Goal: Task Accomplishment & Management: Use online tool/utility

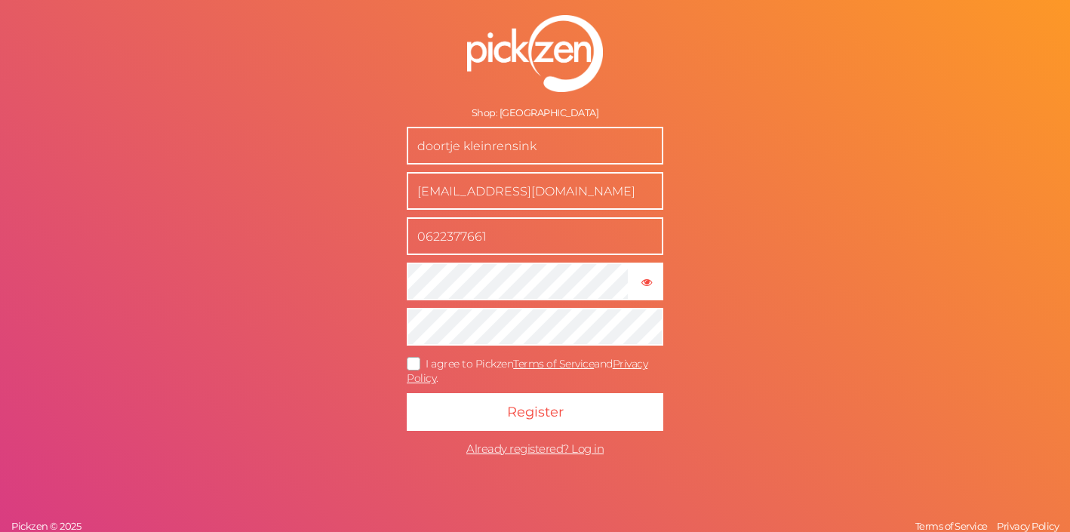
click at [732, 163] on div "Shop: Hot Plaza doortje kleinrensink [EMAIL_ADDRESS][DOMAIN_NAME] 0622377661 × …" at bounding box center [535, 266] width 1070 height 532
click at [570, 158] on input "doortje kleinrensink" at bounding box center [535, 146] width 257 height 38
drag, startPoint x: 570, startPoint y: 158, endPoint x: 465, endPoint y: 144, distance: 106.6
click at [465, 144] on input "doortje kleinrensink" at bounding box center [535, 146] width 257 height 38
type input "d"
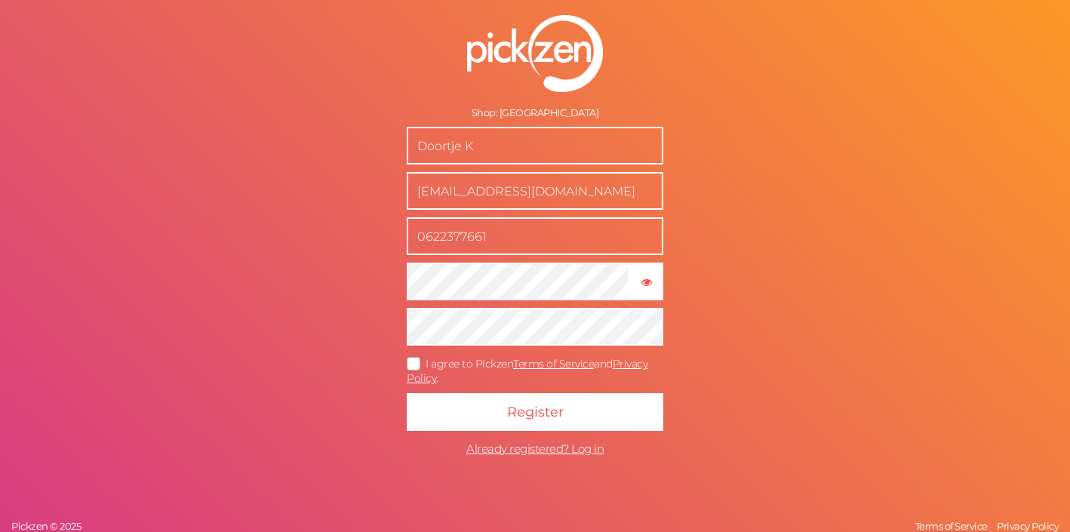
type input "Doortje K"
click at [415, 364] on icon at bounding box center [414, 363] width 24 height 8
click at [0, 0] on input "I agree to Pickzen Terms of Service and Privacy Policy ." at bounding box center [0, 0] width 0 height 0
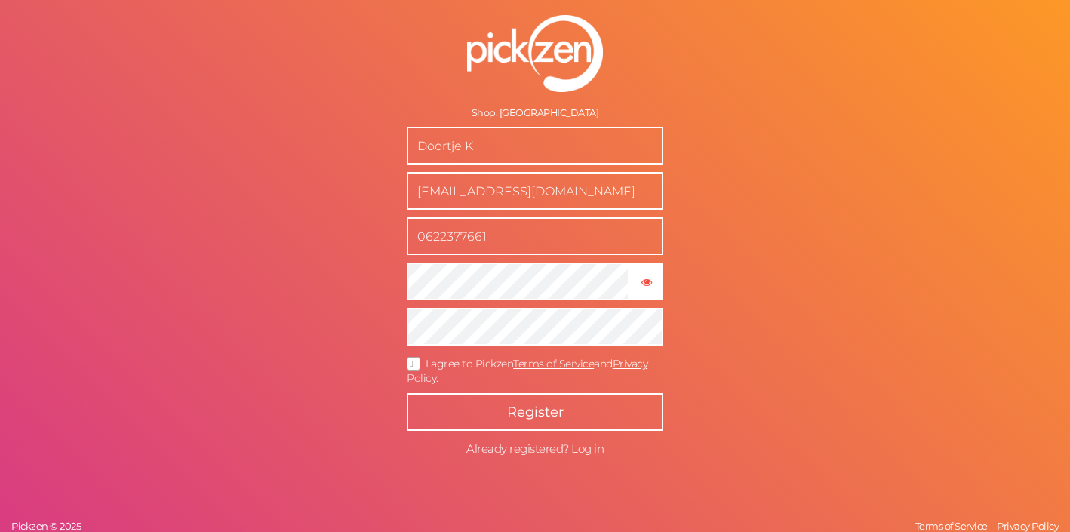
click at [485, 408] on button "Register" at bounding box center [535, 412] width 257 height 38
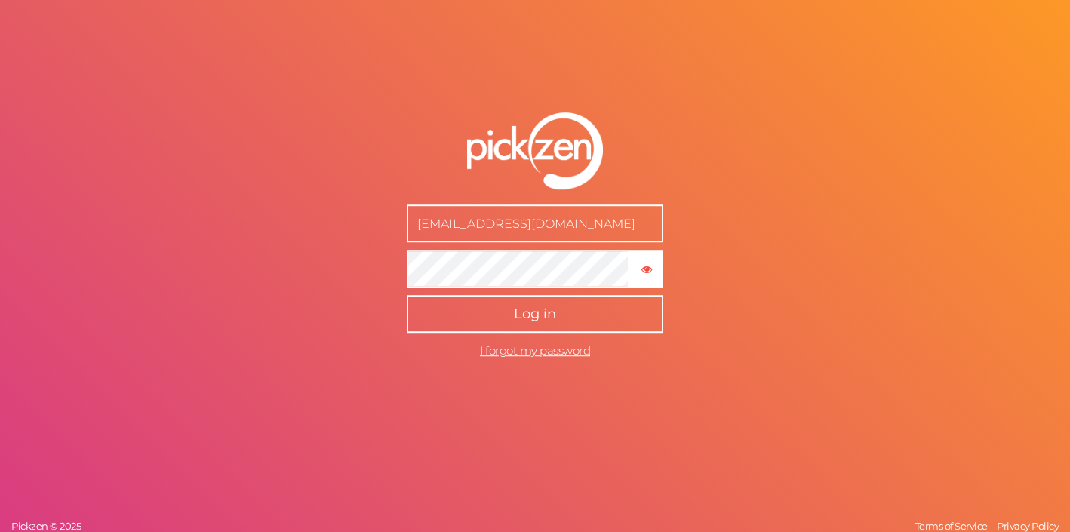
type input "[EMAIL_ADDRESS][DOMAIN_NAME]"
click at [521, 306] on span "Log in" at bounding box center [535, 314] width 42 height 17
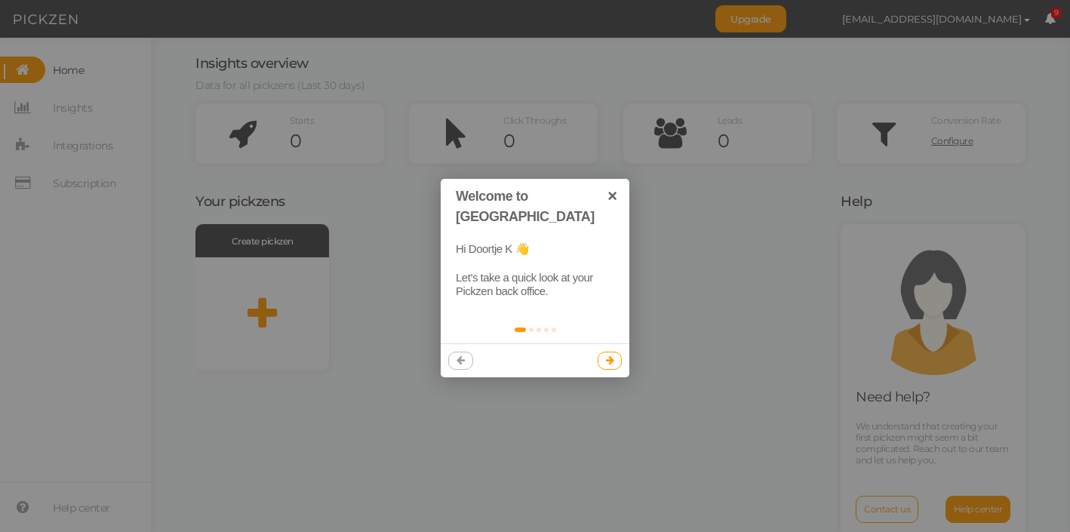
click at [605, 352] on link at bounding box center [610, 361] width 25 height 18
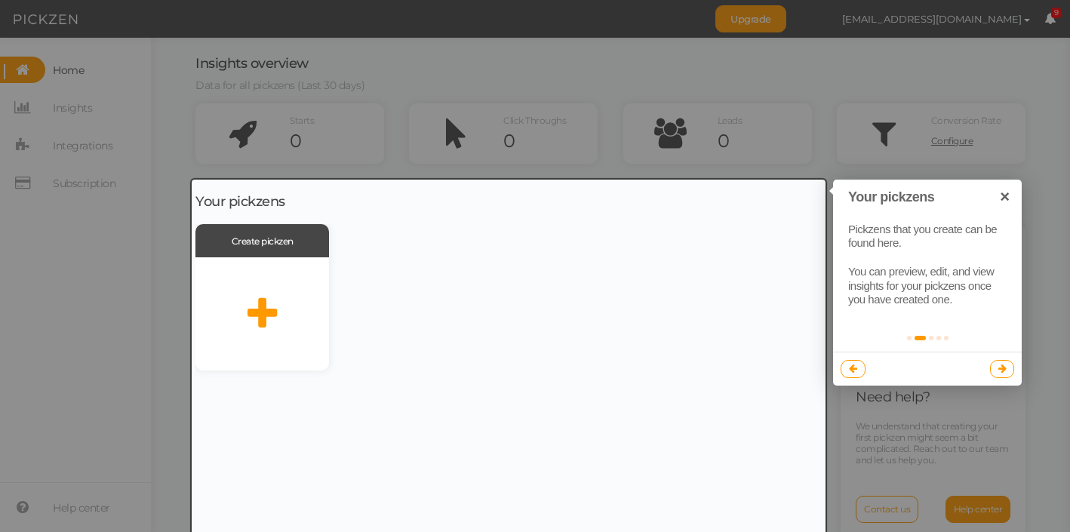
click at [1003, 369] on icon at bounding box center [1002, 369] width 8 height 10
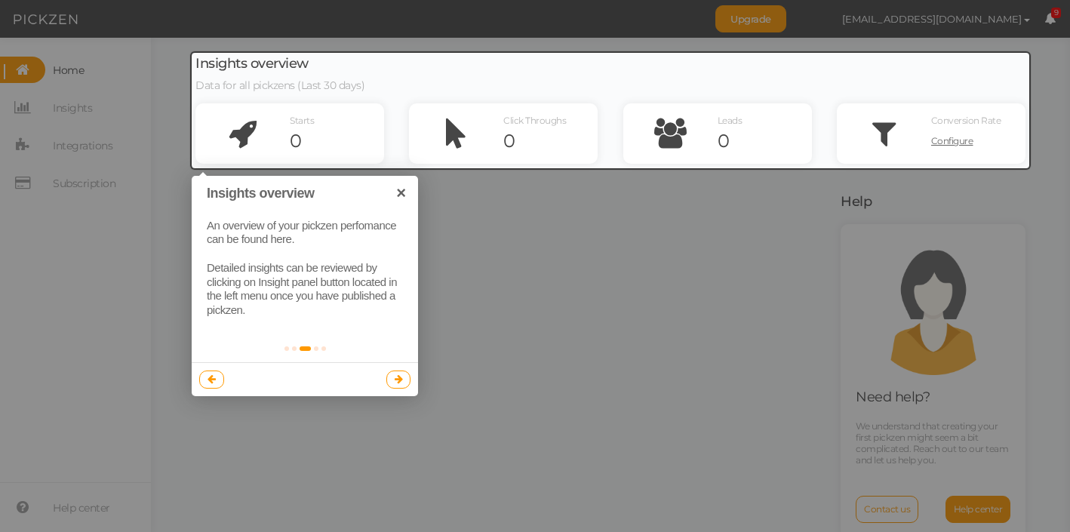
click at [400, 380] on icon at bounding box center [399, 379] width 8 height 10
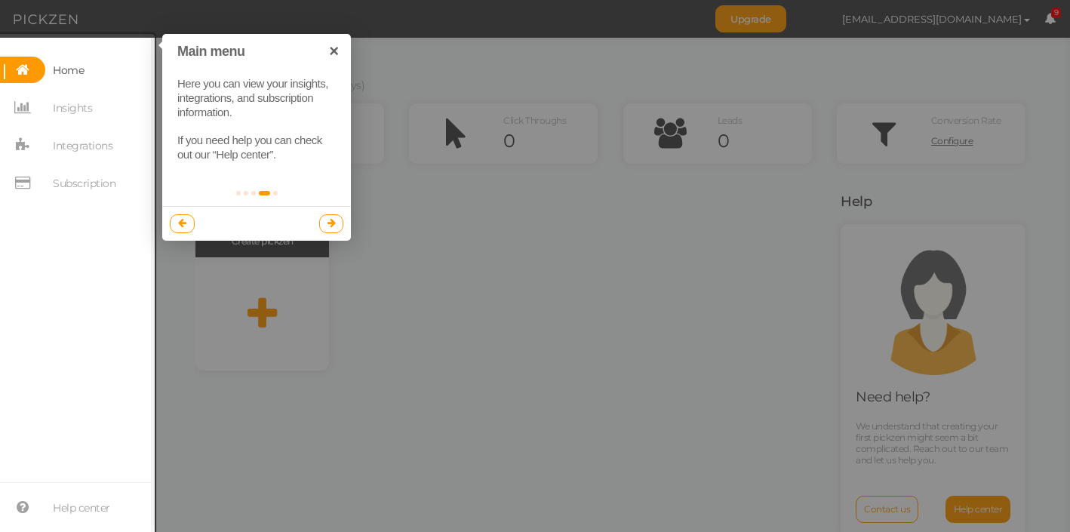
click at [331, 223] on icon at bounding box center [331, 223] width 8 height 10
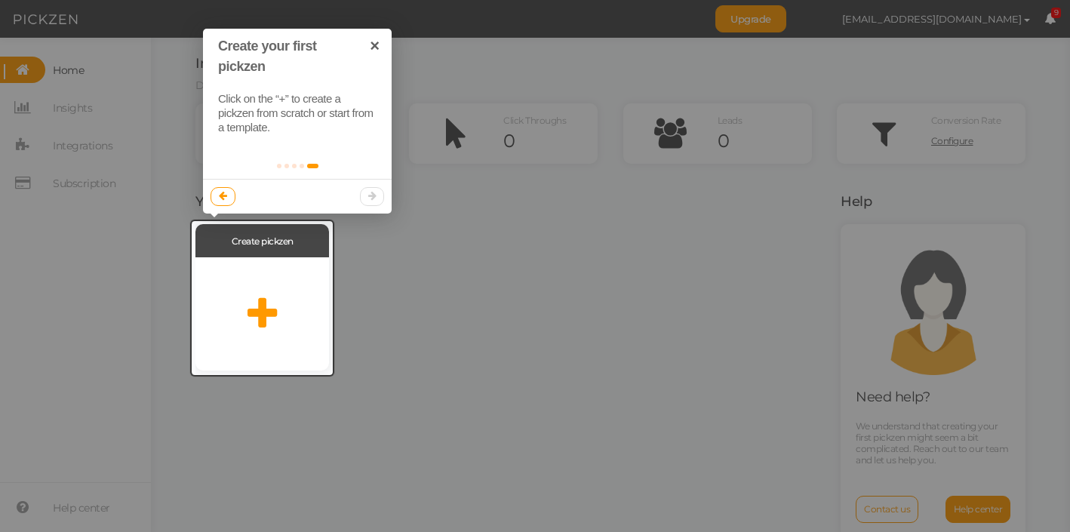
click at [371, 198] on div at bounding box center [297, 196] width 189 height 34
click at [426, 235] on div at bounding box center [535, 266] width 1070 height 532
click at [274, 306] on icon at bounding box center [261, 314] width 29 height 38
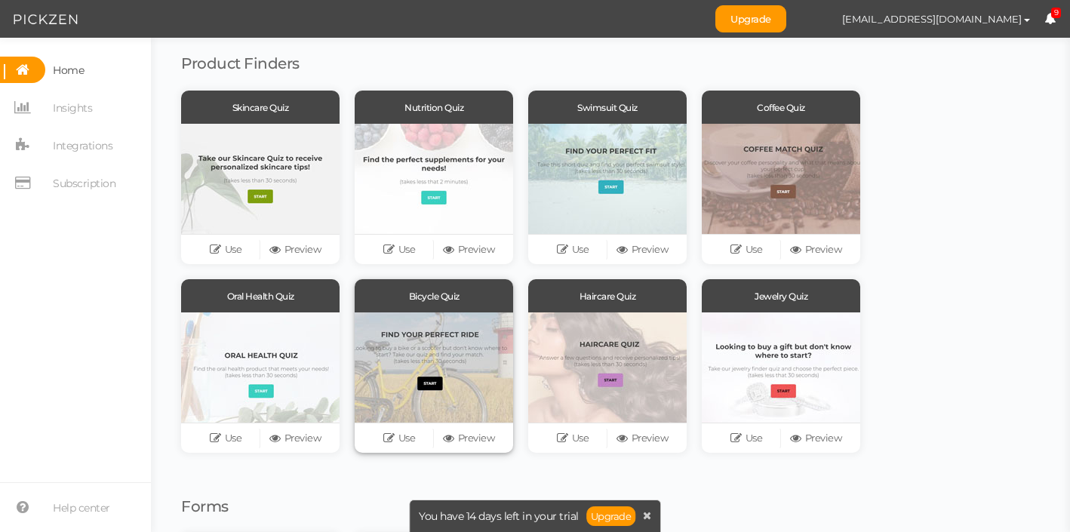
scroll to position [109, 0]
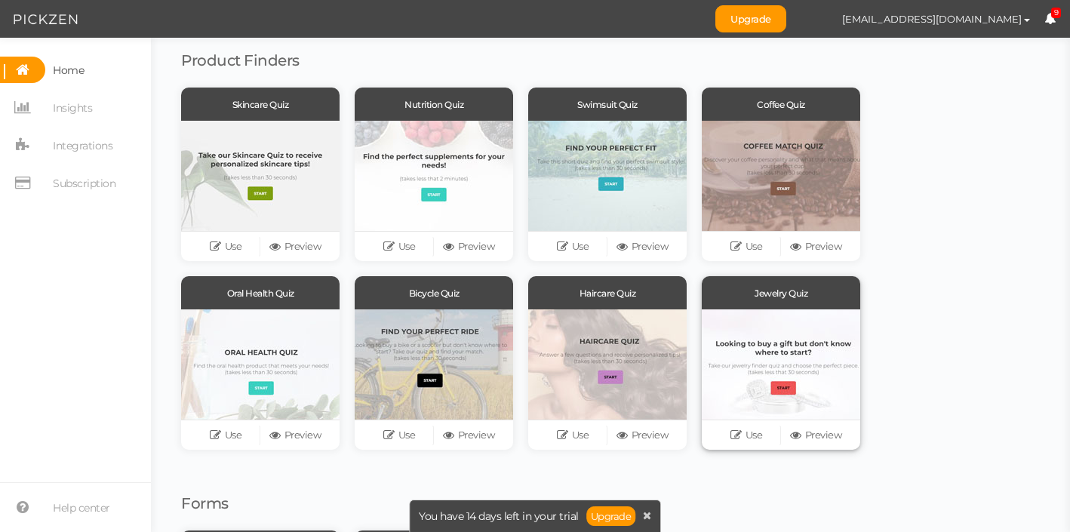
click at [748, 350] on div at bounding box center [781, 364] width 158 height 110
click at [745, 439] on link "Use" at bounding box center [745, 435] width 69 height 21
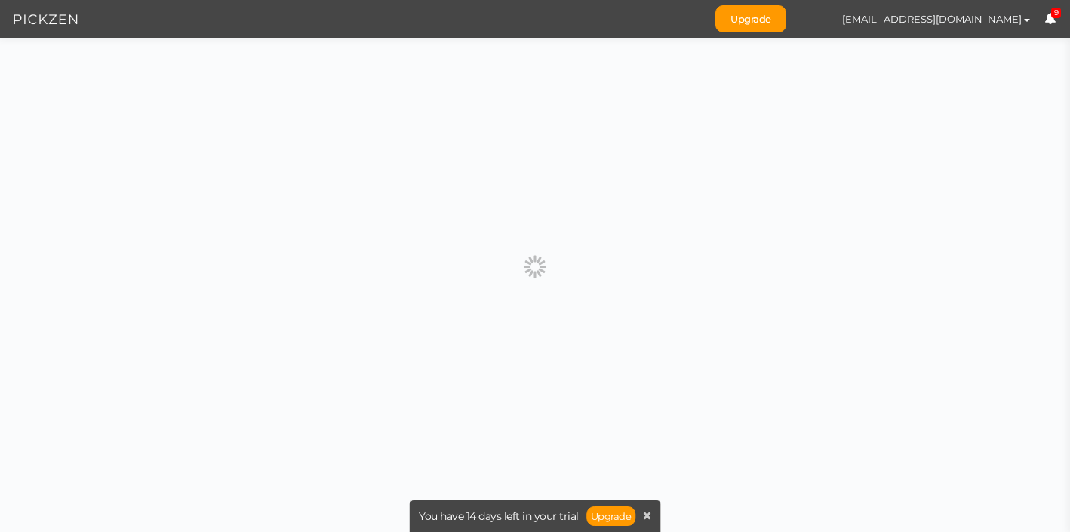
scroll to position [0, 0]
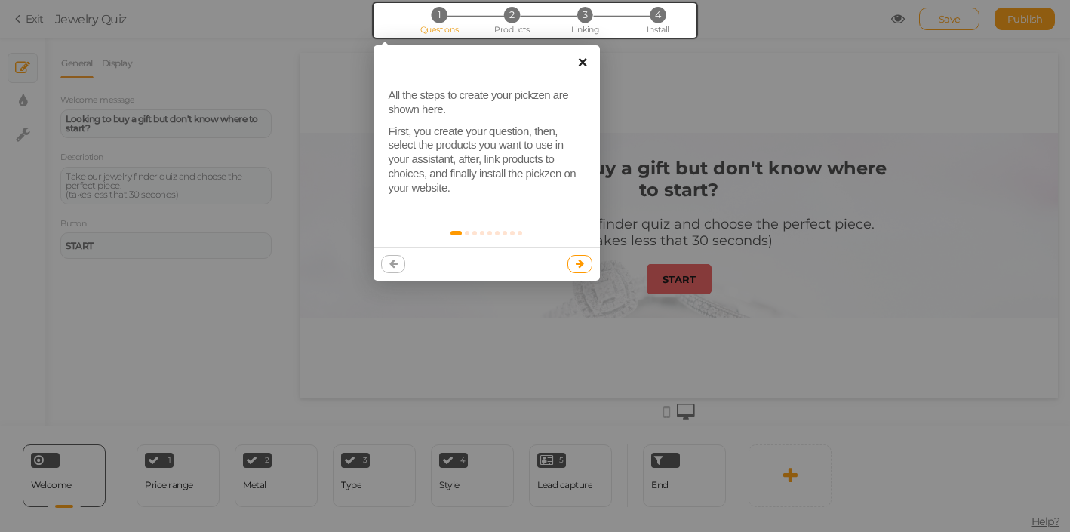
click at [588, 63] on link "×" at bounding box center [583, 62] width 34 height 34
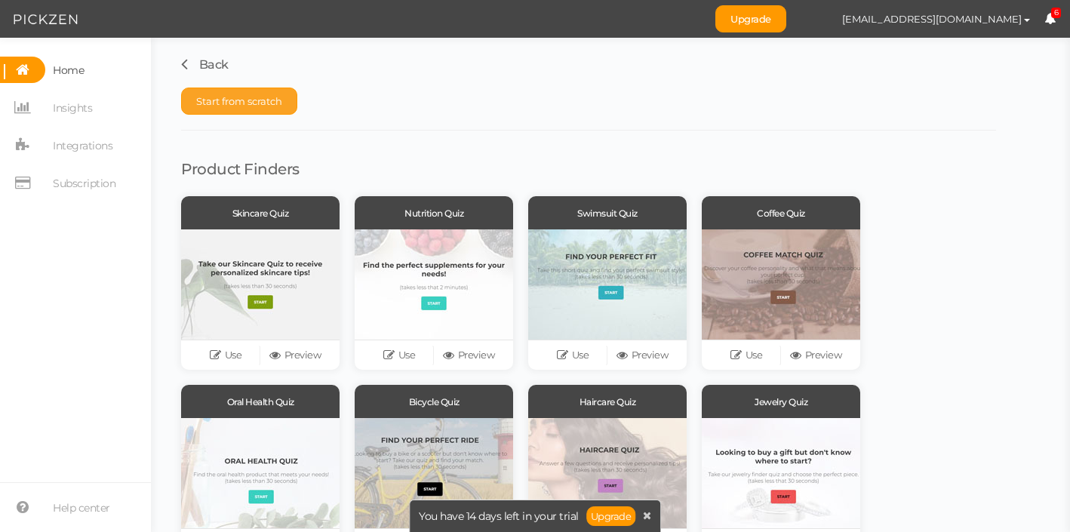
click at [276, 106] on span "Start from scratch" at bounding box center [239, 101] width 86 height 12
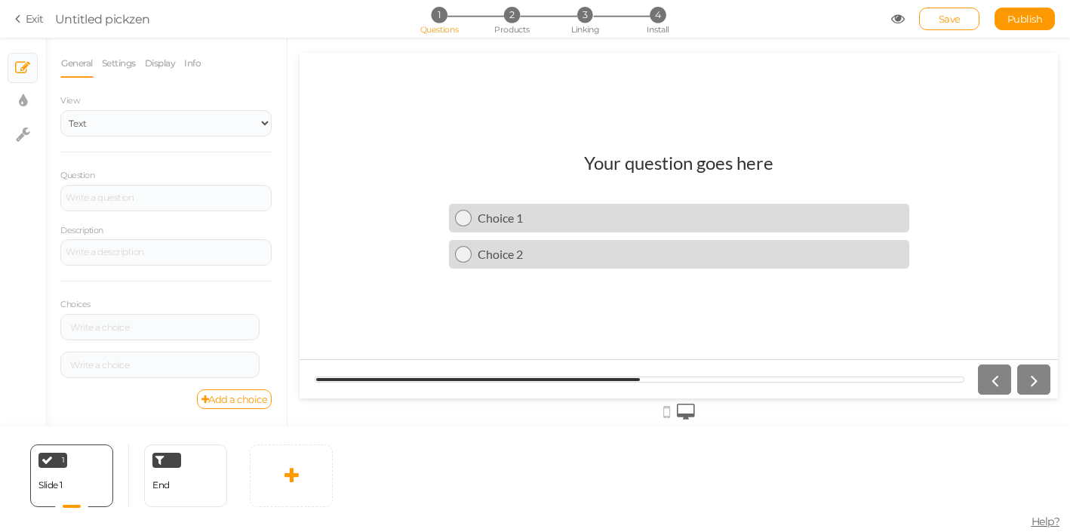
click at [610, 156] on h1 "Your question goes here" at bounding box center [678, 170] width 189 height 37
click option "Text" at bounding box center [0, 0] width 0 height 0
click at [139, 190] on div at bounding box center [165, 198] width 211 height 26
select select "2"
click option "Images" at bounding box center [0, 0] width 0 height 0
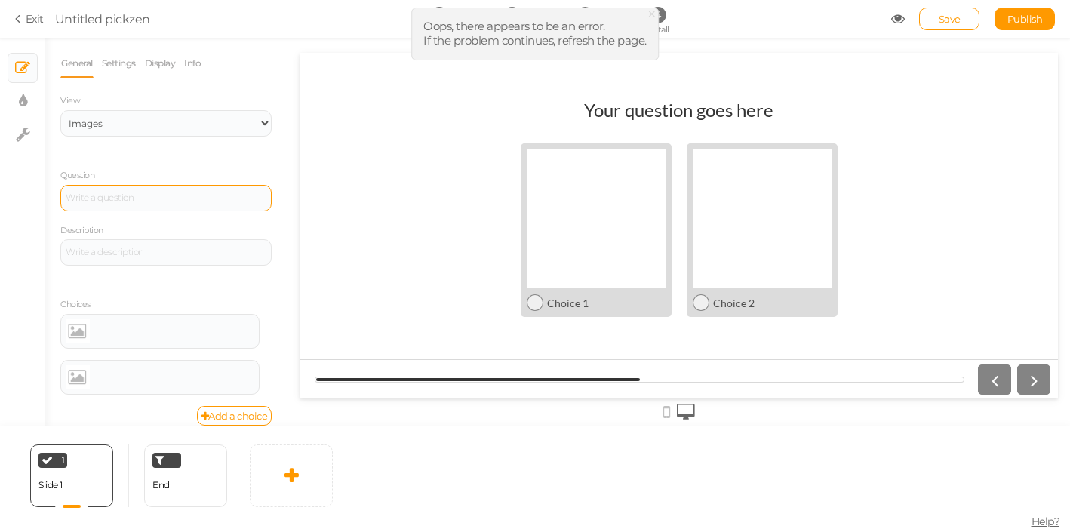
click at [141, 191] on div at bounding box center [165, 198] width 211 height 26
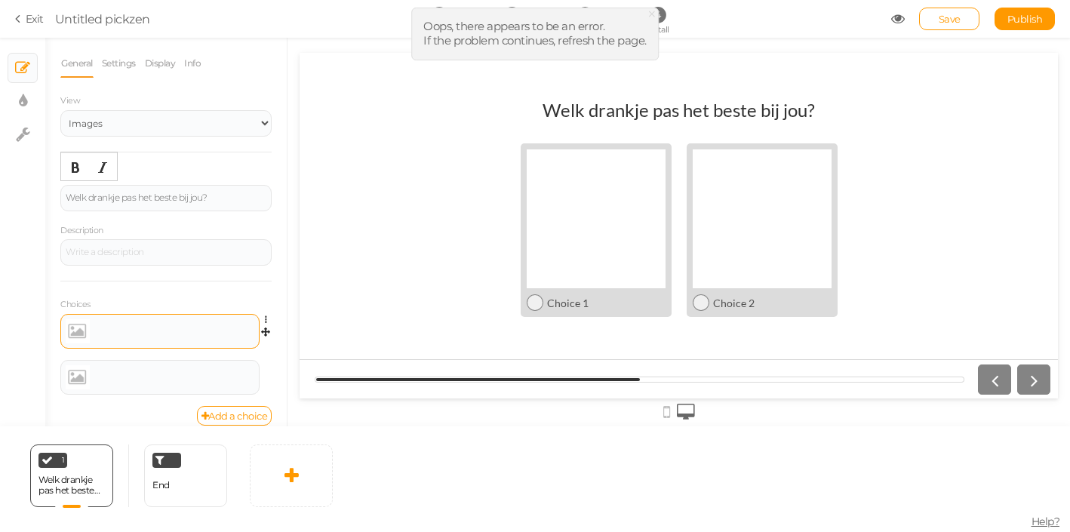
scroll to position [15, 0]
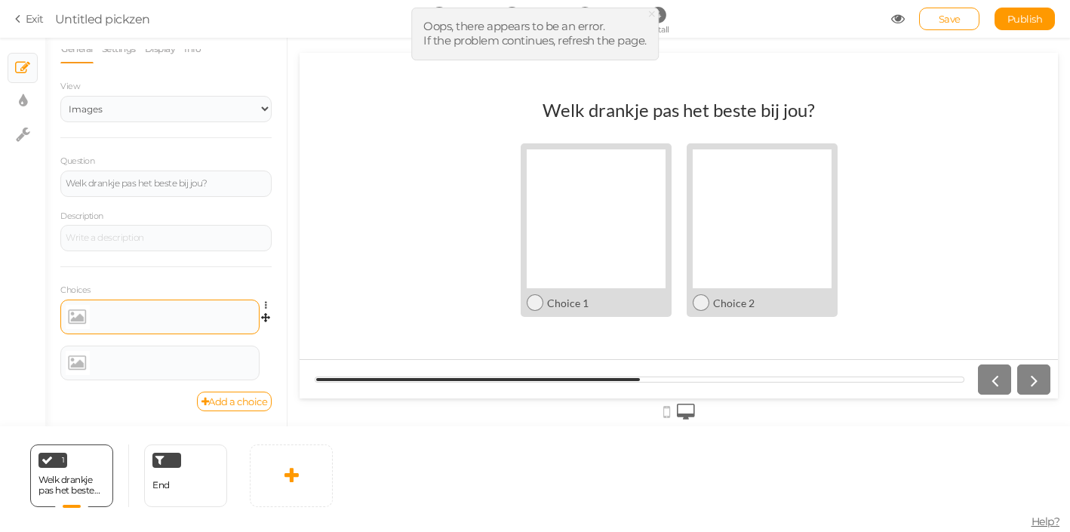
click at [193, 326] on div at bounding box center [160, 317] width 189 height 24
click at [214, 323] on div at bounding box center [160, 317] width 189 height 24
click at [152, 314] on div at bounding box center [160, 317] width 189 height 24
click at [533, 227] on div at bounding box center [596, 218] width 139 height 139
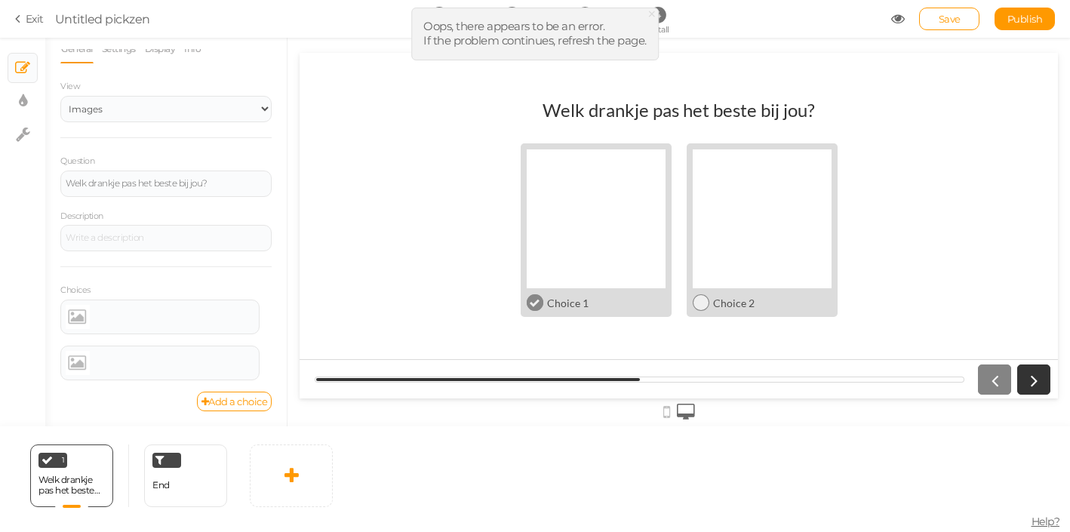
click at [577, 227] on div at bounding box center [596, 218] width 139 height 139
click at [77, 321] on link at bounding box center [78, 317] width 24 height 24
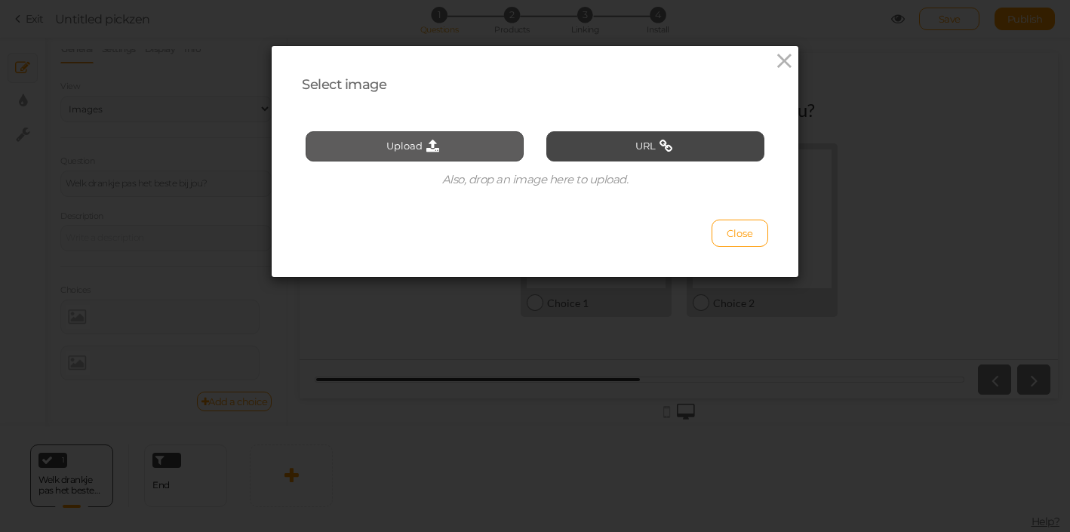
click at [459, 149] on button "Upload" at bounding box center [415, 146] width 218 height 30
click at [404, 144] on button "Upload" at bounding box center [415, 146] width 218 height 30
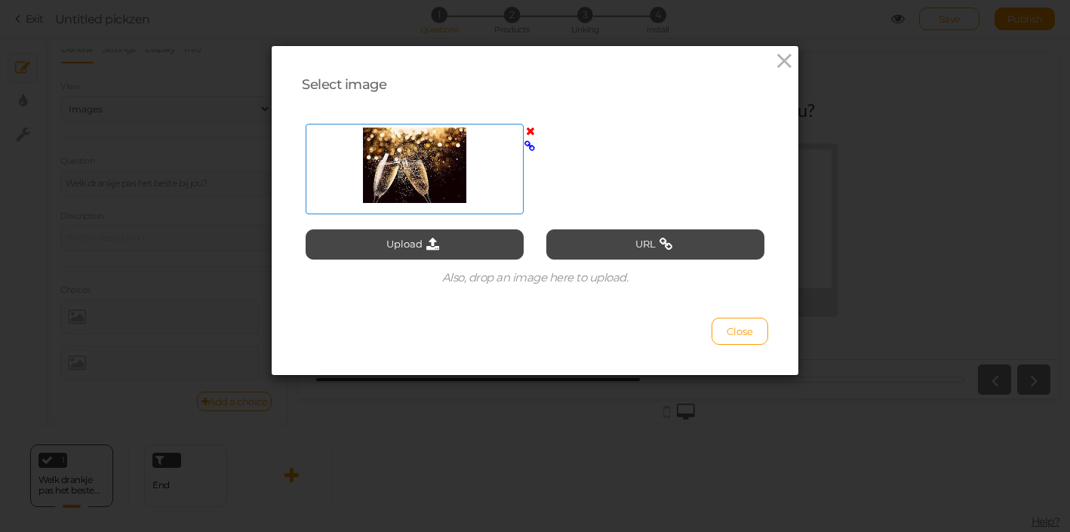
click at [465, 198] on div at bounding box center [414, 165] width 210 height 75
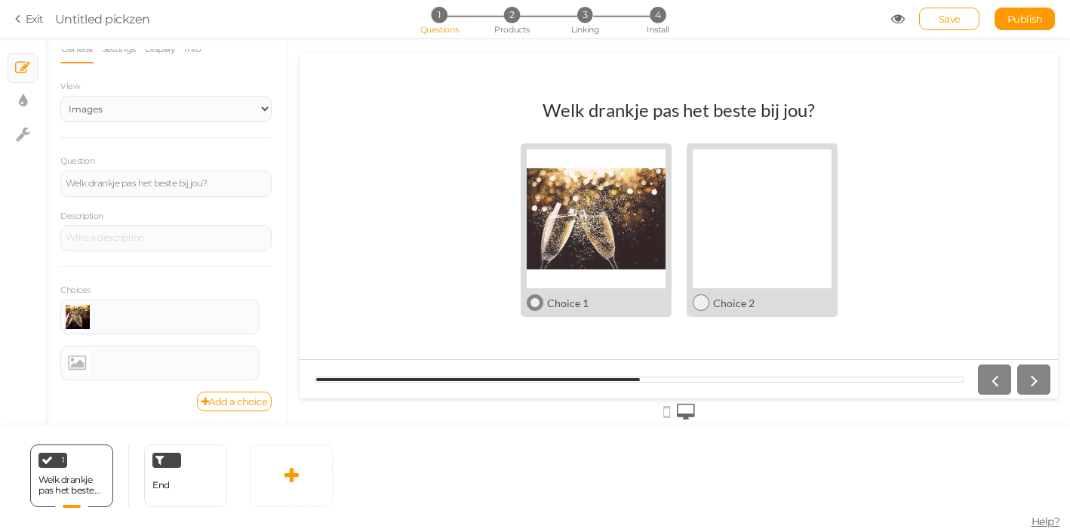
click at [616, 206] on div at bounding box center [596, 218] width 139 height 139
click at [614, 164] on div at bounding box center [596, 218] width 139 height 139
click at [155, 231] on div at bounding box center [165, 238] width 211 height 26
click at [137, 302] on div at bounding box center [159, 317] width 199 height 35
click at [137, 314] on div at bounding box center [160, 317] width 189 height 24
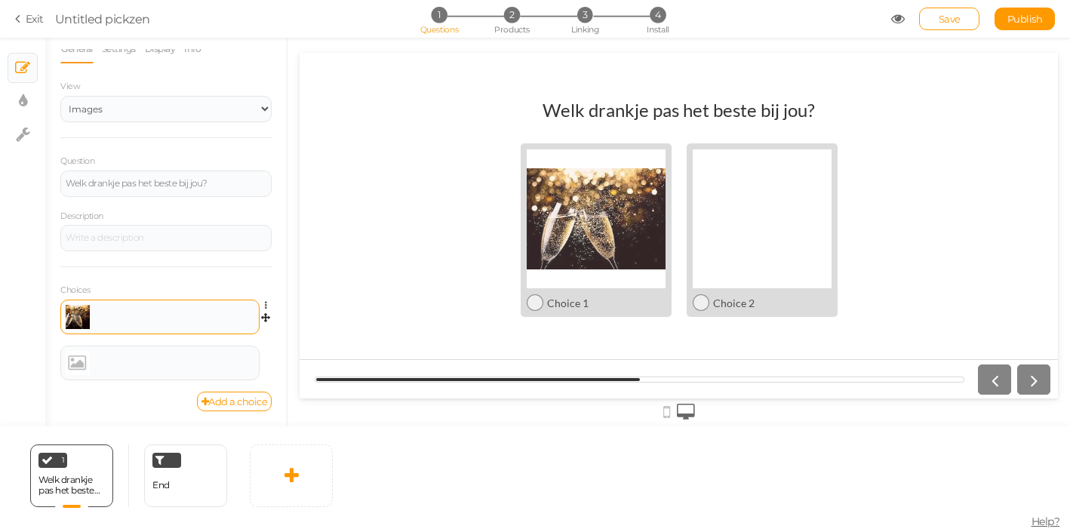
click at [90, 316] on div at bounding box center [160, 317] width 189 height 24
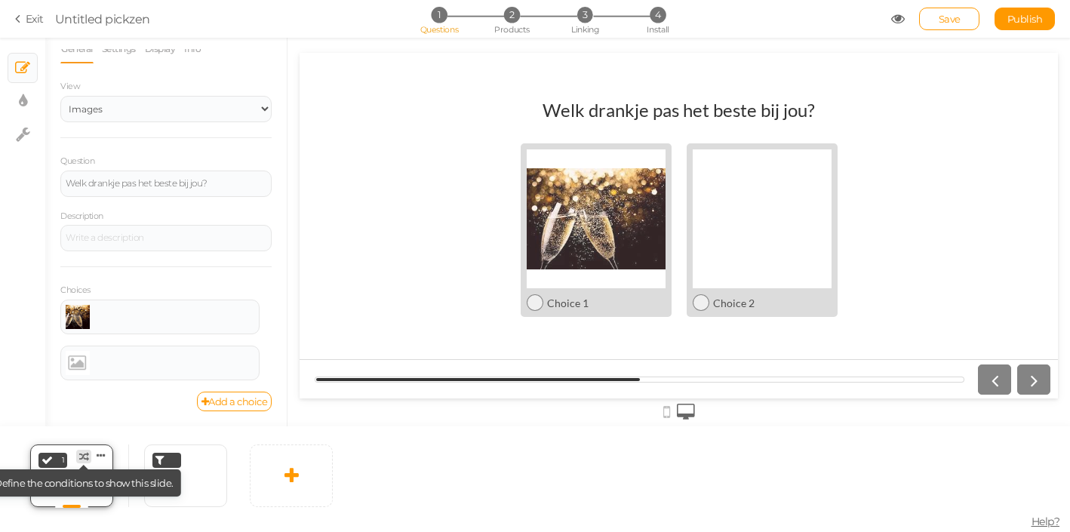
click at [85, 457] on icon at bounding box center [84, 457] width 10 height 10
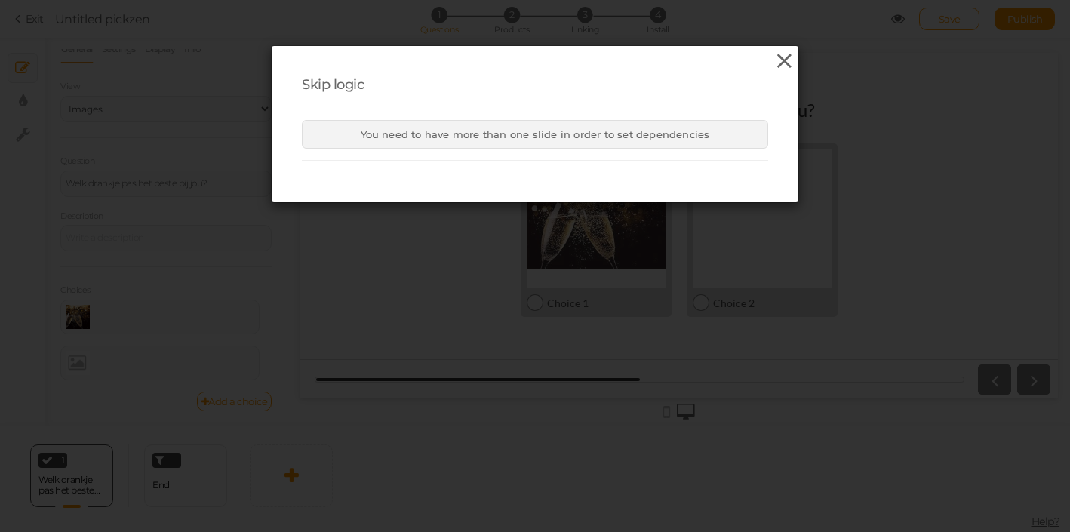
click at [783, 60] on icon at bounding box center [784, 61] width 22 height 23
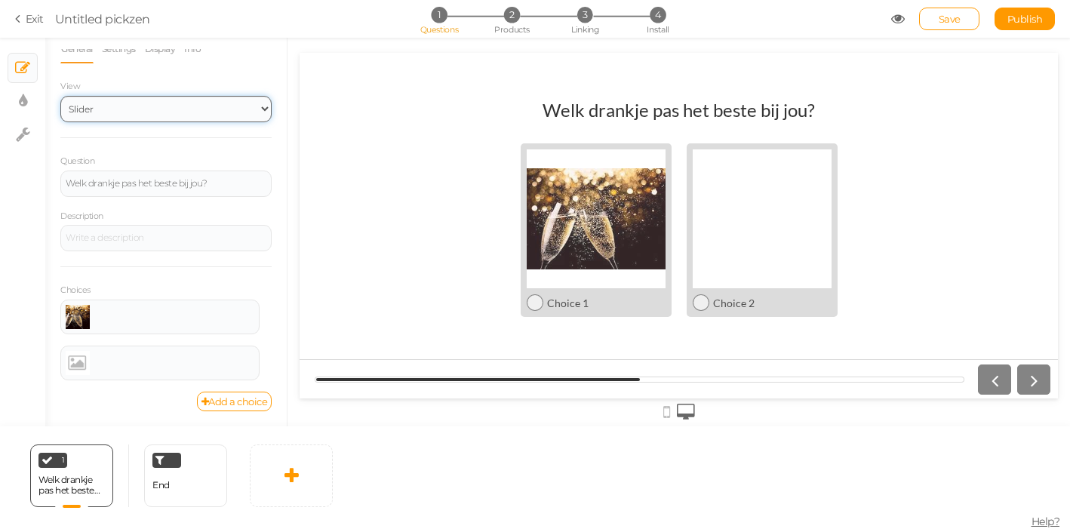
click option "Slider" at bounding box center [0, 0] width 0 height 0
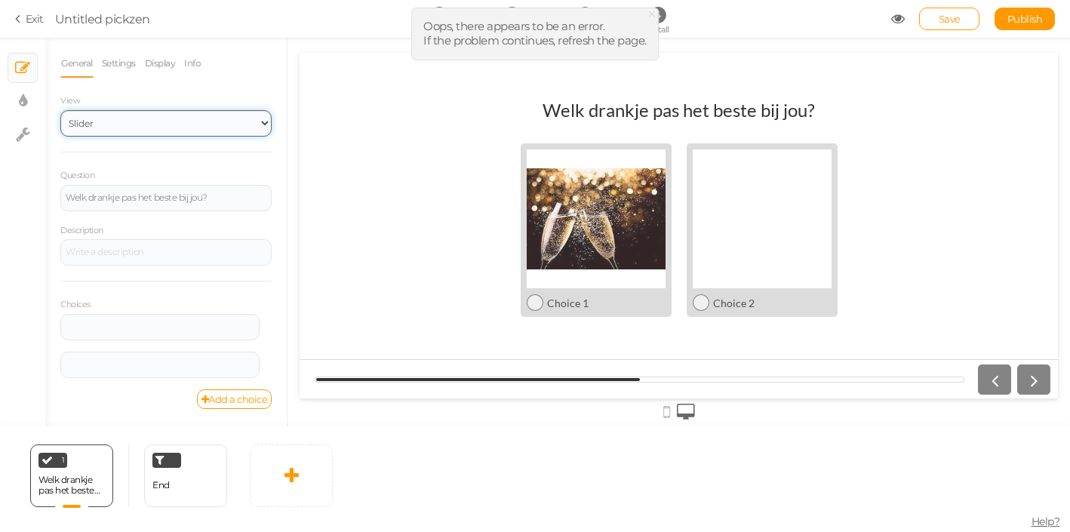
scroll to position [0, 0]
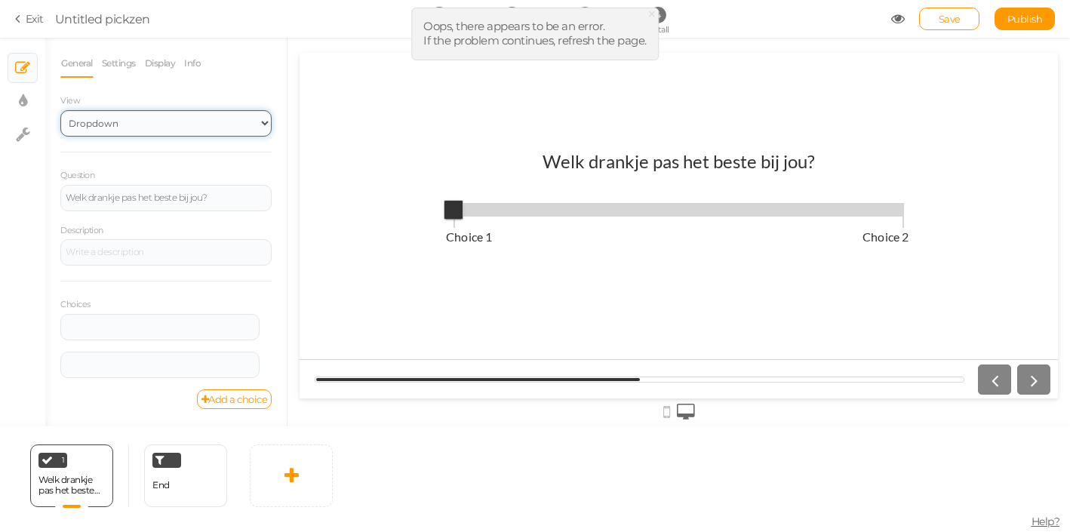
click option "Dropdown" at bounding box center [0, 0] width 0 height 0
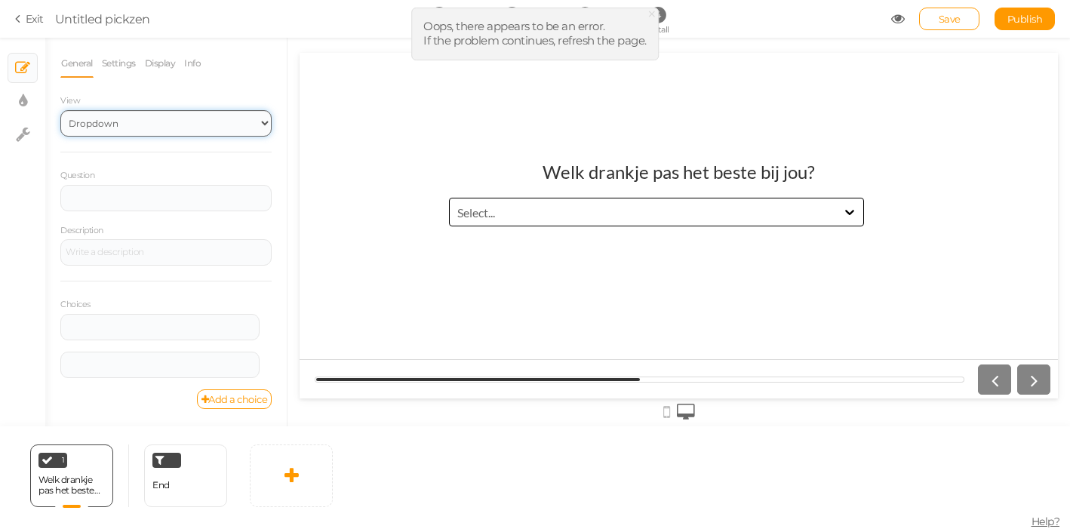
select select "1"
click option "Text" at bounding box center [0, 0] width 0 height 0
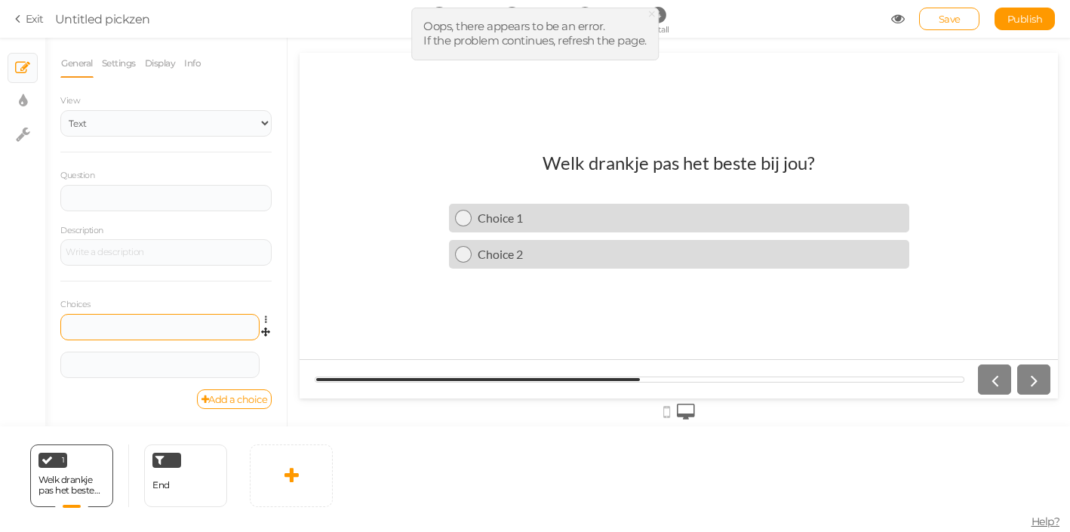
click at [128, 321] on div at bounding box center [159, 327] width 199 height 26
click at [134, 322] on div at bounding box center [159, 327] width 199 height 26
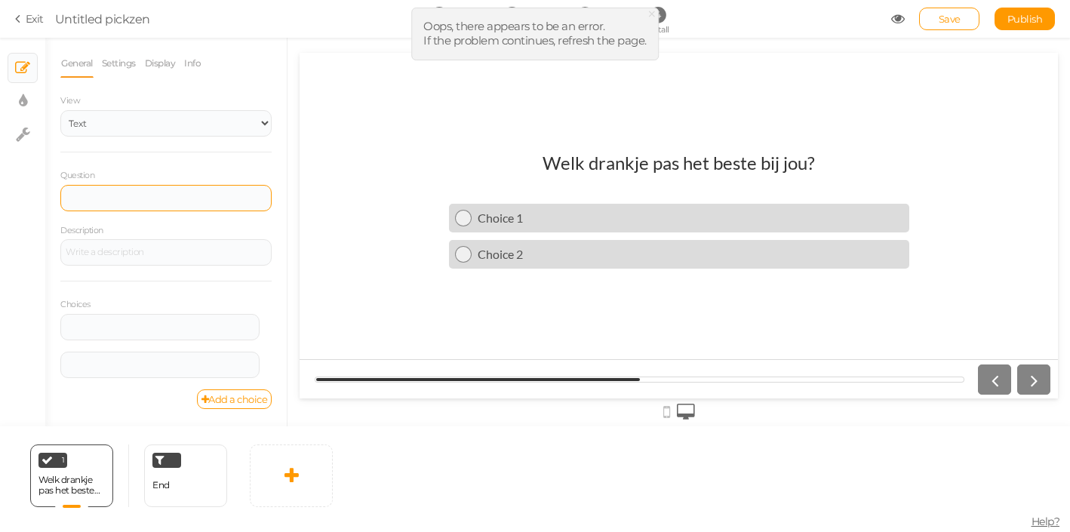
click at [149, 189] on div at bounding box center [165, 198] width 211 height 26
click at [177, 192] on div at bounding box center [165, 198] width 211 height 26
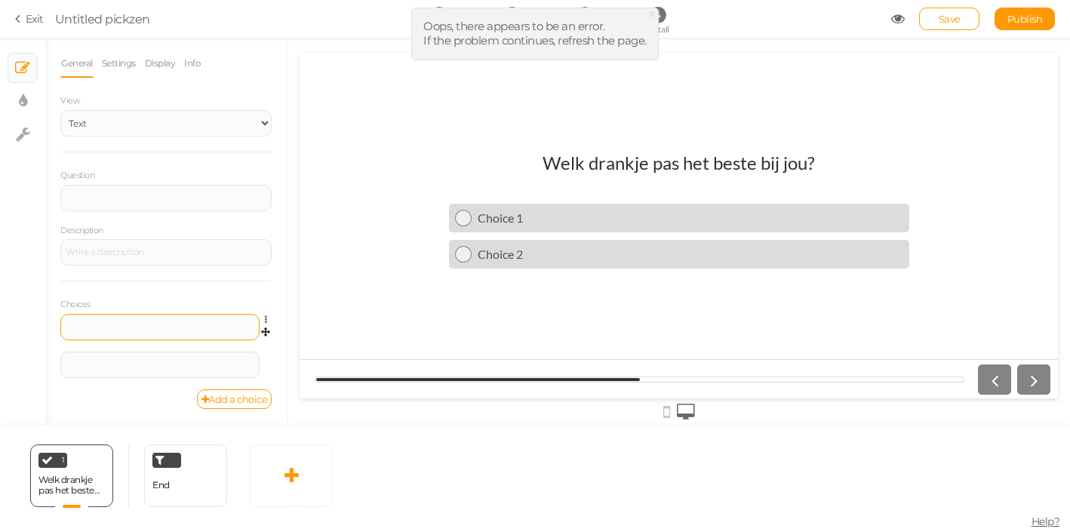
click at [127, 321] on div at bounding box center [159, 327] width 199 height 26
click at [508, 220] on div "Choice 1" at bounding box center [688, 217] width 432 height 14
click at [161, 324] on div at bounding box center [159, 327] width 199 height 26
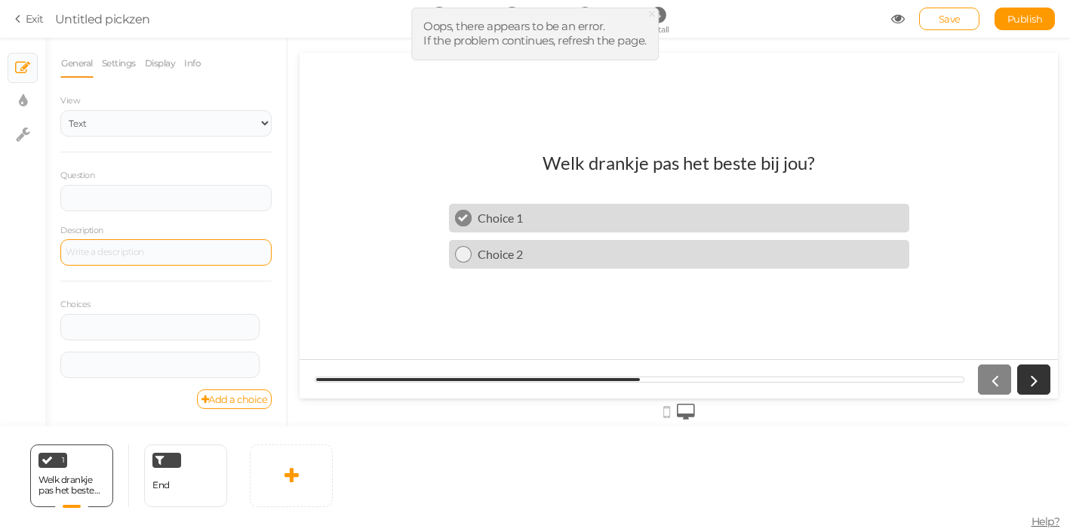
click at [177, 249] on div at bounding box center [165, 252] width 211 height 26
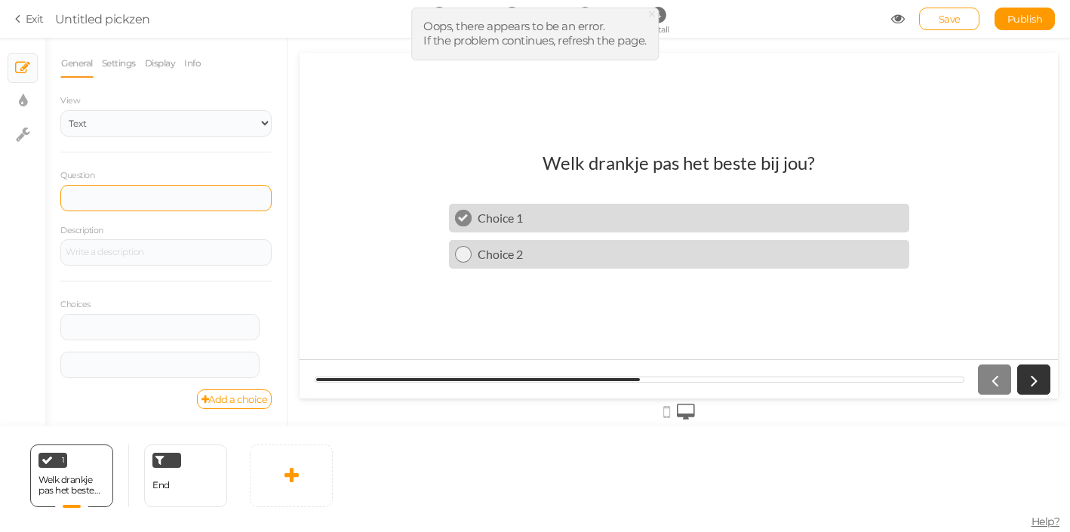
click at [191, 189] on div at bounding box center [165, 198] width 211 height 26
click at [180, 214] on div "Question Description Choices Settings Delete Settings Delete" at bounding box center [165, 278] width 211 height 222
click at [585, 166] on div "Welk drankje pas het beste bij jou?" at bounding box center [678, 163] width 272 height 22
click at [598, 57] on div "× Close Oops, there appears to be an error. If the problem continues, refresh t…" at bounding box center [534, 34] width 247 height 53
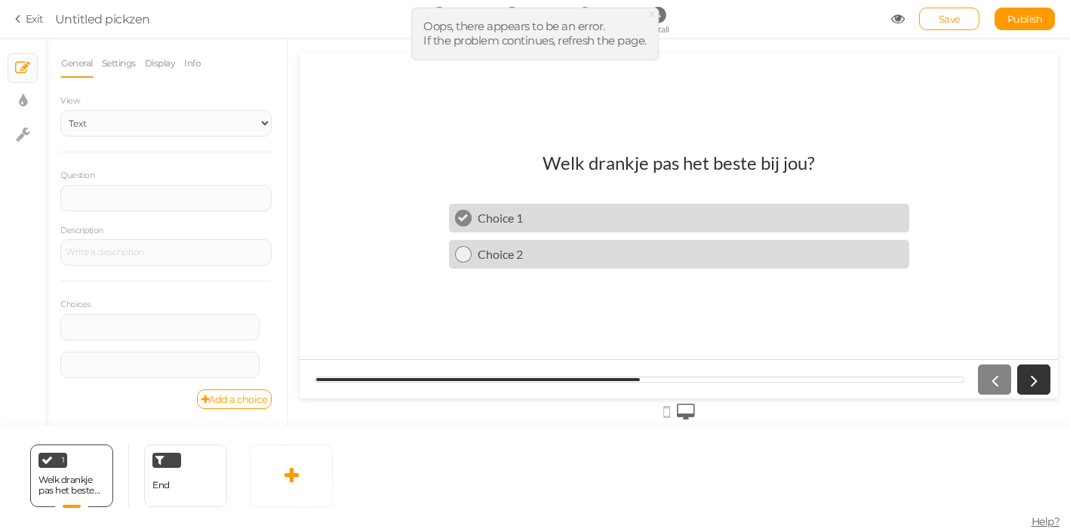
click at [521, 143] on div "Welk drankje pas het beste bij jou? Choice 1 Choice 2" at bounding box center [679, 225] width 490 height 171
click at [26, 18] on icon at bounding box center [20, 19] width 11 height 14
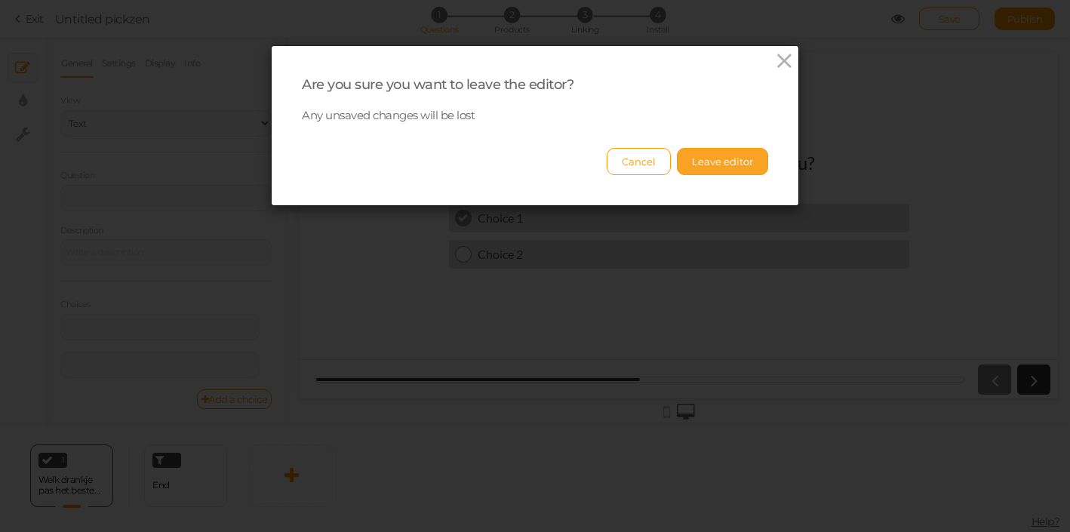
click at [742, 158] on button "Leave editor" at bounding box center [722, 161] width 91 height 27
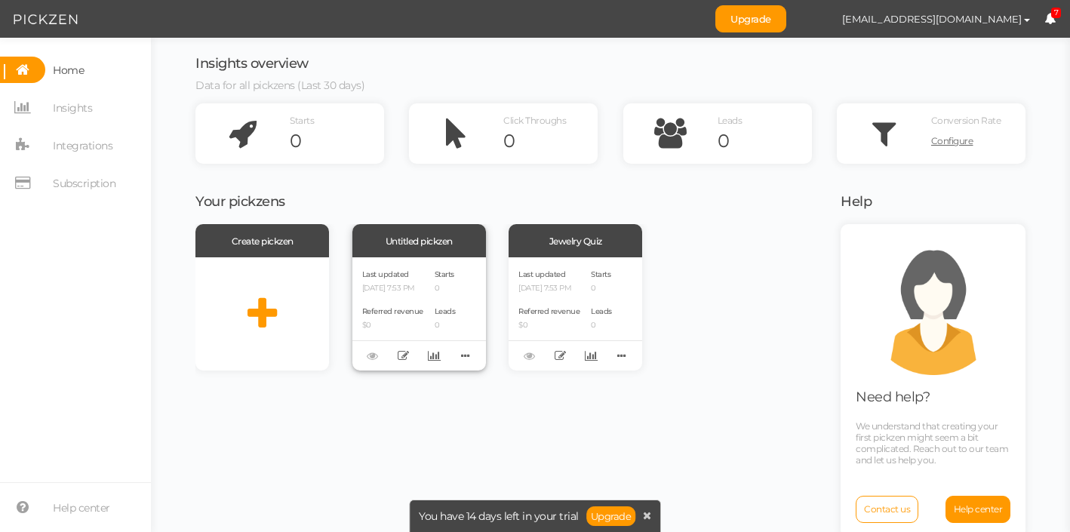
click at [445, 268] on div "Last updated [DATE] 7:53 PM Referred revenue $0 Starts 0 Leads 0" at bounding box center [419, 313] width 134 height 113
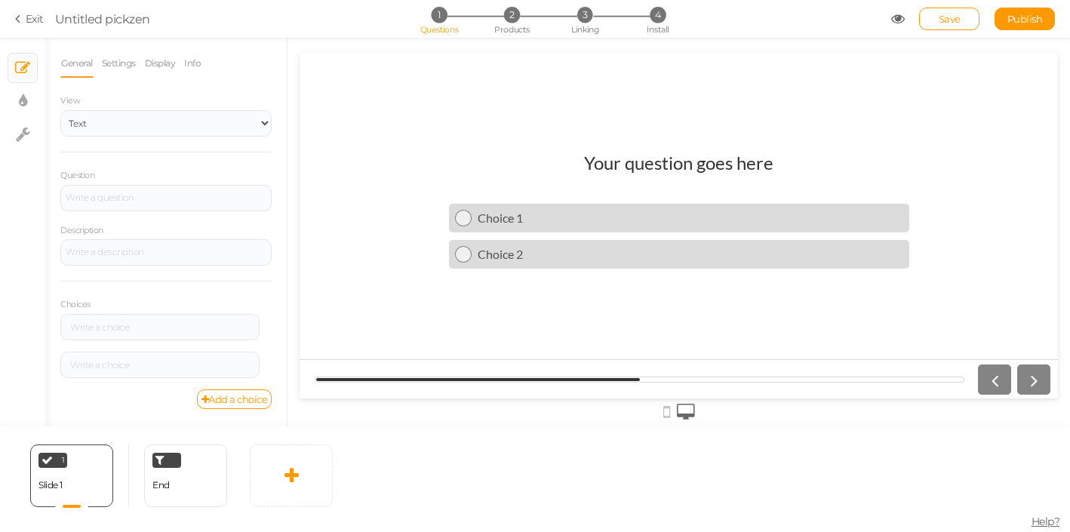
click at [641, 163] on h1 "Your question goes here" at bounding box center [678, 170] width 189 height 37
click at [184, 204] on div at bounding box center [165, 198] width 211 height 26
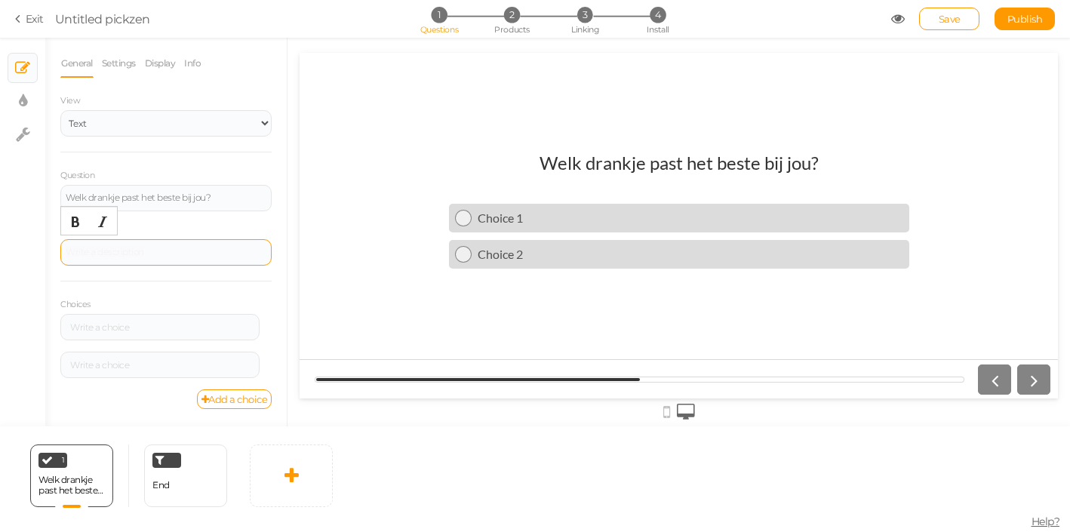
click at [148, 253] on div at bounding box center [166, 252] width 201 height 9
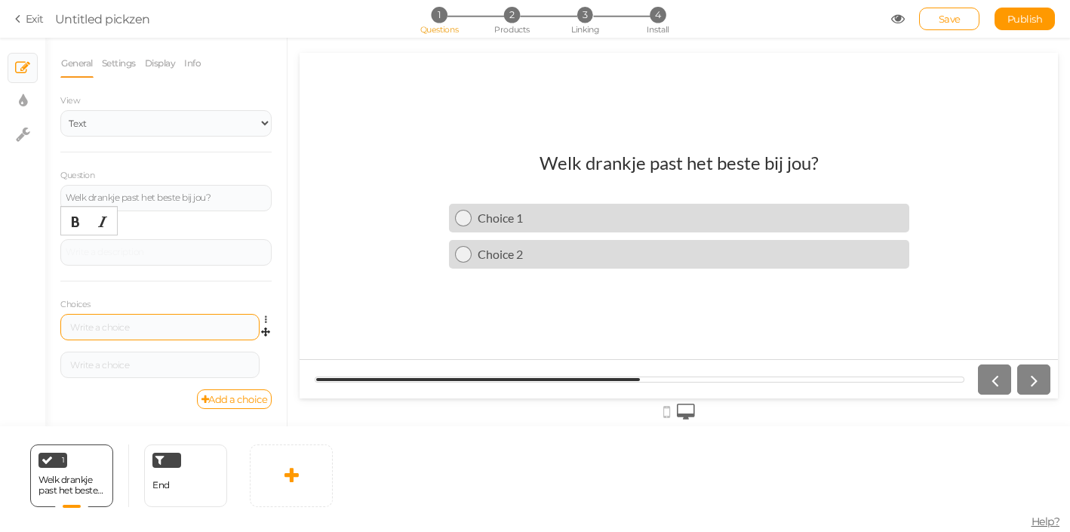
click at [118, 323] on div at bounding box center [160, 327] width 189 height 9
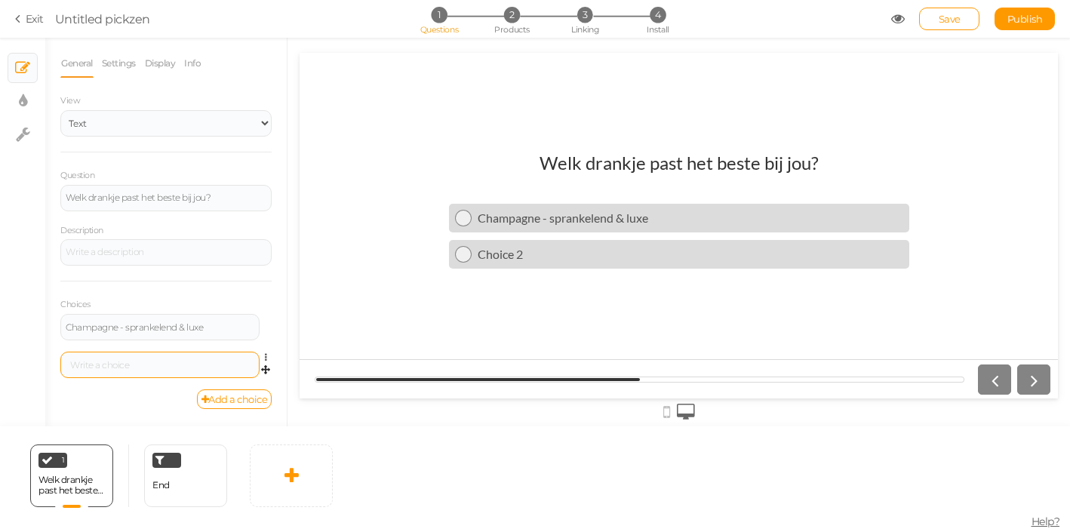
click at [223, 358] on div at bounding box center [159, 365] width 199 height 26
click at [211, 364] on div at bounding box center [160, 365] width 189 height 9
click at [219, 327] on div "Champagne - sprankelend & luxe" at bounding box center [160, 327] width 189 height 9
click at [126, 330] on div "Champagne - sprankelend & luxe" at bounding box center [160, 327] width 189 height 9
click at [148, 324] on div "Champagne - sprankelend & luxe" at bounding box center [160, 327] width 189 height 9
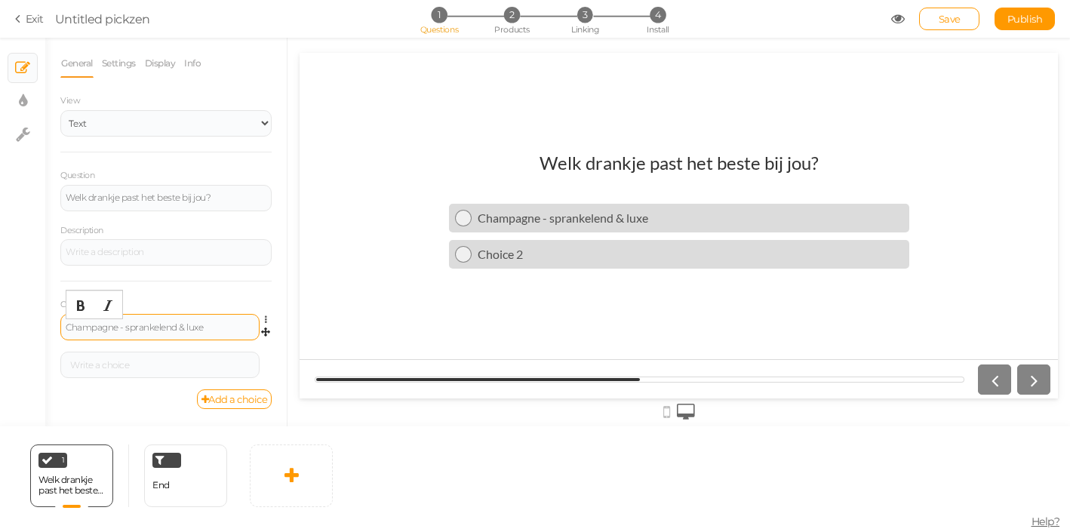
click at [136, 329] on div "Champagne - sprankelend & luxe" at bounding box center [160, 327] width 189 height 9
click at [118, 348] on div "Champagne - sprankelend & luxe Settings Delete" at bounding box center [165, 333] width 211 height 38
click at [113, 362] on div at bounding box center [160, 365] width 189 height 9
click at [220, 398] on link "Add a choice" at bounding box center [234, 399] width 75 height 20
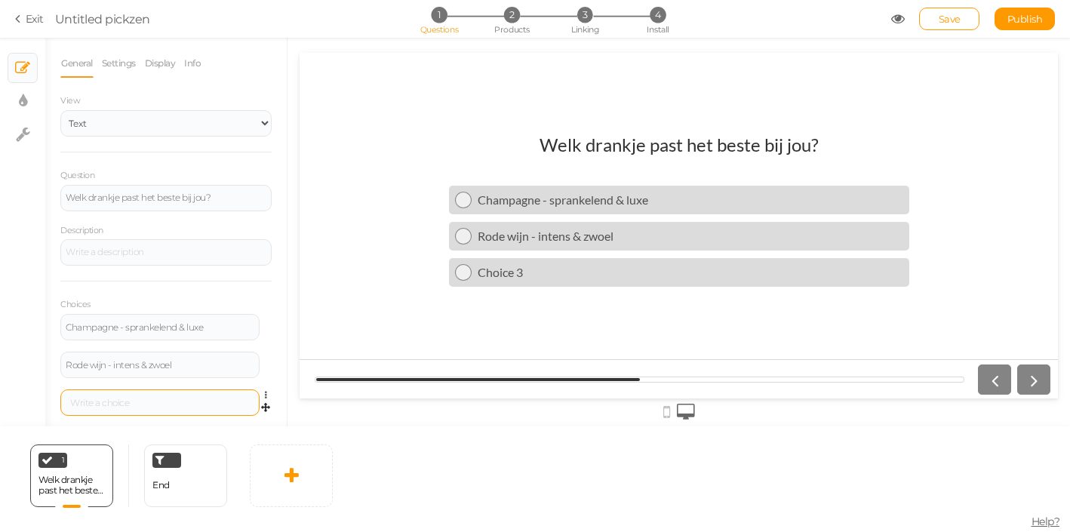
click at [109, 394] on div at bounding box center [159, 402] width 199 height 26
click at [110, 401] on div at bounding box center [160, 402] width 189 height 9
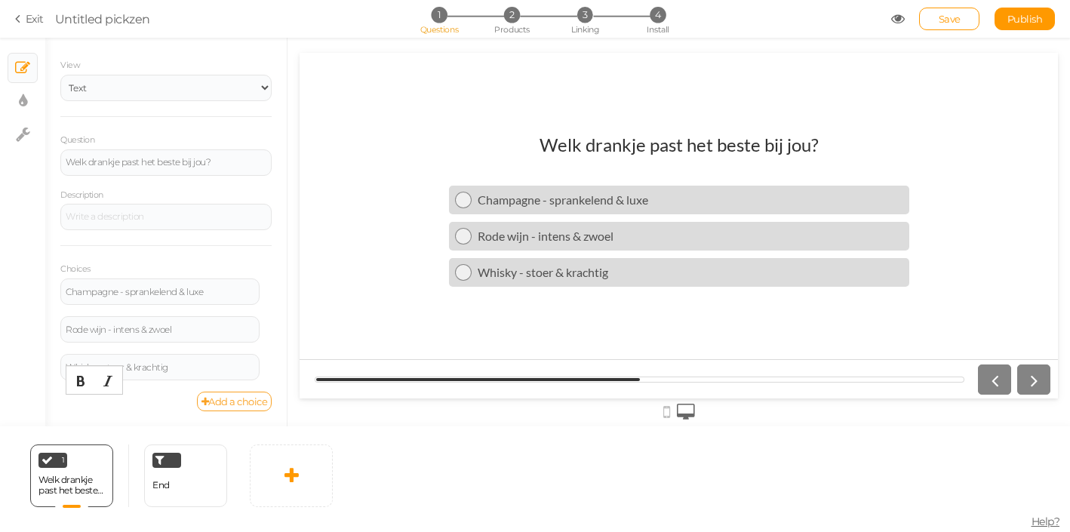
click at [230, 401] on link "Add a choice" at bounding box center [234, 402] width 75 height 20
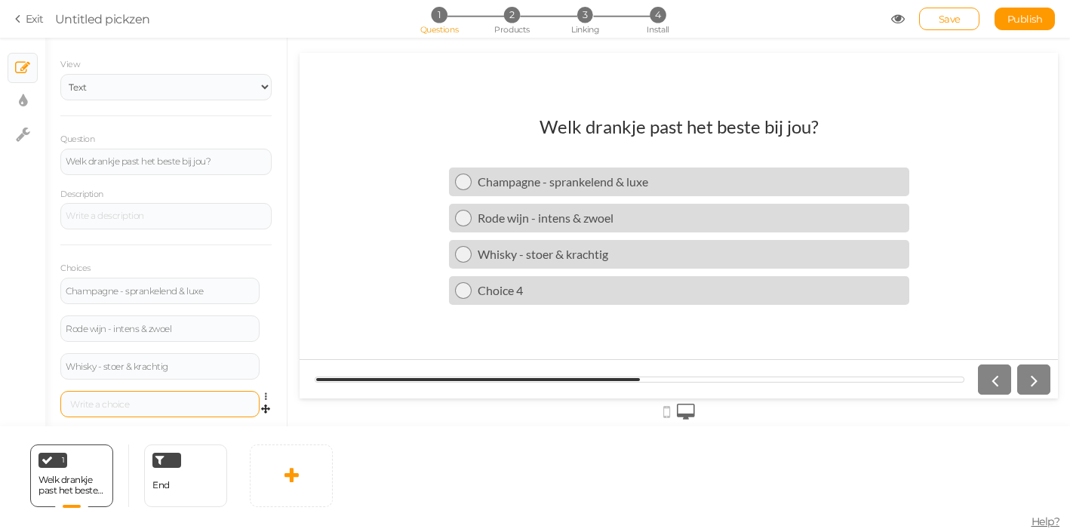
click at [203, 413] on div at bounding box center [159, 404] width 199 height 26
click at [193, 405] on div at bounding box center [160, 404] width 189 height 9
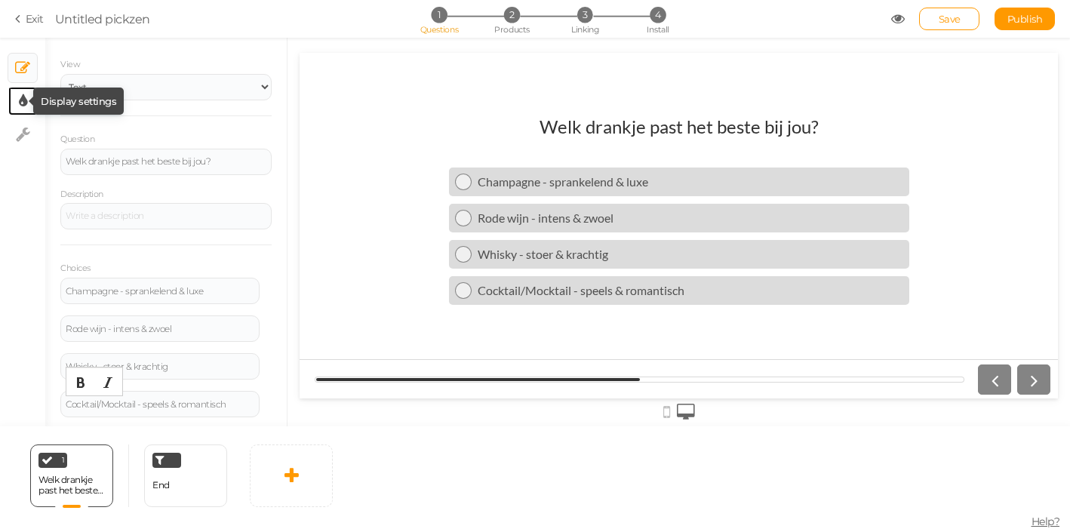
click at [22, 102] on icon at bounding box center [23, 101] width 8 height 15
select select "2"
select select "lato"
select select "fade"
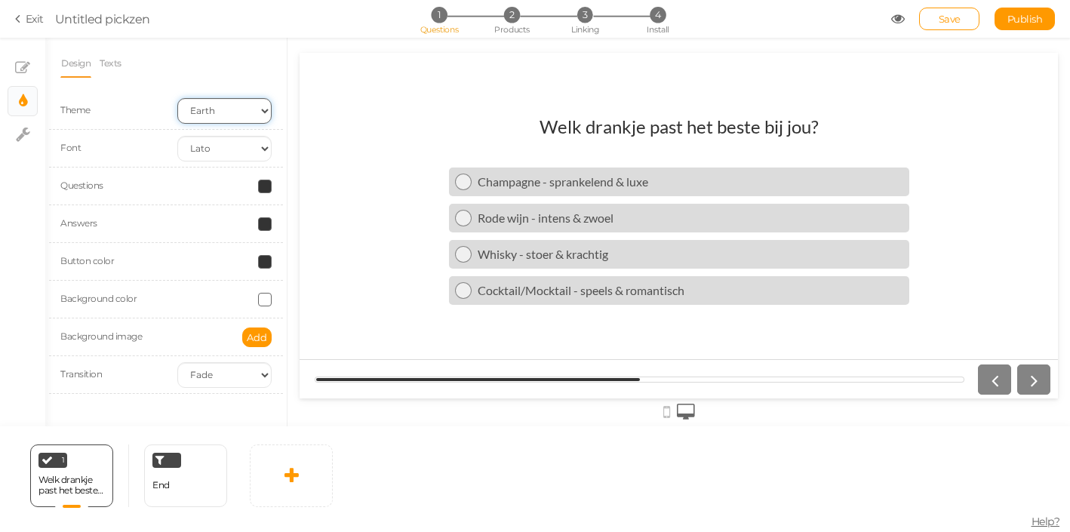
click option "Earth" at bounding box center [0, 0] width 0 height 0
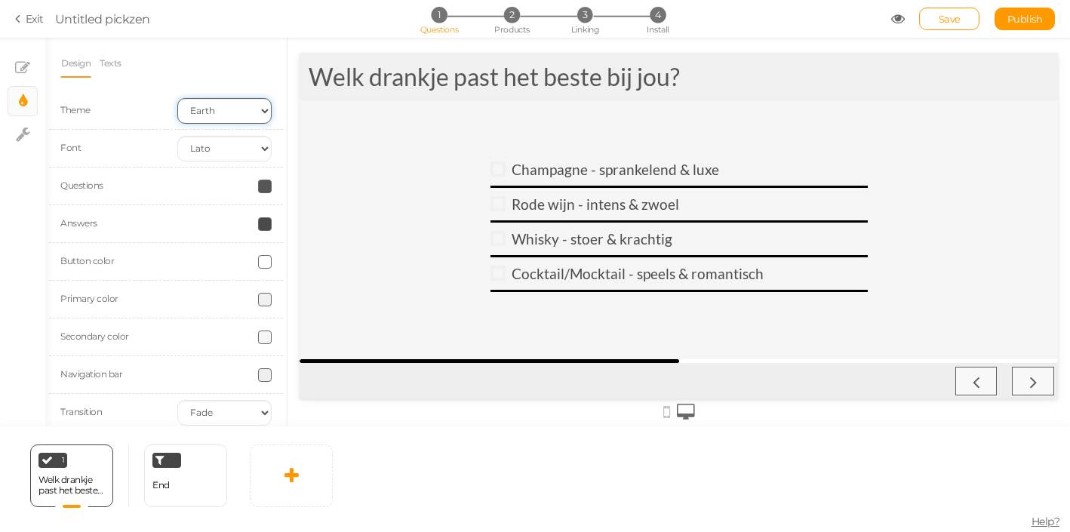
scroll to position [0, 0]
click option "Mars" at bounding box center [0, 0] width 0 height 0
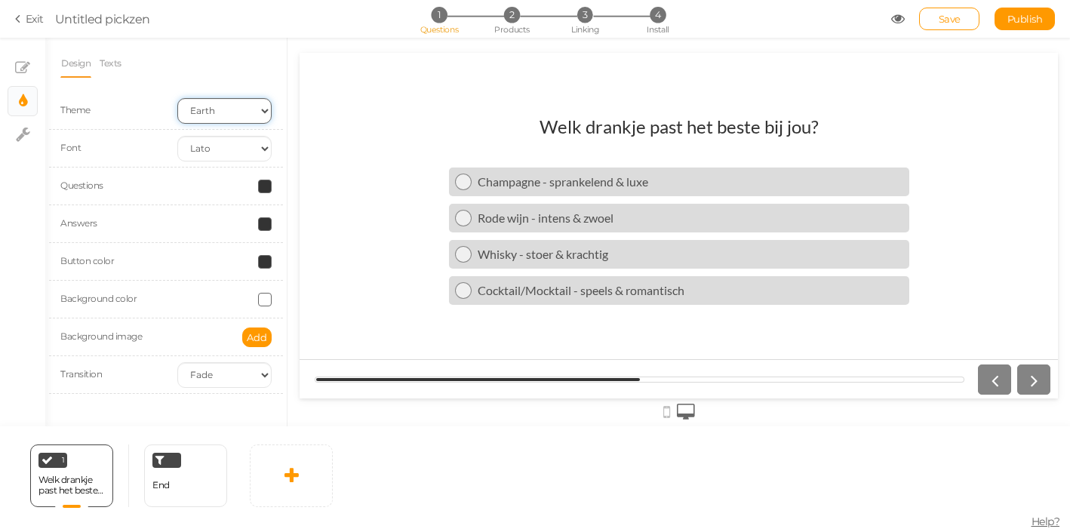
click option "Earth" at bounding box center [0, 0] width 0 height 0
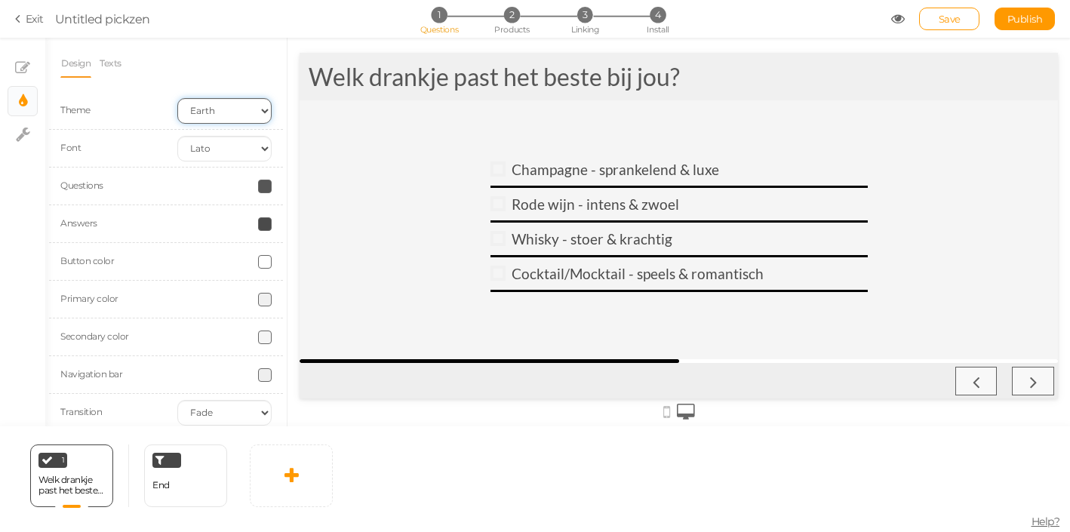
select select "2"
click option "Mars" at bounding box center [0, 0] width 0 height 0
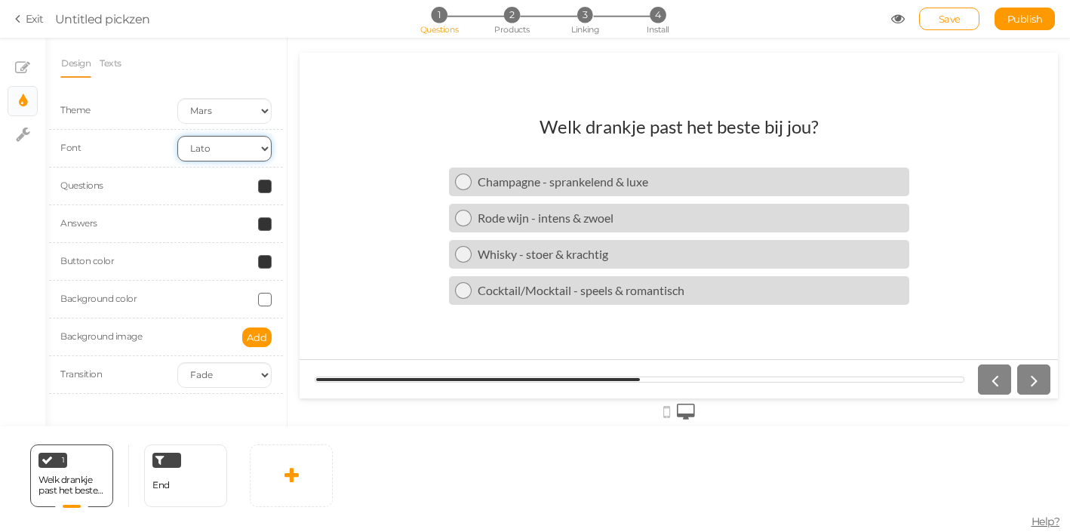
select select "roboto"
click option "Roboto" at bounding box center [0, 0] width 0 height 0
click at [180, 218] on div at bounding box center [224, 224] width 117 height 14
click at [267, 189] on span at bounding box center [265, 187] width 14 height 14
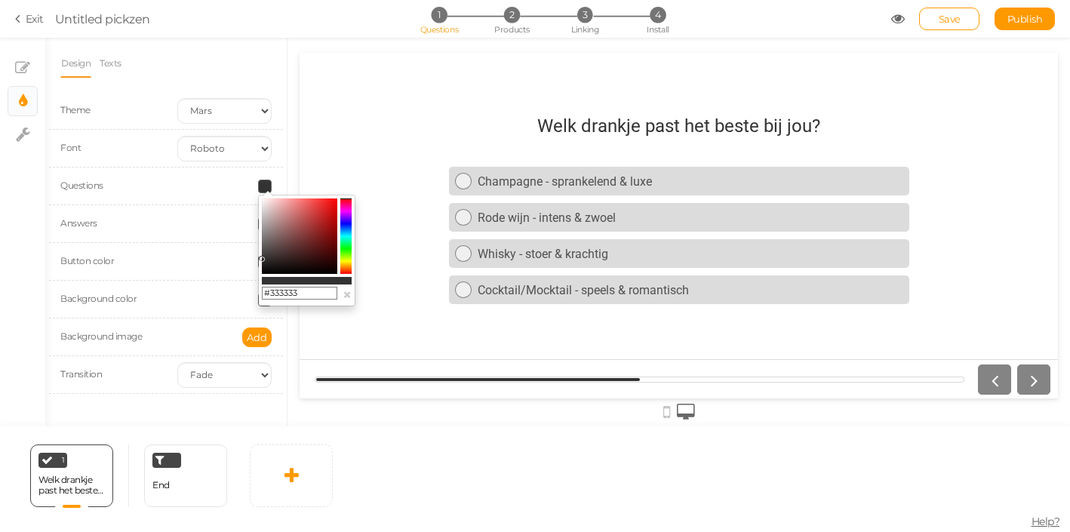
click at [211, 222] on div at bounding box center [224, 224] width 117 height 14
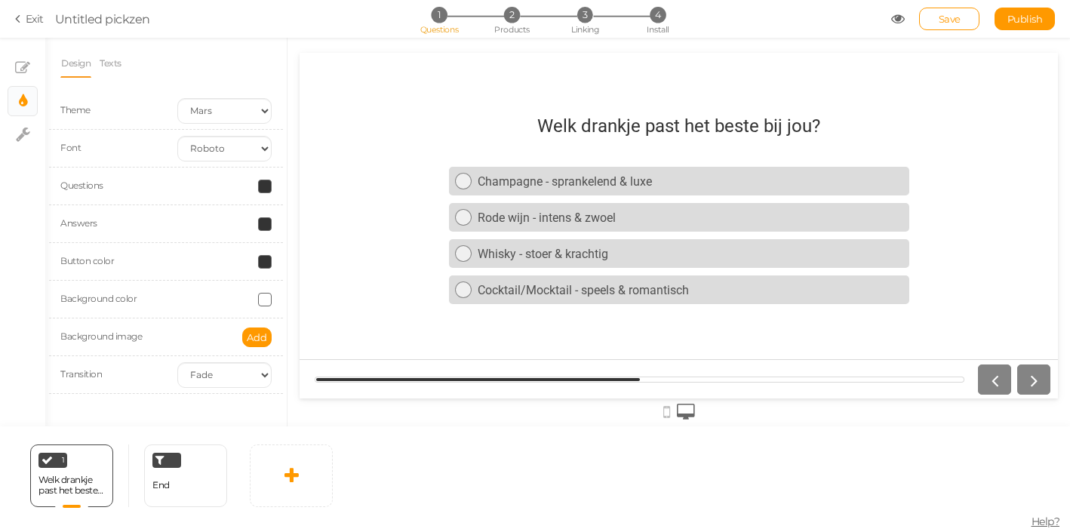
click at [266, 265] on span at bounding box center [265, 262] width 14 height 14
click at [188, 267] on div at bounding box center [224, 262] width 117 height 14
click at [263, 263] on span at bounding box center [265, 262] width 14 height 14
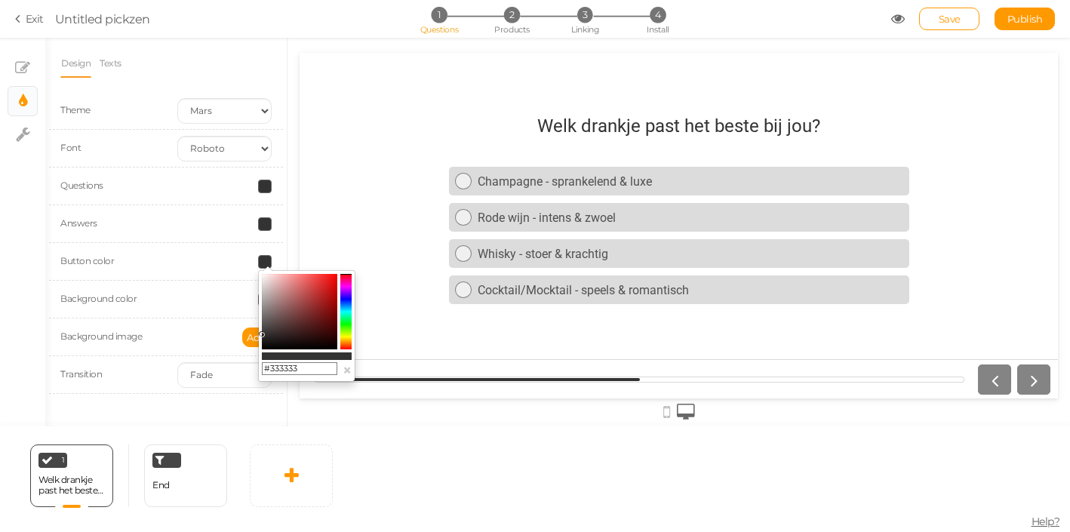
drag, startPoint x: 303, startPoint y: 370, endPoint x: 251, endPoint y: 366, distance: 52.3
click at [262, 366] on input "#333333" at bounding box center [299, 369] width 75 height 14
paste input "F5DB8B"
click at [228, 314] on div "Background color" at bounding box center [166, 300] width 234 height 38
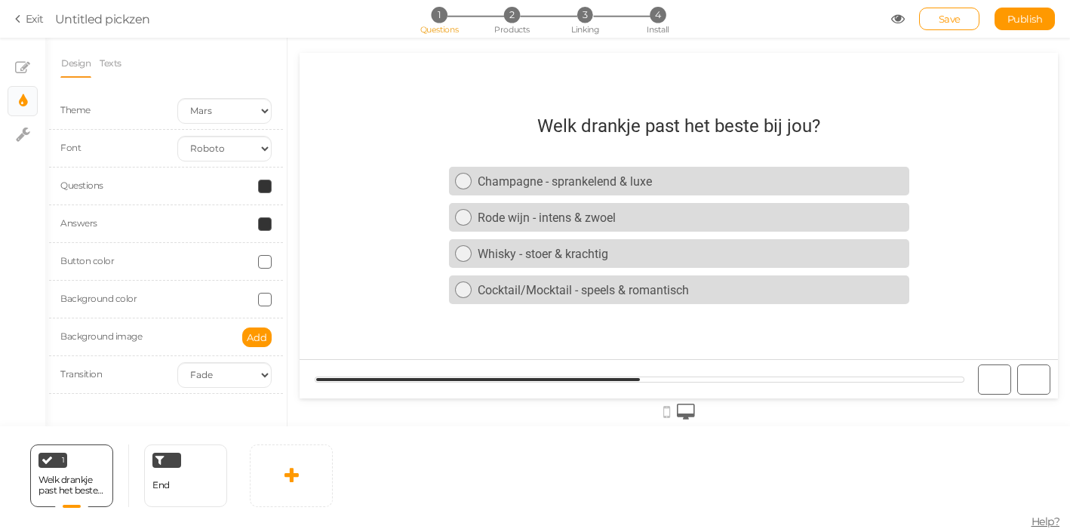
click at [272, 269] on div "Button color" at bounding box center [166, 262] width 234 height 38
click at [270, 269] on div "Button color" at bounding box center [166, 262] width 234 height 38
click at [267, 266] on span at bounding box center [265, 262] width 14 height 14
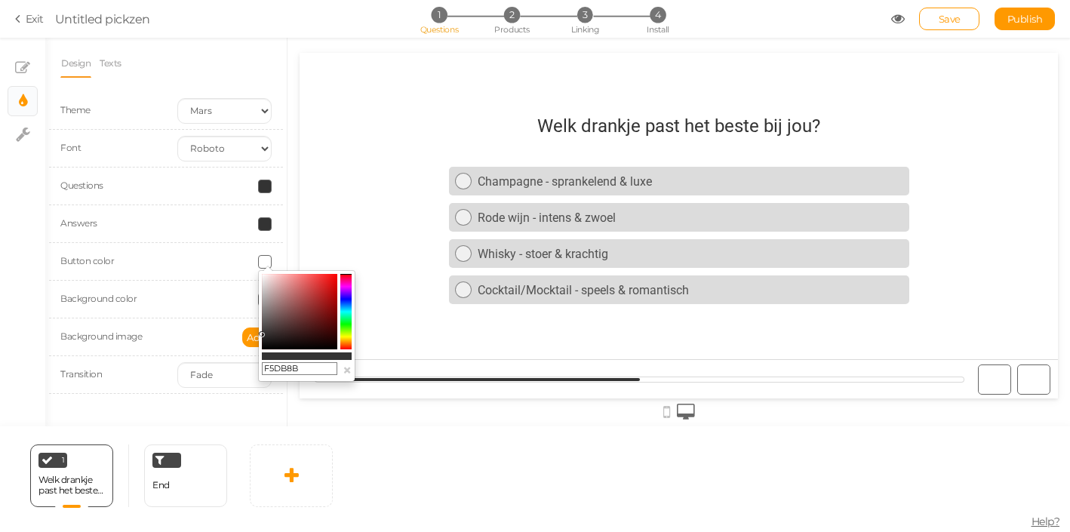
click at [265, 368] on input "F5DB8B" at bounding box center [299, 369] width 75 height 14
type input "#F5DB8B"
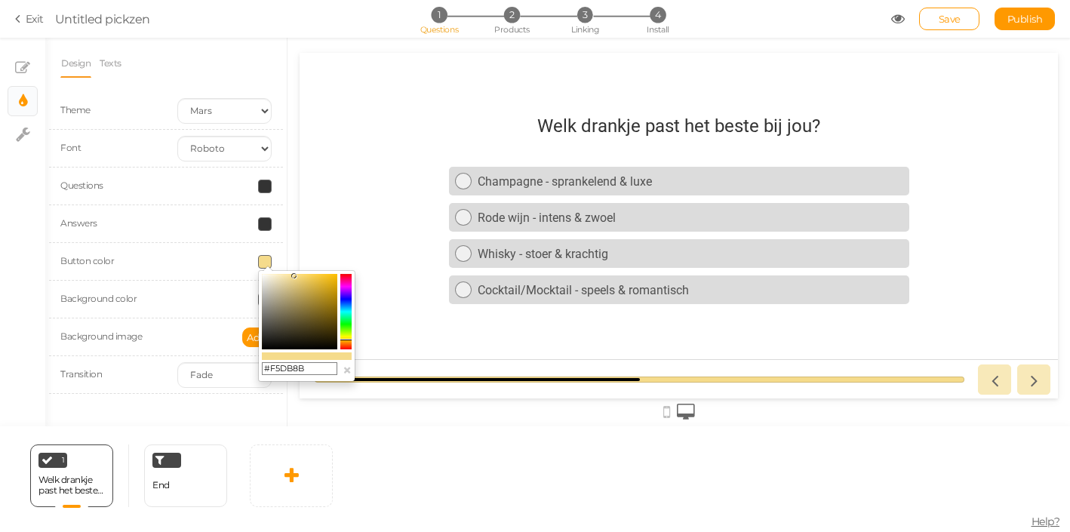
click at [177, 401] on div "Theme Earth Mars Font Custom Default [PERSON_NAME] Open Sans Oswald PT Sans Ral…" at bounding box center [165, 249] width 211 height 314
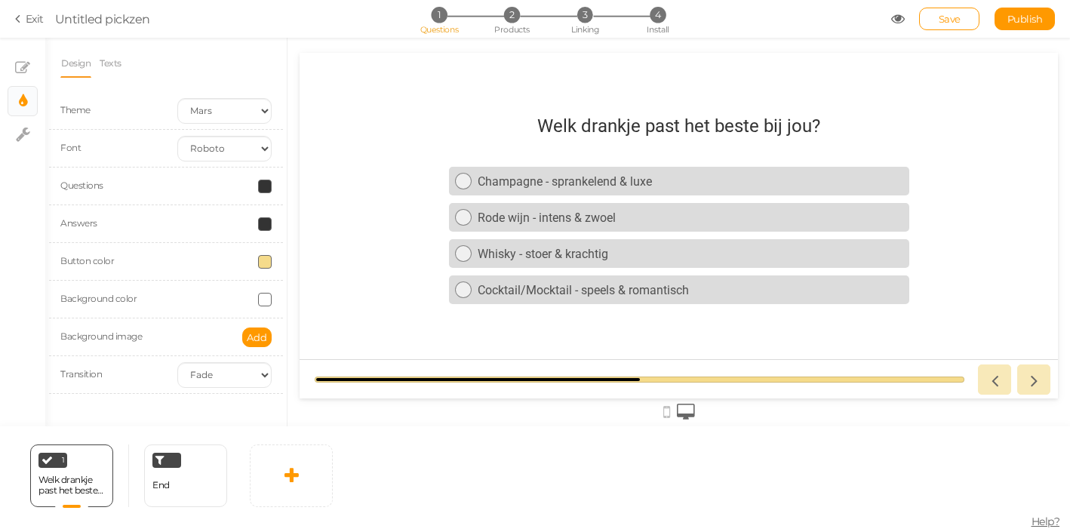
click at [269, 223] on span at bounding box center [265, 224] width 14 height 14
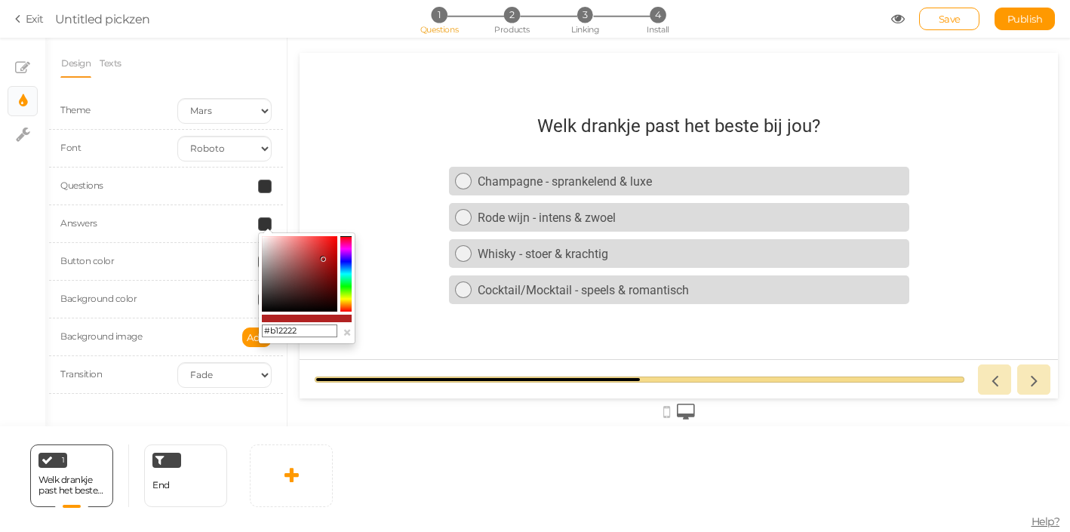
click at [323, 259] on colorpicker-saturation at bounding box center [299, 273] width 75 height 75
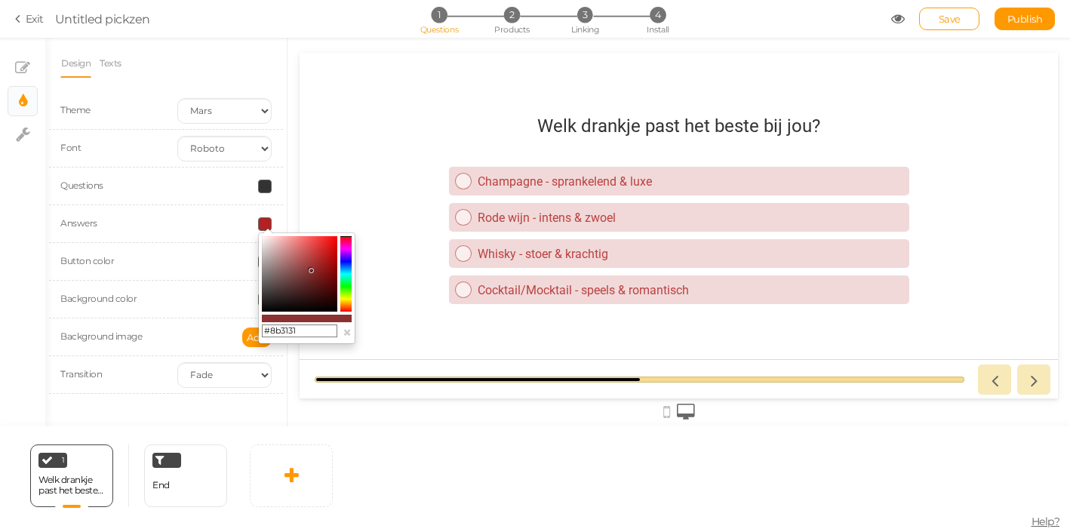
click at [311, 270] on colorpicker-saturation at bounding box center [299, 273] width 75 height 75
click at [298, 268] on colorpicker-saturation at bounding box center [299, 273] width 75 height 75
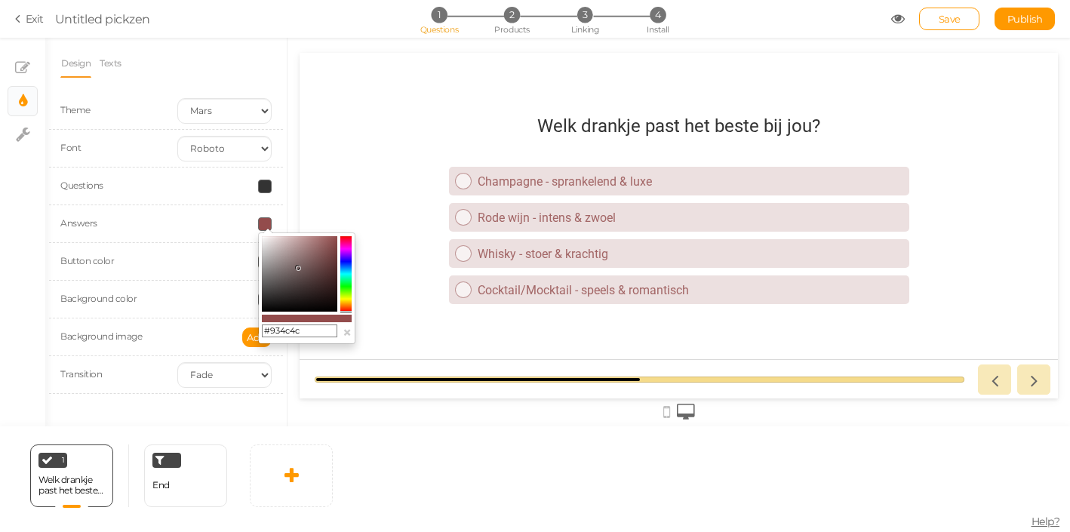
drag, startPoint x: 349, startPoint y: 300, endPoint x: 348, endPoint y: 313, distance: 12.8
click at [348, 313] on div "#934c4c ×" at bounding box center [306, 288] width 97 height 112
click at [346, 306] on colorpicker-hue at bounding box center [345, 273] width 11 height 75
click at [347, 300] on colorpicker-hue at bounding box center [345, 273] width 11 height 75
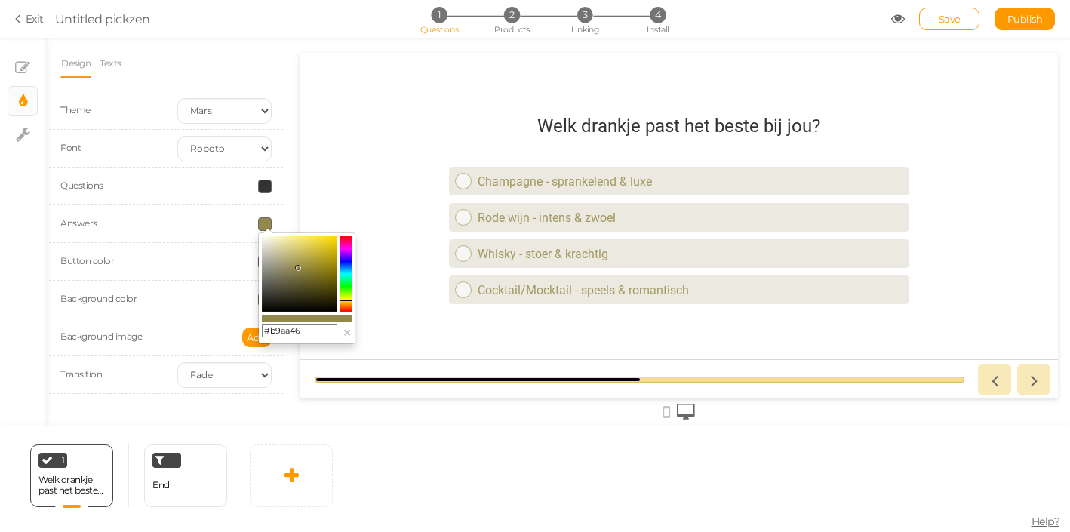
click at [309, 257] on colorpicker-saturation at bounding box center [299, 273] width 75 height 75
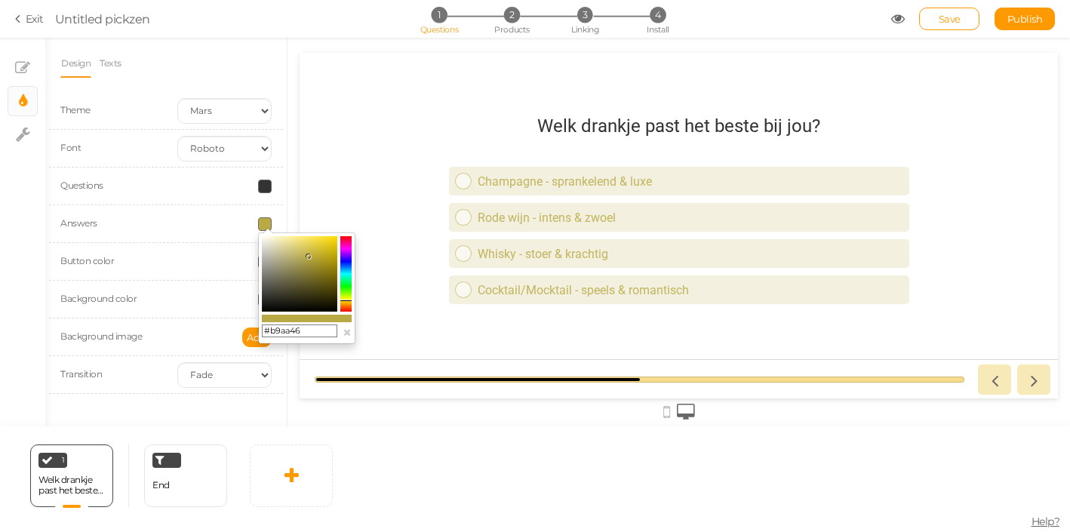
click at [312, 251] on colorpicker-saturation at bounding box center [299, 273] width 75 height 75
click at [327, 259] on colorpicker-saturation at bounding box center [299, 273] width 75 height 75
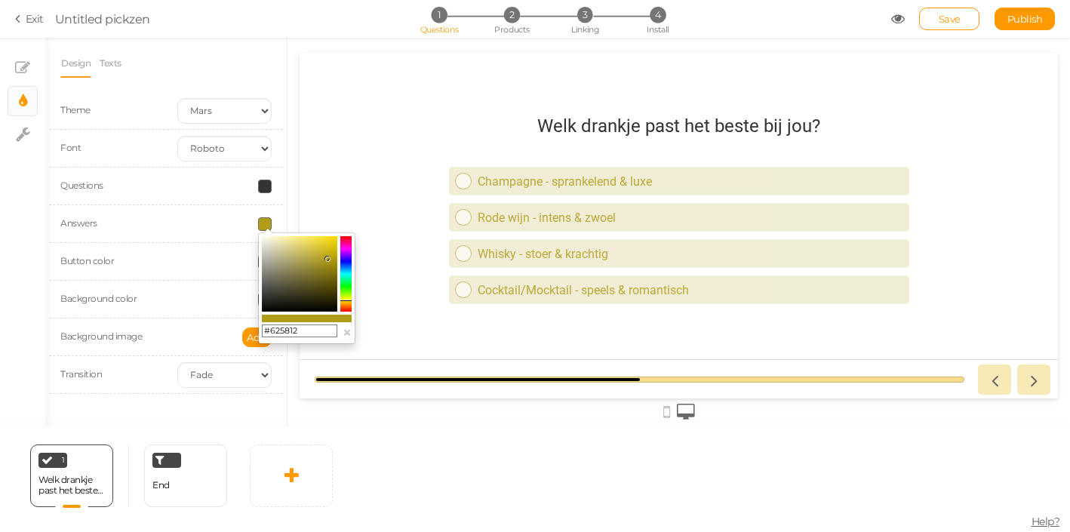
click at [324, 282] on colorpicker-saturation at bounding box center [299, 273] width 75 height 75
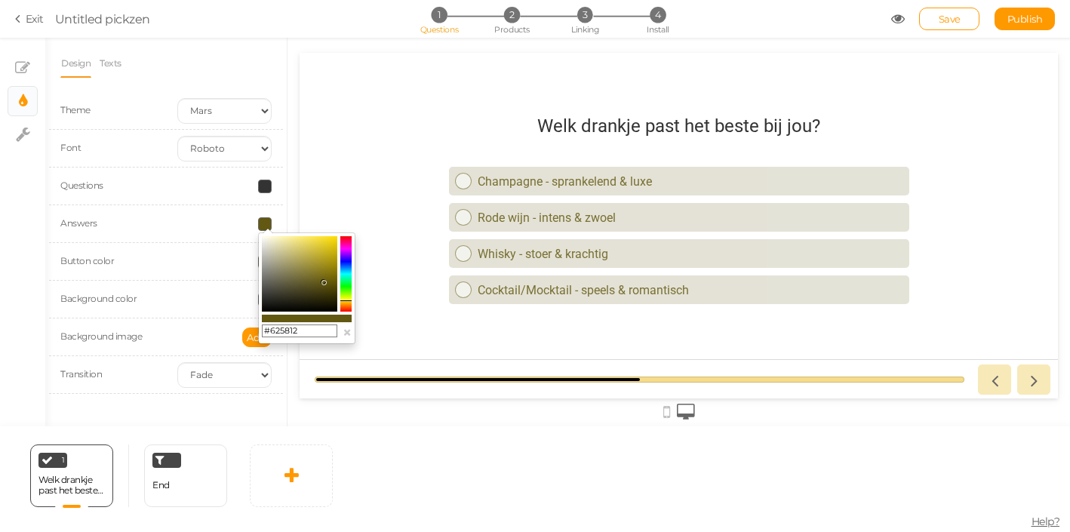
click at [323, 273] on colorpicker-saturation at bounding box center [299, 273] width 75 height 75
click at [315, 278] on colorpicker-saturation at bounding box center [299, 273] width 75 height 75
click at [311, 259] on colorpicker-saturation at bounding box center [299, 273] width 75 height 75
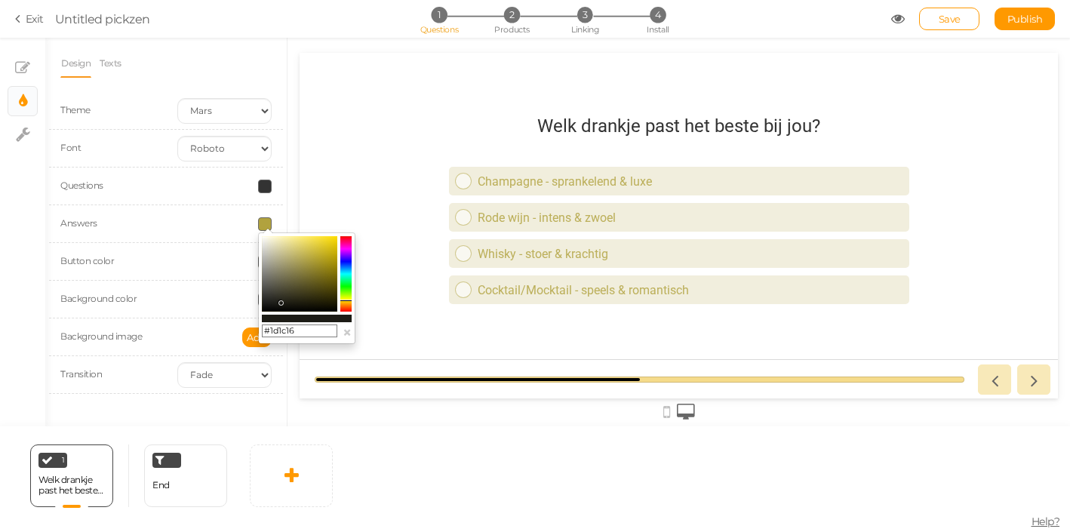
click at [281, 303] on colorpicker-saturation at bounding box center [299, 273] width 75 height 75
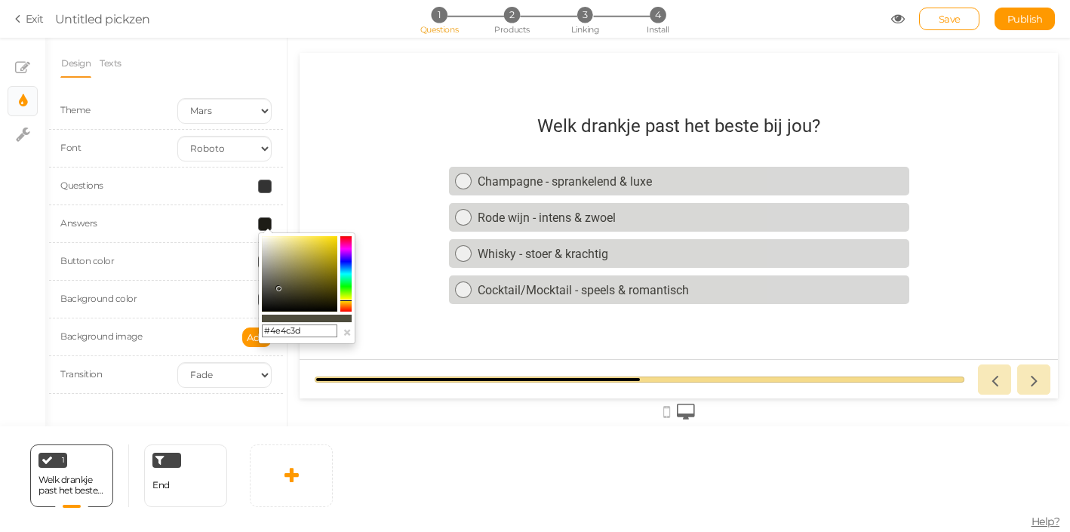
click at [278, 288] on colorpicker-saturation at bounding box center [299, 273] width 75 height 75
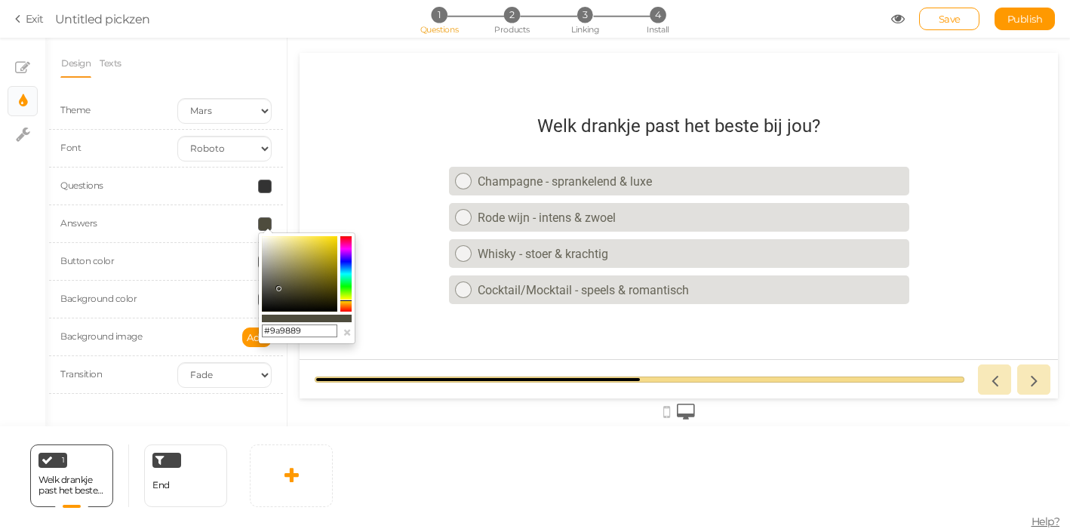
click at [270, 266] on colorpicker-saturation at bounding box center [299, 273] width 75 height 75
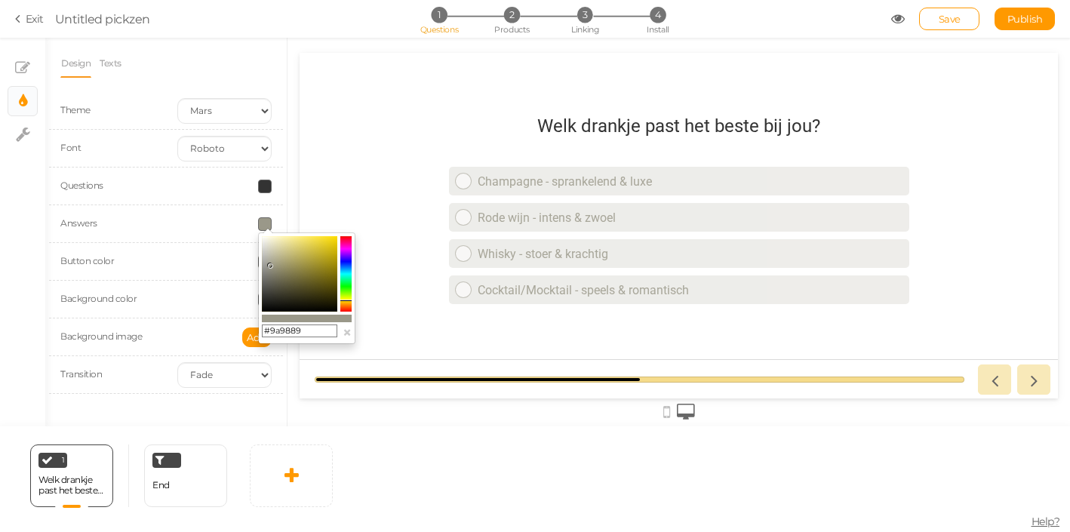
click at [271, 248] on colorpicker-saturation at bounding box center [299, 273] width 75 height 75
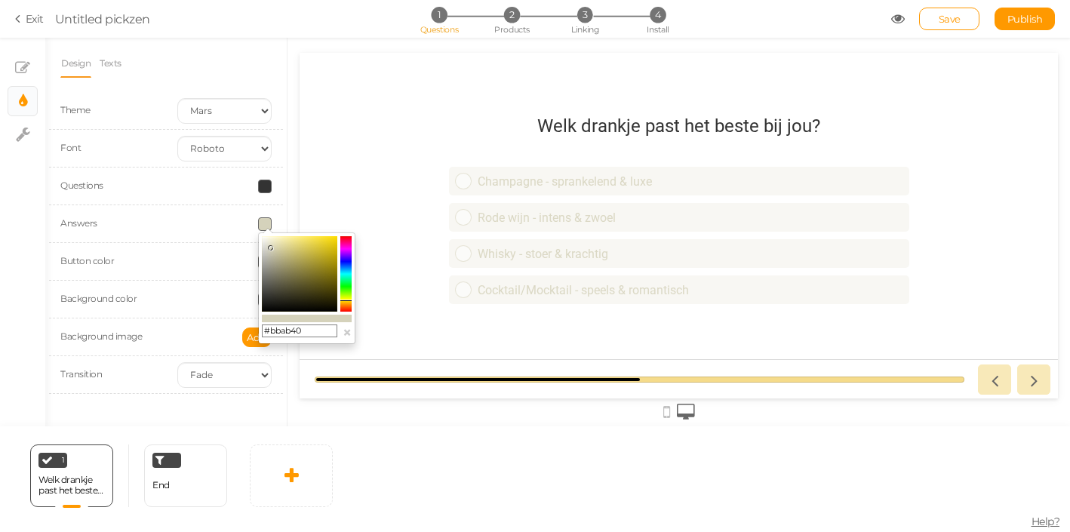
click at [312, 256] on colorpicker-saturation at bounding box center [299, 273] width 75 height 75
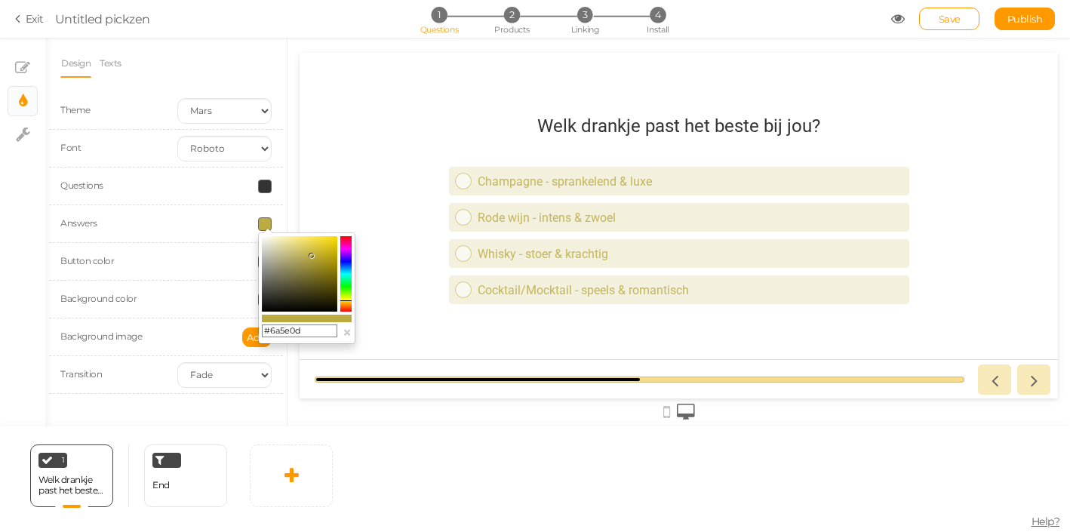
click at [328, 280] on colorpicker-saturation at bounding box center [299, 273] width 75 height 75
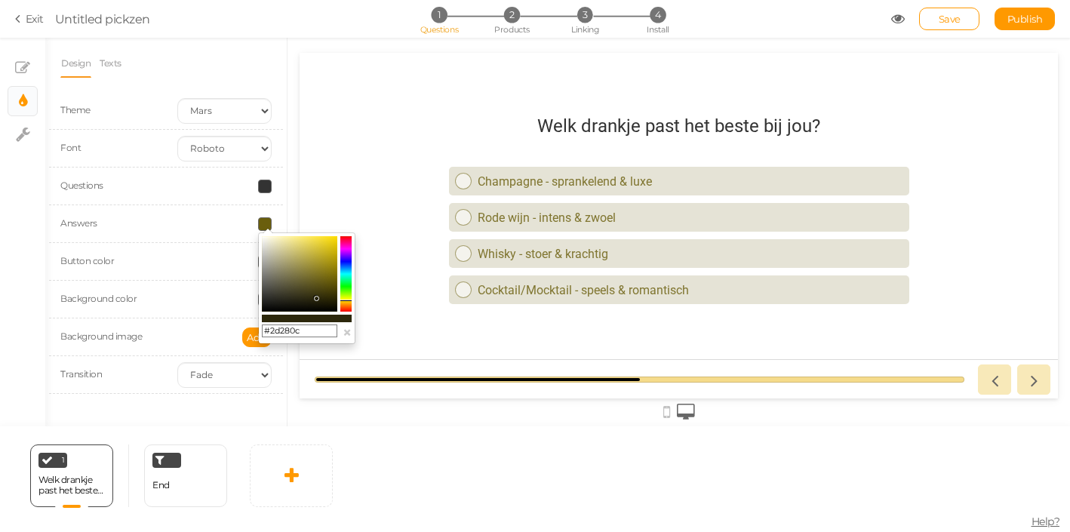
click at [316, 298] on colorpicker-saturation at bounding box center [299, 273] width 75 height 75
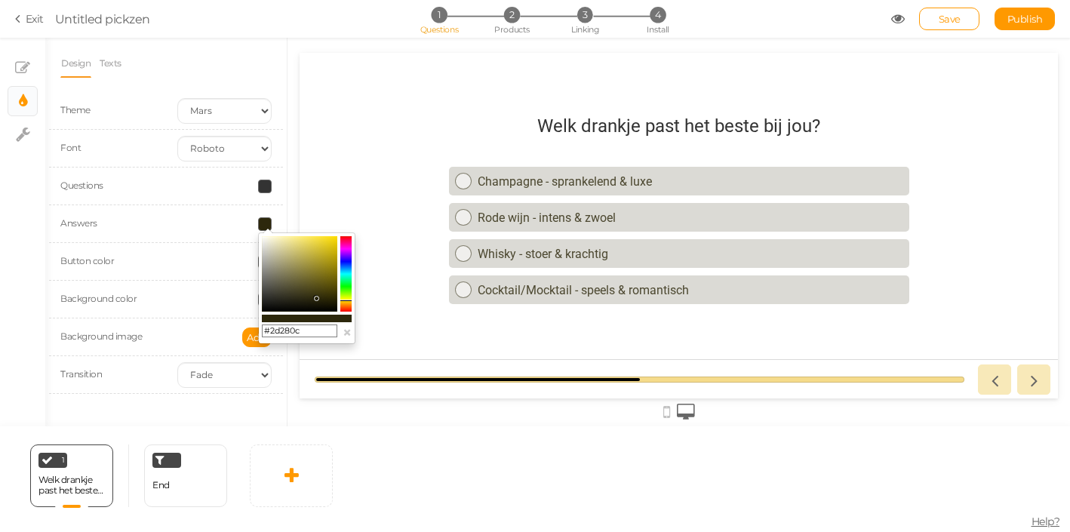
click at [324, 286] on colorpicker-saturation at bounding box center [299, 273] width 75 height 75
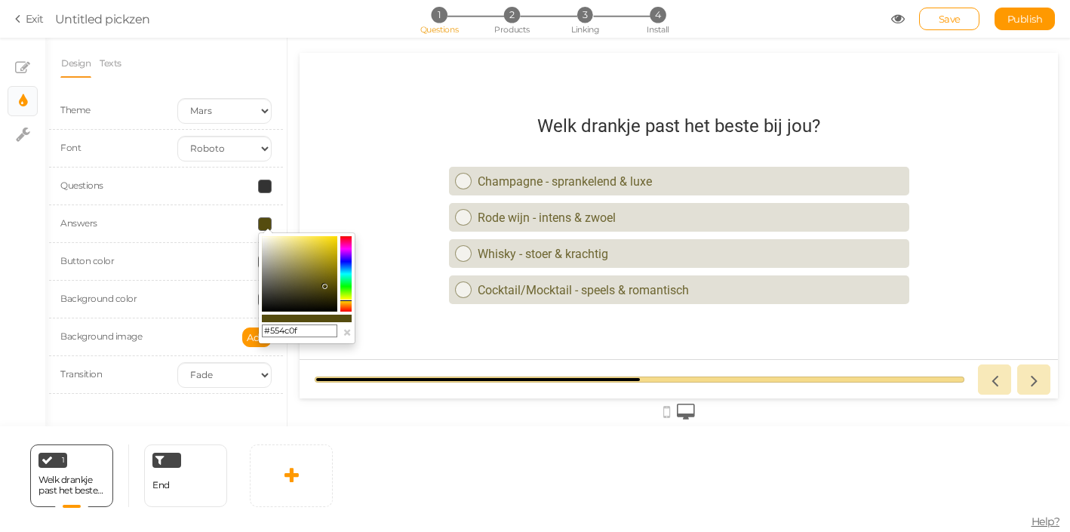
click at [323, 275] on colorpicker-saturation at bounding box center [299, 273] width 75 height 75
click at [326, 281] on colorpicker-saturation at bounding box center [299, 273] width 75 height 75
click at [348, 241] on colorpicker-hue at bounding box center [345, 273] width 11 height 75
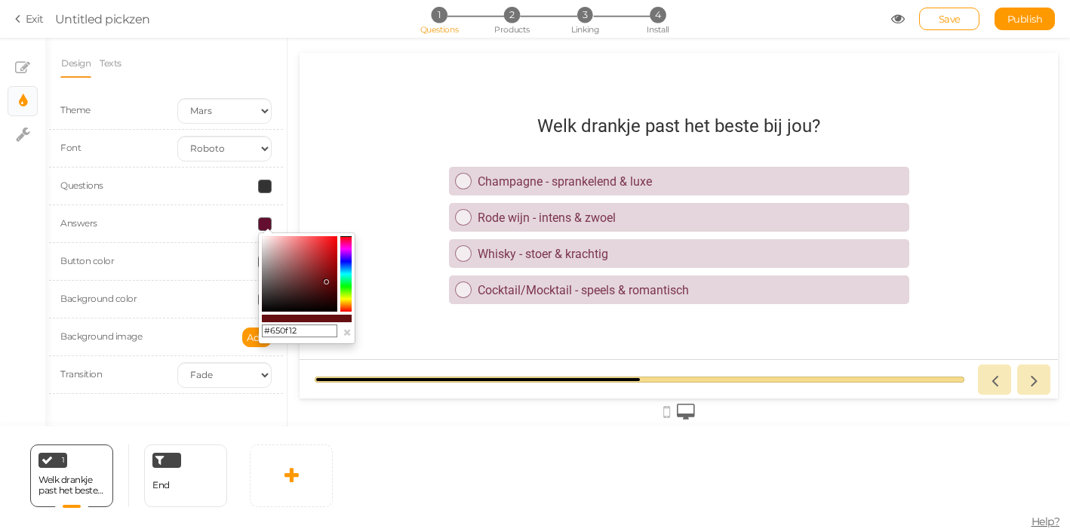
drag, startPoint x: 346, startPoint y: 250, endPoint x: 346, endPoint y: 236, distance: 14.4
click at [346, 236] on colorpicker-hue at bounding box center [345, 273] width 11 height 75
click at [330, 245] on colorpicker-saturation at bounding box center [299, 273] width 75 height 75
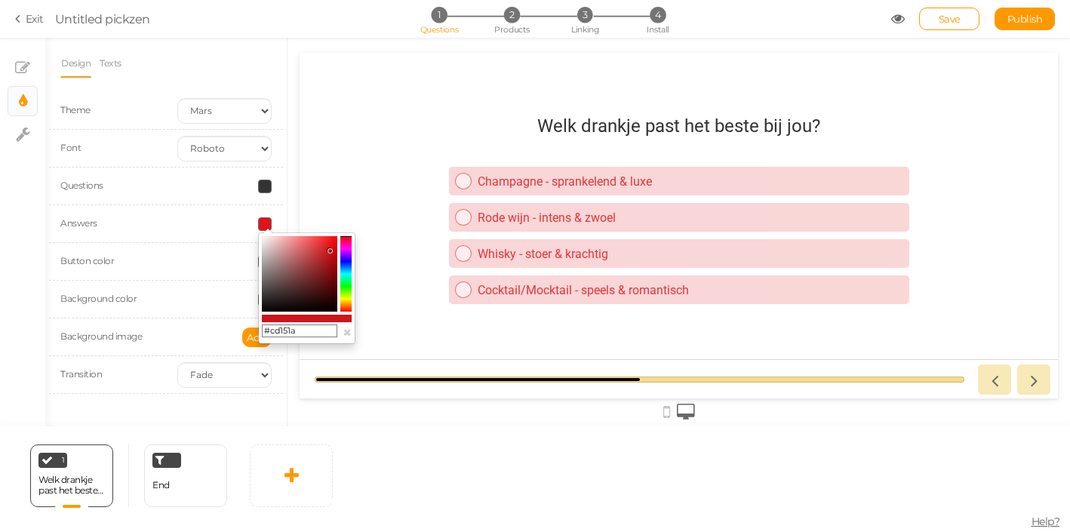
click at [330, 250] on colorpicker-saturation at bounding box center [299, 273] width 75 height 75
click at [327, 260] on colorpicker-saturation at bounding box center [299, 273] width 75 height 75
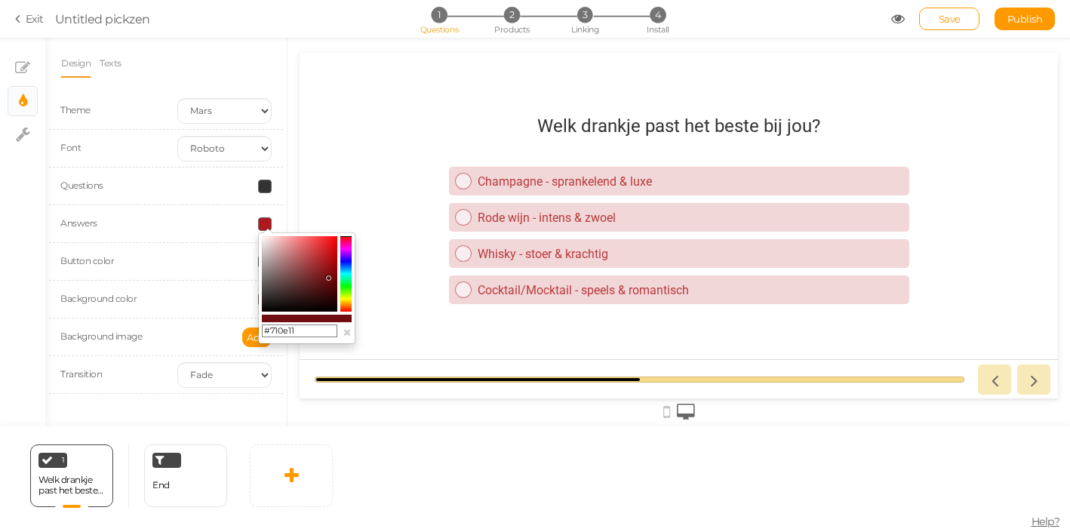
click at [328, 278] on colorpicker-saturation at bounding box center [299, 273] width 75 height 75
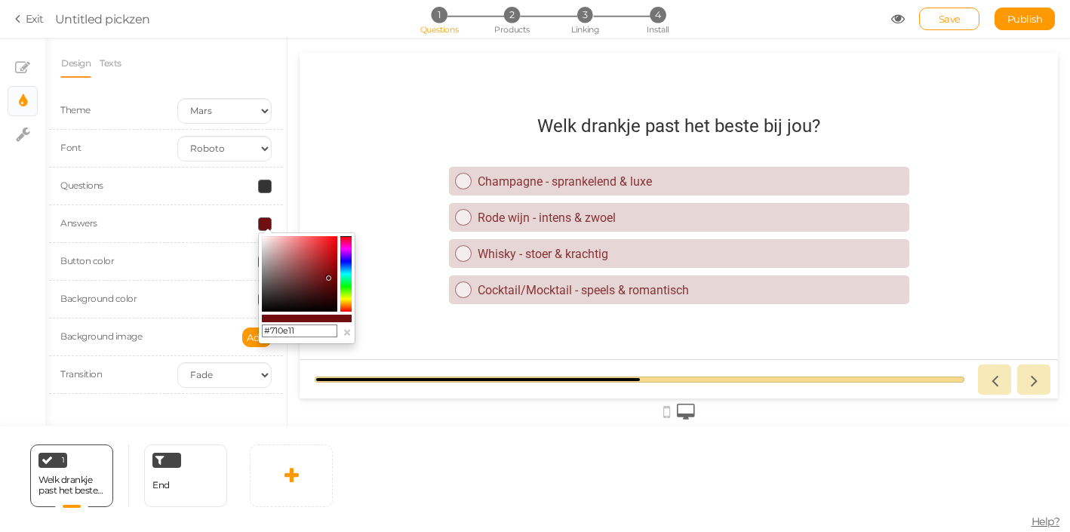
click at [327, 266] on colorpicker-saturation at bounding box center [299, 273] width 75 height 75
type input "#981418"
click at [174, 298] on div at bounding box center [224, 300] width 117 height 14
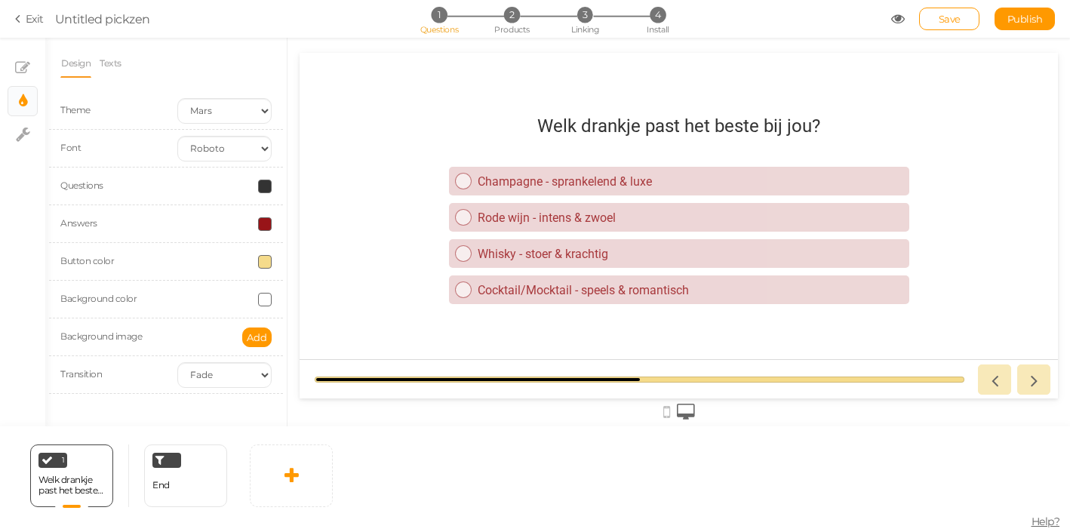
click at [171, 298] on div at bounding box center [224, 300] width 117 height 14
click at [219, 294] on div at bounding box center [224, 300] width 117 height 14
click at [271, 296] on span at bounding box center [265, 300] width 14 height 14
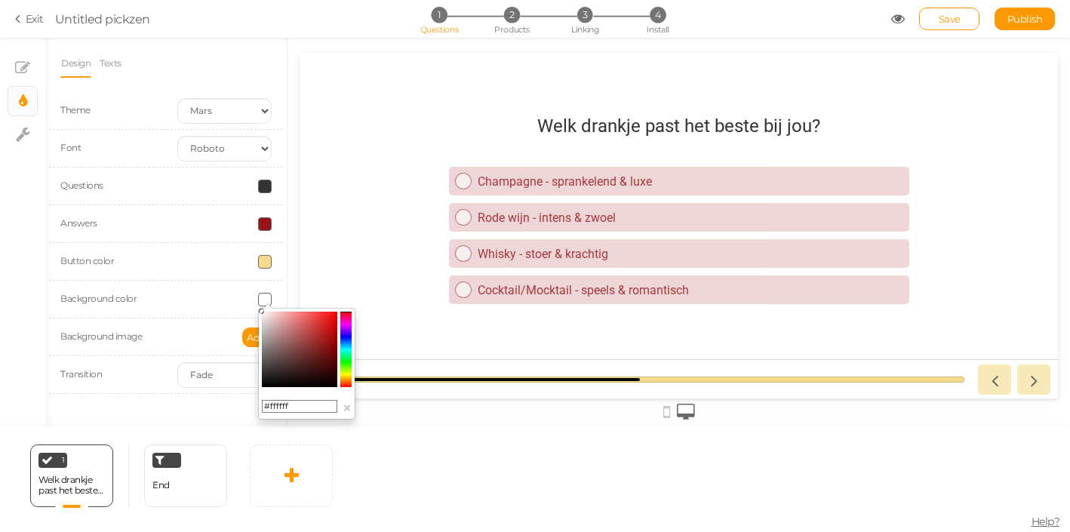
click at [296, 408] on input "#ffffff" at bounding box center [299, 407] width 75 height 14
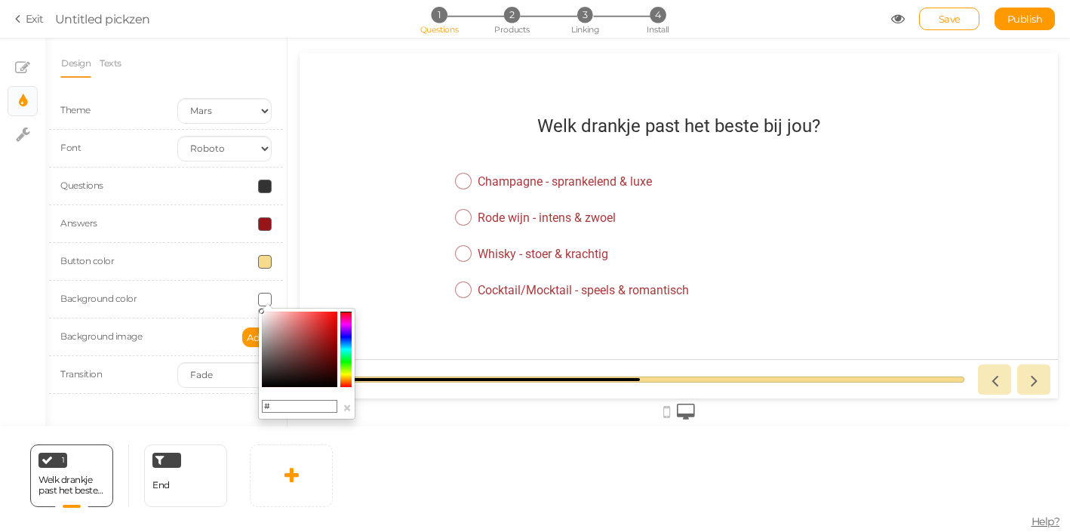
paste input "F1E1C6"
type input "#F1E1C6"
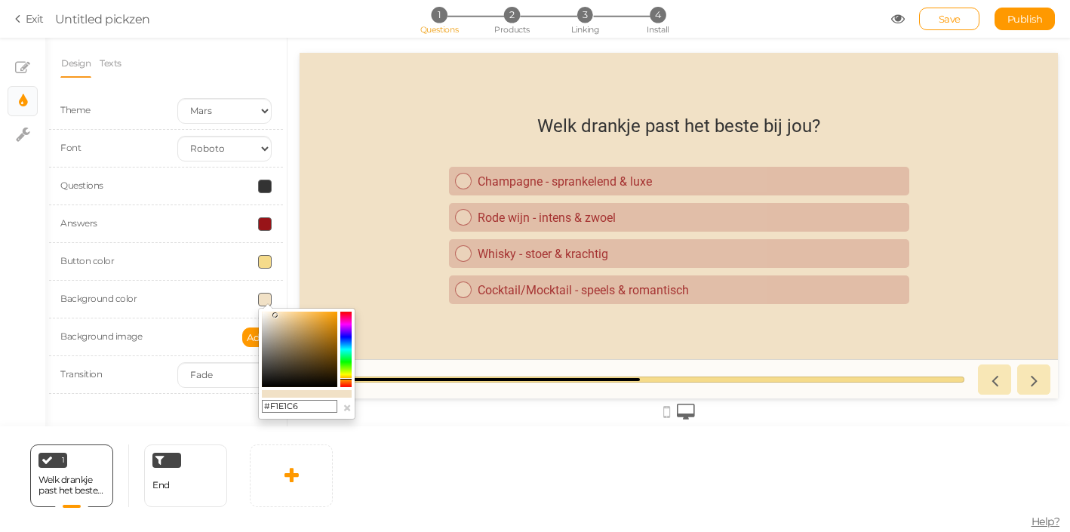
click at [195, 340] on div "Add" at bounding box center [224, 337] width 117 height 20
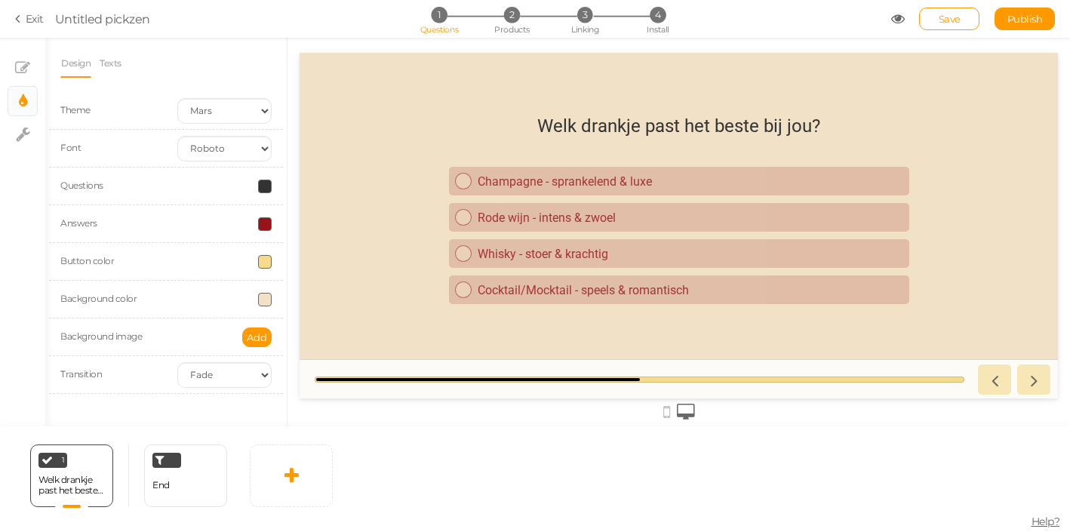
click at [264, 229] on span at bounding box center [265, 224] width 14 height 14
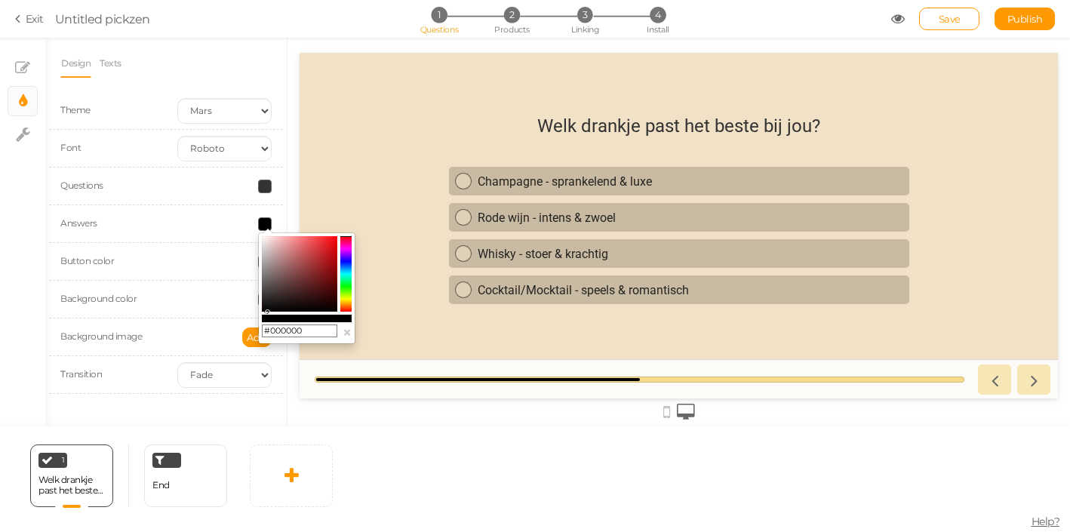
drag, startPoint x: 285, startPoint y: 258, endPoint x: 278, endPoint y: 309, distance: 51.9
click at [278, 318] on div "#000000 ×" at bounding box center [306, 288] width 97 height 112
click at [267, 292] on colorpicker-saturation at bounding box center [299, 273] width 75 height 75
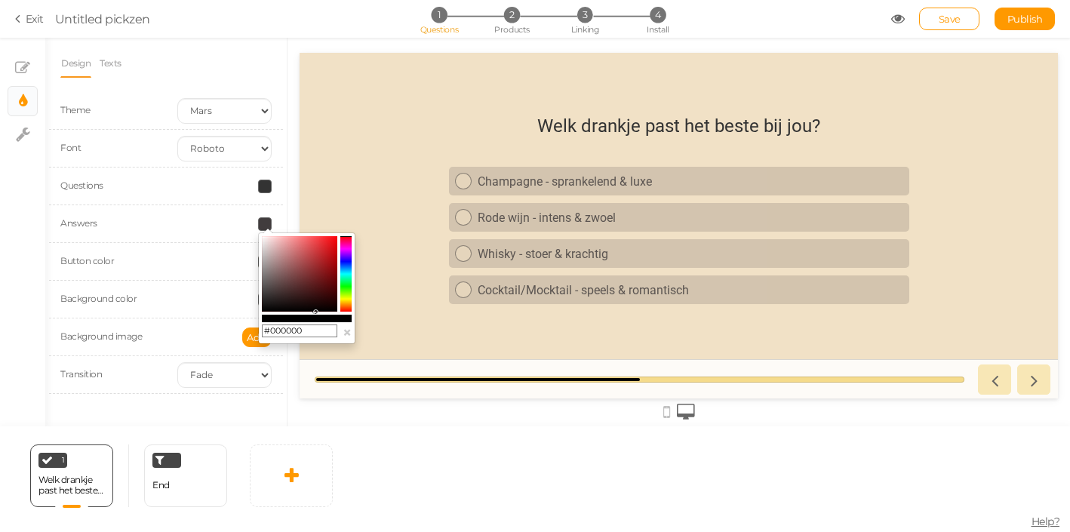
drag, startPoint x: 267, startPoint y: 278, endPoint x: 315, endPoint y: 327, distance: 68.8
click at [315, 327] on div "#000000 ×" at bounding box center [306, 288] width 97 height 112
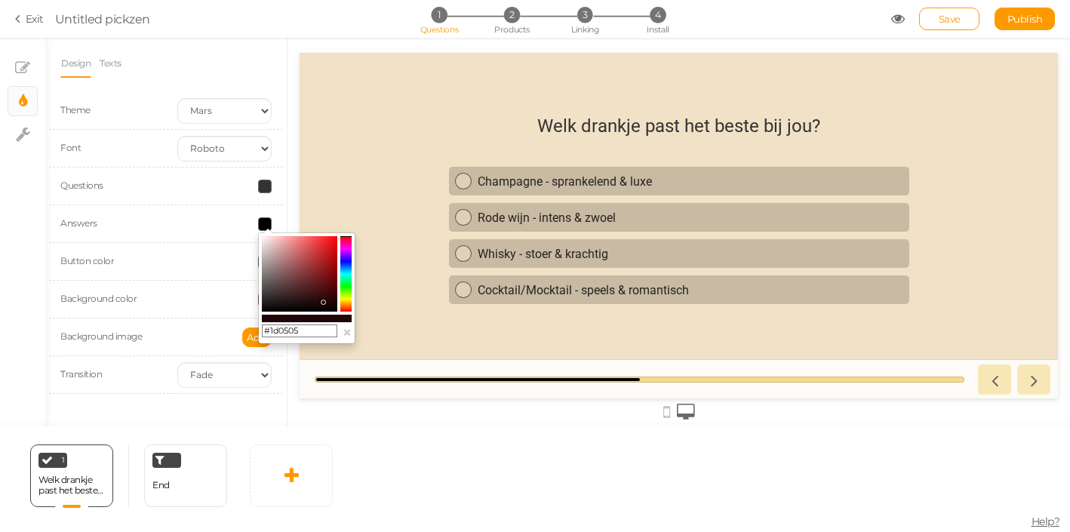
drag, startPoint x: 317, startPoint y: 302, endPoint x: 326, endPoint y: 303, distance: 9.1
click at [326, 303] on colorpicker-saturation at bounding box center [299, 273] width 75 height 75
click at [323, 312] on div "#1d0405 ×" at bounding box center [306, 288] width 97 height 112
type input "#000000"
drag, startPoint x: 327, startPoint y: 306, endPoint x: 330, endPoint y: 315, distance: 9.5
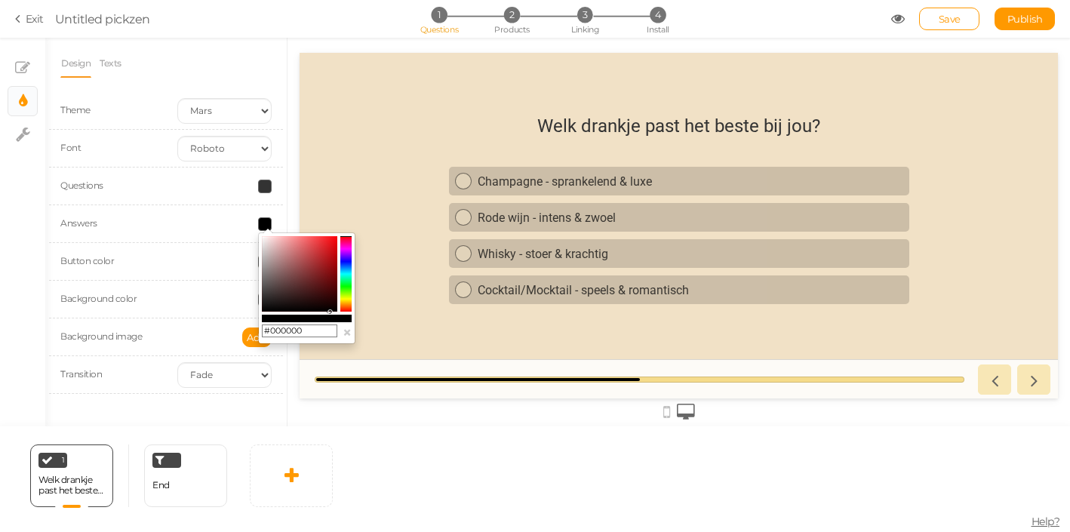
click at [330, 315] on div "#000000 ×" at bounding box center [306, 288] width 97 height 112
click at [378, 172] on div "Welk drankje past het beste bij jou? Champagne - sprankelend & luxe Rode wijn -…" at bounding box center [679, 225] width 758 height 243
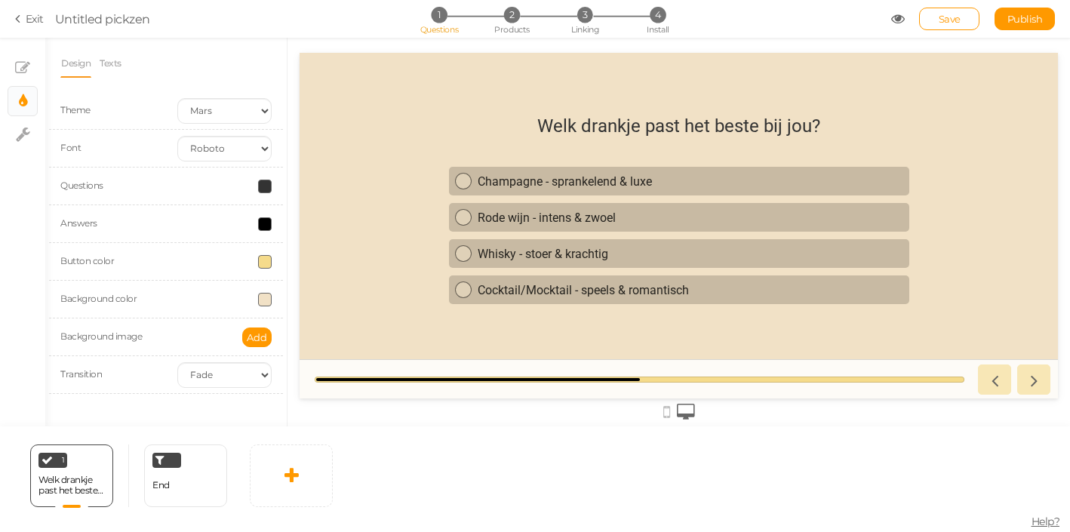
click at [228, 277] on div "Button color" at bounding box center [166, 262] width 234 height 38
click at [269, 306] on span at bounding box center [265, 300] width 14 height 14
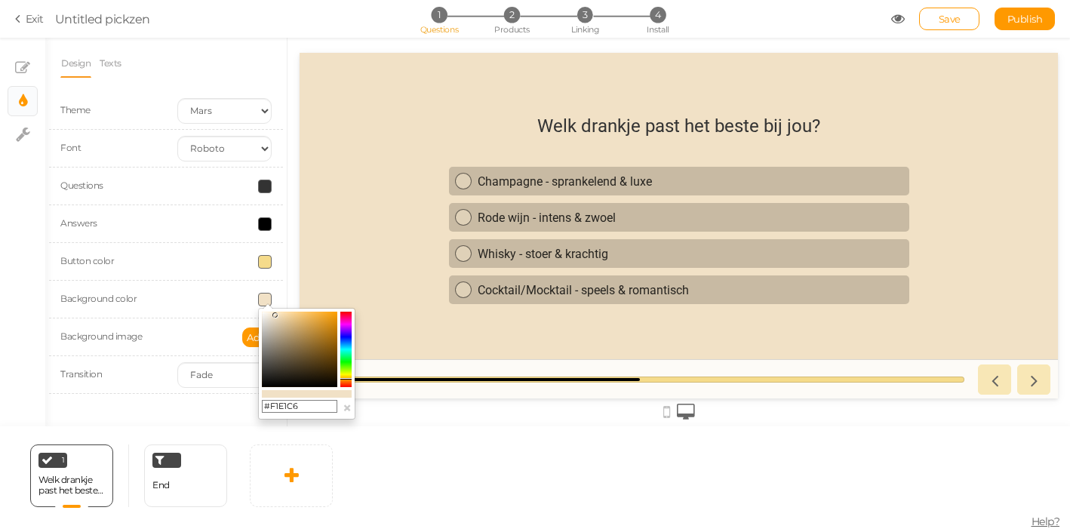
type input "#393939"
click at [263, 370] on colorpicker-saturation at bounding box center [299, 349] width 75 height 75
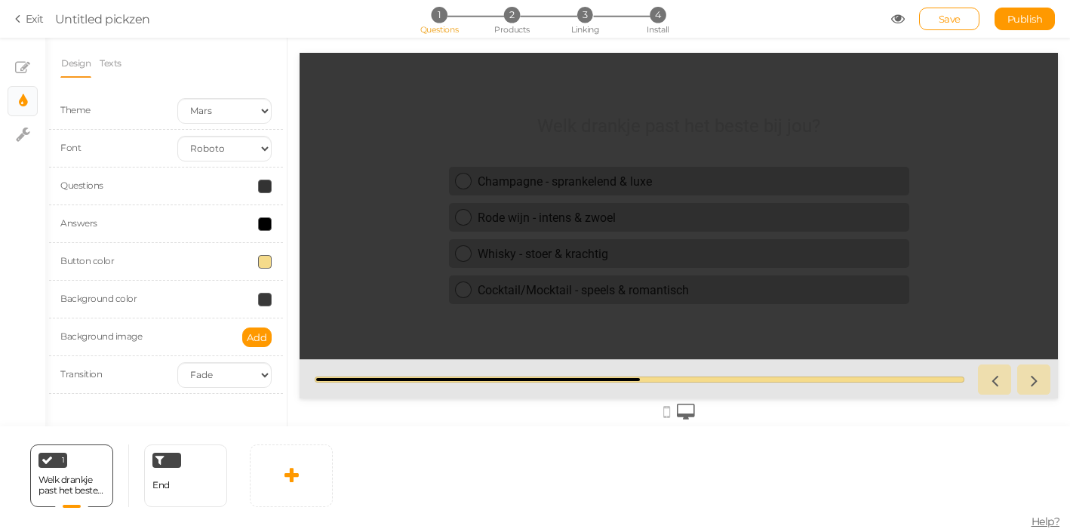
click at [264, 263] on span at bounding box center [265, 262] width 14 height 14
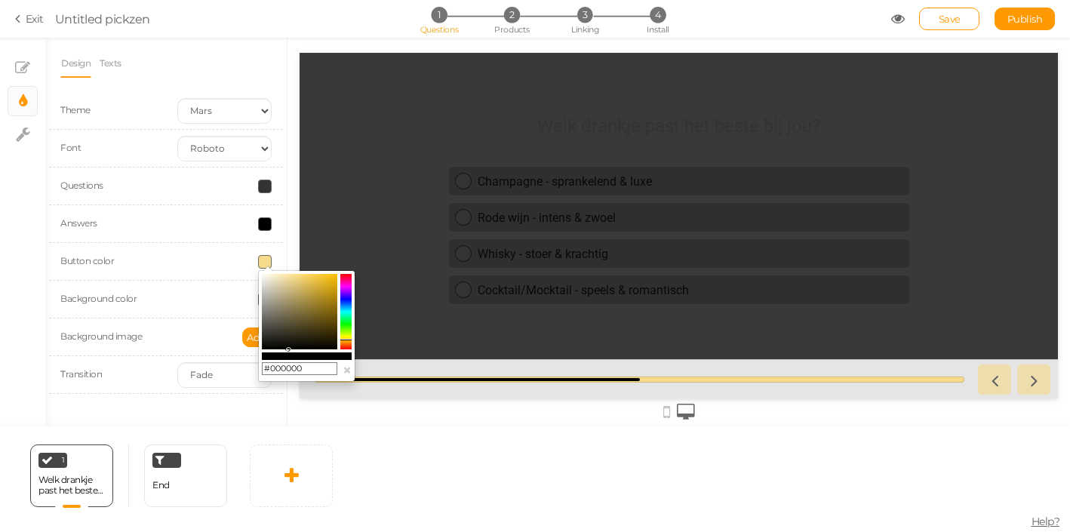
drag, startPoint x: 293, startPoint y: 305, endPoint x: 287, endPoint y: 354, distance: 49.4
click at [287, 354] on div "#000000 ×" at bounding box center [306, 326] width 97 height 112
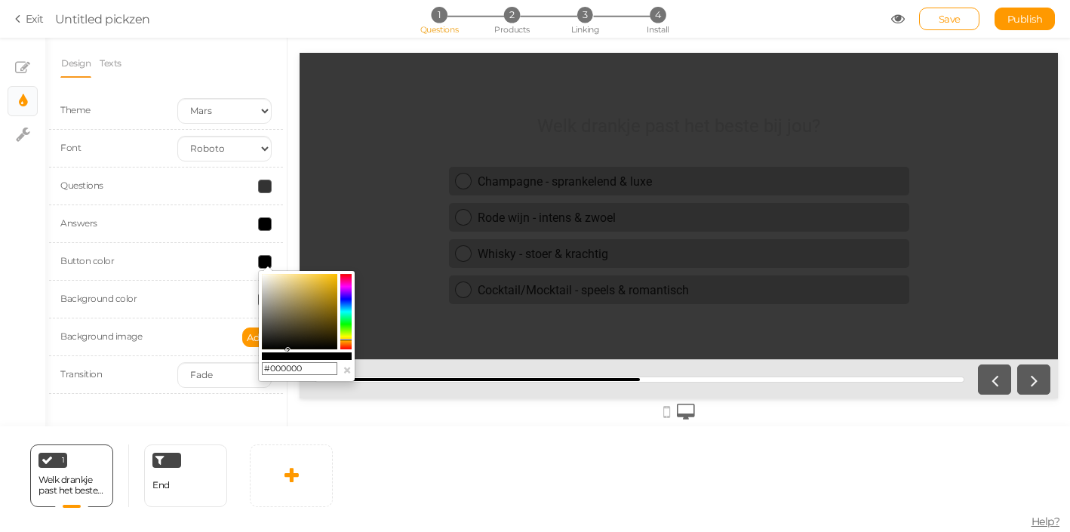
click at [287, 340] on colorpicker-saturation at bounding box center [299, 311] width 75 height 75
click at [297, 312] on colorpicker-saturation at bounding box center [299, 311] width 75 height 75
click at [282, 312] on colorpicker-saturation at bounding box center [299, 311] width 75 height 75
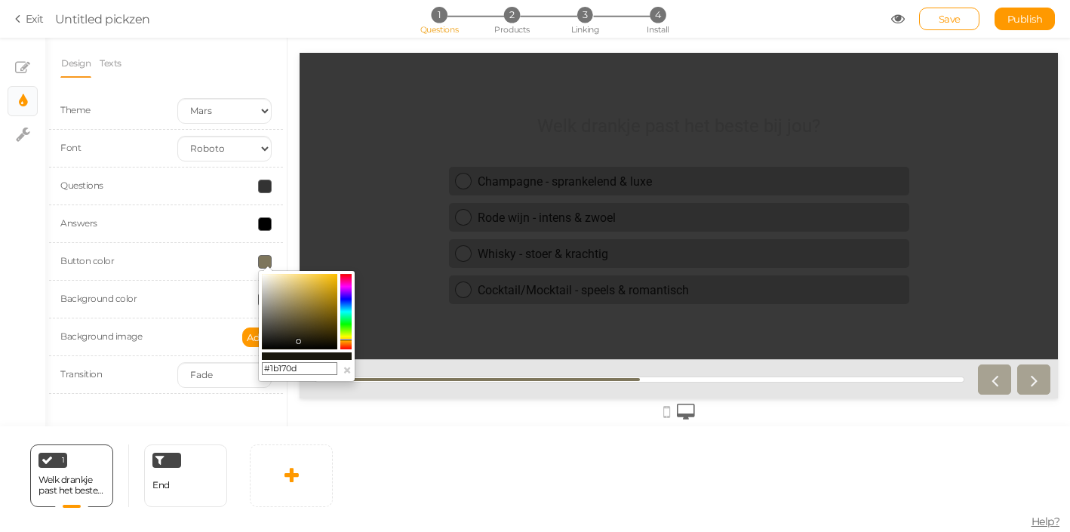
drag, startPoint x: 293, startPoint y: 322, endPoint x: 300, endPoint y: 341, distance: 20.3
click at [300, 341] on colorpicker-saturation at bounding box center [299, 311] width 75 height 75
drag, startPoint x: 306, startPoint y: 327, endPoint x: 311, endPoint y: 288, distance: 38.8
click at [312, 288] on colorpicker-saturation at bounding box center [299, 311] width 75 height 75
type input "#cdac44"
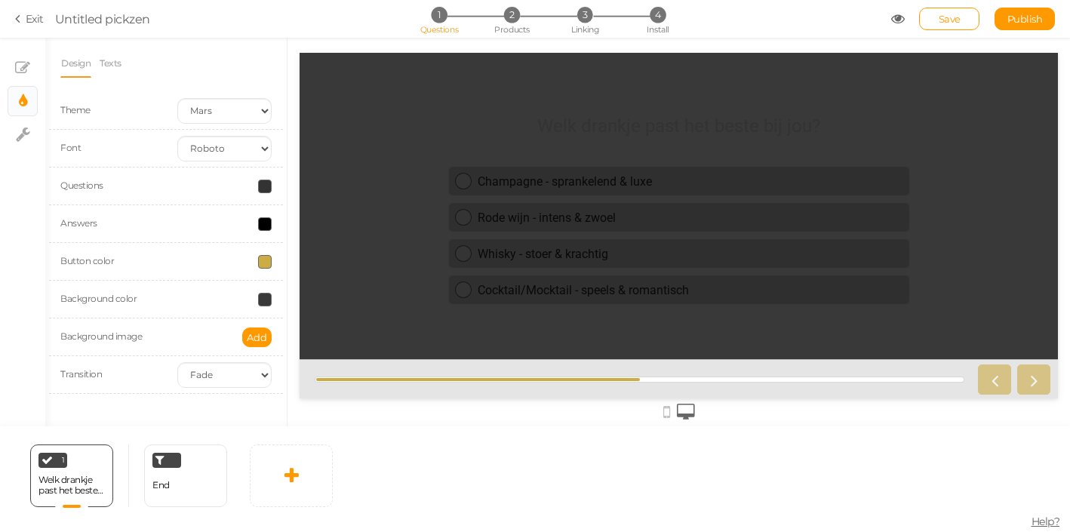
click at [266, 222] on span at bounding box center [265, 224] width 14 height 14
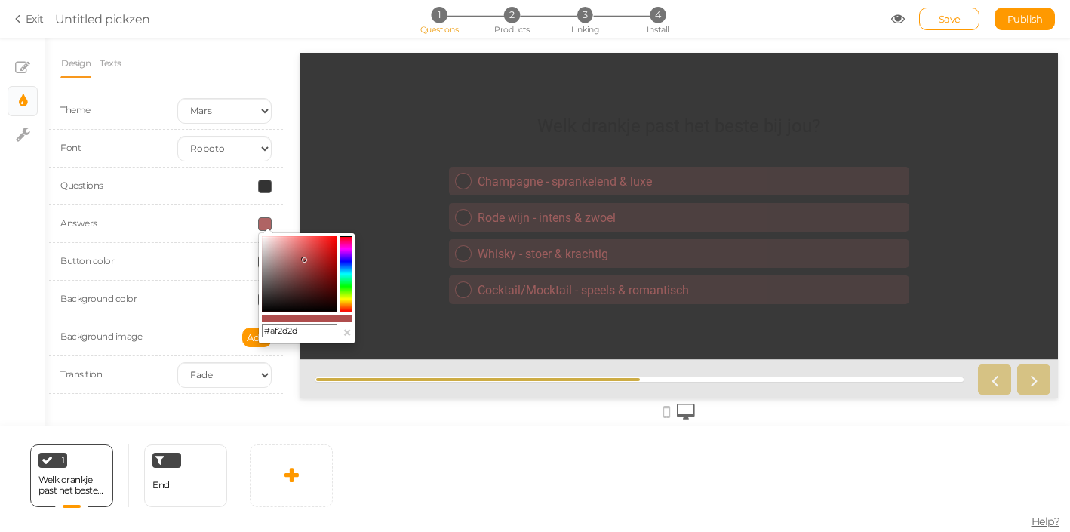
drag, startPoint x: 294, startPoint y: 260, endPoint x: 318, endPoint y: 260, distance: 23.4
click at [318, 260] on colorpicker-saturation at bounding box center [299, 273] width 75 height 75
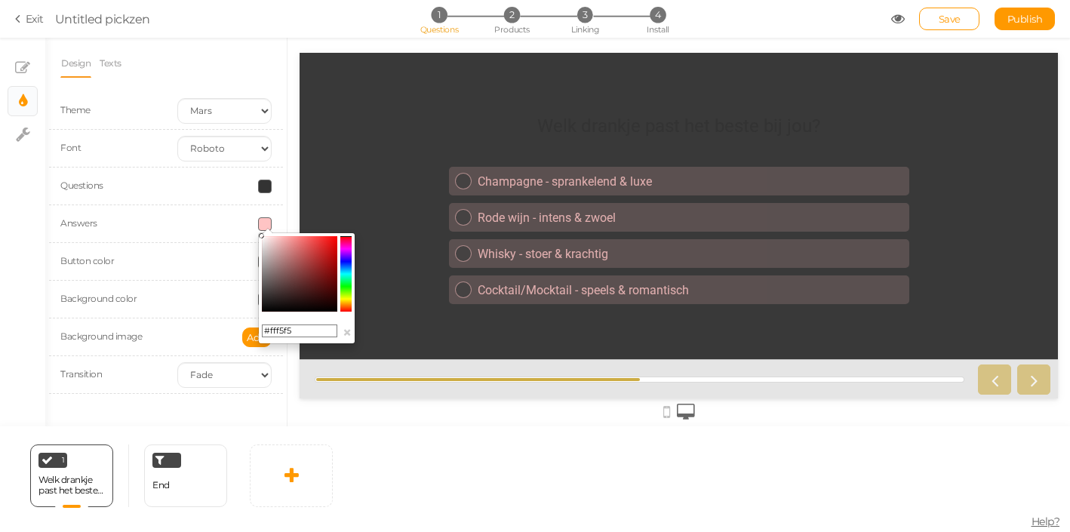
type input "#fff2f2"
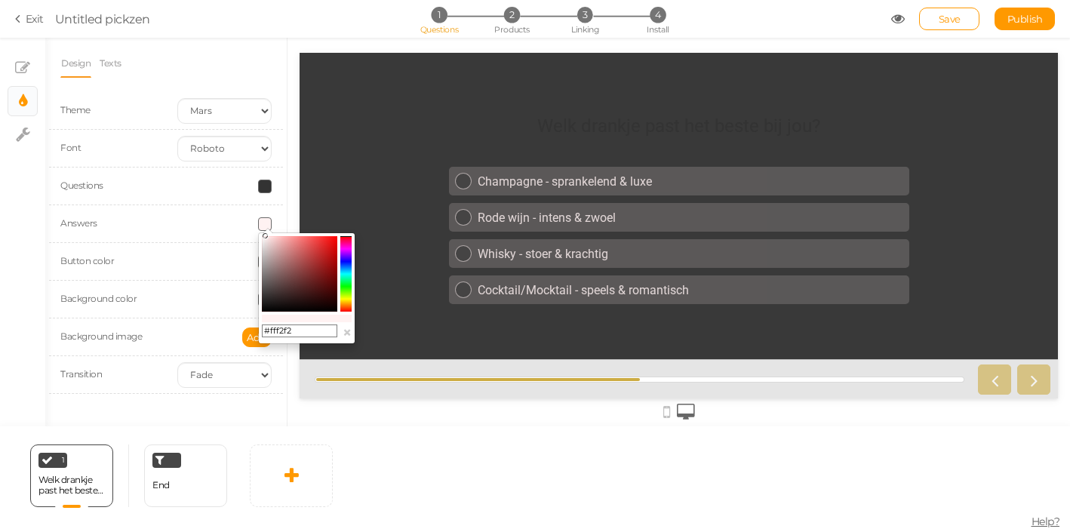
drag, startPoint x: 312, startPoint y: 269, endPoint x: 266, endPoint y: 227, distance: 62.5
click at [266, 227] on body "× Close A wider screen is needed to use the Pickzen builder Exit Untitled pickz…" at bounding box center [535, 266] width 1070 height 532
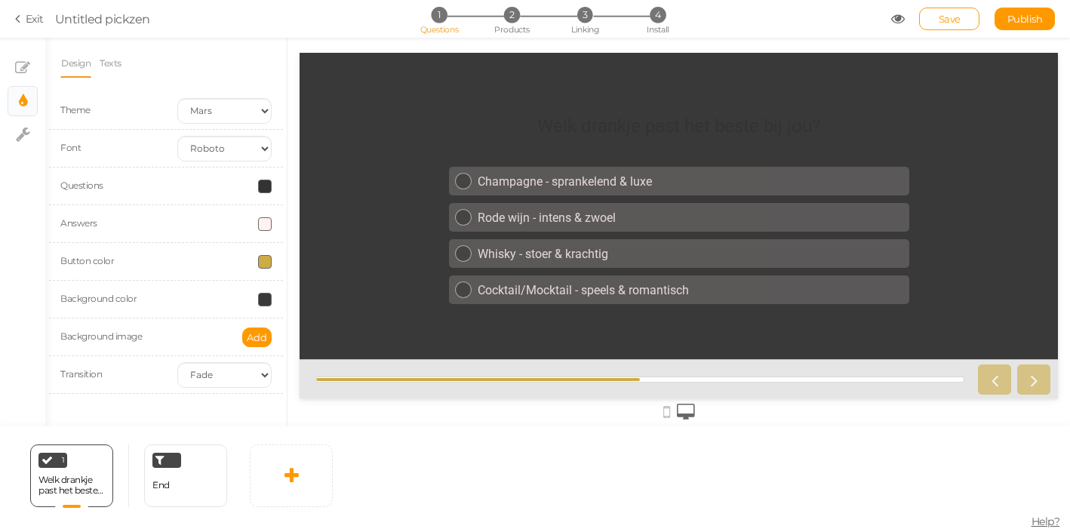
click at [260, 183] on span at bounding box center [265, 187] width 14 height 14
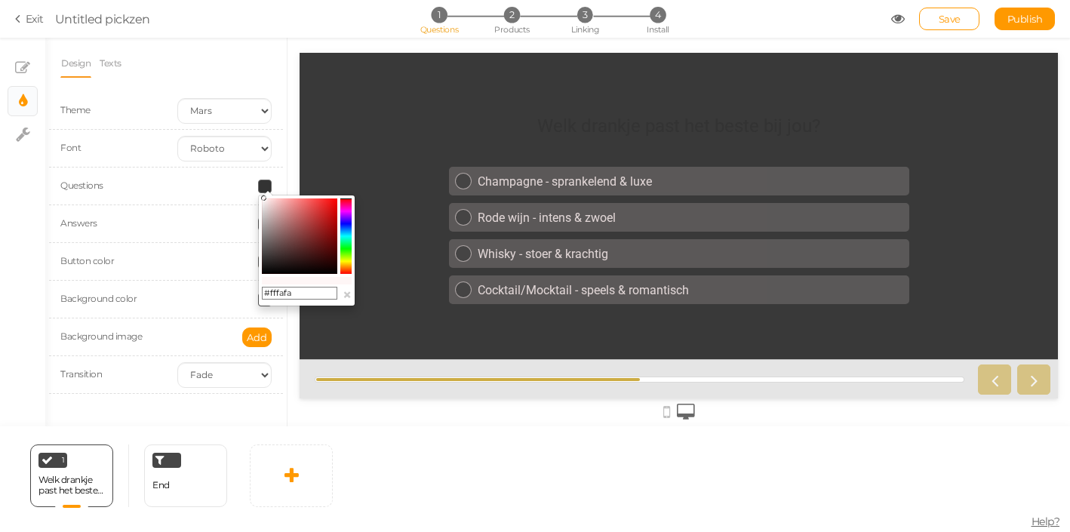
type input "#fffcfc"
drag, startPoint x: 266, startPoint y: 224, endPoint x: 263, endPoint y: 195, distance: 28.9
click at [263, 198] on colorpicker-saturation at bounding box center [299, 235] width 75 height 75
click at [204, 229] on div at bounding box center [224, 224] width 117 height 14
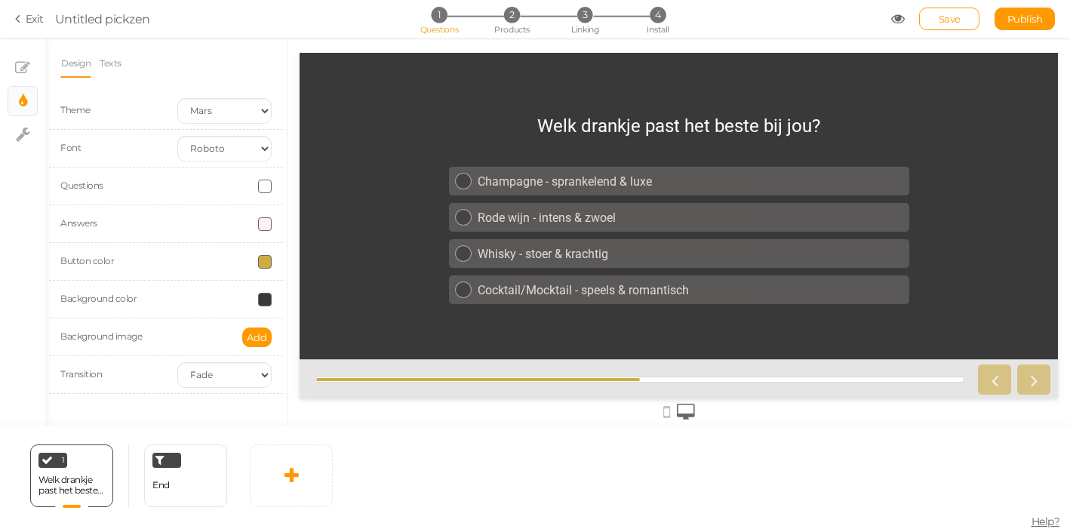
click at [260, 229] on span at bounding box center [265, 224] width 14 height 14
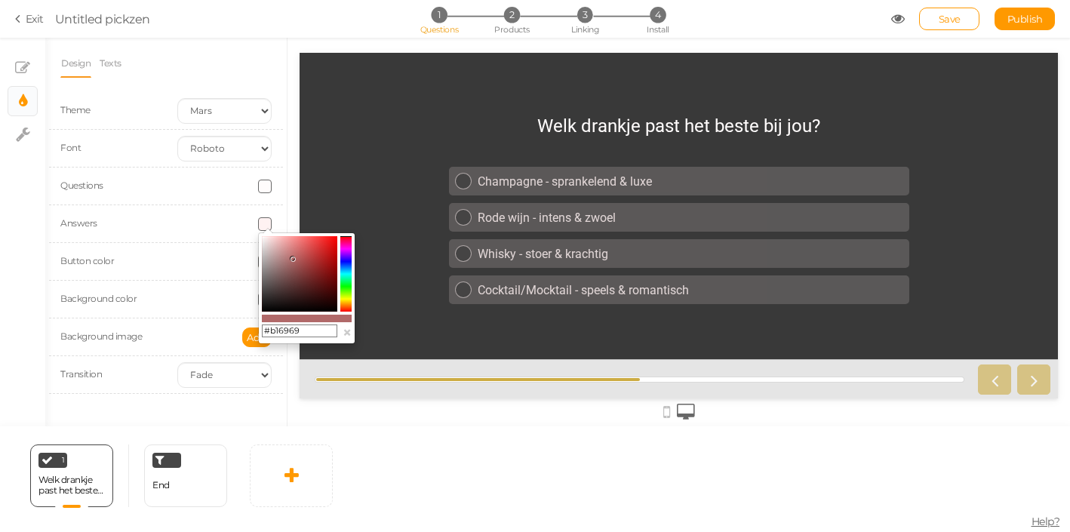
drag, startPoint x: 278, startPoint y: 263, endPoint x: 293, endPoint y: 259, distance: 14.8
click at [293, 259] on colorpicker-saturation at bounding box center [299, 273] width 75 height 75
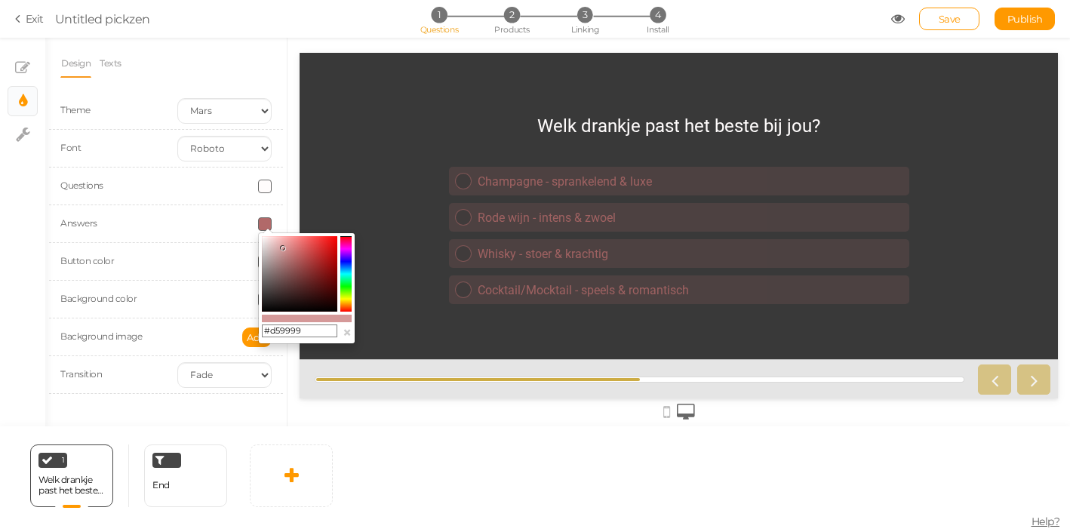
drag, startPoint x: 297, startPoint y: 250, endPoint x: 283, endPoint y: 248, distance: 13.8
click at [283, 248] on colorpicker-saturation at bounding box center [299, 273] width 75 height 75
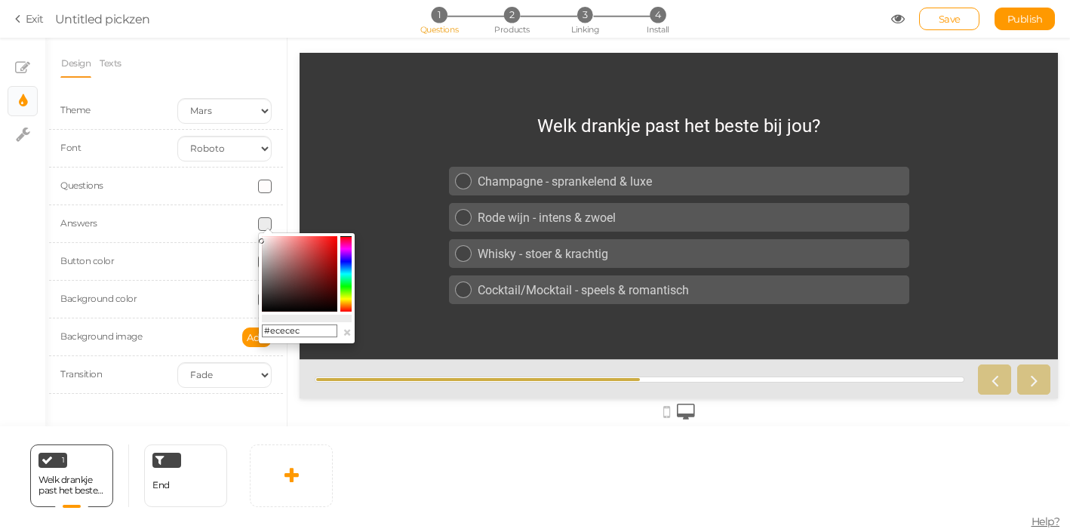
type input "#eeeeee"
drag, startPoint x: 281, startPoint y: 247, endPoint x: 257, endPoint y: 241, distance: 25.1
click at [257, 241] on body "× Close A wider screen is needed to use the Pickzen builder Exit Untitled pickz…" at bounding box center [535, 266] width 1070 height 532
click at [176, 301] on div at bounding box center [224, 300] width 117 height 14
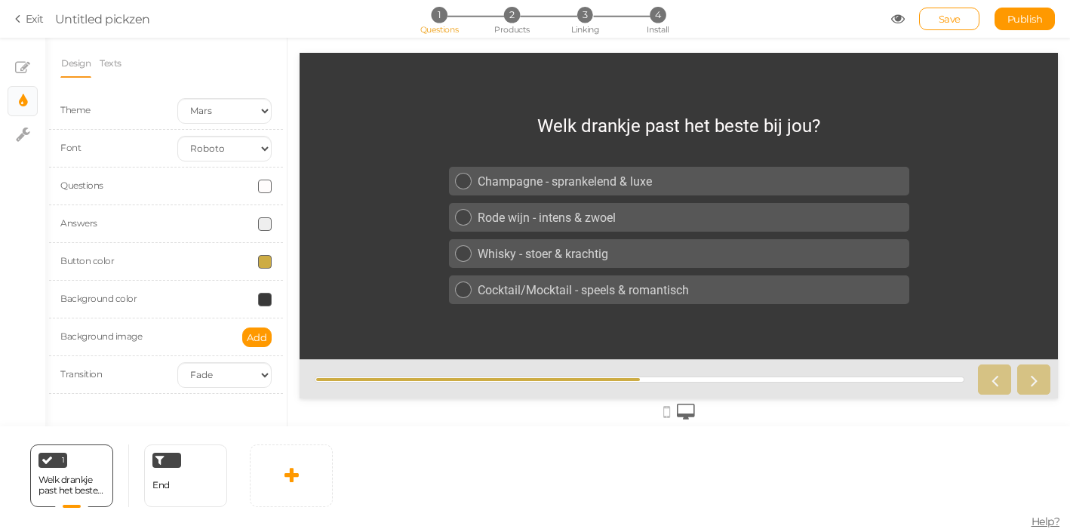
click at [261, 302] on span at bounding box center [265, 300] width 14 height 14
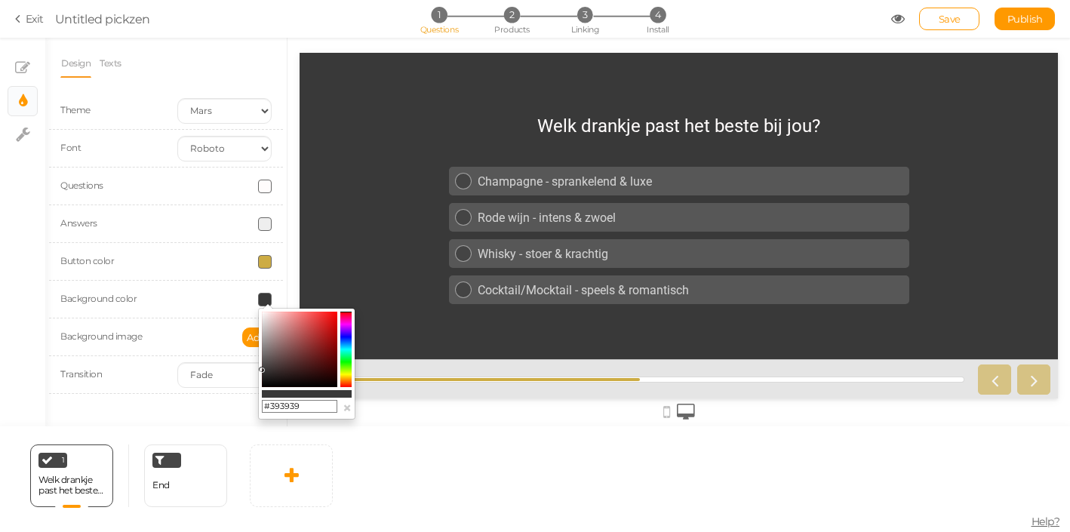
type input "#af2d2d"
click at [318, 335] on colorpicker-saturation at bounding box center [299, 349] width 75 height 75
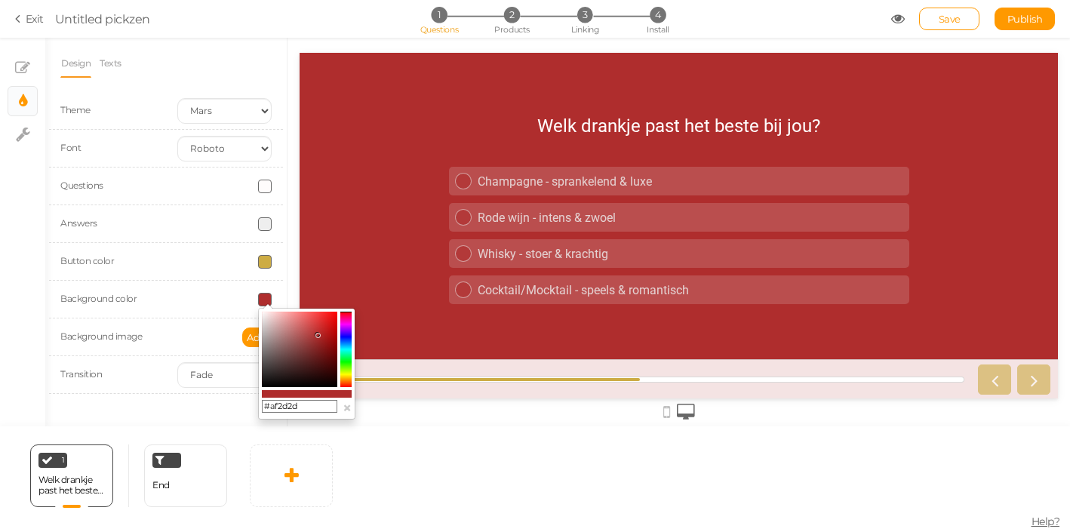
click at [267, 223] on span at bounding box center [265, 224] width 14 height 14
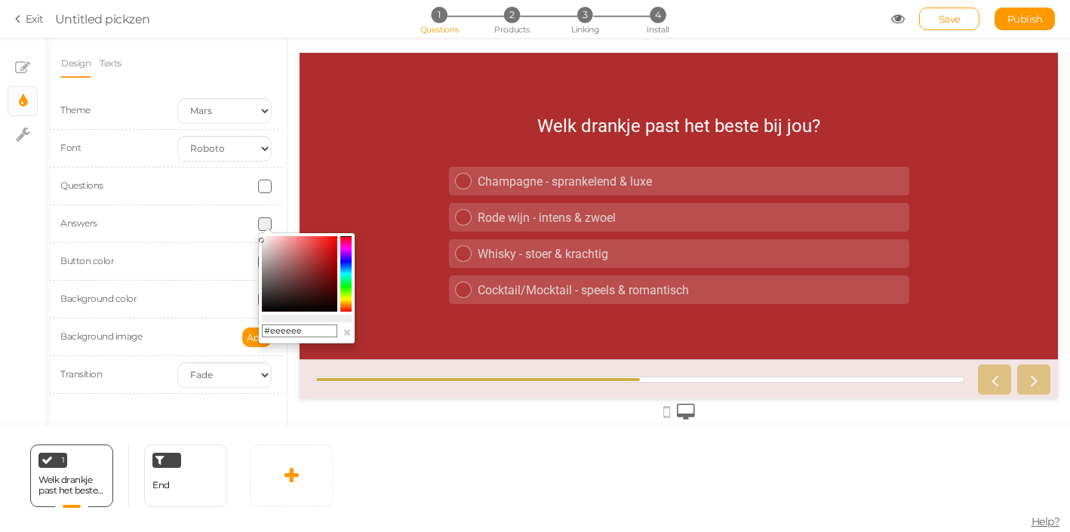
click at [295, 306] on colorpicker-saturation at bounding box center [299, 273] width 75 height 75
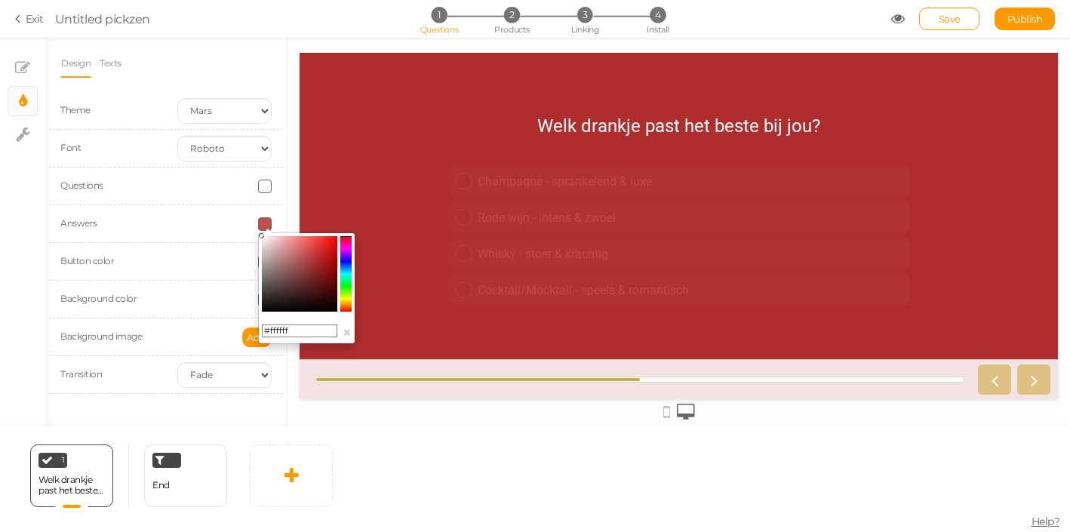
drag, startPoint x: 295, startPoint y: 306, endPoint x: 254, endPoint y: 232, distance: 84.1
click at [254, 232] on body "× Close A wider screen is needed to use the Pickzen builder Exit Untitled pickz…" at bounding box center [535, 266] width 1070 height 532
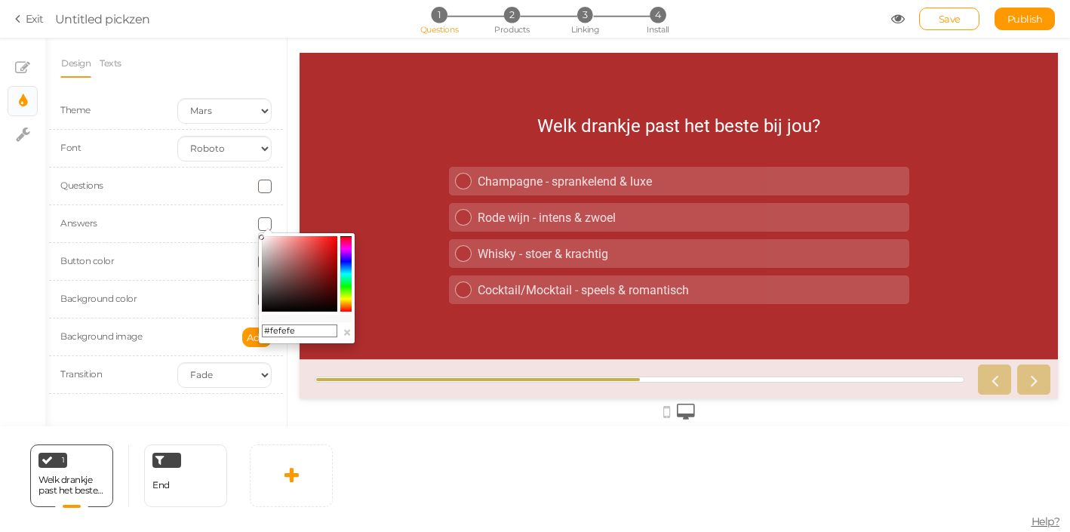
type input "#ffffff"
drag, startPoint x: 268, startPoint y: 239, endPoint x: 254, endPoint y: 235, distance: 14.1
click at [254, 235] on body "× Close A wider screen is needed to use the Pickzen builder Exit Untitled pickz…" at bounding box center [535, 266] width 1070 height 532
click at [481, 180] on div "Champagne - sprankelend & luxe" at bounding box center [691, 181] width 426 height 14
click at [466, 192] on link "Champagne - sprankelend & luxe" at bounding box center [679, 181] width 460 height 29
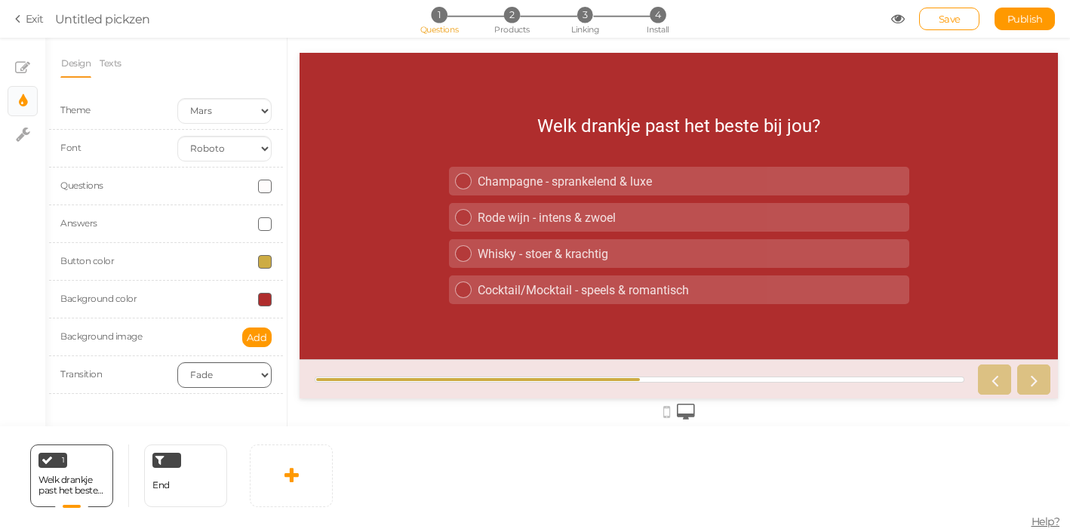
select select
click option "None" at bounding box center [0, 0] width 0 height 0
click at [253, 336] on span "Add" at bounding box center [257, 337] width 20 height 12
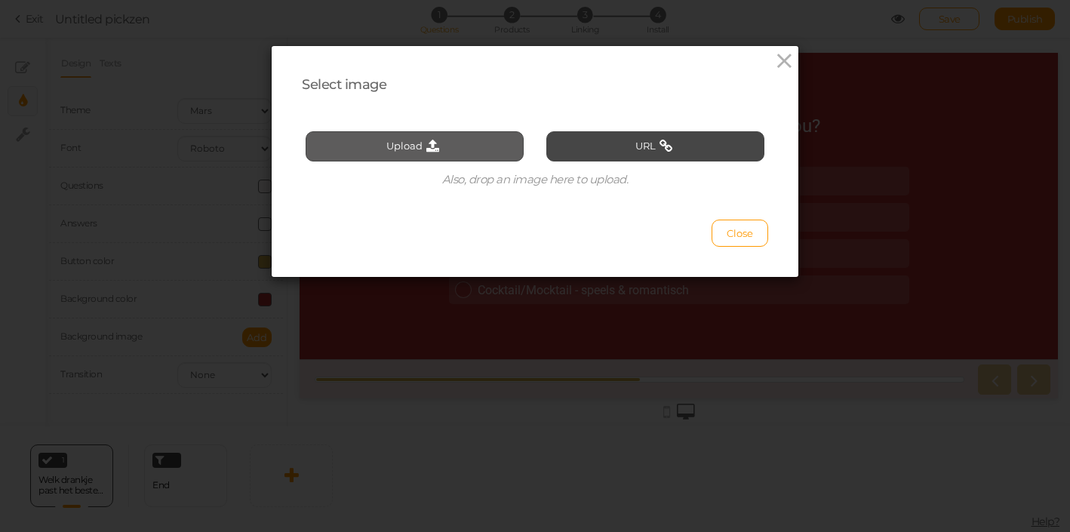
click at [401, 143] on button "Upload" at bounding box center [415, 146] width 218 height 30
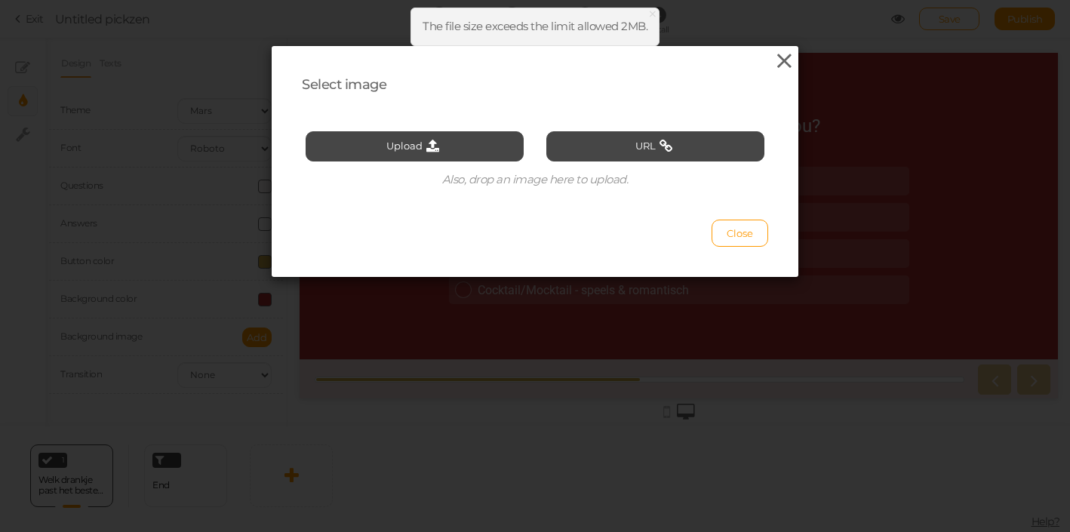
click at [787, 65] on icon at bounding box center [784, 61] width 22 height 23
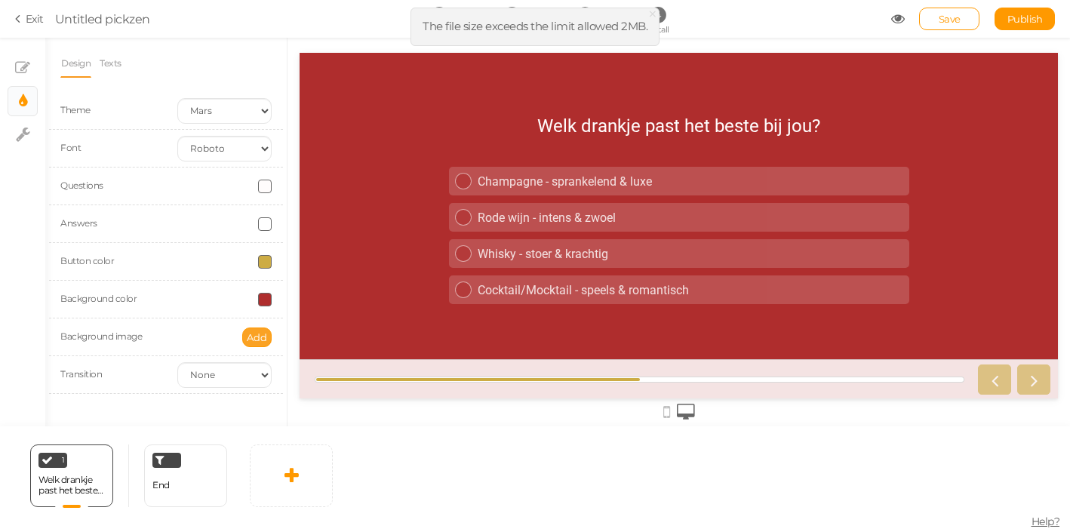
click at [265, 334] on span "Add" at bounding box center [257, 337] width 20 height 12
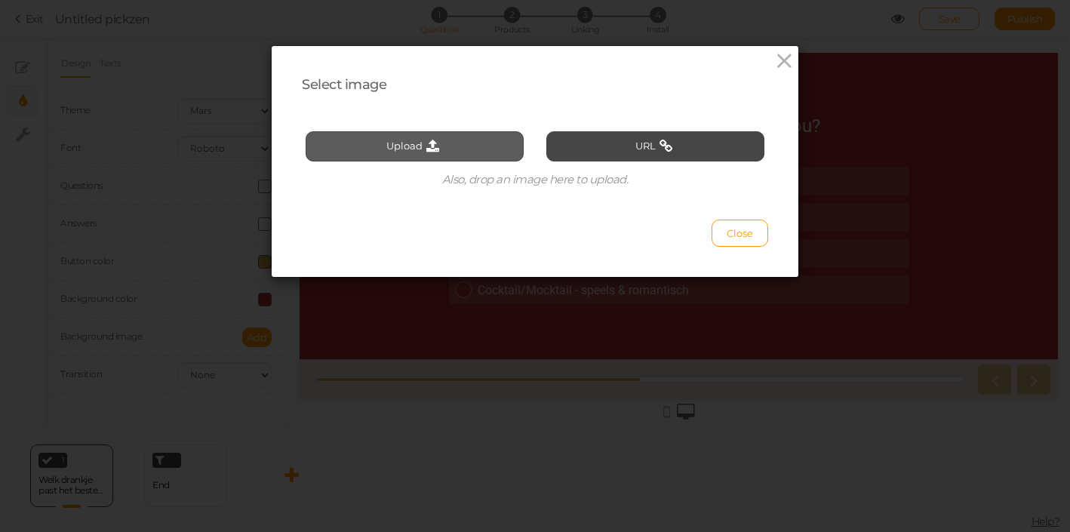
click at [481, 143] on button "Upload" at bounding box center [415, 146] width 218 height 30
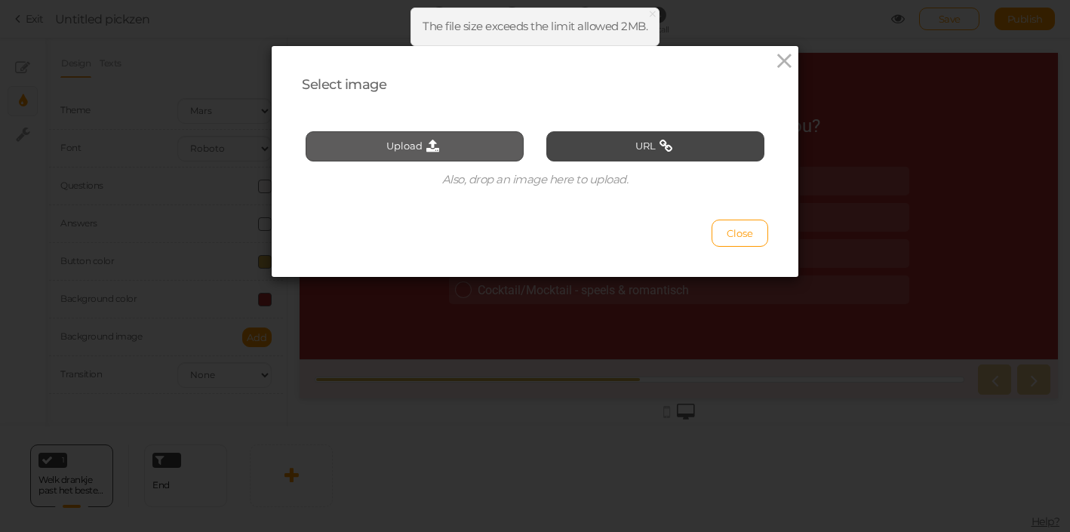
click at [481, 149] on button "Upload" at bounding box center [415, 146] width 218 height 30
click at [490, 140] on button "Upload" at bounding box center [415, 146] width 218 height 30
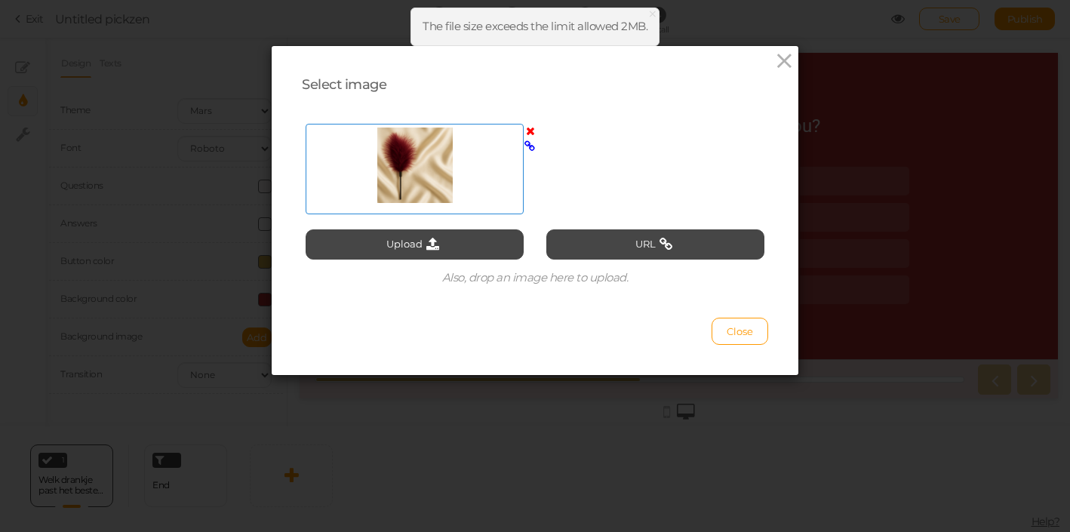
click at [446, 169] on div at bounding box center [414, 165] width 210 height 75
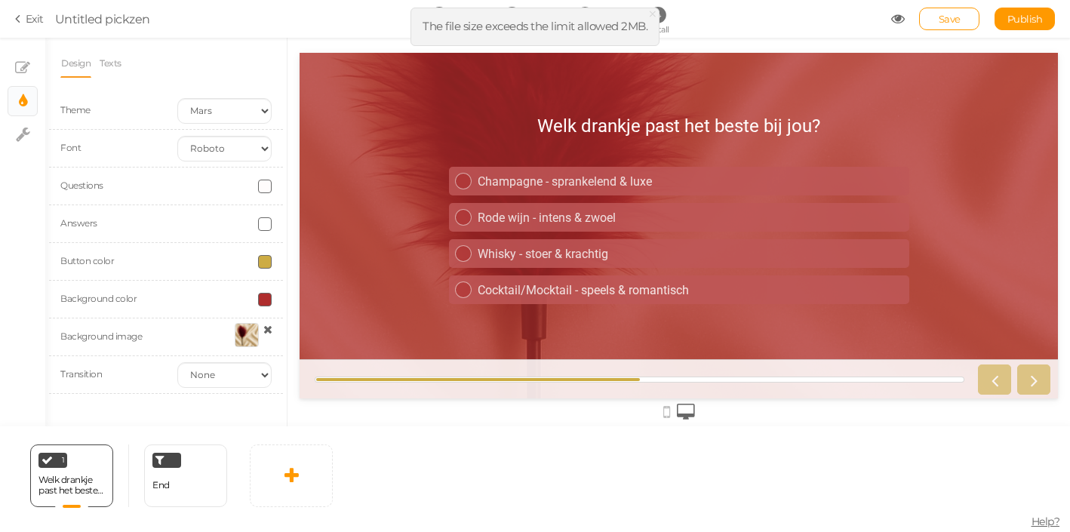
click at [246, 335] on div at bounding box center [247, 335] width 24 height 24
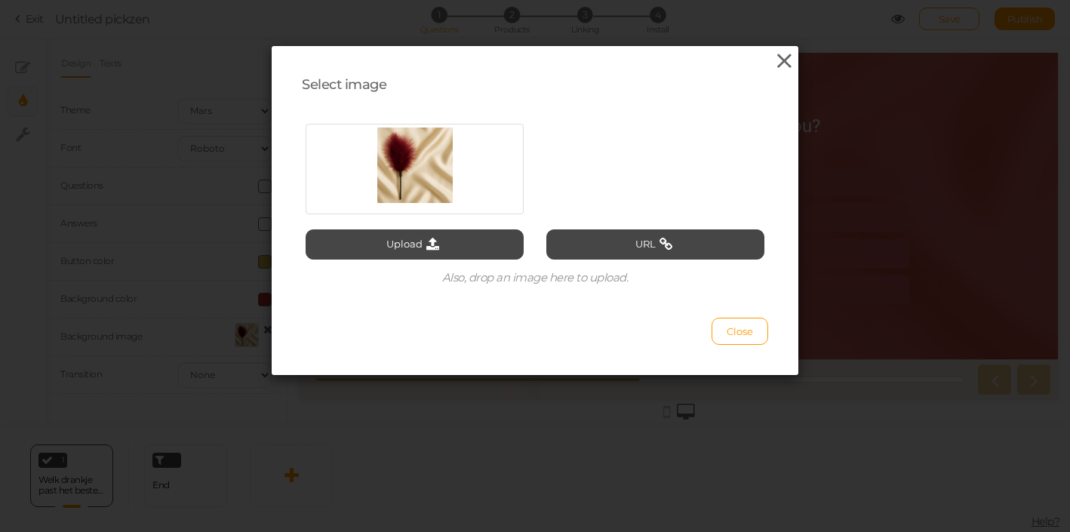
click at [788, 63] on icon at bounding box center [784, 61] width 22 height 23
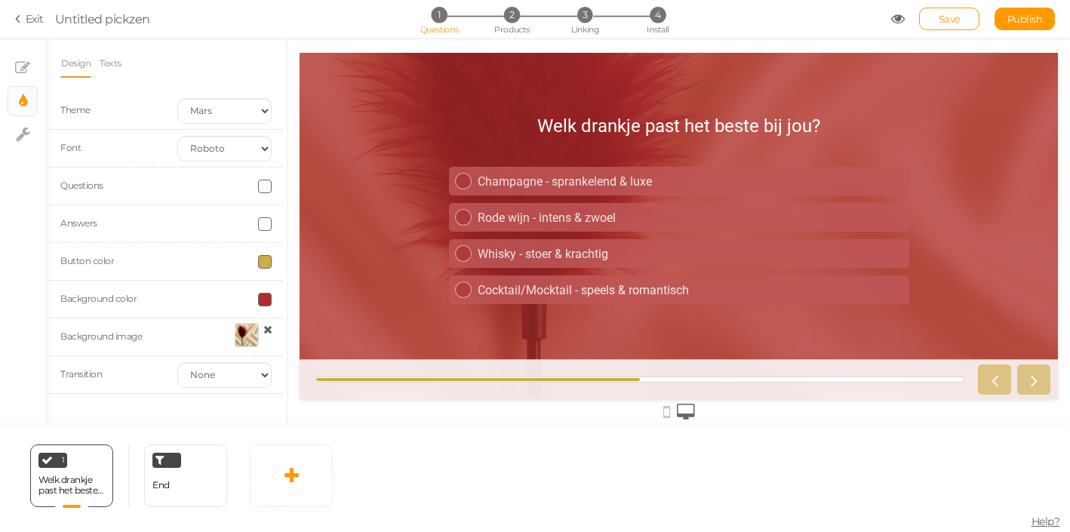
click at [270, 293] on div "Background color" at bounding box center [166, 300] width 234 height 38
click at [265, 304] on span at bounding box center [265, 300] width 14 height 14
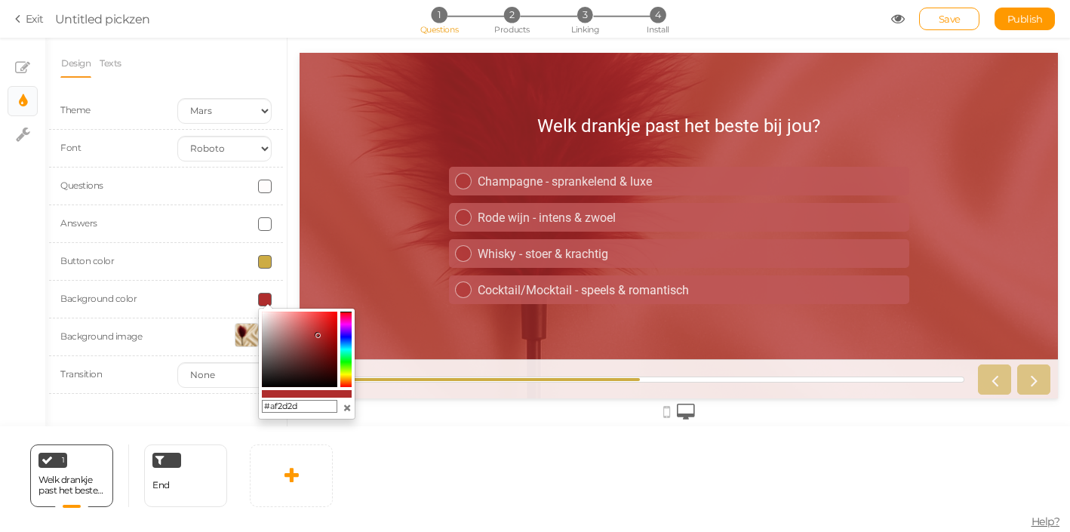
click at [348, 405] on button "×" at bounding box center [347, 408] width 9 height 16
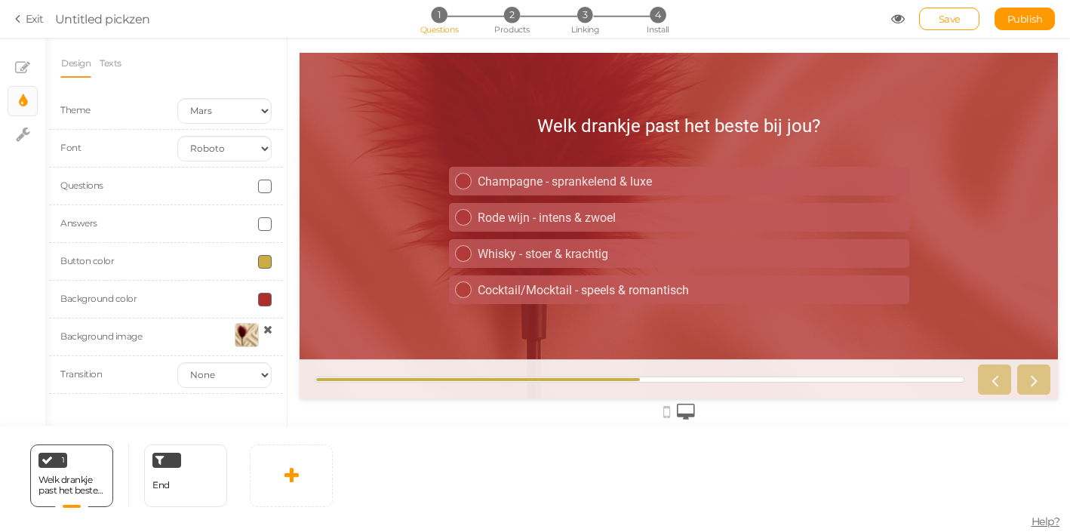
click at [266, 299] on span at bounding box center [265, 300] width 14 height 14
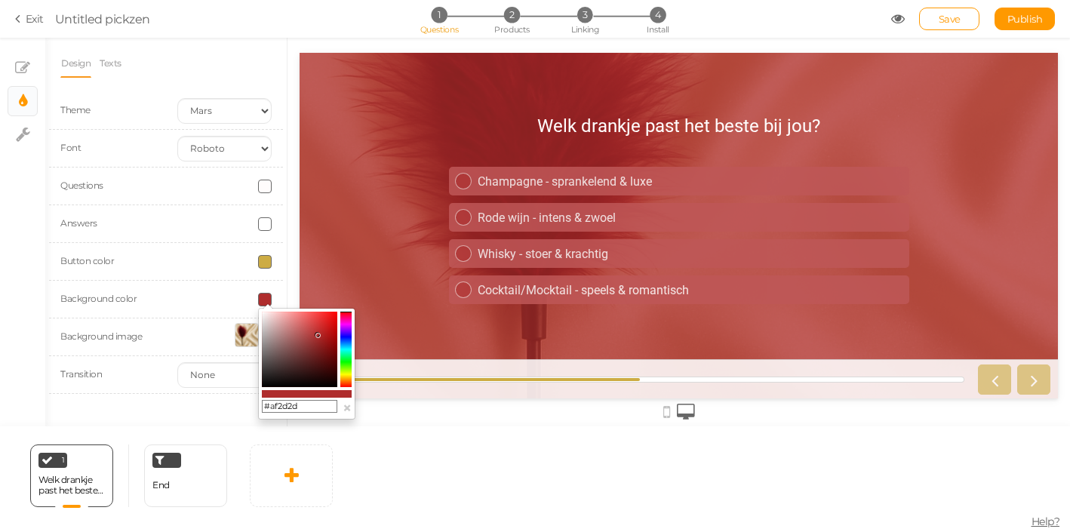
drag, startPoint x: 307, startPoint y: 410, endPoint x: 238, endPoint y: 409, distance: 68.7
click at [262, 409] on input "#af2d2d" at bounding box center [299, 407] width 75 height 14
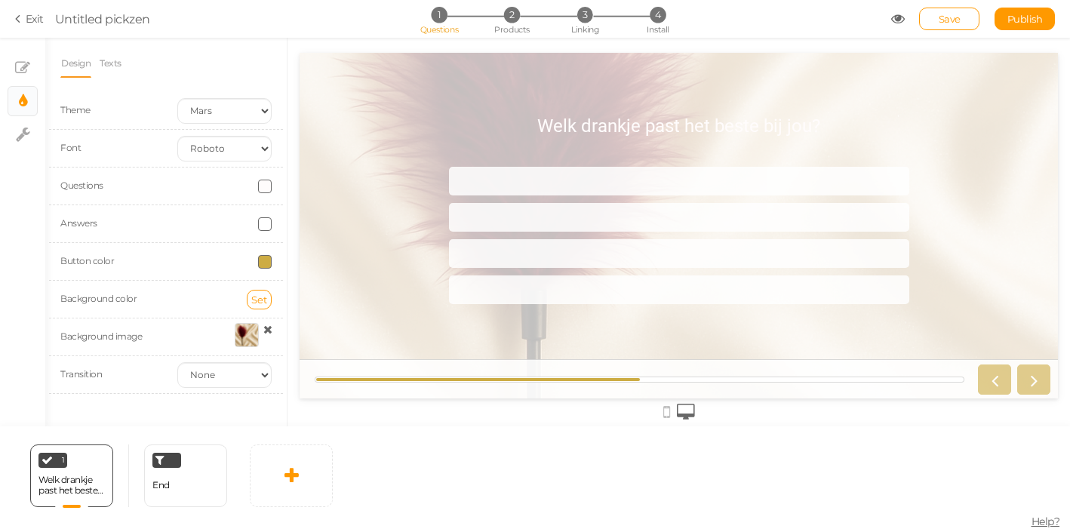
click at [266, 225] on span at bounding box center [265, 224] width 14 height 14
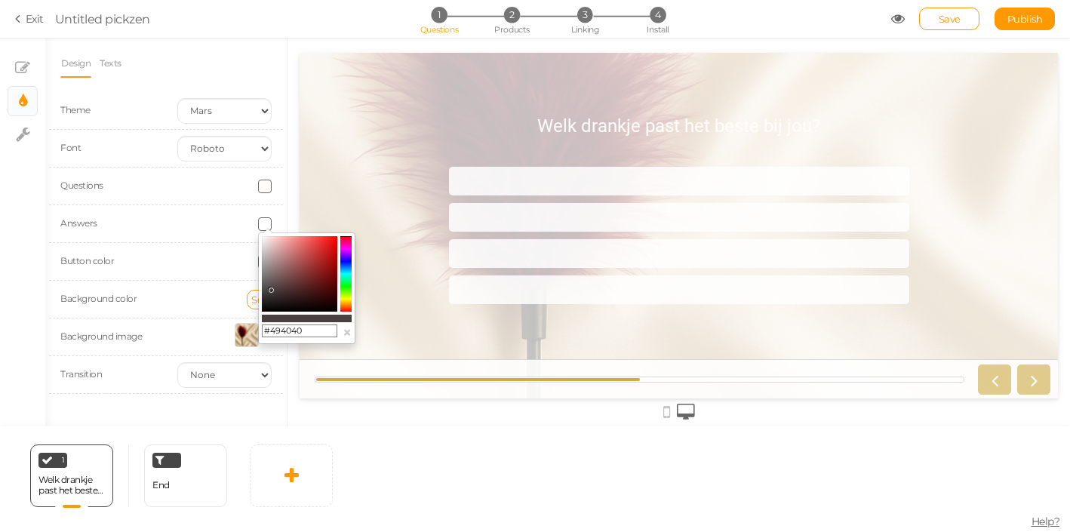
click at [271, 290] on colorpicker-saturation at bounding box center [299, 273] width 75 height 75
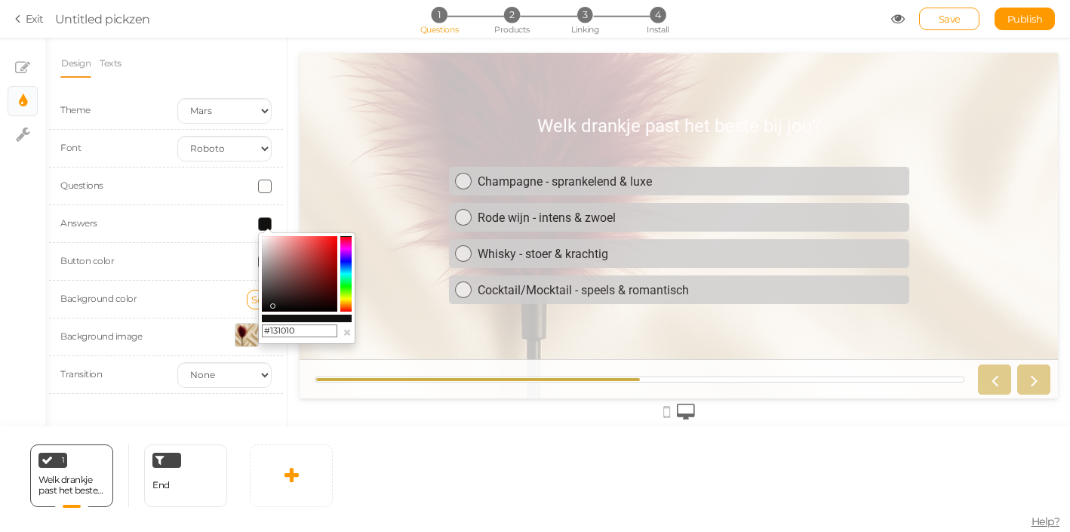
drag, startPoint x: 272, startPoint y: 294, endPoint x: 272, endPoint y: 306, distance: 11.3
click at [272, 306] on colorpicker-saturation at bounding box center [299, 273] width 75 height 75
drag, startPoint x: 272, startPoint y: 306, endPoint x: 312, endPoint y: 306, distance: 39.2
click at [312, 306] on icon at bounding box center [311, 305] width 5 height 5
drag, startPoint x: 318, startPoint y: 298, endPoint x: 340, endPoint y: 301, distance: 22.1
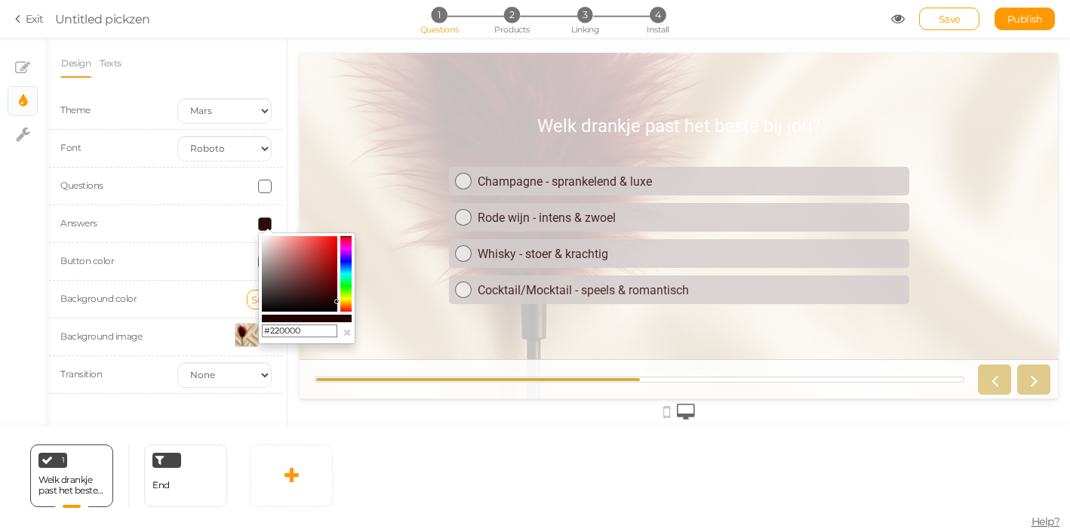
click at [337, 301] on colorpicker-saturation at bounding box center [299, 273] width 75 height 75
type input "#000000"
drag, startPoint x: 333, startPoint y: 306, endPoint x: 328, endPoint y: 316, distance: 11.8
click at [328, 316] on div "#000000 ×" at bounding box center [306, 288] width 97 height 112
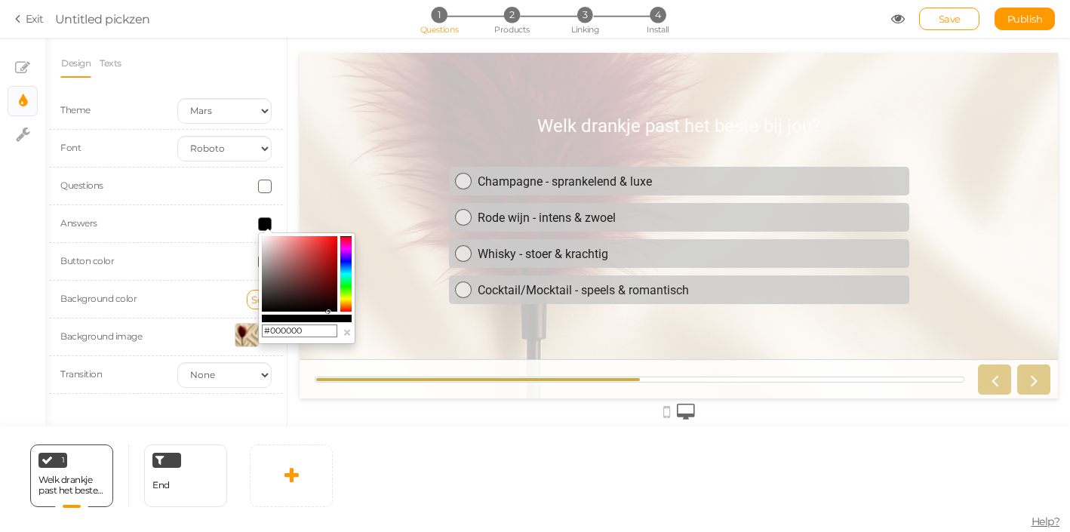
click at [263, 189] on span at bounding box center [265, 187] width 14 height 14
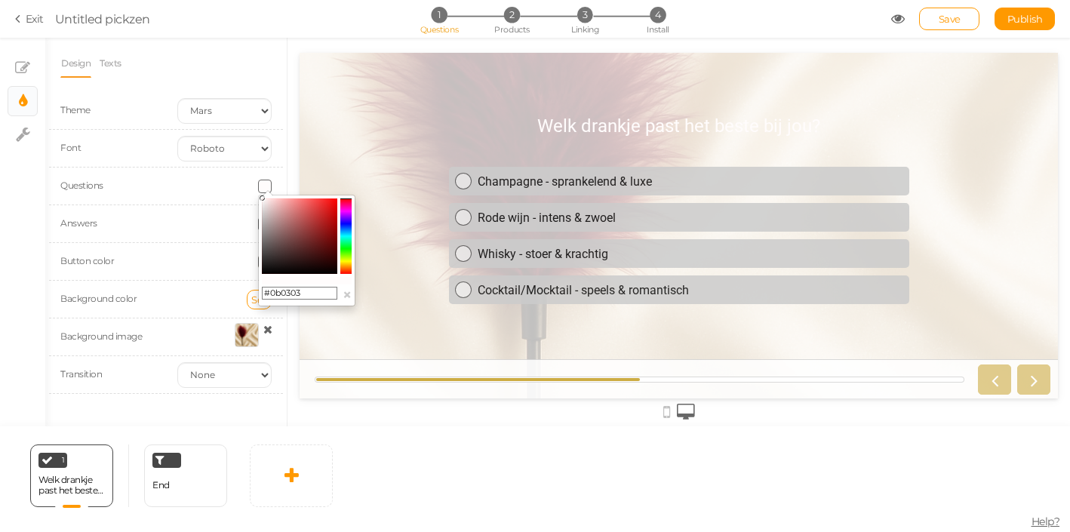
click at [318, 270] on colorpicker-saturation at bounding box center [299, 235] width 75 height 75
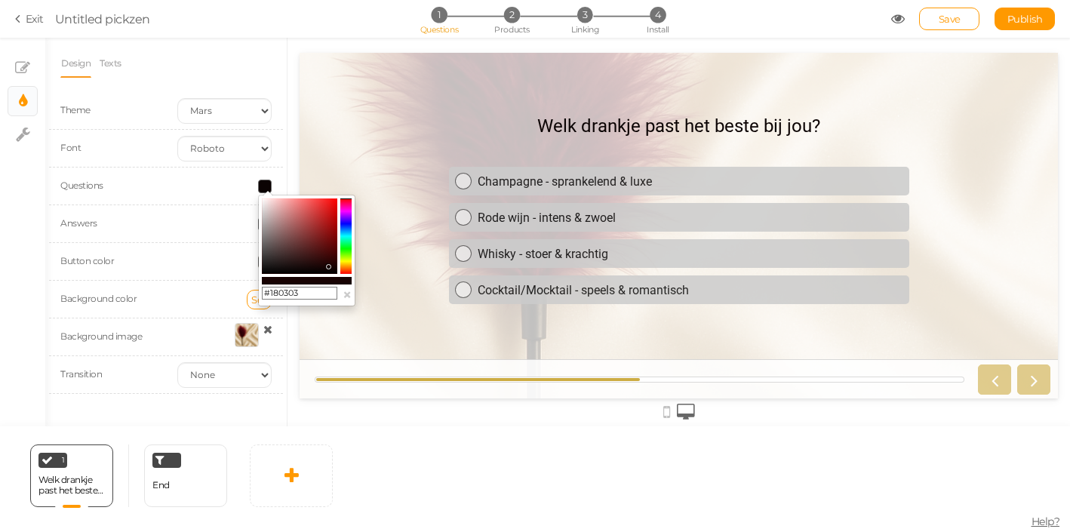
type input "#180202"
click at [330, 266] on colorpicker-saturation at bounding box center [299, 235] width 75 height 75
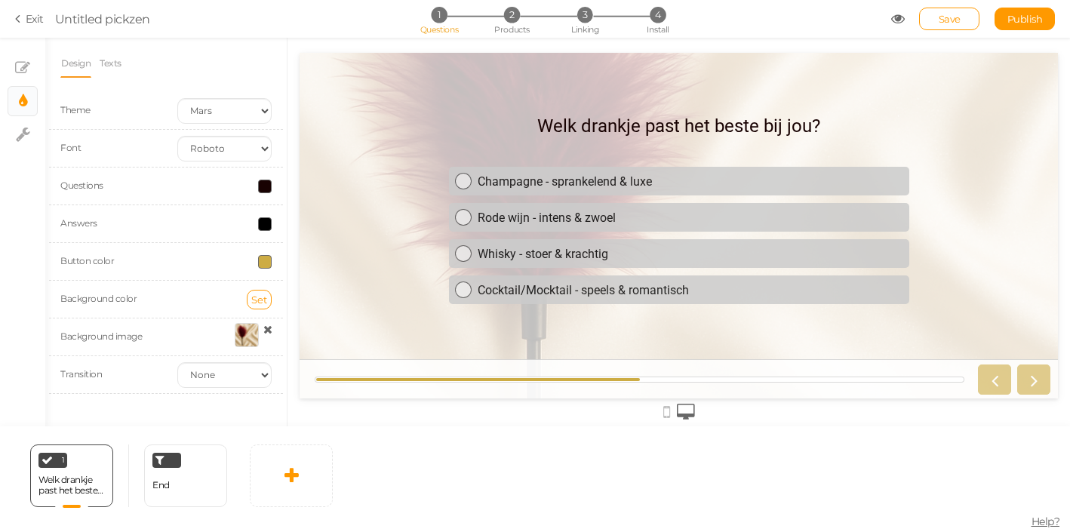
click at [177, 347] on div at bounding box center [224, 337] width 117 height 28
click option "Fade" at bounding box center [0, 0] width 0 height 0
select select "switch"
click option "Switch" at bounding box center [0, 0] width 0 height 0
click at [201, 324] on div at bounding box center [224, 337] width 117 height 28
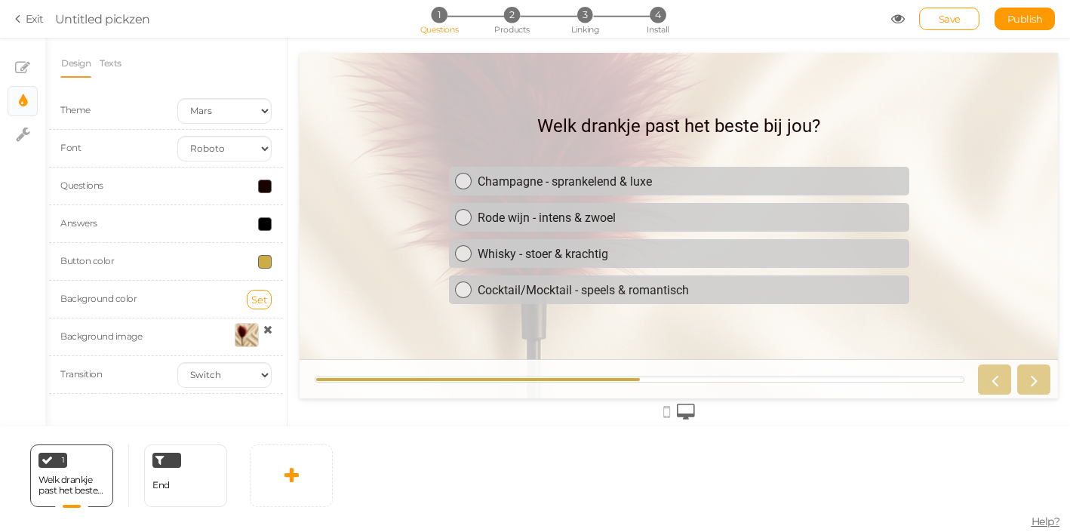
click at [272, 258] on div at bounding box center [224, 262] width 117 height 14
click at [267, 199] on div "Questions" at bounding box center [166, 186] width 234 height 38
click at [264, 185] on span at bounding box center [265, 187] width 14 height 14
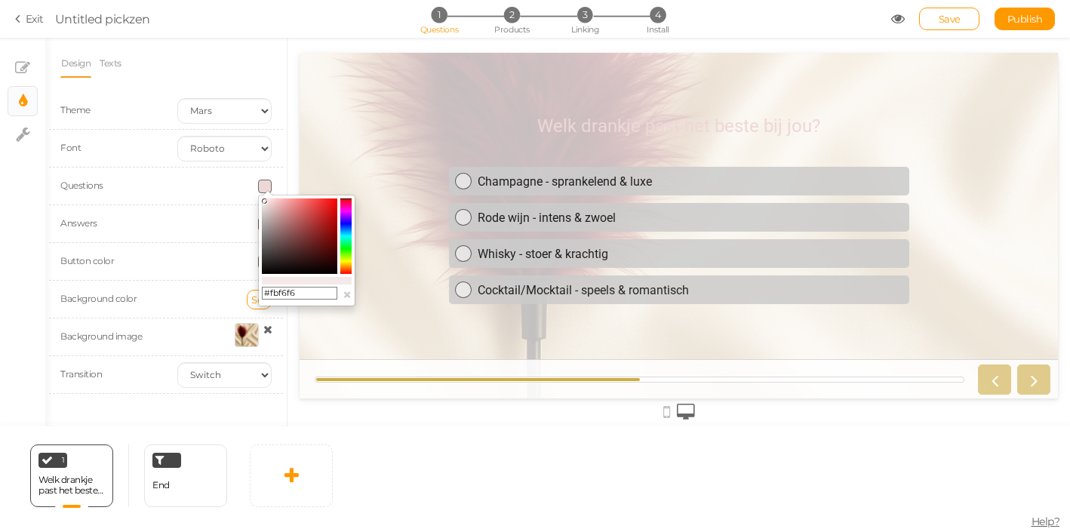
type input "#fef9f9"
click at [263, 198] on colorpicker-saturation at bounding box center [299, 235] width 75 height 75
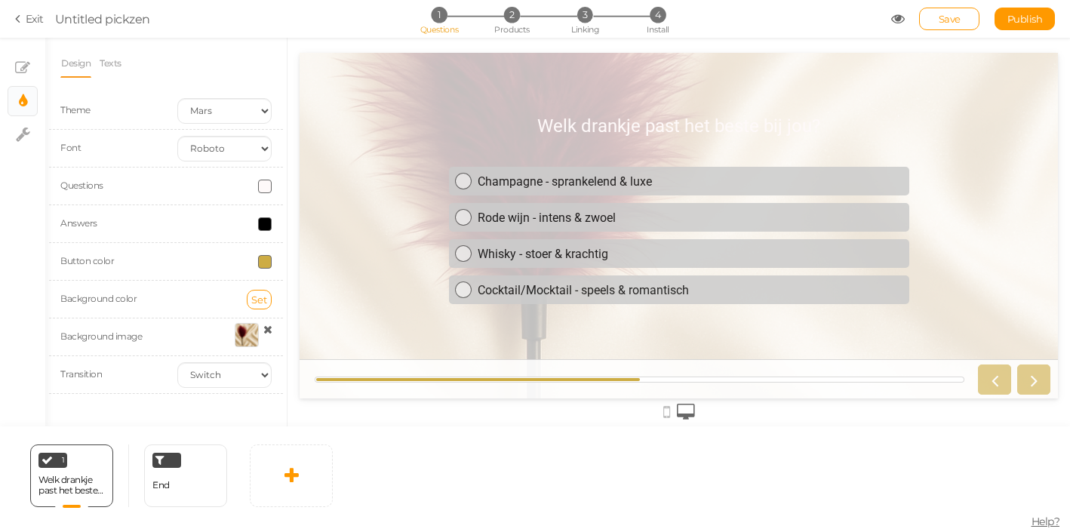
click at [229, 246] on div "Button color" at bounding box center [166, 262] width 234 height 38
select select "1"
click option "Earth" at bounding box center [0, 0] width 0 height 0
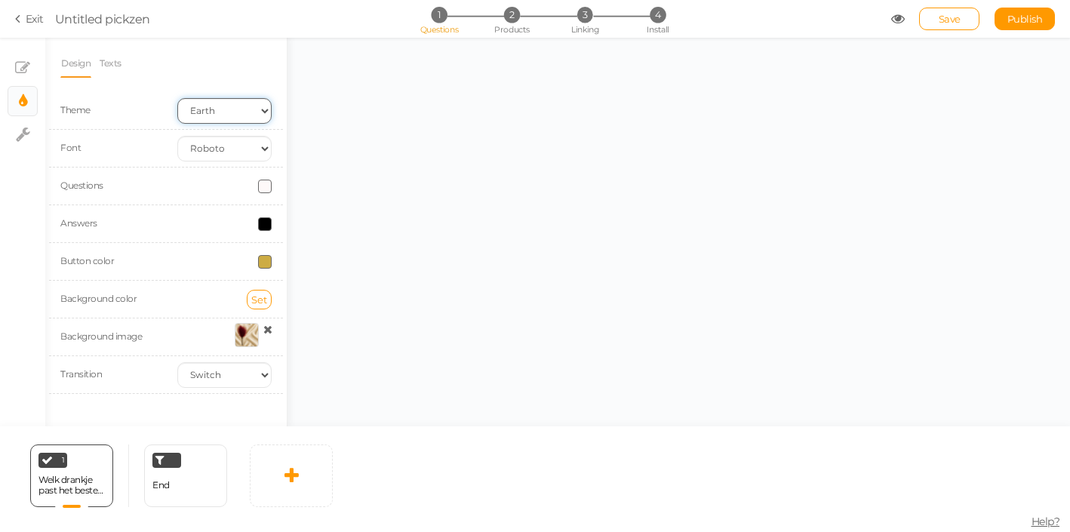
select select "fade"
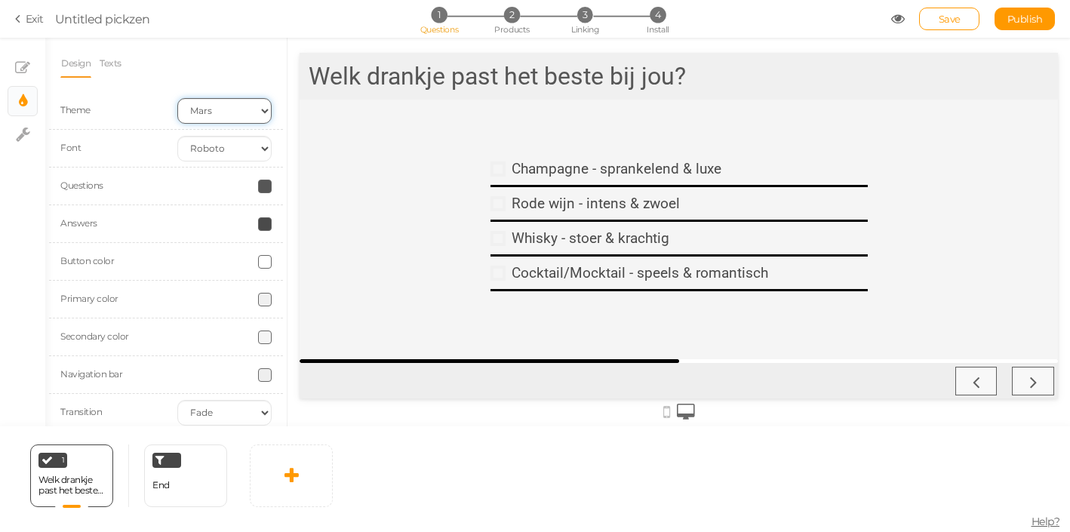
click option "Mars" at bounding box center [0, 0] width 0 height 0
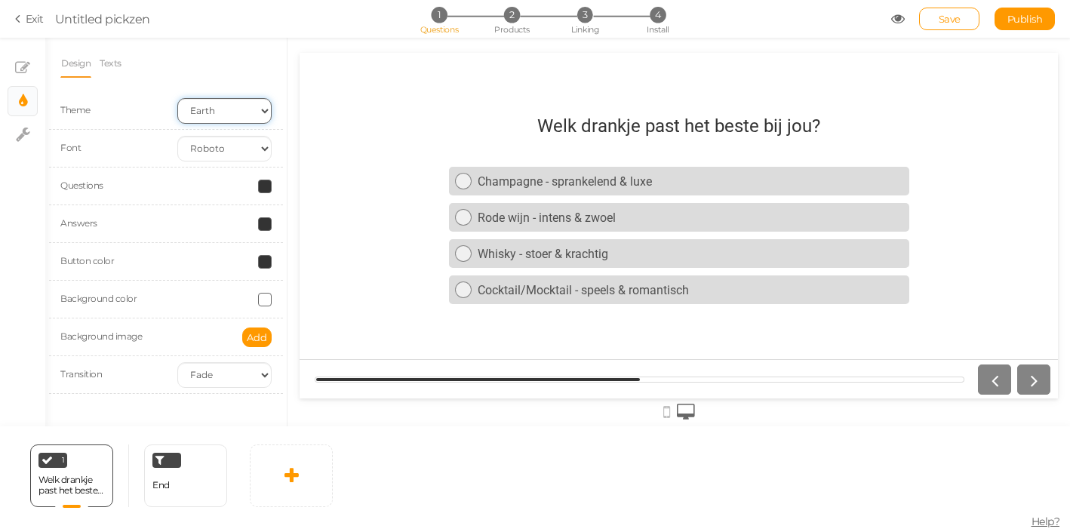
click option "Earth" at bounding box center [0, 0] width 0 height 0
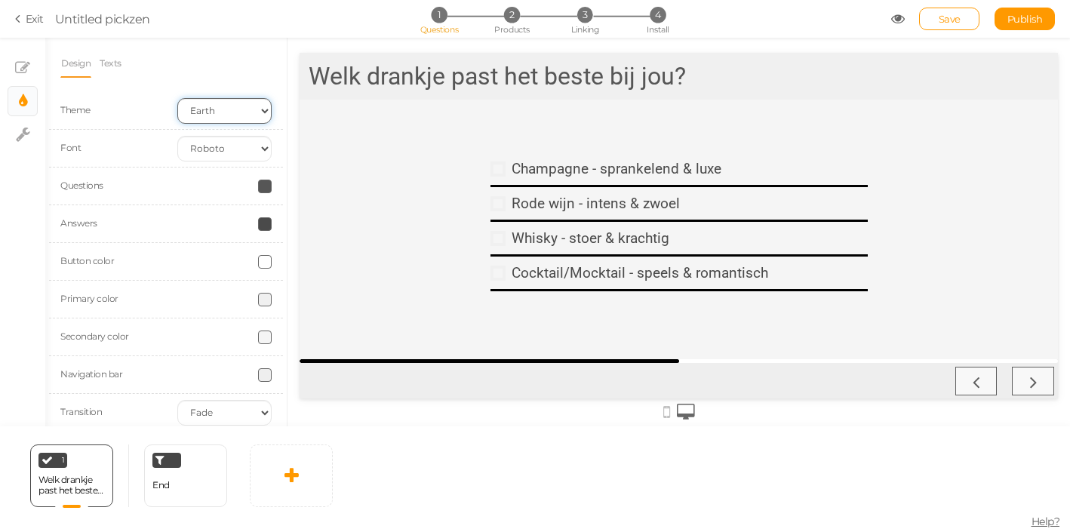
select select "2"
click option "Mars" at bounding box center [0, 0] width 0 height 0
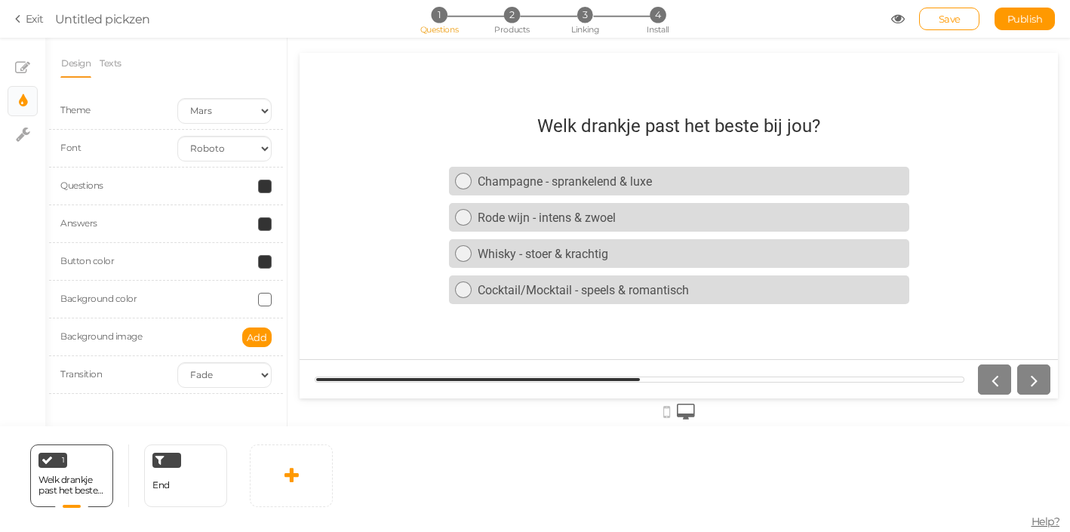
click at [263, 298] on span at bounding box center [265, 300] width 14 height 14
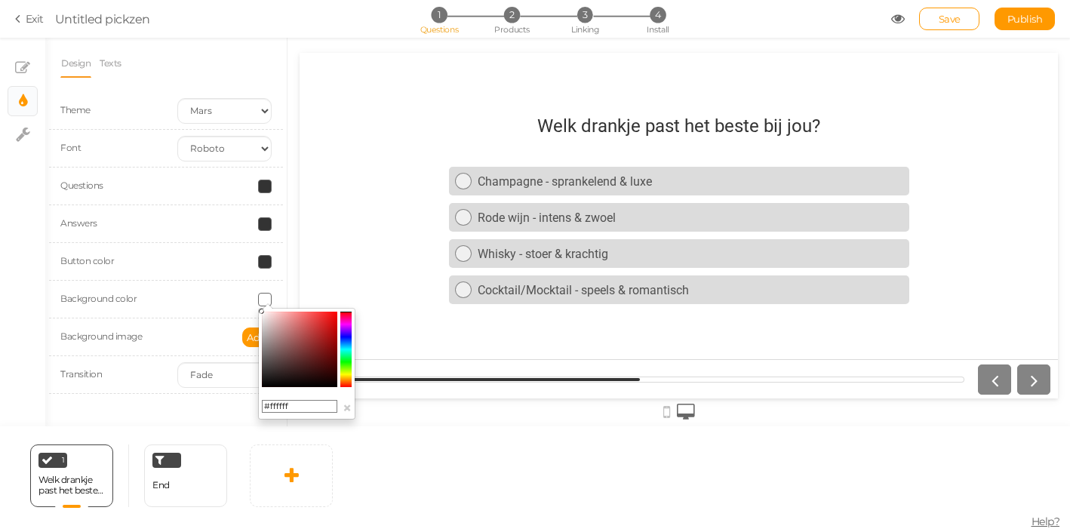
click at [272, 323] on colorpicker-saturation at bounding box center [299, 349] width 75 height 75
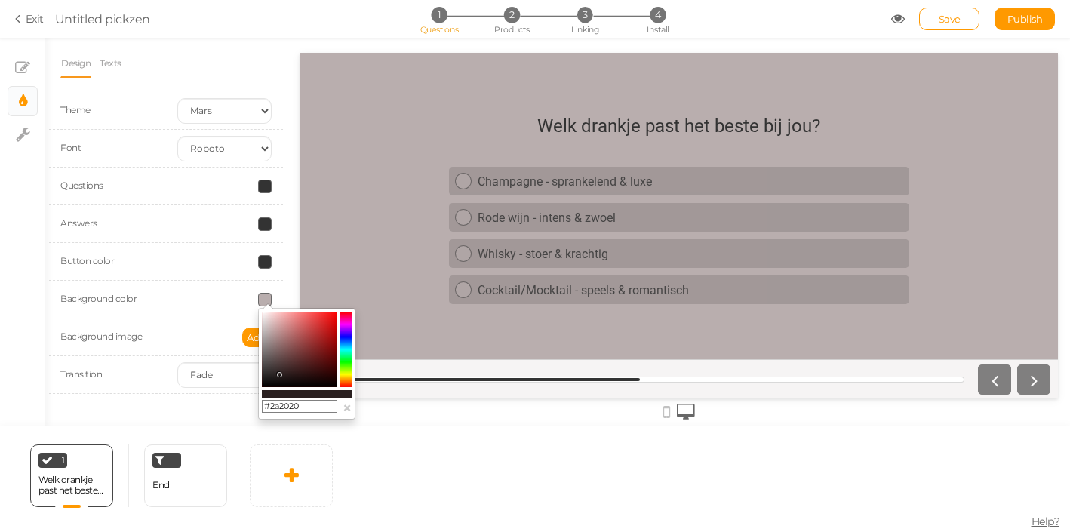
drag, startPoint x: 275, startPoint y: 322, endPoint x: 279, endPoint y: 374, distance: 52.3
click at [279, 374] on colorpicker-saturation at bounding box center [299, 349] width 75 height 75
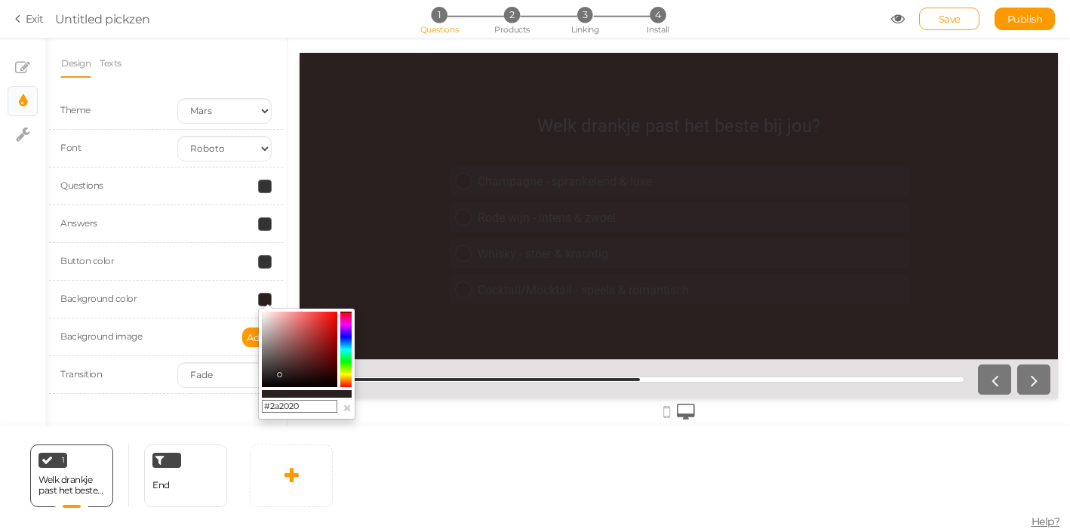
click at [344, 379] on colorpicker-hue at bounding box center [345, 349] width 11 height 75
click at [343, 376] on colorpicker-hue at bounding box center [345, 349] width 11 height 75
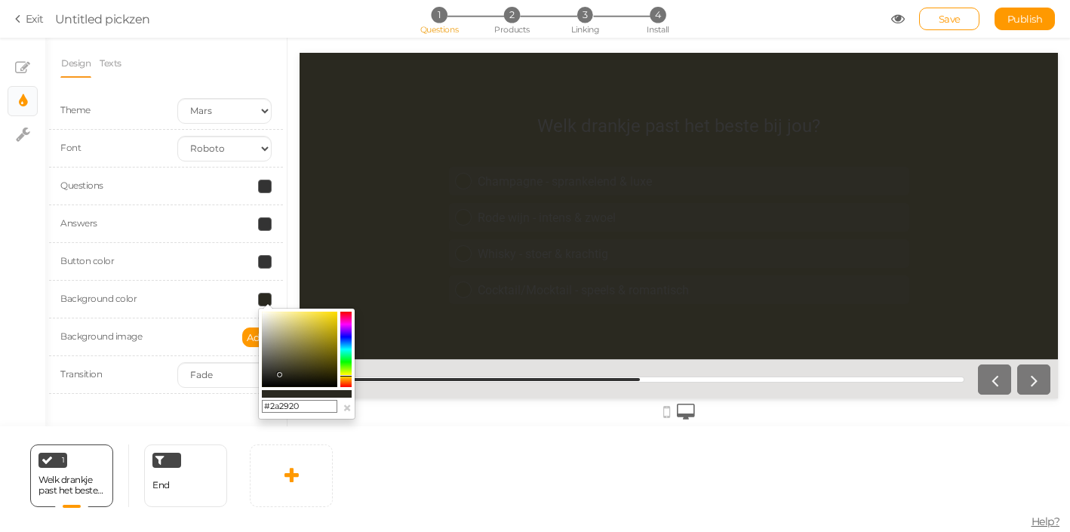
click at [344, 380] on colorpicker-hue at bounding box center [345, 349] width 11 height 75
click at [295, 330] on colorpicker-saturation at bounding box center [299, 349] width 75 height 75
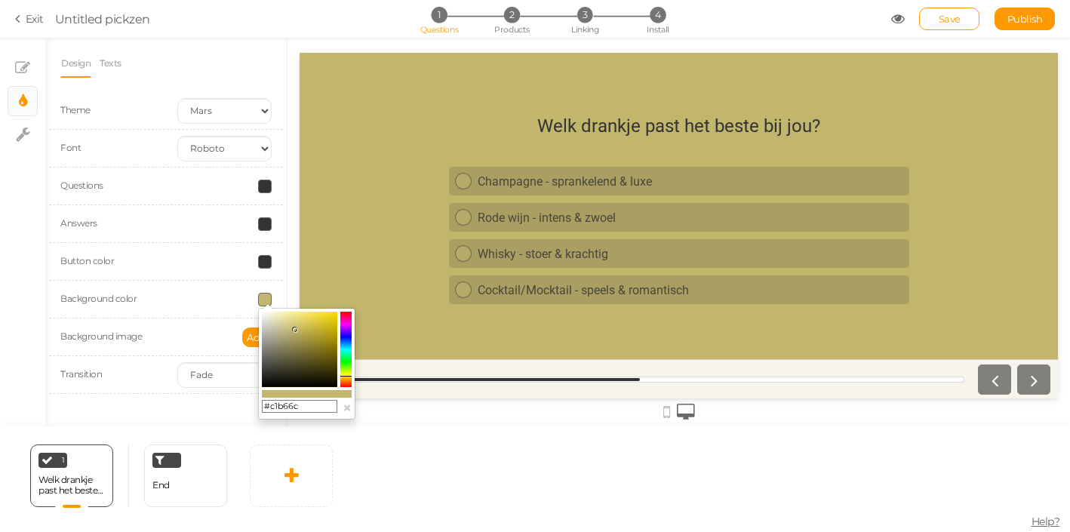
click at [349, 376] on colorpicker-hue at bounding box center [345, 349] width 11 height 75
click at [285, 328] on colorpicker-saturation at bounding box center [299, 349] width 75 height 75
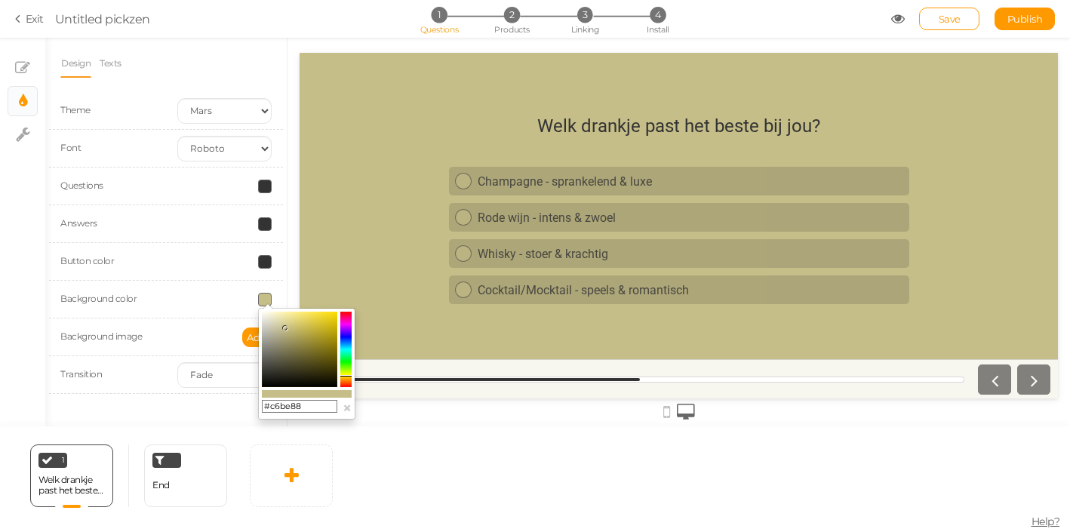
click at [282, 324] on colorpicker-saturation at bounding box center [299, 349] width 75 height 75
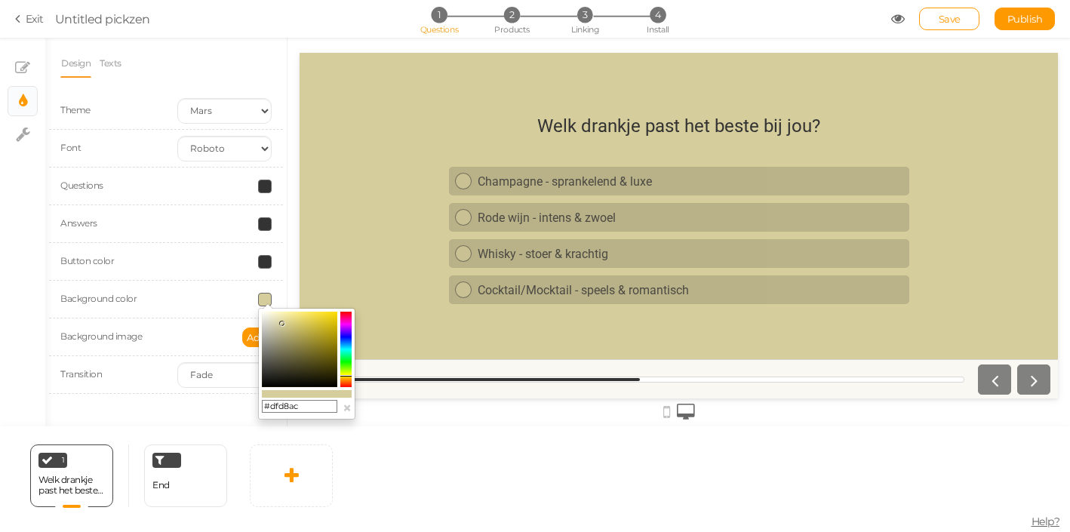
click at [279, 321] on colorpicker-saturation at bounding box center [299, 349] width 75 height 75
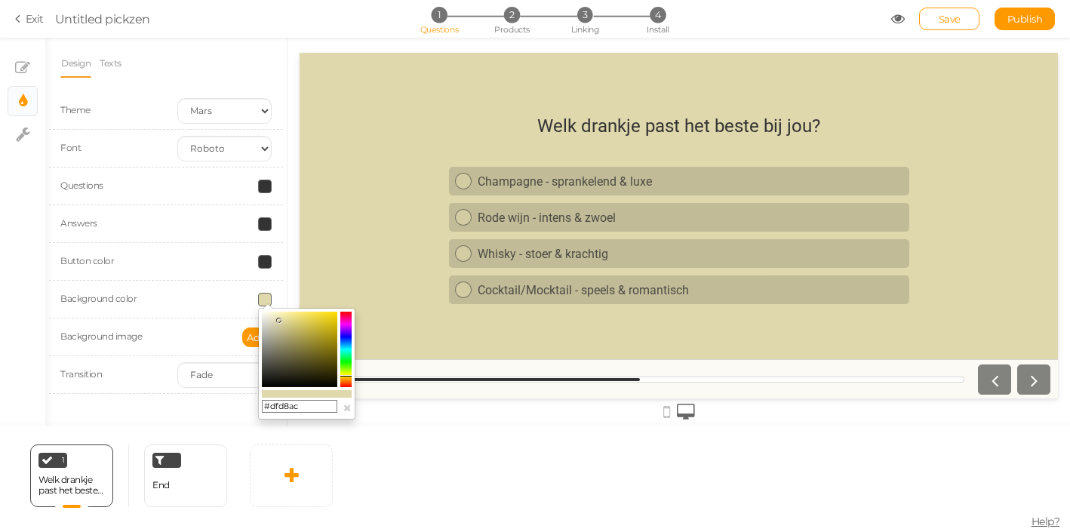
click at [273, 321] on colorpicker-saturation at bounding box center [299, 349] width 75 height 75
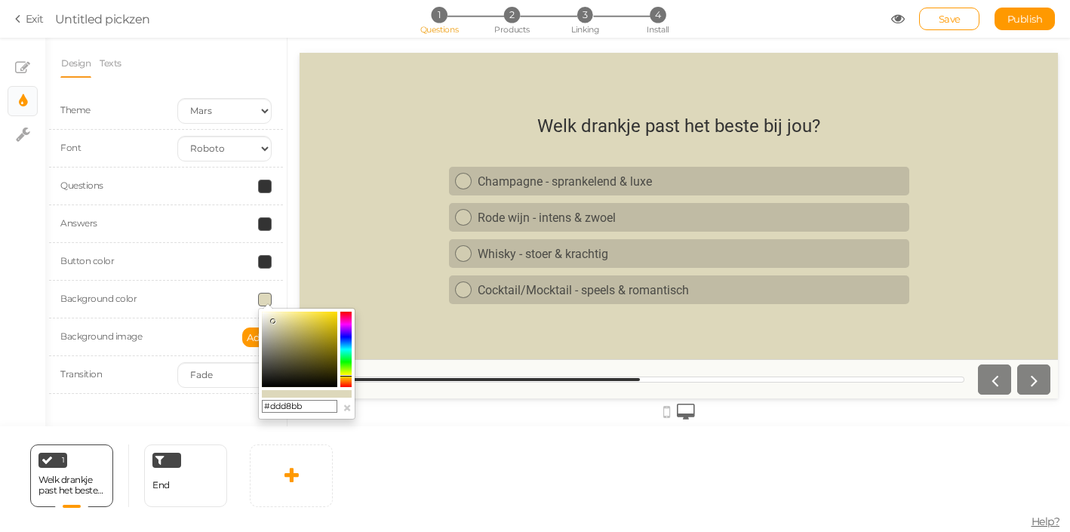
click at [280, 316] on colorpicker-saturation at bounding box center [299, 349] width 75 height 75
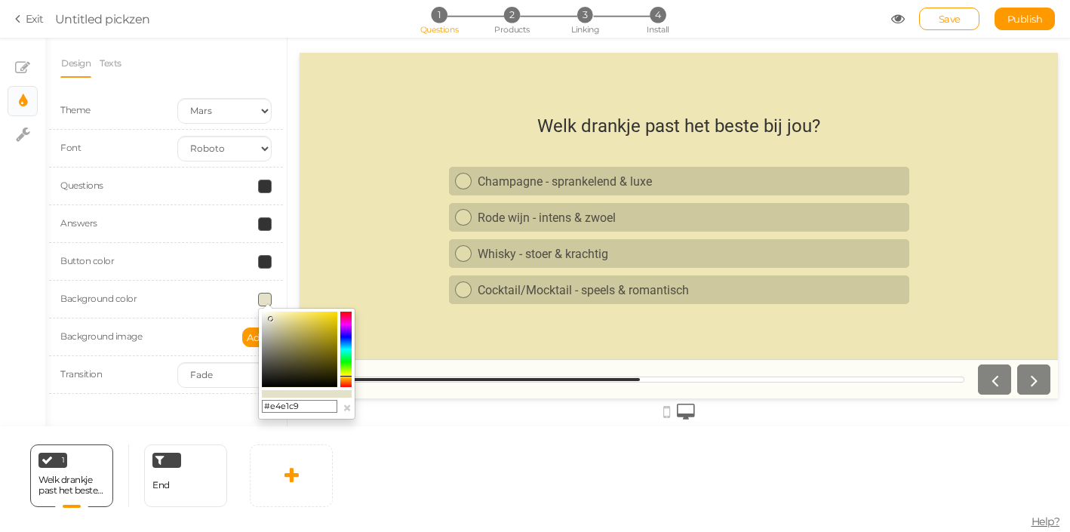
click at [271, 319] on colorpicker-saturation at bounding box center [299, 349] width 75 height 75
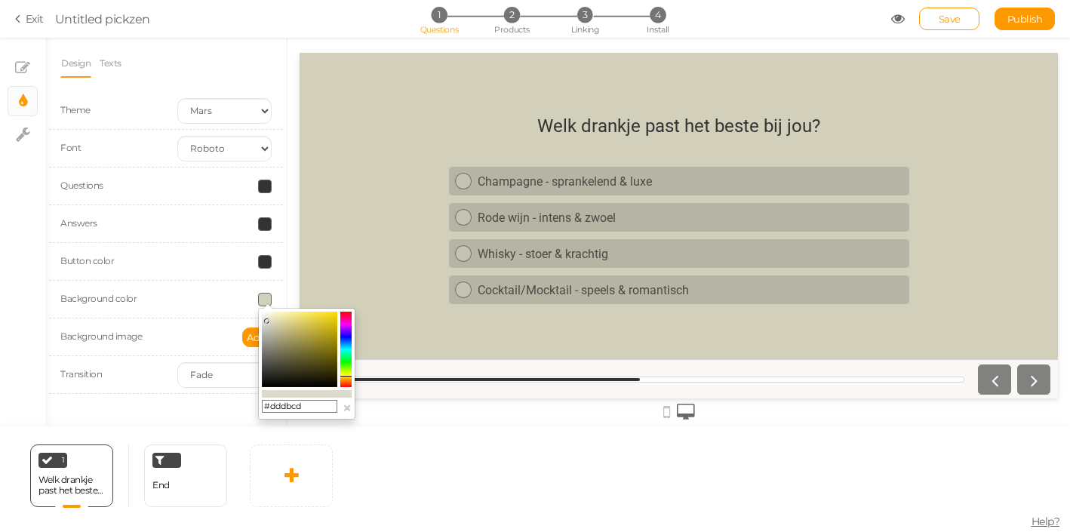
type input "#dfddd0"
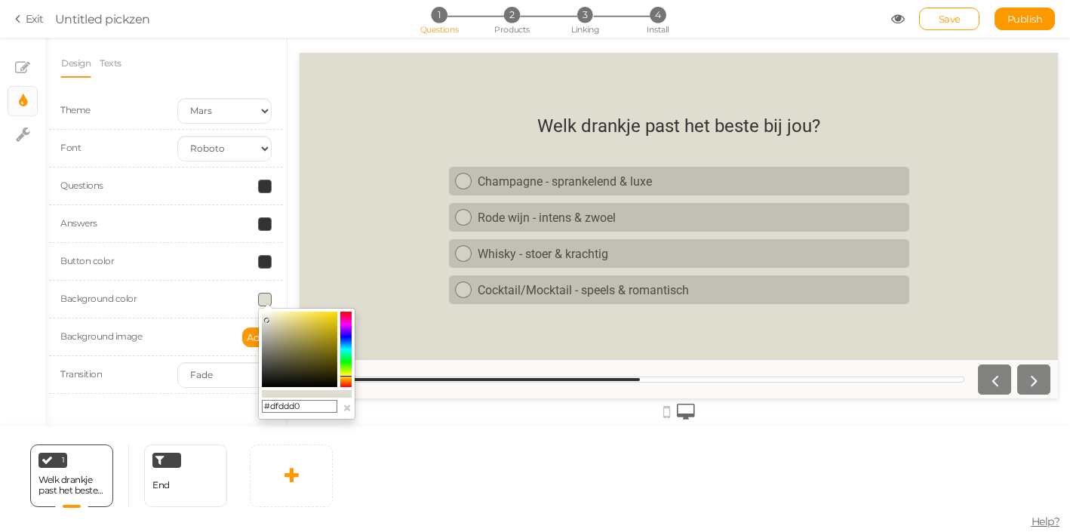
click at [267, 321] on icon at bounding box center [266, 320] width 5 height 5
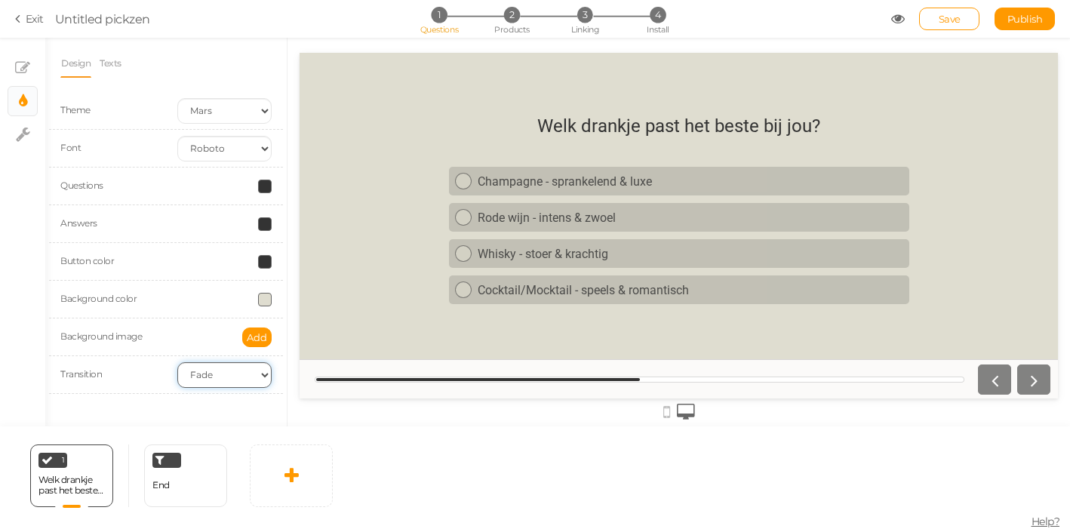
select select
click option "None" at bounding box center [0, 0] width 0 height 0
click at [210, 352] on div "Background image Add" at bounding box center [166, 337] width 234 height 38
click at [263, 293] on span at bounding box center [265, 300] width 14 height 14
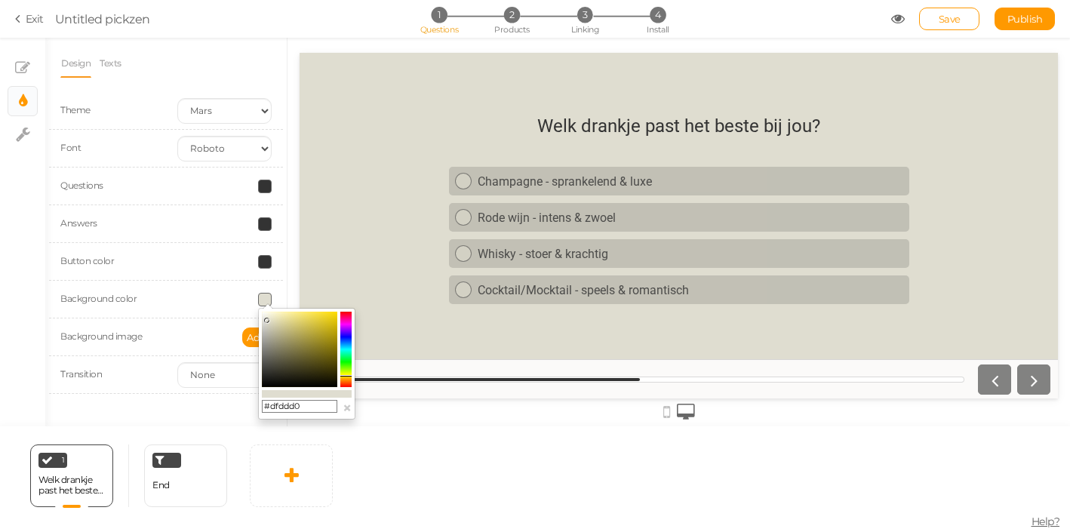
click at [315, 407] on input "#dfddd0" at bounding box center [299, 407] width 75 height 14
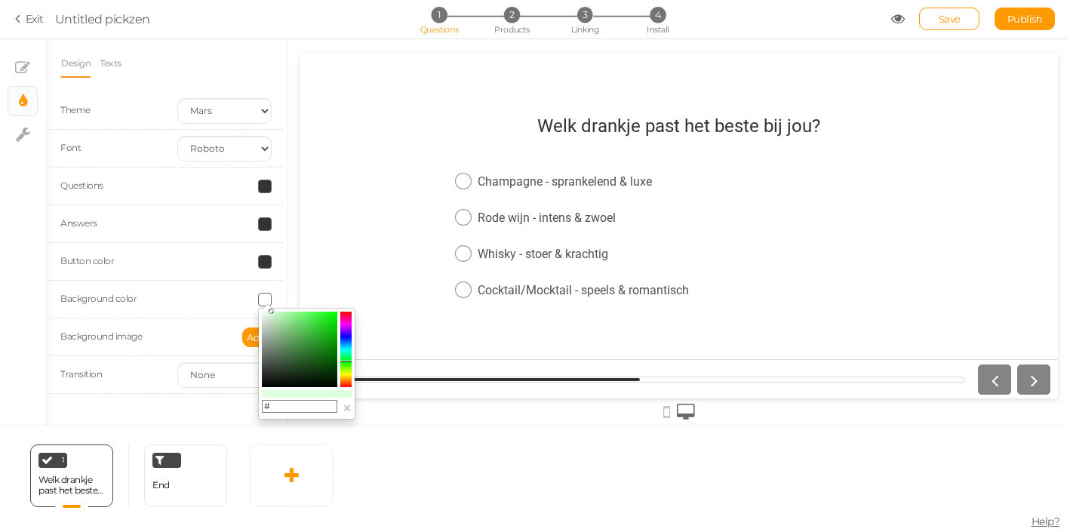
paste input "F1E1C6"
type input "#F1E1C6"
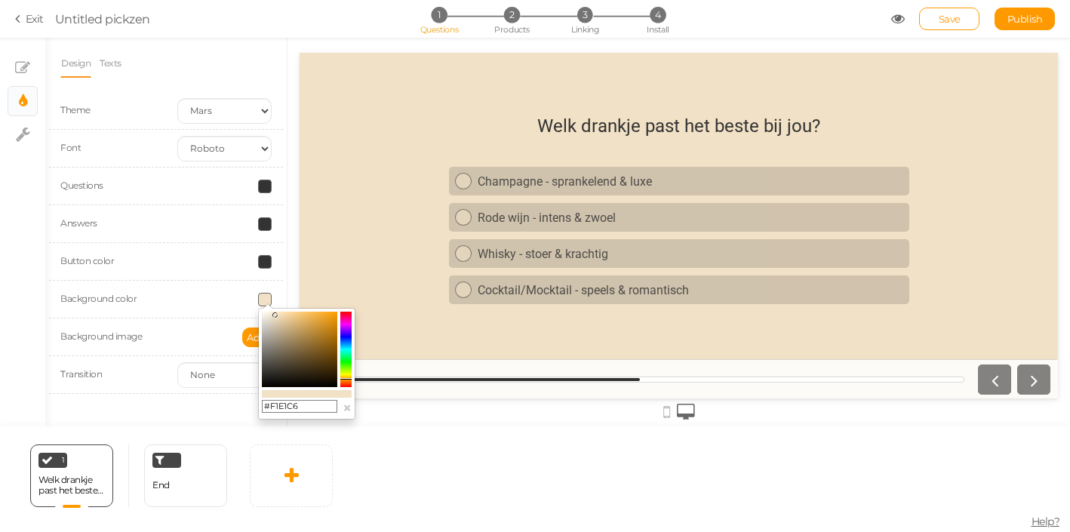
click at [183, 309] on div "Background color" at bounding box center [166, 300] width 234 height 38
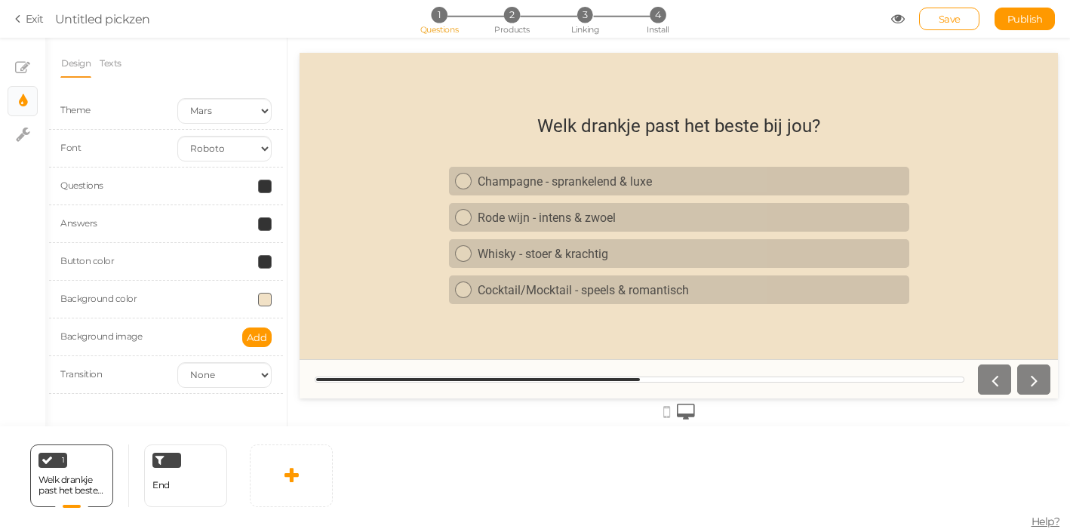
click at [263, 187] on span at bounding box center [265, 187] width 14 height 14
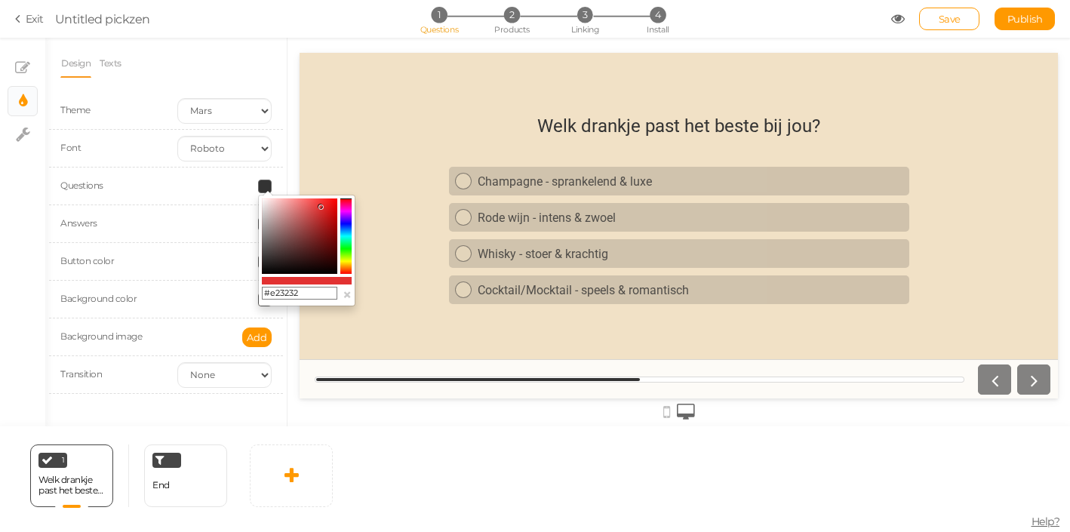
click at [321, 207] on colorpicker-saturation at bounding box center [299, 235] width 75 height 75
click at [346, 216] on colorpicker-hue at bounding box center [345, 235] width 11 height 75
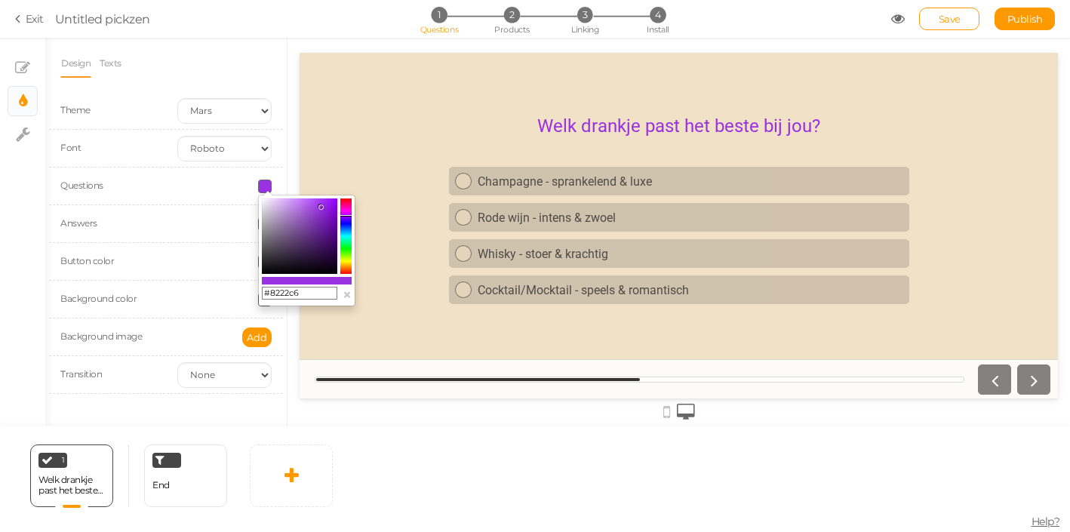
click at [324, 215] on colorpicker-saturation at bounding box center [299, 235] width 75 height 75
click at [312, 215] on colorpicker-saturation at bounding box center [299, 235] width 75 height 75
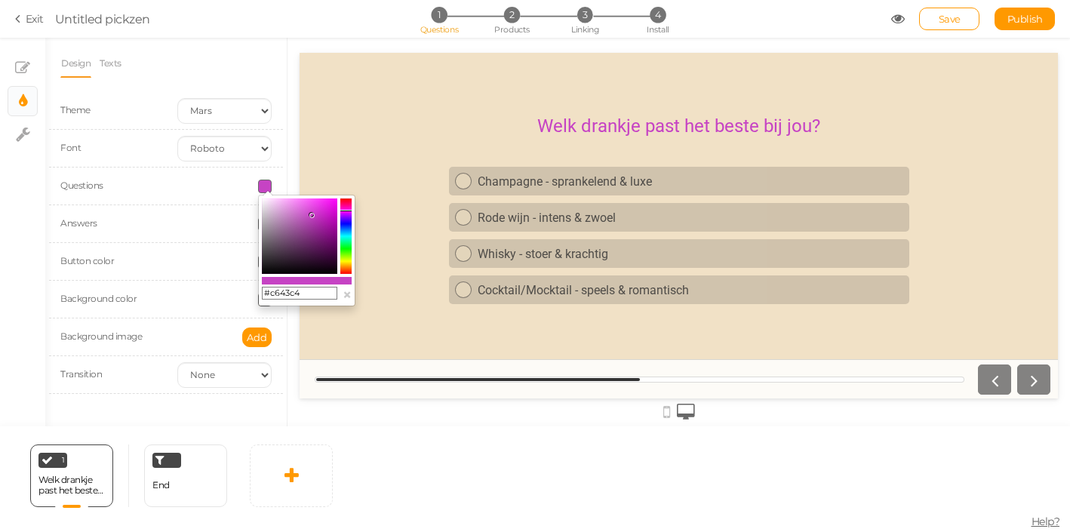
drag, startPoint x: 348, startPoint y: 219, endPoint x: 348, endPoint y: 210, distance: 8.3
click at [348, 210] on colorpicker-hue at bounding box center [345, 235] width 11 height 75
click at [324, 209] on colorpicker-saturation at bounding box center [299, 235] width 75 height 75
click at [346, 208] on colorpicker-hue at bounding box center [345, 235] width 11 height 75
type input "#df4ac3"
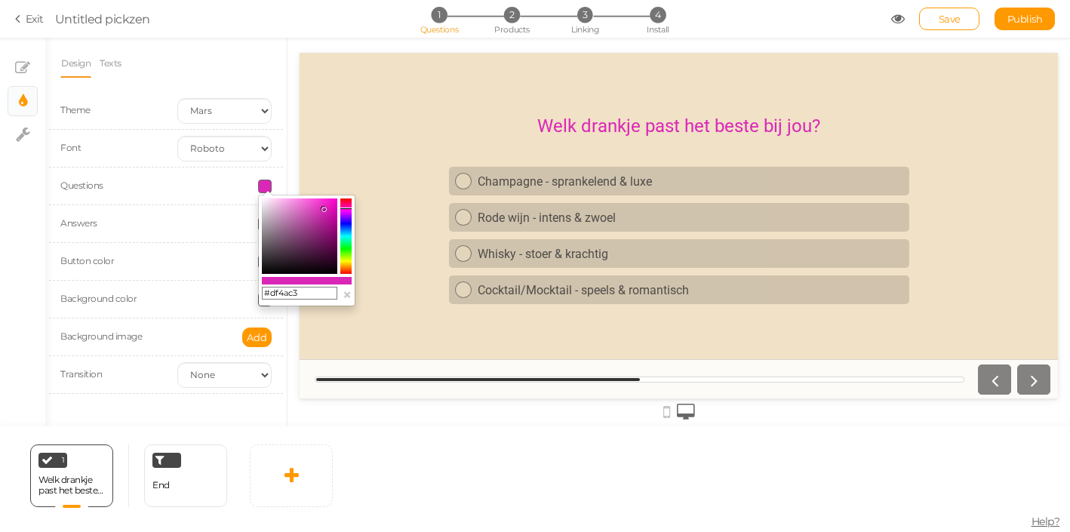
click at [312, 207] on colorpicker-saturation at bounding box center [299, 235] width 75 height 75
click at [209, 306] on div "Background color" at bounding box center [166, 300] width 234 height 38
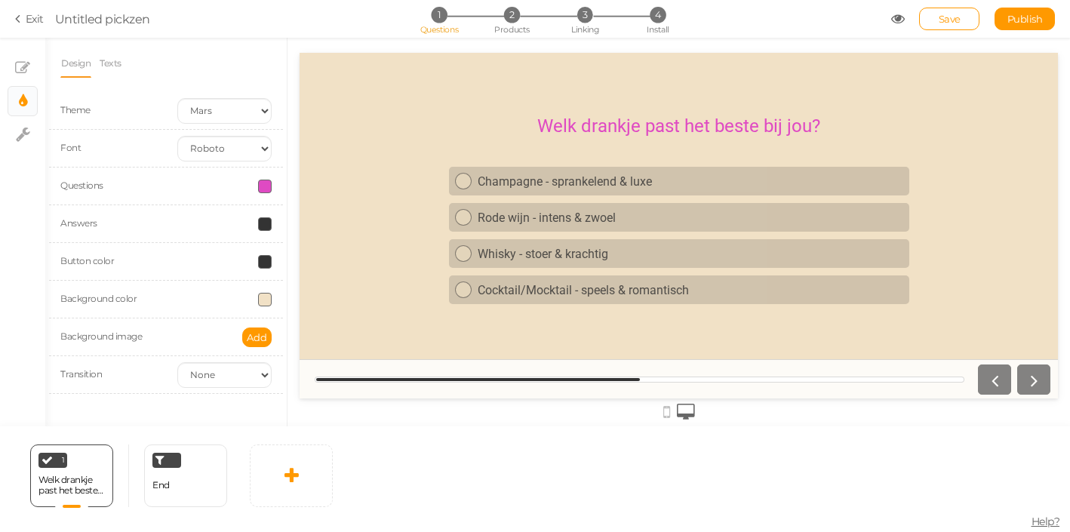
click at [264, 263] on span at bounding box center [265, 262] width 14 height 14
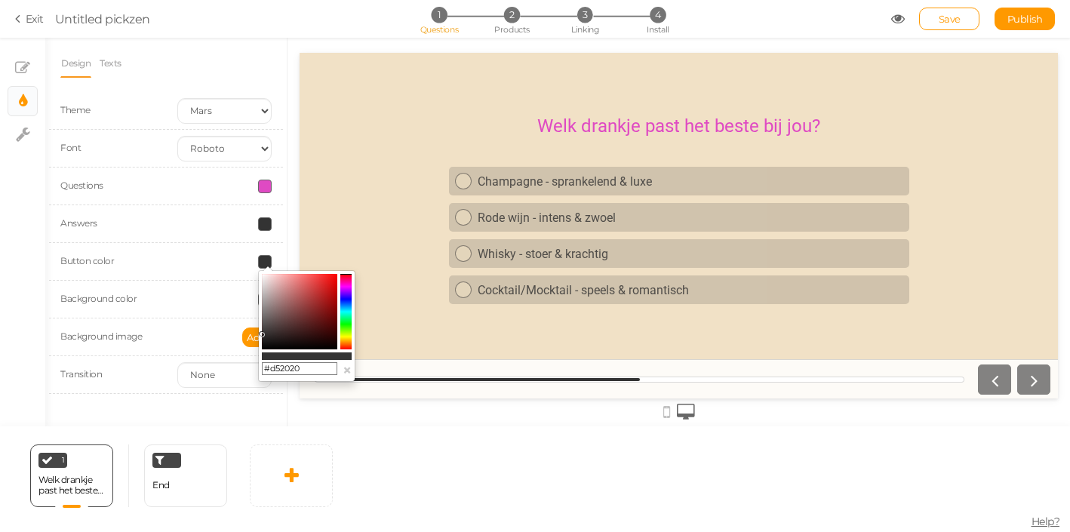
type input "#d52222"
click at [325, 286] on colorpicker-saturation at bounding box center [299, 311] width 75 height 75
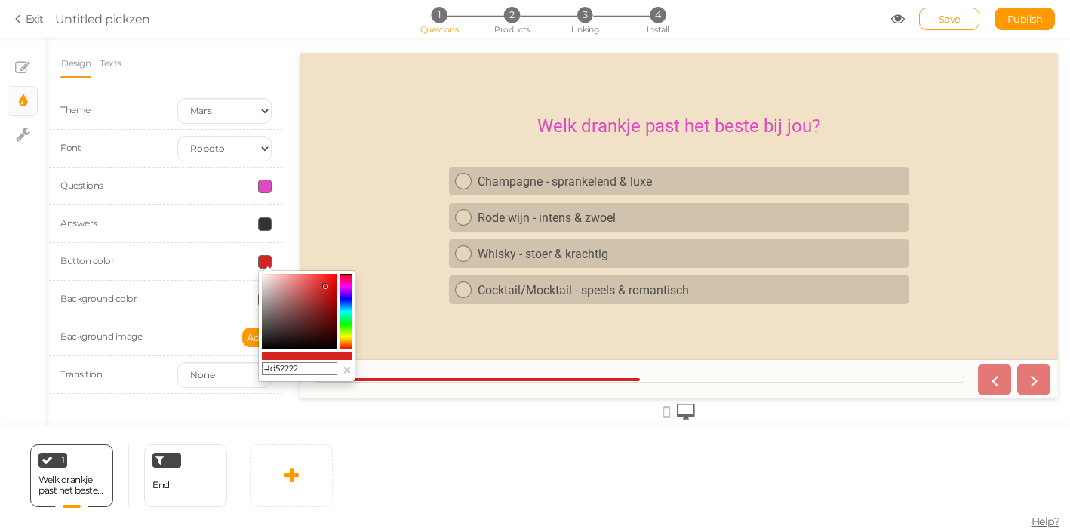
click at [211, 238] on div "Answers" at bounding box center [166, 224] width 234 height 38
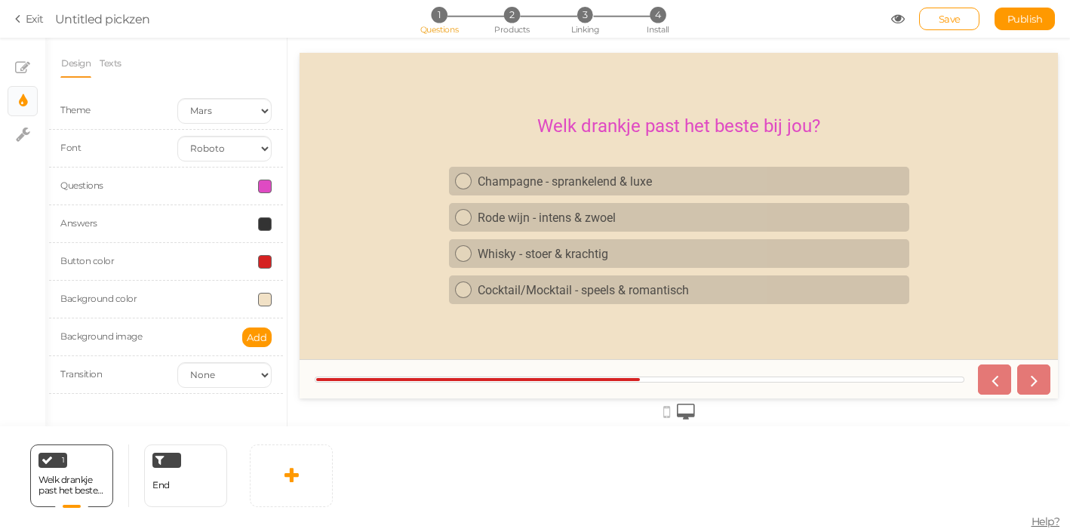
click at [263, 183] on span at bounding box center [265, 187] width 14 height 14
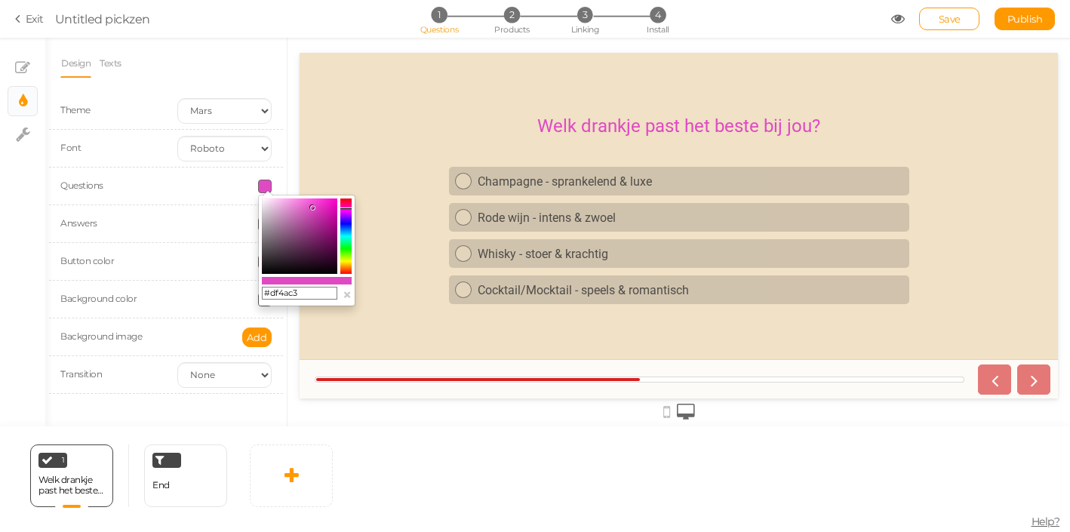
click at [268, 207] on colorpicker-saturation at bounding box center [299, 235] width 75 height 75
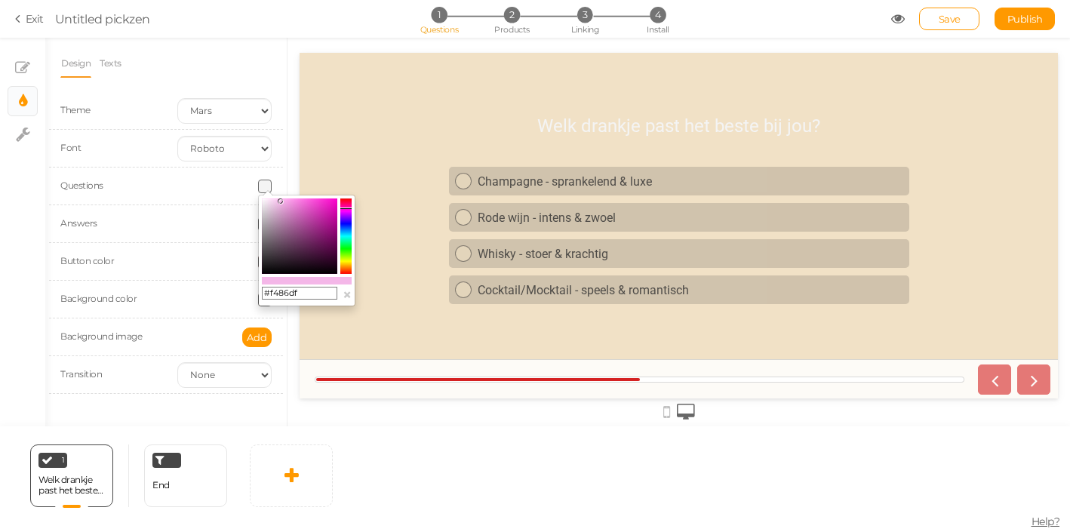
drag, startPoint x: 268, startPoint y: 207, endPoint x: 297, endPoint y: 201, distance: 29.3
click at [283, 201] on icon at bounding box center [280, 200] width 5 height 5
click at [346, 204] on colorpicker-hue at bounding box center [345, 235] width 11 height 75
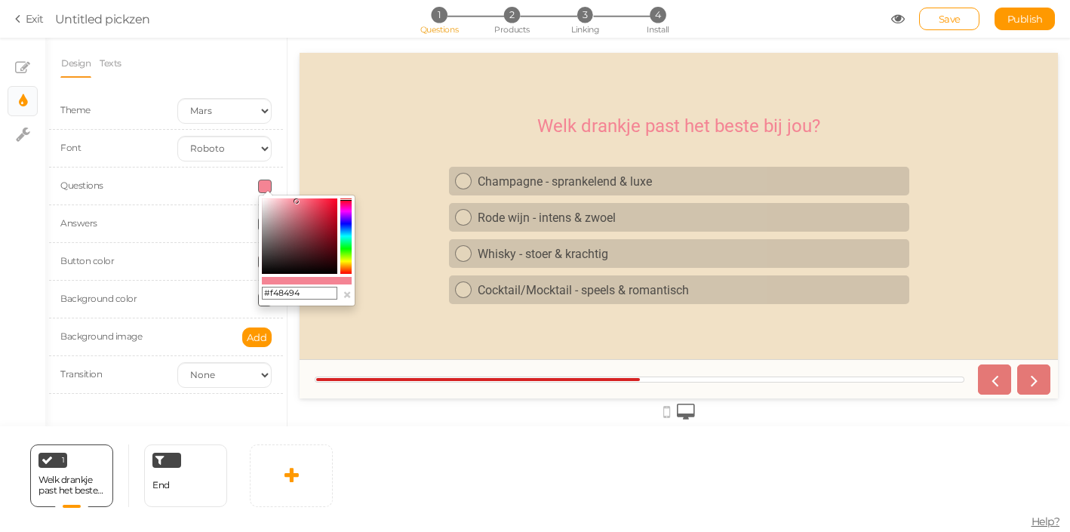
click at [346, 200] on colorpicker-hue at bounding box center [345, 235] width 11 height 75
type input "#da3049"
click at [321, 209] on colorpicker-saturation at bounding box center [299, 235] width 75 height 75
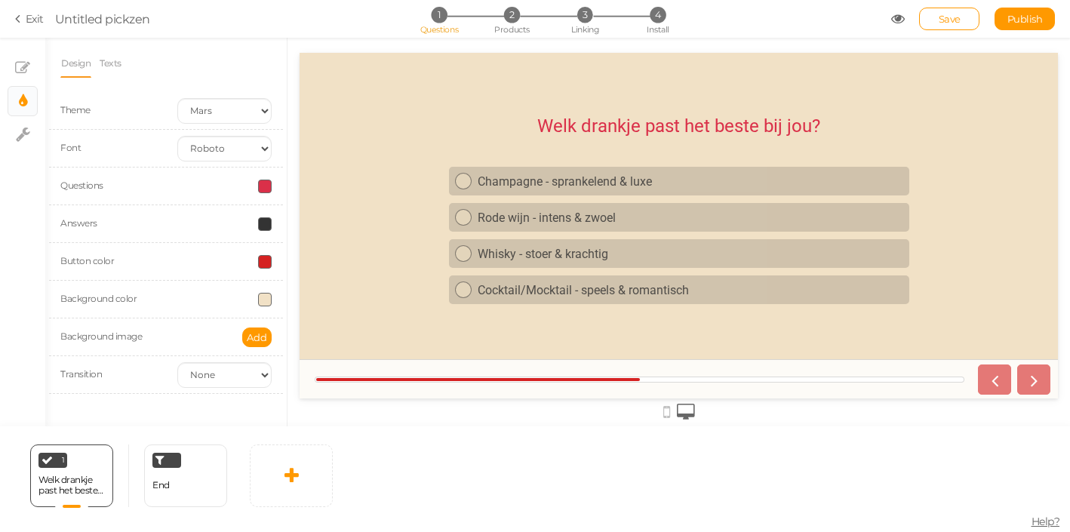
click at [55, 321] on div "Background image Add" at bounding box center [166, 337] width 234 height 38
click at [267, 223] on span at bounding box center [265, 224] width 14 height 14
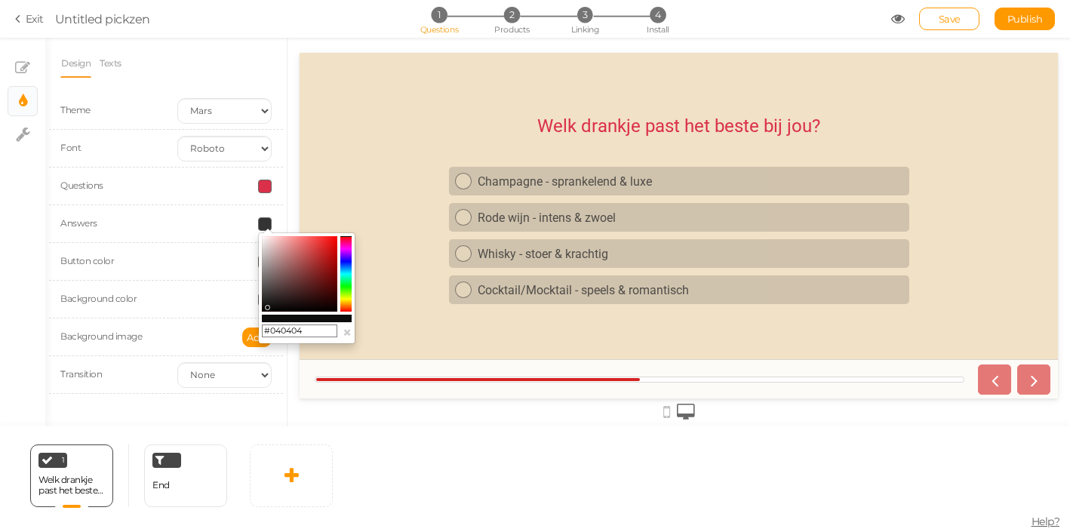
type input "#010101"
drag, startPoint x: 266, startPoint y: 297, endPoint x: 267, endPoint y: 311, distance: 13.6
click at [267, 311] on colorpicker-saturation at bounding box center [299, 273] width 75 height 75
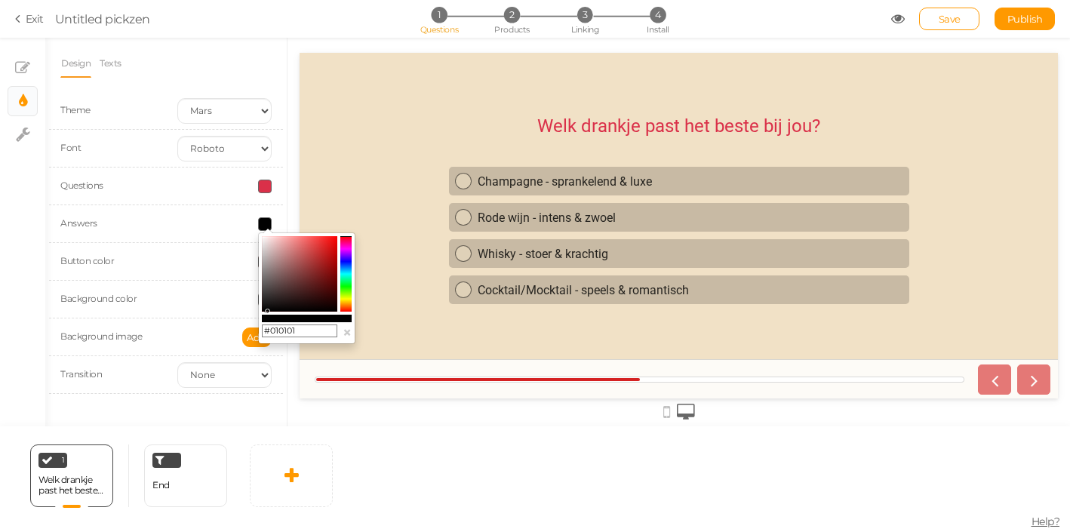
click at [48, 346] on div "Design Texts Theme Earth Mars Font Custom Default [PERSON_NAME] Open Sans Oswal…" at bounding box center [165, 232] width 241 height 389
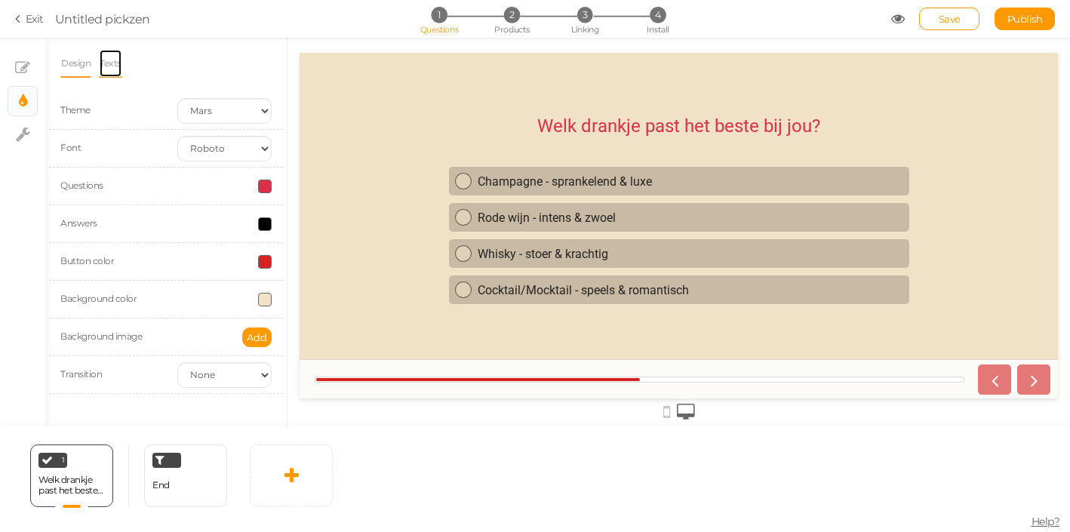
click at [116, 66] on link "Texts" at bounding box center [110, 63] width 23 height 29
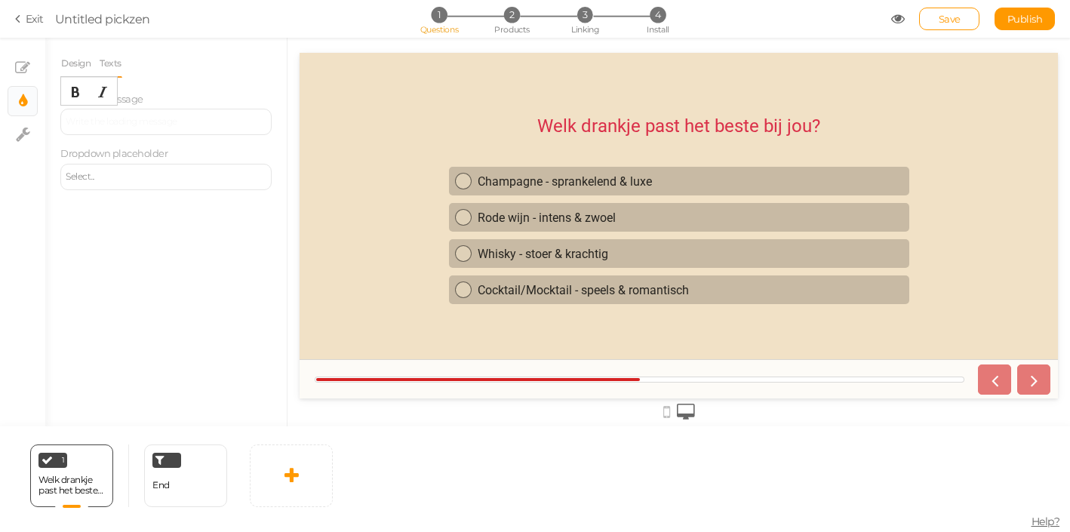
click at [117, 128] on div at bounding box center [165, 122] width 211 height 26
click at [112, 174] on div "Select..." at bounding box center [166, 176] width 201 height 9
click at [135, 124] on div at bounding box center [165, 122] width 211 height 26
click at [71, 254] on div "Design Texts Theme Earth Mars Font Custom Default [PERSON_NAME] Open Sans Oswal…" at bounding box center [165, 232] width 241 height 389
click at [78, 62] on link "Design" at bounding box center [75, 63] width 31 height 29
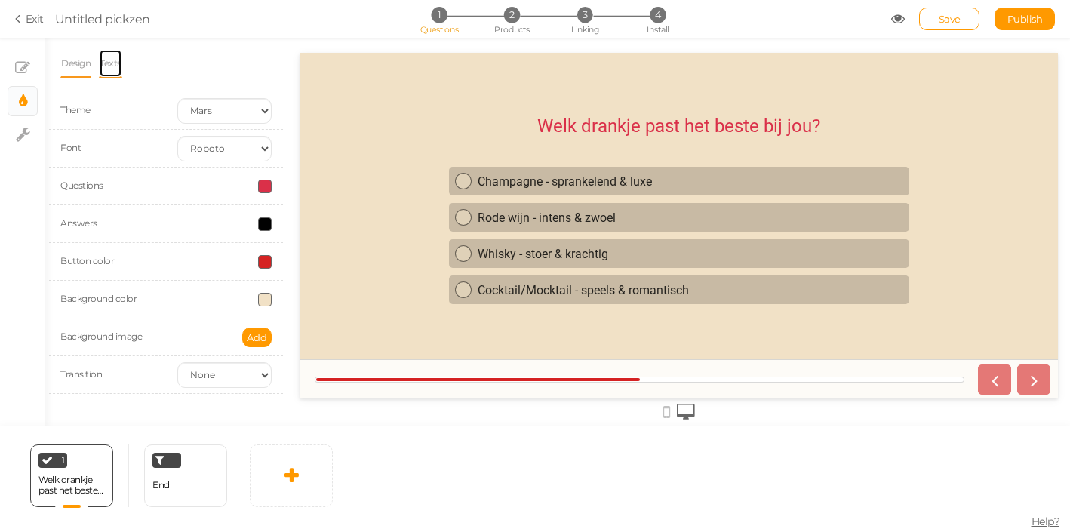
click at [112, 65] on link "Texts" at bounding box center [110, 63] width 23 height 29
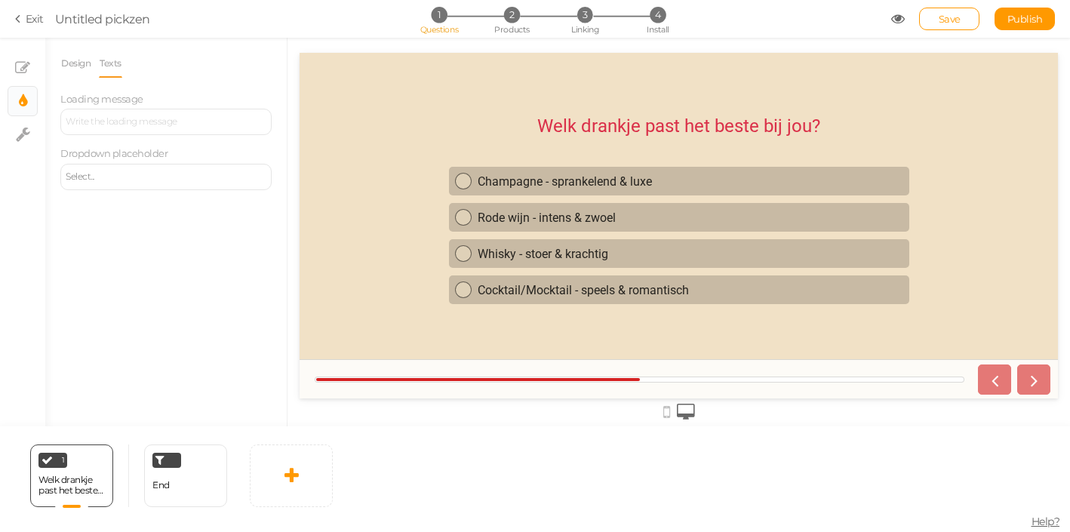
click at [147, 123] on div at bounding box center [165, 122] width 211 height 26
click at [148, 195] on div "Design Texts Theme Earth Mars Font Custom Default [PERSON_NAME] Open Sans Oswal…" at bounding box center [165, 232] width 241 height 389
click at [274, 462] on link at bounding box center [291, 475] width 83 height 63
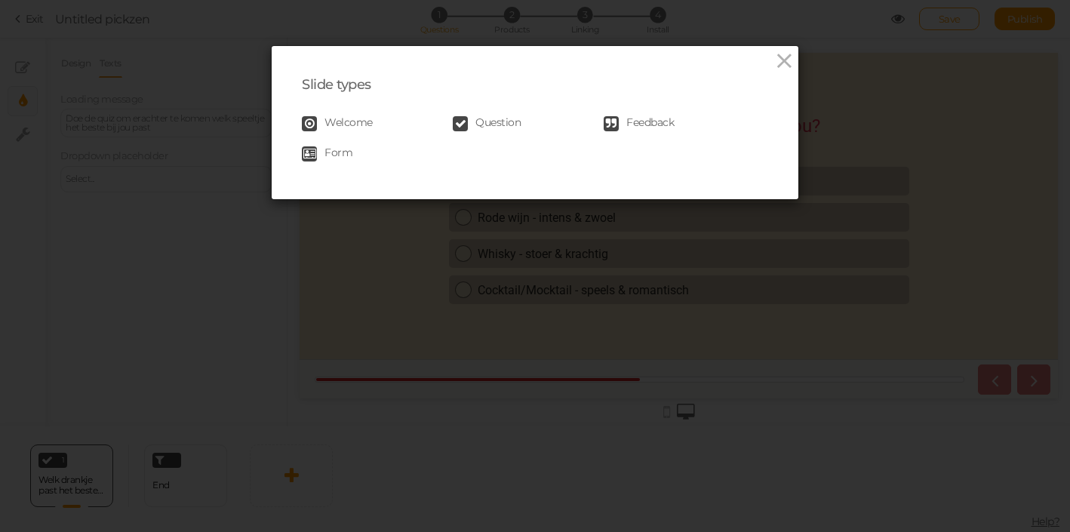
click at [356, 122] on span "Welcome" at bounding box center [348, 123] width 48 height 15
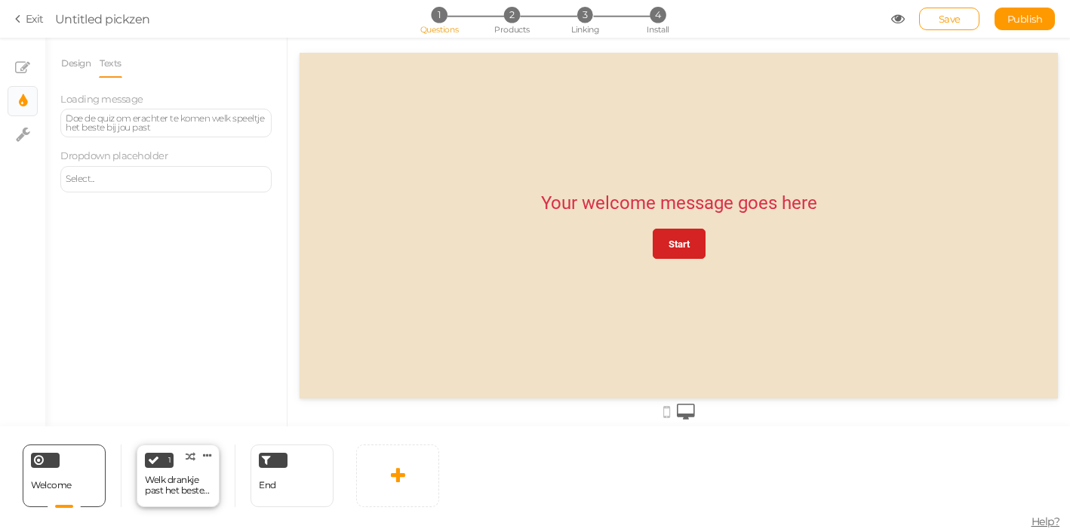
click at [174, 484] on div "Welk drankje past het beste bij jou?" at bounding box center [178, 485] width 66 height 21
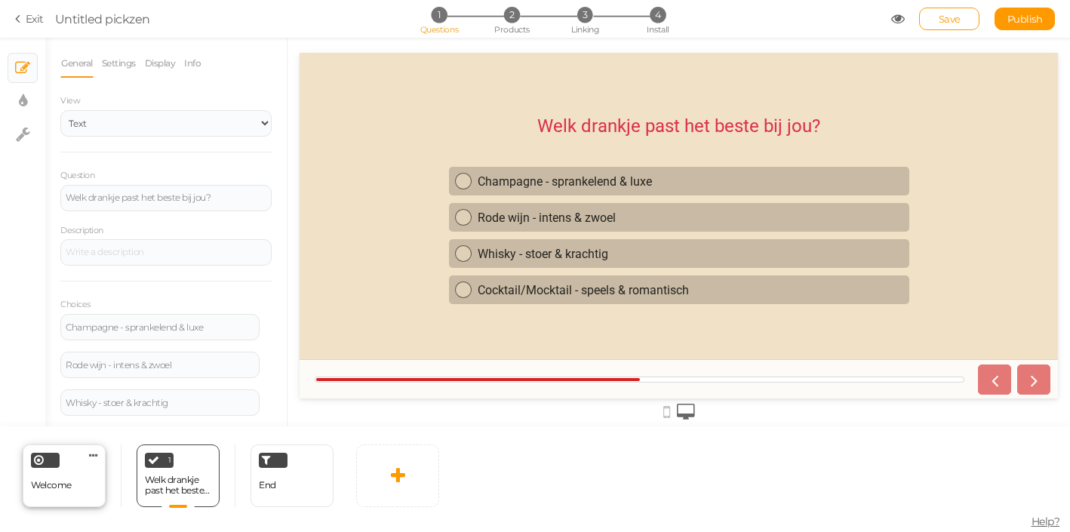
click at [82, 490] on div "Welcome Delete" at bounding box center [64, 475] width 83 height 63
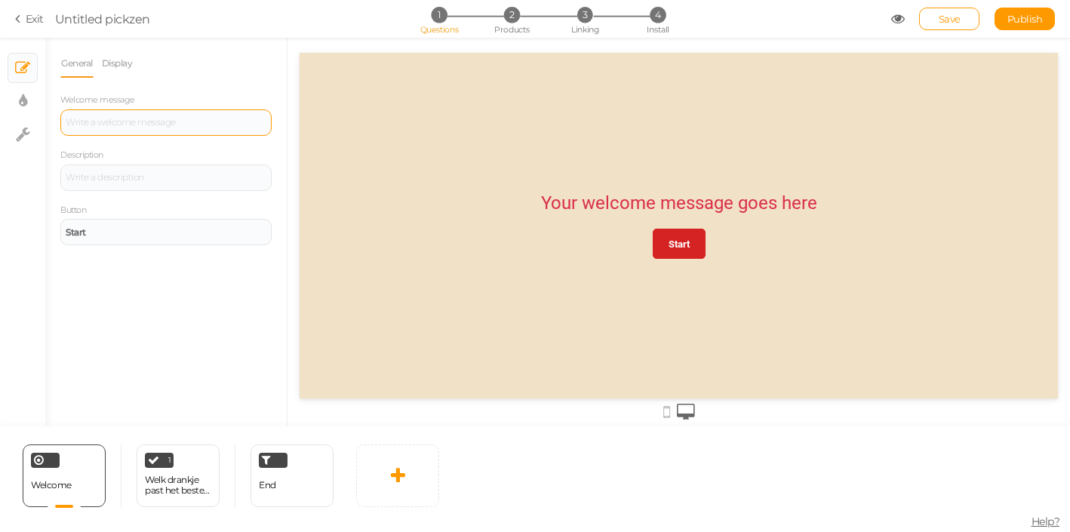
click at [190, 120] on div at bounding box center [166, 122] width 201 height 9
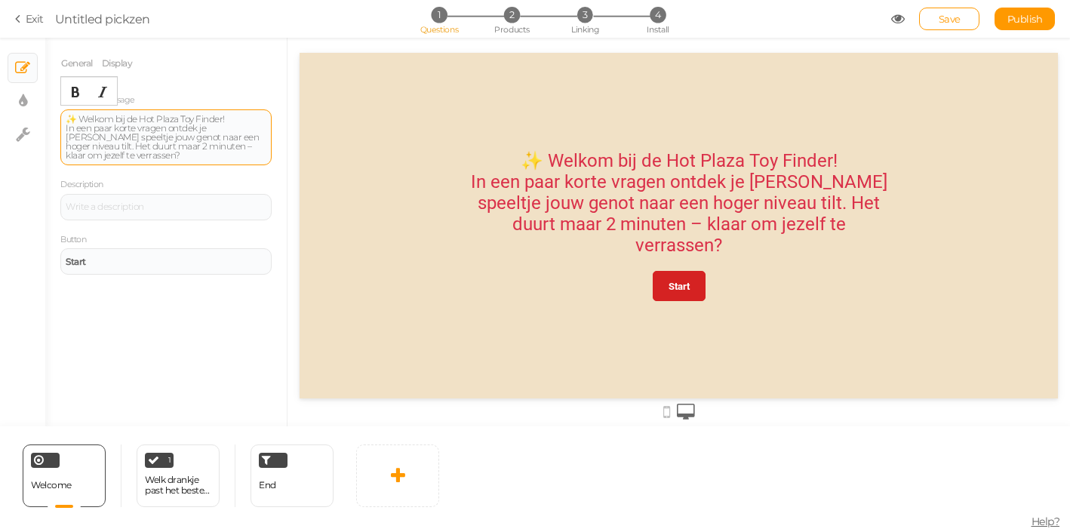
click at [77, 120] on div "✨ Welkom bij de Hot Plaza Toy Finder! In een paar korte vragen ontdek je welk s…" at bounding box center [166, 137] width 201 height 45
drag, startPoint x: 217, startPoint y: 140, endPoint x: 94, endPoint y: 132, distance: 122.5
click at [94, 132] on div "Welkom bij de Hot Plaza Toy Finder! In een paar korte vragen ontdek je welk spe…" at bounding box center [166, 137] width 201 height 45
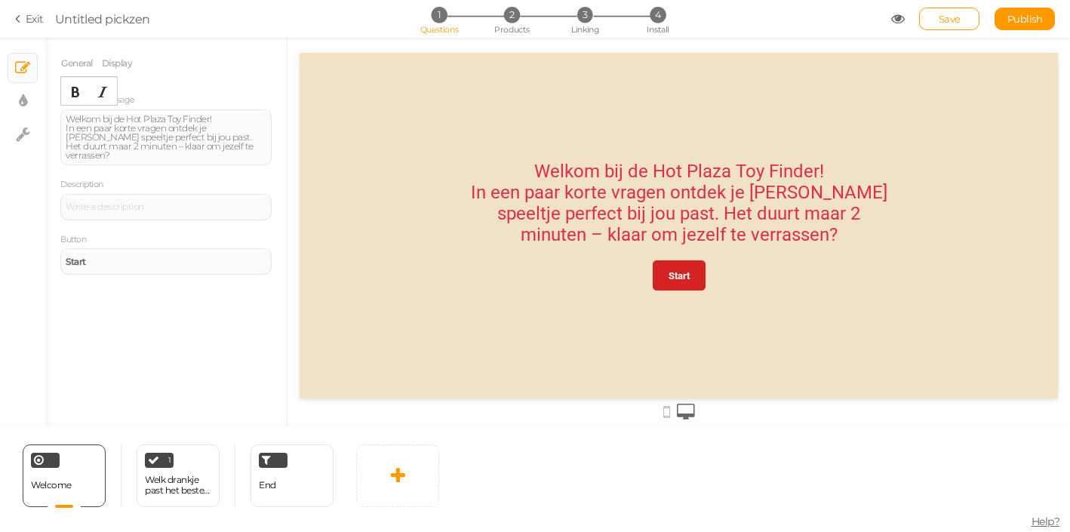
click at [85, 290] on div "General Display Welcome message Welkom bij de Hot Plaza Toy Finder! In een paar…" at bounding box center [165, 237] width 241 height 377
drag, startPoint x: 236, startPoint y: 144, endPoint x: 186, endPoint y: 144, distance: 49.8
click at [186, 144] on div "Welkom bij de Hot Plaza Toy Finder! In een paar korte vragen ontdek je welk spe…" at bounding box center [166, 137] width 201 height 45
drag, startPoint x: 224, startPoint y: 118, endPoint x: 103, endPoint y: 106, distance: 122.1
click at [103, 106] on div "Welcome message Welkom bij de Hot Plaza Toy Finder! In een paar korte vragen on…" at bounding box center [165, 128] width 211 height 73
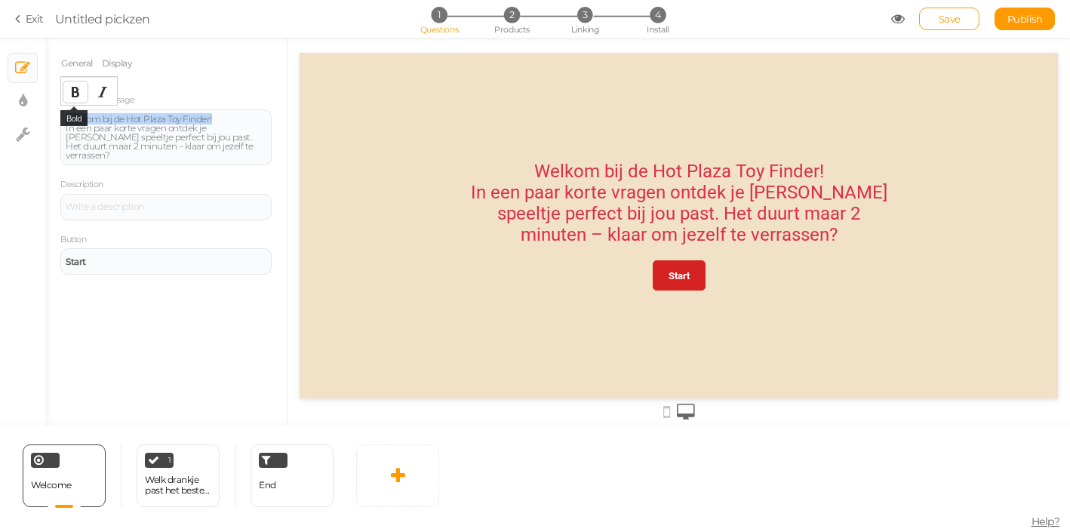
click at [77, 89] on icon "Bold" at bounding box center [75, 92] width 12 height 12
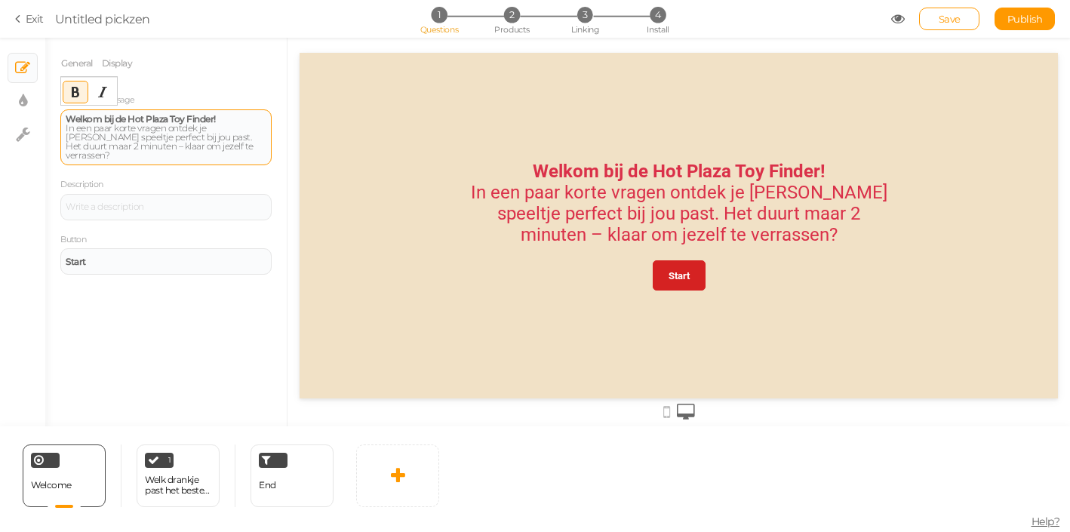
click at [143, 148] on div "Welkom bij de Hot Plaza Toy Finder! In een paar korte vragen ontdek je welk spe…" at bounding box center [166, 137] width 201 height 45
drag, startPoint x: 191, startPoint y: 144, endPoint x: 162, endPoint y: 137, distance: 29.5
click at [163, 137] on div "Welkom bij de Hot Plaza Toy Finder! In een paar korte vragen ontdek je welk spe…" at bounding box center [166, 137] width 201 height 45
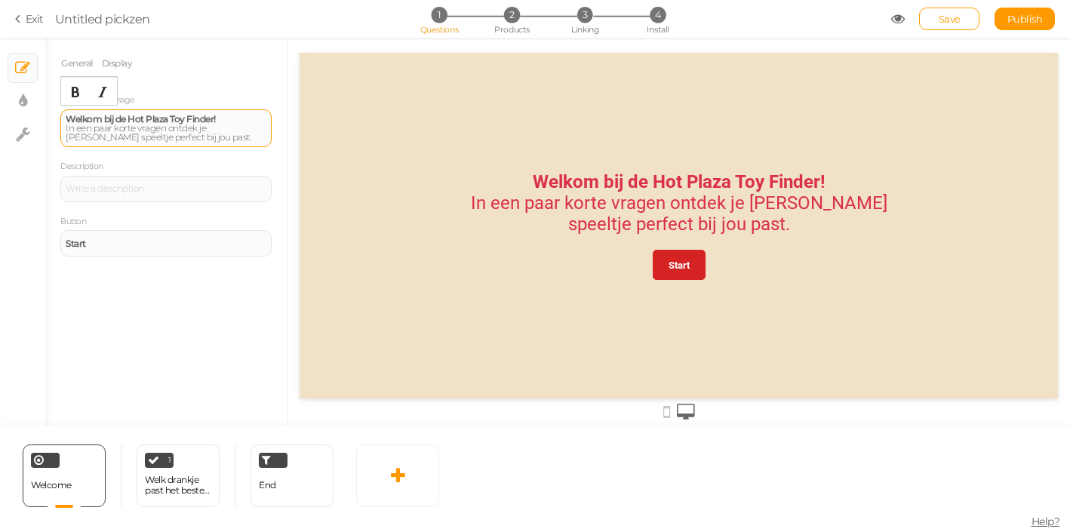
click at [235, 119] on div "Welkom bij de Hot Plaza Toy Finder! In een paar korte vragen ontdek je welk spe…" at bounding box center [166, 128] width 201 height 27
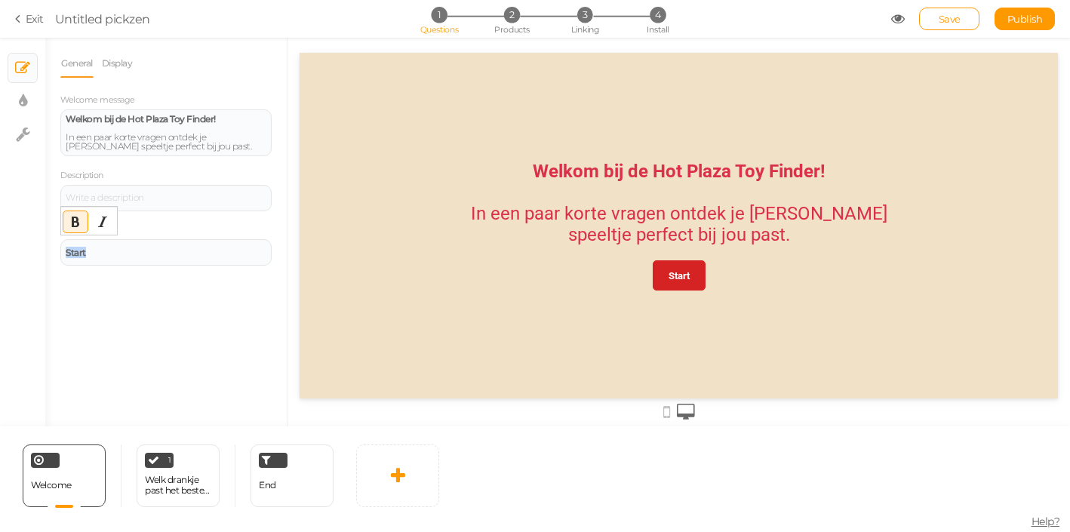
drag, startPoint x: 223, startPoint y: 258, endPoint x: 64, endPoint y: 220, distance: 162.9
click at [64, 220] on div "Welcome message Welkom bij de Hot Plaza Toy Finder! In een paar korte vragen on…" at bounding box center [165, 179] width 211 height 174
click at [75, 217] on icon "Bold" at bounding box center [75, 222] width 12 height 12
click at [46, 325] on div "General Display Welcome message Welkom bij de Hot Plaza Toy Finder! In een paar…" at bounding box center [165, 237] width 241 height 377
click at [174, 490] on div "Welk drankje past het beste bij jou?" at bounding box center [178, 485] width 66 height 21
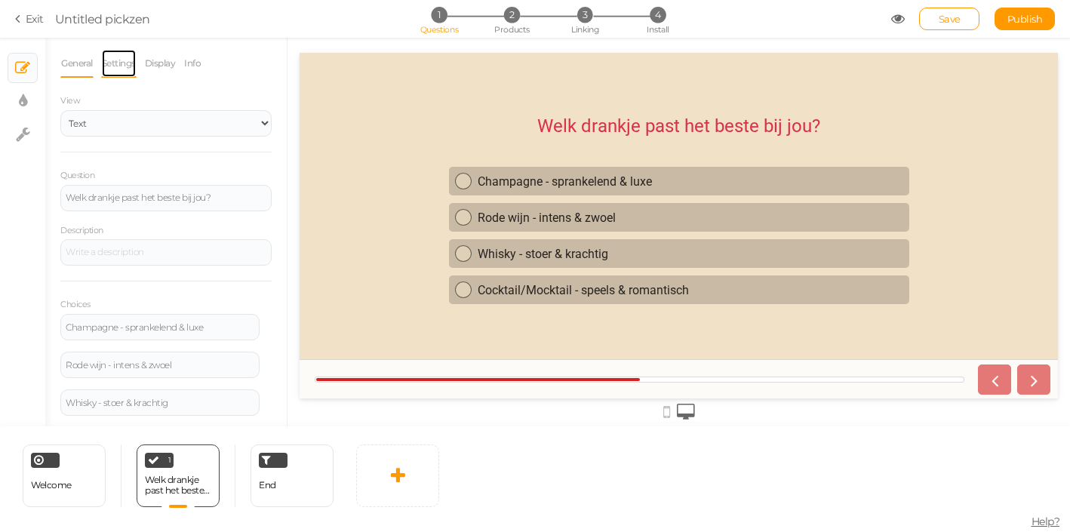
click at [128, 72] on link "Settings" at bounding box center [118, 63] width 35 height 29
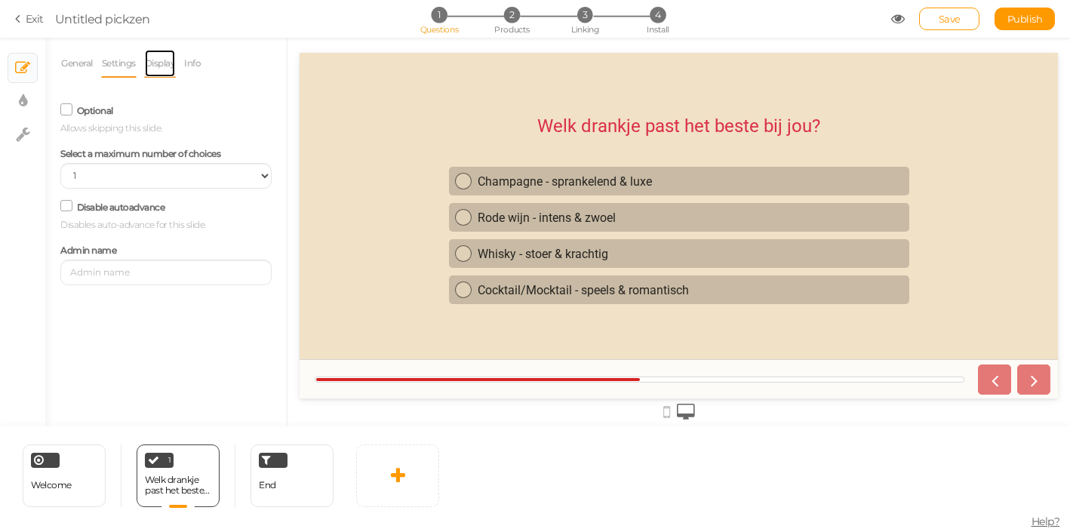
click at [164, 59] on link "Display" at bounding box center [160, 63] width 32 height 29
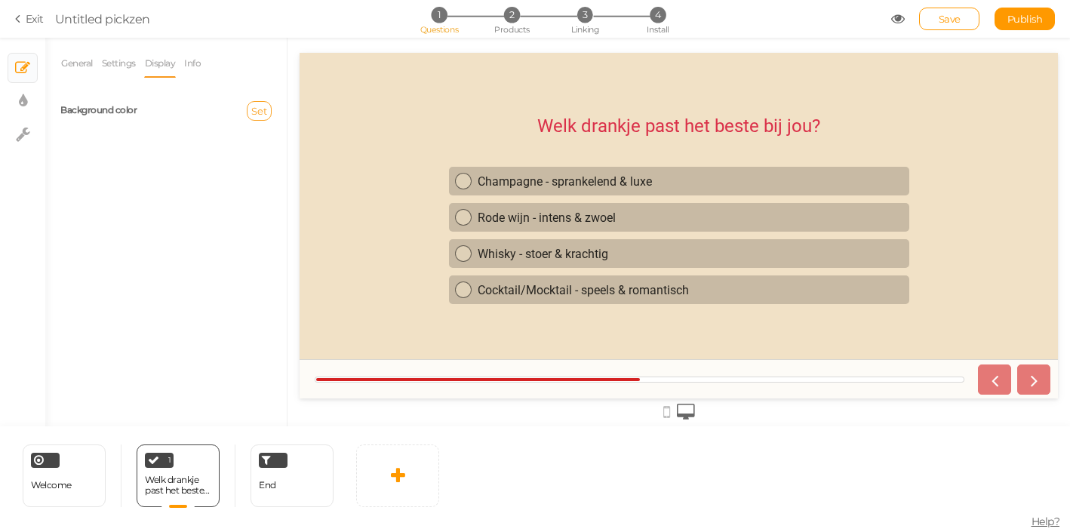
click at [255, 106] on span "Set" at bounding box center [259, 111] width 16 height 12
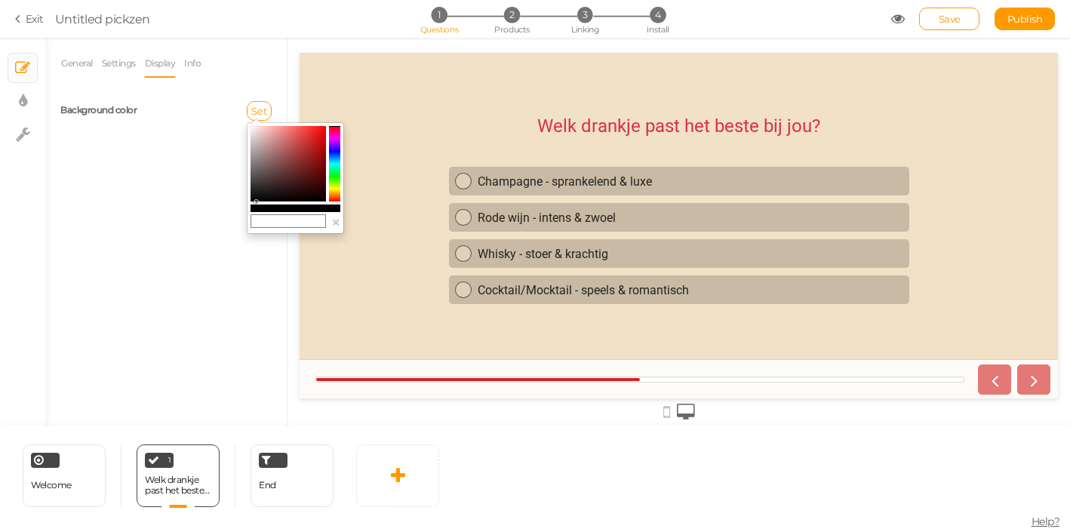
click at [294, 223] on input "text" at bounding box center [287, 221] width 75 height 14
paste input "✨ Welkom bij de Hot Plaza Toy Finder! In een paar korte vragen ontdek je welk s…"
type input "✨ Welkom bij de Hot Plaza Toy Finder! In een paar korte vragen ontdek je welk s…"
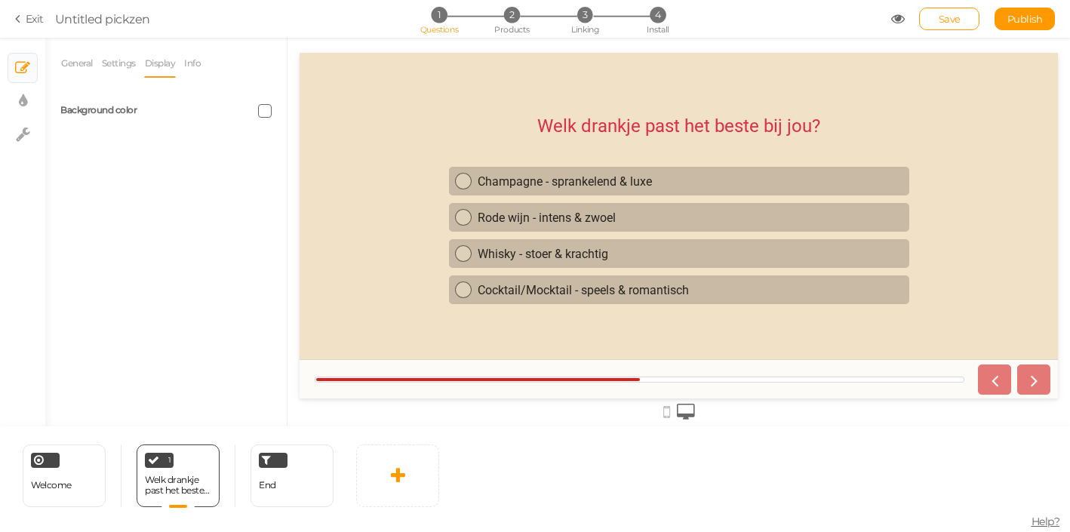
click at [260, 112] on span at bounding box center [265, 111] width 14 height 14
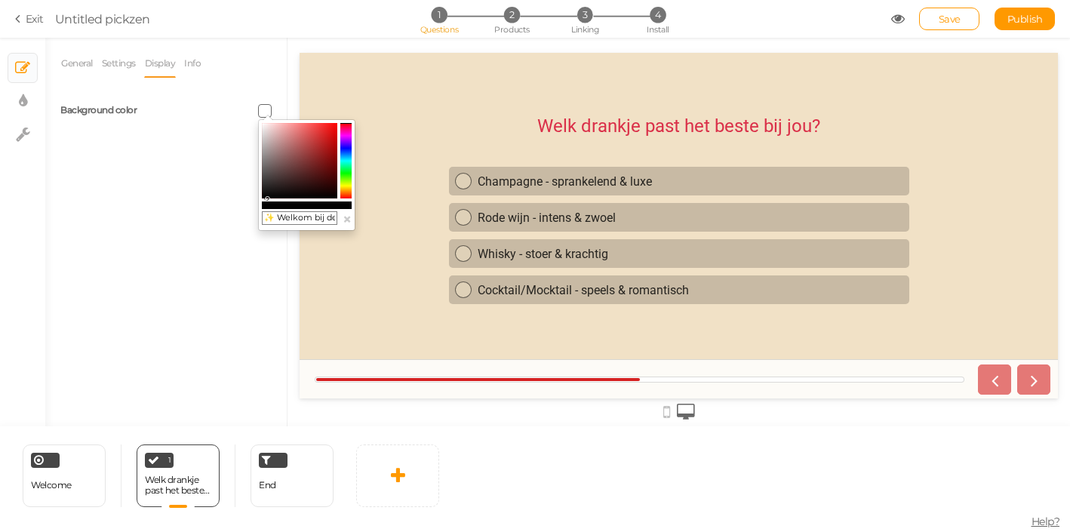
drag, startPoint x: 327, startPoint y: 217, endPoint x: 260, endPoint y: 217, distance: 67.9
click at [262, 217] on input "✨ Welkom bij de Hot Plaza Toy Finder! In een paar korte vragen ontdek je welk s…" at bounding box center [299, 218] width 75 height 14
click at [350, 217] on button "×" at bounding box center [347, 219] width 9 height 16
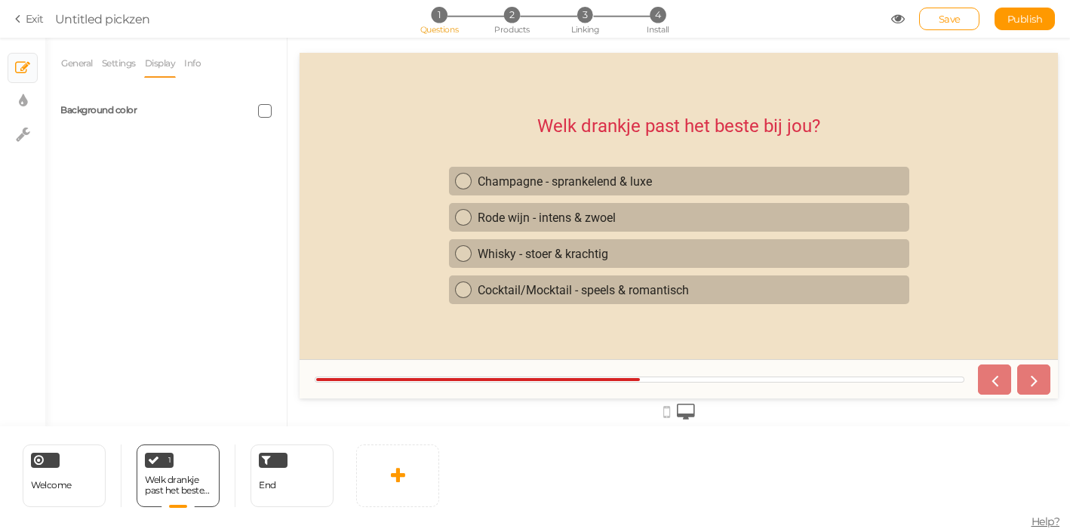
click at [265, 112] on span at bounding box center [265, 111] width 14 height 14
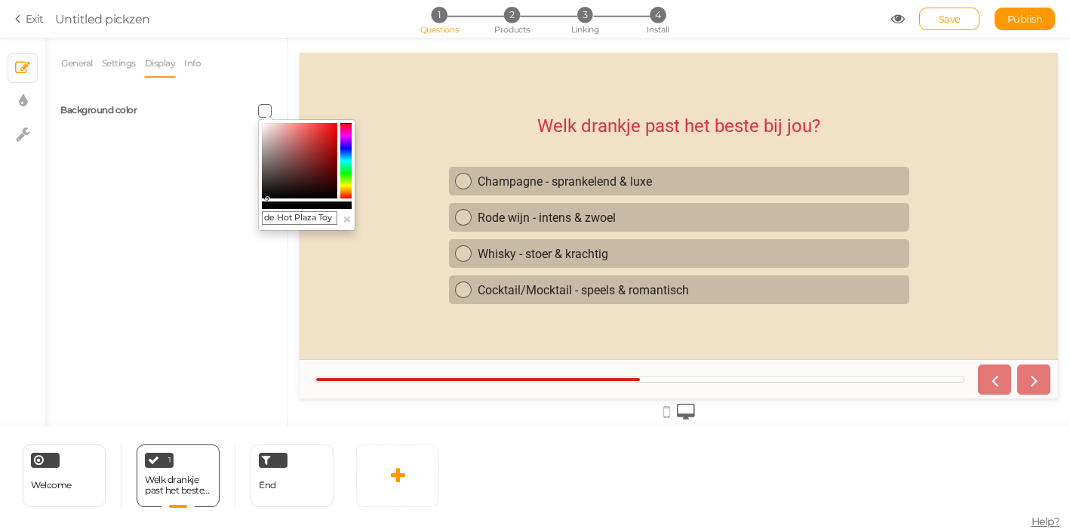
drag, startPoint x: 318, startPoint y: 218, endPoint x: 270, endPoint y: 214, distance: 48.4
click at [271, 217] on input "de Hot Plaza Toy Finder! In een paar korte vragen ontdek je welk speeltje jouw …" at bounding box center [299, 218] width 75 height 14
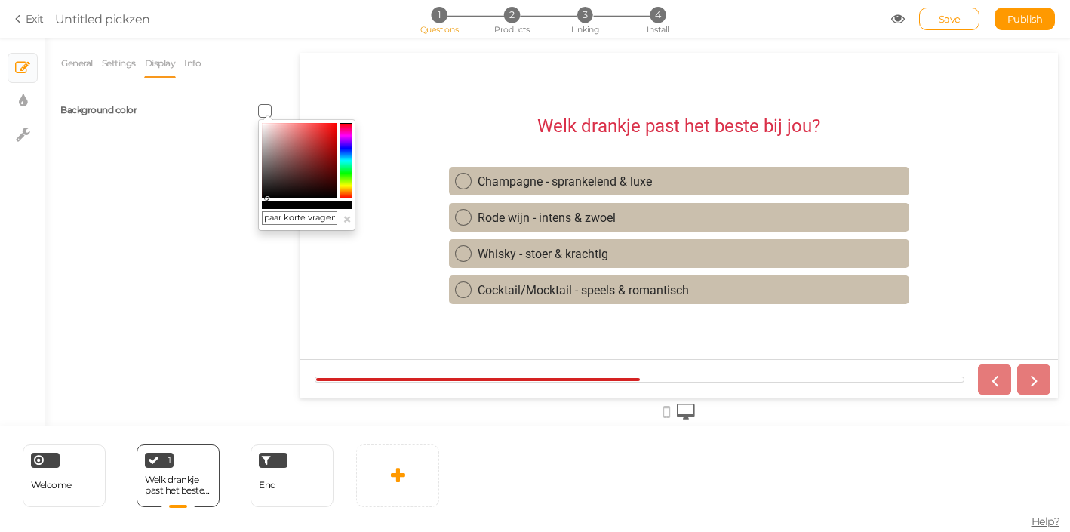
click at [324, 225] on div "paar korte vragen ontdek je [PERSON_NAME] speeltje jouw genot naar een hoger ni…" at bounding box center [306, 175] width 97 height 112
drag, startPoint x: 327, startPoint y: 218, endPoint x: 259, endPoint y: 214, distance: 68.1
click at [262, 214] on input "paar korte vragen ontdek je [PERSON_NAME] speeltje jouw genot naar een hoger ni…" at bounding box center [299, 218] width 75 height 14
drag, startPoint x: 324, startPoint y: 220, endPoint x: 241, endPoint y: 212, distance: 83.4
click at [262, 214] on input "en ontdek je [PERSON_NAME] speeltje jouw genot naar een hoger niveau tilt. Het …" at bounding box center [299, 218] width 75 height 14
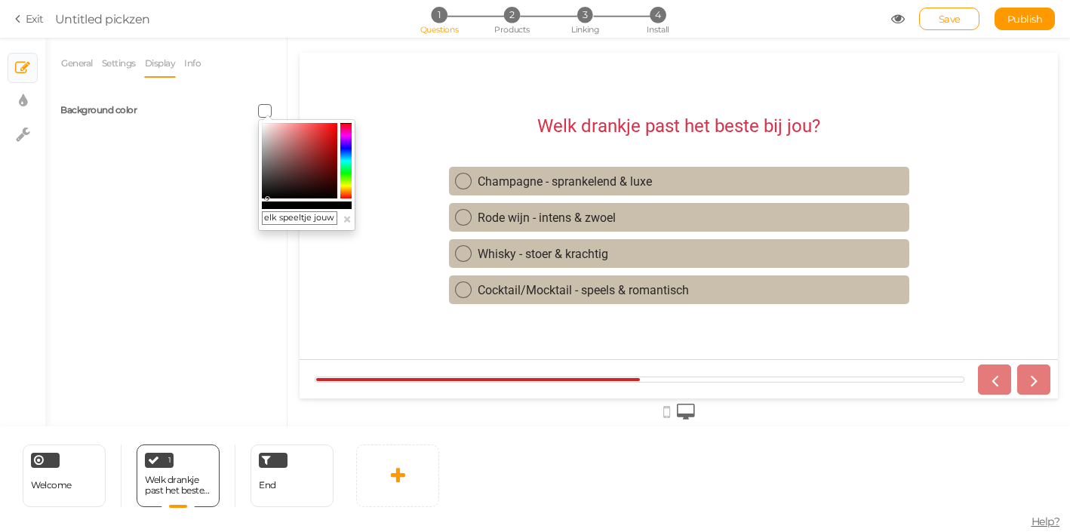
drag, startPoint x: 329, startPoint y: 213, endPoint x: 287, endPoint y: 208, distance: 42.5
click at [287, 211] on input "elk speeltje jouw genot naar een hoger niveau tilt. Het duurt maar 2 minuten – …" at bounding box center [299, 218] width 75 height 14
drag, startPoint x: 327, startPoint y: 216, endPoint x: 246, endPoint y: 213, distance: 80.8
click at [262, 213] on input "elk speeltje jouw genot naar een hoger niveau tilt. Het duurt maar 2 minuten – …" at bounding box center [299, 218] width 75 height 14
drag, startPoint x: 333, startPoint y: 218, endPoint x: 235, endPoint y: 200, distance: 100.5
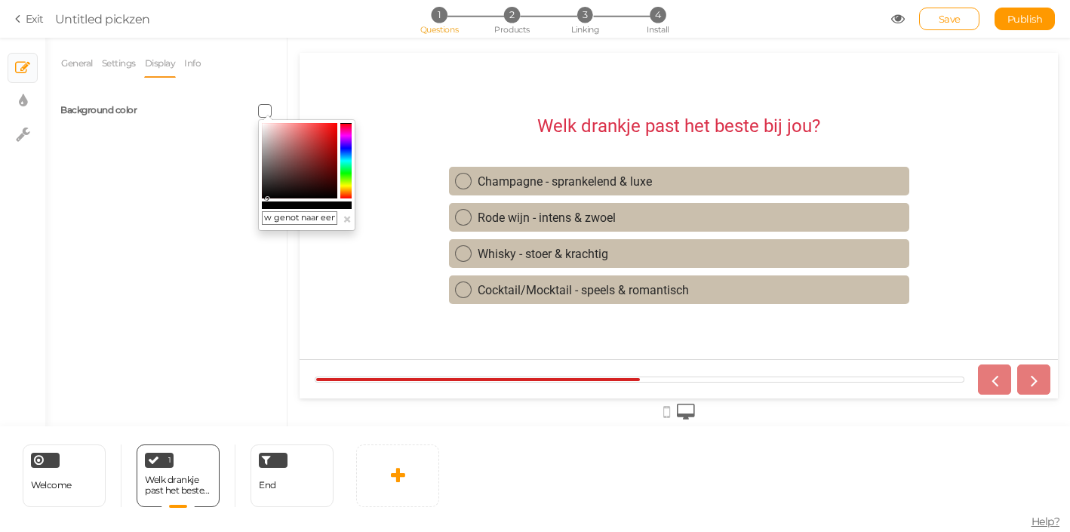
click at [262, 211] on input "w genot naar een hoger niveau tilt. Het duurt maar 2 minuten – klaar om jezelf …" at bounding box center [299, 218] width 75 height 14
drag, startPoint x: 327, startPoint y: 219, endPoint x: 196, endPoint y: 213, distance: 131.4
click at [262, 215] on input "n hoger niveau tilt. Het duurt maar 2 minuten – klaar om jezelf te verrassen?" at bounding box center [299, 218] width 75 height 14
click at [334, 212] on input "tilt. Het duurt maar 2 minuten – klaar om jezelf te verrassen?" at bounding box center [299, 218] width 75 height 14
drag, startPoint x: 330, startPoint y: 220, endPoint x: 253, endPoint y: 210, distance: 78.3
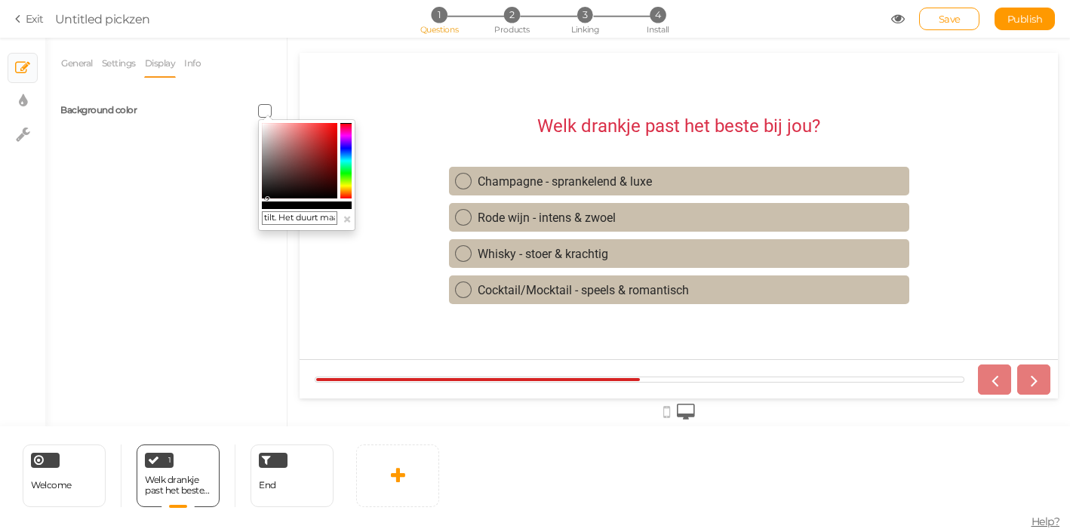
click at [262, 211] on input "tilt. Het duurt maar 2 minuten – klaar om jezelf te verrassen?" at bounding box center [299, 218] width 75 height 14
drag, startPoint x: 319, startPoint y: 219, endPoint x: 242, endPoint y: 218, distance: 77.0
click at [262, 218] on input "aar 2 minuten – klaar om [PERSON_NAME] te verrassen?" at bounding box center [299, 218] width 75 height 14
type input "n – klaar om jezelf te verrassen?"
drag, startPoint x: 326, startPoint y: 224, endPoint x: 241, endPoint y: 198, distance: 89.3
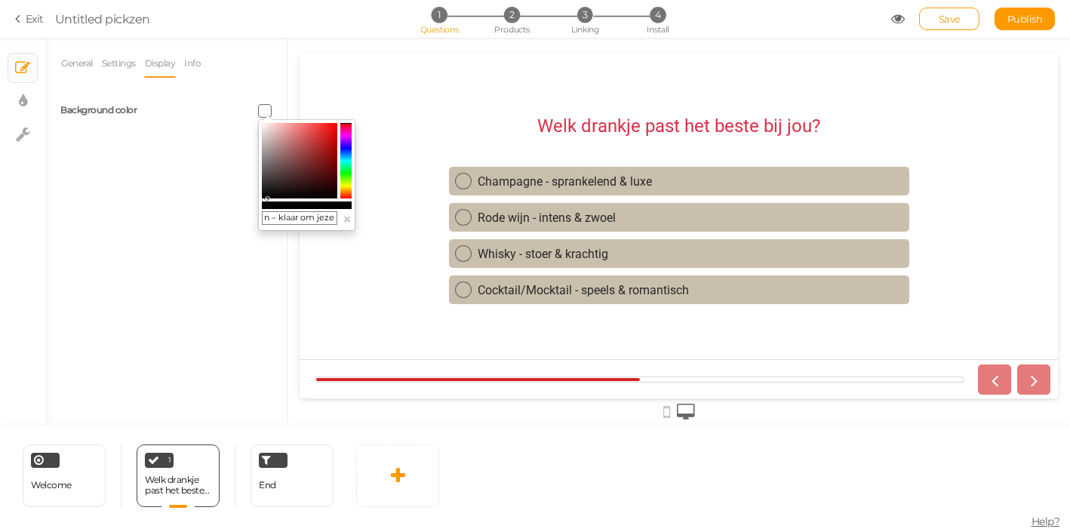
click at [262, 211] on input "n – klaar om jezelf te verrassen?" at bounding box center [299, 218] width 75 height 14
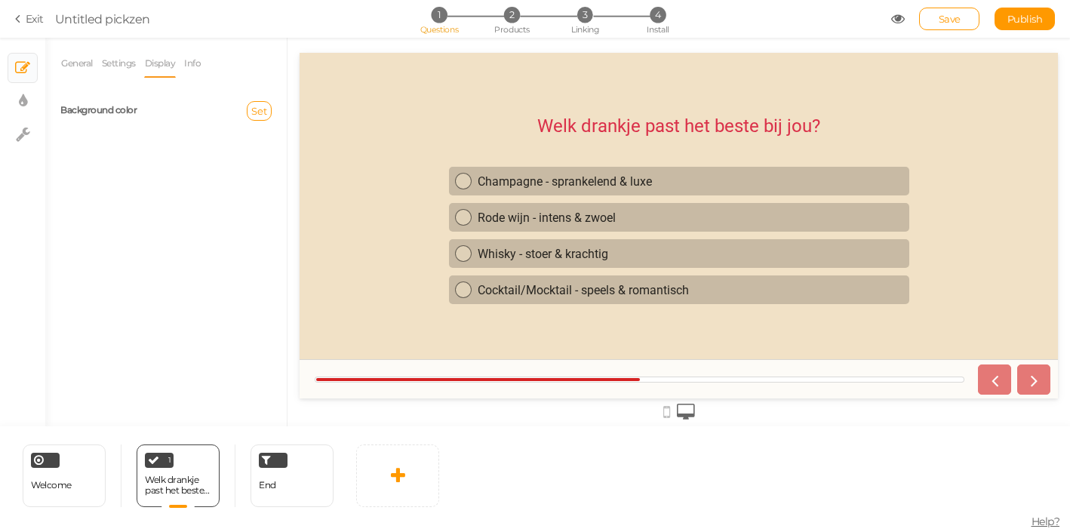
click at [258, 122] on div "Background color Set" at bounding box center [166, 111] width 234 height 38
click at [263, 99] on div "Background color Set" at bounding box center [166, 111] width 234 height 38
click at [263, 107] on span "Set" at bounding box center [259, 111] width 16 height 12
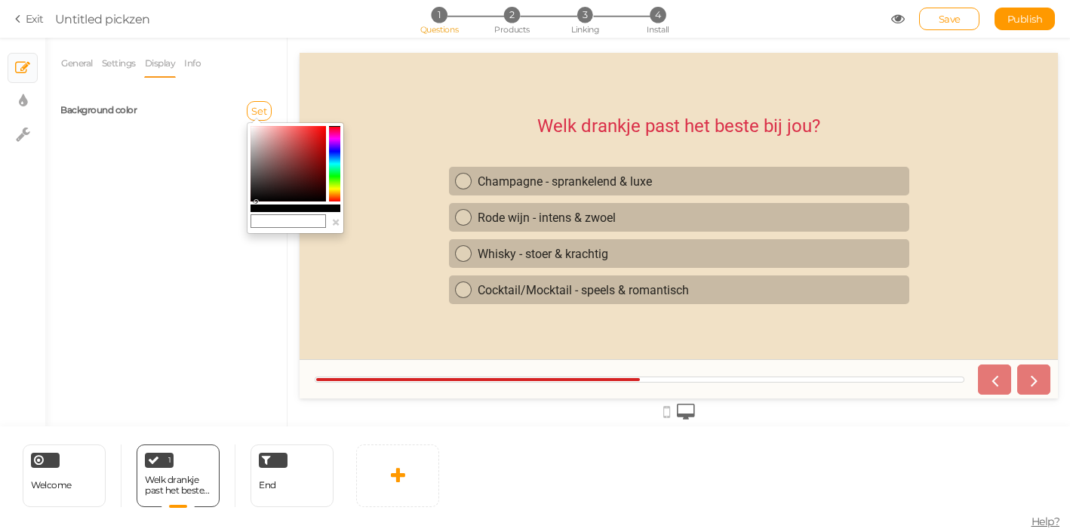
click at [278, 225] on input "text" at bounding box center [287, 221] width 75 height 14
paste input "F1E1C6"
type input "F1E1C6"
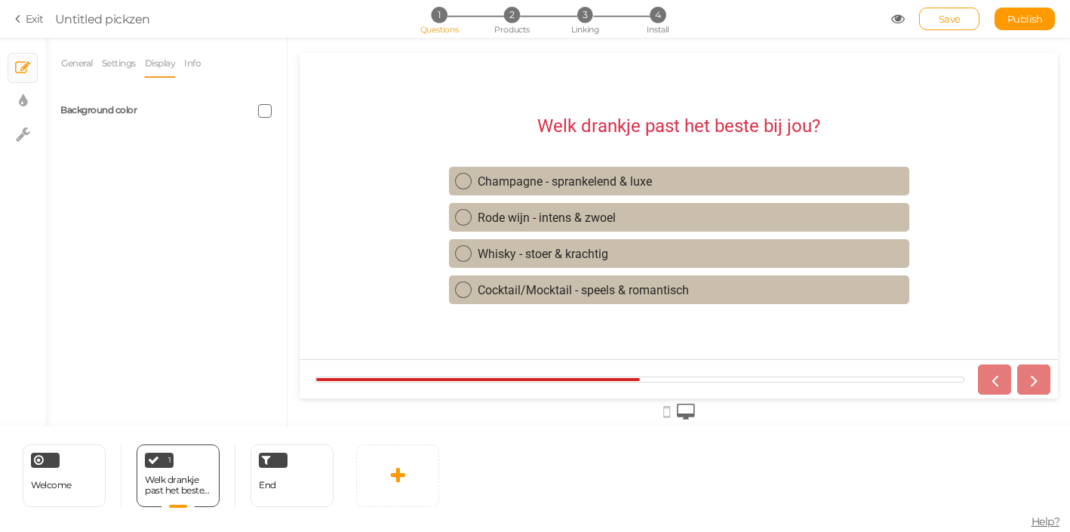
click at [263, 111] on span at bounding box center [265, 111] width 14 height 14
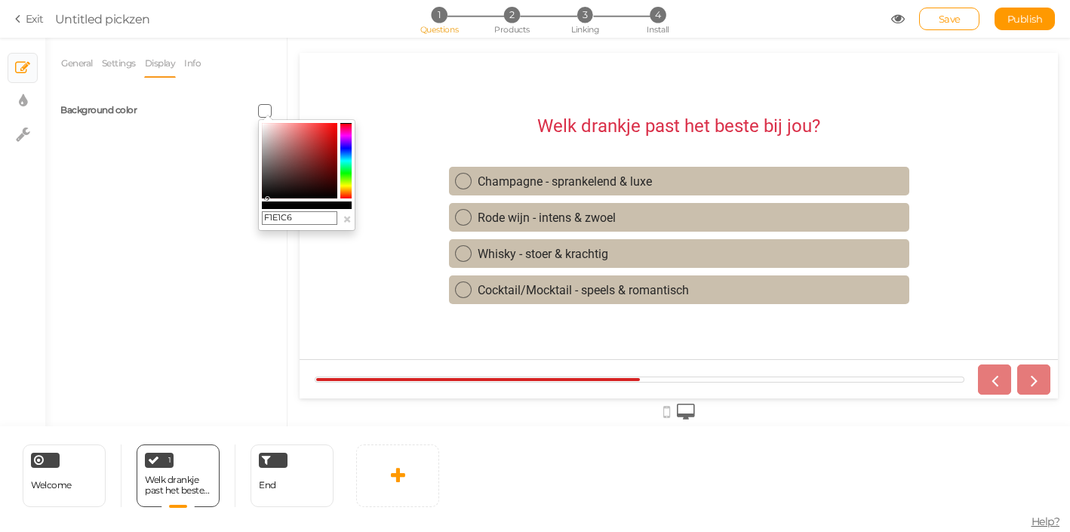
click at [263, 222] on input "F1E1C6" at bounding box center [299, 218] width 75 height 14
type input "#F1E1C6"
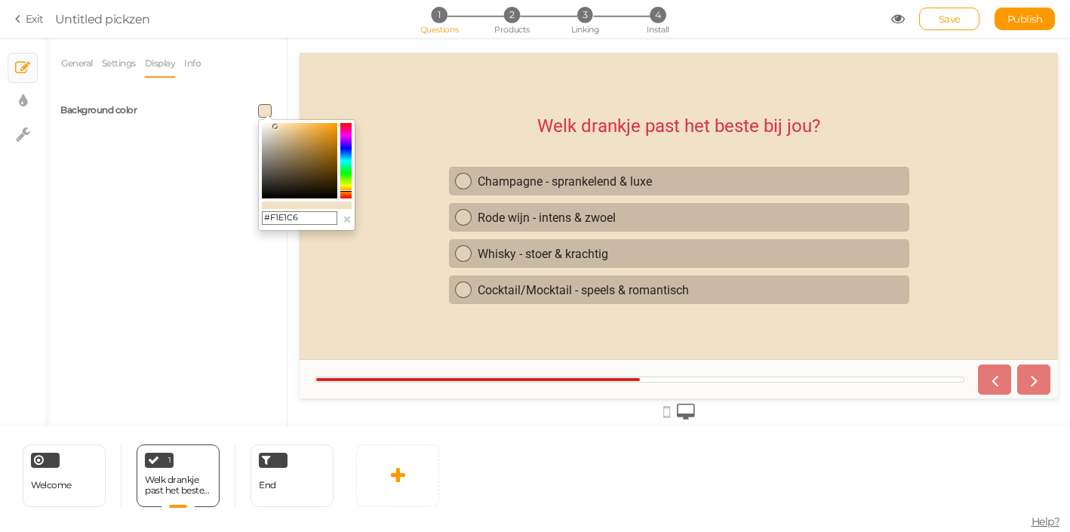
click at [134, 309] on div "General Settings Display Info View Text Images Slider Dropdown Question Welk dr…" at bounding box center [165, 237] width 241 height 377
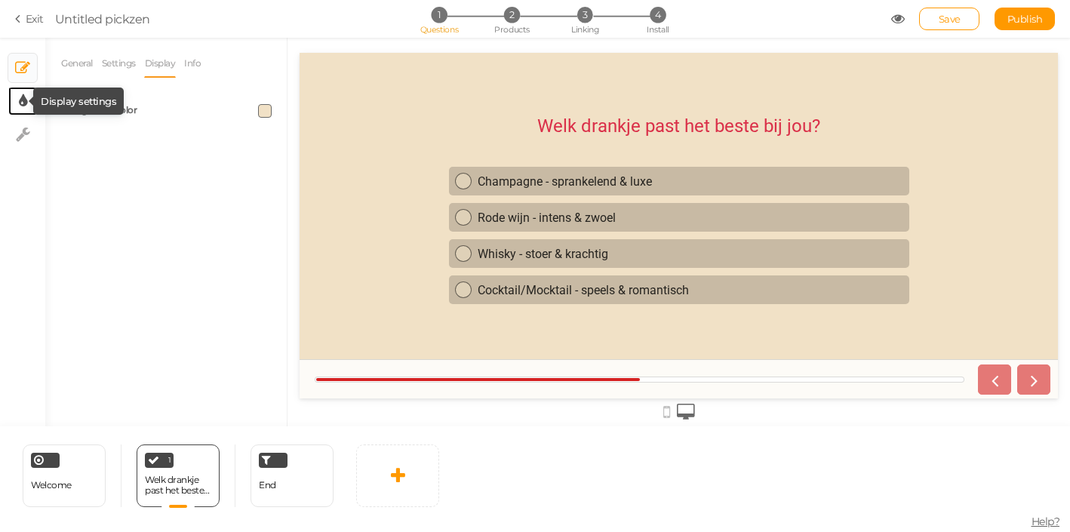
click at [23, 105] on icon at bounding box center [23, 101] width 8 height 15
select select "2"
select select "roboto"
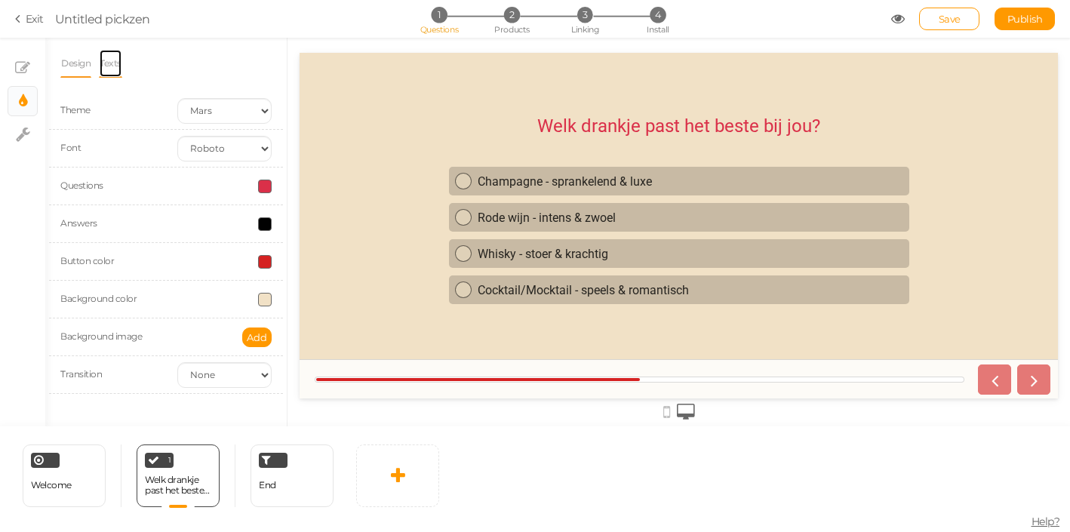
click at [116, 67] on link "Texts" at bounding box center [110, 63] width 23 height 29
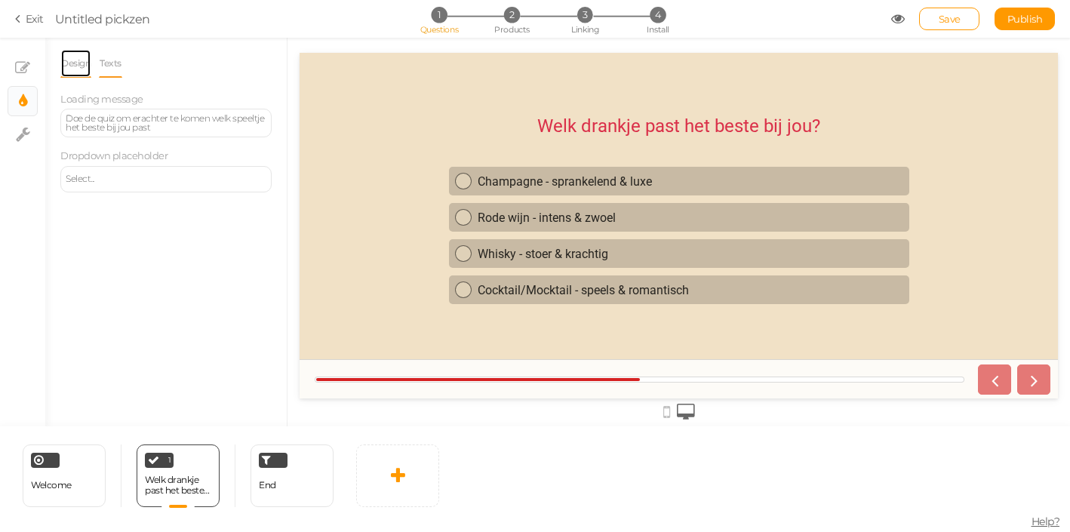
click at [85, 66] on link "Design" at bounding box center [75, 63] width 31 height 29
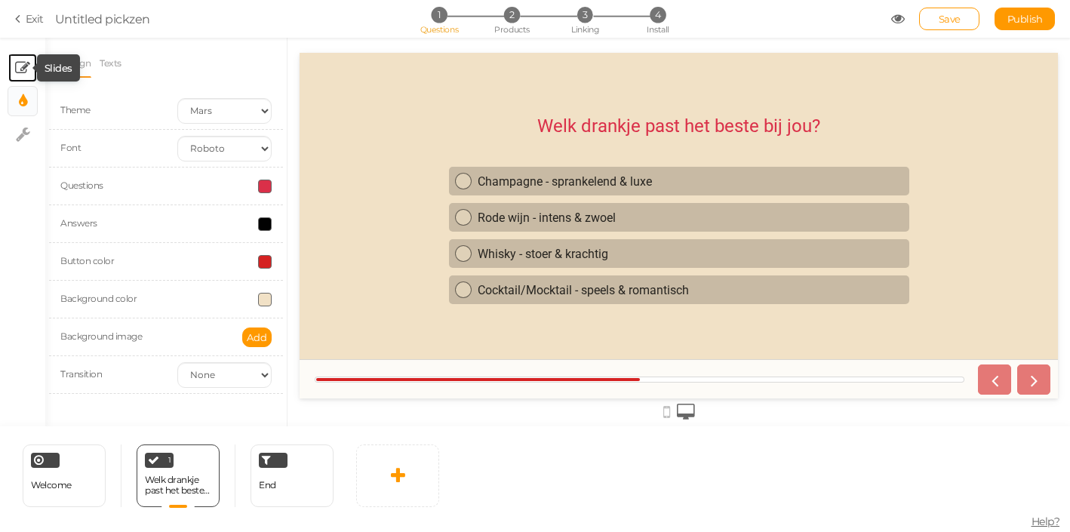
click at [20, 69] on icon at bounding box center [22, 67] width 15 height 15
select select "1"
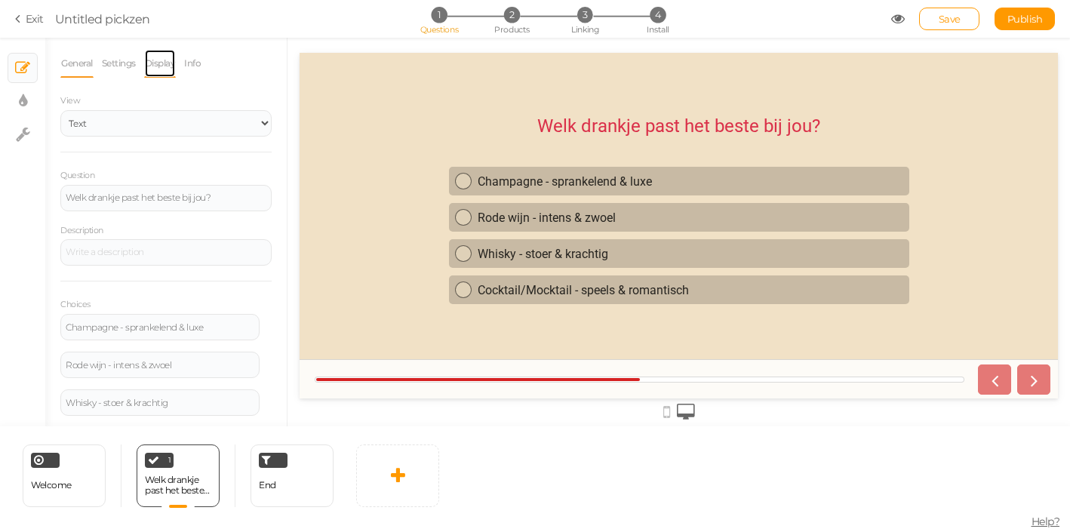
click at [161, 65] on link "Display" at bounding box center [160, 63] width 32 height 29
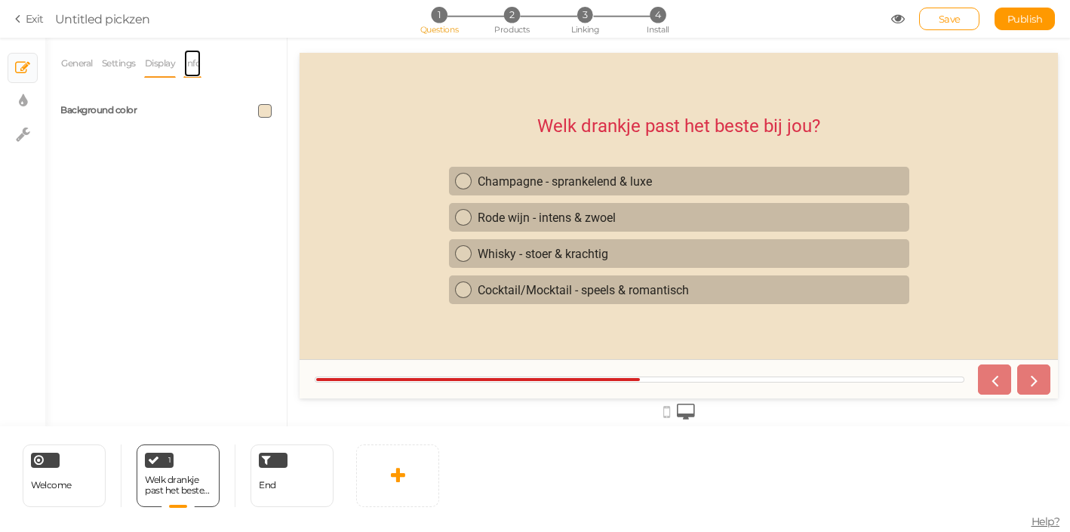
click at [201, 63] on link "Info" at bounding box center [192, 63] width 18 height 29
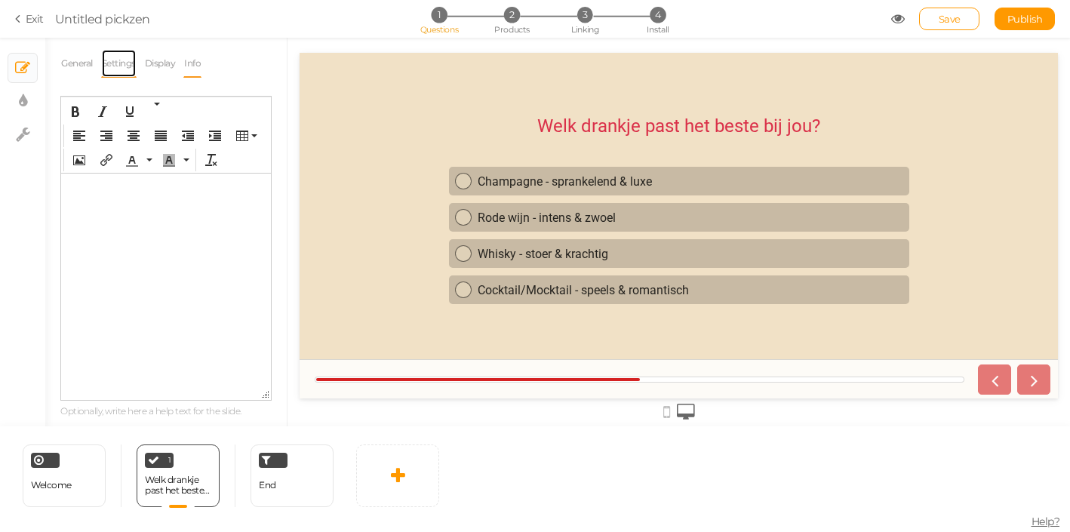
click at [121, 68] on link "Settings" at bounding box center [118, 63] width 35 height 29
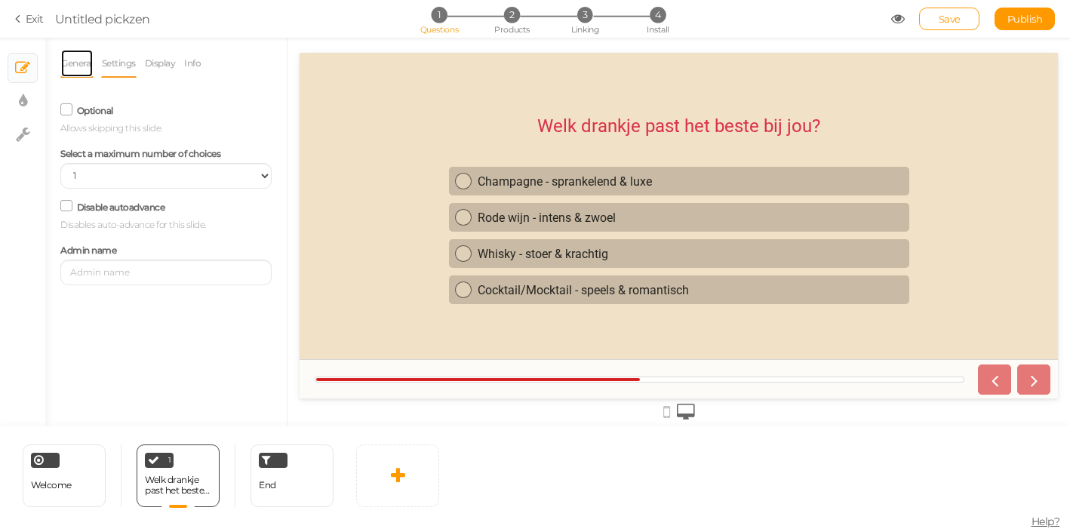
click at [69, 69] on link "General" at bounding box center [76, 63] width 33 height 29
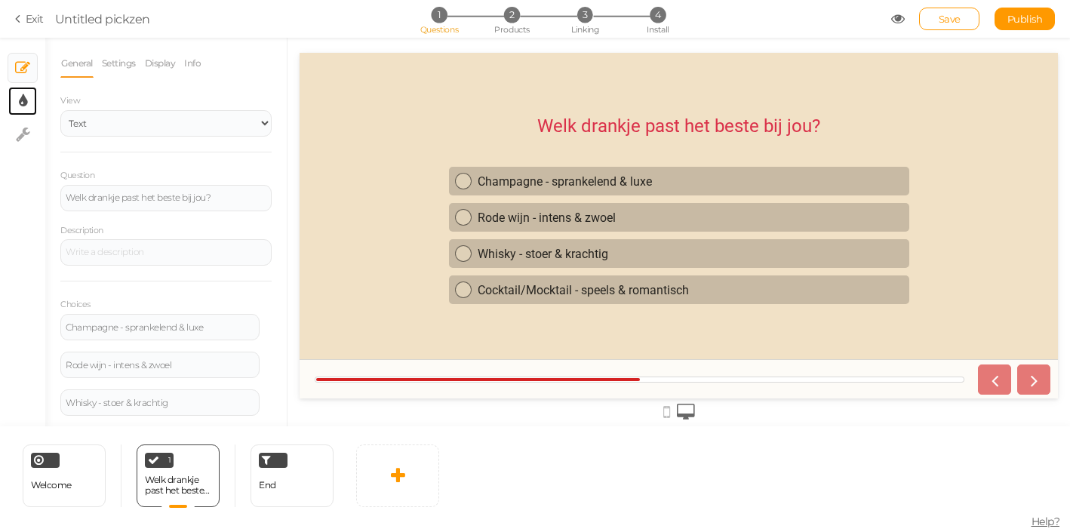
click at [30, 94] on link "× Display settings" at bounding box center [22, 101] width 29 height 29
select select "2"
select select "roboto"
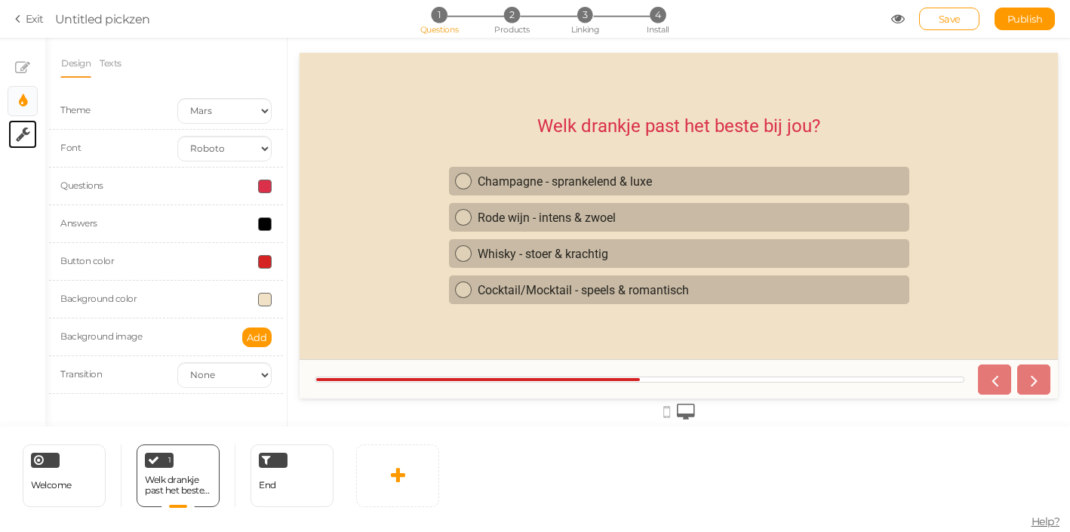
click at [31, 126] on link "× Settings" at bounding box center [22, 134] width 29 height 29
select select "en"
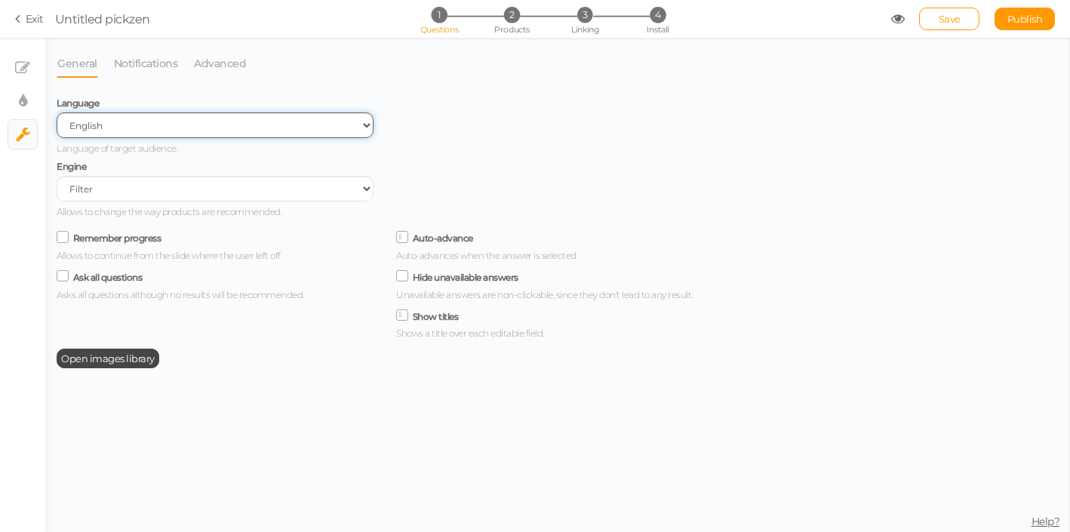
click option "English" at bounding box center [0, 0] width 0 height 0
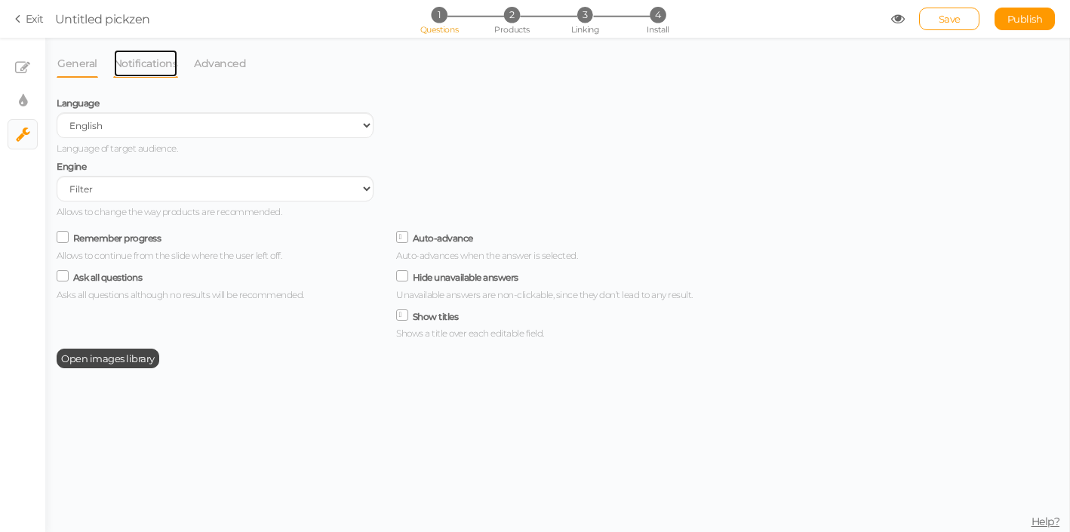
click at [129, 66] on link "Notifications" at bounding box center [146, 63] width 66 height 29
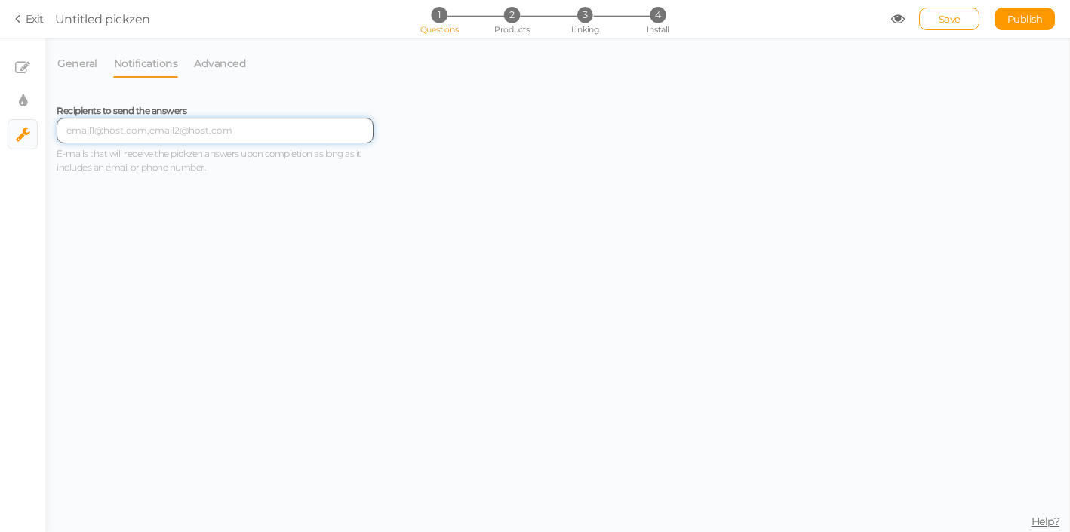
click at [139, 135] on input "text" at bounding box center [215, 131] width 317 height 26
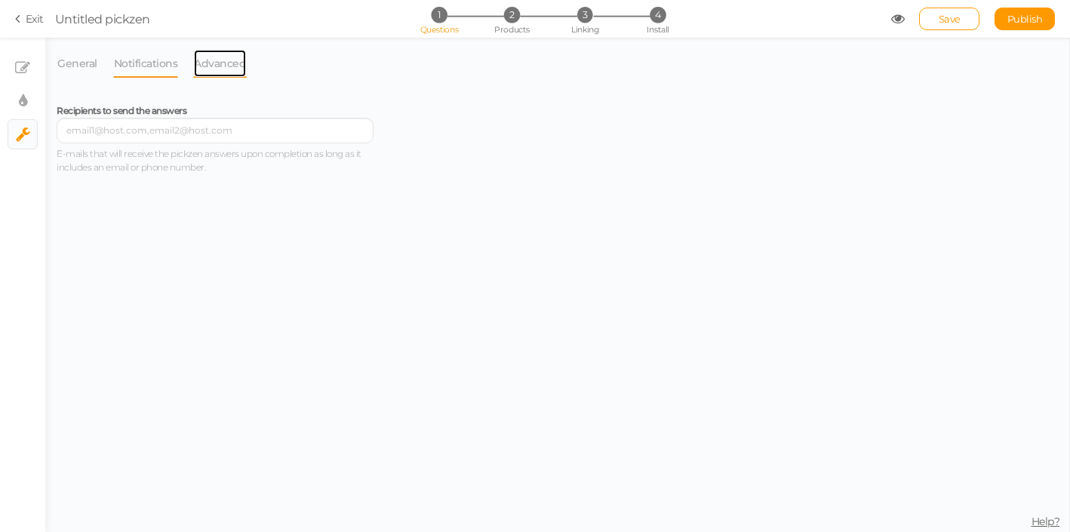
click at [217, 49] on link "Advanced" at bounding box center [220, 63] width 54 height 29
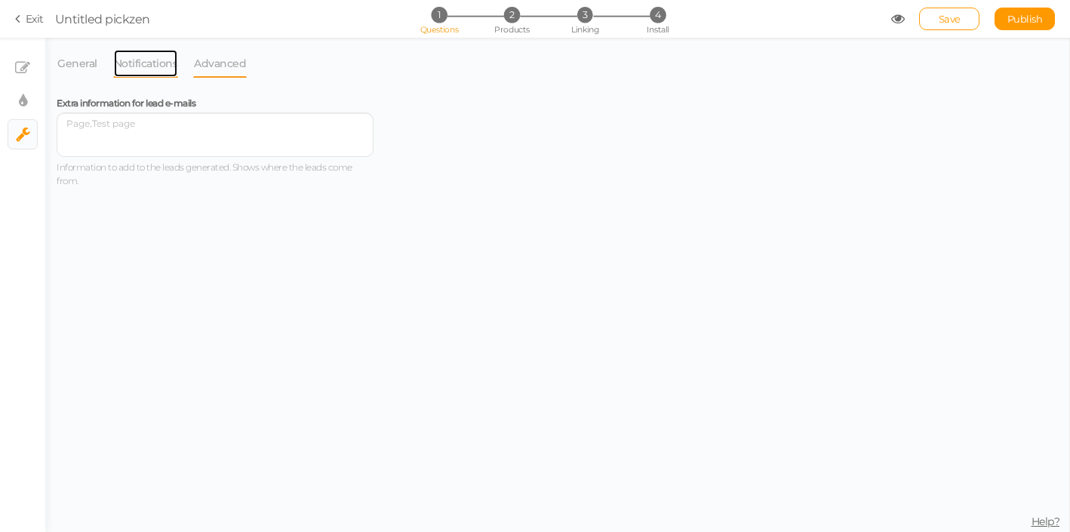
click at [156, 68] on link "Notifications" at bounding box center [146, 63] width 66 height 29
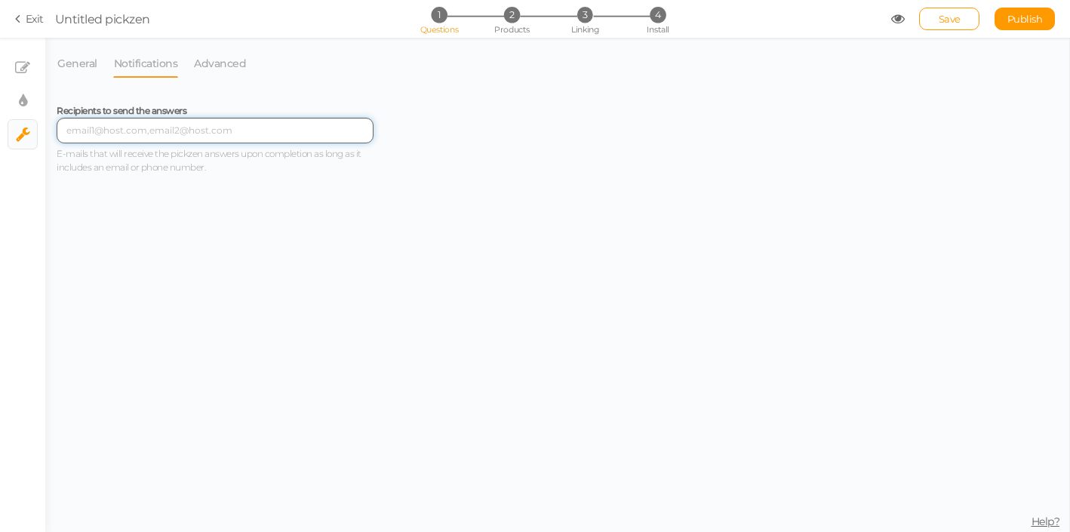
click at [139, 124] on input "text" at bounding box center [215, 131] width 317 height 26
type input "d"
type input "[EMAIL_ADDRESS][DOMAIN_NAME]"
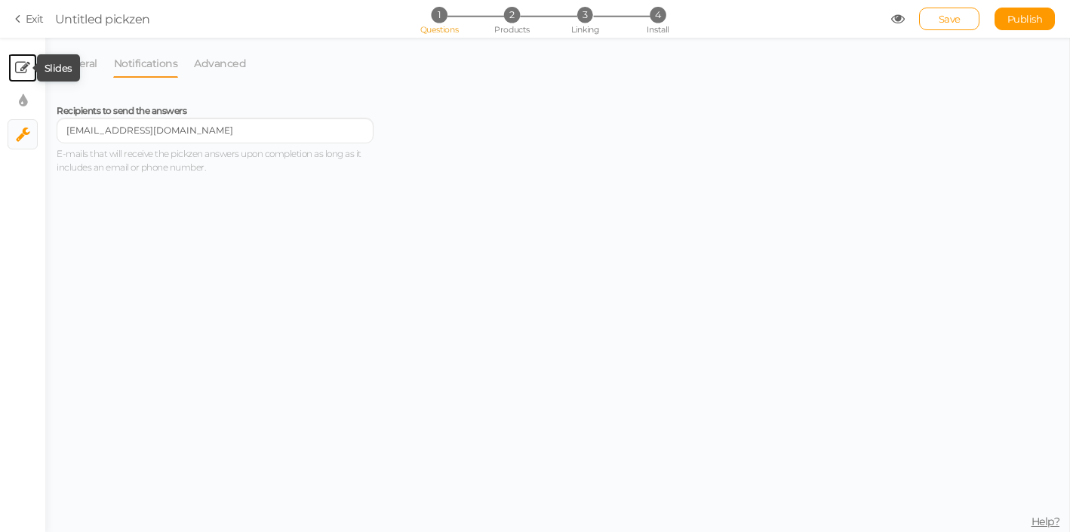
click at [26, 64] on icon at bounding box center [22, 67] width 15 height 15
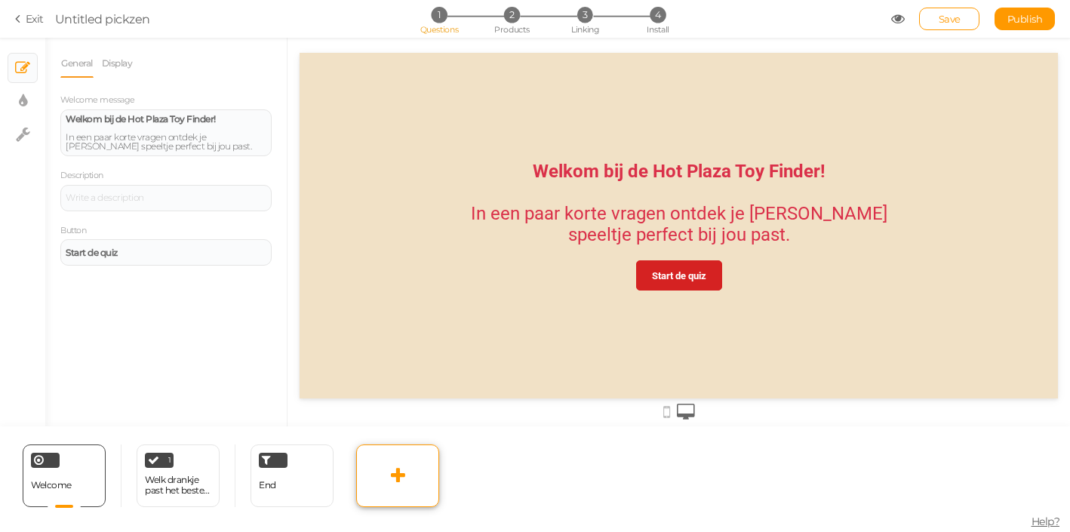
click at [403, 474] on icon at bounding box center [398, 475] width 14 height 18
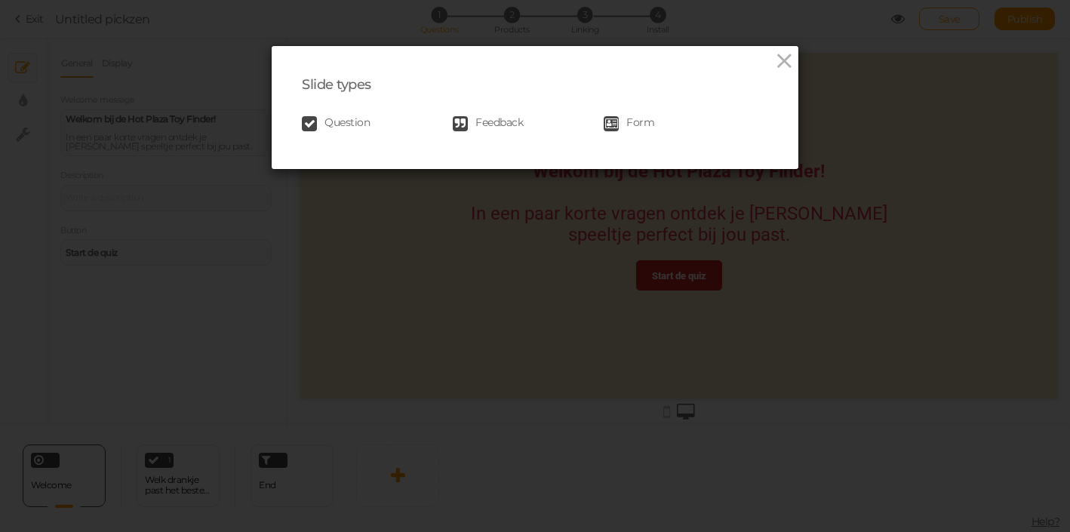
click at [361, 119] on span "Question" at bounding box center [346, 123] width 45 height 15
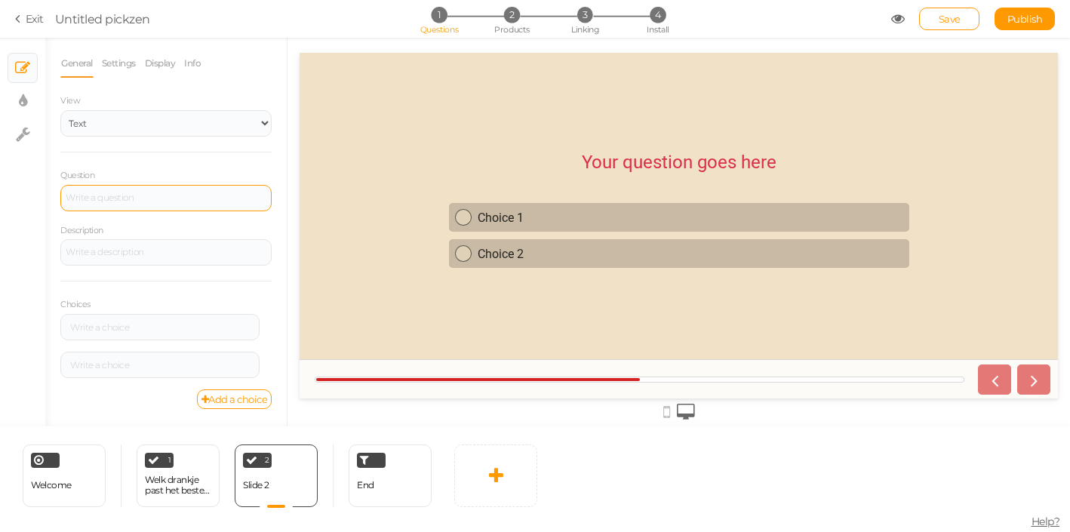
click at [240, 194] on div at bounding box center [166, 197] width 201 height 9
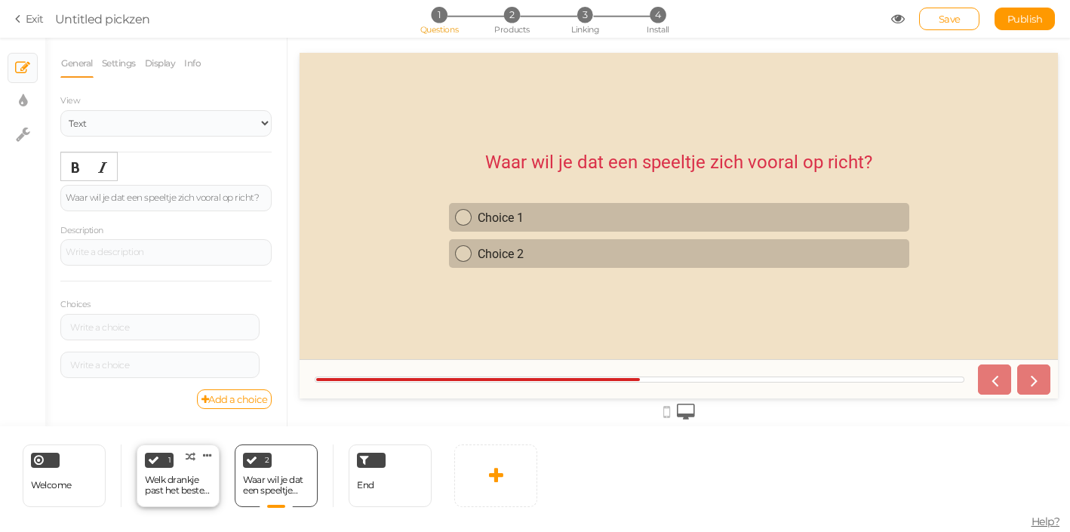
click at [192, 472] on div "Welk drankje past het beste bij jou?" at bounding box center [178, 485] width 66 height 26
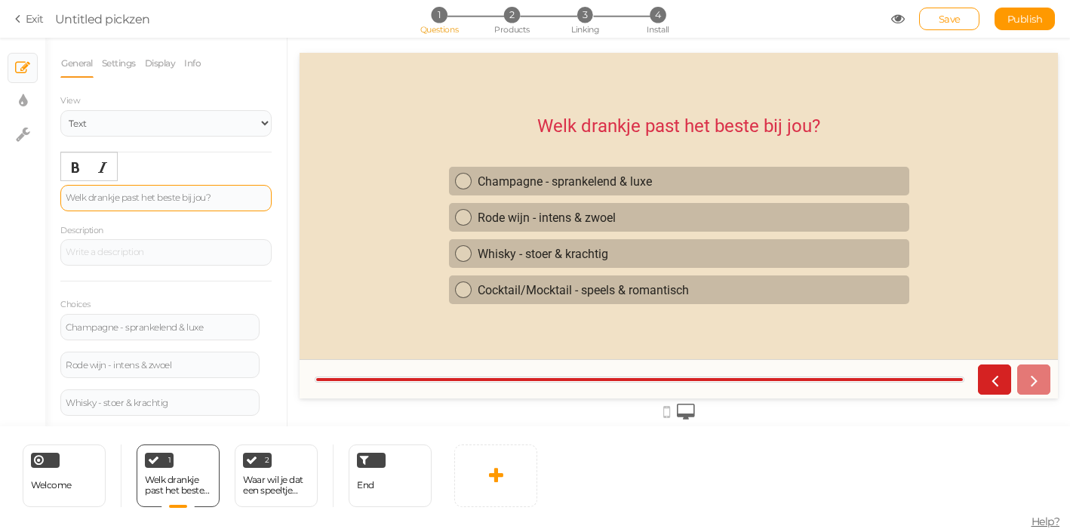
click at [67, 198] on div "Welk drankje past het beste bij jou?" at bounding box center [166, 197] width 201 height 9
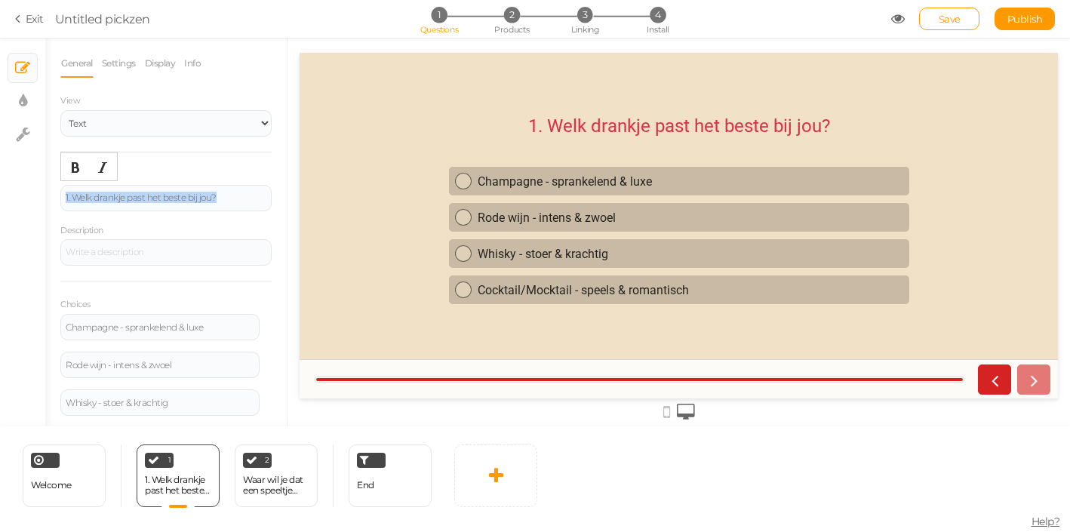
drag, startPoint x: 229, startPoint y: 201, endPoint x: 24, endPoint y: 182, distance: 206.2
click at [45, 182] on div "General Settings Display Info View Text Images Slider Dropdown Question 1. Welk…" at bounding box center [165, 237] width 241 height 377
click at [68, 162] on button "Bold" at bounding box center [75, 167] width 24 height 21
click at [33, 282] on div "× Slides × Display settings × Settings" at bounding box center [22, 232] width 45 height 389
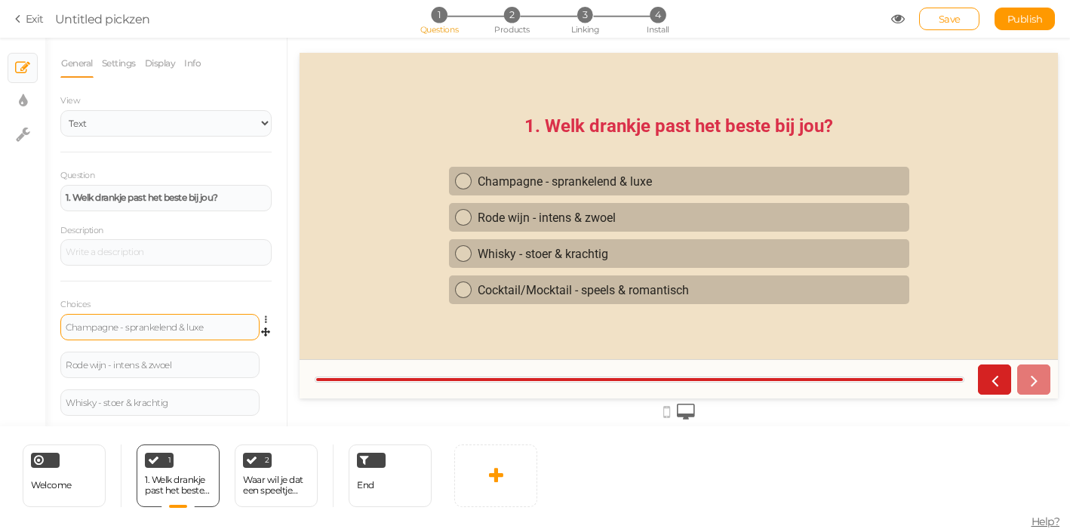
click at [148, 318] on div "Champagne - sprankelend & luxe" at bounding box center [159, 327] width 199 height 26
drag, startPoint x: 221, startPoint y: 329, endPoint x: 51, endPoint y: 309, distance: 171.7
click at [51, 309] on div "General Settings Display Info View Text Images Slider Dropdown Question 1. Welk…" at bounding box center [165, 237] width 241 height 377
click at [118, 325] on div "Champagne - sprankelend & luxe" at bounding box center [160, 327] width 189 height 9
click at [263, 499] on div "2 Waar wil je dat een speeltje zich vooral op richt? × Define the conditions to…" at bounding box center [276, 475] width 83 height 63
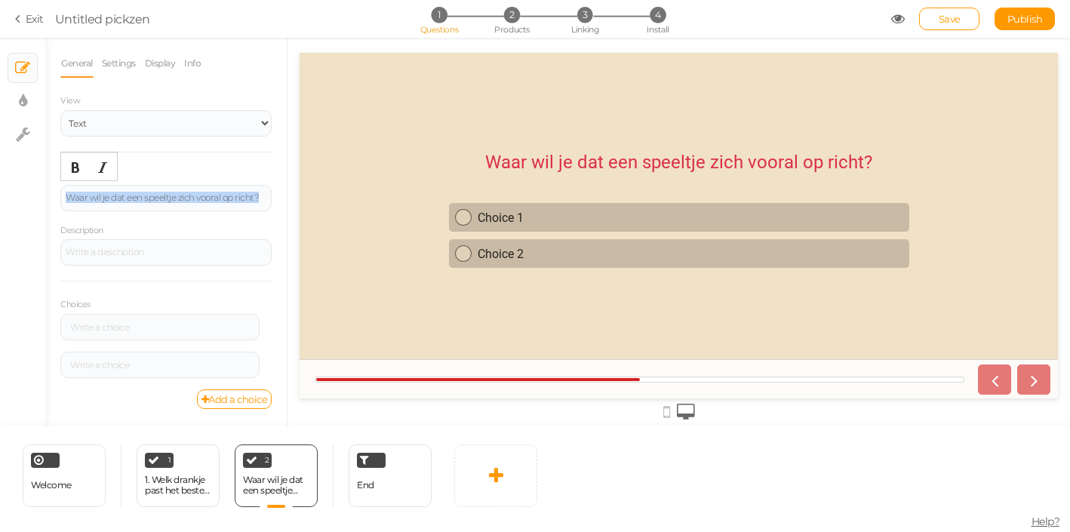
drag, startPoint x: 261, startPoint y: 200, endPoint x: 23, endPoint y: 156, distance: 242.4
click at [45, 156] on div "General Settings Display Info View Text Images Slider Dropdown Question Waar wi…" at bounding box center [165, 237] width 241 height 377
click at [78, 164] on icon "Bold" at bounding box center [75, 167] width 12 height 12
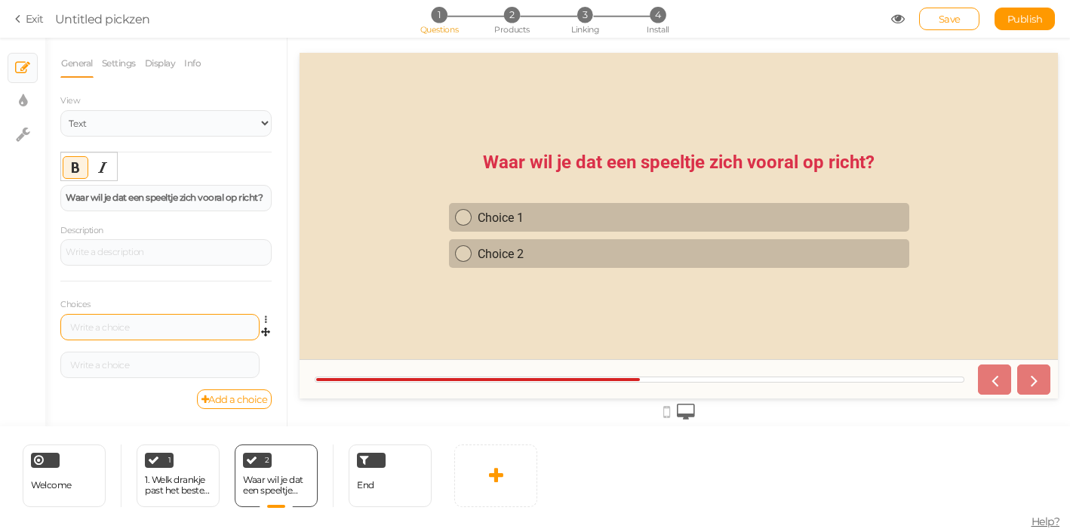
click at [99, 328] on div at bounding box center [160, 327] width 189 height 9
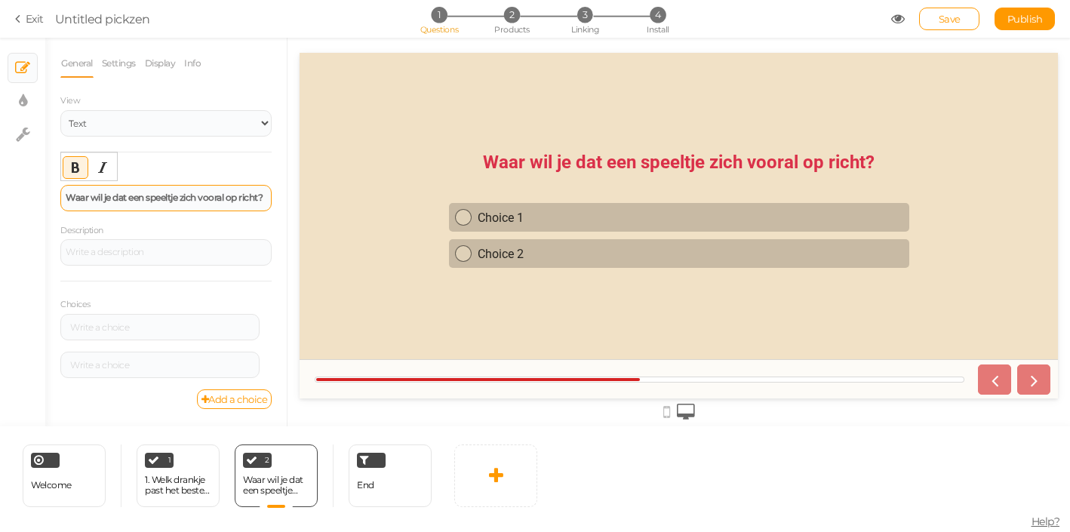
click at [64, 197] on div "Waar wil je dat een speeltje zich vooral op richt?" at bounding box center [165, 198] width 211 height 26
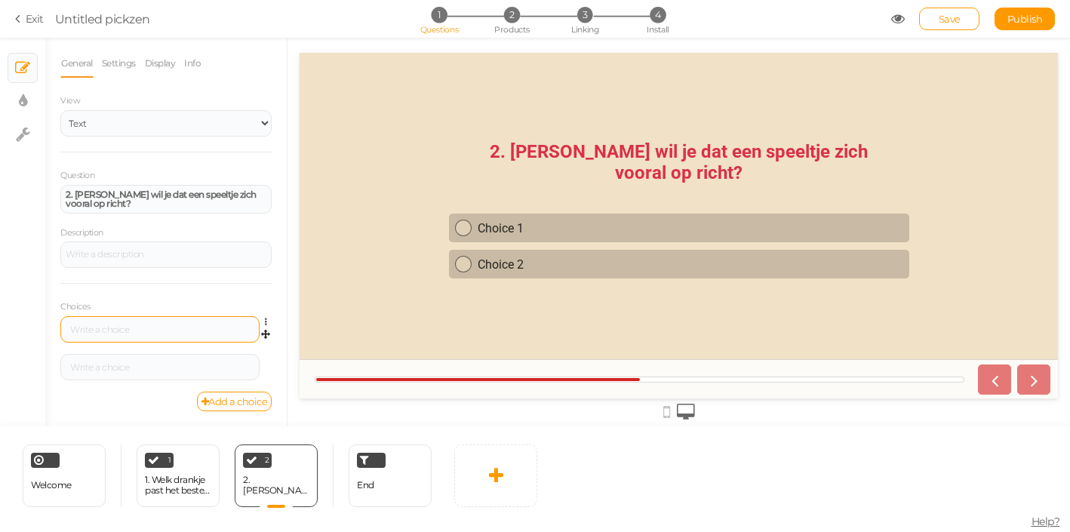
click at [111, 324] on div at bounding box center [159, 329] width 199 height 26
click at [121, 327] on div at bounding box center [160, 329] width 189 height 9
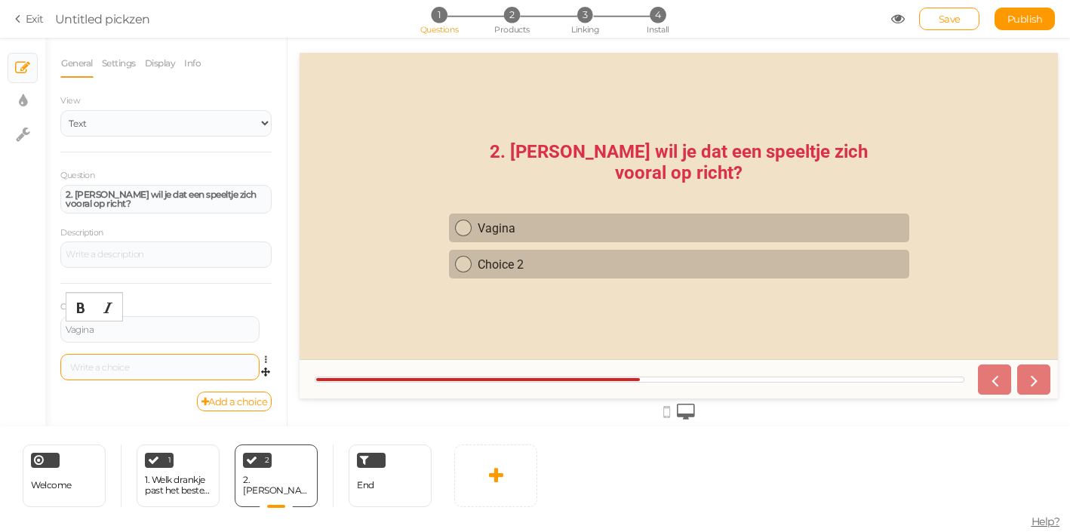
click at [199, 370] on div at bounding box center [160, 367] width 189 height 9
click at [269, 406] on link "Add a choice" at bounding box center [234, 402] width 75 height 20
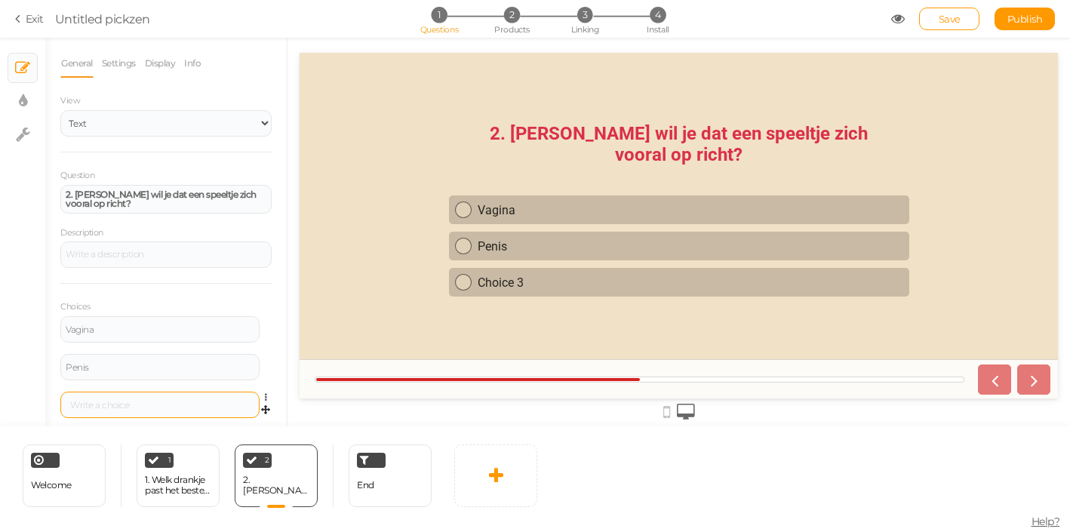
click at [191, 410] on div at bounding box center [159, 405] width 199 height 26
click at [186, 404] on div at bounding box center [160, 405] width 189 height 9
click at [384, 480] on div "End" at bounding box center [390, 475] width 83 height 63
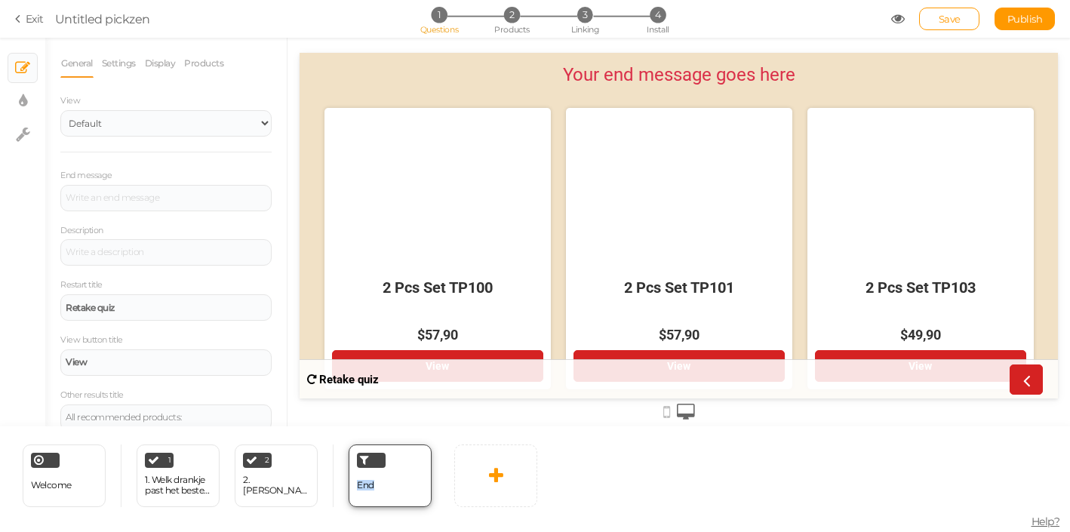
drag, startPoint x: 493, startPoint y: 493, endPoint x: 392, endPoint y: 492, distance: 101.1
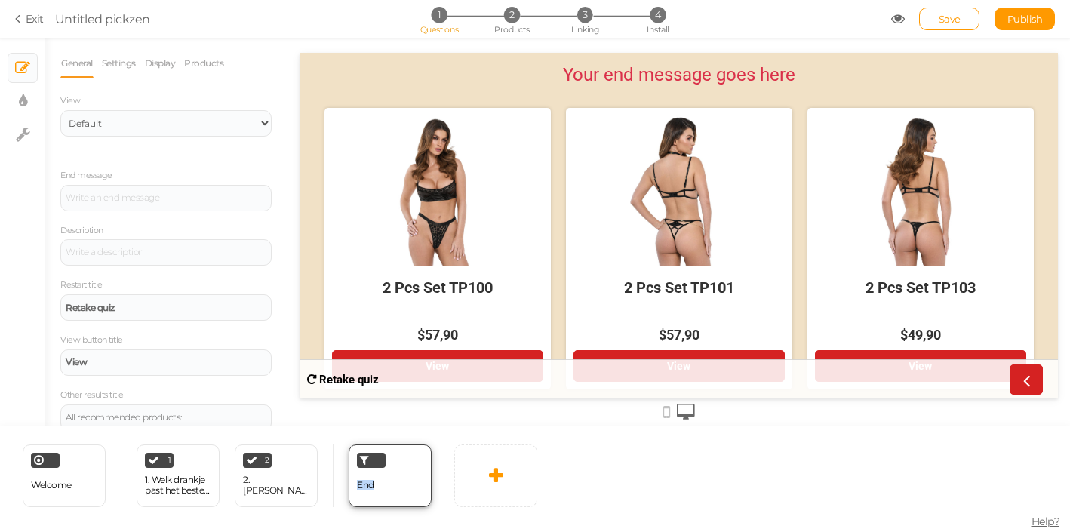
click at [392, 492] on div "Welcome Delete 1 1. Welk drankje past het beste bij jou? × Define the condition…" at bounding box center [272, 475] width 545 height 98
drag, startPoint x: 493, startPoint y: 483, endPoint x: 365, endPoint y: 479, distance: 127.6
click at [365, 479] on div "Welcome Delete 1 1. Welk drankje past het beste bij jou? × Define the condition…" at bounding box center [272, 475] width 545 height 98
click at [489, 477] on link at bounding box center [495, 475] width 83 height 63
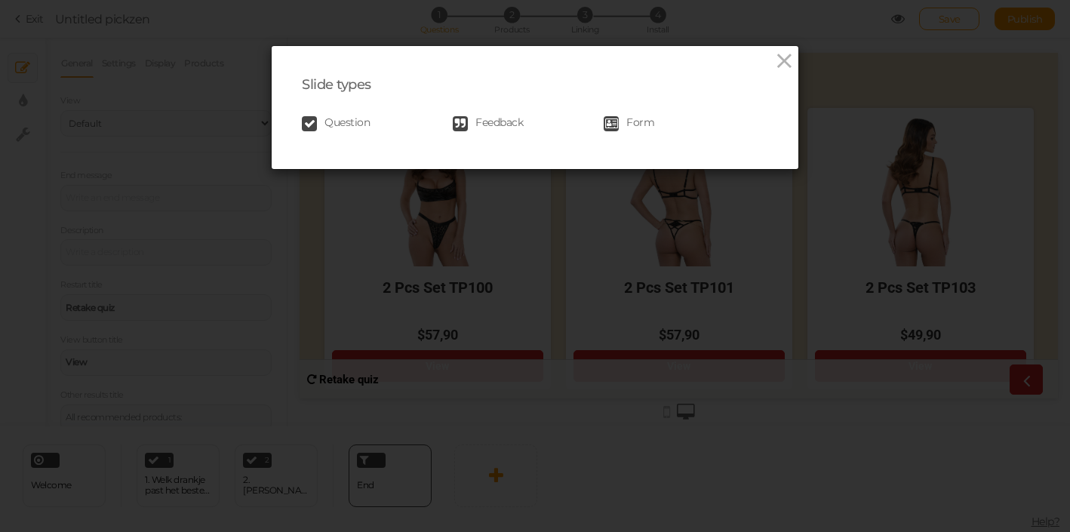
click at [335, 115] on div "Question Feedback Form" at bounding box center [535, 124] width 466 height 30
click at [309, 124] on icon at bounding box center [309, 123] width 15 height 15
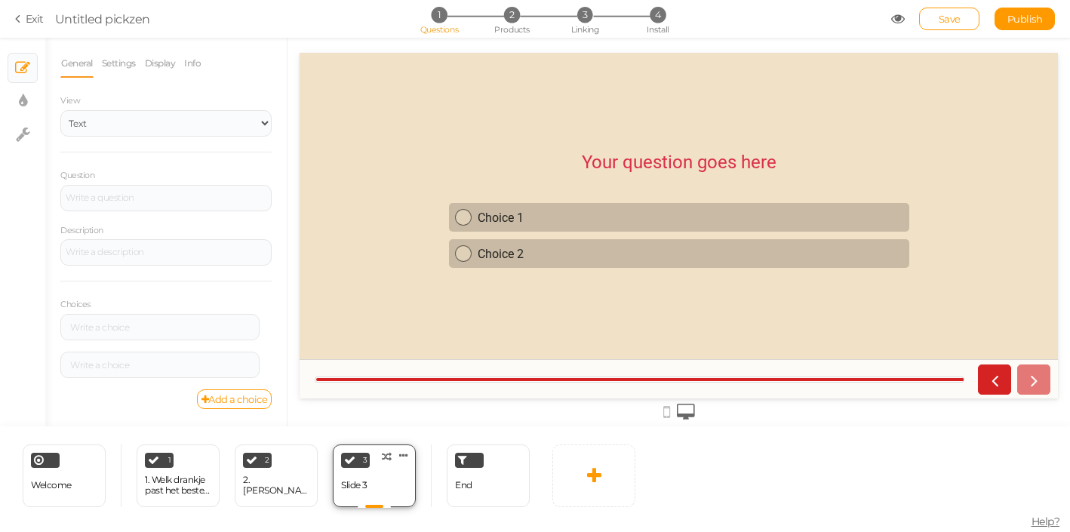
click at [367, 481] on div "Slide 3" at bounding box center [354, 485] width 26 height 11
click at [174, 195] on div at bounding box center [166, 197] width 201 height 9
click at [239, 194] on div at bounding box center [166, 197] width 201 height 9
paste div
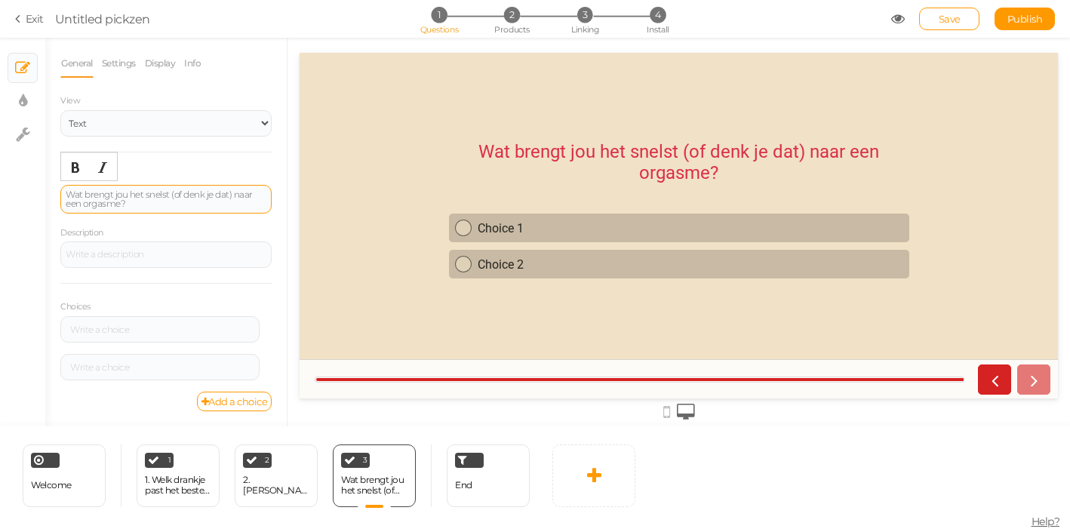
click at [239, 195] on div "Wat brengt jou het snelst (of denk je dat) naar een orgasme?" at bounding box center [166, 199] width 201 height 18
drag, startPoint x: 236, startPoint y: 195, endPoint x: 183, endPoint y: 192, distance: 52.9
click at [183, 192] on div "Wat brengt jou het snelst (of denk je dat) naar een orgasme?" at bounding box center [166, 199] width 201 height 18
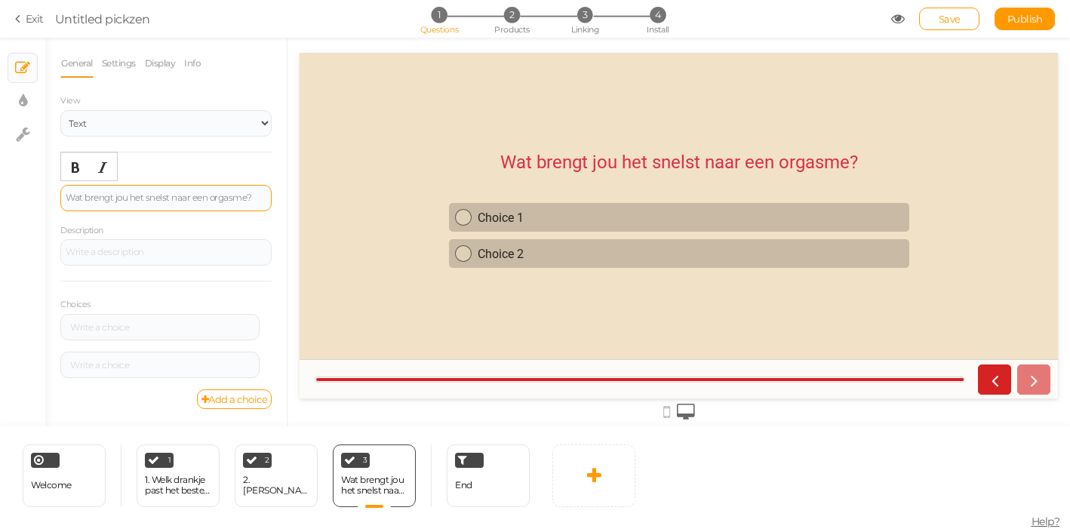
click at [257, 201] on div "Wat brengt jou het snelst naar een orgasme?" at bounding box center [166, 197] width 201 height 9
drag, startPoint x: 262, startPoint y: 203, endPoint x: 68, endPoint y: 196, distance: 194.0
click at [68, 196] on div "Wat brengt jou het snelst naar een orgasme?" at bounding box center [165, 198] width 211 height 26
click at [68, 167] on button "Bold" at bounding box center [75, 167] width 24 height 21
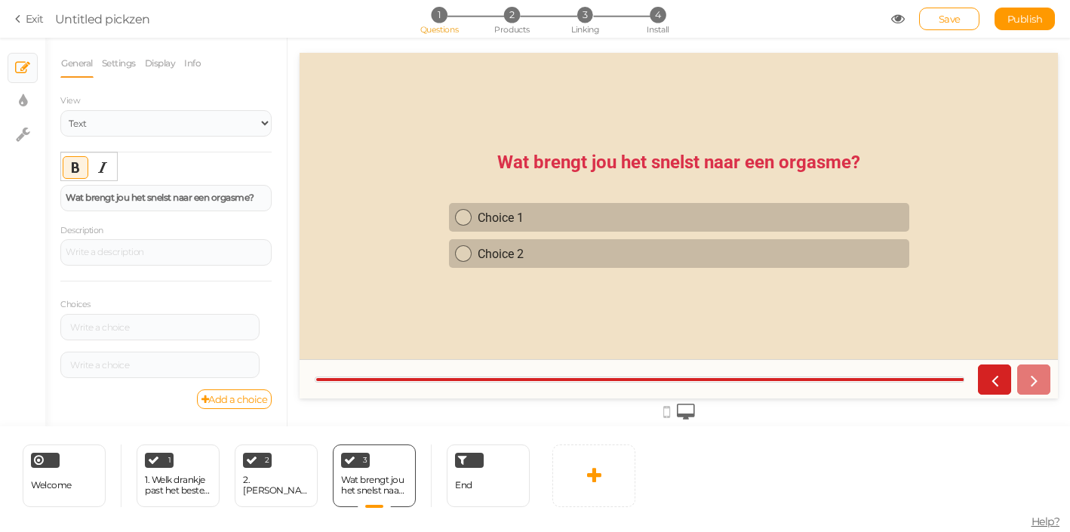
click at [87, 221] on div "Question Wat brengt jou het snelst naar een orgasme? Description Choices Settin…" at bounding box center [165, 278] width 211 height 222
click at [97, 324] on div at bounding box center [160, 327] width 189 height 9
click at [142, 364] on div at bounding box center [160, 365] width 189 height 9
click at [239, 404] on link "Add a choice" at bounding box center [234, 399] width 75 height 20
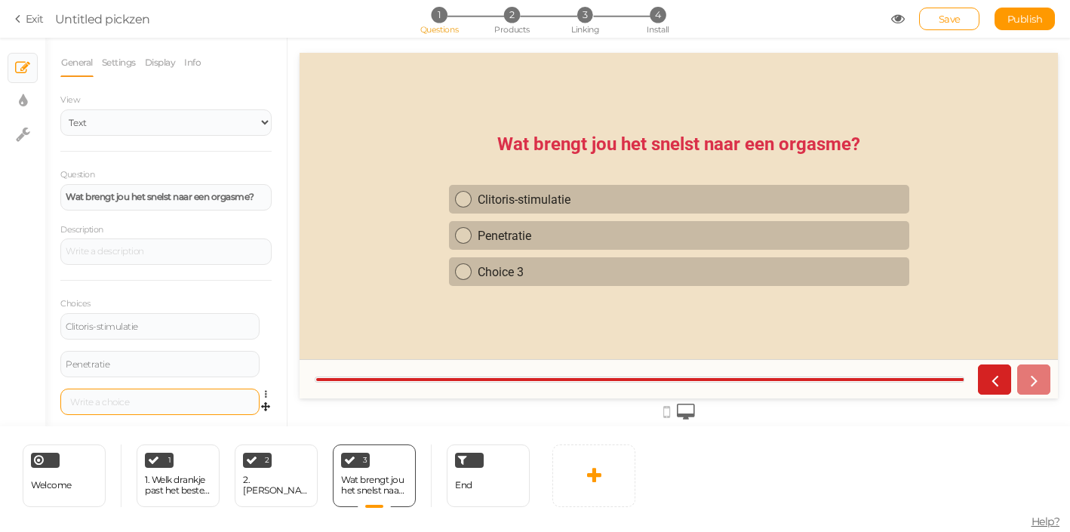
click at [161, 404] on div at bounding box center [160, 402] width 189 height 9
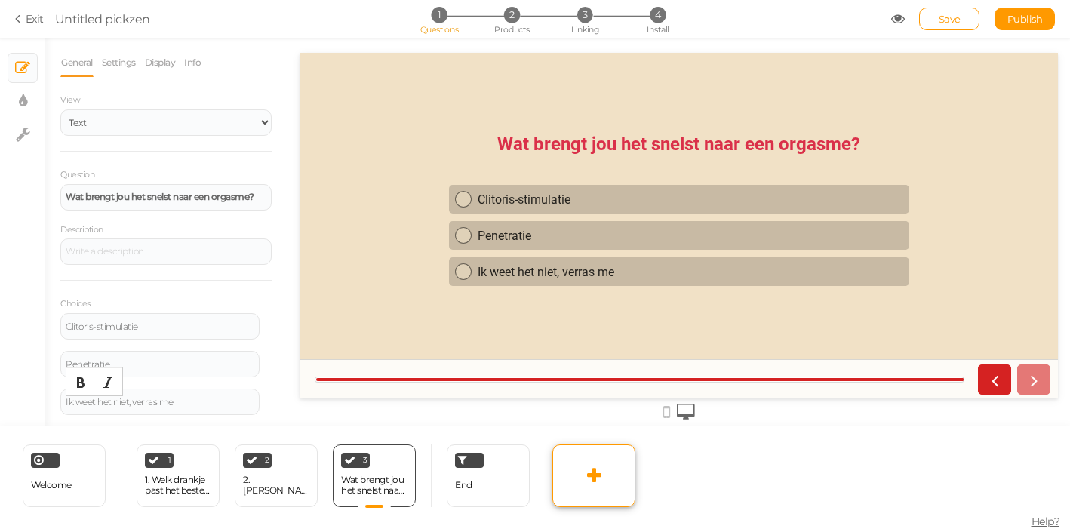
click at [598, 478] on icon at bounding box center [594, 475] width 14 height 18
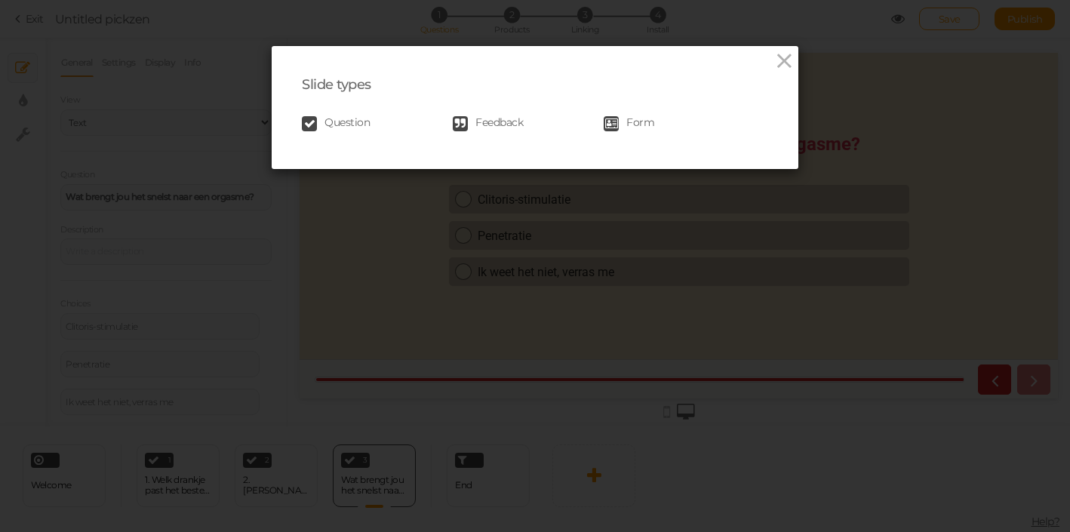
click at [376, 122] on link "Question" at bounding box center [377, 123] width 151 height 15
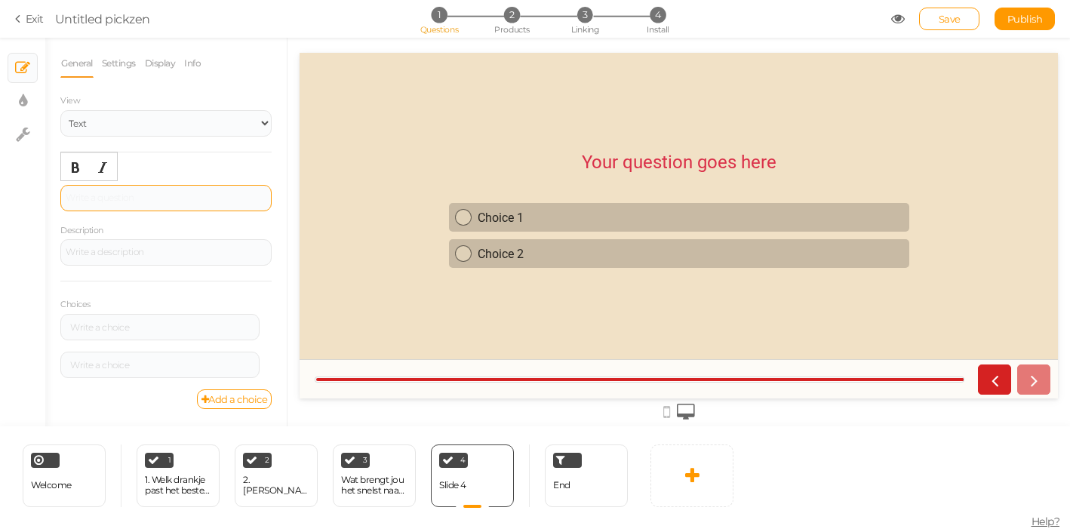
click at [177, 186] on div at bounding box center [165, 198] width 211 height 26
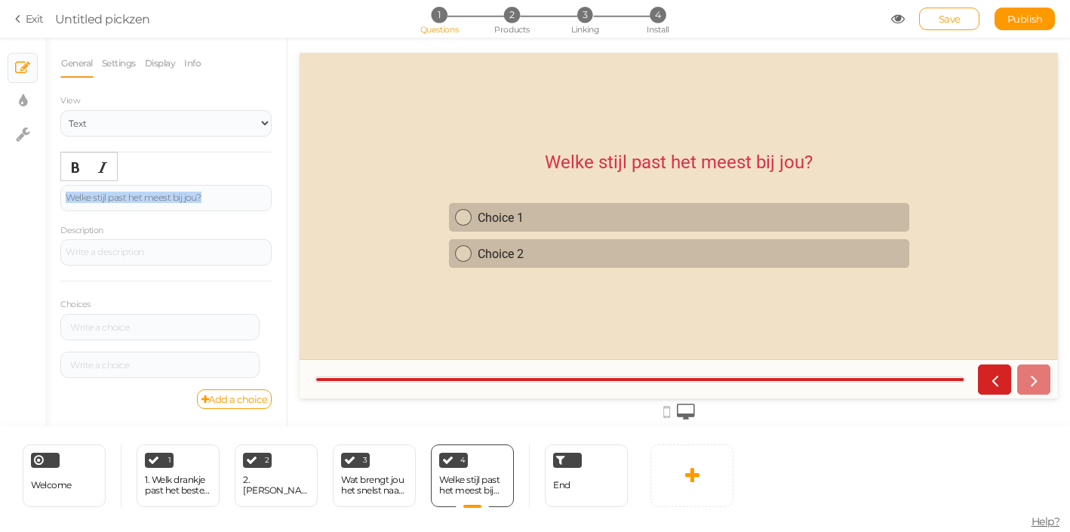
drag, startPoint x: 216, startPoint y: 197, endPoint x: 1, endPoint y: 193, distance: 215.1
click at [45, 193] on div "General Settings Display Info View Text Images Slider Dropdown Question Welke s…" at bounding box center [165, 237] width 241 height 377
click at [75, 167] on icon "Bold" at bounding box center [75, 167] width 12 height 12
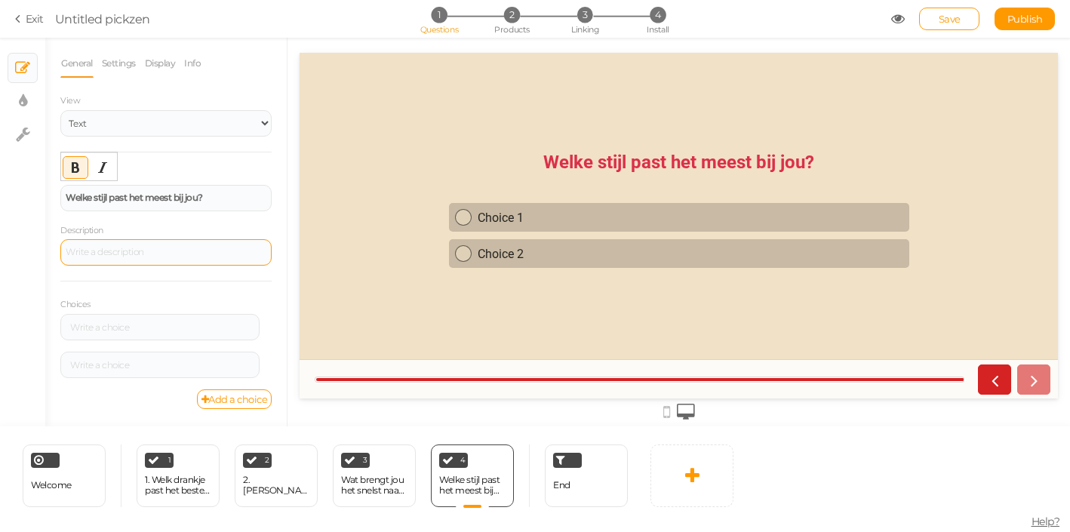
click at [100, 251] on div at bounding box center [165, 252] width 211 height 26
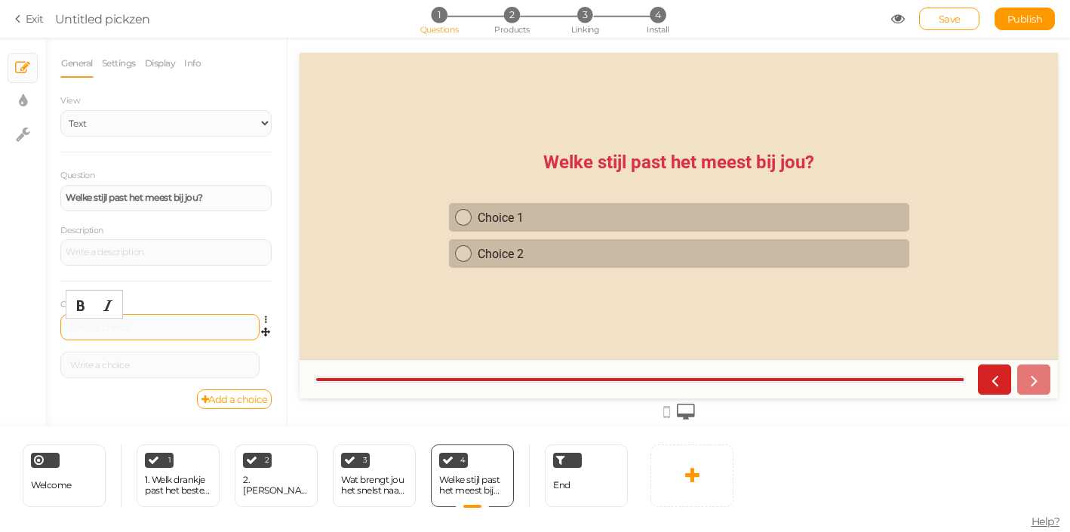
click at [108, 325] on div at bounding box center [160, 327] width 189 height 9
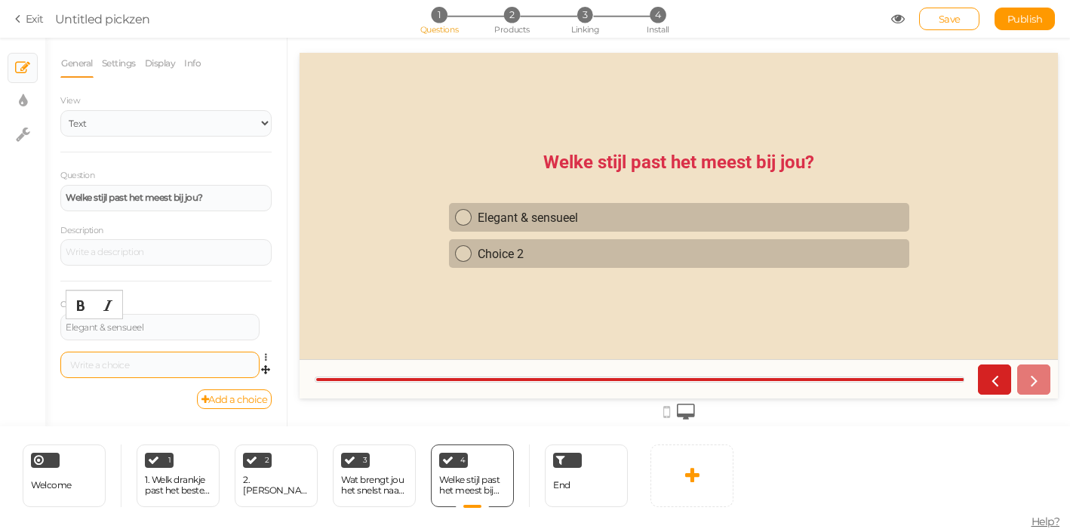
click at [95, 372] on div at bounding box center [159, 365] width 199 height 26
click at [107, 367] on div at bounding box center [160, 365] width 189 height 9
click at [254, 398] on link "Add a choice" at bounding box center [234, 399] width 75 height 20
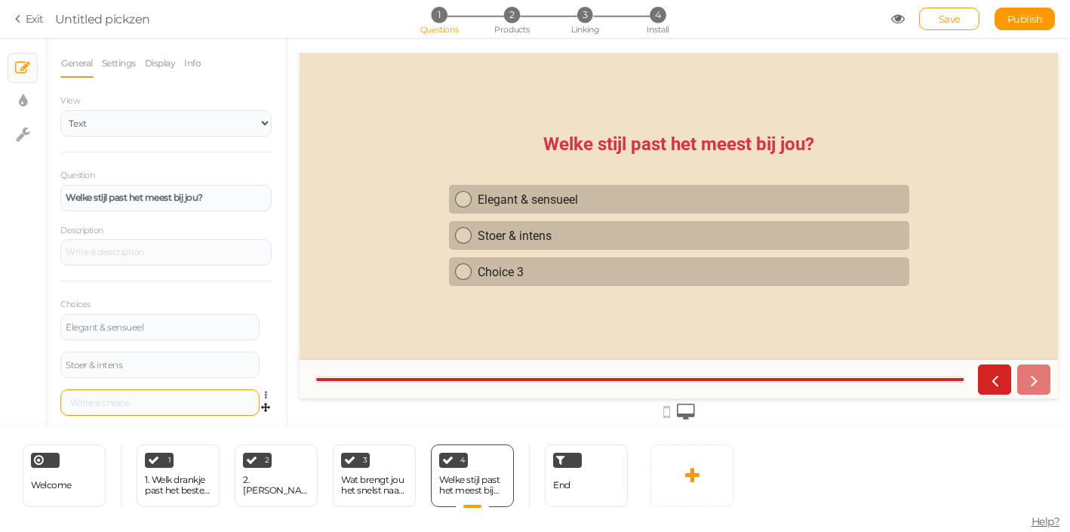
click at [178, 407] on div at bounding box center [160, 402] width 189 height 9
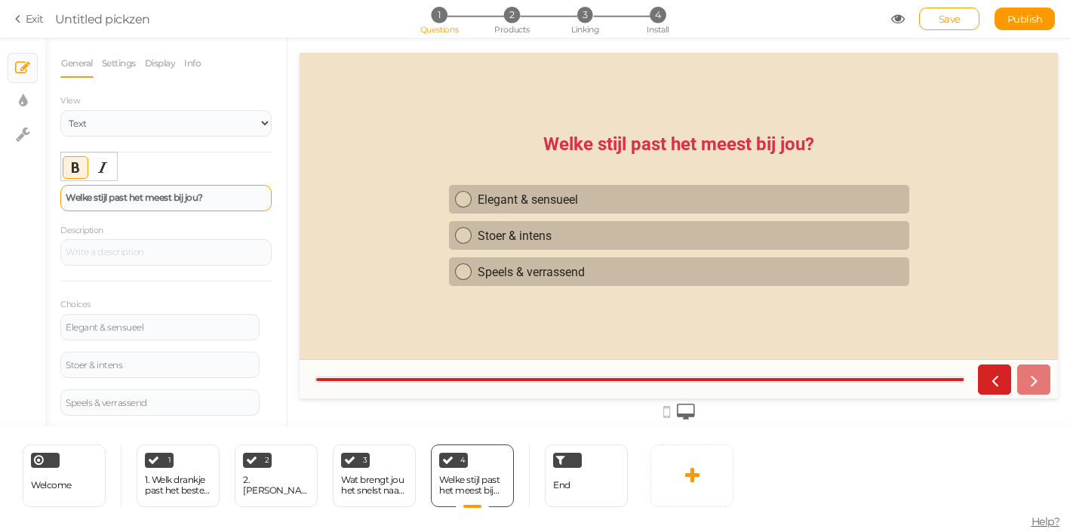
click at [221, 198] on div "Welke stijl past het meest bij jou?" at bounding box center [166, 197] width 201 height 9
drag, startPoint x: 221, startPoint y: 198, endPoint x: 36, endPoint y: 152, distance: 190.7
click at [36, 152] on div "× Slides × Display settings × Settings General Settings Display Info View Text …" at bounding box center [535, 232] width 1070 height 389
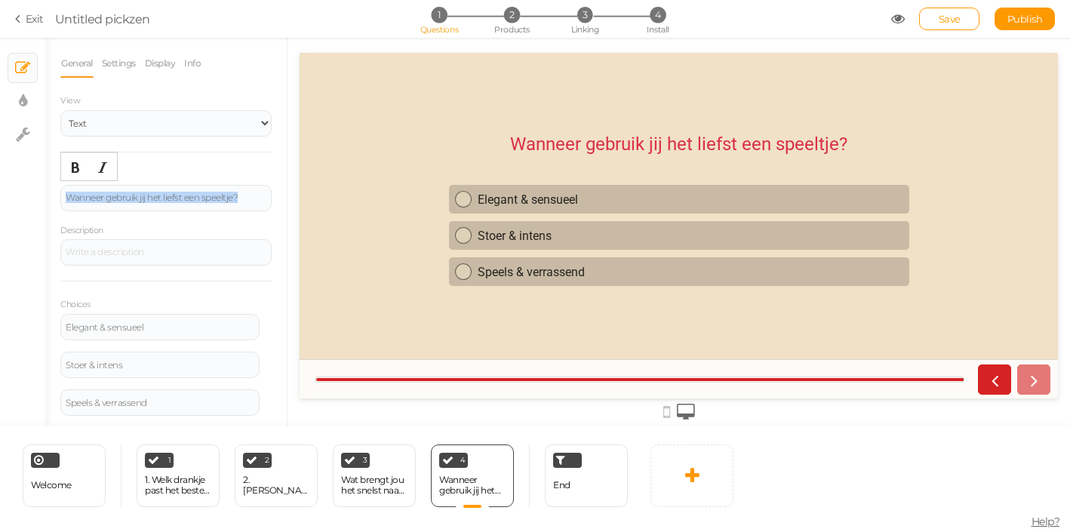
drag, startPoint x: 252, startPoint y: 198, endPoint x: 7, endPoint y: 143, distance: 251.1
click at [45, 143] on div "General Settings Display Info View Text Images Slider Dropdown Question Wanneer…" at bounding box center [165, 237] width 241 height 377
click at [69, 164] on button "Bold" at bounding box center [75, 167] width 24 height 21
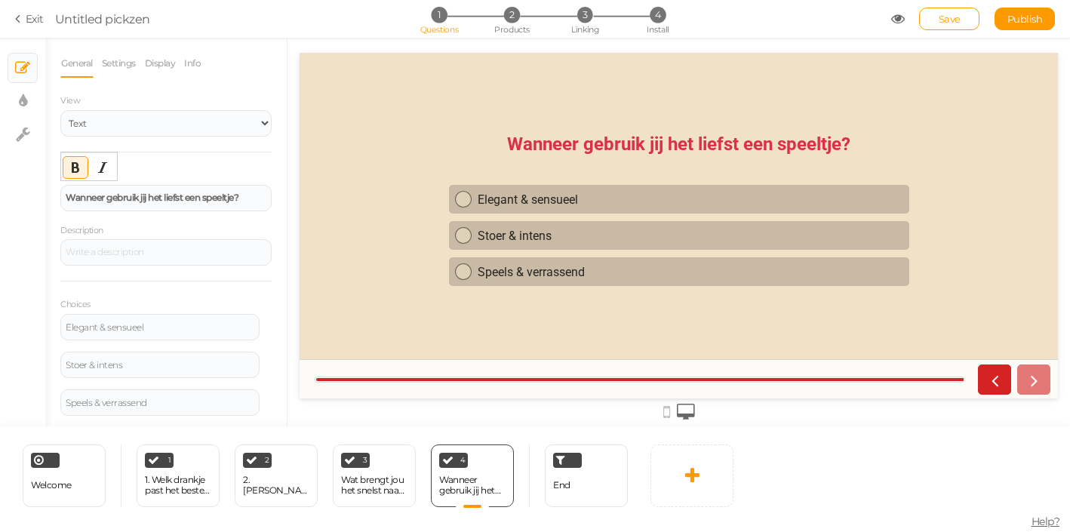
scroll to position [20, 0]
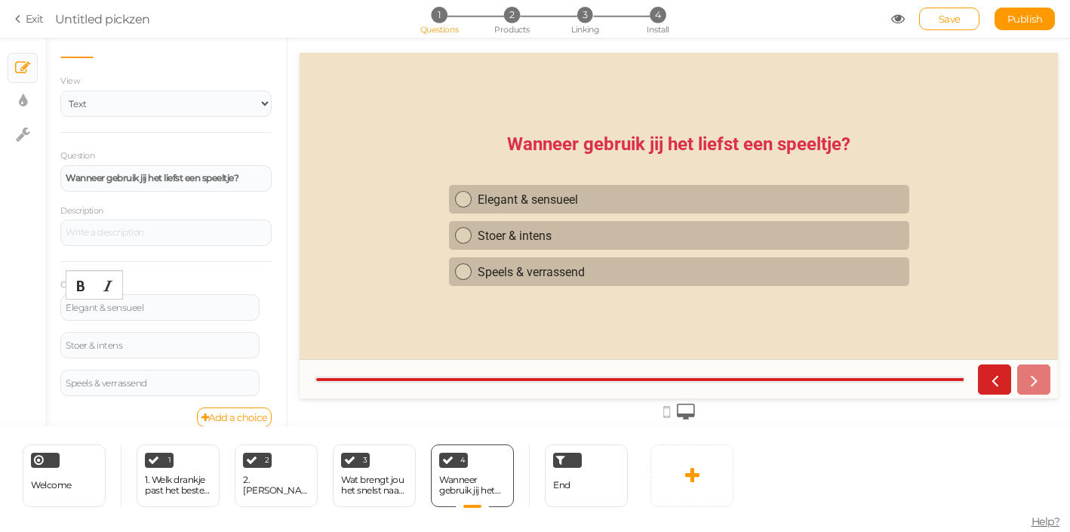
drag, startPoint x: 162, startPoint y: 304, endPoint x: 51, endPoint y: 274, distance: 115.7
click at [51, 274] on div "General Settings Display Info View Text Images Slider Dropdown Question Wanneer…" at bounding box center [165, 237] width 241 height 377
drag, startPoint x: 167, startPoint y: 304, endPoint x: 35, endPoint y: 263, distance: 138.4
click at [35, 263] on div "× Slides × Display settings × Settings General Settings Display Info View Text …" at bounding box center [535, 232] width 1070 height 389
click at [174, 302] on div "Elegant & sensueel" at bounding box center [159, 307] width 199 height 26
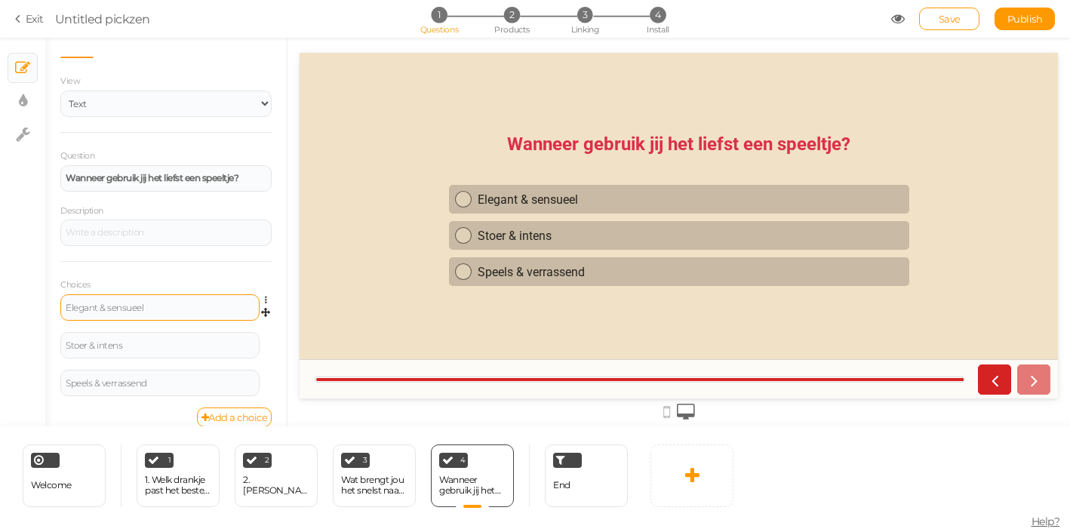
click at [166, 303] on div "Elegant & sensueel" at bounding box center [159, 307] width 199 height 26
click at [149, 305] on div "Elegant & sensueel" at bounding box center [160, 307] width 189 height 9
click at [152, 312] on div "Elegant & sensueel" at bounding box center [159, 307] width 199 height 26
click at [152, 311] on div "Elegant & sensueel" at bounding box center [160, 307] width 189 height 9
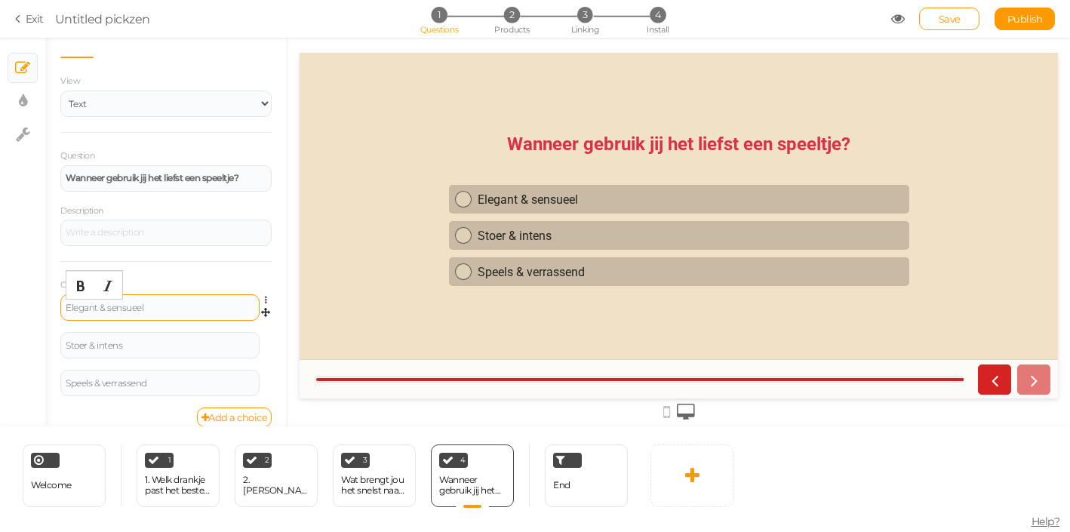
click at [152, 311] on div "Elegant & sensueel" at bounding box center [160, 307] width 189 height 9
click at [137, 311] on div "Elegant & sensueel" at bounding box center [160, 307] width 189 height 9
click at [148, 346] on div "Stoer & intens" at bounding box center [160, 345] width 189 height 9
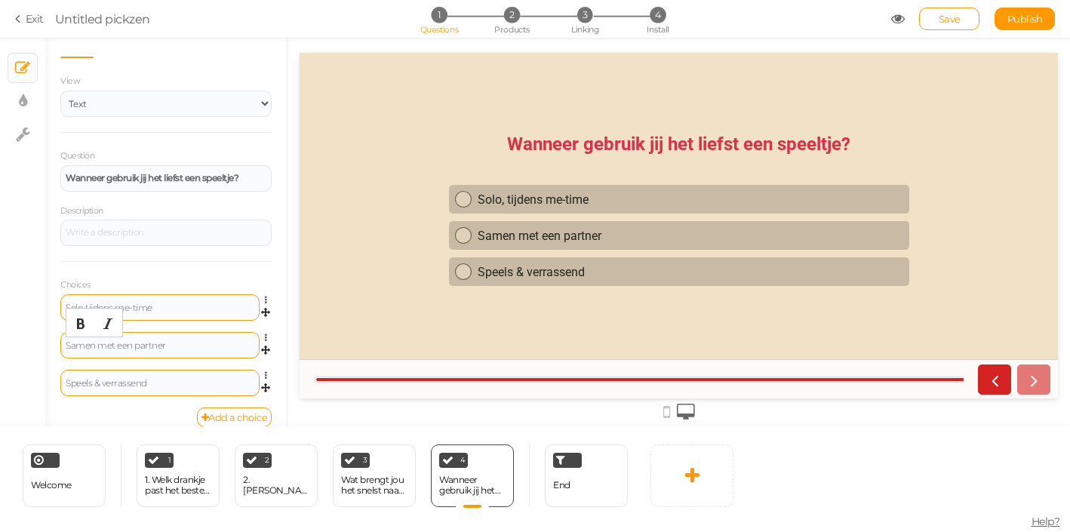
click at [205, 385] on div "Speels & verrassend" at bounding box center [160, 383] width 189 height 9
click at [183, 384] on div "Speels & verrassend" at bounding box center [160, 383] width 189 height 9
drag, startPoint x: 183, startPoint y: 384, endPoint x: 66, endPoint y: 381, distance: 117.7
click at [66, 381] on div "Speels & verrassend" at bounding box center [160, 383] width 189 height 9
click at [141, 384] on div "Speels & verrassend" at bounding box center [160, 383] width 189 height 9
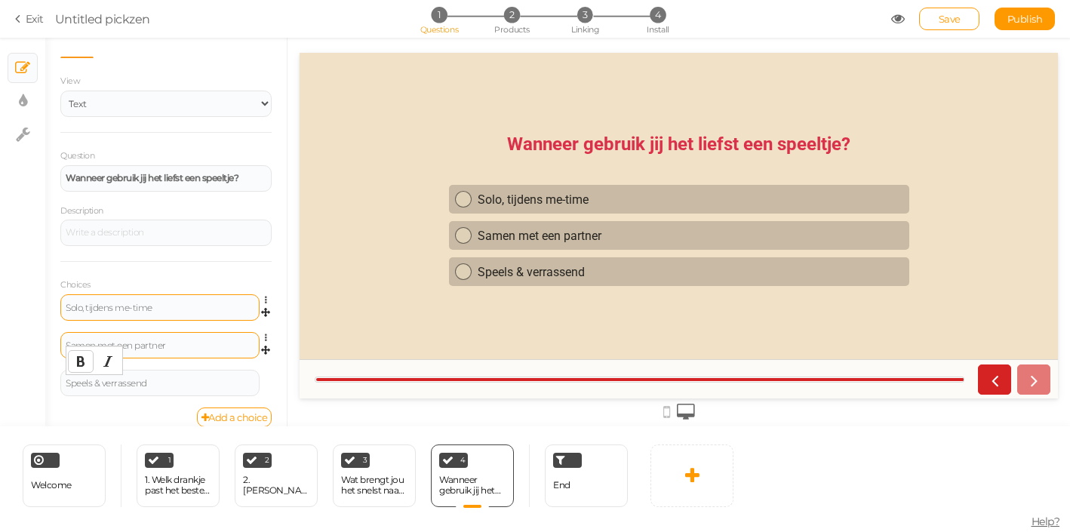
drag, startPoint x: 164, startPoint y: 383, endPoint x: 80, endPoint y: 364, distance: 86.7
click at [80, 364] on body "× Close A wider screen is needed to use the Pickzen builder Exit Untitled pickz…" at bounding box center [535, 266] width 1070 height 532
click at [139, 382] on div "Speels & verrassend" at bounding box center [160, 383] width 189 height 9
click at [139, 381] on div "Speels & verrassend" at bounding box center [160, 383] width 189 height 9
click at [171, 316] on div "Solo, tijdens me-time" at bounding box center [159, 307] width 199 height 26
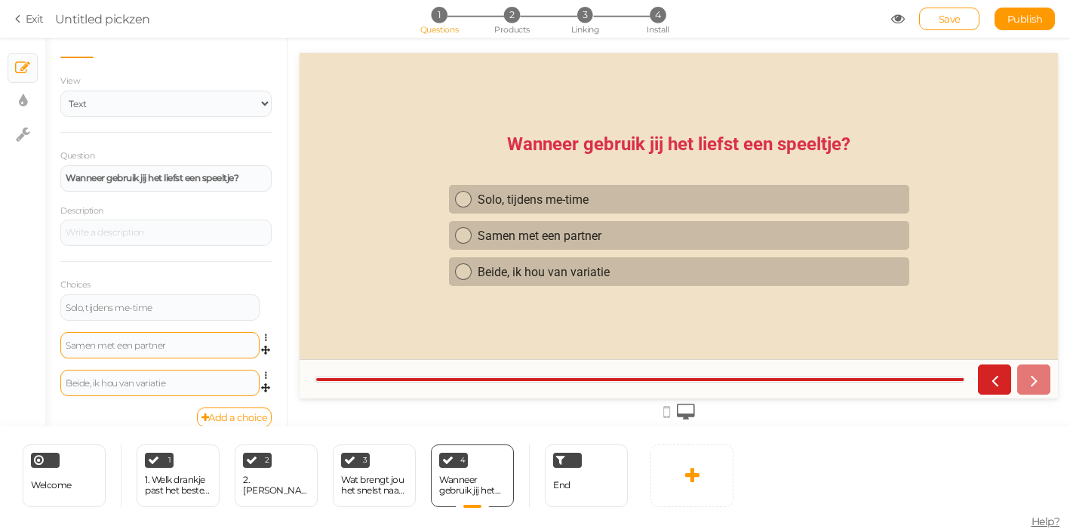
click at [171, 304] on div "Solo, tijdens me-time" at bounding box center [160, 307] width 189 height 9
click at [85, 284] on icon "Bold" at bounding box center [81, 286] width 12 height 12
click at [139, 339] on div "Samen met een partner" at bounding box center [159, 345] width 199 height 26
drag, startPoint x: 174, startPoint y: 348, endPoint x: 45, endPoint y: 345, distance: 128.3
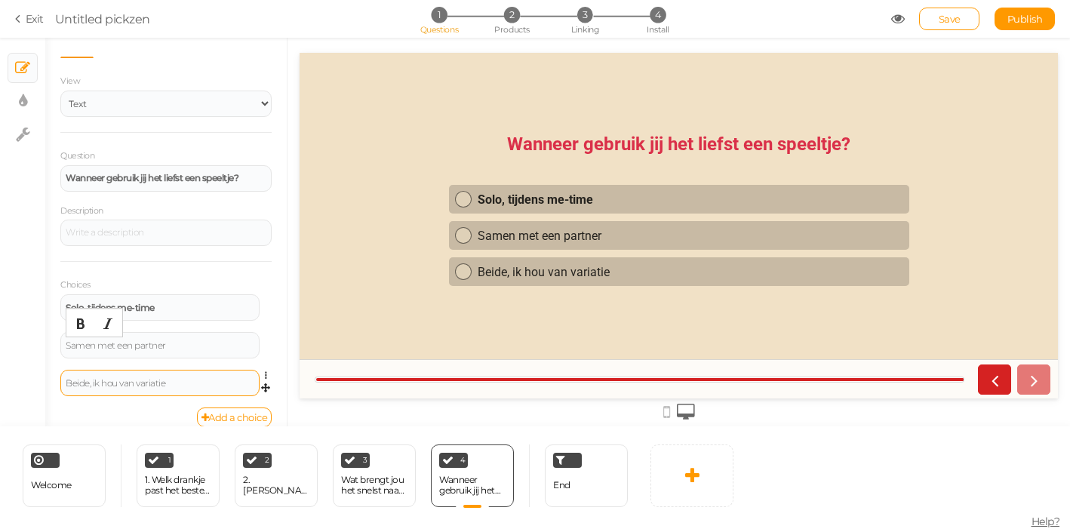
click at [45, 345] on div "General Settings Display Info View Text Images Slider Dropdown Question Wanneer…" at bounding box center [165, 237] width 241 height 377
click at [165, 348] on div "Samen met een partner" at bounding box center [160, 345] width 189 height 9
drag, startPoint x: 171, startPoint y: 349, endPoint x: 67, endPoint y: 346, distance: 103.4
click at [67, 346] on div "Samen met een partner" at bounding box center [160, 345] width 189 height 9
drag, startPoint x: 66, startPoint y: 344, endPoint x: 206, endPoint y: 338, distance: 140.5
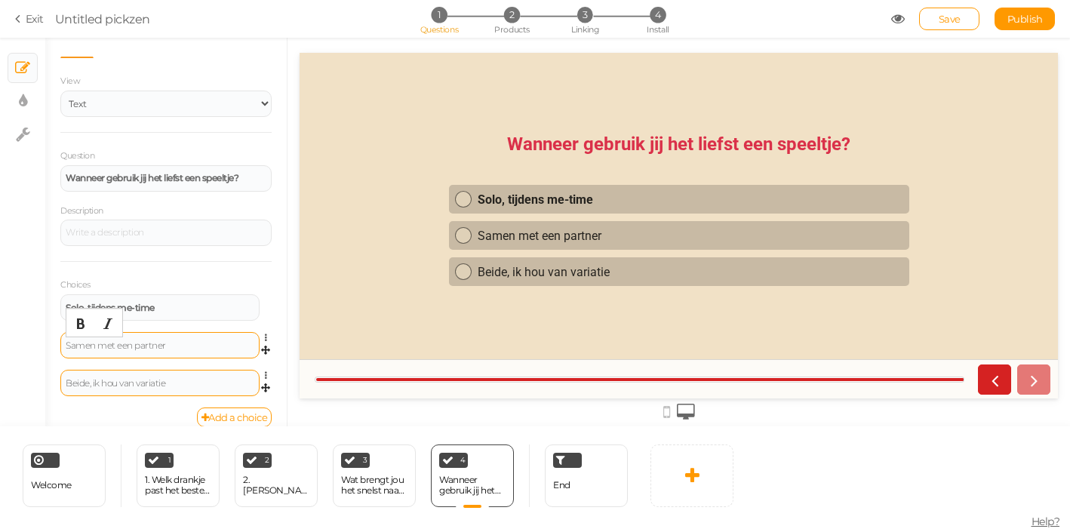
click at [206, 338] on div "Samen met een partner" at bounding box center [159, 345] width 199 height 26
click at [202, 347] on div "Samen met een partner" at bounding box center [160, 345] width 189 height 9
click at [248, 278] on div "Choices Solo, tijdens me-time Settings Delete Samen met een partner Settings De…" at bounding box center [165, 334] width 211 height 146
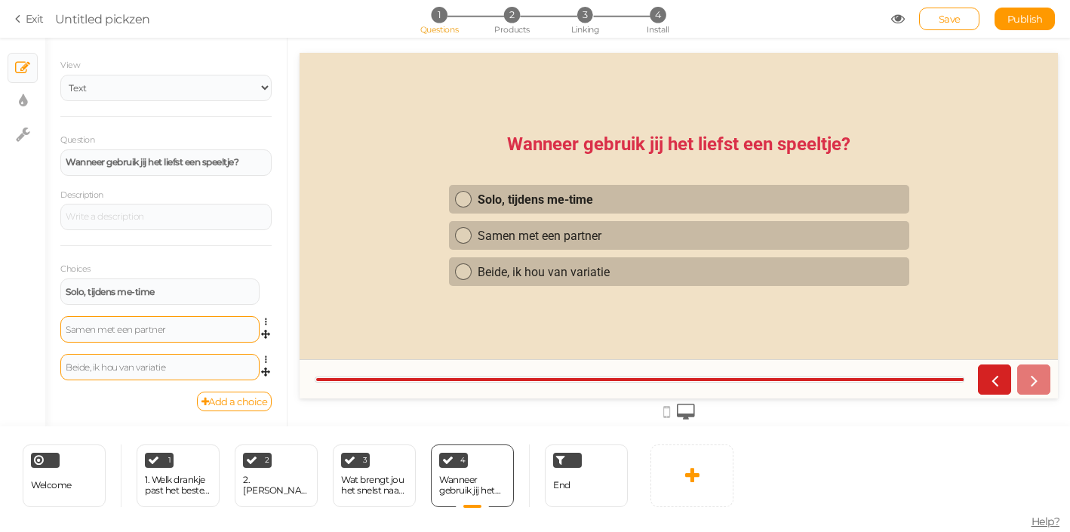
click at [212, 323] on div "Samen met een partner" at bounding box center [159, 329] width 199 height 26
click at [188, 330] on div "Samen met een partner" at bounding box center [160, 329] width 189 height 9
drag, startPoint x: 69, startPoint y: 331, endPoint x: 171, endPoint y: 324, distance: 102.1
click at [171, 324] on div "Samen met een partner" at bounding box center [159, 329] width 199 height 26
click at [174, 329] on div "Samen met een partner" at bounding box center [160, 329] width 189 height 9
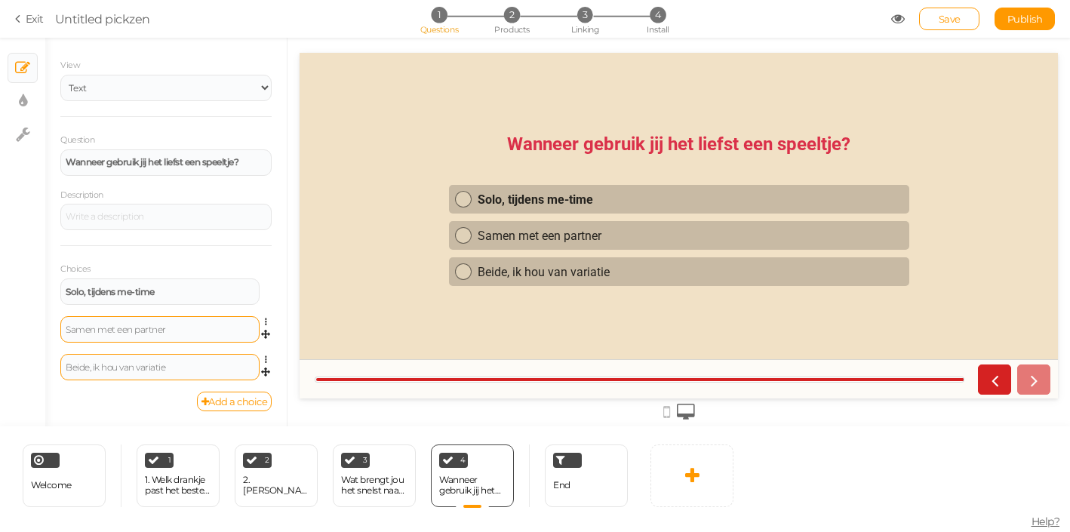
click at [168, 336] on div "Samen met een partner" at bounding box center [159, 329] width 199 height 26
click at [168, 321] on div "Samen met een partner" at bounding box center [159, 329] width 199 height 26
drag, startPoint x: 168, startPoint y: 331, endPoint x: 99, endPoint y: 333, distance: 69.4
click at [99, 333] on div "Samen met een partner" at bounding box center [160, 329] width 189 height 9
click at [80, 310] on icon "Bold" at bounding box center [81, 307] width 12 height 12
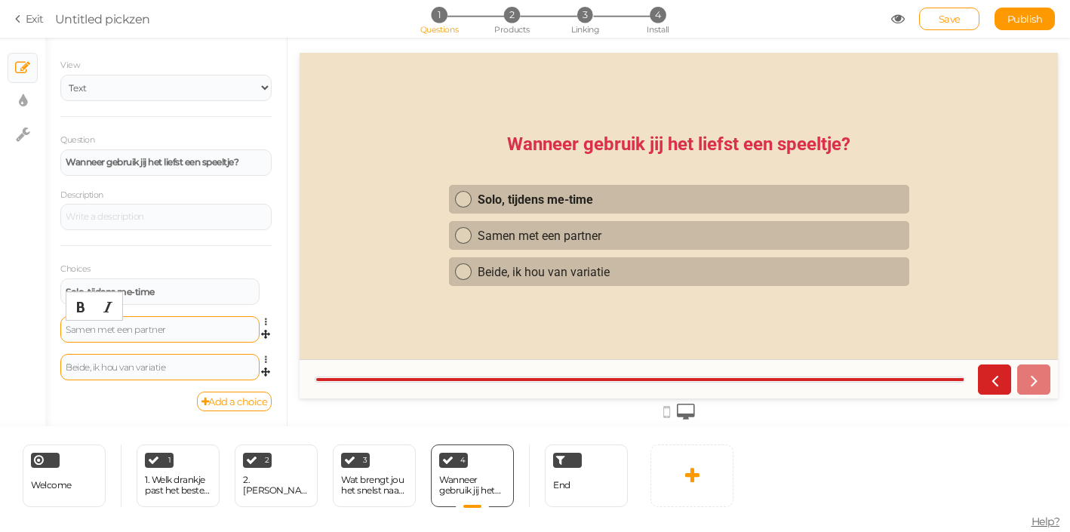
drag, startPoint x: 95, startPoint y: 333, endPoint x: 78, endPoint y: 332, distance: 16.6
click at [78, 332] on div "﻿ Samen met een partner" at bounding box center [160, 329] width 189 height 9
drag, startPoint x: 163, startPoint y: 330, endPoint x: 72, endPoint y: 330, distance: 91.3
click at [72, 330] on div "Samen met een partner" at bounding box center [160, 329] width 189 height 9
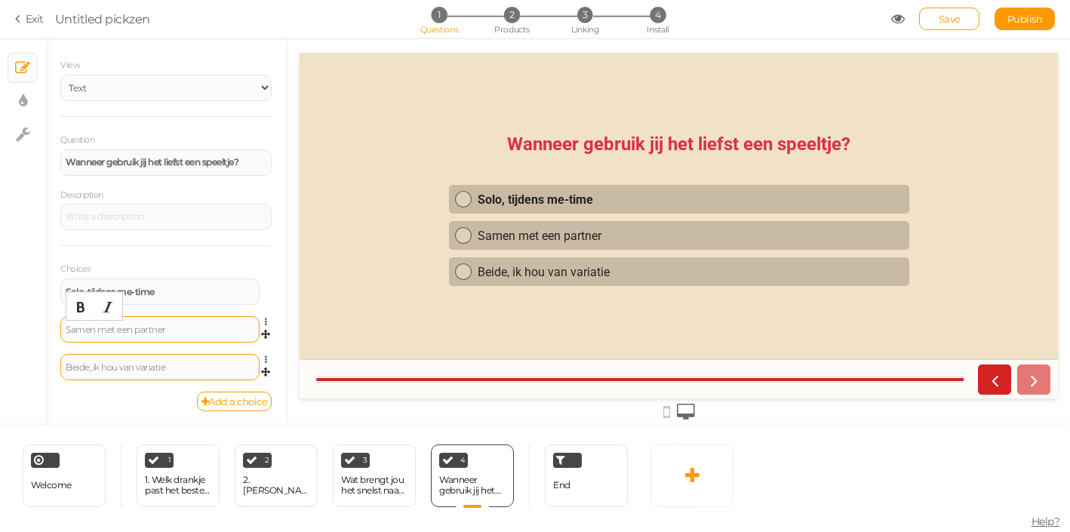
click at [115, 330] on div "Samen met een partner" at bounding box center [160, 329] width 189 height 9
click at [266, 321] on icon at bounding box center [270, 322] width 10 height 9
click at [214, 321] on div "Samen met een partner" at bounding box center [159, 329] width 199 height 26
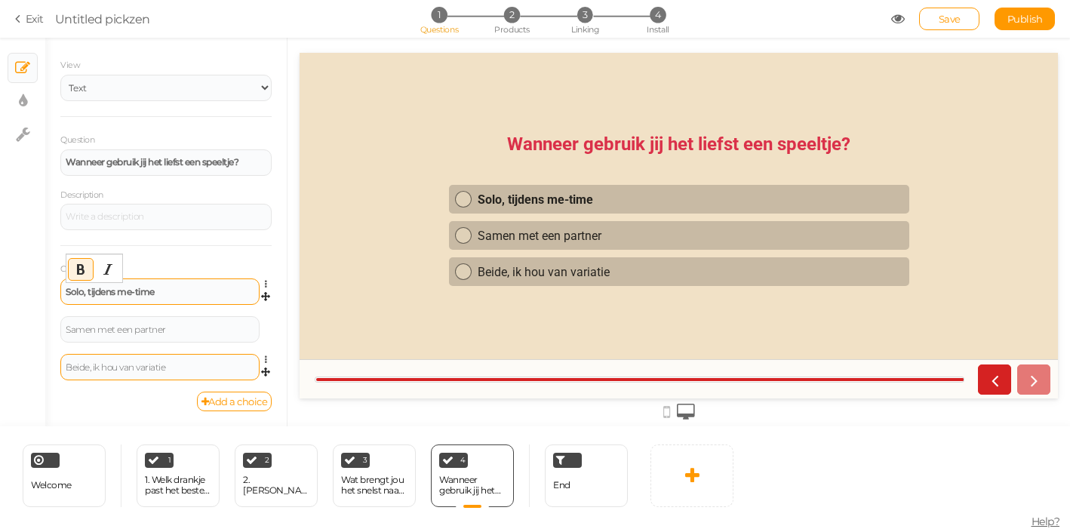
click at [196, 288] on div "Solo, tijdens me-time" at bounding box center [160, 291] width 189 height 9
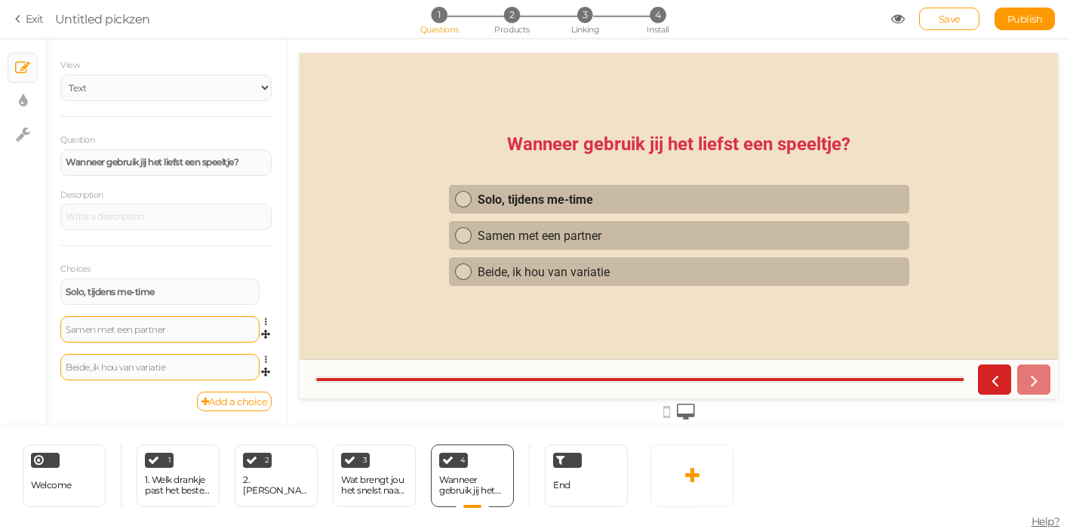
click at [178, 336] on div "Samen met een partner" at bounding box center [159, 329] width 199 height 26
click at [167, 370] on div "Beide, ik hou van variatie" at bounding box center [160, 367] width 189 height 9
click at [210, 368] on div "Beide, ik hou van variatie" at bounding box center [160, 367] width 189 height 9
click at [174, 367] on div "Beide, ik hou van variatie" at bounding box center [160, 367] width 189 height 9
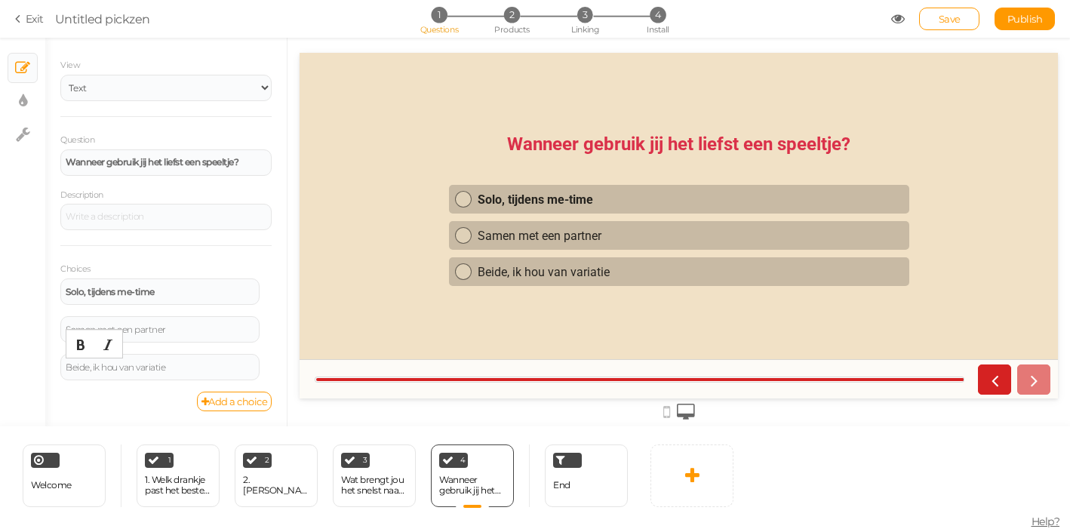
click at [229, 244] on div "Question Wanneer gebruik jij het liefst een speeltje? Description Choices Solo,…" at bounding box center [165, 262] width 211 height 260
click at [183, 490] on div "1. Welk drankje past het beste bij jou?" at bounding box center [178, 485] width 66 height 21
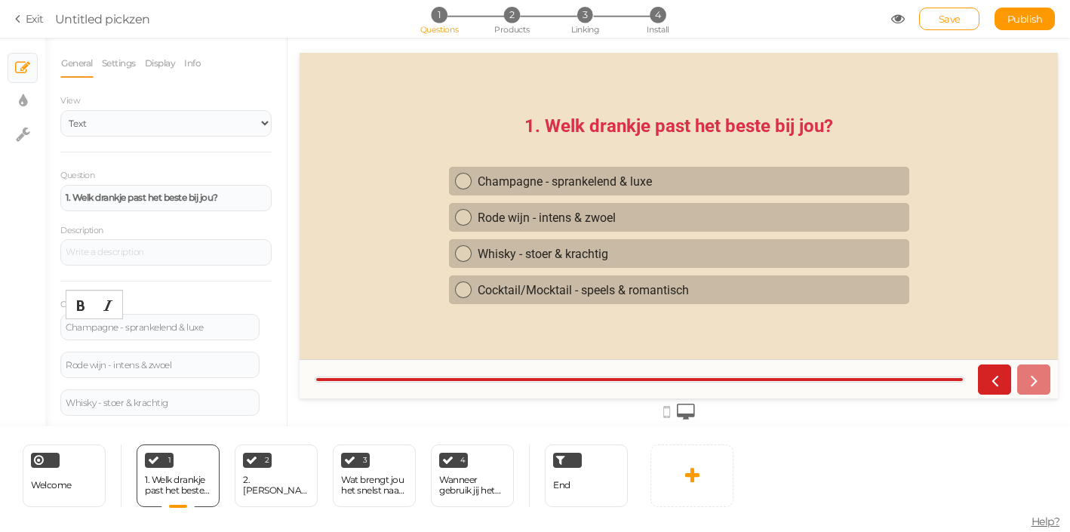
drag, startPoint x: 220, startPoint y: 327, endPoint x: 173, endPoint y: 313, distance: 49.6
click at [173, 313] on div "Choices Champagne - sprankelend & luxe Settings Delete Rode wijn - intens & zwo…" at bounding box center [165, 373] width 211 height 184
click at [102, 325] on div "Champagne - sprankelend & luxe" at bounding box center [160, 327] width 189 height 9
drag, startPoint x: 171, startPoint y: 327, endPoint x: 116, endPoint y: 327, distance: 54.3
click at [116, 327] on div "Champagne - sprankelend & luxe" at bounding box center [160, 327] width 189 height 9
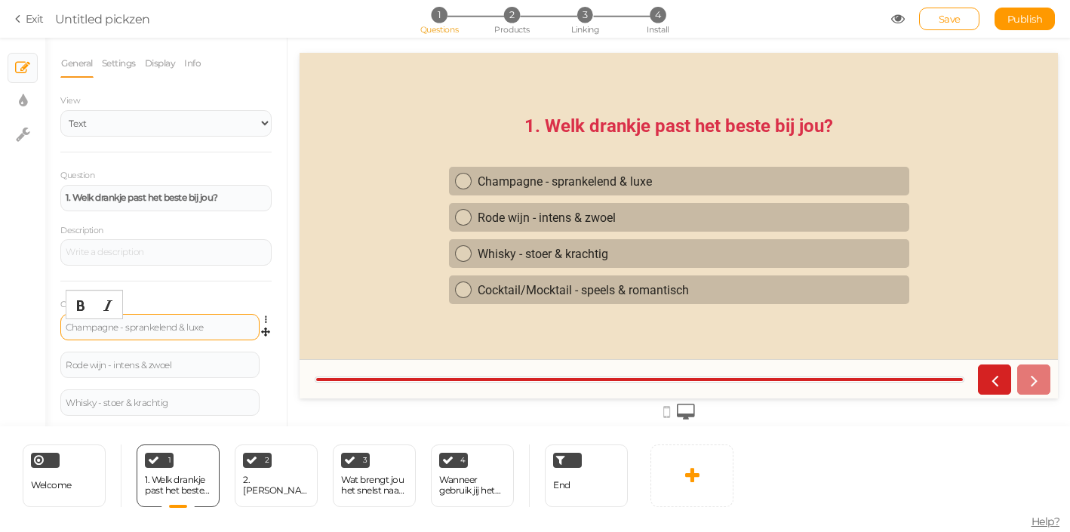
click at [224, 327] on div "Champagne - sprankelend & luxe" at bounding box center [160, 327] width 189 height 9
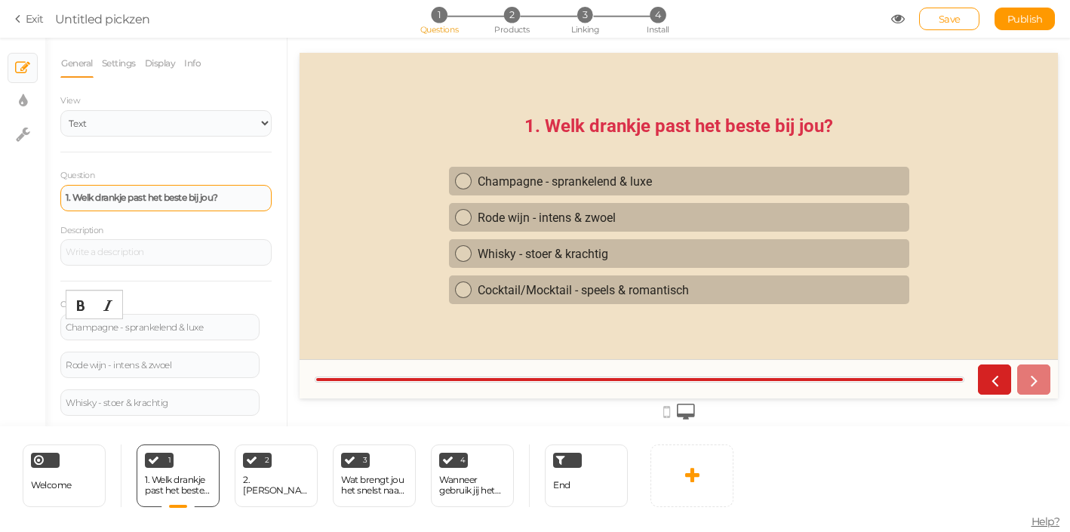
click at [77, 198] on strong "1. Welk drankje past het beste bij jou?" at bounding box center [142, 197] width 152 height 11
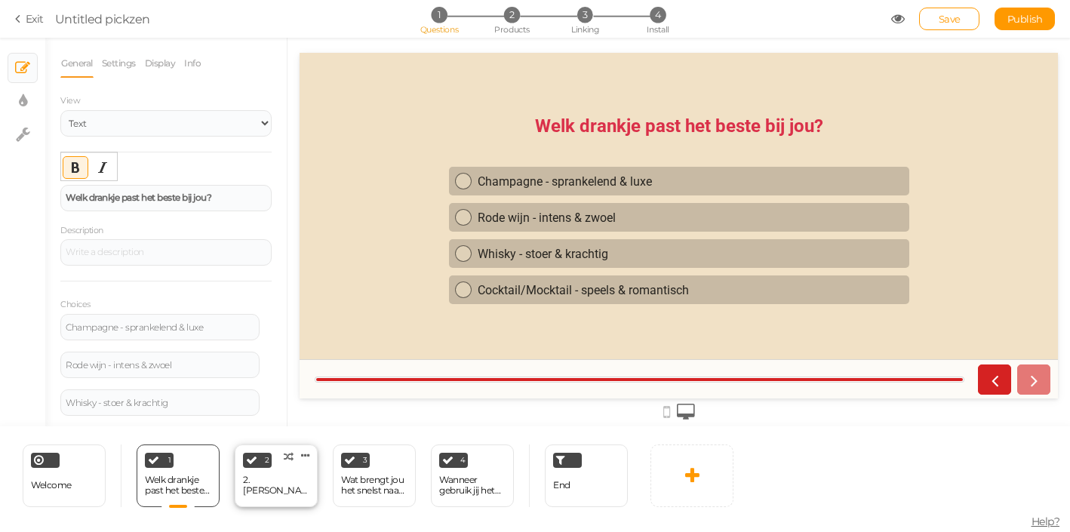
click at [266, 485] on div "2. [PERSON_NAME] wil je dat een speeltje zich vooral op richt?" at bounding box center [276, 485] width 66 height 21
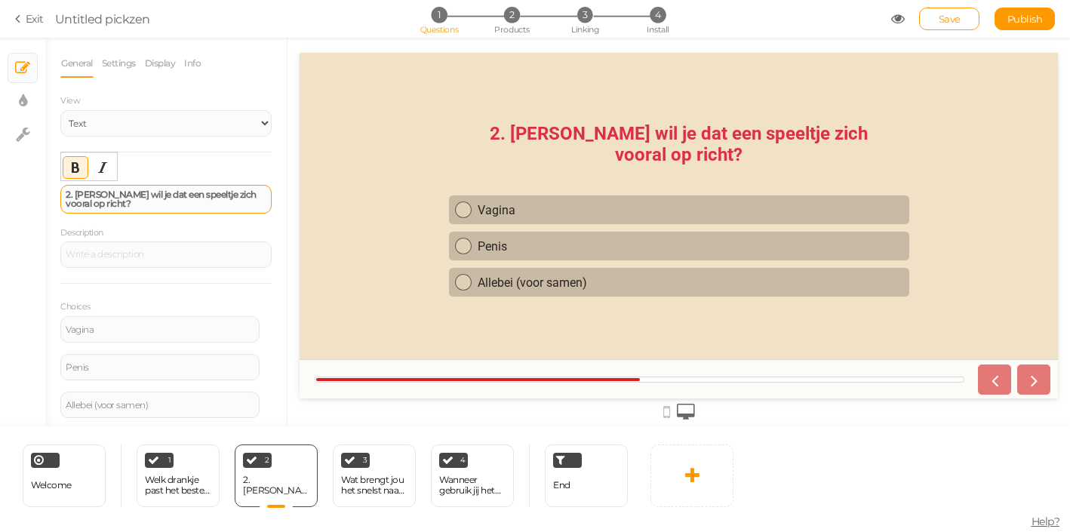
click at [78, 198] on strong "2. [PERSON_NAME] wil je dat een speeltje zich vooral op richt?" at bounding box center [161, 199] width 191 height 20
click at [74, 195] on strong "2. [PERSON_NAME] wil je dat een speeltje zich vooral op richt?" at bounding box center [161, 199] width 191 height 20
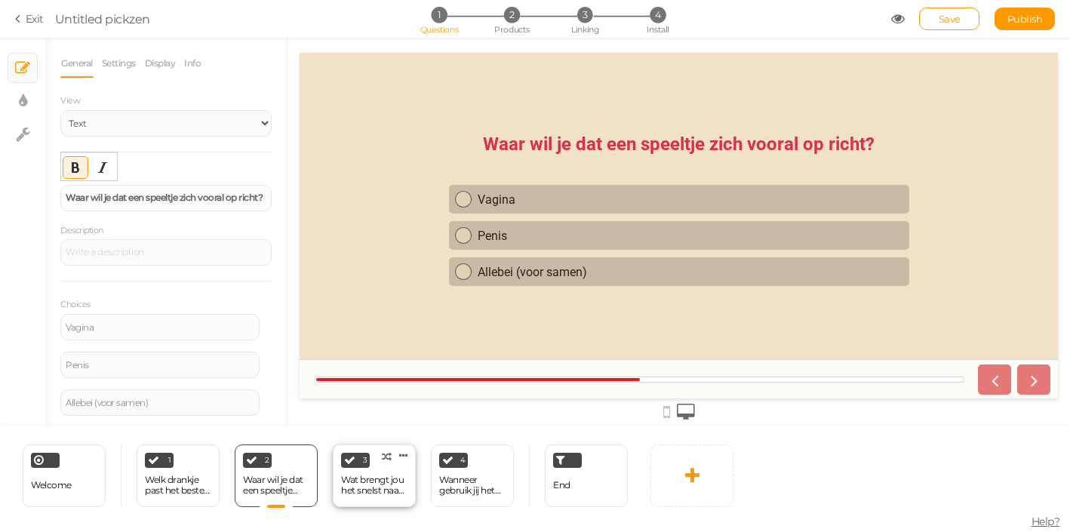
click at [390, 484] on div "Wat brengt jou het snelst naar een orgasme?" at bounding box center [374, 485] width 66 height 21
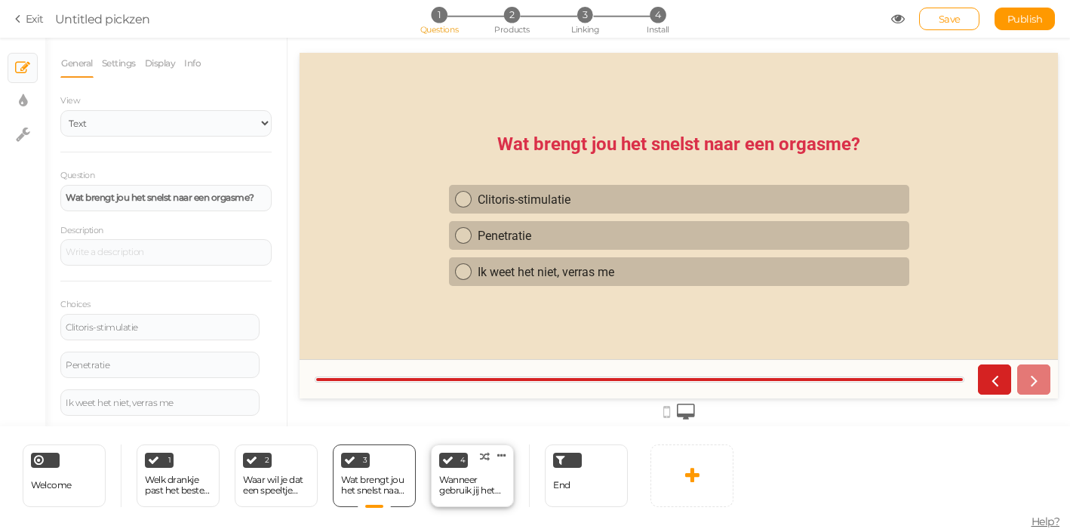
click at [455, 489] on div "Wanneer gebruik jij het liefst een speeltje?" at bounding box center [472, 485] width 66 height 21
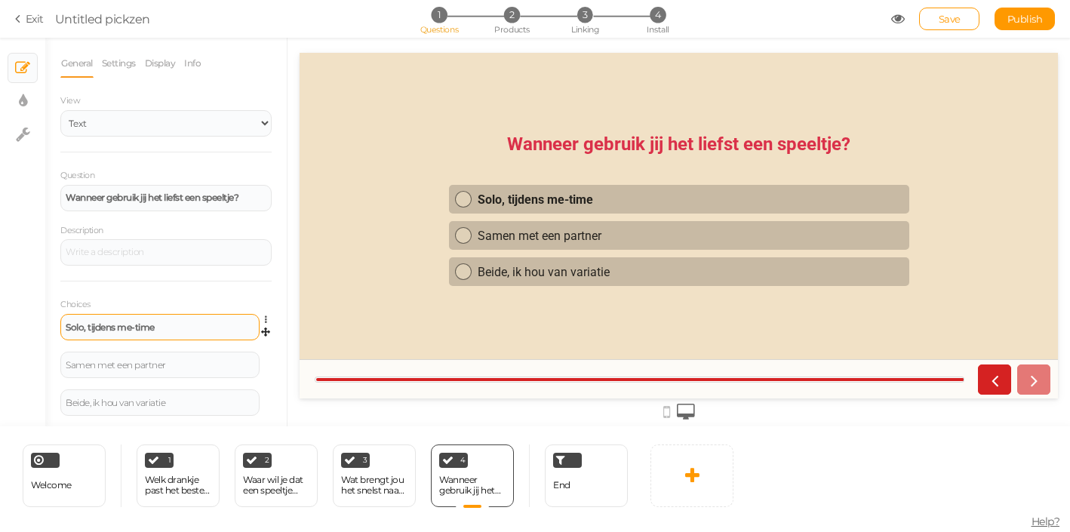
click at [137, 327] on strong "Solo, tijdens me-time" at bounding box center [110, 326] width 89 height 11
click at [77, 303] on icon "Bold" at bounding box center [81, 306] width 12 height 12
drag, startPoint x: 146, startPoint y: 327, endPoint x: 88, endPoint y: 327, distance: 57.3
click at [88, 327] on strong "tijdens me-time" at bounding box center [117, 326] width 67 height 11
drag, startPoint x: 87, startPoint y: 327, endPoint x: 149, endPoint y: 327, distance: 62.6
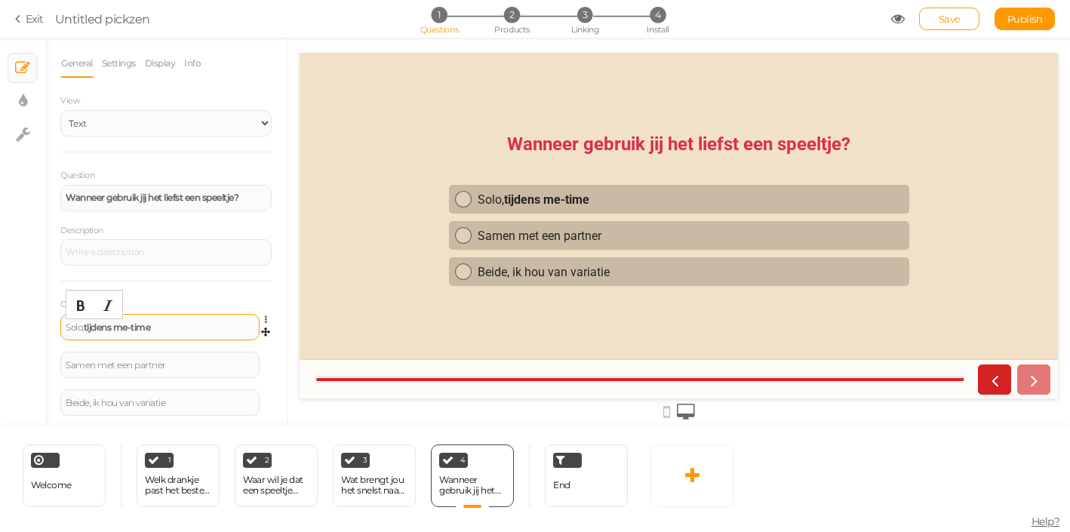
click at [150, 327] on strong "tijdens me-time" at bounding box center [117, 326] width 67 height 11
click at [81, 317] on div at bounding box center [94, 306] width 56 height 27
click at [81, 311] on icon "Bold" at bounding box center [81, 306] width 12 height 12
click at [176, 327] on div "﻿ ﻿ Solo, tijdens me-time" at bounding box center [160, 327] width 189 height 9
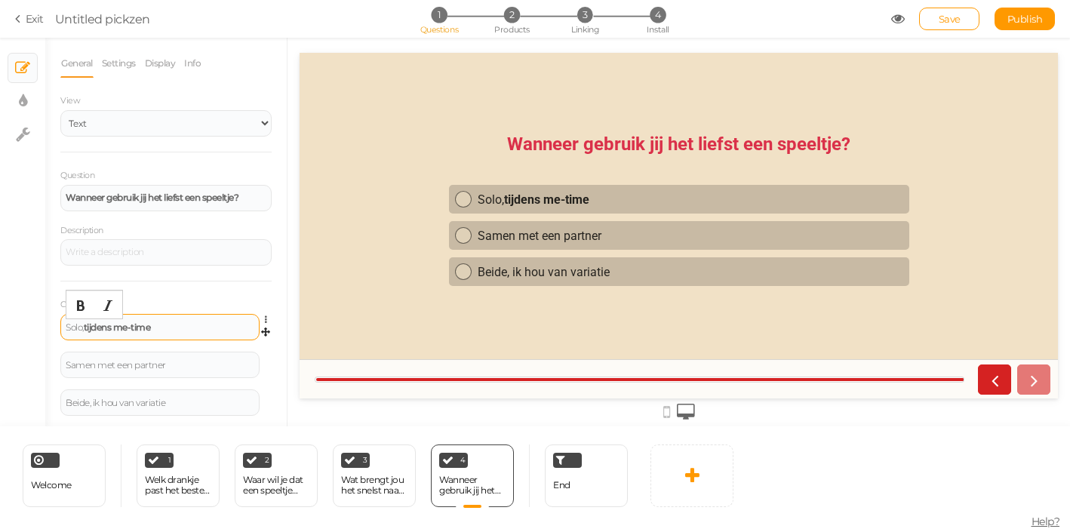
drag, startPoint x: 211, startPoint y: 328, endPoint x: 170, endPoint y: 319, distance: 42.5
click at [175, 323] on div "﻿ ﻿ Solo, tijdens me-time" at bounding box center [160, 327] width 189 height 9
click at [81, 309] on icon "Bold" at bounding box center [81, 306] width 12 height 12
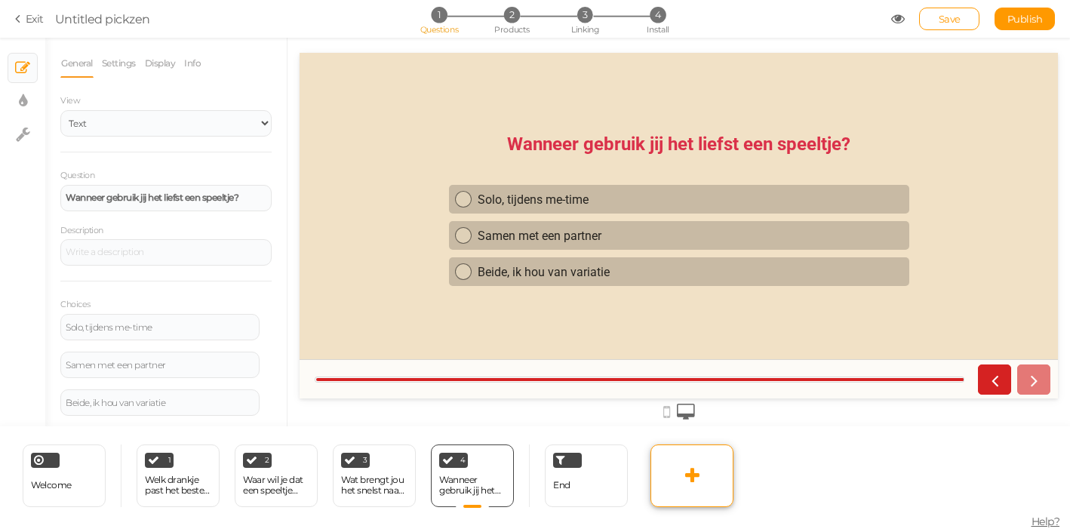
click at [699, 463] on link at bounding box center [691, 475] width 83 height 63
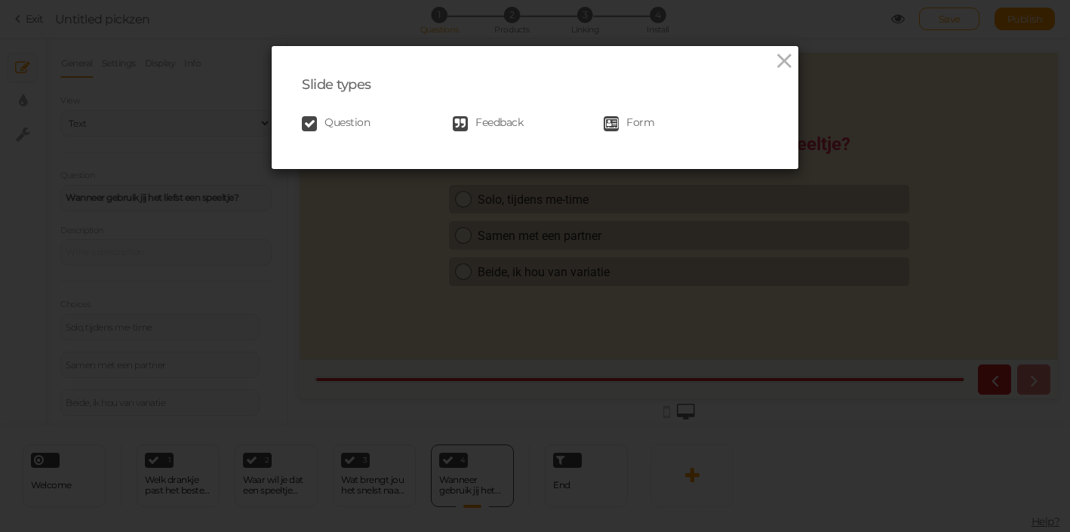
click at [350, 122] on span "Question" at bounding box center [346, 123] width 45 height 15
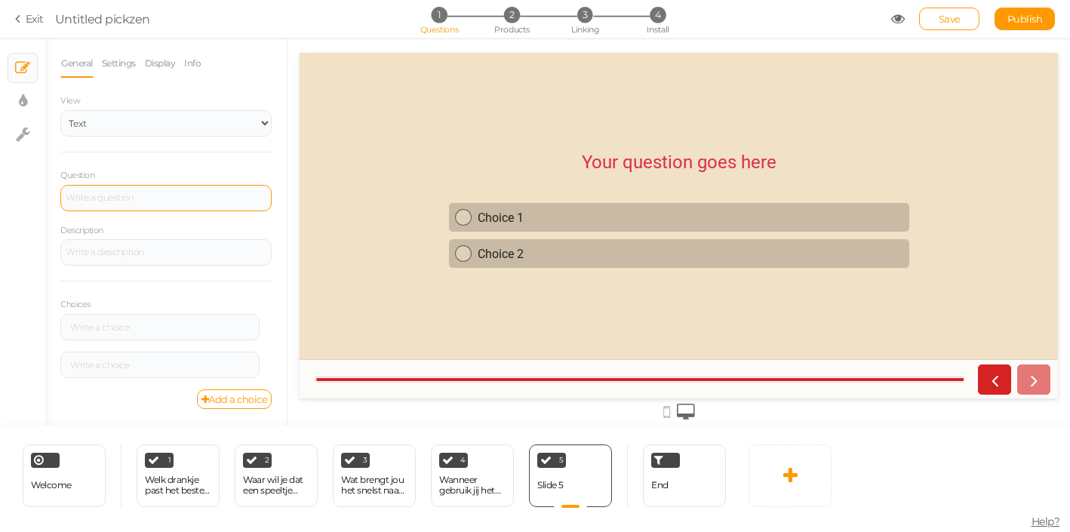
click at [182, 195] on div at bounding box center [166, 197] width 201 height 9
drag, startPoint x: 226, startPoint y: 202, endPoint x: 73, endPoint y: 183, distance: 154.4
click at [73, 183] on div "Question Welk budget heb je in gedachten?" at bounding box center [165, 189] width 211 height 44
click at [71, 170] on icon "Bold" at bounding box center [75, 167] width 12 height 12
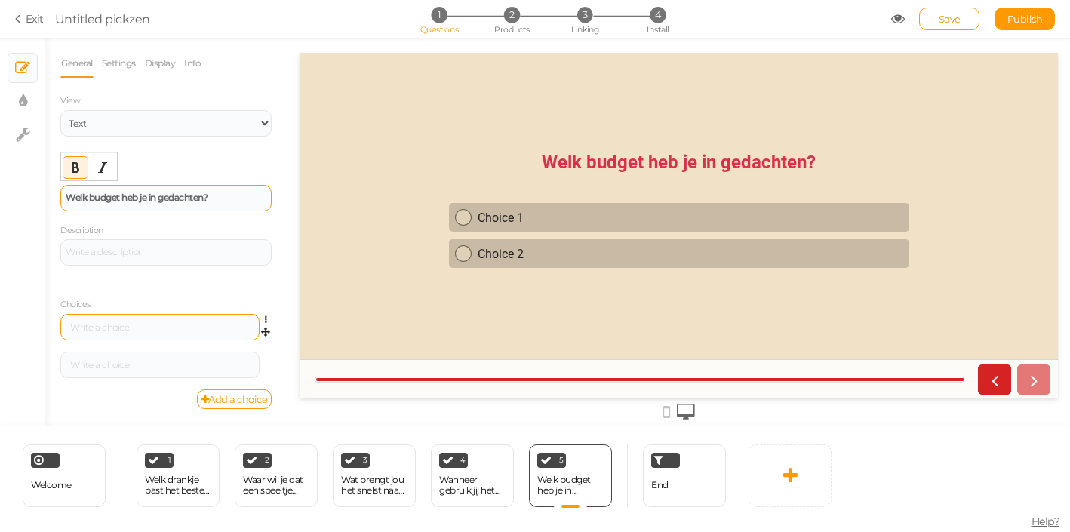
click at [109, 330] on div at bounding box center [160, 327] width 189 height 9
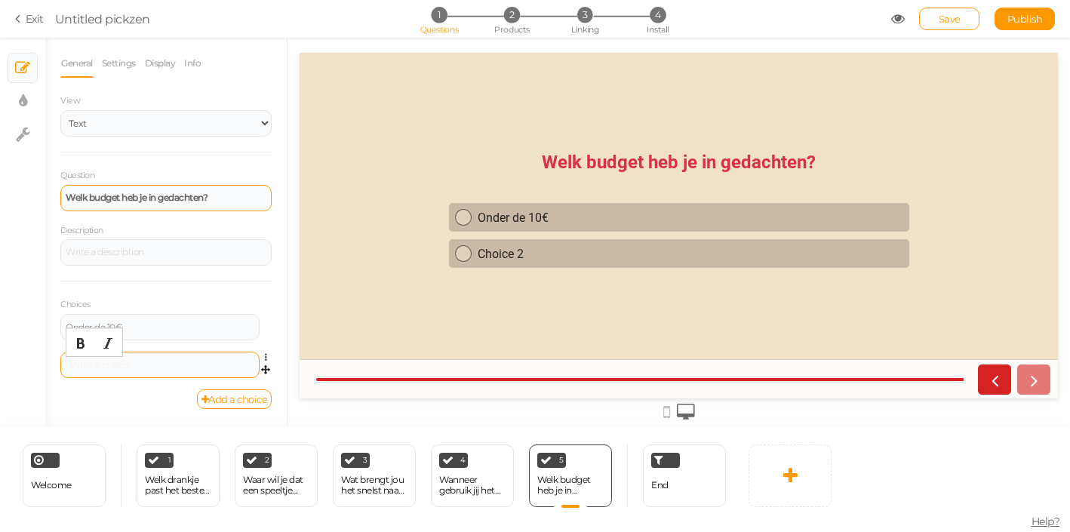
click at [138, 364] on div at bounding box center [160, 365] width 189 height 9
click at [217, 400] on link "Add a choice" at bounding box center [234, 399] width 75 height 20
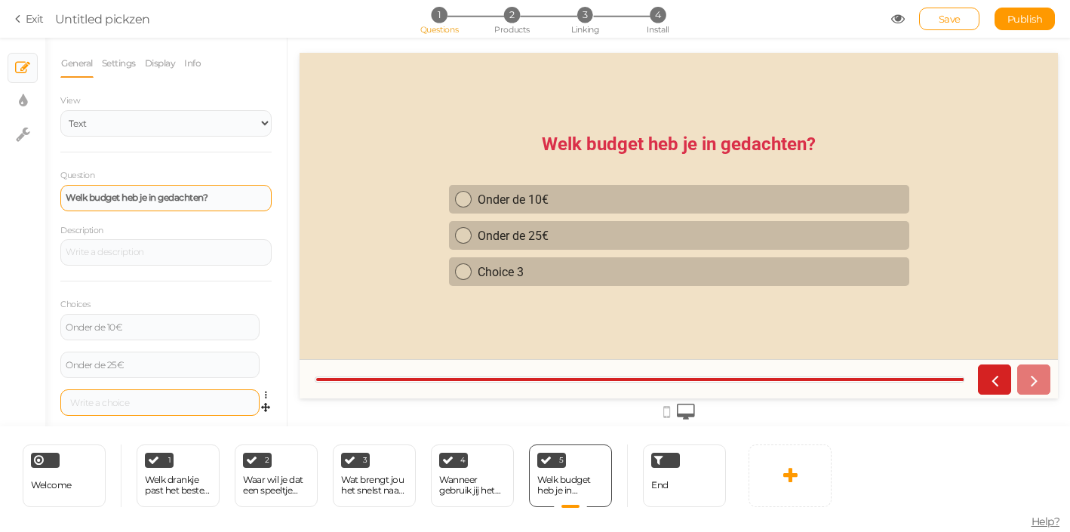
click at [201, 401] on div at bounding box center [160, 402] width 189 height 9
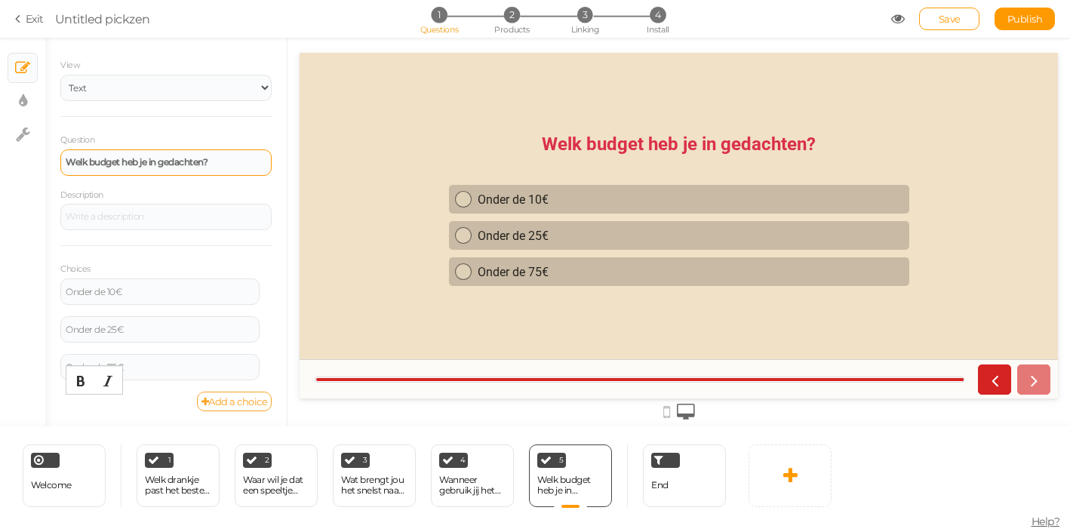
click at [256, 405] on link "Add a choice" at bounding box center [234, 402] width 75 height 20
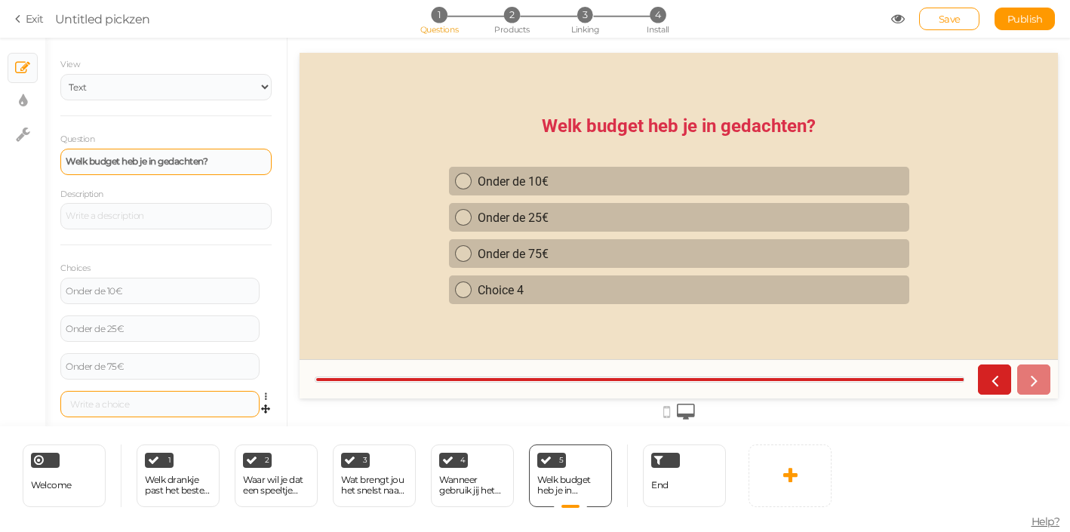
click at [220, 408] on div at bounding box center [160, 404] width 189 height 9
click at [75, 482] on div "Welcome Delete" at bounding box center [64, 475] width 83 height 63
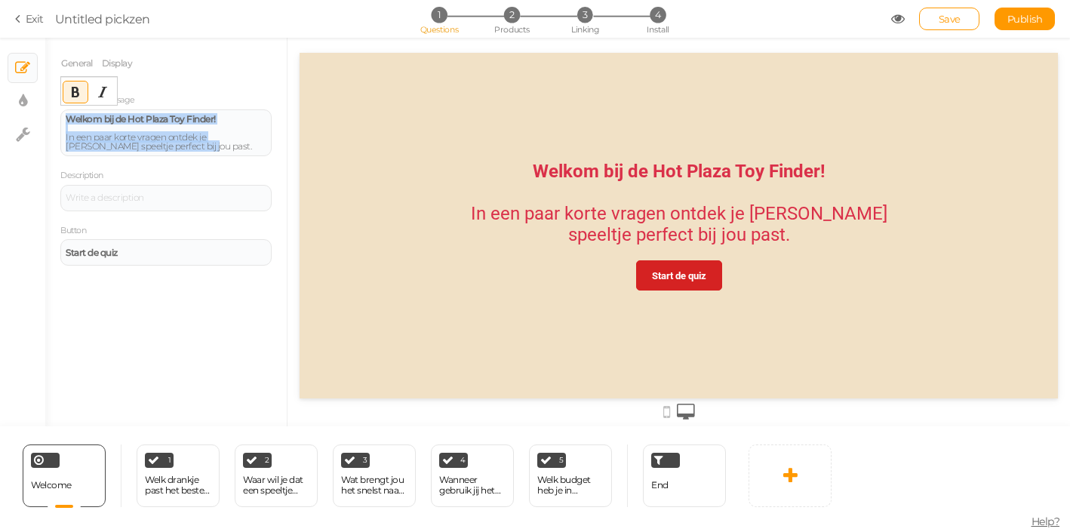
drag, startPoint x: 168, startPoint y: 149, endPoint x: 72, endPoint y: 106, distance: 105.7
click at [72, 106] on div "Welcome message Welkom bij de Hot Plaza Toy Finder! In een paar korte vragen on…" at bounding box center [165, 124] width 211 height 64
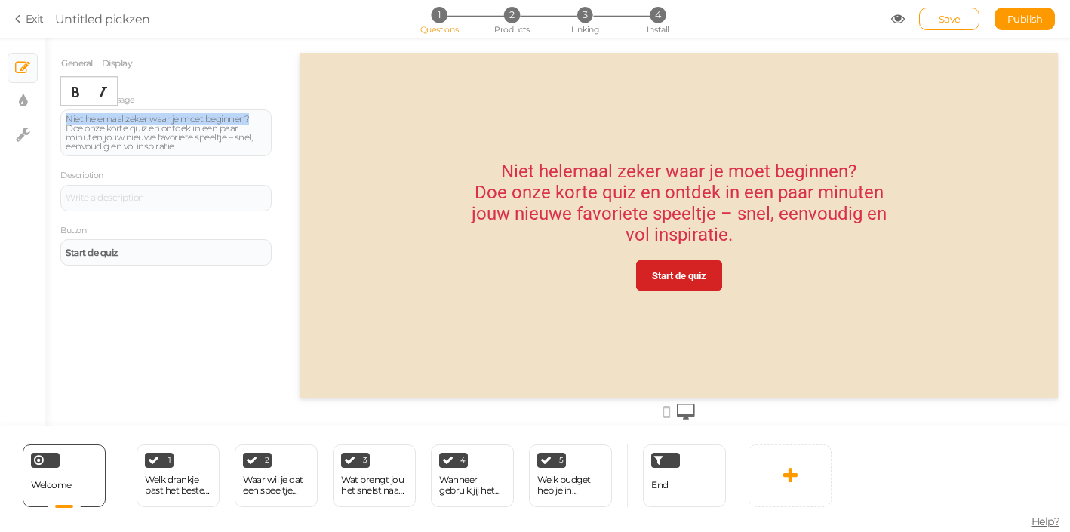
drag, startPoint x: 254, startPoint y: 124, endPoint x: 67, endPoint y: 87, distance: 190.0
click at [67, 87] on div "General Display Welcome message [PERSON_NAME] helemaal zeker waar je moet begin…" at bounding box center [165, 157] width 211 height 217
click at [73, 90] on icon "Bold" at bounding box center [75, 92] width 12 height 12
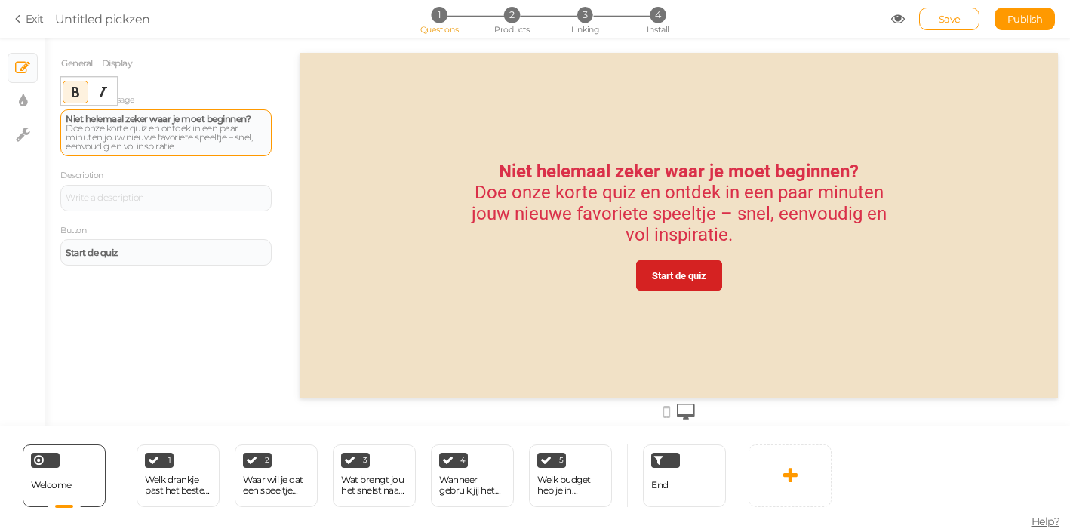
click at [110, 138] on div "Niet helemaal zeker waar je moet beginnen? Doe onze korte quiz en ontdek in een…" at bounding box center [166, 133] width 201 height 36
click at [250, 121] on strong "Niet helemaal zeker waar je moet beginnen?" at bounding box center [158, 118] width 185 height 11
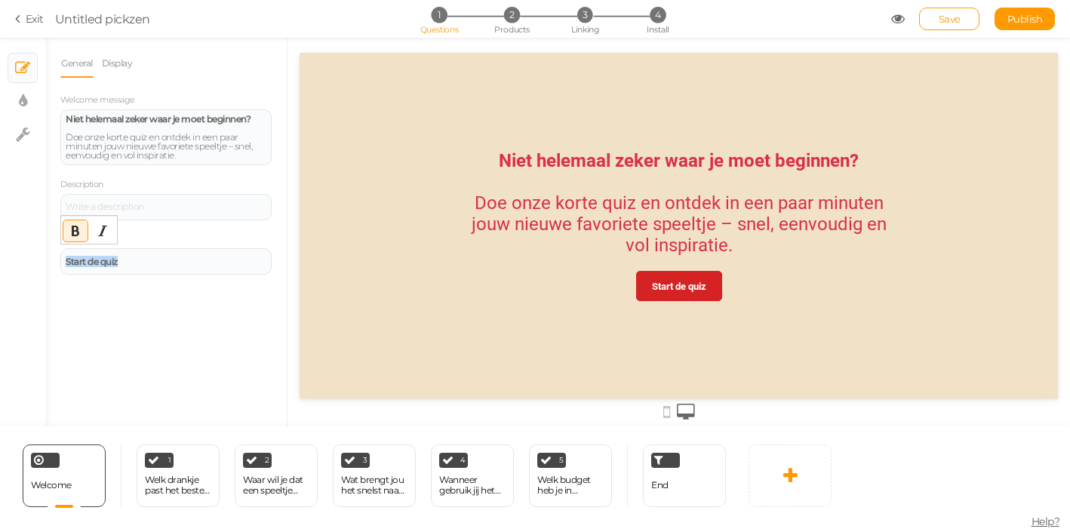
drag, startPoint x: 130, startPoint y: 269, endPoint x: 14, endPoint y: 243, distance: 118.2
click at [45, 243] on div "General Display Welcome message [PERSON_NAME] helemaal zeker waar je moet begin…" at bounding box center [165, 237] width 241 height 377
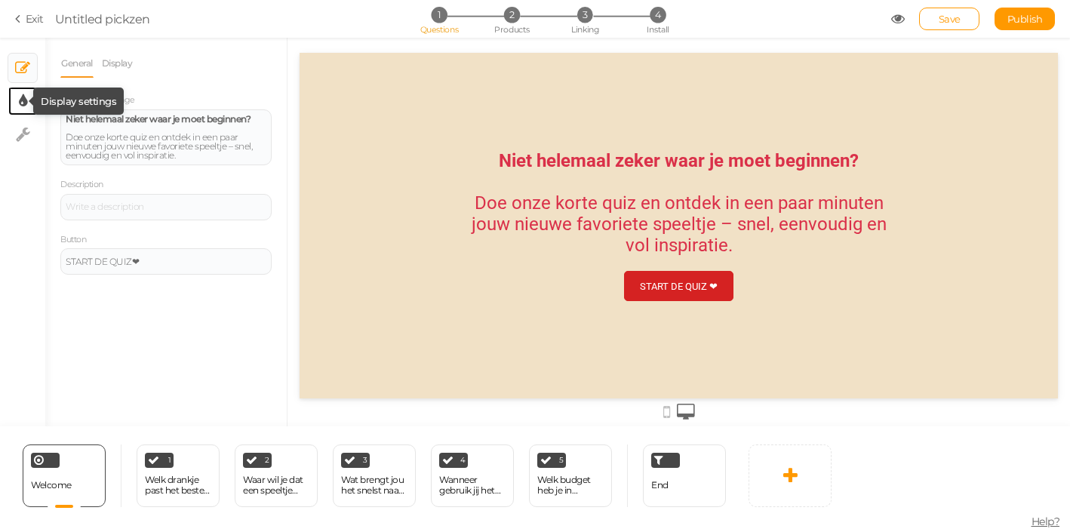
click at [22, 103] on icon at bounding box center [23, 101] width 8 height 15
select select "2"
select select "roboto"
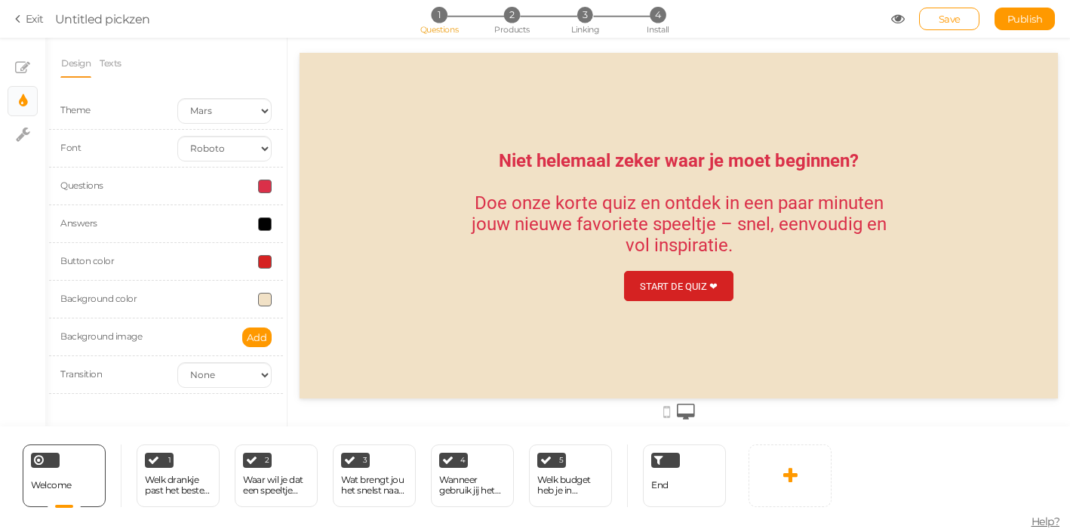
click at [266, 303] on span at bounding box center [265, 300] width 14 height 14
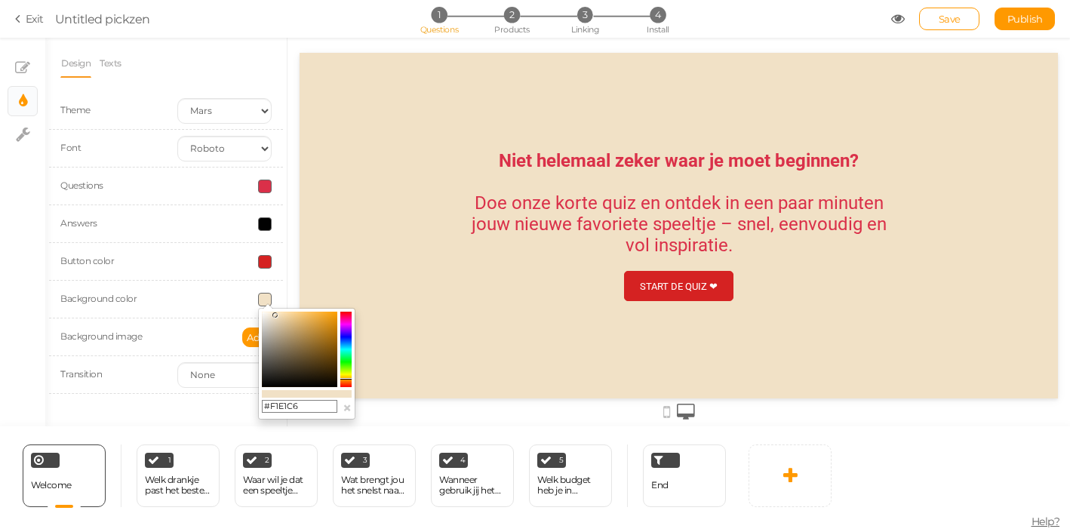
drag, startPoint x: 308, startPoint y: 403, endPoint x: 241, endPoint y: 395, distance: 67.6
click at [262, 400] on input "#F1E1C6" at bounding box center [299, 407] width 75 height 14
click at [268, 317] on colorpicker-saturation at bounding box center [299, 349] width 75 height 75
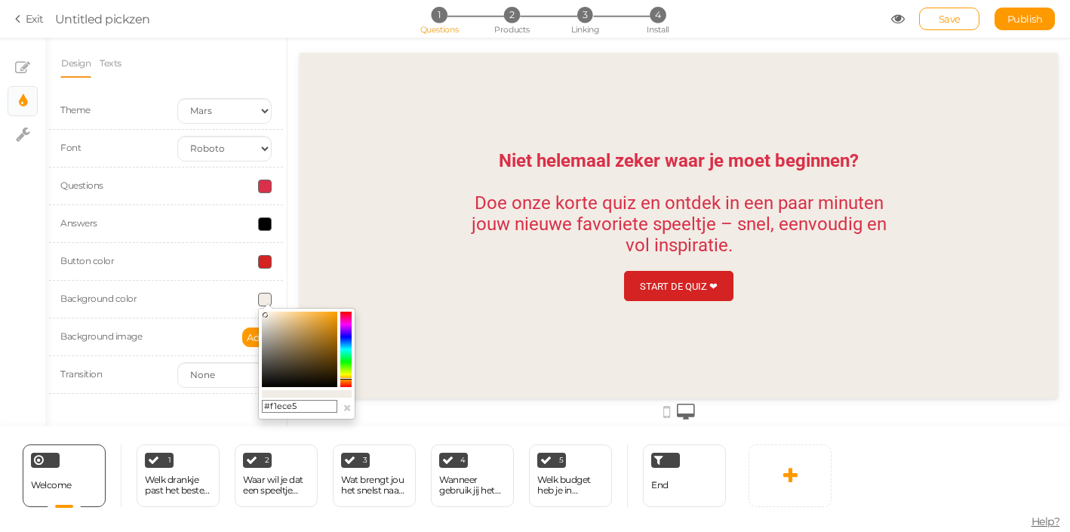
click at [266, 315] on icon at bounding box center [265, 314] width 5 height 5
click at [270, 318] on icon at bounding box center [269, 317] width 5 height 5
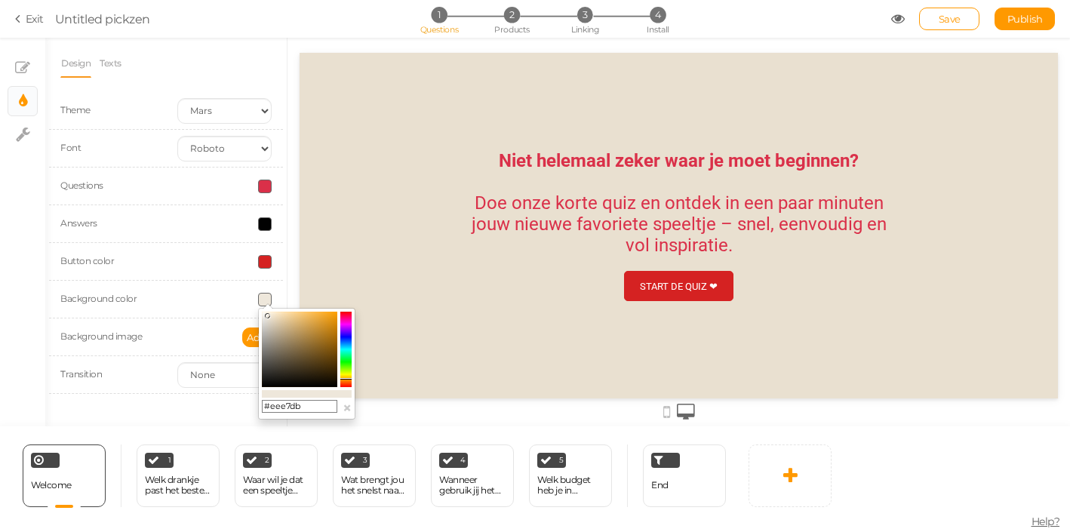
type input "#eee8de"
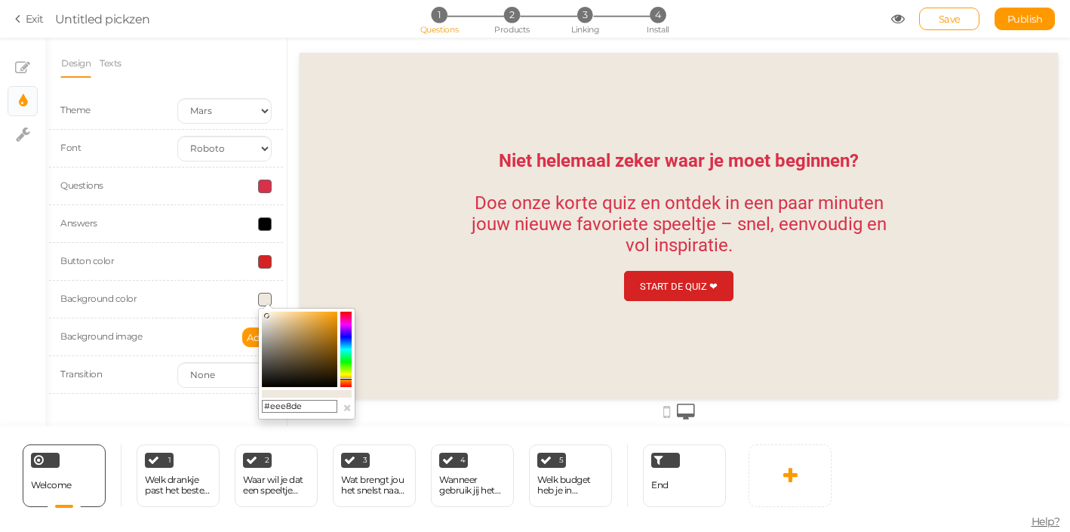
click at [267, 316] on icon at bounding box center [266, 315] width 5 height 5
click at [170, 481] on div "Welk drankje past het beste bij jou?" at bounding box center [178, 485] width 66 height 21
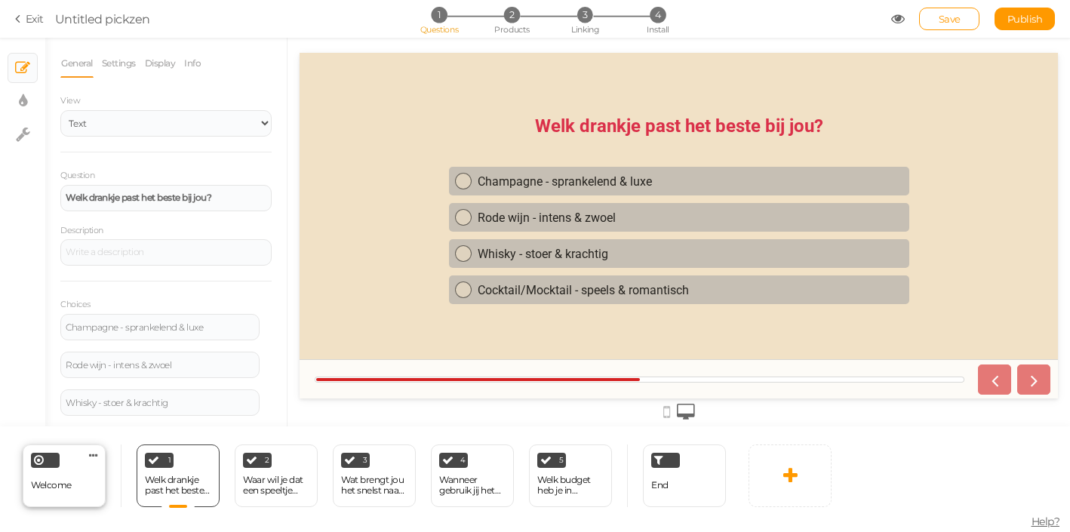
click at [81, 490] on div "Welcome Delete" at bounding box center [64, 475] width 83 height 63
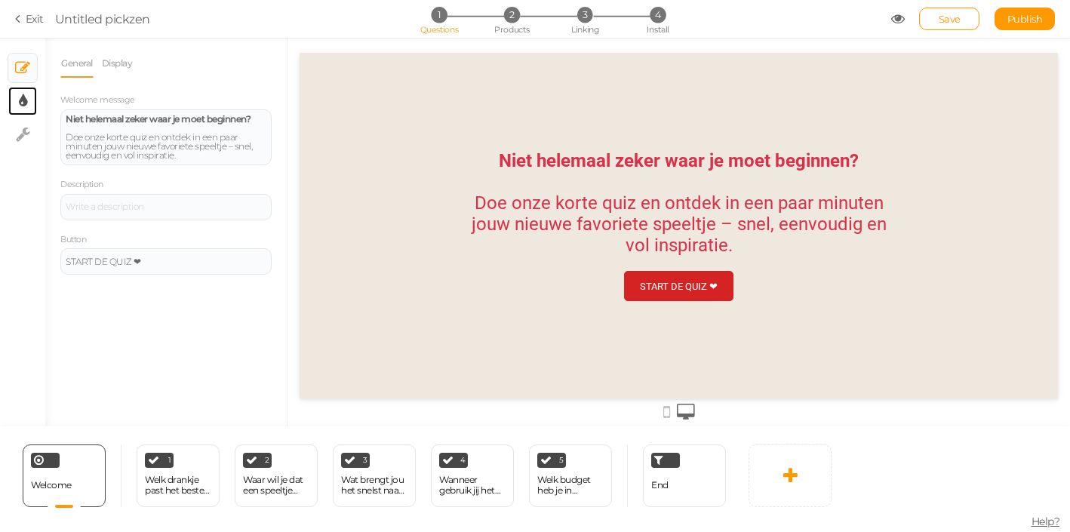
click at [27, 99] on link "× Display settings" at bounding box center [22, 101] width 29 height 29
select select "2"
select select "roboto"
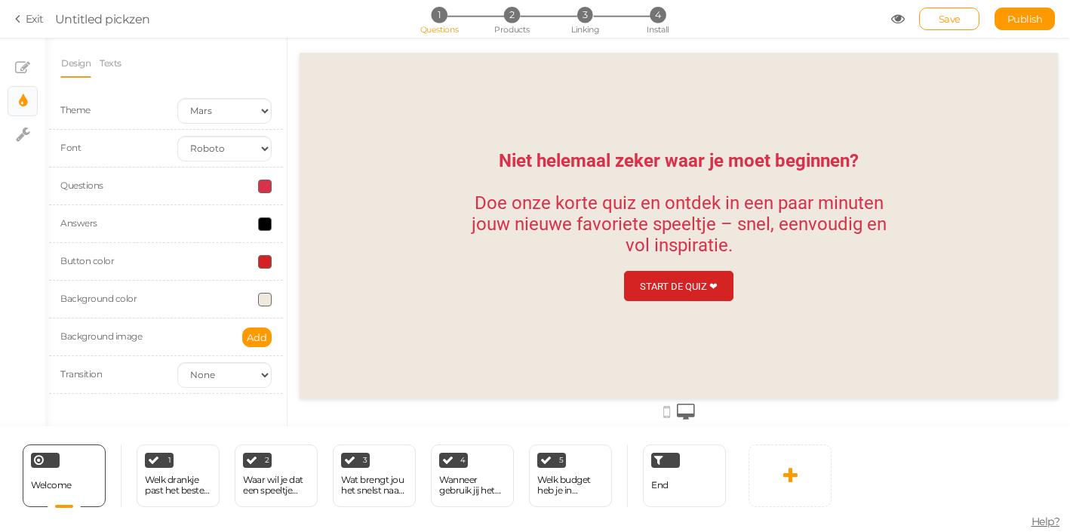
click at [261, 297] on span at bounding box center [265, 300] width 14 height 14
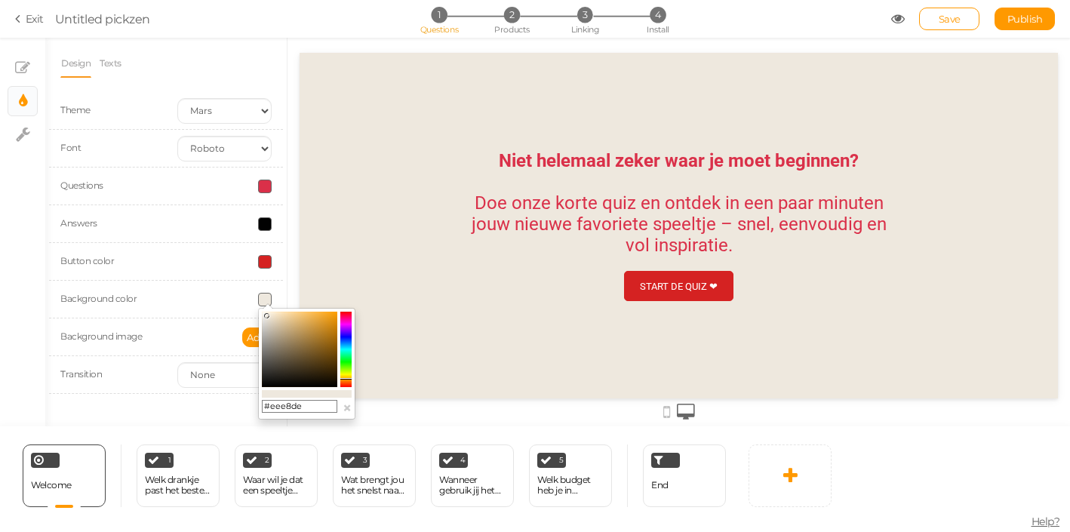
drag, startPoint x: 305, startPoint y: 406, endPoint x: 248, endPoint y: 401, distance: 56.8
click at [262, 401] on input "#eee8de" at bounding box center [299, 407] width 75 height 14
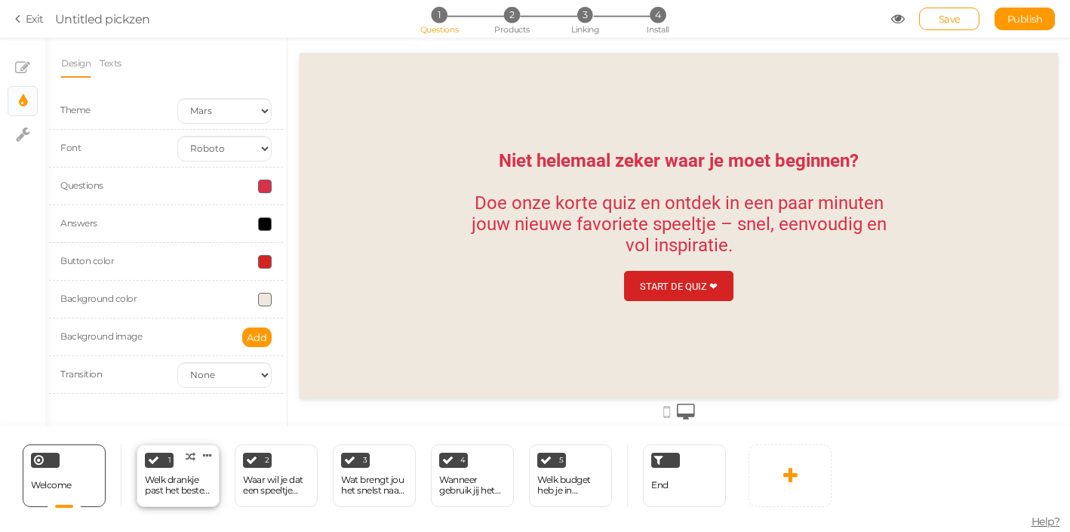
click at [183, 485] on div "Welk drankje past het beste bij jou?" at bounding box center [178, 485] width 66 height 21
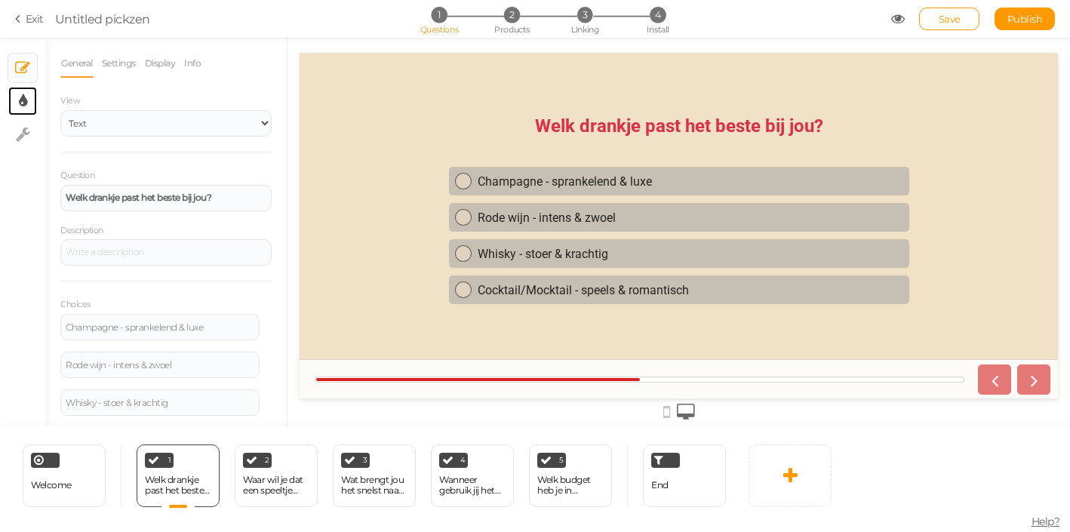
click at [27, 99] on link "× Display settings" at bounding box center [22, 101] width 29 height 29
select select "2"
select select "roboto"
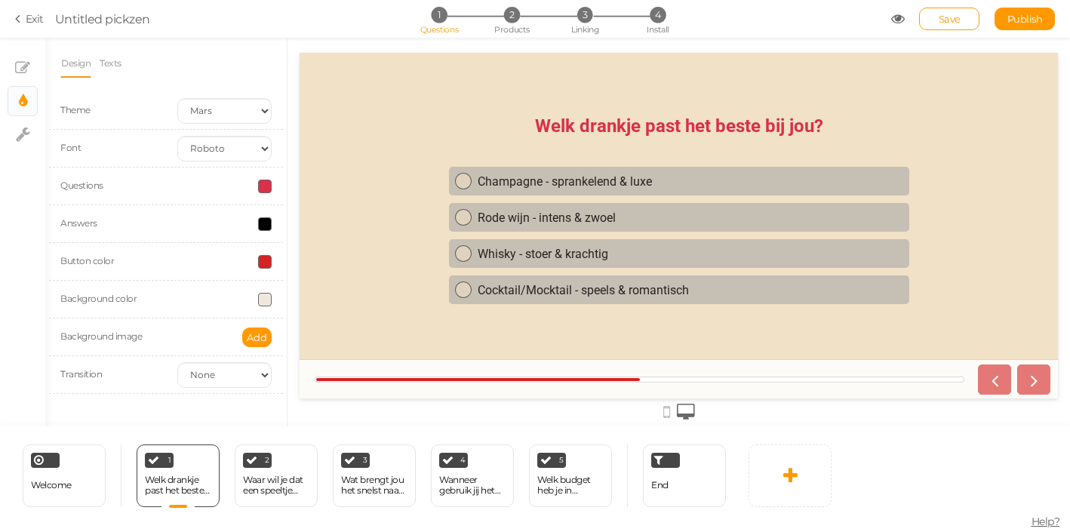
click at [266, 299] on span at bounding box center [265, 300] width 14 height 14
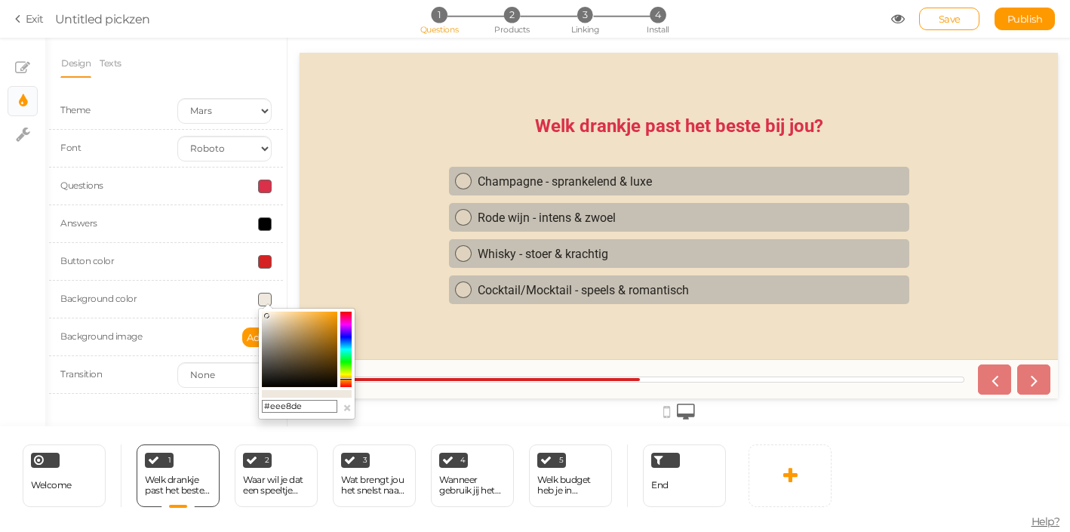
drag, startPoint x: 312, startPoint y: 406, endPoint x: 205, endPoint y: 380, distance: 109.4
click at [262, 400] on input "#eee8de" at bounding box center [299, 407] width 75 height 14
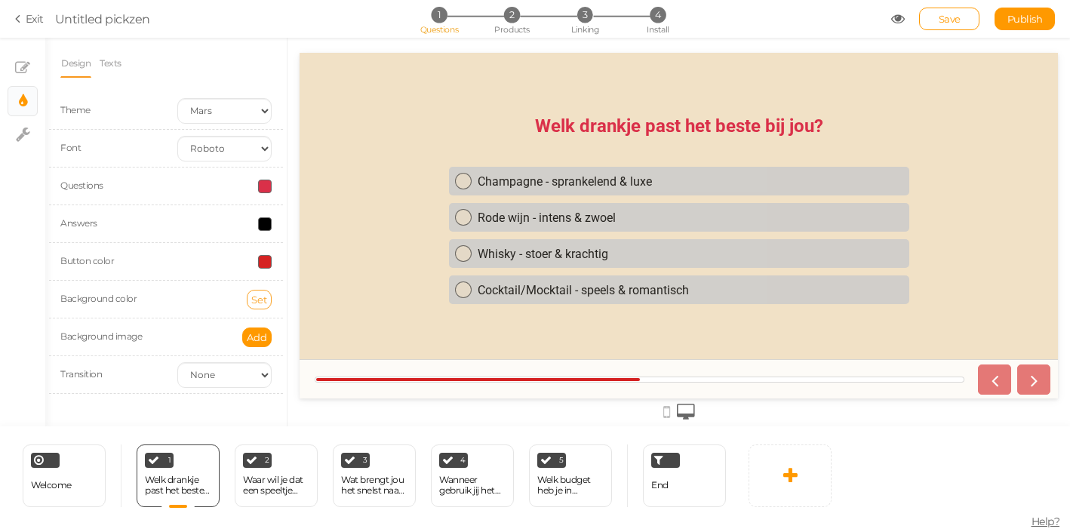
click at [262, 299] on span "Set" at bounding box center [259, 299] width 16 height 12
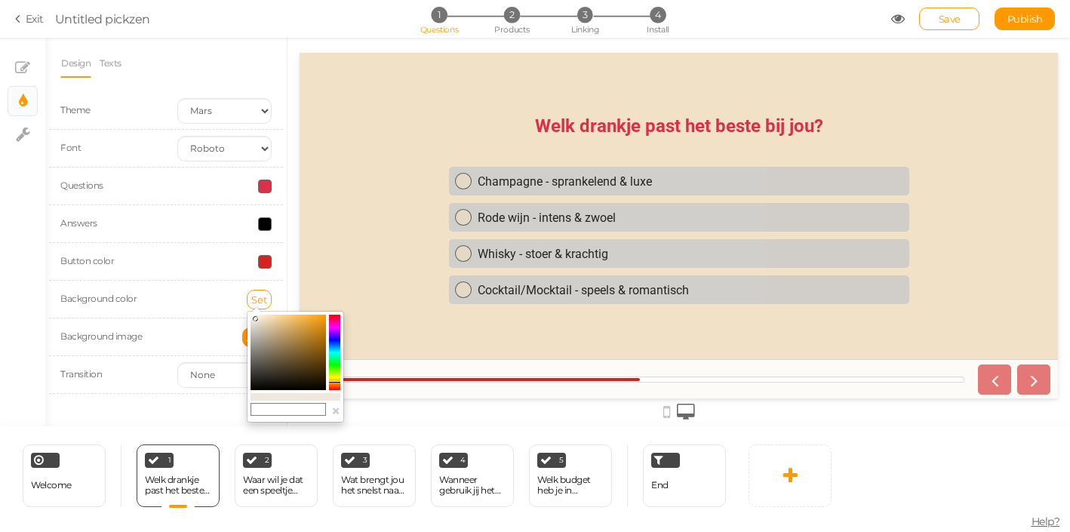
click at [272, 412] on input "text" at bounding box center [287, 410] width 75 height 14
paste input "#eee8de"
type input "#eee8de"
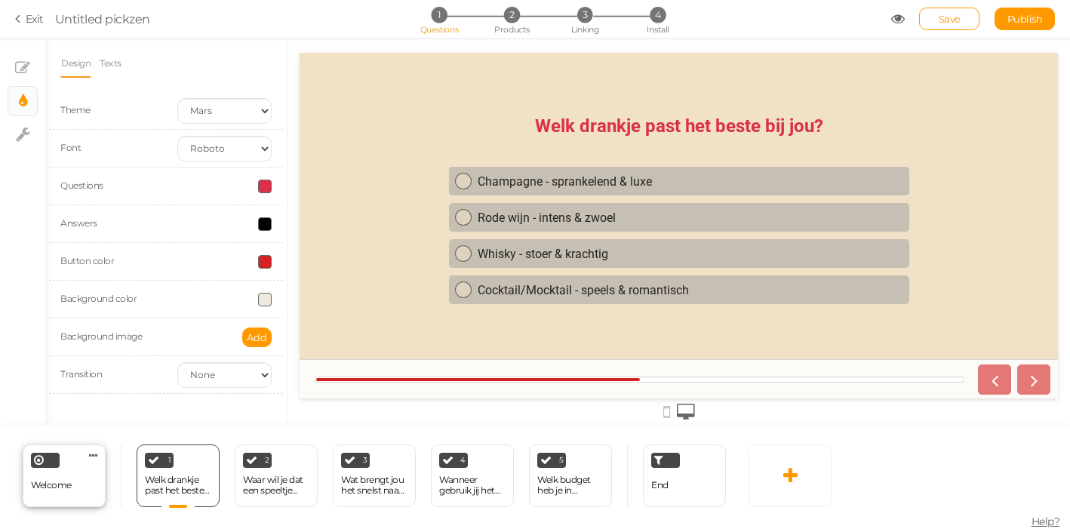
click at [80, 488] on div "Welcome Delete" at bounding box center [64, 475] width 83 height 63
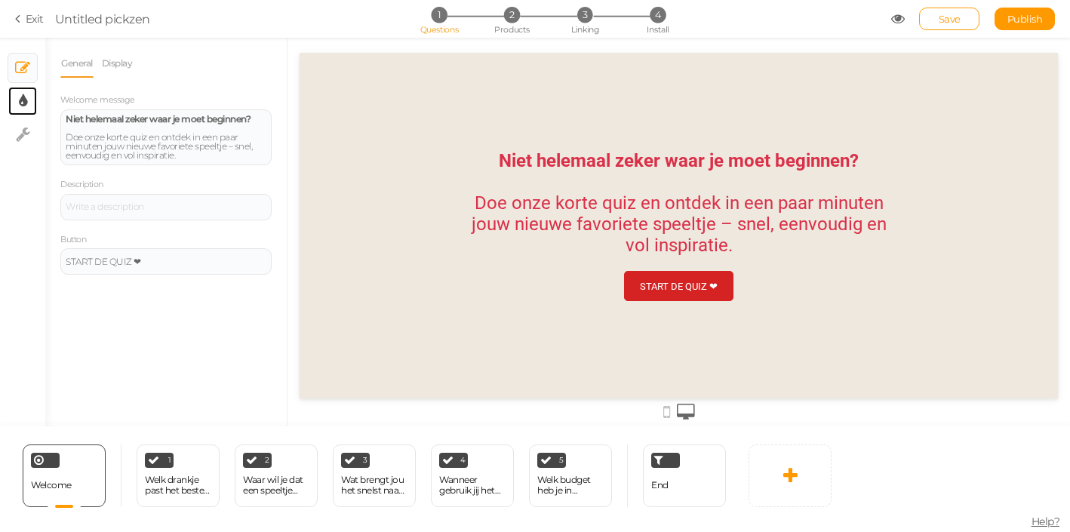
click at [29, 96] on link "× Display settings" at bounding box center [22, 101] width 29 height 29
select select "2"
select select "roboto"
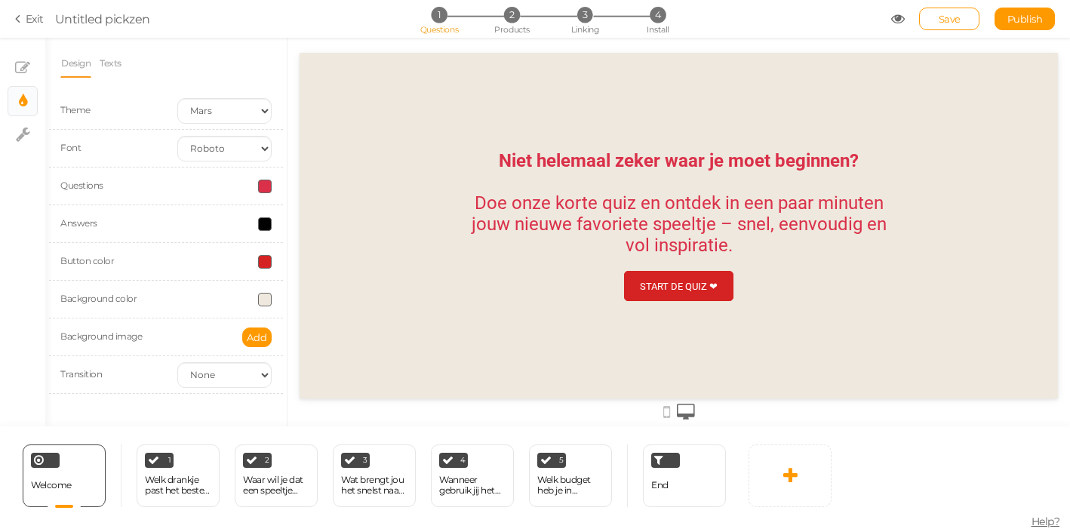
click at [258, 300] on div at bounding box center [224, 300] width 117 height 14
click at [266, 300] on span at bounding box center [265, 300] width 14 height 14
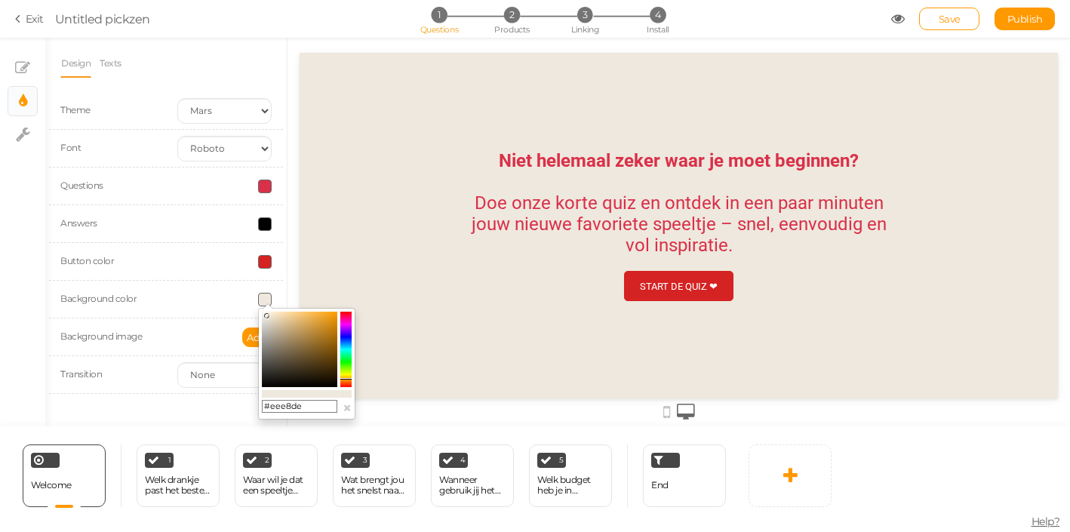
drag, startPoint x: 306, startPoint y: 408, endPoint x: 271, endPoint y: 406, distance: 35.5
click at [271, 406] on input "#eee8de" at bounding box center [299, 407] width 75 height 14
click at [296, 405] on input "#eee8de" at bounding box center [299, 407] width 75 height 14
drag, startPoint x: 310, startPoint y: 407, endPoint x: 263, endPoint y: 406, distance: 47.5
click at [263, 406] on input "#eee8de" at bounding box center [299, 407] width 75 height 14
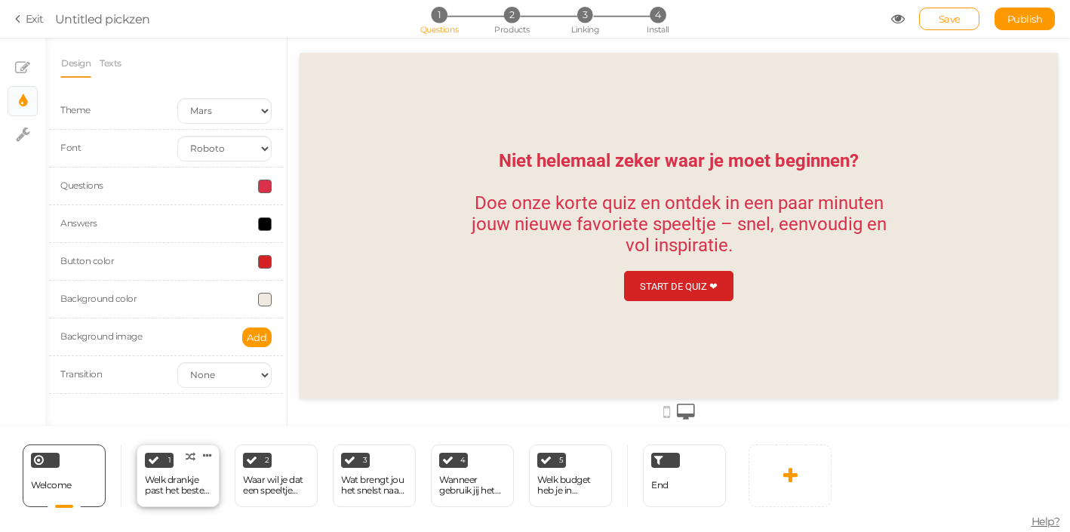
click at [195, 482] on div "Welk drankje past het beste bij jou?" at bounding box center [178, 485] width 66 height 21
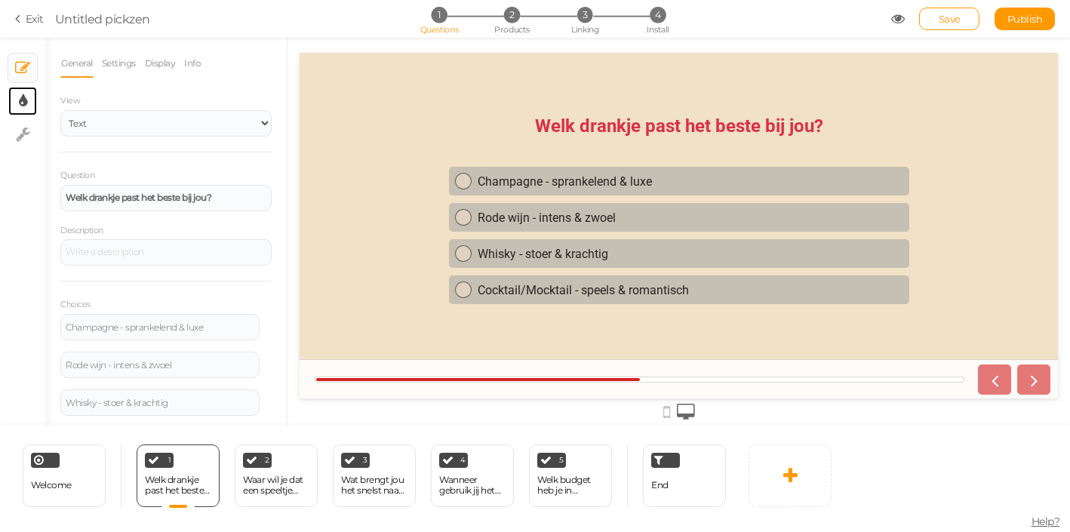
click at [28, 103] on link "× Display settings" at bounding box center [22, 101] width 29 height 29
select select "2"
select select "roboto"
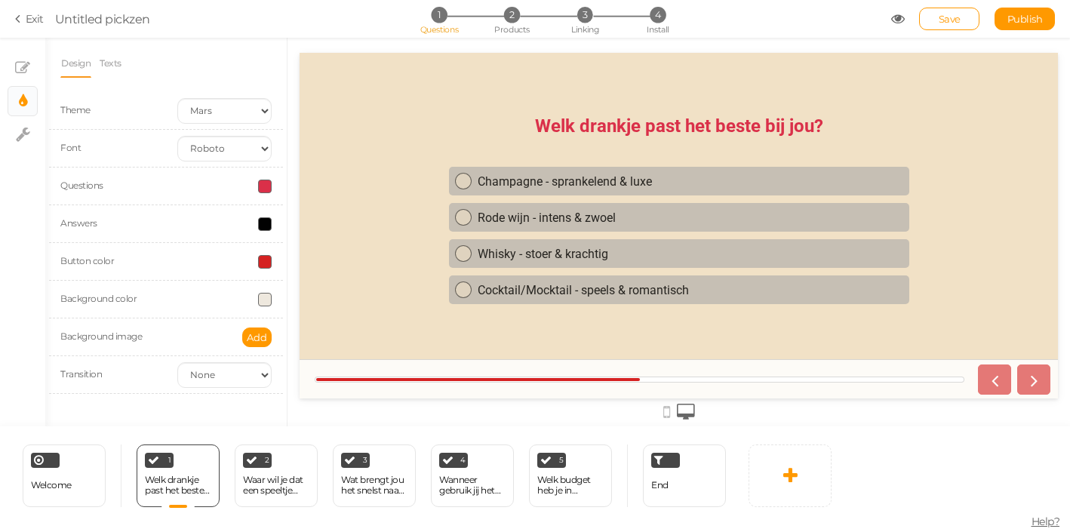
click at [271, 297] on span at bounding box center [265, 300] width 14 height 14
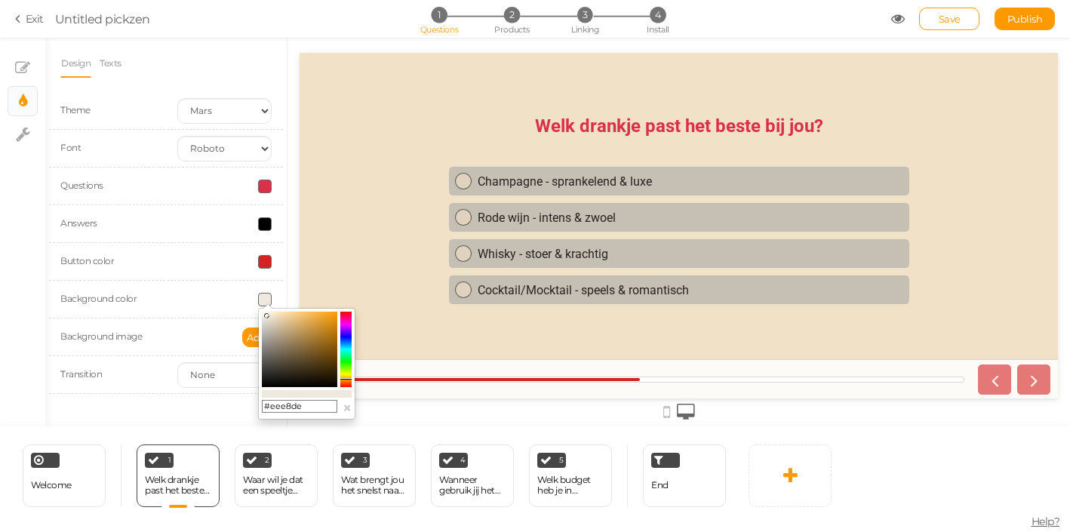
click at [315, 410] on input "#eee8de" at bounding box center [299, 407] width 75 height 14
click at [180, 272] on div "Button color" at bounding box center [166, 262] width 234 height 38
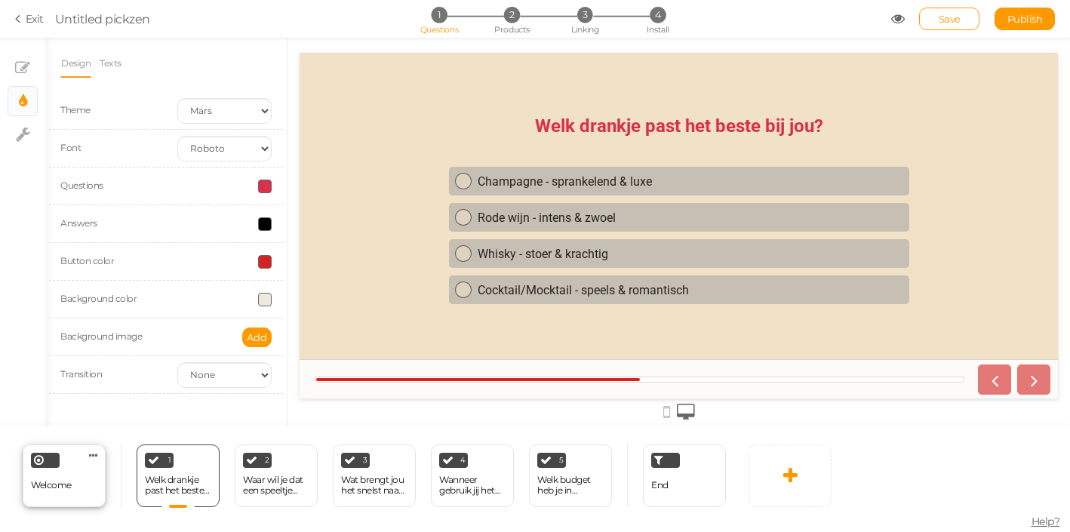
click at [91, 490] on div "Welcome Delete" at bounding box center [64, 475] width 83 height 63
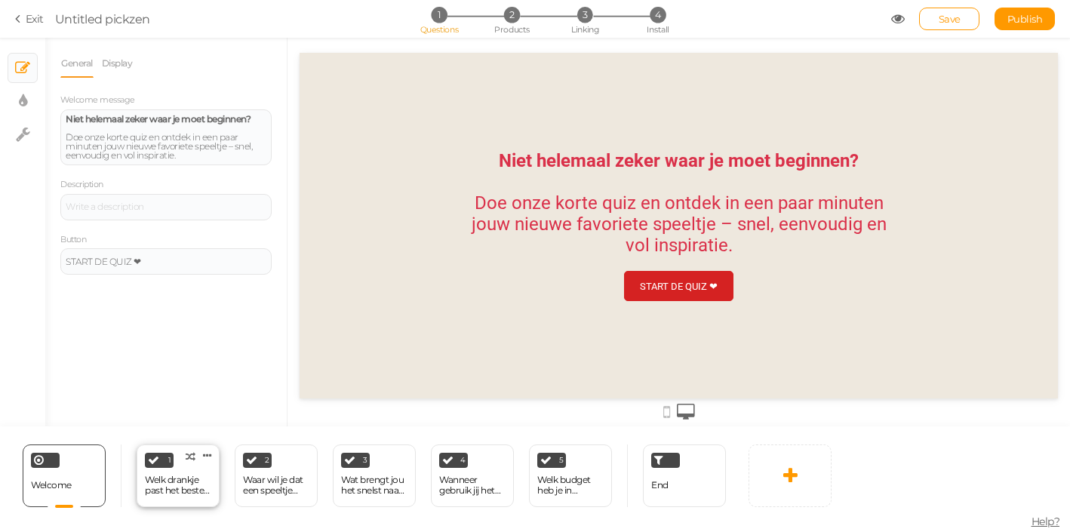
click at [192, 497] on div "Welk drankje past het beste bij jou?" at bounding box center [178, 485] width 66 height 26
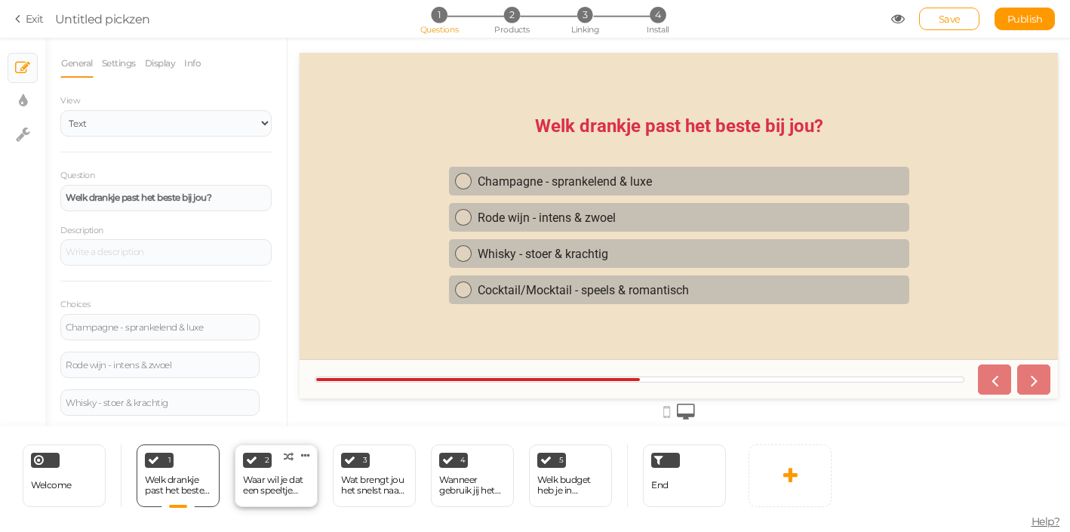
click at [255, 488] on div "Waar wil je dat een speeltje zich vooral op richt?" at bounding box center [276, 485] width 66 height 21
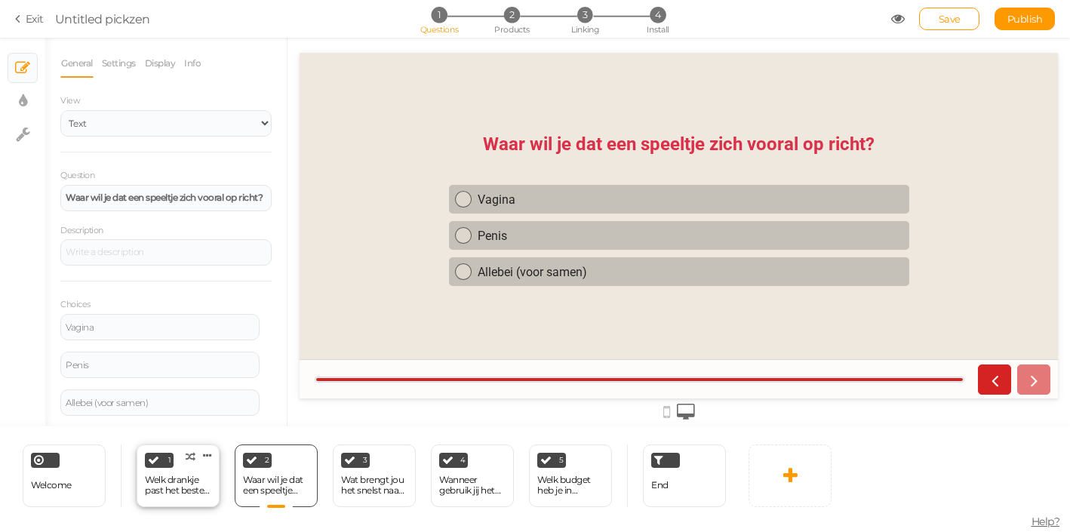
click at [189, 494] on div "Welk drankje past het beste bij jou?" at bounding box center [178, 485] width 66 height 21
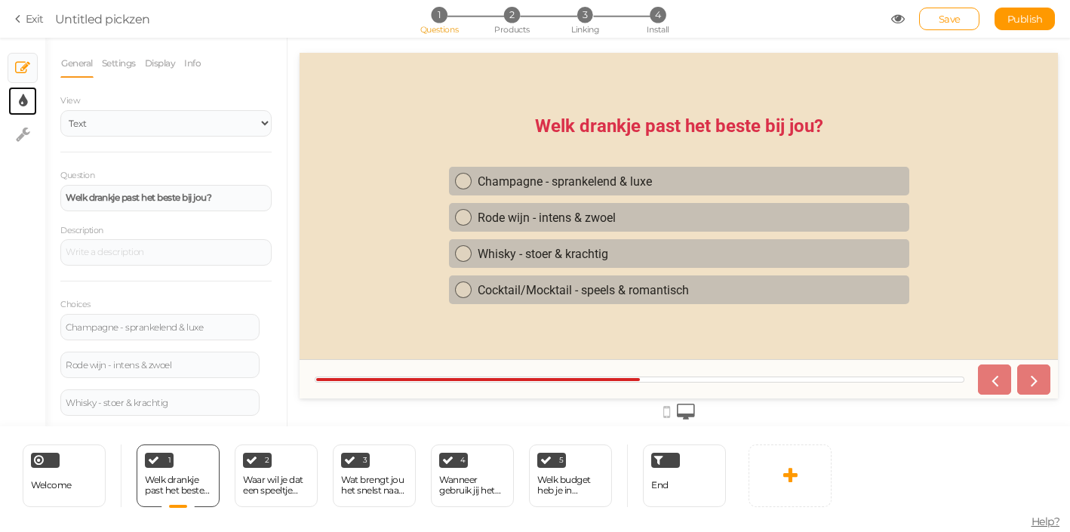
click at [32, 103] on link "× Display settings" at bounding box center [22, 101] width 29 height 29
select select "2"
select select "roboto"
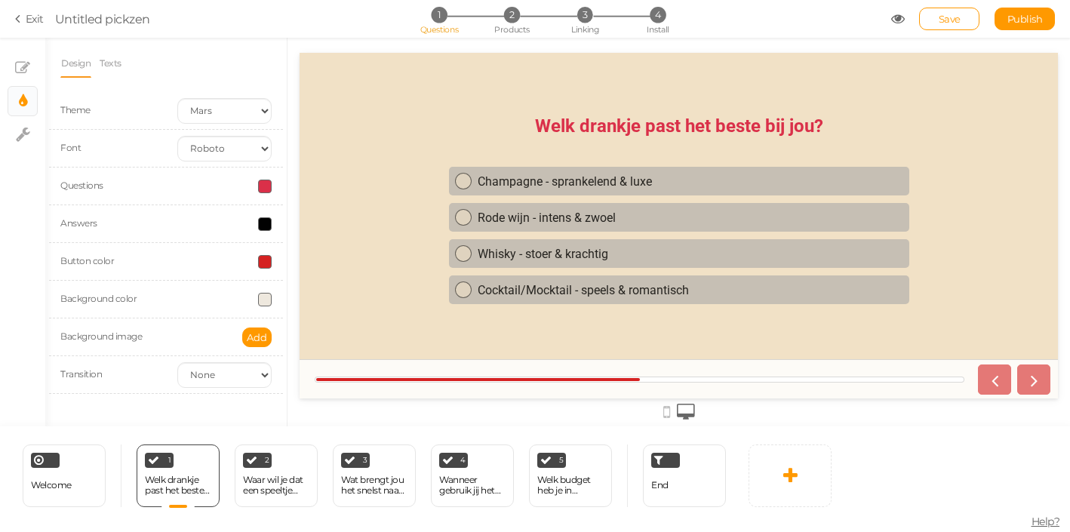
click at [218, 297] on div at bounding box center [224, 300] width 117 height 14
click at [267, 306] on div "Background color" at bounding box center [166, 300] width 234 height 38
click at [264, 298] on span at bounding box center [265, 300] width 14 height 14
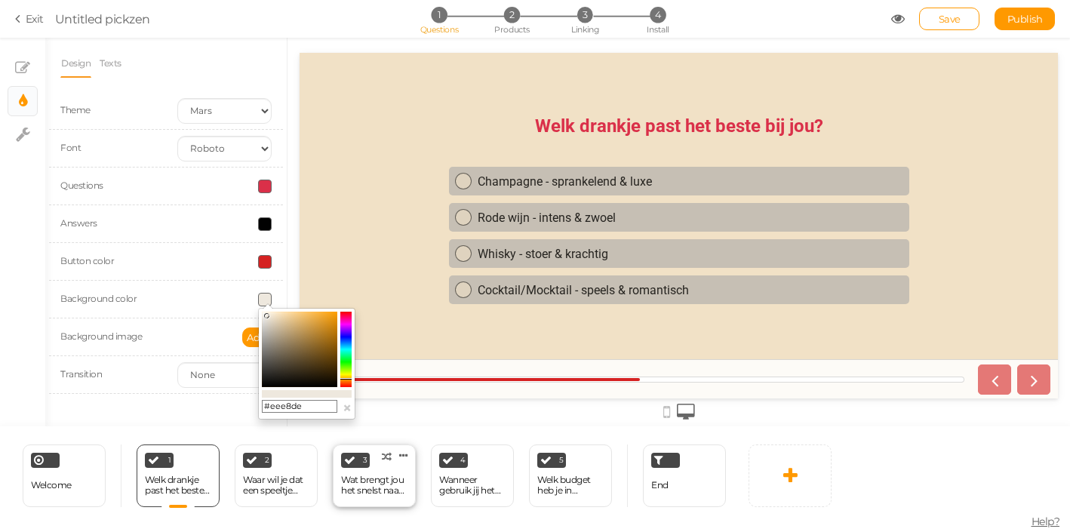
click at [389, 502] on div "3 Wat brengt jou het snelst naar een orgasme? × Define the conditions to show t…" at bounding box center [374, 475] width 83 height 63
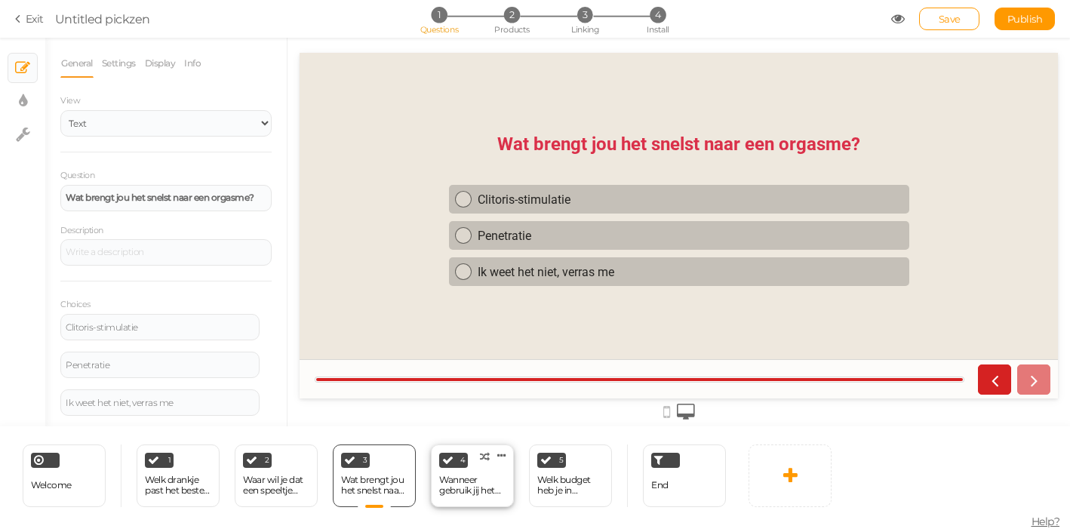
click at [461, 500] on div "4 Wanneer gebruik jij het liefst een speeltje? × Define the conditions to show …" at bounding box center [472, 475] width 83 height 63
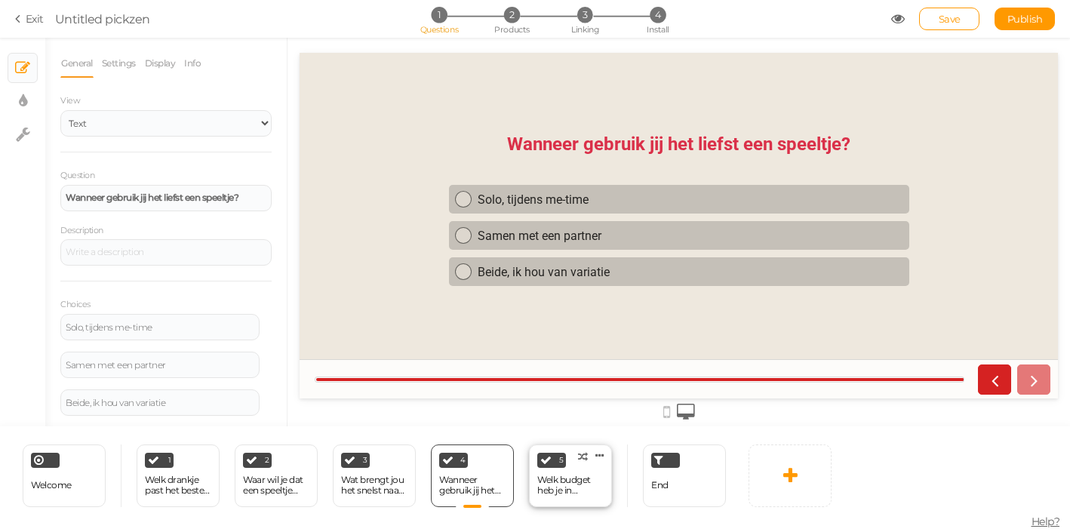
click at [551, 499] on div "5 Welk budget heb je in gedachten? × Define the conditions to show this slide. …" at bounding box center [570, 475] width 83 height 63
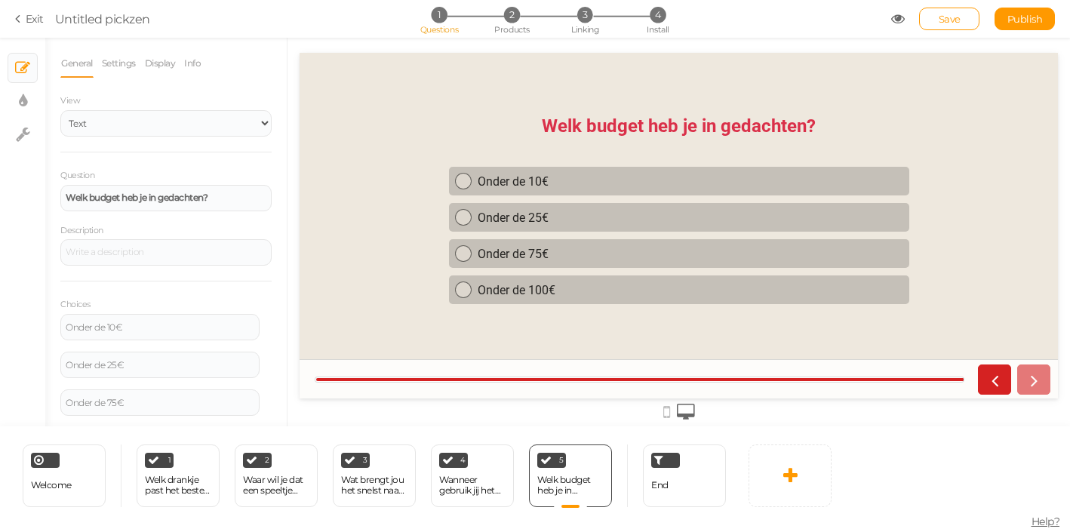
click at [658, 507] on div "Welcome Delete 1 Welk drankje past het beste bij jou? × Define the conditions t…" at bounding box center [366, 475] width 733 height 98
click at [674, 505] on div "End" at bounding box center [684, 475] width 83 height 63
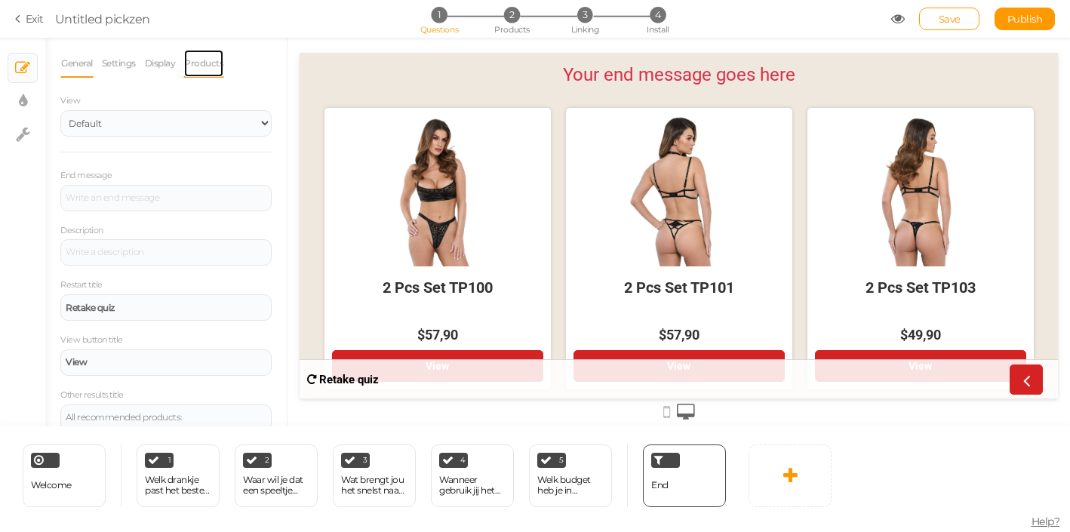
click at [214, 57] on link "Products" at bounding box center [203, 63] width 41 height 29
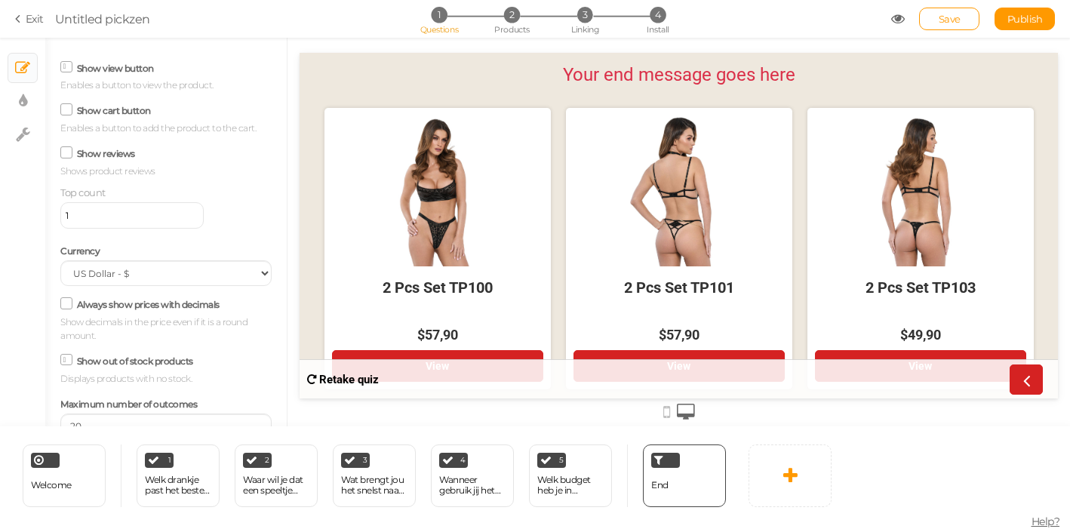
scroll to position [309, 0]
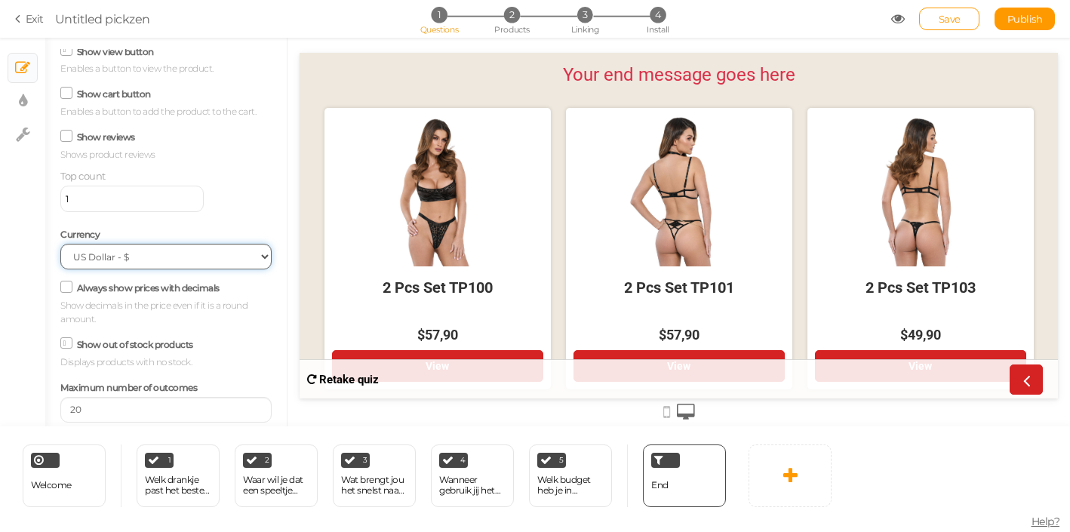
select select "EUR"
click option "Euro - €" at bounding box center [0, 0] width 0 height 0
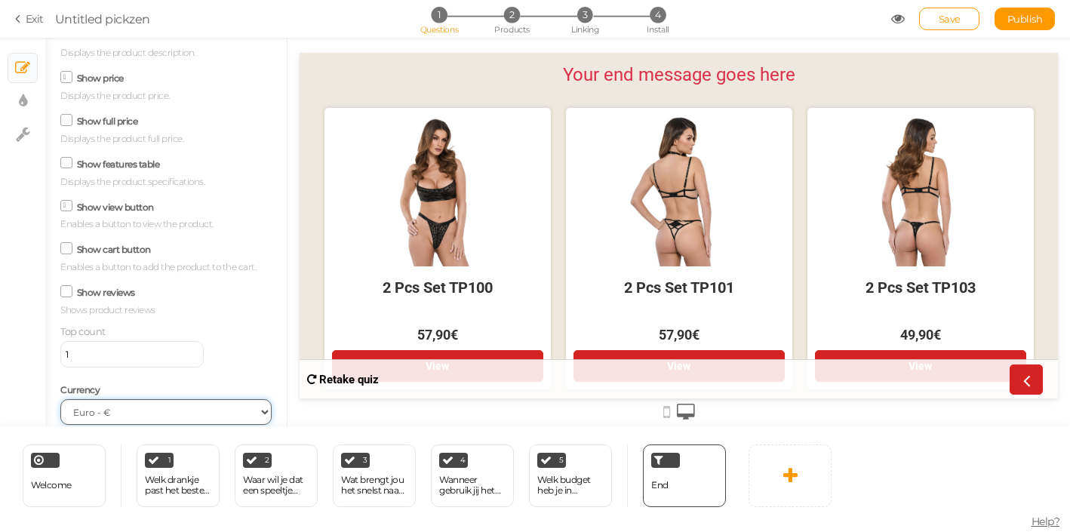
scroll to position [0, 0]
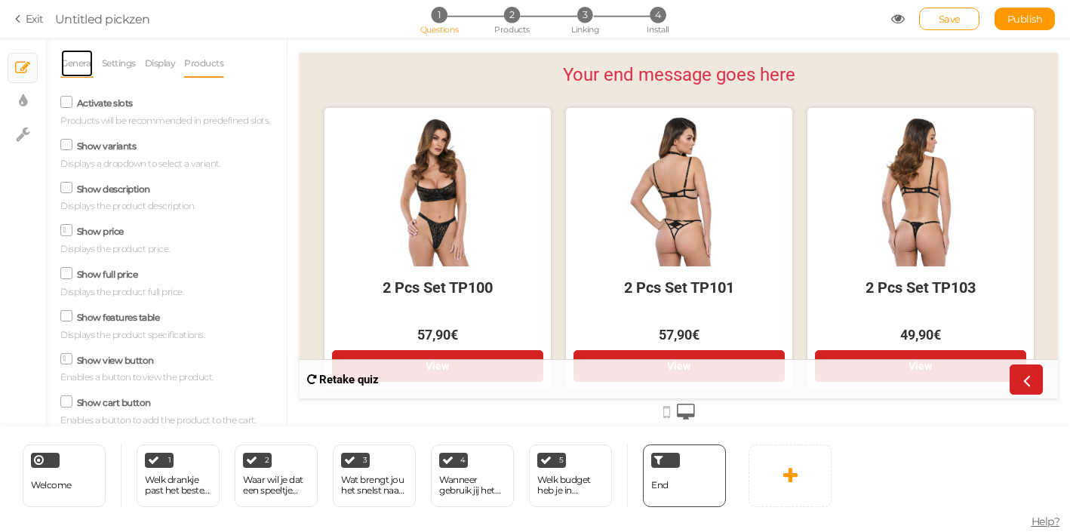
click at [80, 66] on link "General" at bounding box center [76, 63] width 33 height 29
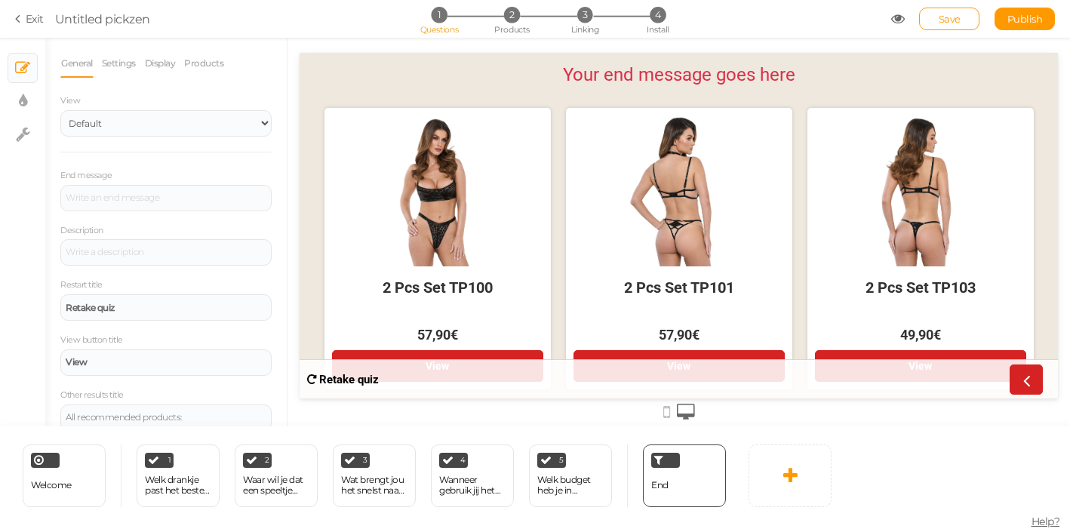
scroll to position [16, 0]
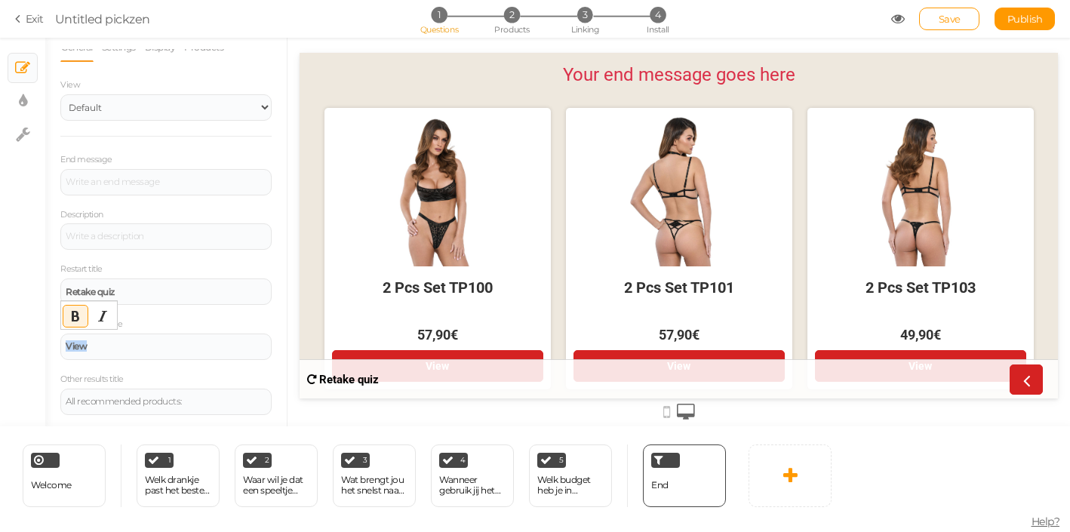
drag, startPoint x: 116, startPoint y: 353, endPoint x: 49, endPoint y: 340, distance: 68.5
click at [49, 340] on div "General Settings Display Products View Default Top End message Description Rest…" at bounding box center [165, 237] width 241 height 377
click at [17, 348] on div "× Slides × Display settings × Settings" at bounding box center [22, 232] width 45 height 389
click at [124, 341] on div "Bekijk item" at bounding box center [165, 346] width 211 height 26
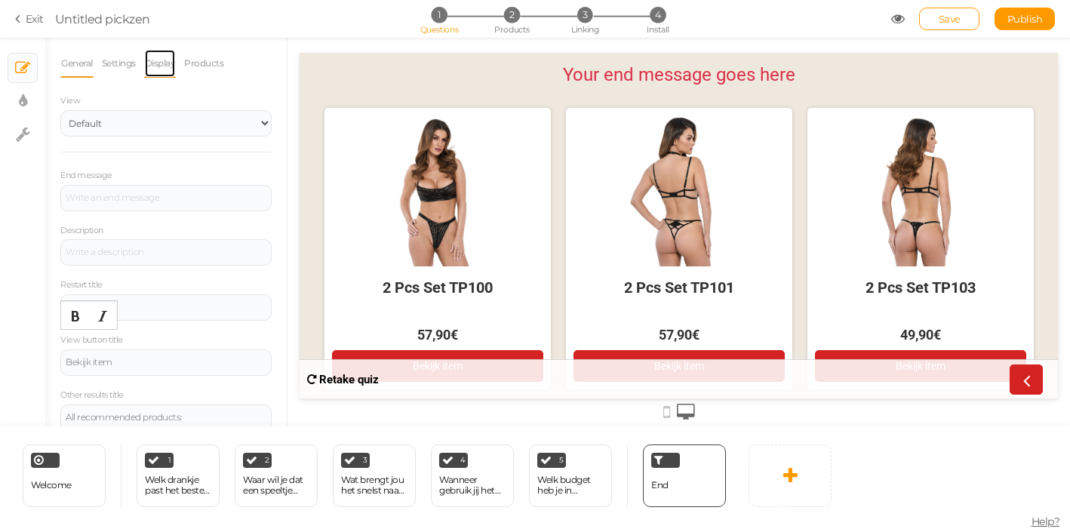
click at [160, 66] on link "Display" at bounding box center [160, 63] width 32 height 29
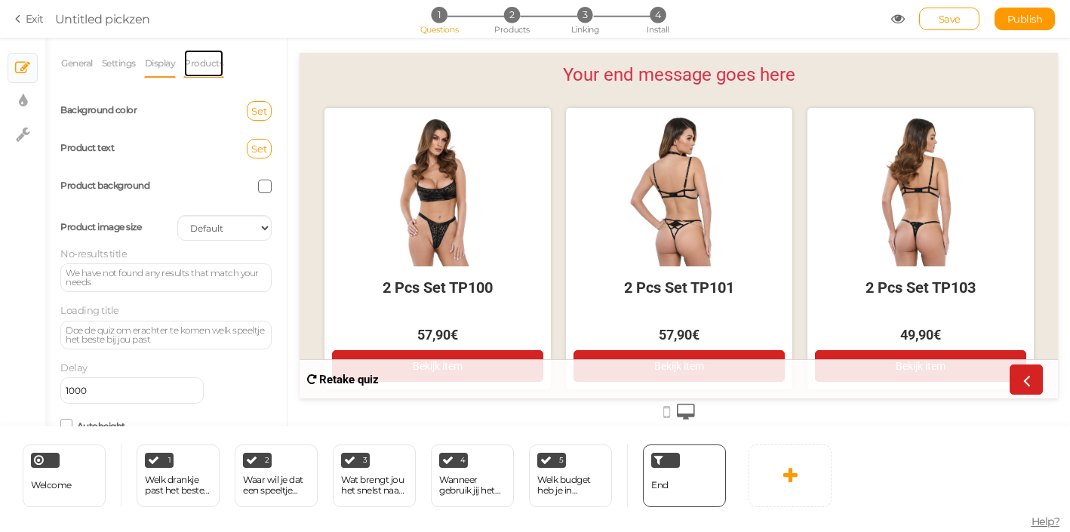
click at [214, 62] on link "Products" at bounding box center [203, 63] width 41 height 29
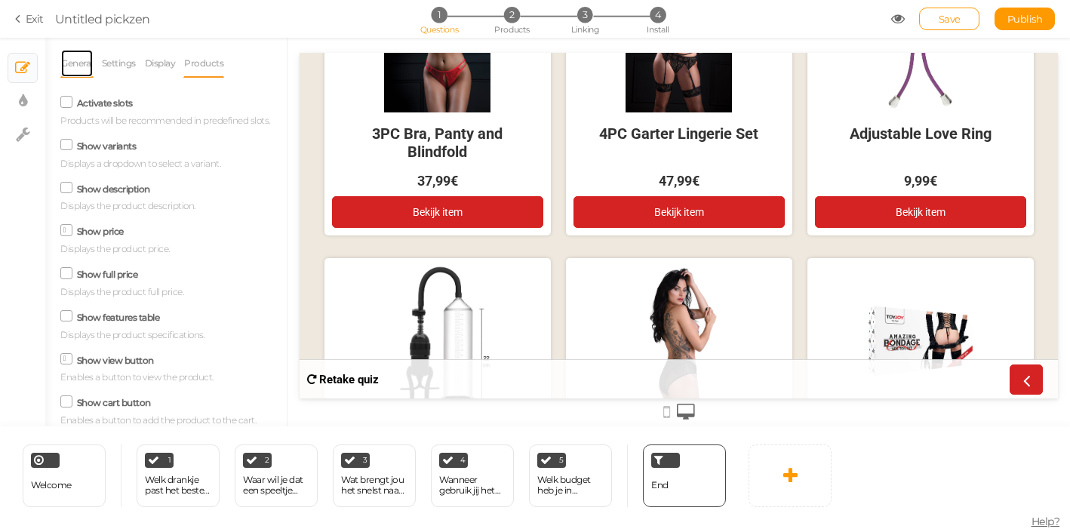
click at [78, 61] on link "General" at bounding box center [76, 63] width 33 height 29
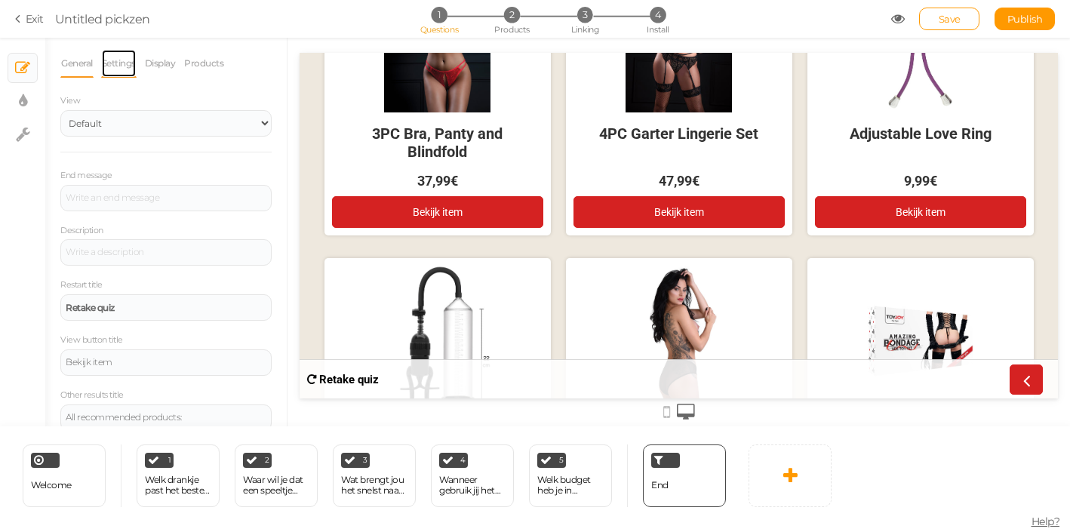
click at [137, 64] on link "Settings" at bounding box center [118, 63] width 35 height 29
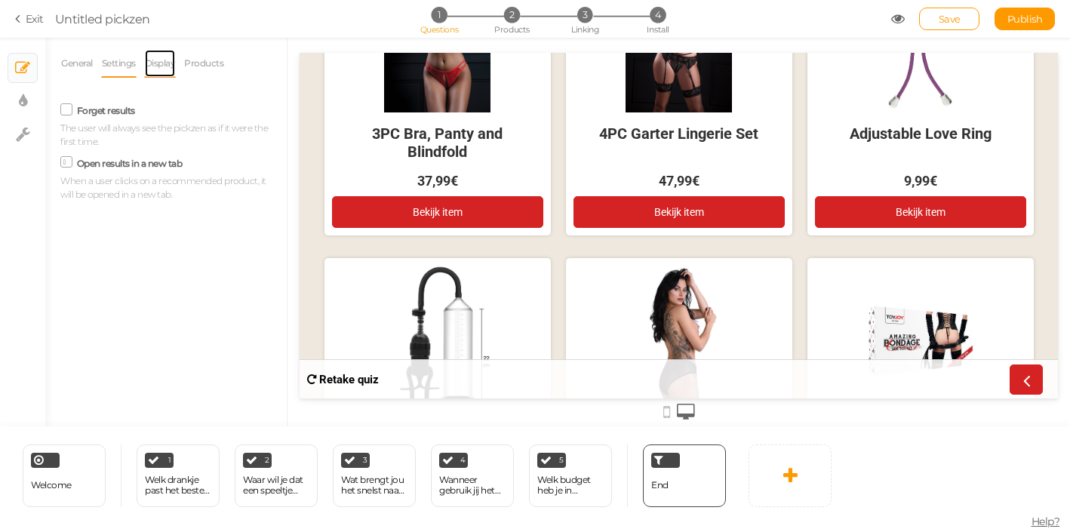
click at [170, 71] on link "Display" at bounding box center [160, 63] width 32 height 29
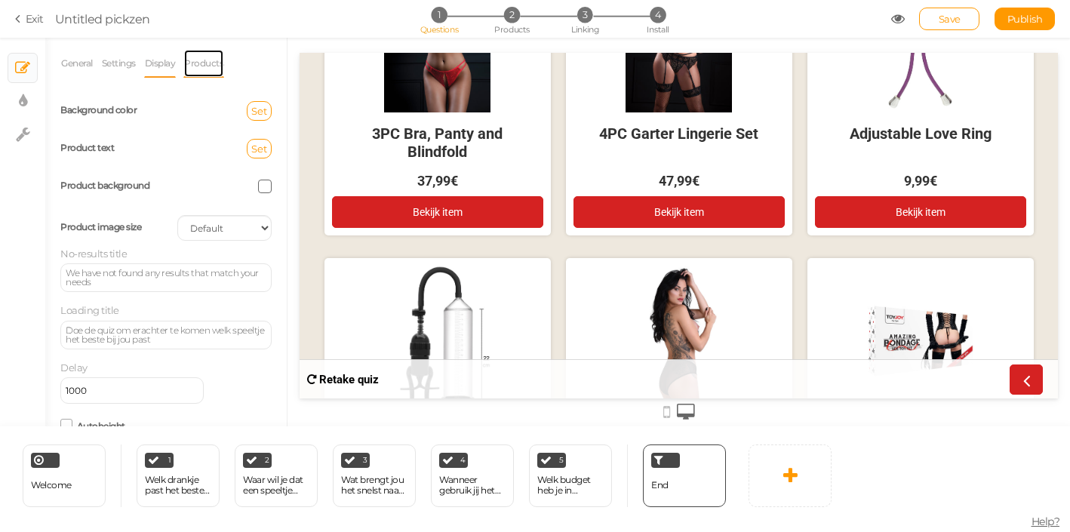
click at [203, 70] on link "Products" at bounding box center [203, 63] width 41 height 29
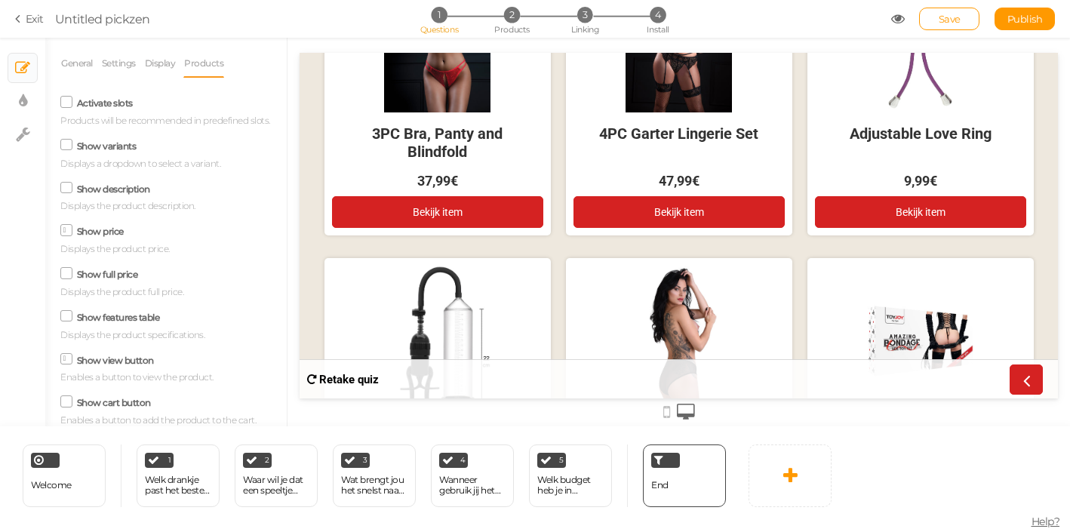
scroll to position [33, 0]
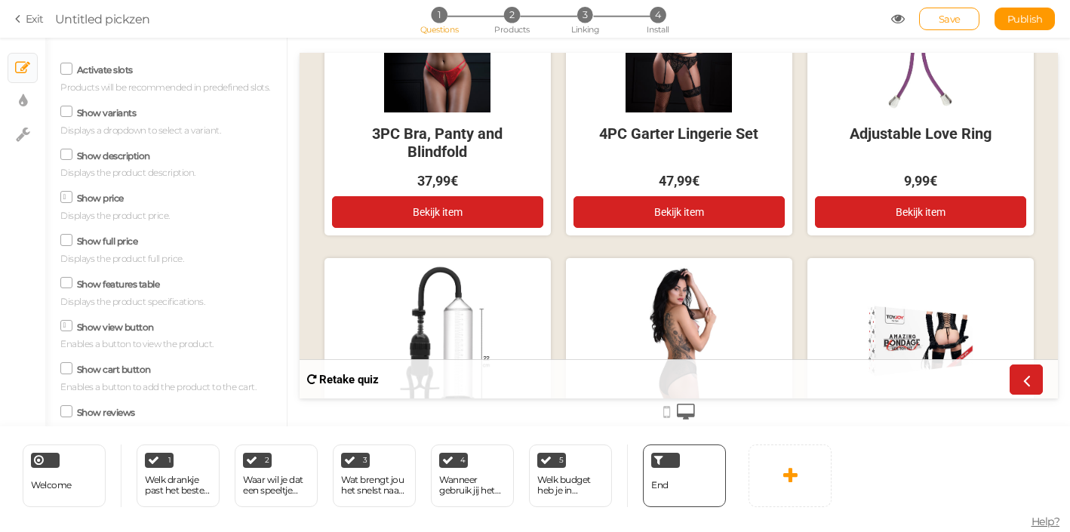
click at [69, 158] on icon at bounding box center [67, 154] width 20 height 8
click at [0, 0] on input "Show description" at bounding box center [0, 0] width 0 height 0
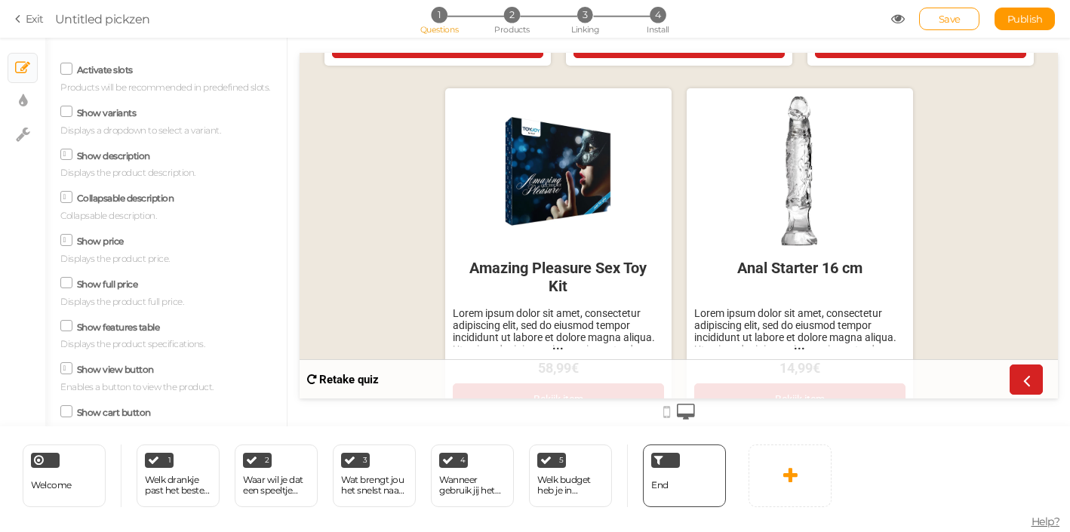
scroll to position [2213, 0]
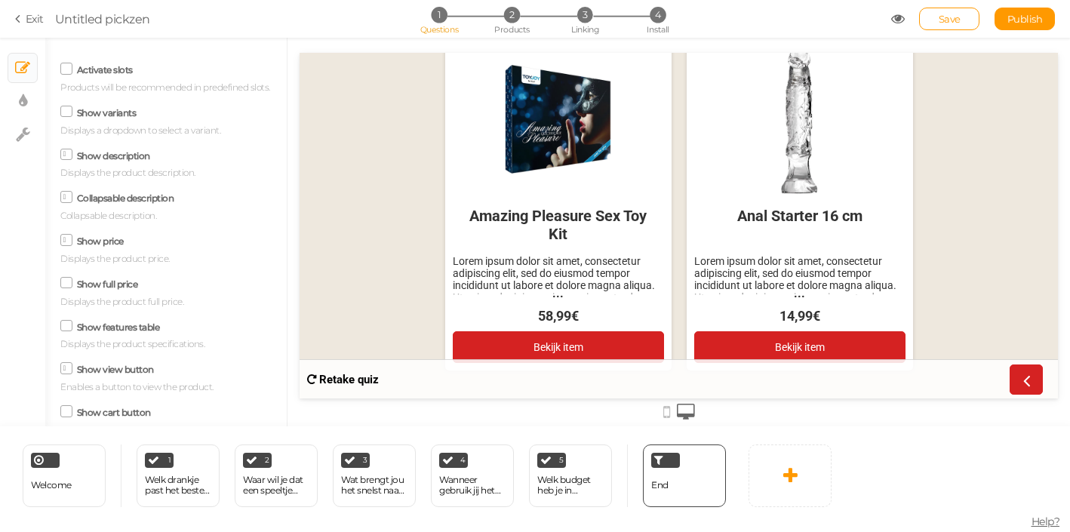
click at [68, 197] on icon at bounding box center [67, 197] width 8 height 0
click at [0, 0] on input "Collapsable description" at bounding box center [0, 0] width 0 height 0
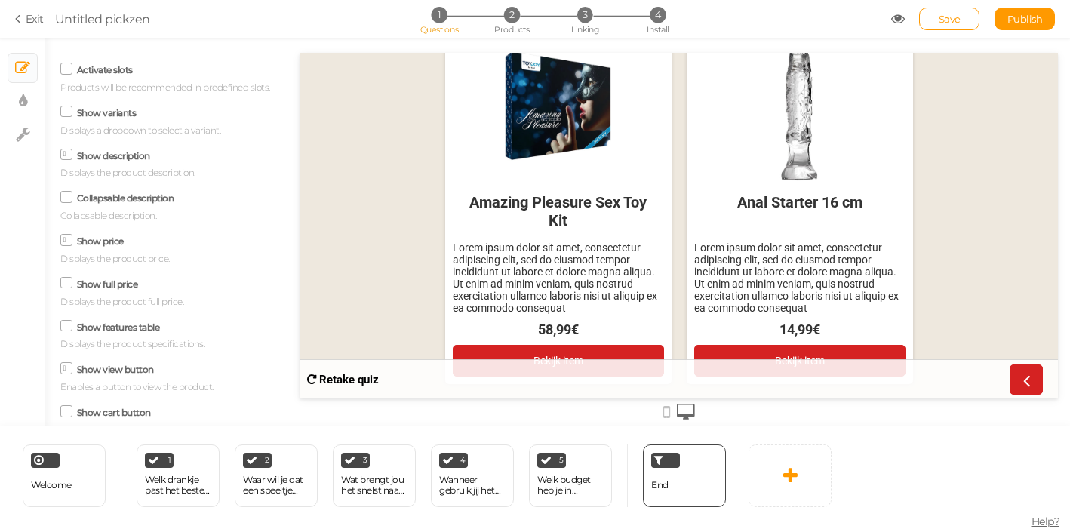
click at [69, 198] on icon at bounding box center [67, 197] width 20 height 8
click at [0, 0] on input "Collapsable description" at bounding box center [0, 0] width 0 height 0
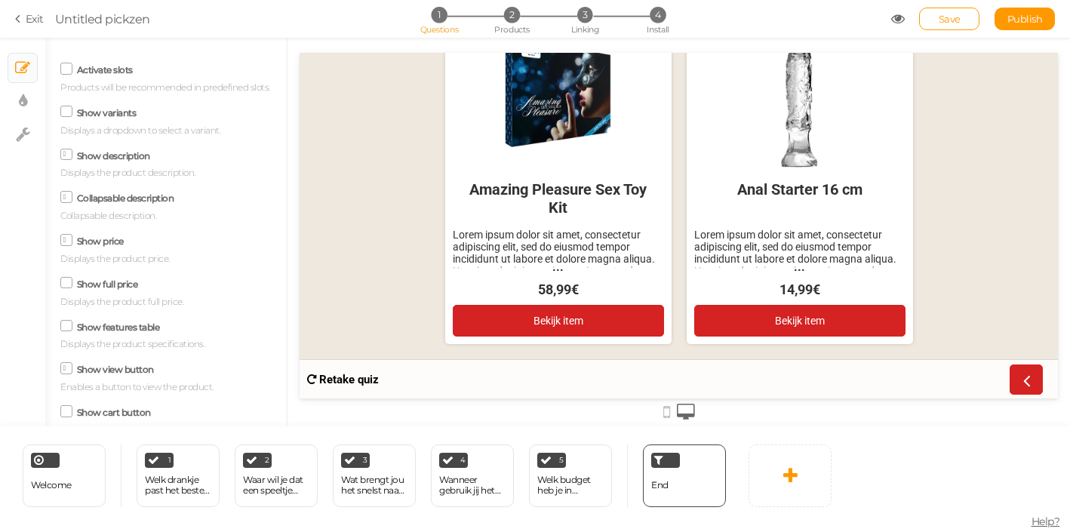
scroll to position [2213, 0]
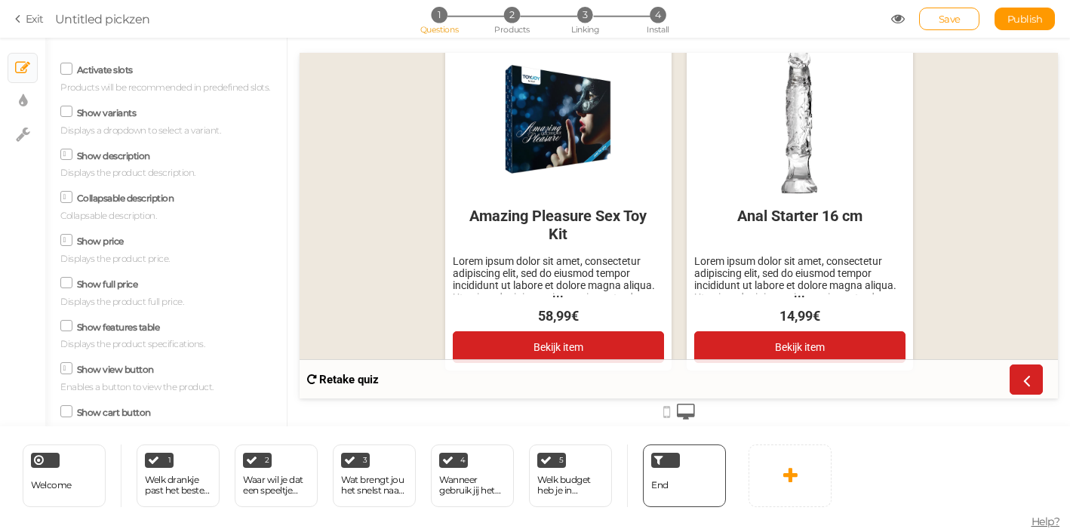
click at [70, 199] on span at bounding box center [66, 197] width 12 height 12
click at [0, 0] on input "Collapsable description" at bounding box center [0, 0] width 0 height 0
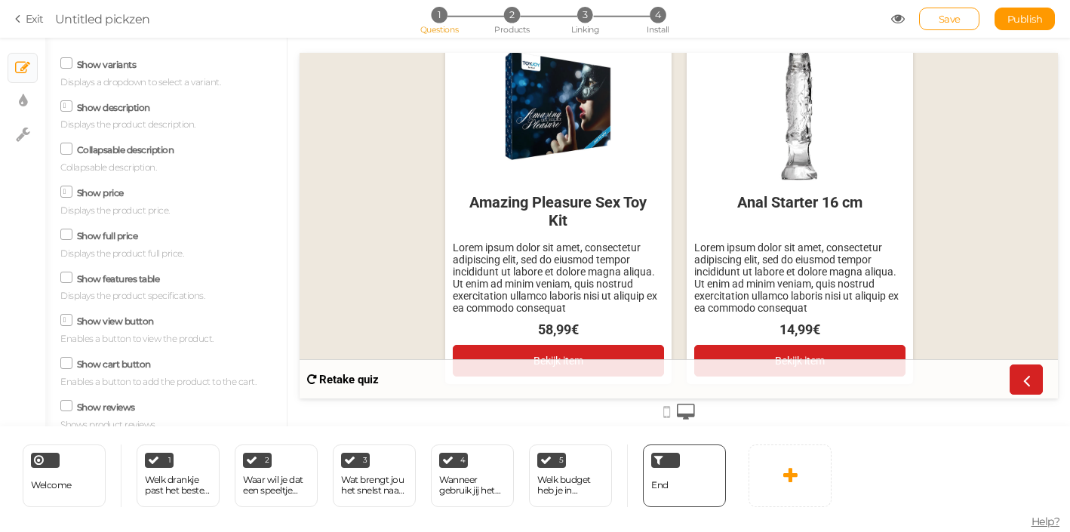
scroll to position [71, 0]
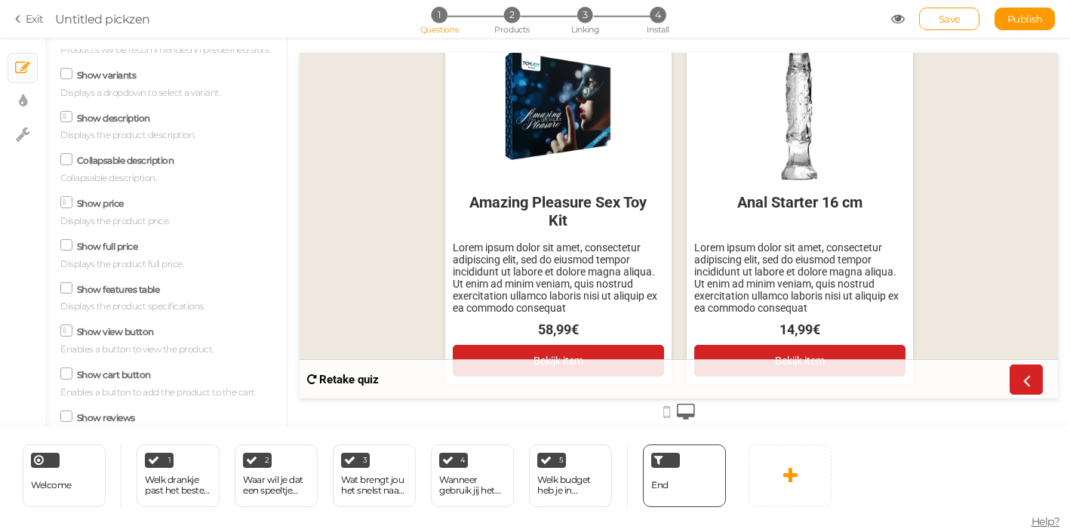
click at [69, 158] on icon at bounding box center [67, 159] width 20 height 8
click at [0, 0] on input "Collapsable description" at bounding box center [0, 0] width 0 height 0
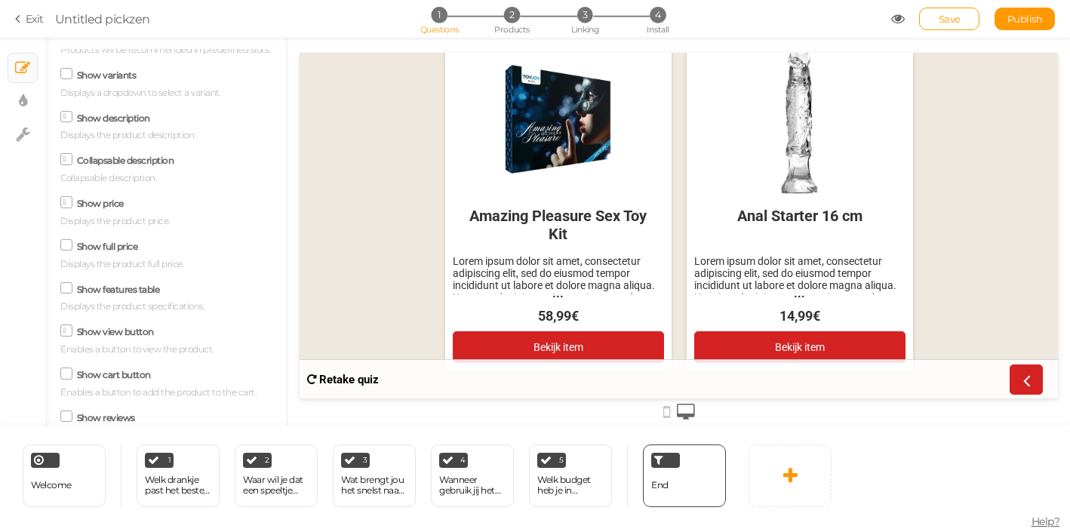
scroll to position [2246, 0]
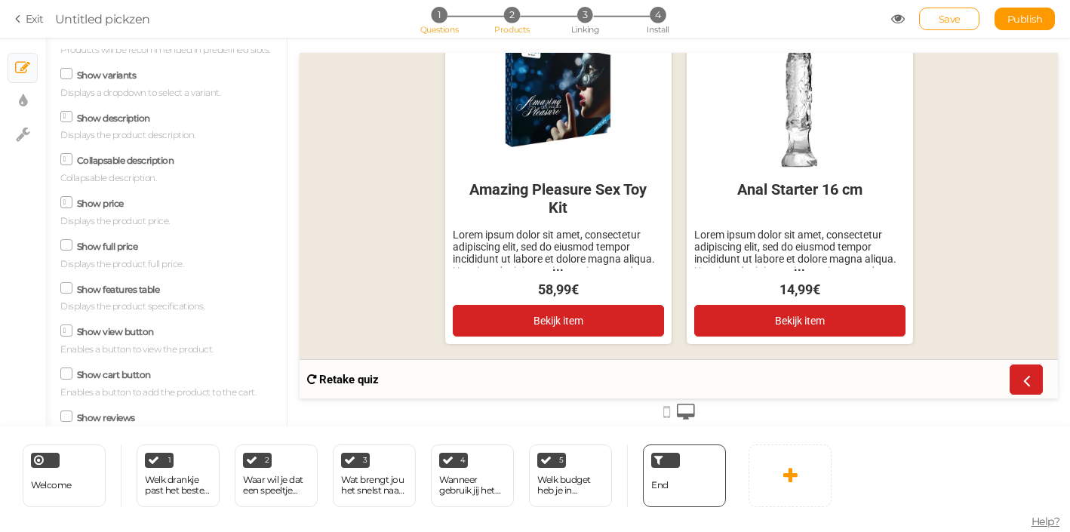
click at [511, 18] on span "2" at bounding box center [512, 15] width 16 height 16
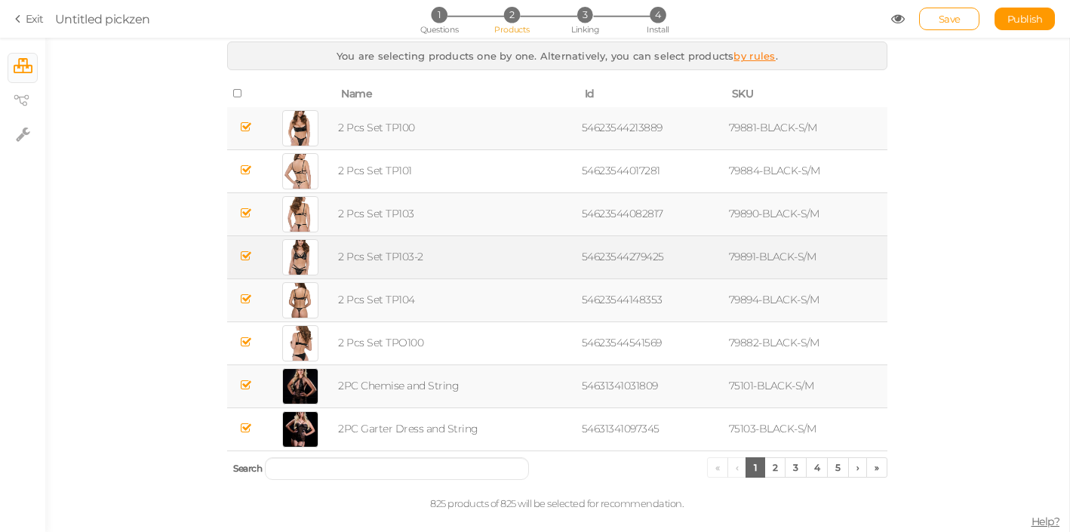
scroll to position [0, 0]
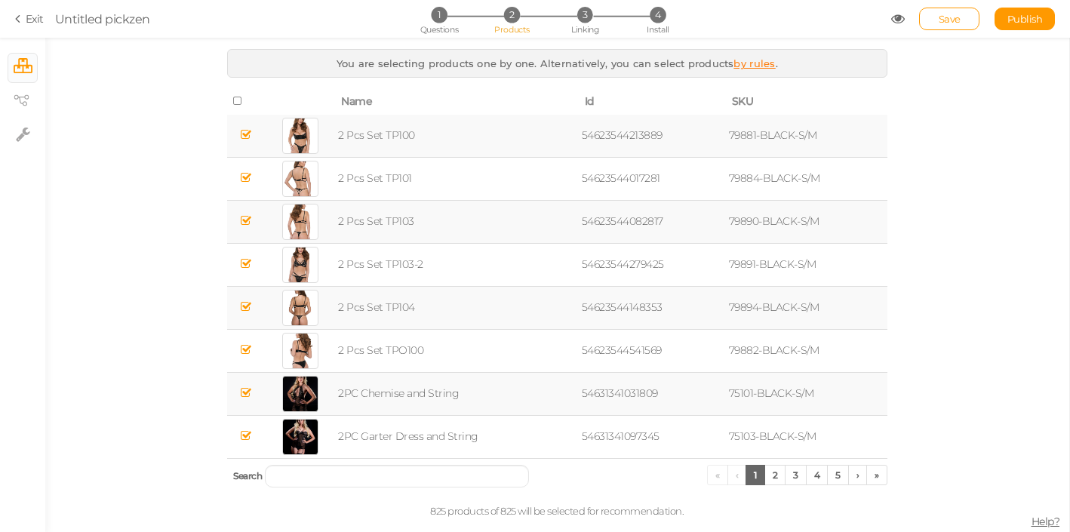
click at [766, 61] on link "by rules" at bounding box center [753, 63] width 41 height 12
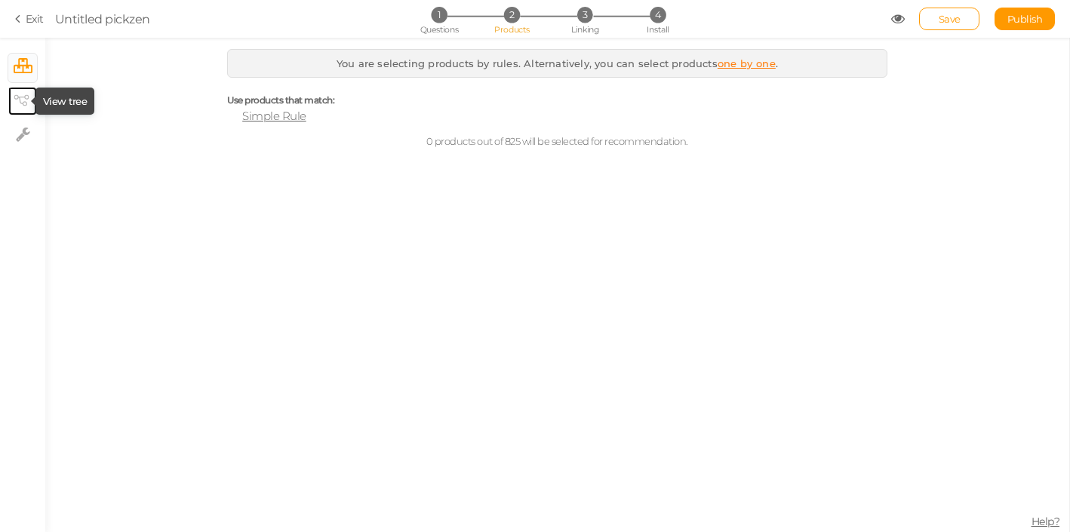
click at [24, 103] on icon at bounding box center [21, 100] width 15 height 11
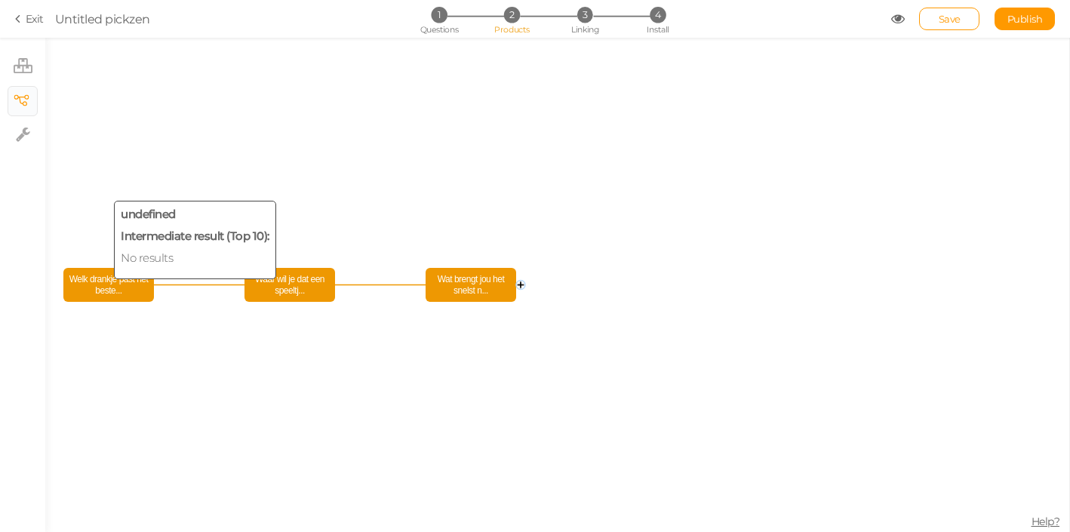
click at [100, 288] on span "Welk drankje past het beste..." at bounding box center [108, 285] width 83 height 26
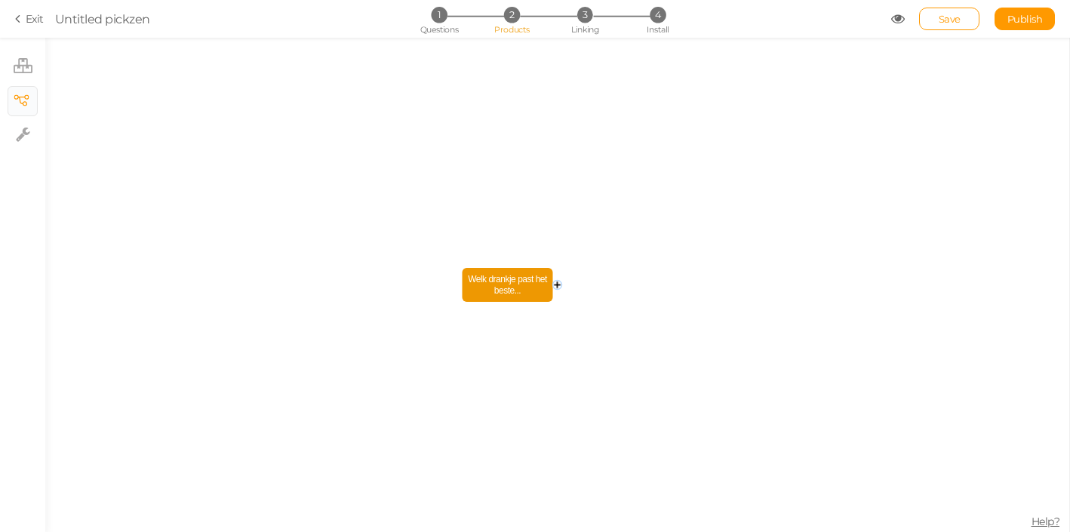
click at [561, 282] on circle at bounding box center [557, 285] width 9 height 9
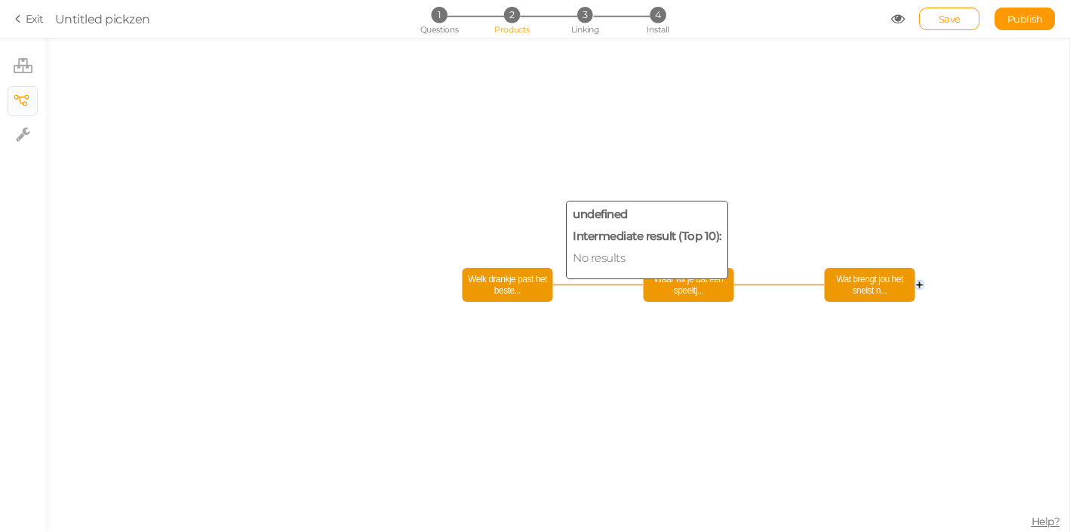
click at [521, 290] on span "Welk drankje past het beste..." at bounding box center [507, 285] width 83 height 26
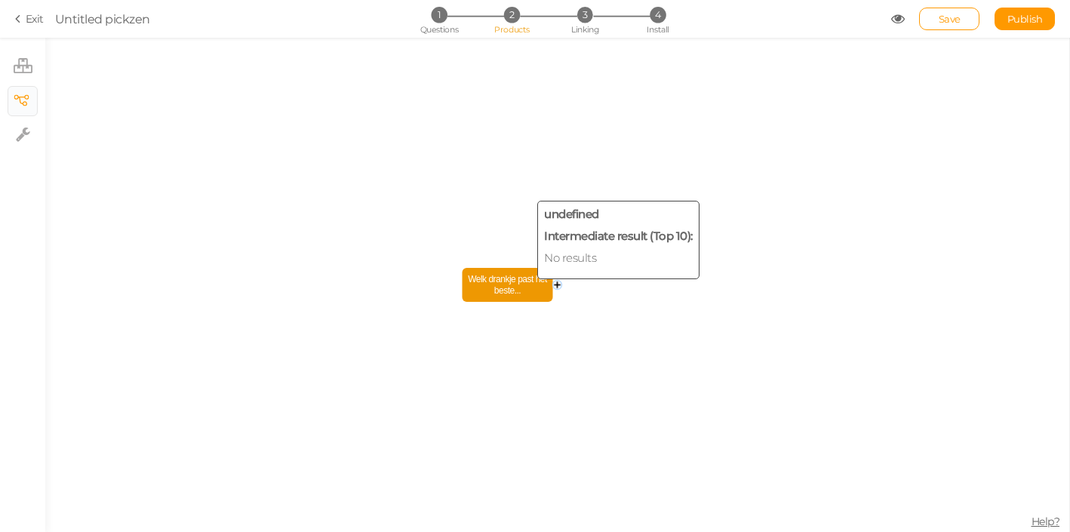
click at [504, 291] on span "Welk drankje past het beste..." at bounding box center [507, 285] width 83 height 26
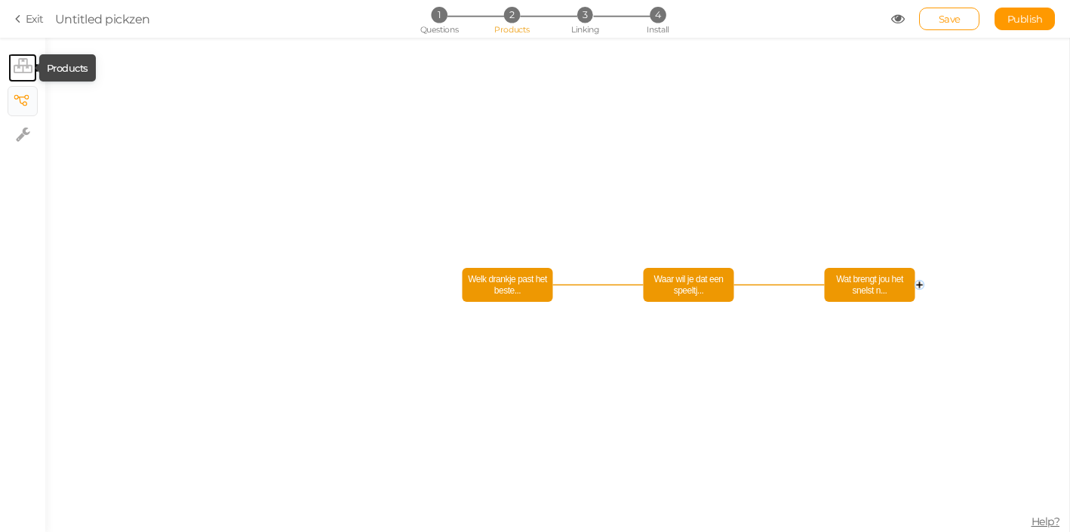
click at [29, 75] on tip-cont at bounding box center [23, 68] width 19 height 18
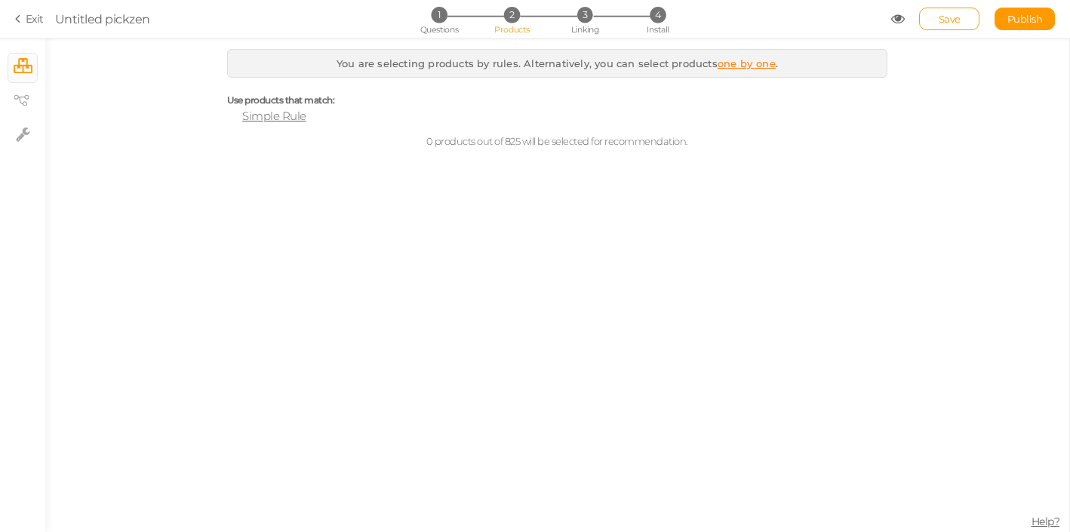
click at [274, 111] on span "Simple Rule" at bounding box center [274, 116] width 64 height 14
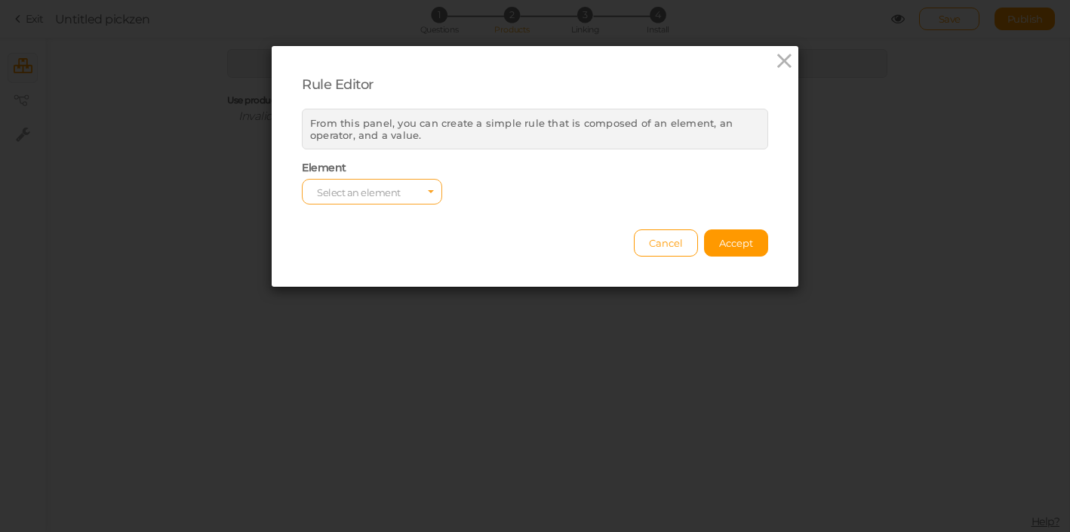
click at [336, 189] on span "Select an element" at bounding box center [359, 192] width 84 height 12
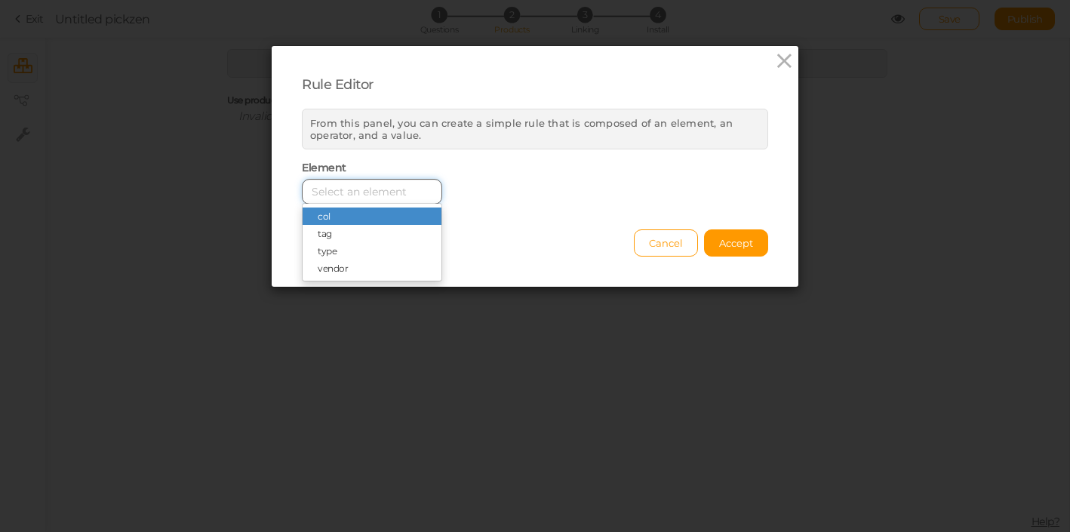
click at [347, 194] on input "Select box" at bounding box center [372, 192] width 140 height 26
click at [647, 240] on button "Cancel" at bounding box center [666, 242] width 64 height 27
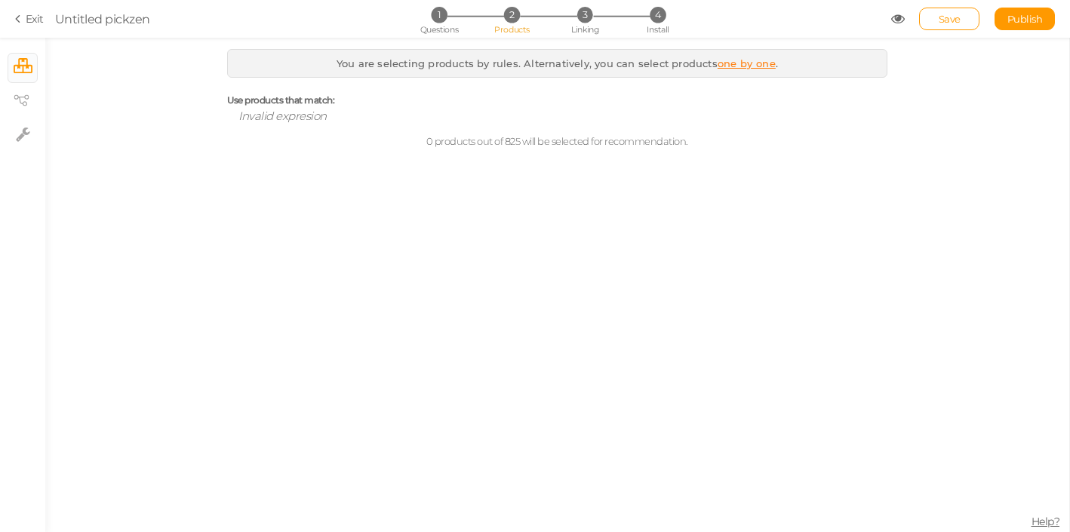
click at [728, 63] on link "one by one" at bounding box center [746, 63] width 58 height 12
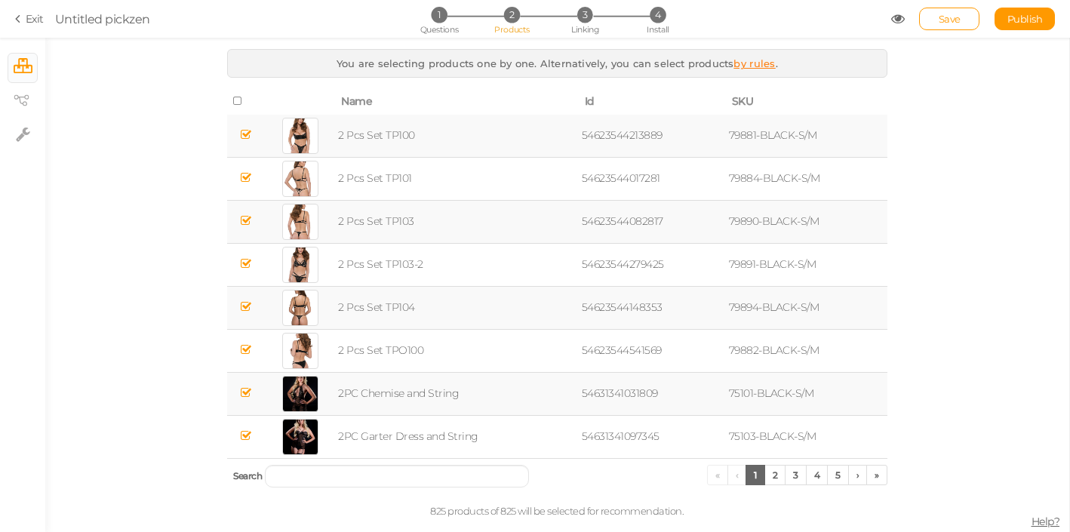
click at [238, 101] on icon at bounding box center [238, 101] width 11 height 11
click at [569, 25] on div "1 Questions 2 Products 3 Linking 4 Install" at bounding box center [534, 20] width 316 height 27
click at [576, 26] on span "Linking" at bounding box center [584, 29] width 27 height 11
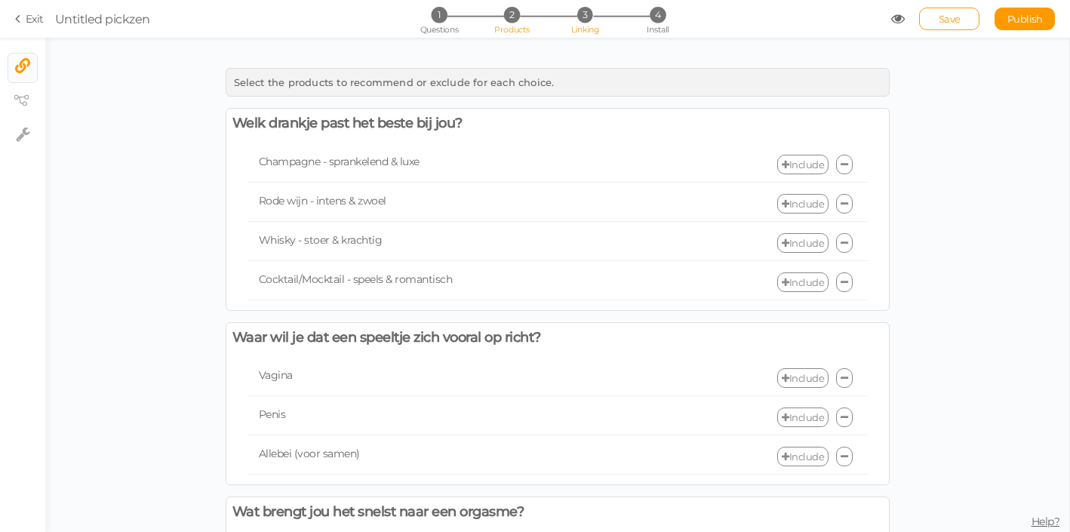
click at [517, 26] on span "Products" at bounding box center [511, 29] width 35 height 11
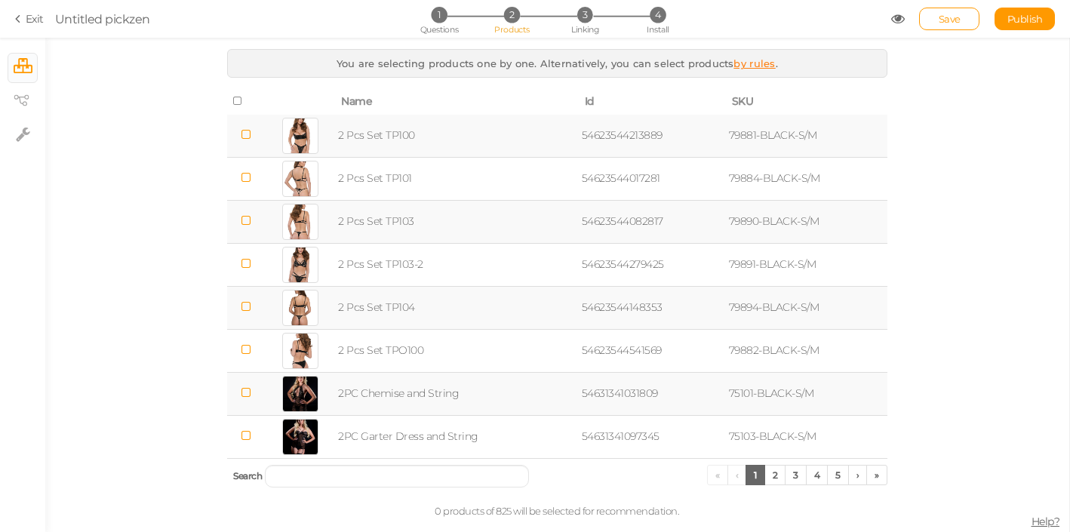
click at [244, 104] on icon at bounding box center [238, 101] width 11 height 11
click at [584, 25] on span "Linking" at bounding box center [584, 29] width 27 height 11
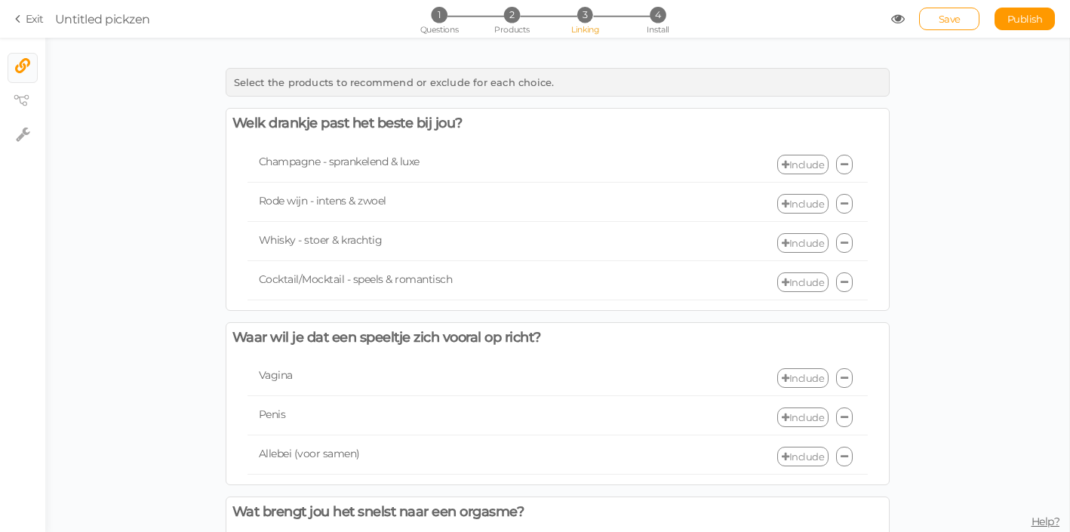
click at [785, 168] on icon at bounding box center [786, 165] width 8 height 10
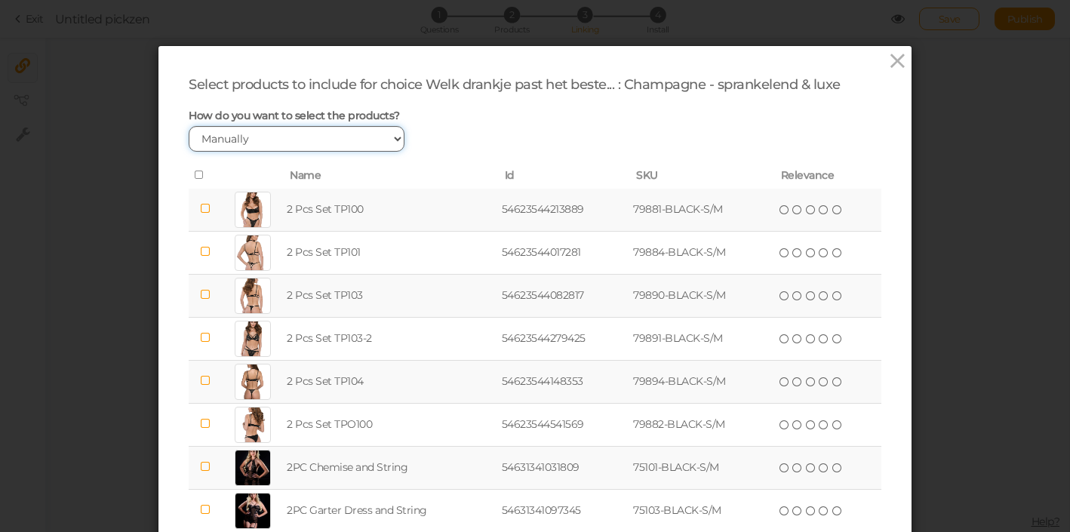
click option "Manually" at bounding box center [0, 0] width 0 height 0
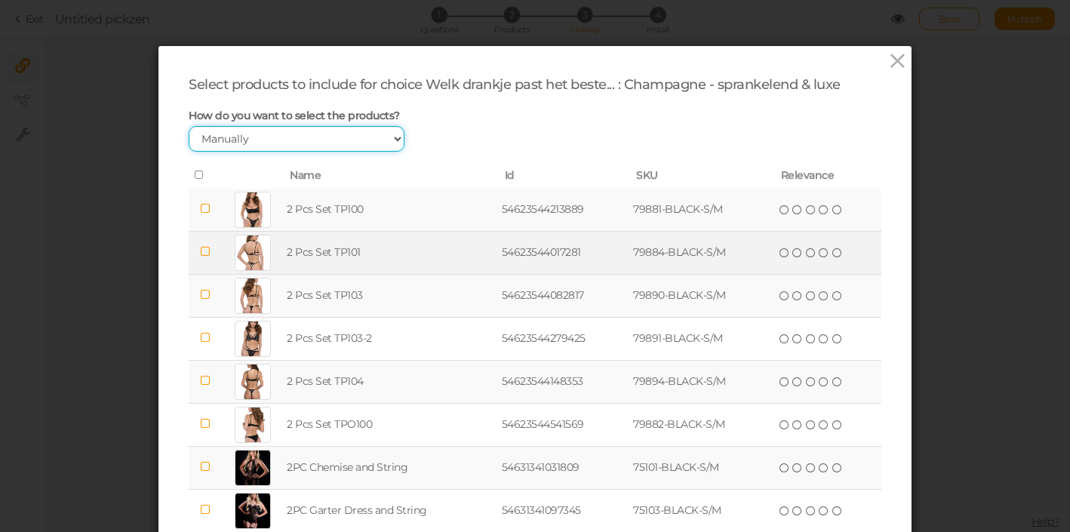
scroll to position [164, 0]
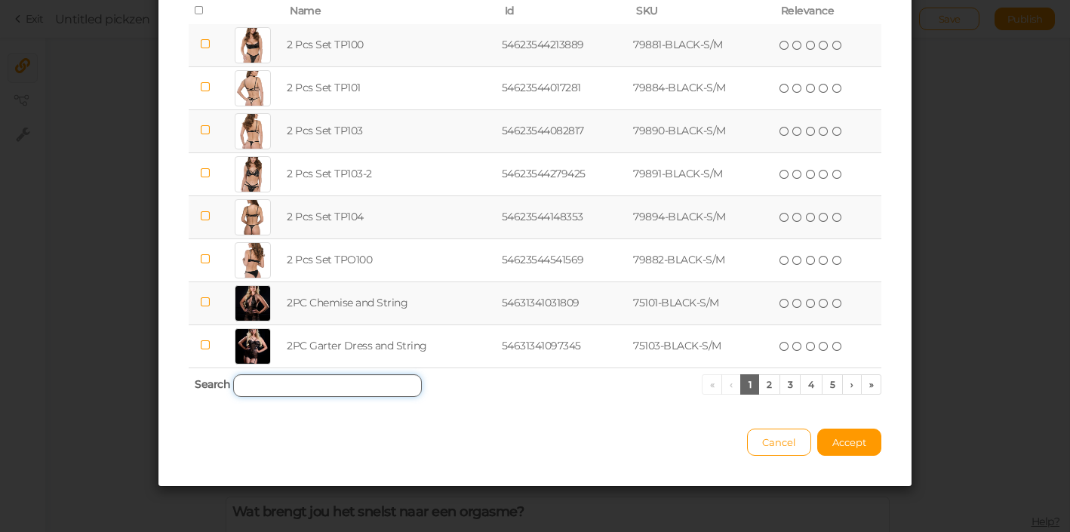
click at [355, 381] on input "search" at bounding box center [327, 385] width 189 height 23
click at [968, 137] on div "Select products to include for choice Welk drankje past het beste... : Champagn…" at bounding box center [535, 266] width 1070 height 532
click at [780, 445] on span "Cancel" at bounding box center [779, 442] width 34 height 12
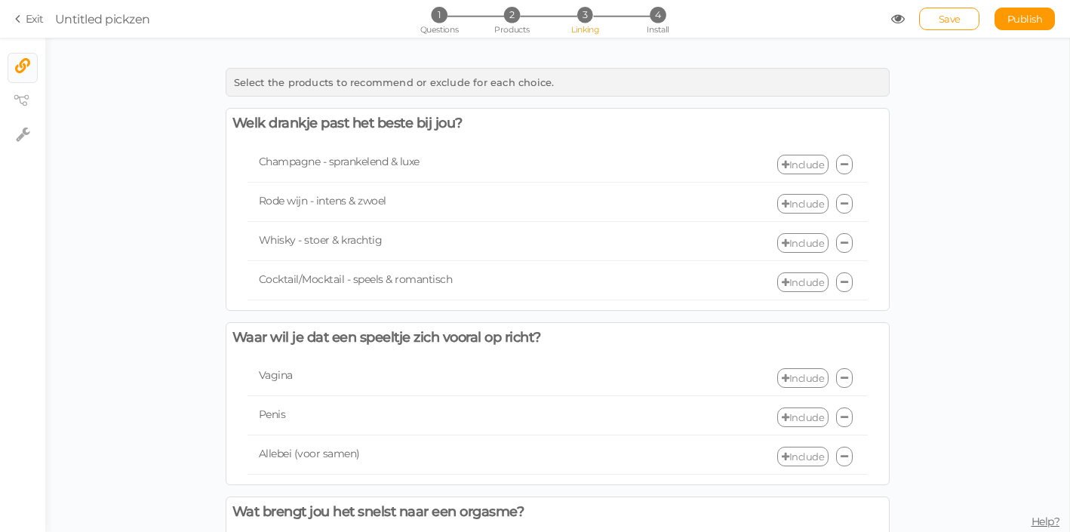
click at [813, 165] on link "Include" at bounding box center [802, 165] width 51 height 20
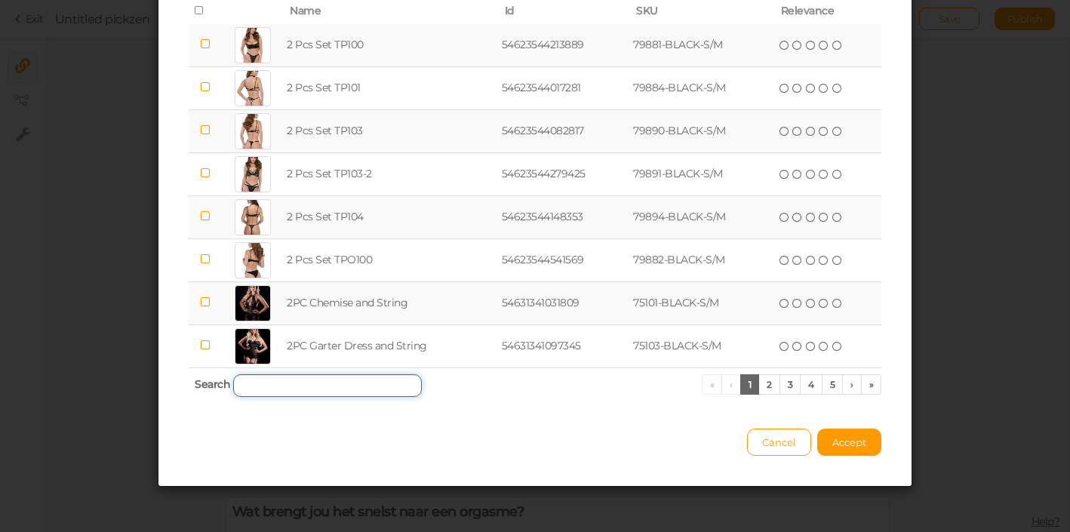
click at [317, 389] on input "search" at bounding box center [327, 385] width 189 height 23
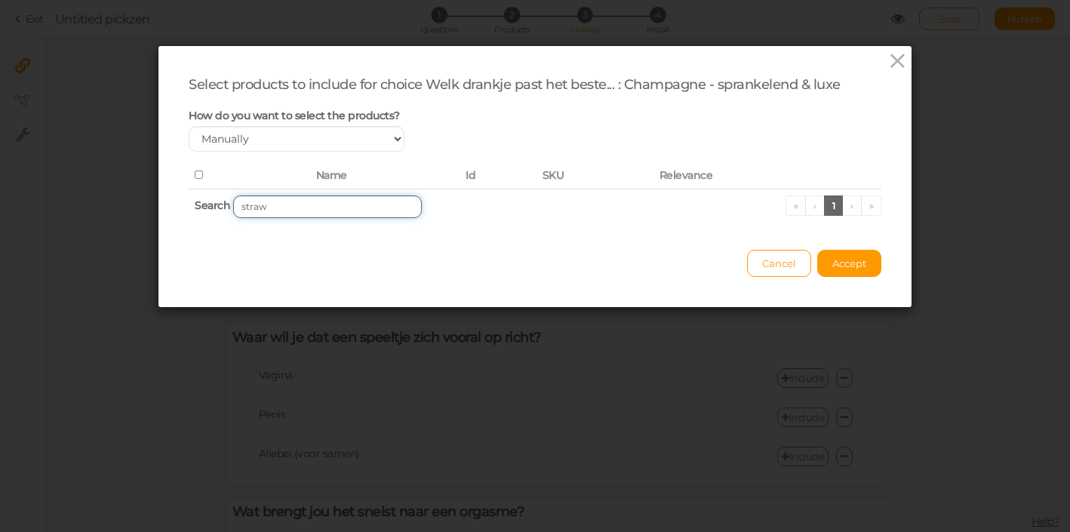
scroll to position [0, 0]
type input "s"
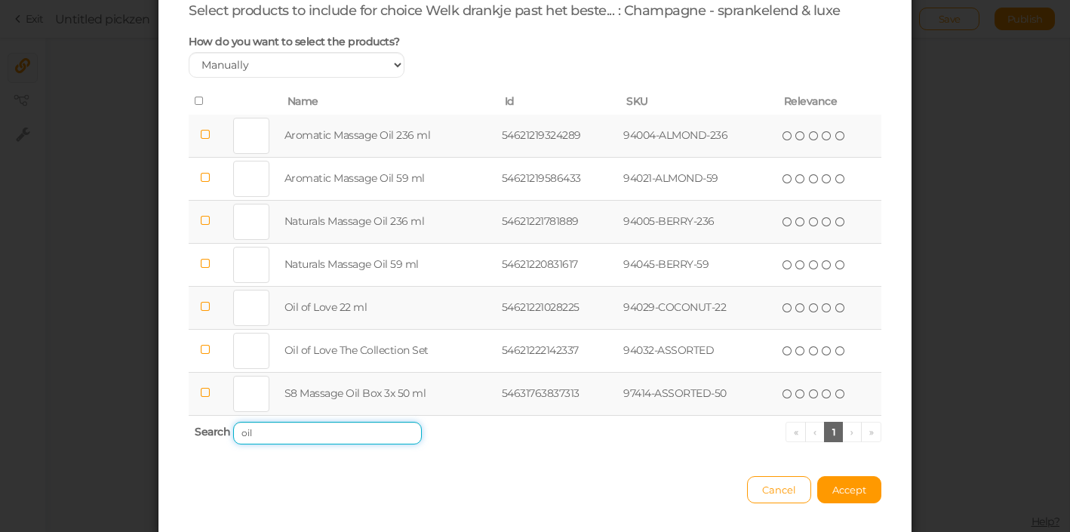
scroll to position [75, 0]
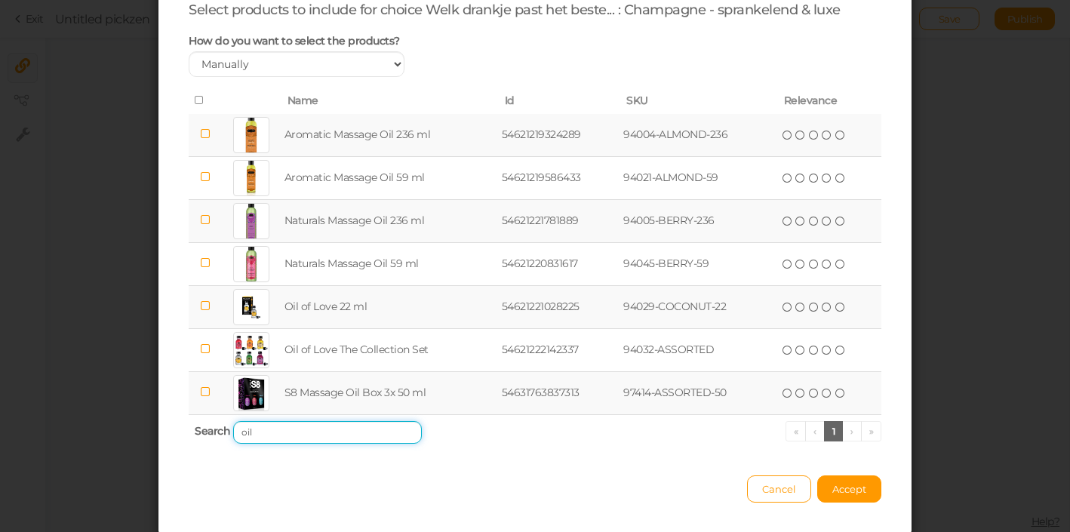
type input "oil"
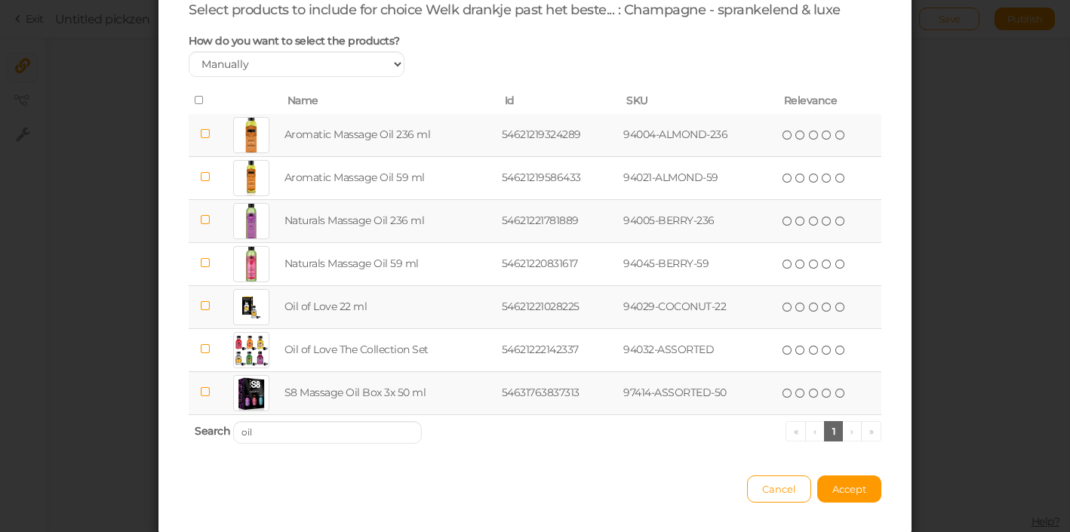
click at [255, 303] on div at bounding box center [251, 307] width 36 height 36
click at [812, 311] on icon at bounding box center [814, 307] width 11 height 11
click at [847, 487] on span "Accept" at bounding box center [849, 489] width 34 height 12
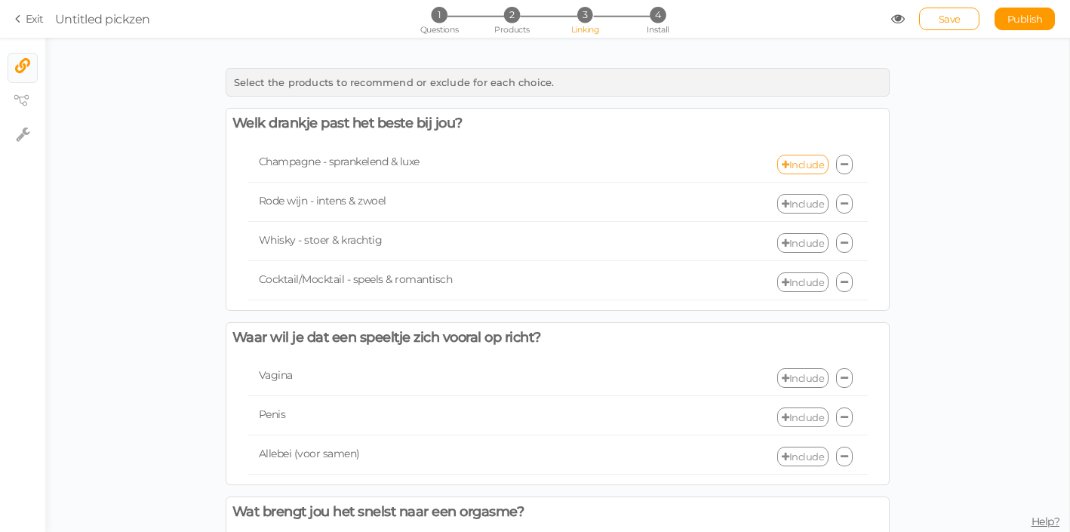
click at [786, 166] on icon at bounding box center [786, 165] width 8 height 10
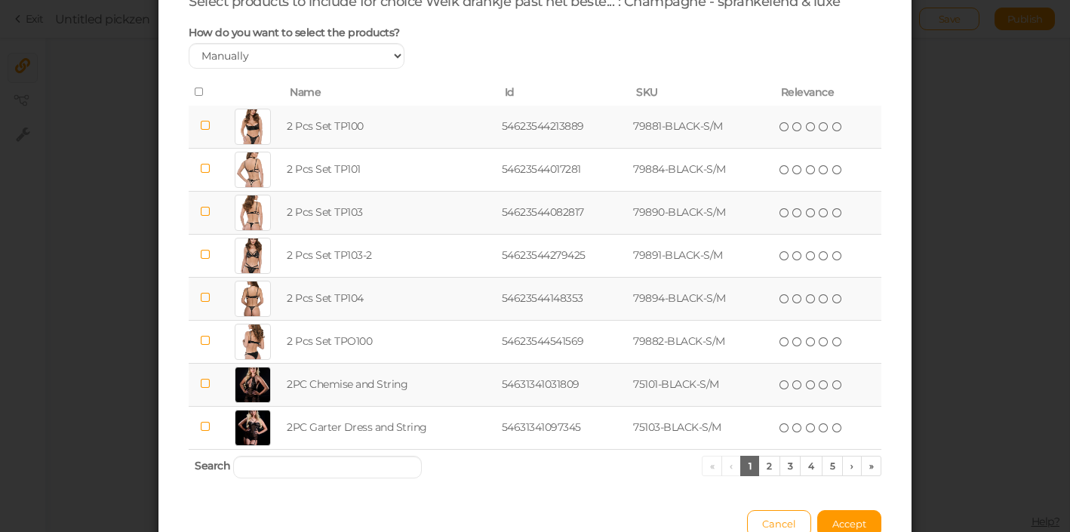
scroll to position [164, 0]
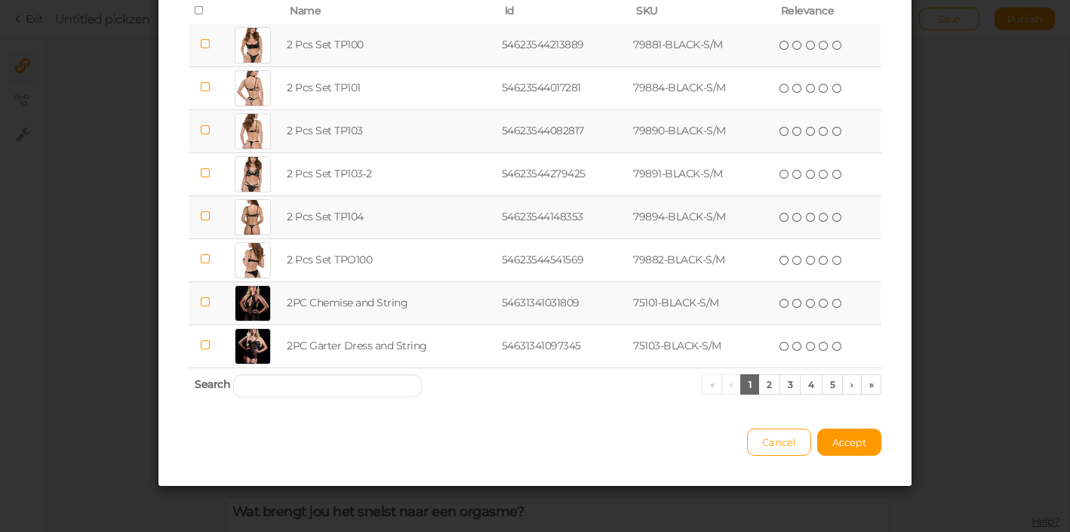
click at [955, 151] on div "Select products to include for choice Welk drankje past het beste... : Champagn…" at bounding box center [535, 266] width 1070 height 532
click at [796, 438] on button "Cancel" at bounding box center [779, 442] width 64 height 27
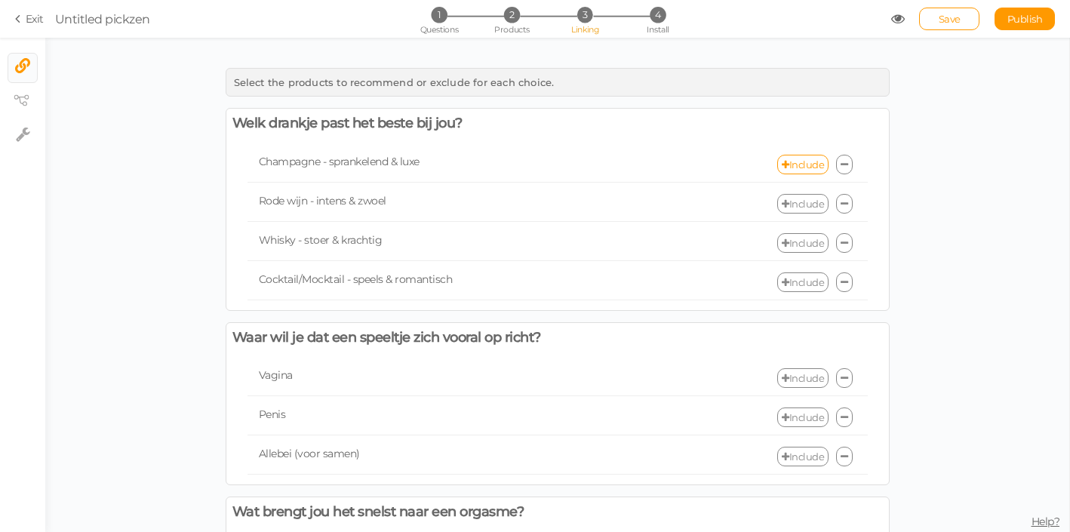
click at [847, 166] on icon at bounding box center [844, 165] width 8 height 10
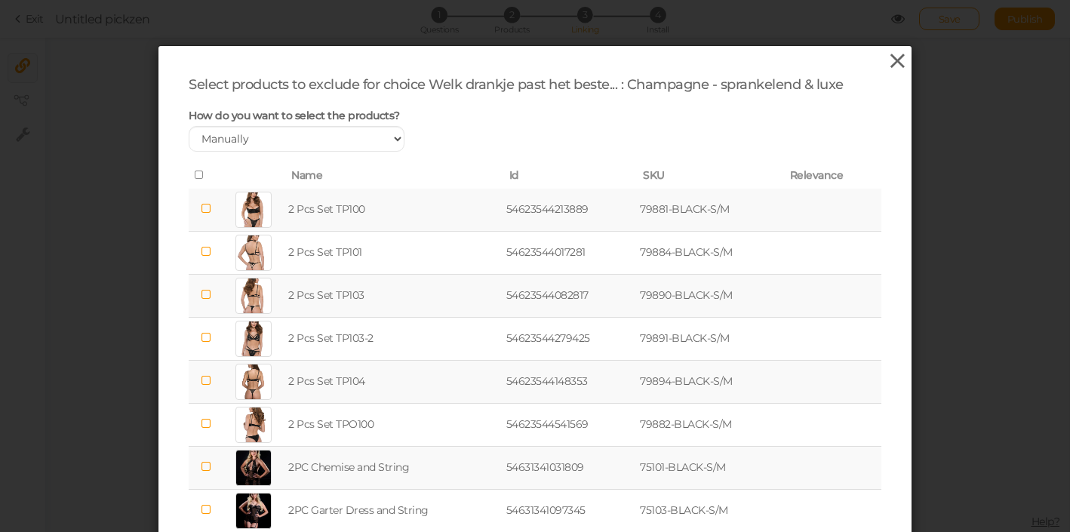
click at [889, 67] on icon at bounding box center [897, 61] width 22 height 23
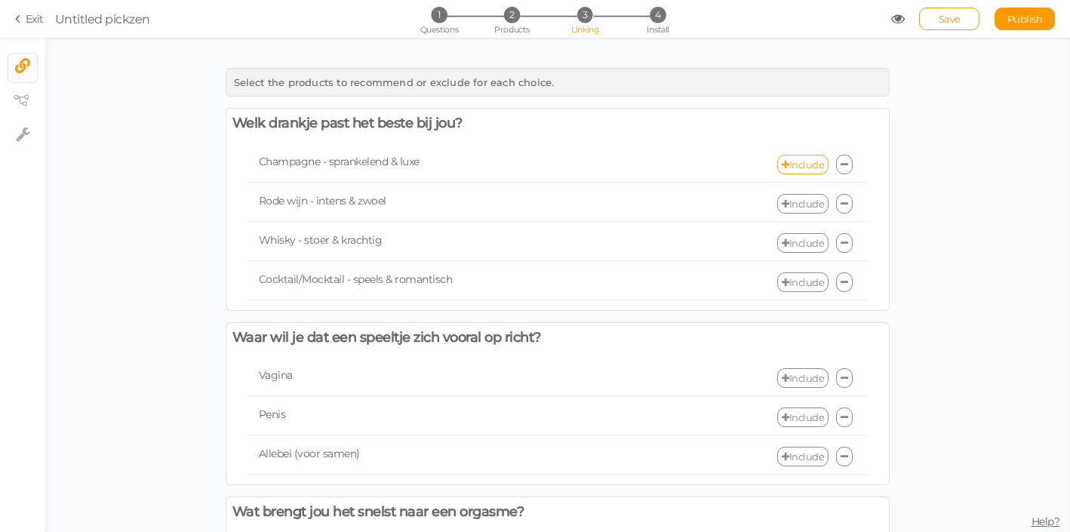
click at [797, 163] on link "Include" at bounding box center [802, 165] width 51 height 20
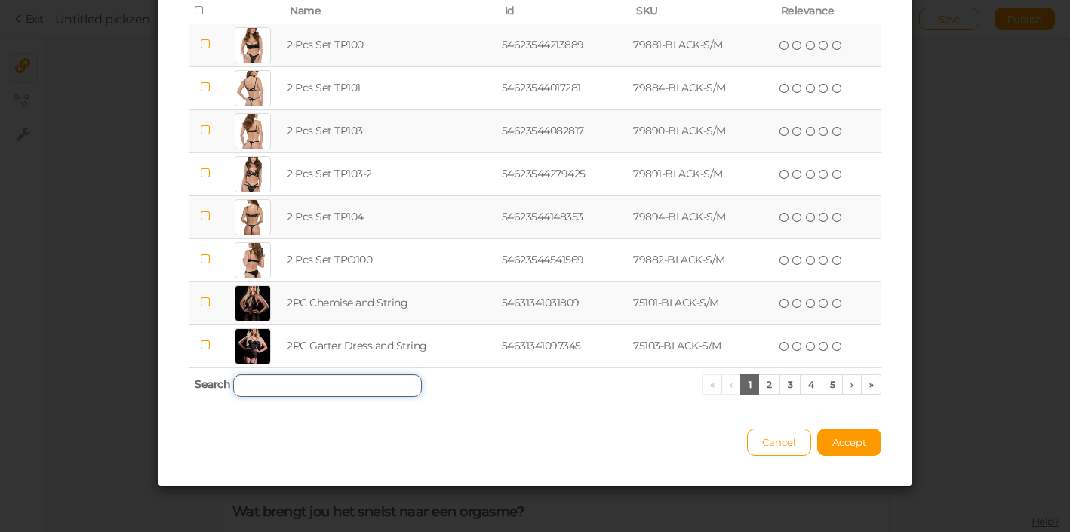
click at [359, 383] on input "search" at bounding box center [327, 385] width 189 height 23
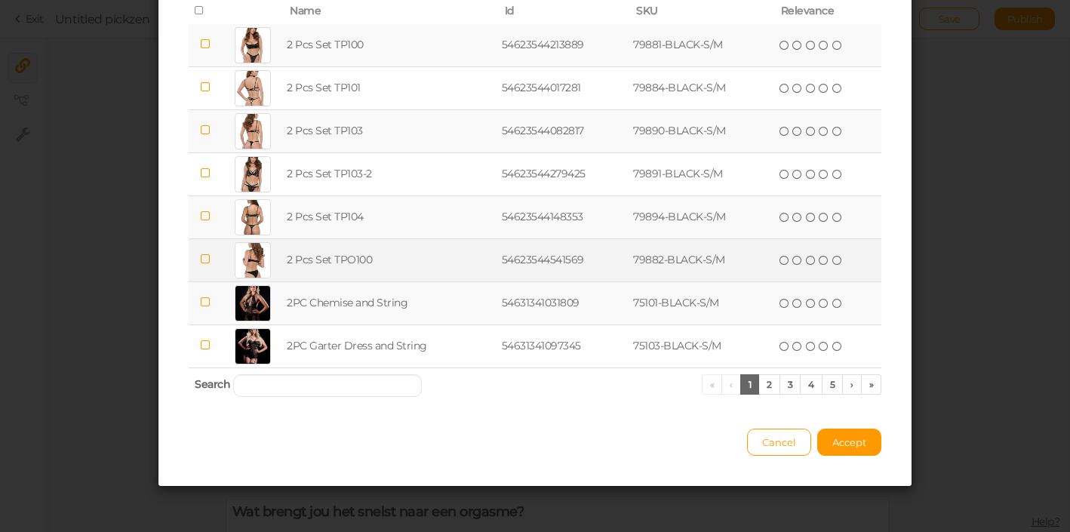
click at [306, 269] on td "2 Pcs Set TPO100" at bounding box center [391, 259] width 214 height 43
click at [199, 258] on td at bounding box center [205, 259] width 33 height 43
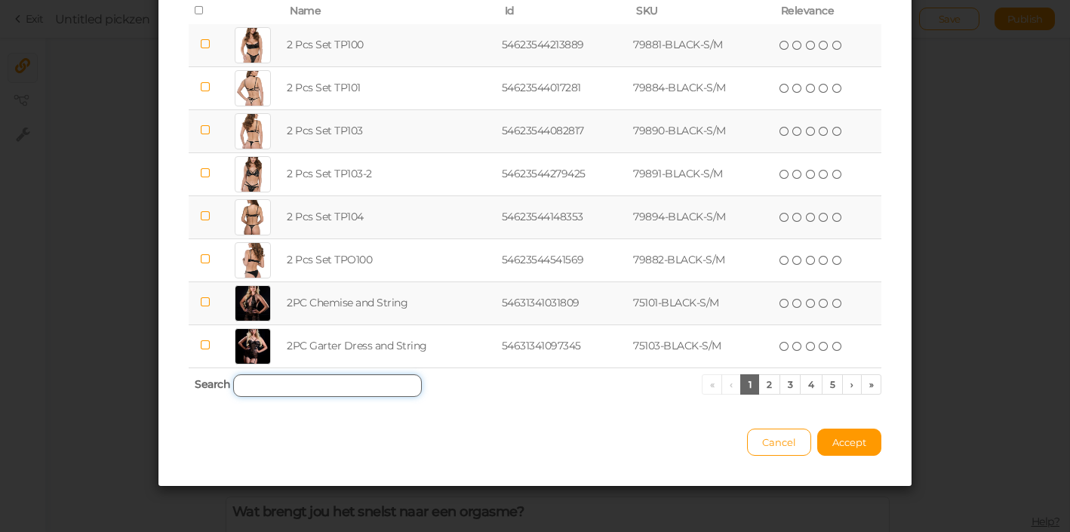
click at [275, 390] on input "search" at bounding box center [327, 385] width 189 height 23
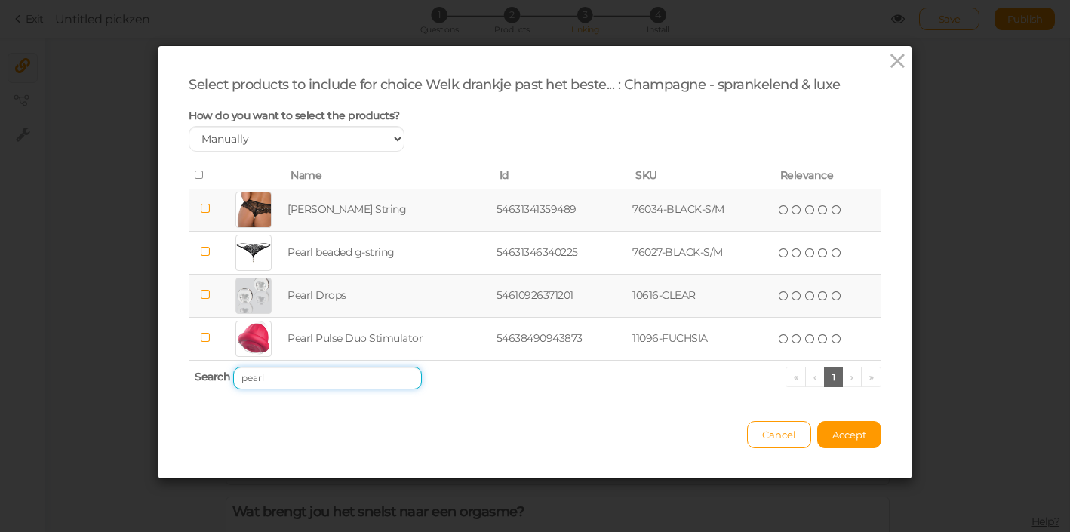
type input "pearl"
click at [206, 210] on icon at bounding box center [205, 208] width 11 height 11
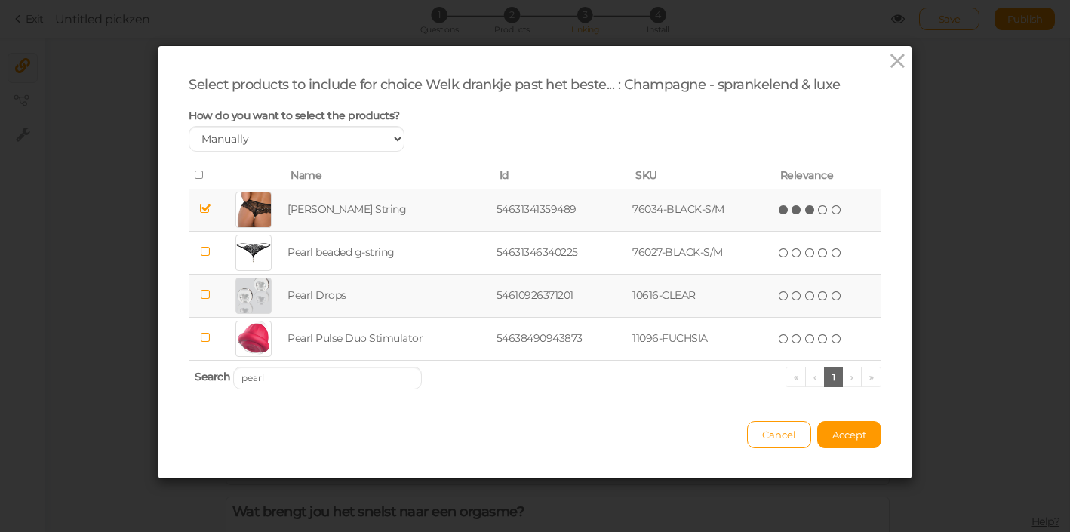
click at [811, 210] on icon at bounding box center [810, 209] width 11 height 11
click at [854, 438] on span "Accept" at bounding box center [849, 435] width 34 height 12
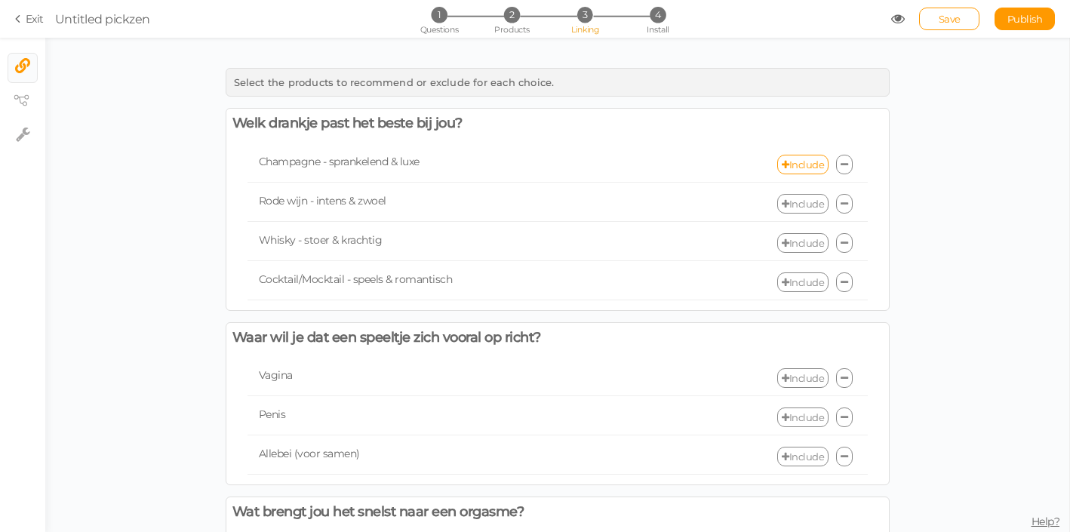
click at [785, 209] on link "Include" at bounding box center [802, 204] width 51 height 20
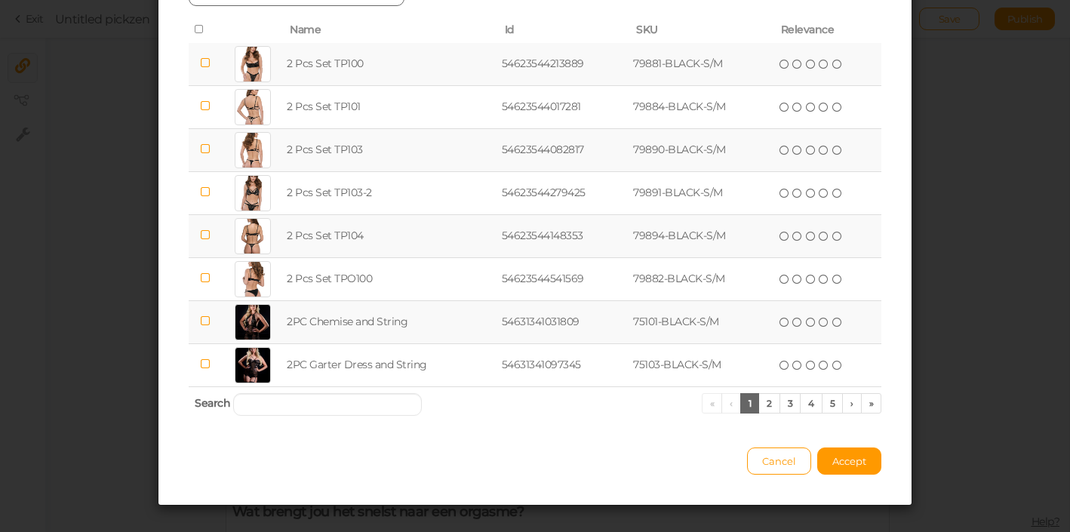
scroll to position [164, 0]
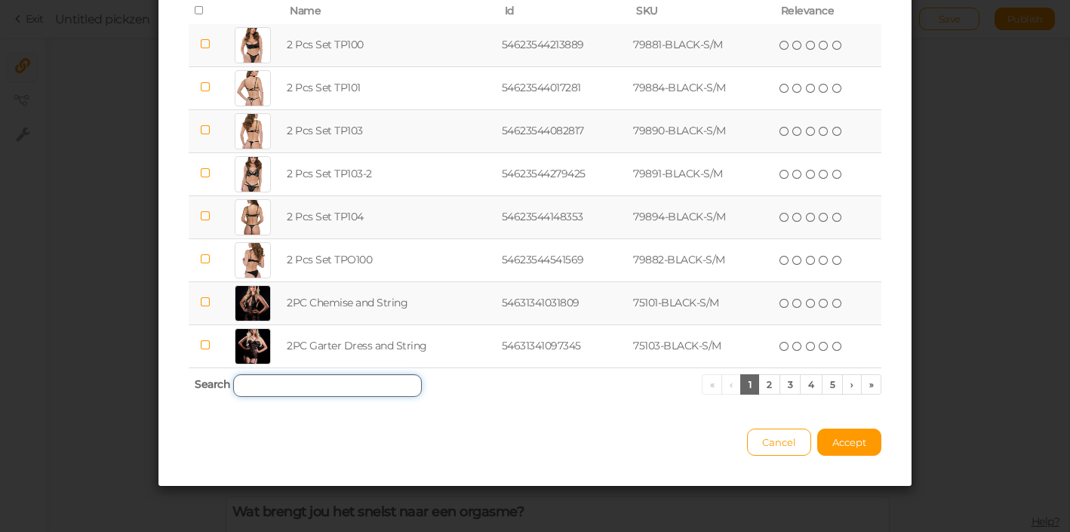
click at [326, 376] on input "search" at bounding box center [327, 385] width 189 height 23
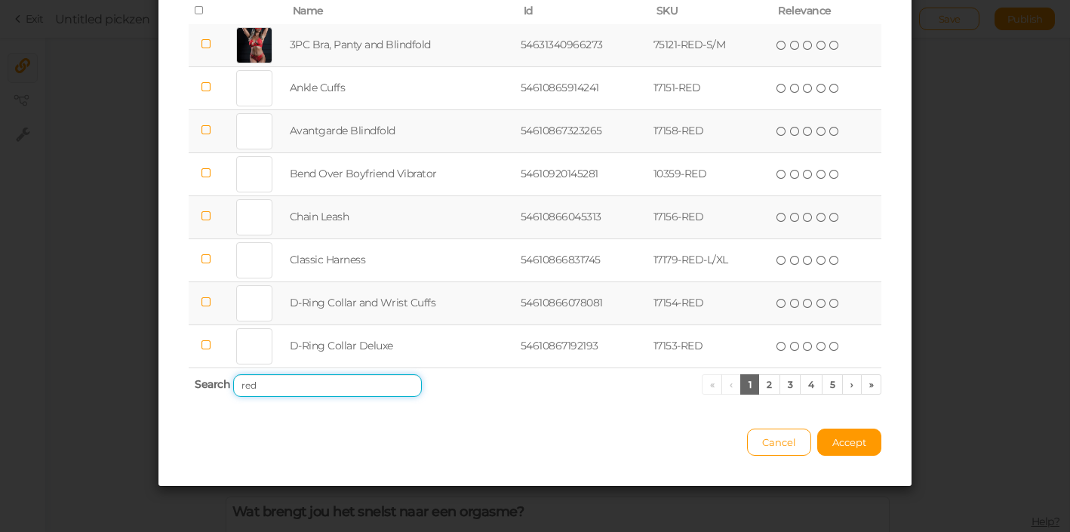
type input "red"
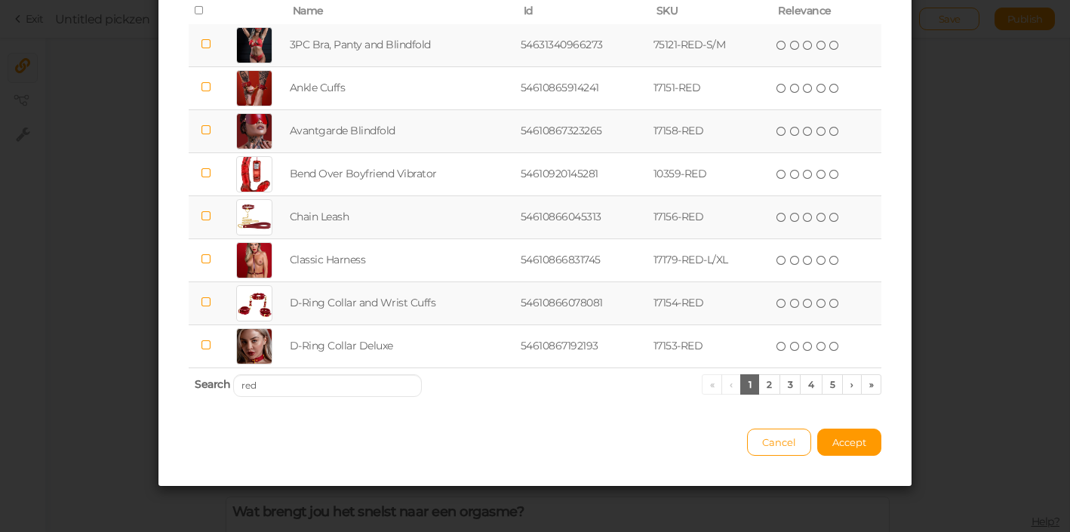
click at [208, 298] on icon at bounding box center [206, 302] width 11 height 11
click at [807, 306] on icon at bounding box center [808, 303] width 11 height 11
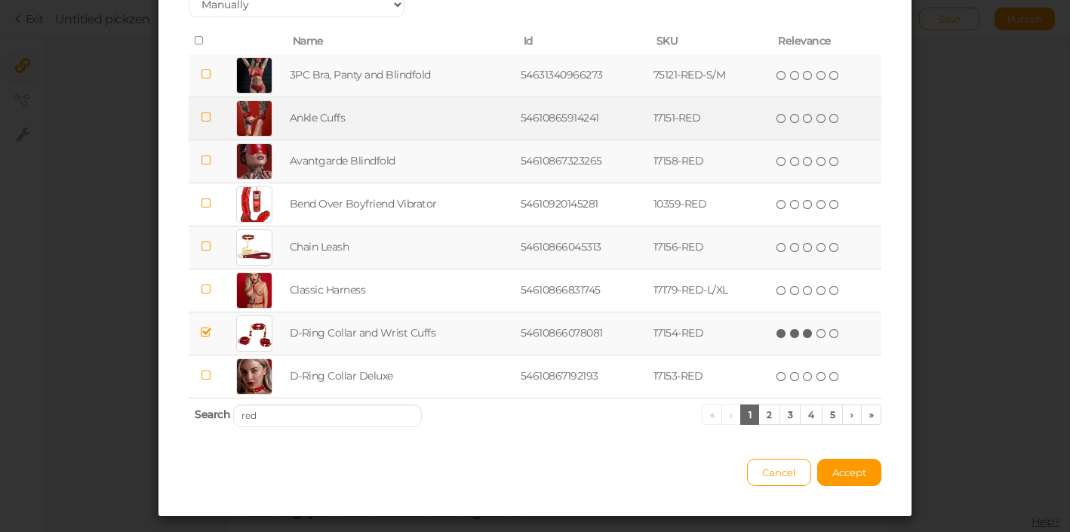
scroll to position [137, 0]
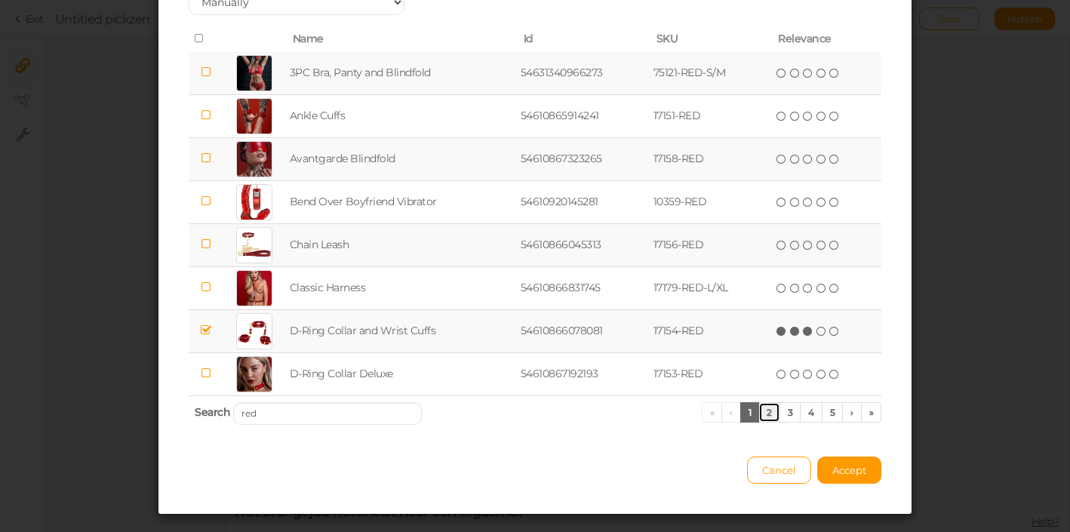
click at [767, 419] on link "2" at bounding box center [769, 412] width 22 height 20
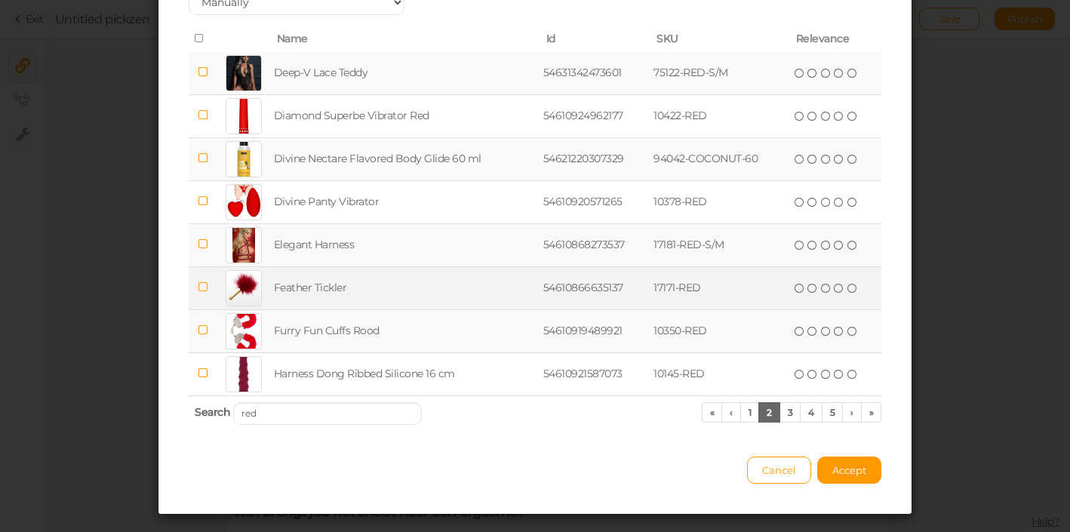
click at [206, 282] on span at bounding box center [203, 287] width 11 height 14
click at [791, 423] on th "Search red « ‹ 1 2 3 4 5 › »" at bounding box center [535, 412] width 693 height 35
click at [791, 422] on link "3" at bounding box center [790, 412] width 22 height 20
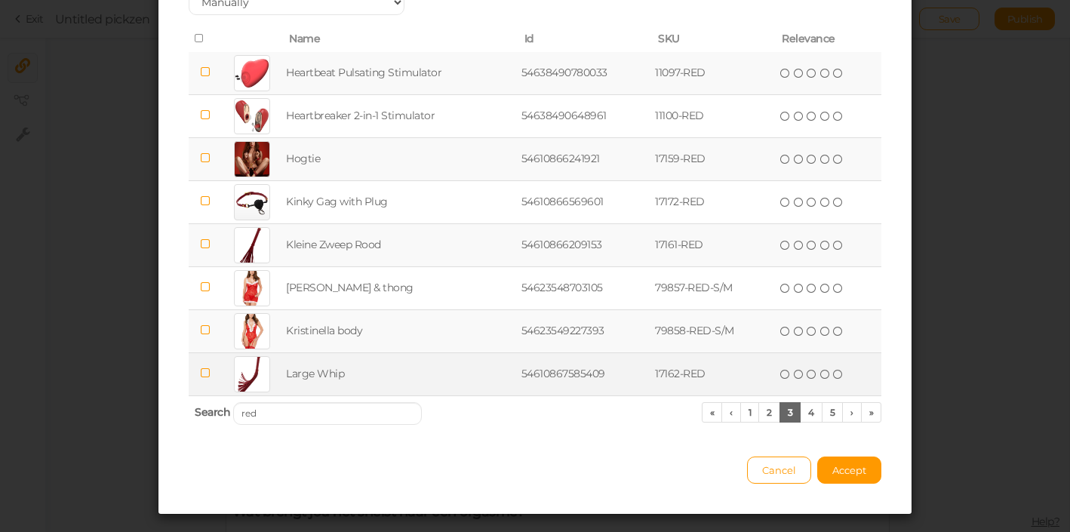
click at [214, 378] on td at bounding box center [205, 373] width 33 height 43
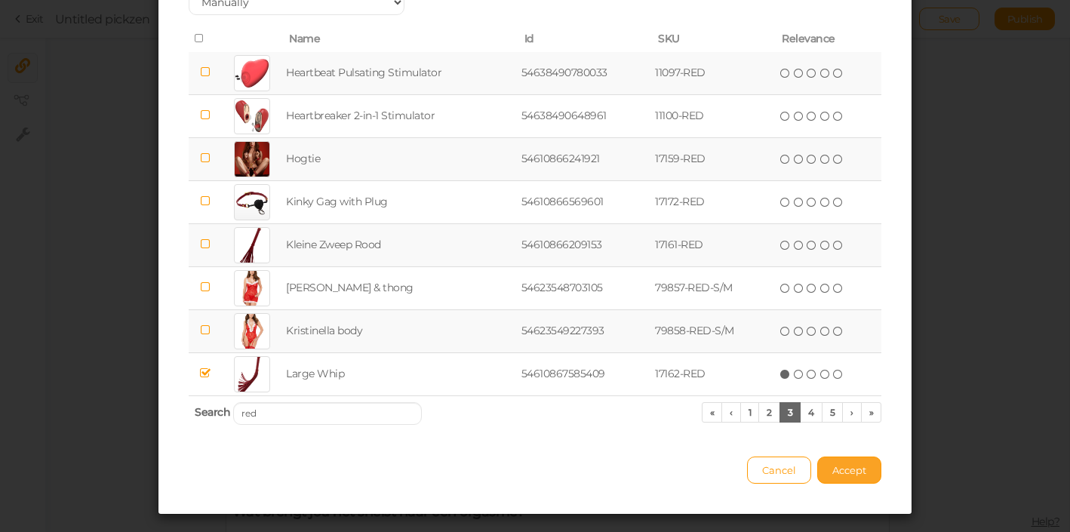
click at [840, 470] on span "Accept" at bounding box center [849, 470] width 34 height 12
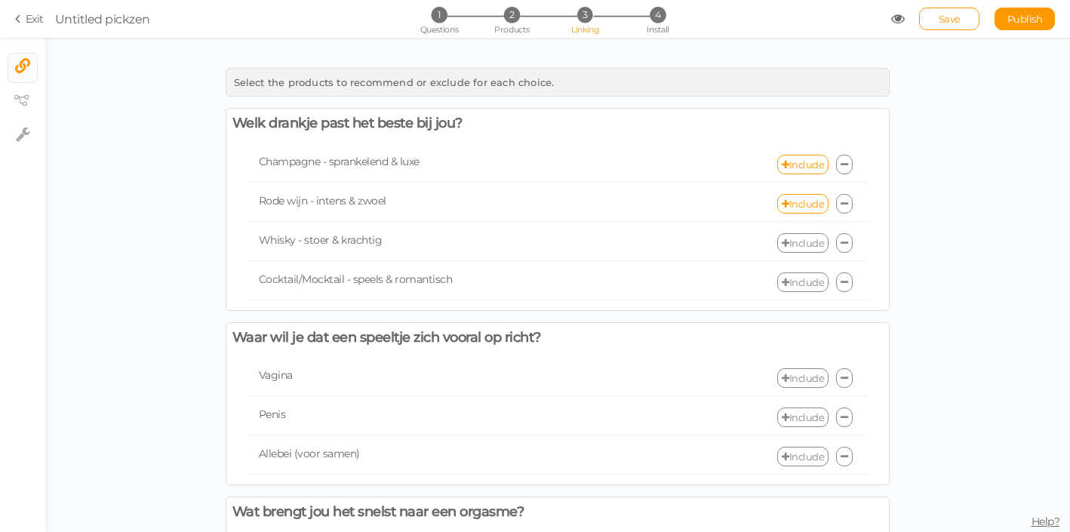
click at [805, 238] on link "Include" at bounding box center [802, 243] width 51 height 20
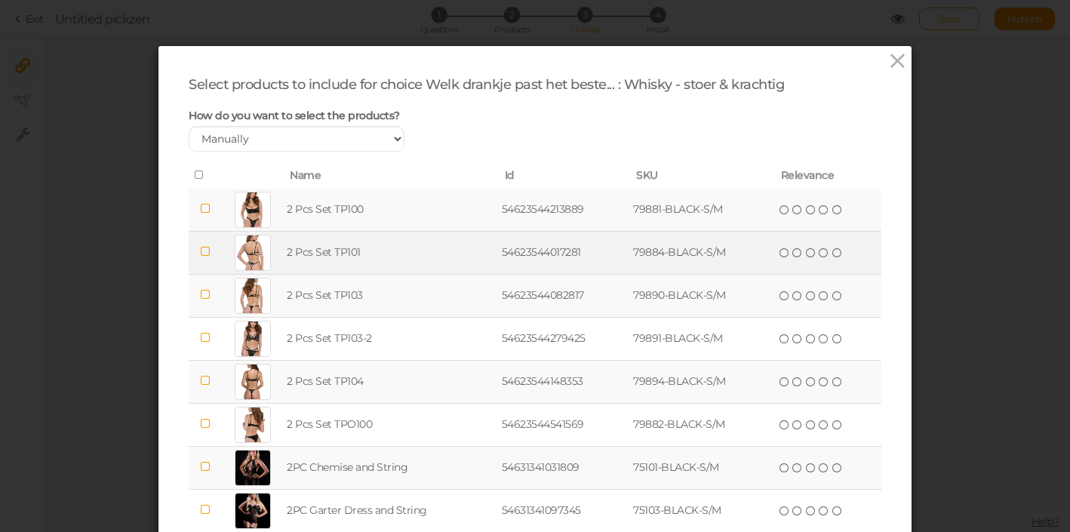
scroll to position [164, 0]
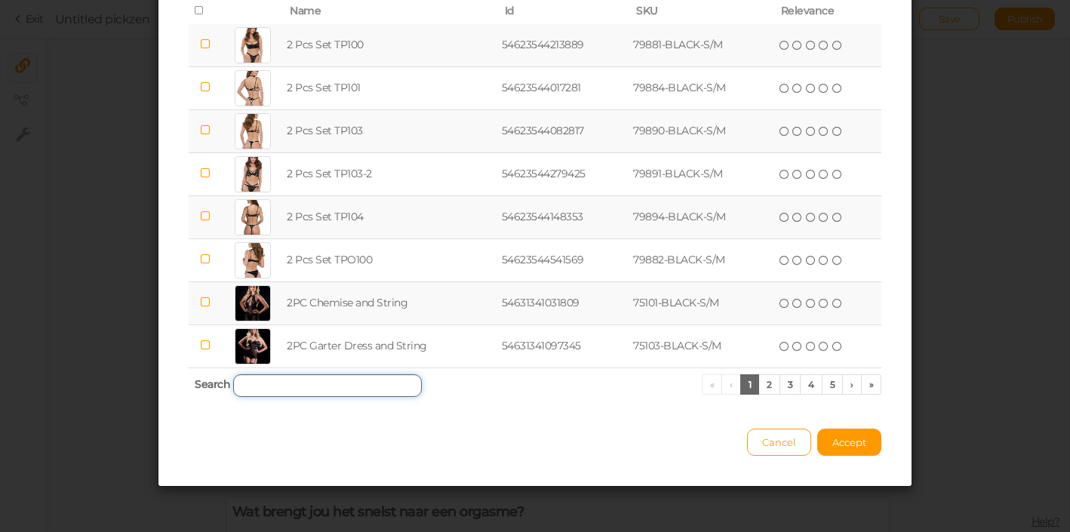
click at [298, 386] on input "search" at bounding box center [327, 385] width 189 height 23
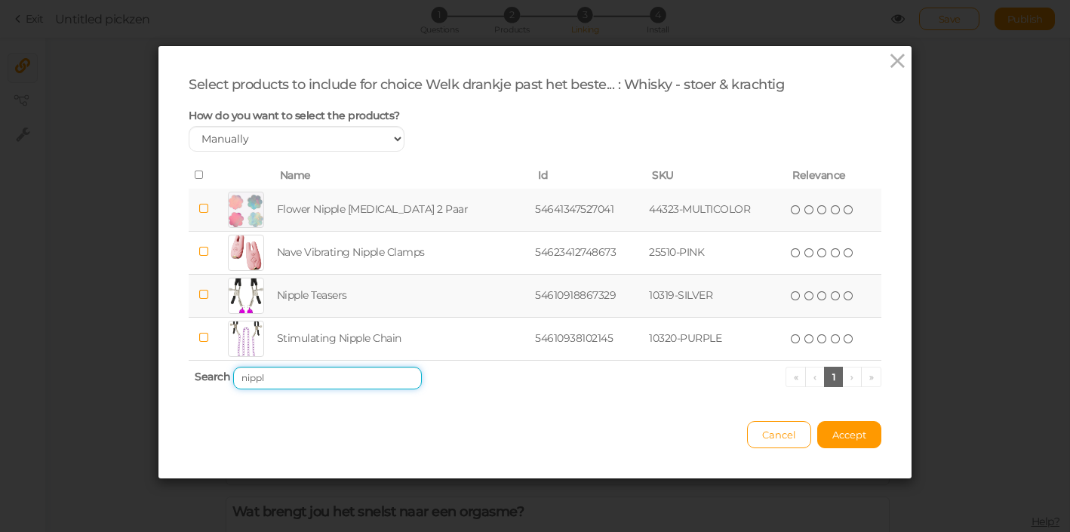
type input "nippl"
click at [202, 298] on icon at bounding box center [203, 294] width 11 height 11
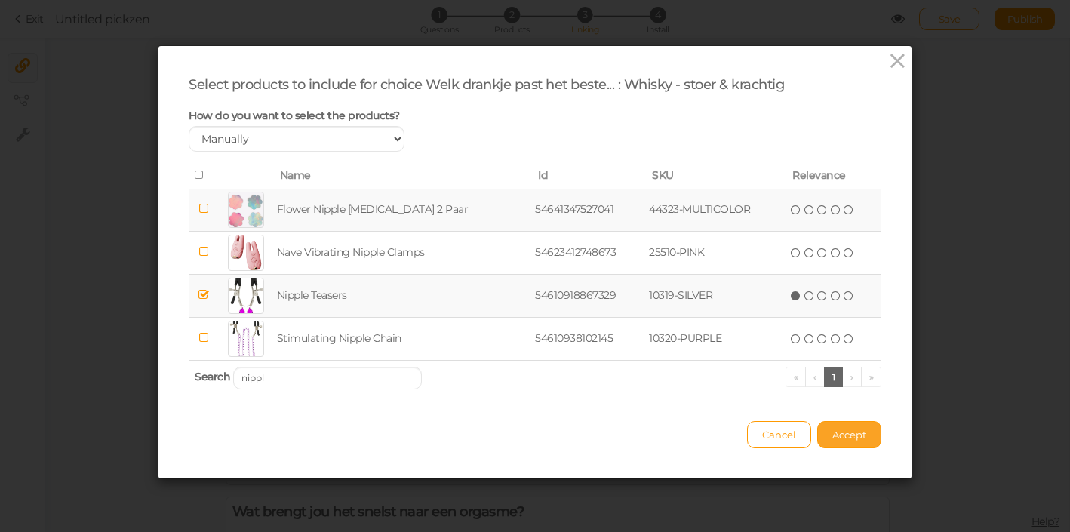
click at [850, 446] on button "Accept" at bounding box center [849, 434] width 64 height 27
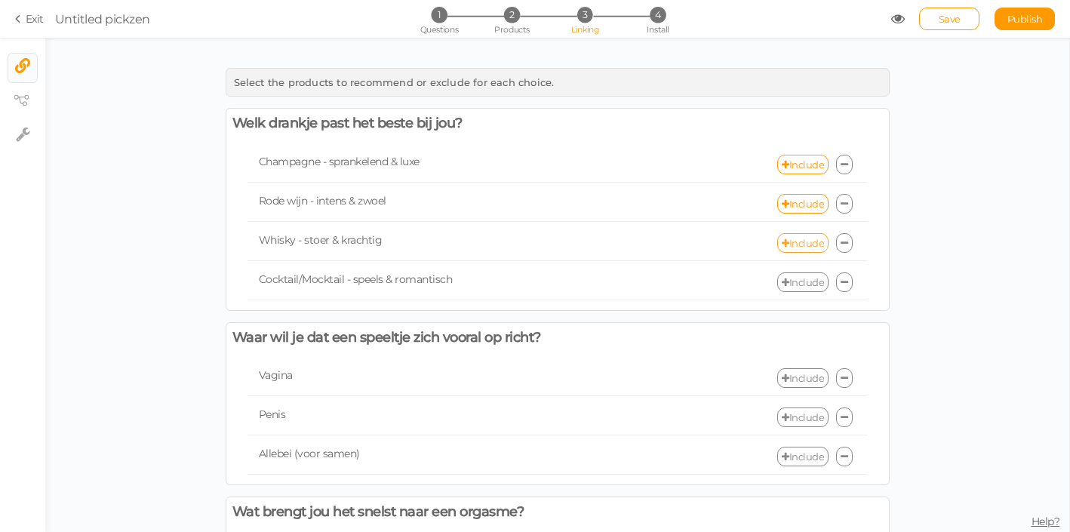
click at [796, 247] on link "Include" at bounding box center [802, 243] width 51 height 20
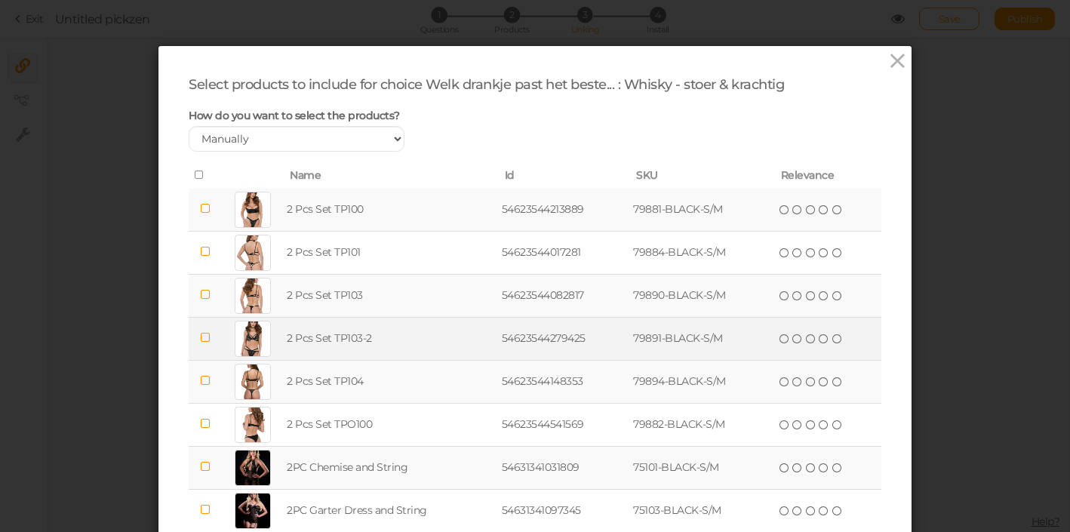
scroll to position [164, 0]
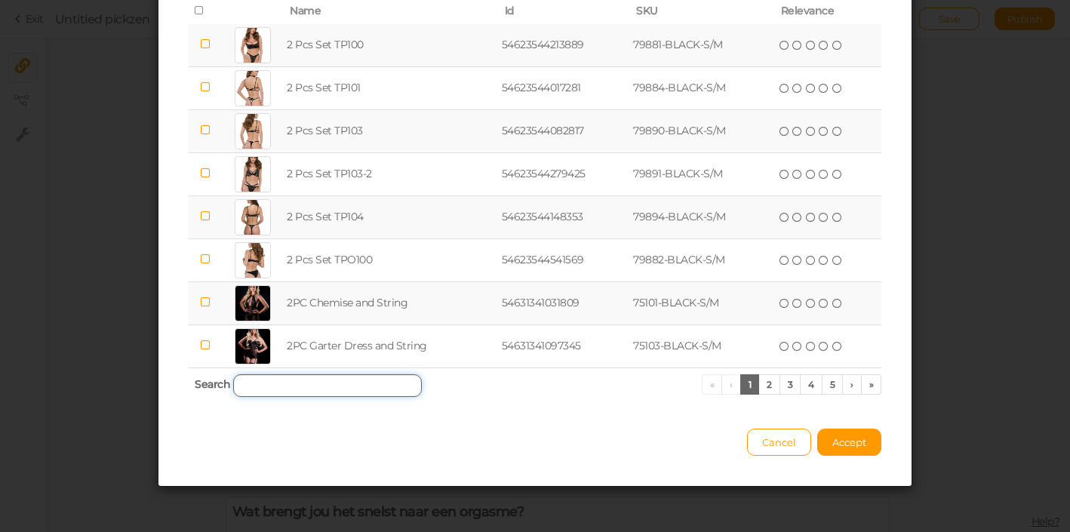
click at [314, 385] on input "search" at bounding box center [327, 385] width 189 height 23
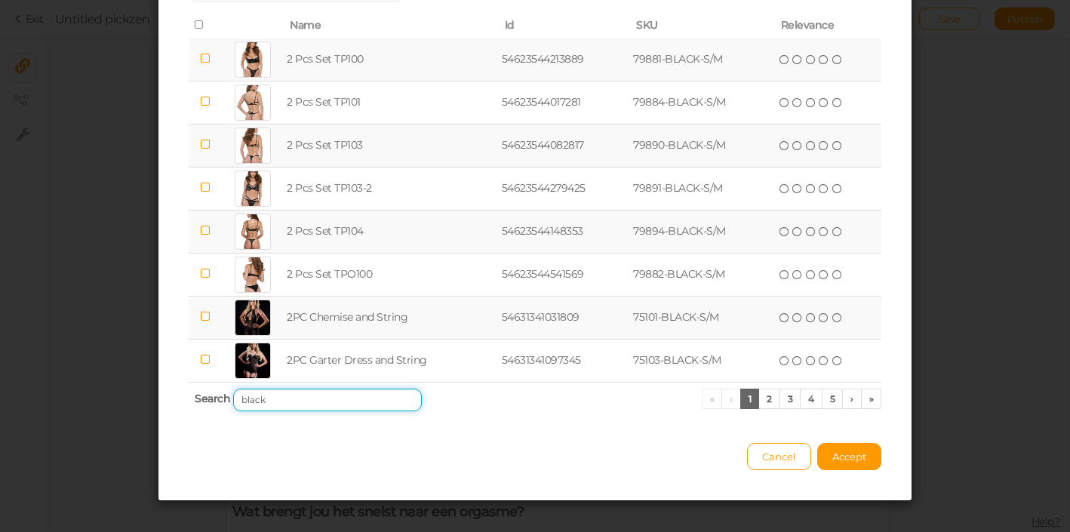
scroll to position [152, 0]
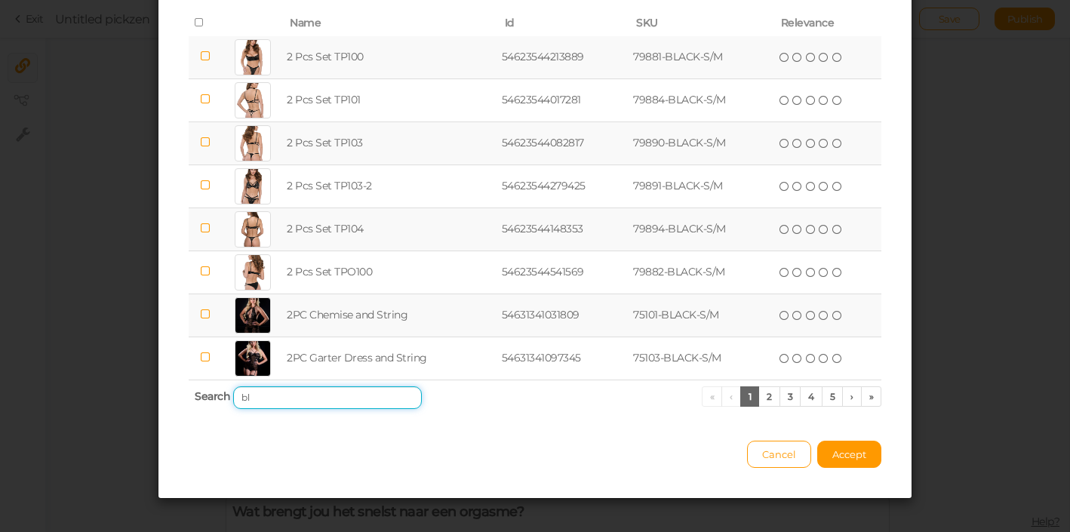
type input "b"
type input "s"
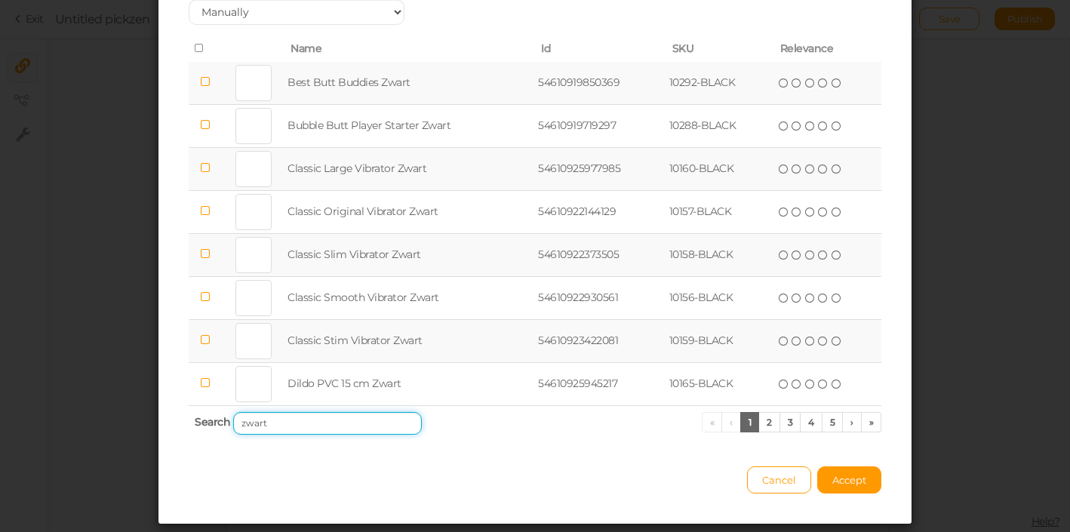
scroll to position [162, 0]
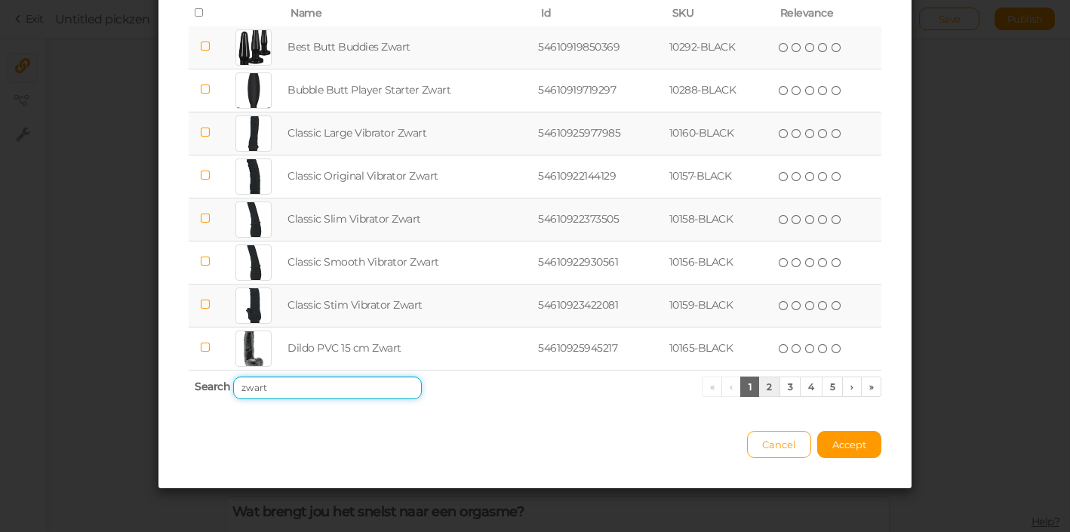
type input "zwart"
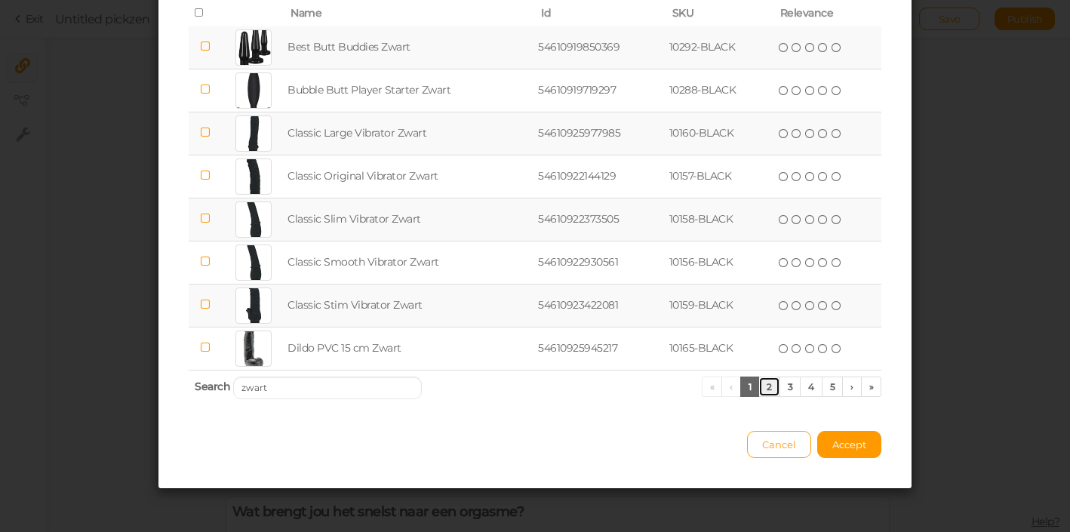
click at [767, 389] on link "2" at bounding box center [769, 386] width 22 height 20
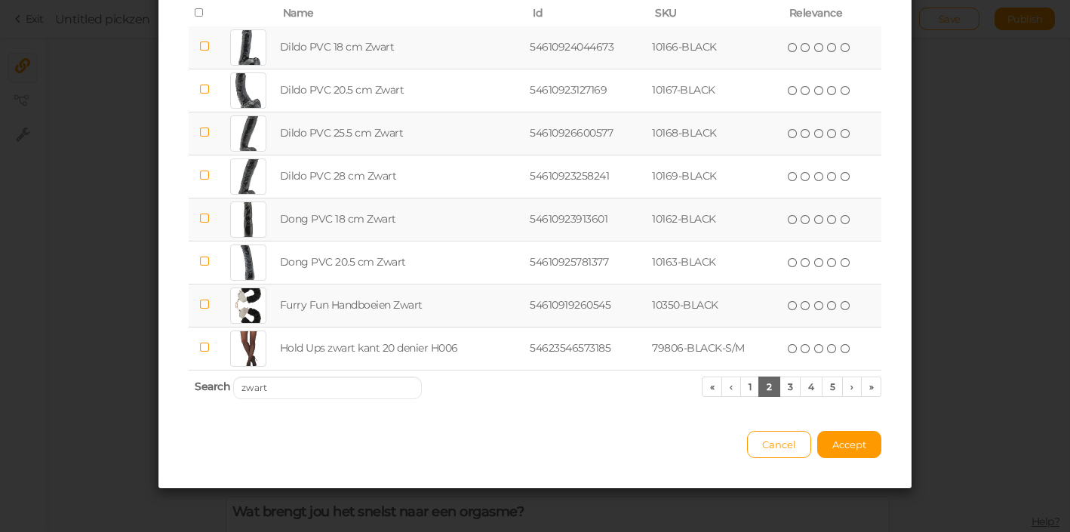
click at [204, 304] on icon at bounding box center [203, 304] width 11 height 11
click at [797, 384] on link "3" at bounding box center [790, 386] width 22 height 20
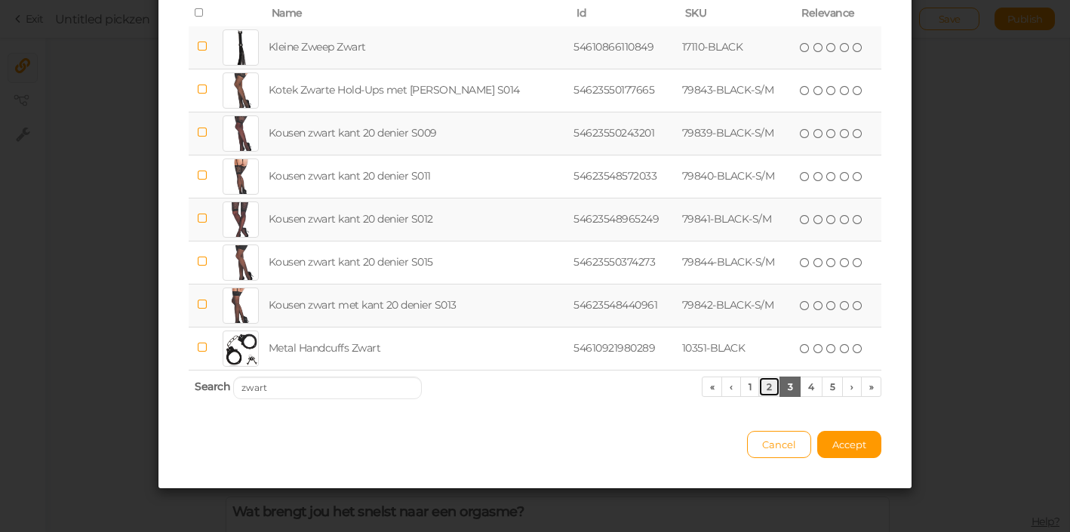
click at [772, 389] on link "2" at bounding box center [769, 386] width 22 height 20
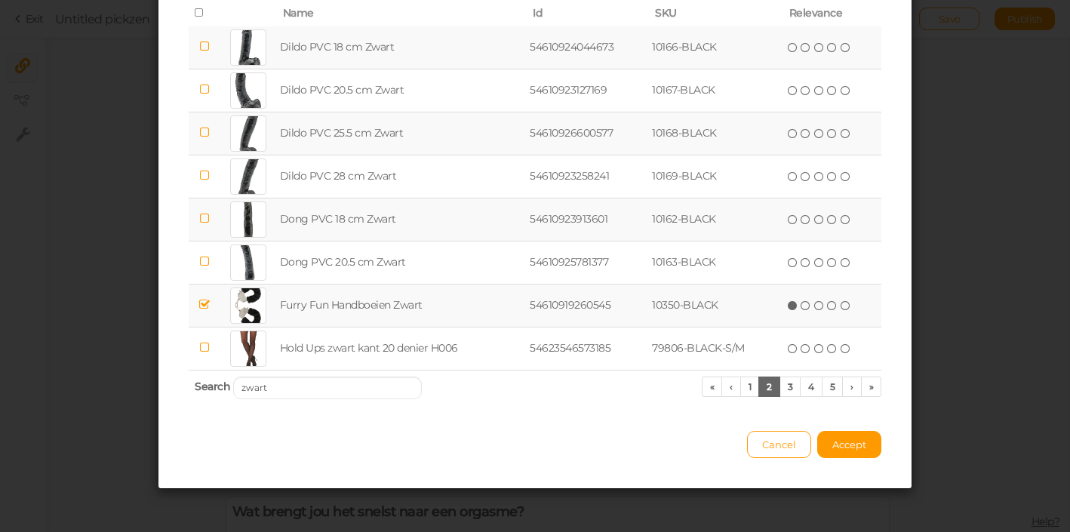
click at [205, 304] on icon at bounding box center [203, 304] width 11 height 11
click at [791, 391] on link "3" at bounding box center [790, 386] width 22 height 20
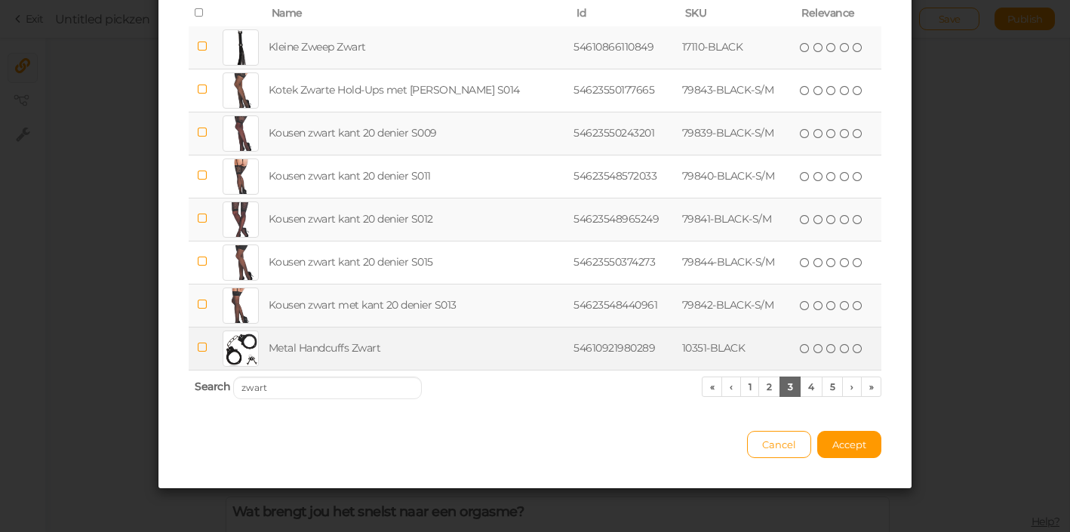
click at [201, 349] on icon at bounding box center [202, 347] width 11 height 11
click at [826, 351] on icon at bounding box center [831, 348] width 11 height 11
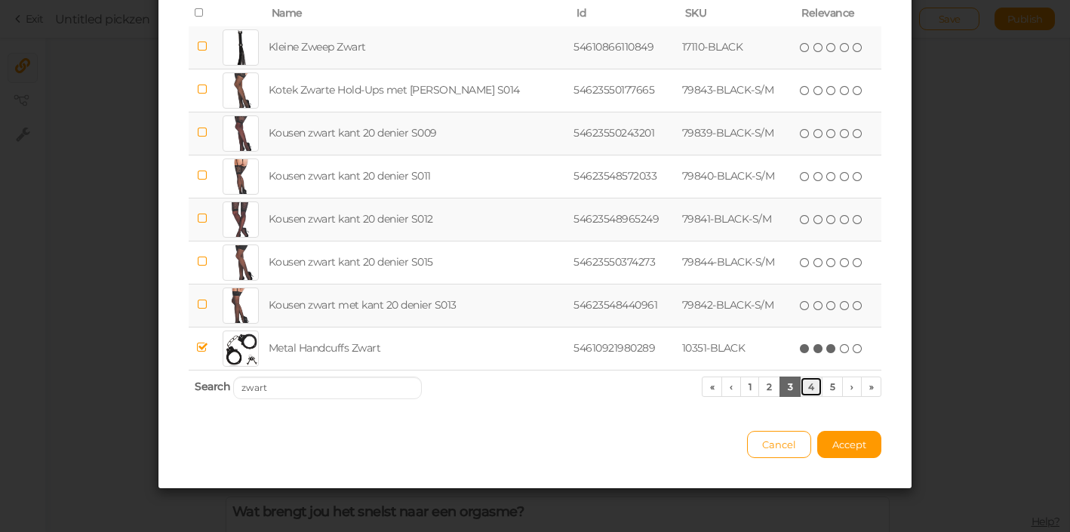
click at [811, 390] on link "4" at bounding box center [811, 386] width 23 height 20
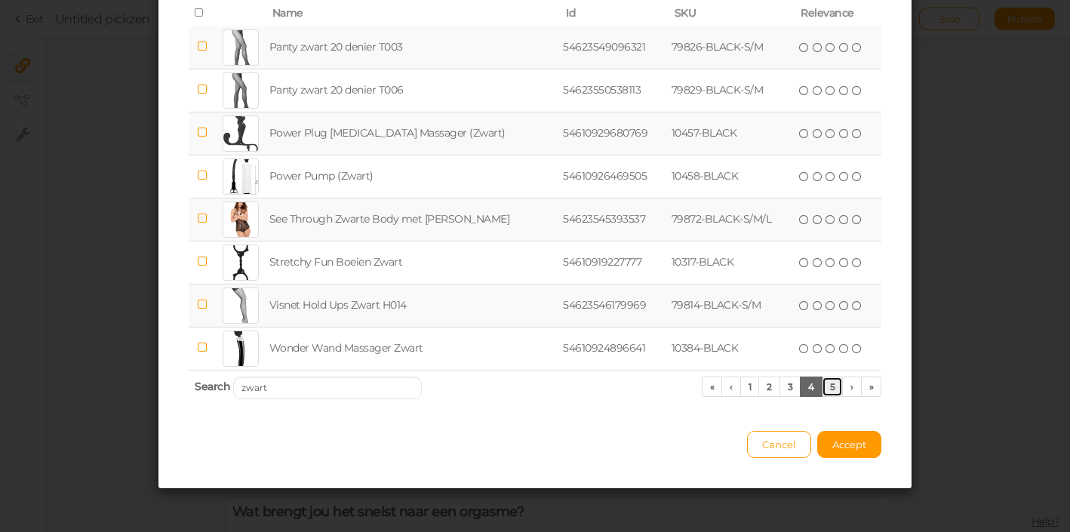
click at [828, 391] on link "5" at bounding box center [833, 386] width 22 height 20
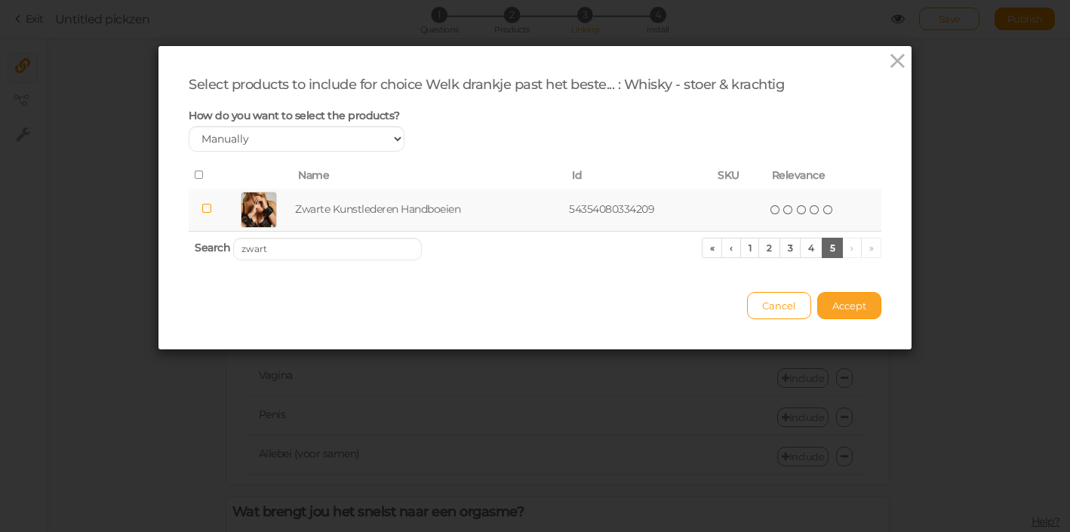
click at [851, 311] on span "Accept" at bounding box center [849, 306] width 34 height 12
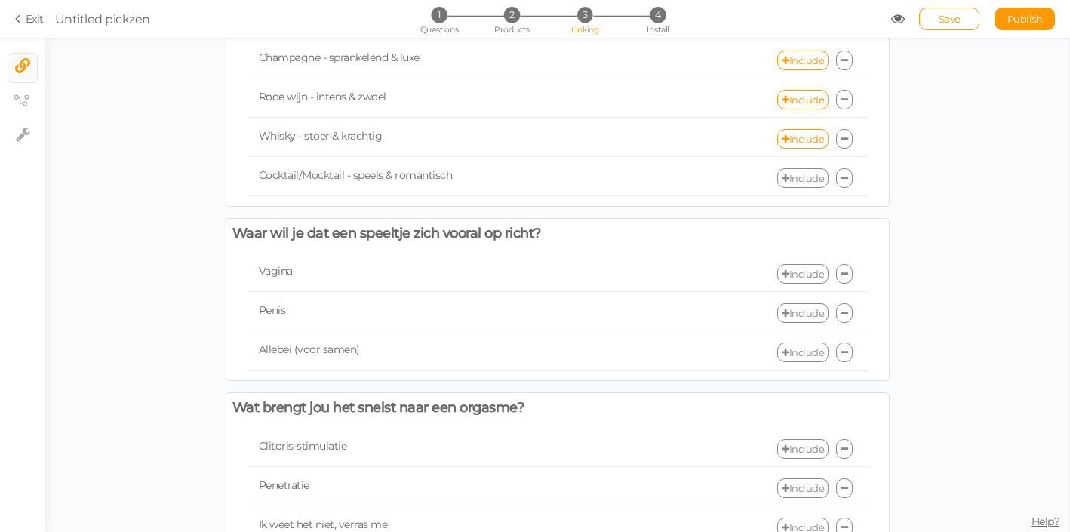
scroll to position [105, 0]
click at [793, 271] on link "Include" at bounding box center [802, 273] width 51 height 20
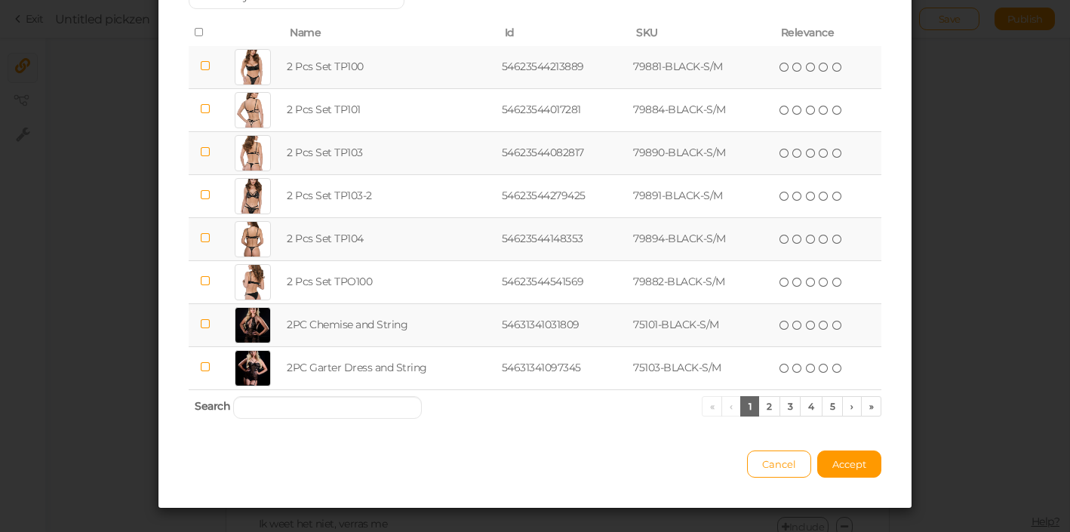
scroll to position [164, 0]
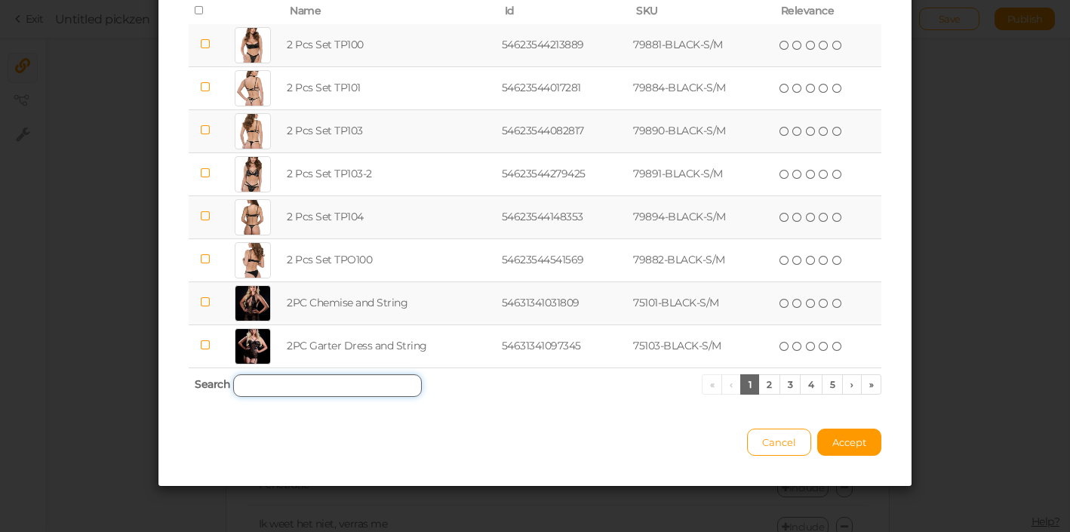
click at [391, 388] on input "search" at bounding box center [327, 385] width 189 height 23
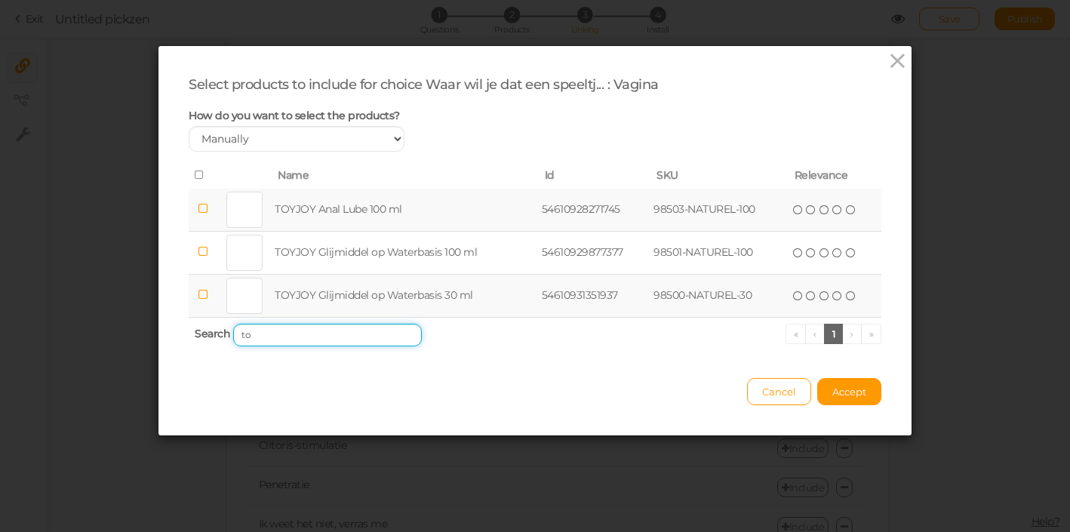
type input "t"
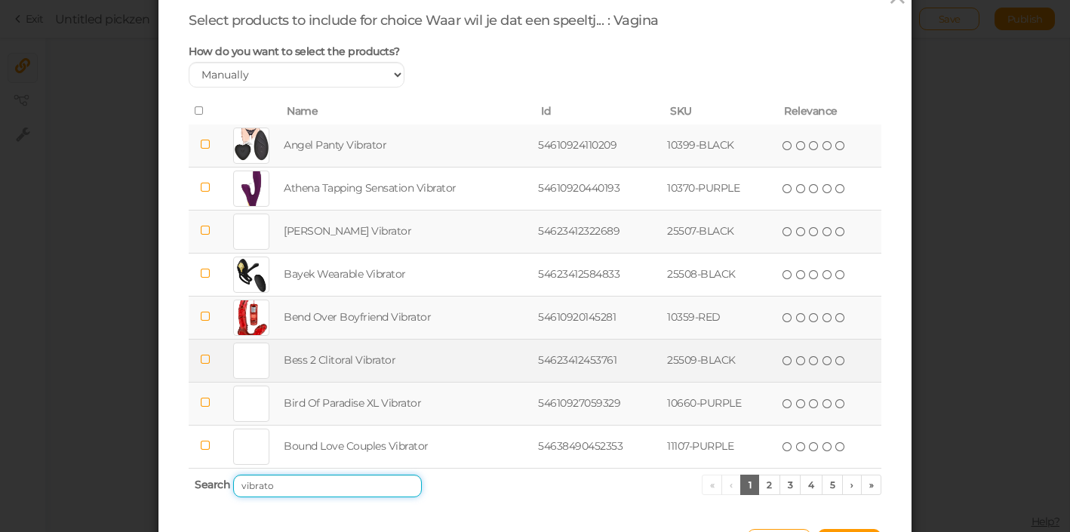
scroll to position [67, 0]
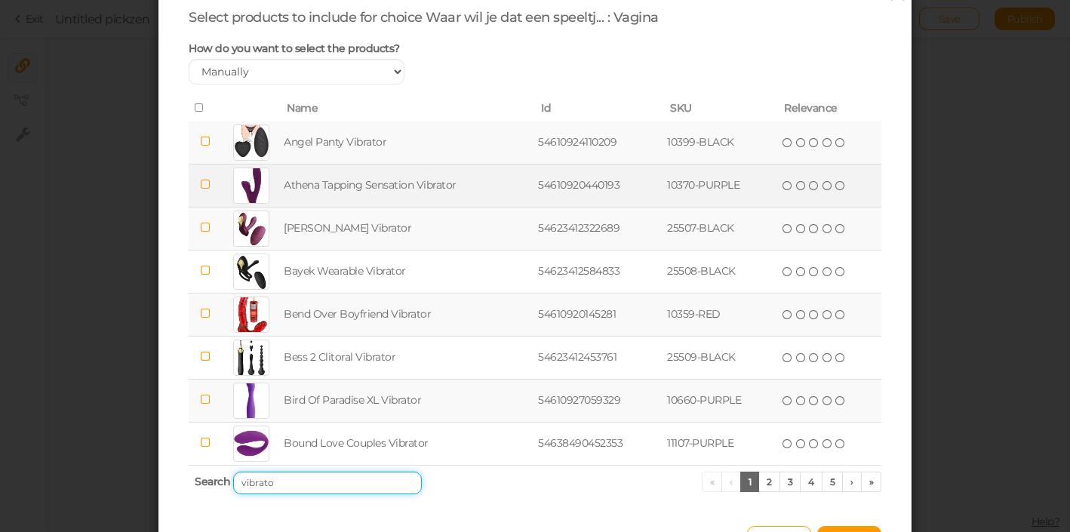
type input "vibrato"
click at [203, 183] on icon at bounding box center [204, 184] width 11 height 11
click at [813, 186] on icon at bounding box center [814, 185] width 11 height 11
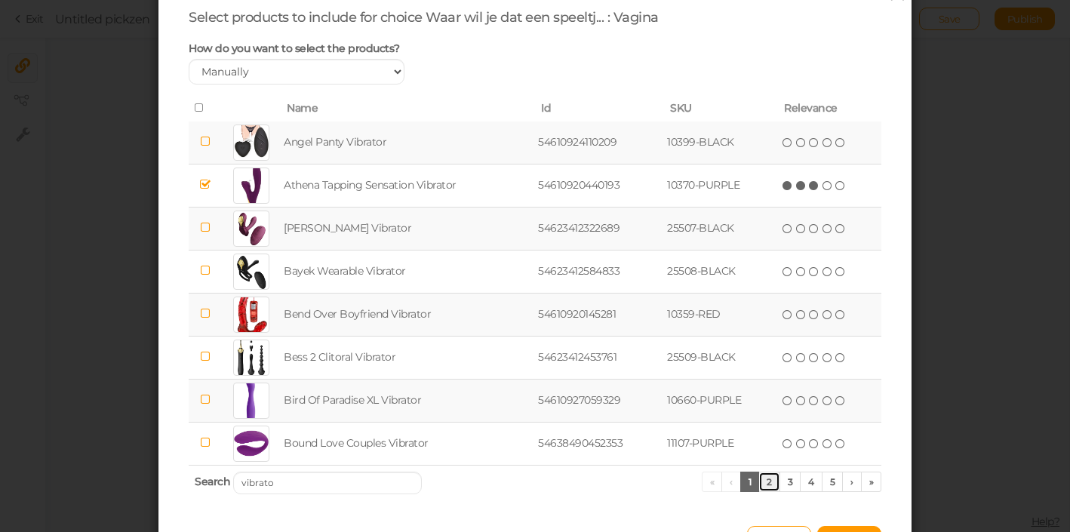
click at [770, 485] on link "2" at bounding box center [769, 482] width 22 height 20
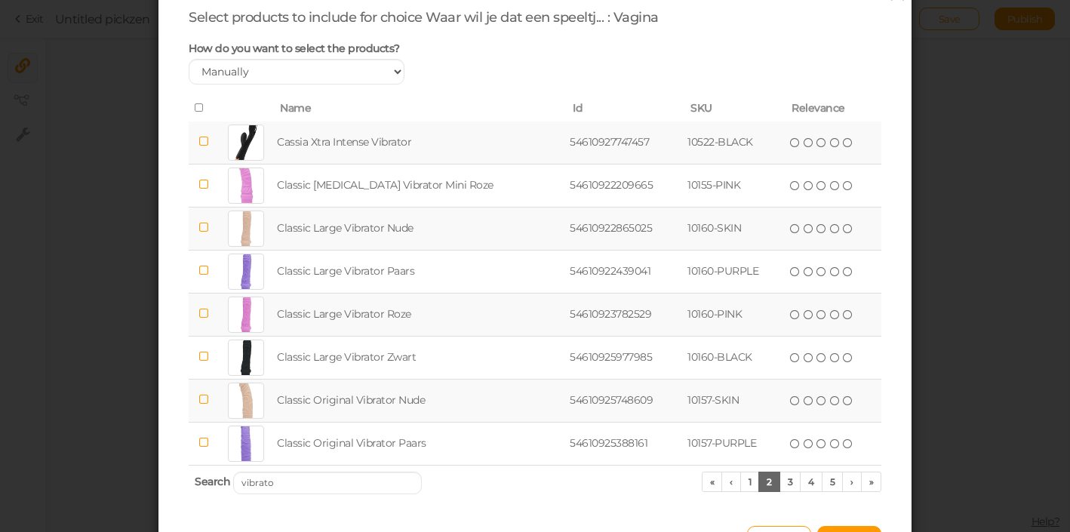
click at [209, 312] on icon at bounding box center [203, 313] width 11 height 11
click at [816, 319] on icon at bounding box center [821, 314] width 11 height 11
click at [788, 482] on link "3" at bounding box center [790, 482] width 22 height 20
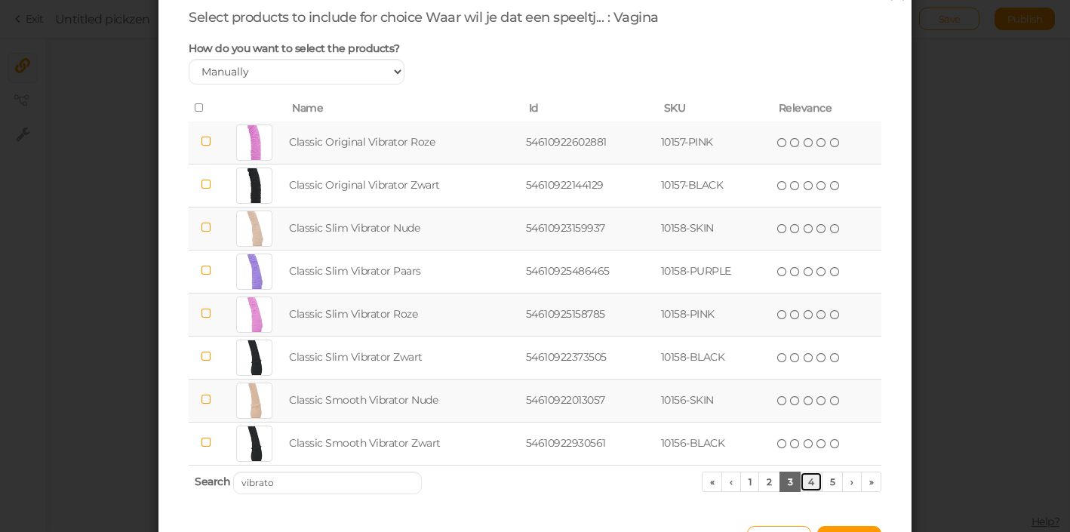
click at [820, 481] on link "4" at bounding box center [811, 482] width 23 height 20
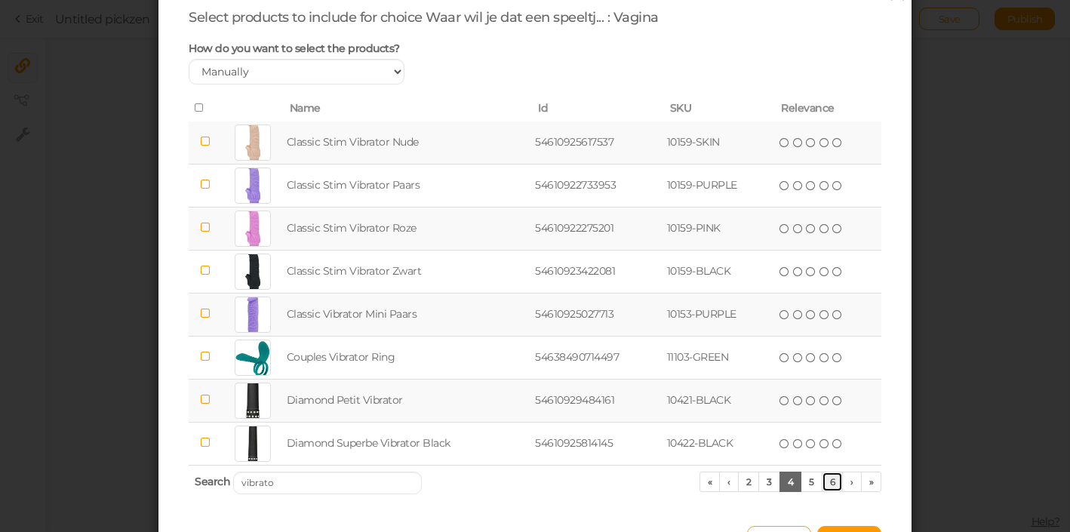
click at [828, 481] on link "6" at bounding box center [833, 482] width 22 height 20
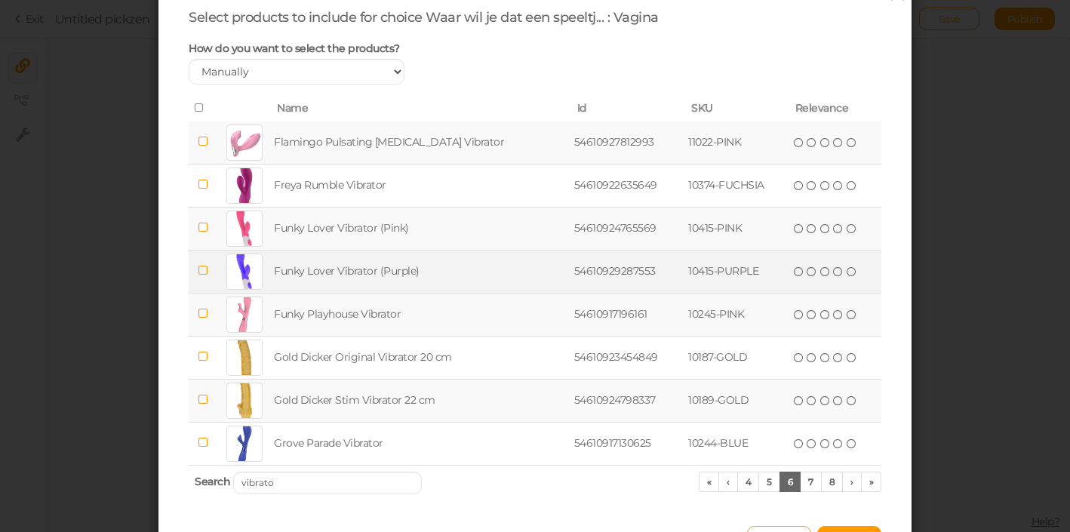
click at [207, 269] on icon at bounding box center [203, 270] width 11 height 11
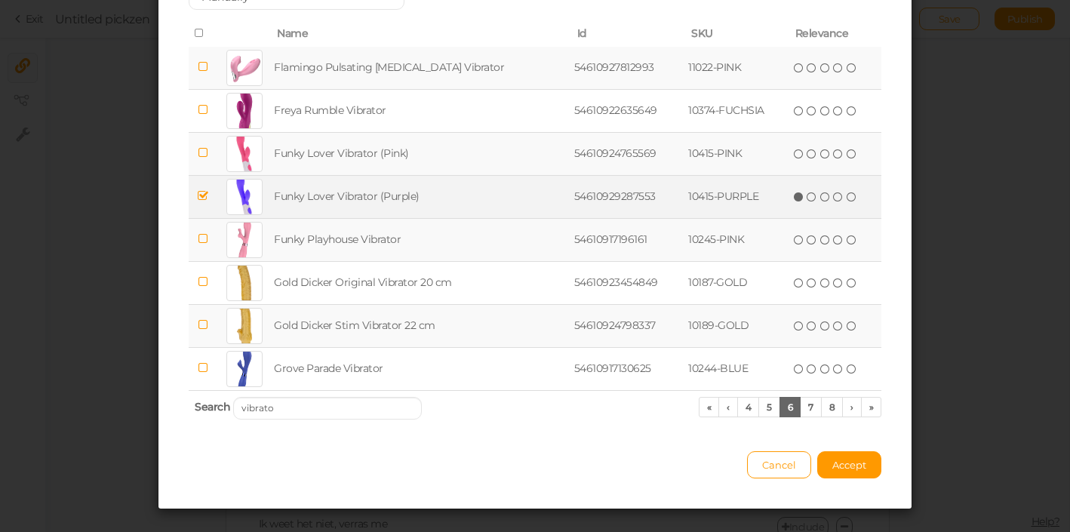
scroll to position [164, 0]
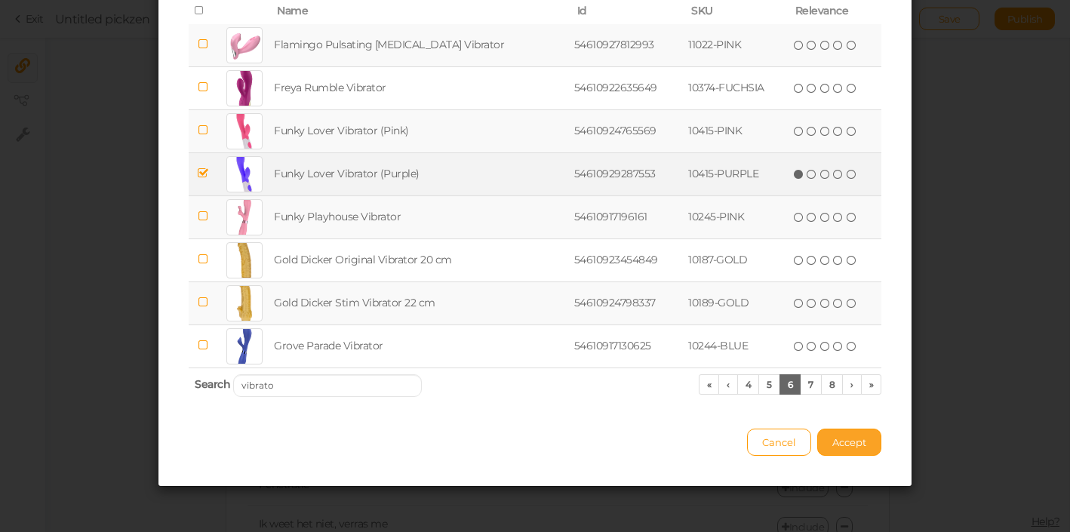
click at [858, 440] on span "Accept" at bounding box center [849, 442] width 34 height 12
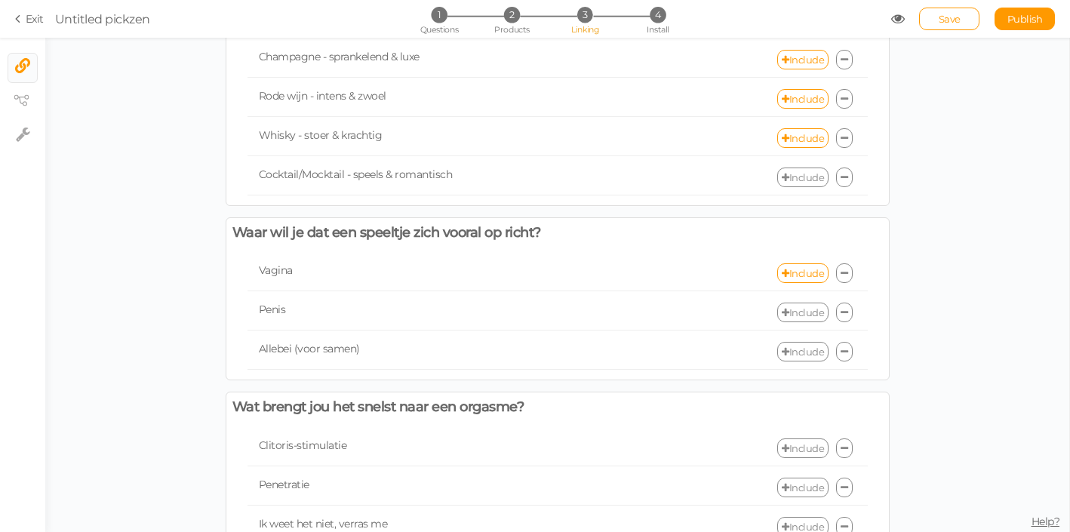
click at [793, 312] on link "Include" at bounding box center [802, 313] width 51 height 20
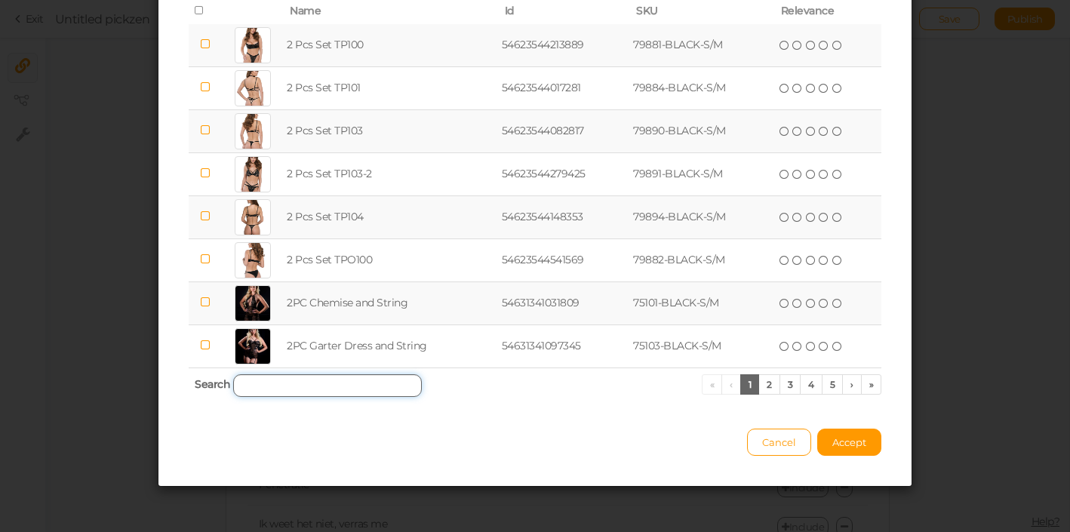
click at [319, 376] on input "search" at bounding box center [327, 385] width 189 height 23
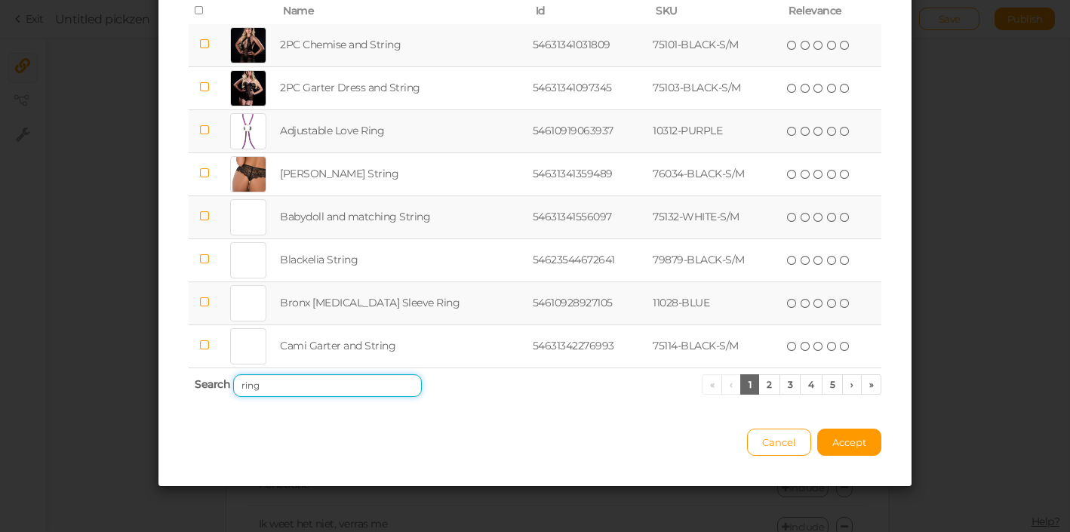
type input "ring"
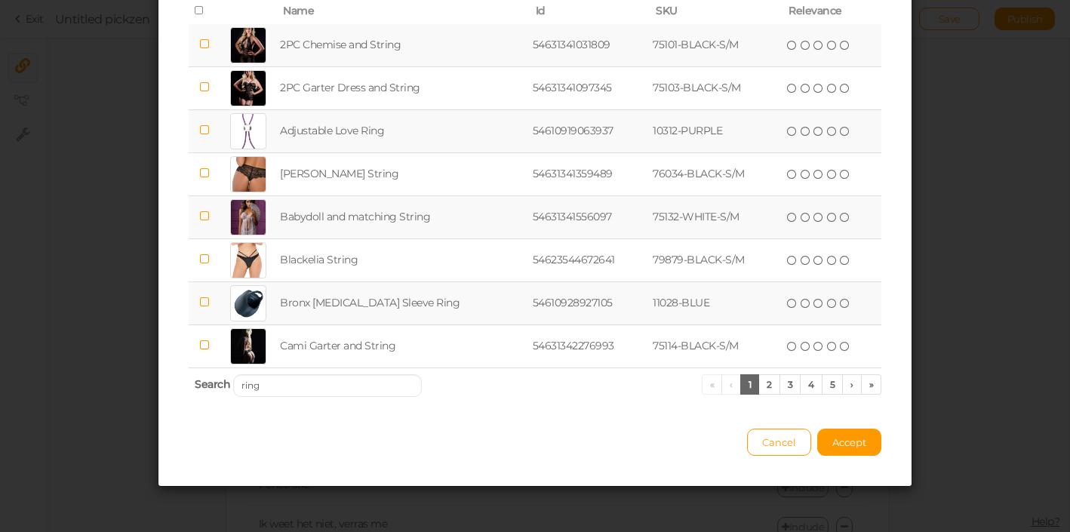
click at [207, 304] on icon at bounding box center [203, 302] width 11 height 11
click at [789, 391] on link "3" at bounding box center [790, 384] width 22 height 20
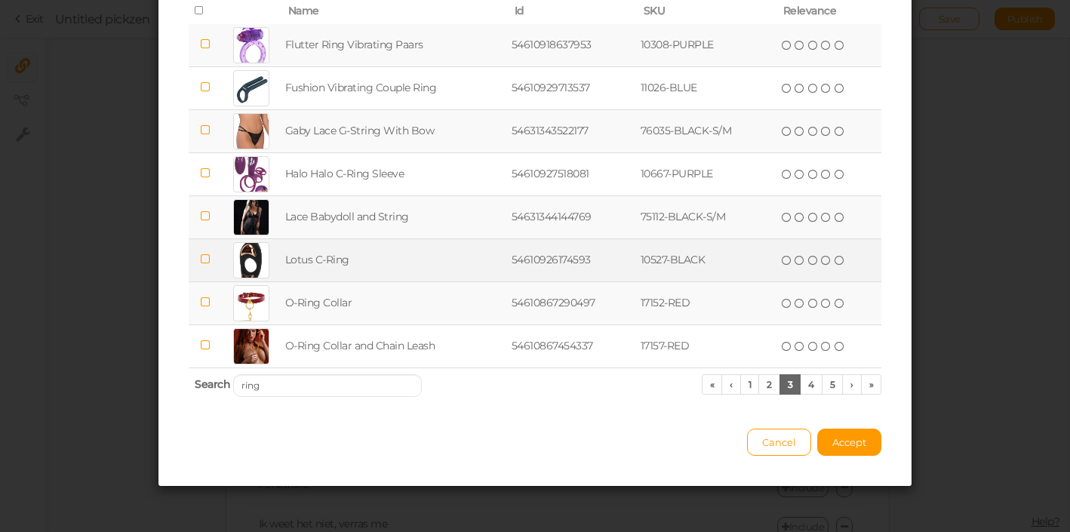
click at [202, 263] on icon at bounding box center [205, 259] width 11 height 11
drag, startPoint x: 284, startPoint y: 379, endPoint x: 224, endPoint y: 378, distance: 59.6
click at [233, 378] on input "ring" at bounding box center [327, 385] width 189 height 23
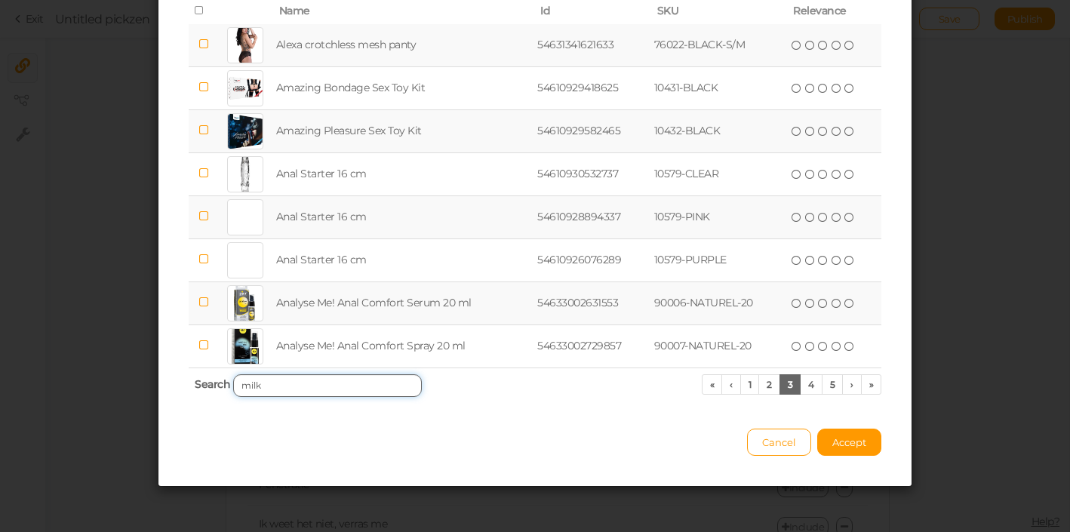
scroll to position [0, 0]
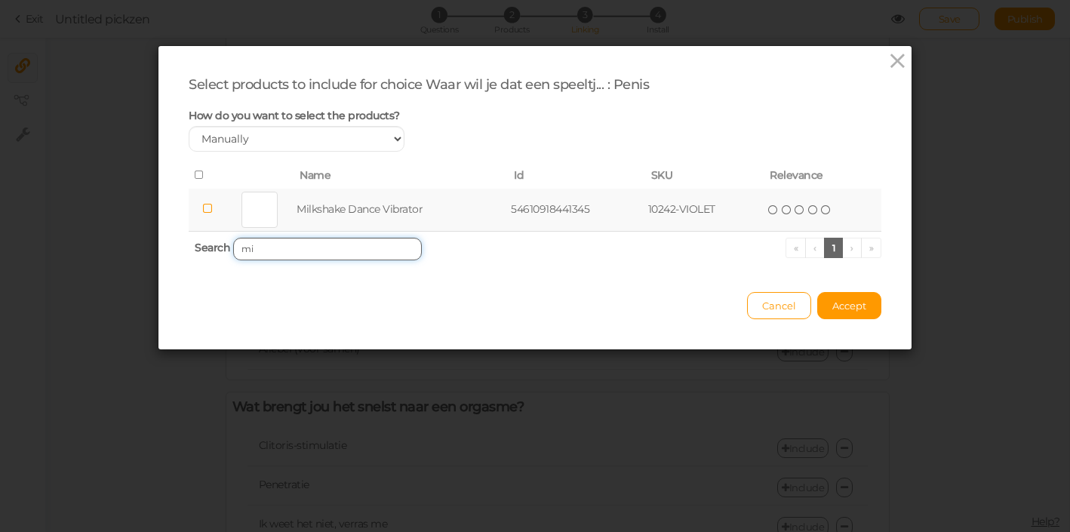
type input "m"
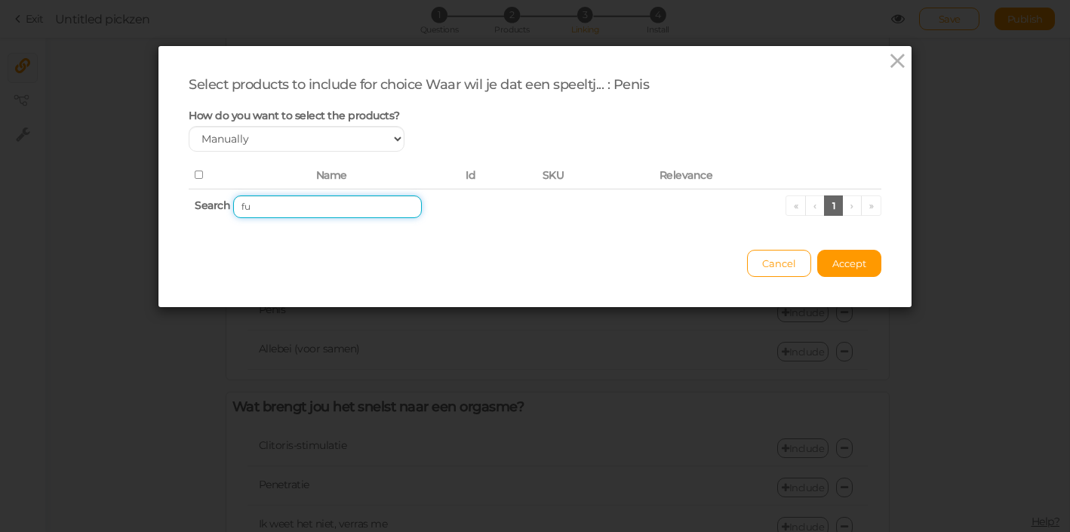
type input "f"
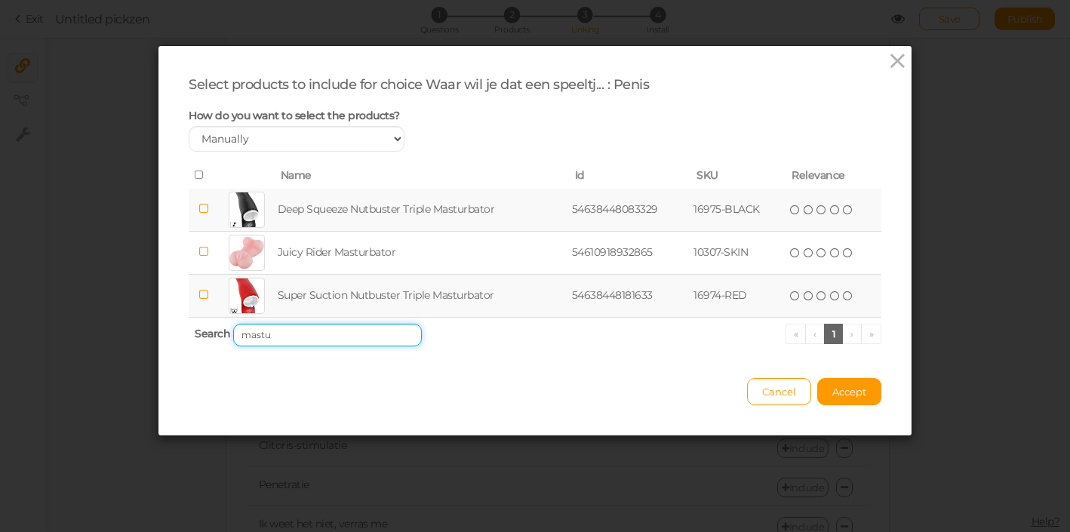
type input "mastu"
click at [204, 297] on icon at bounding box center [203, 294] width 11 height 11
click at [846, 392] on span "Accept" at bounding box center [849, 392] width 34 height 12
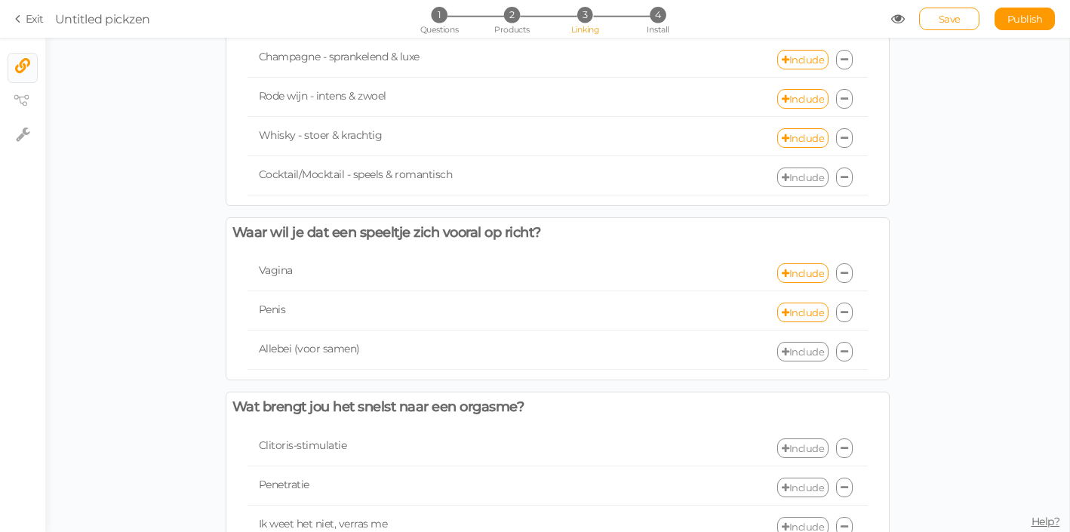
click at [788, 357] on link "Include" at bounding box center [802, 352] width 51 height 20
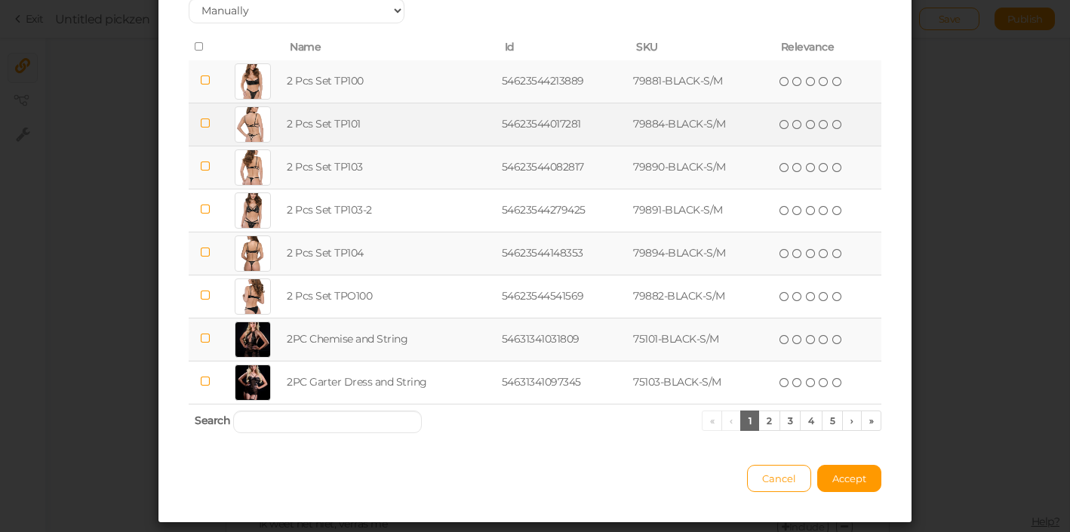
scroll to position [164, 0]
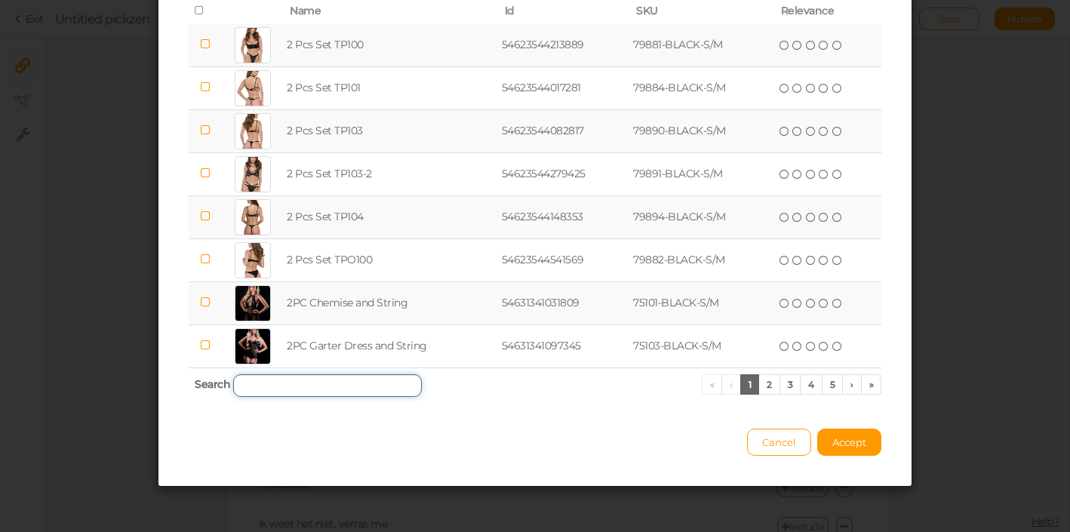
click at [355, 383] on input "search" at bounding box center [327, 385] width 189 height 23
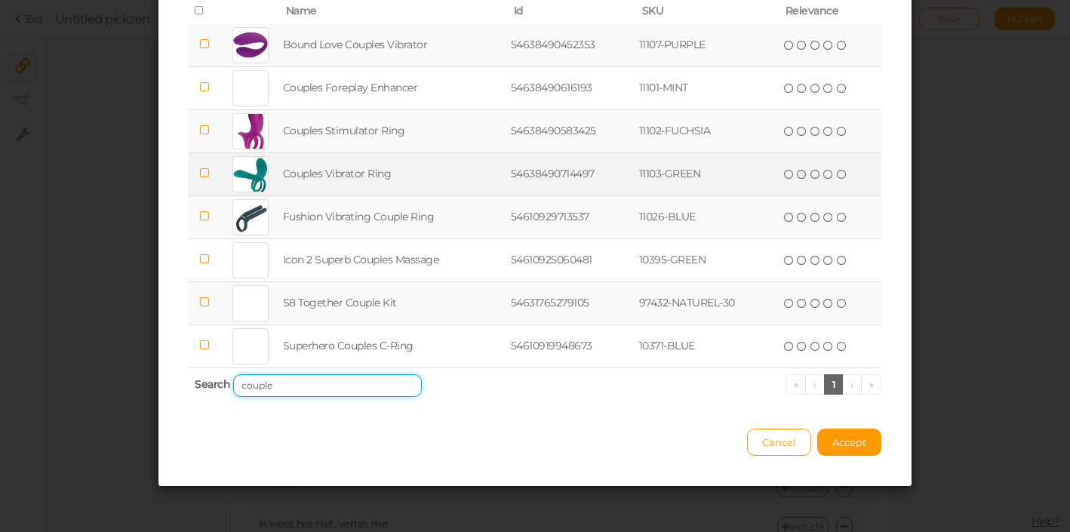
type input "couple"
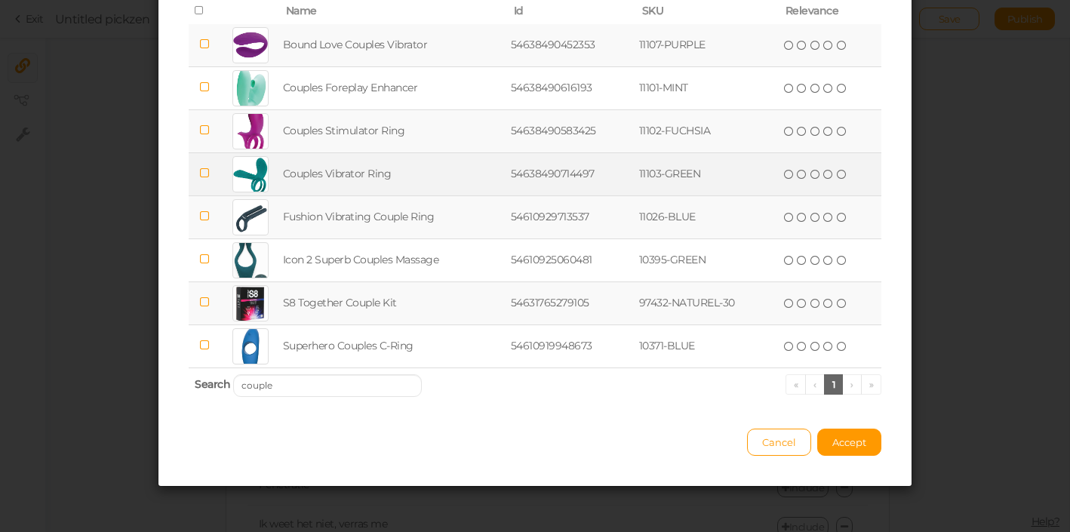
click at [203, 174] on icon at bounding box center [204, 172] width 11 height 11
click at [205, 219] on icon at bounding box center [204, 215] width 11 height 11
click at [212, 41] on td at bounding box center [205, 45] width 32 height 43
drag, startPoint x: 283, startPoint y: 383, endPoint x: 192, endPoint y: 373, distance: 91.2
click at [233, 374] on input "couple" at bounding box center [327, 385] width 189 height 23
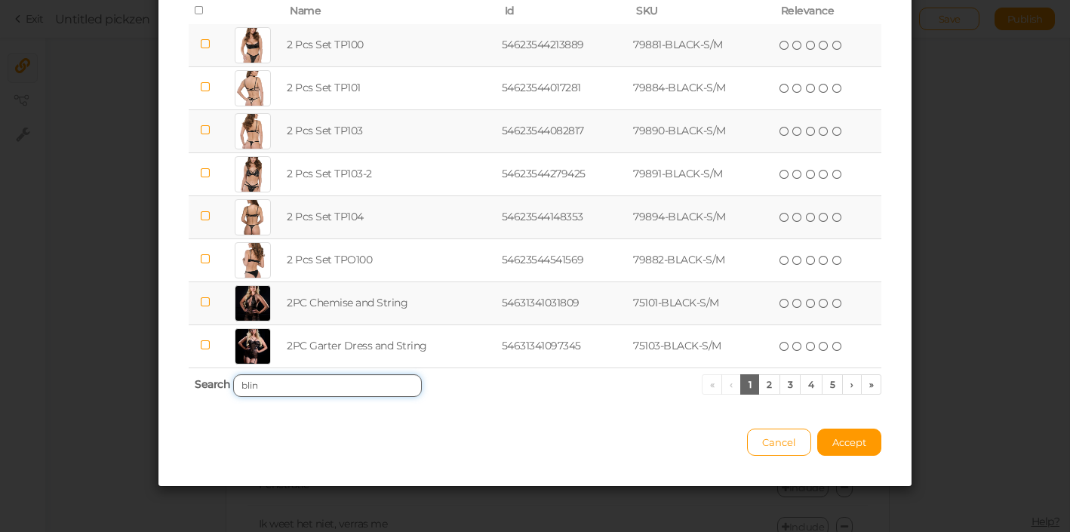
scroll to position [35, 0]
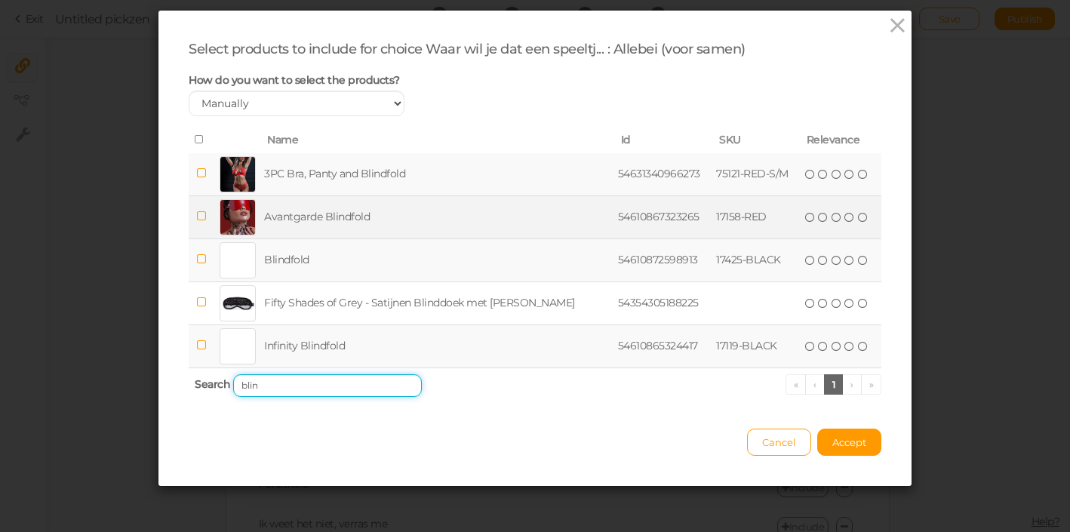
type input "blin"
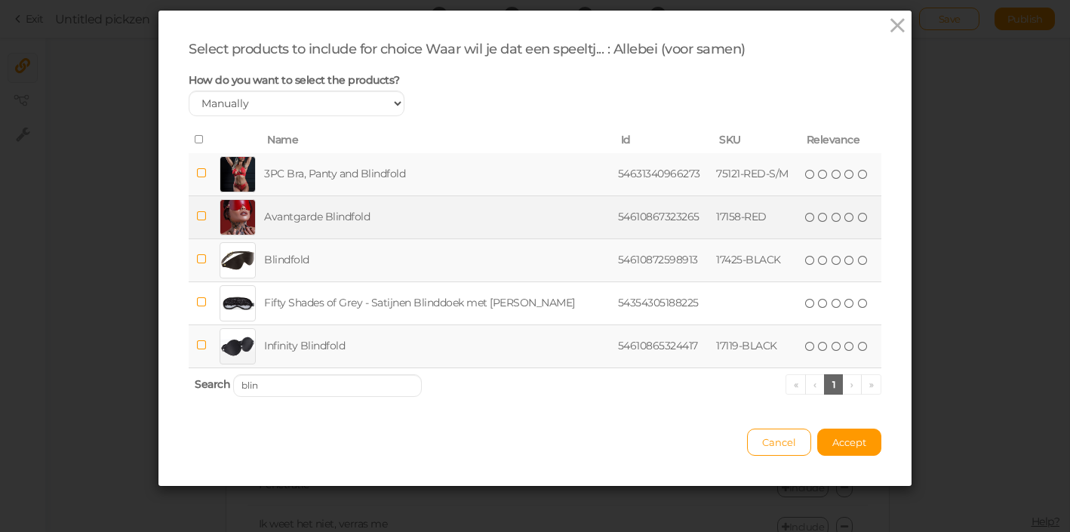
click at [206, 217] on icon at bounding box center [201, 215] width 11 height 11
click at [856, 441] on span "Accept" at bounding box center [849, 442] width 34 height 12
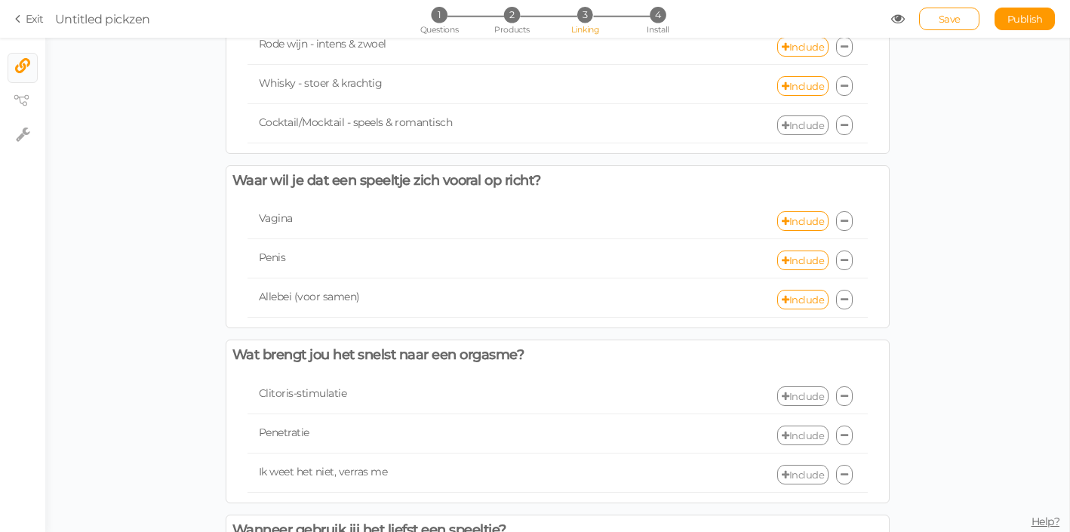
scroll to position [106, 0]
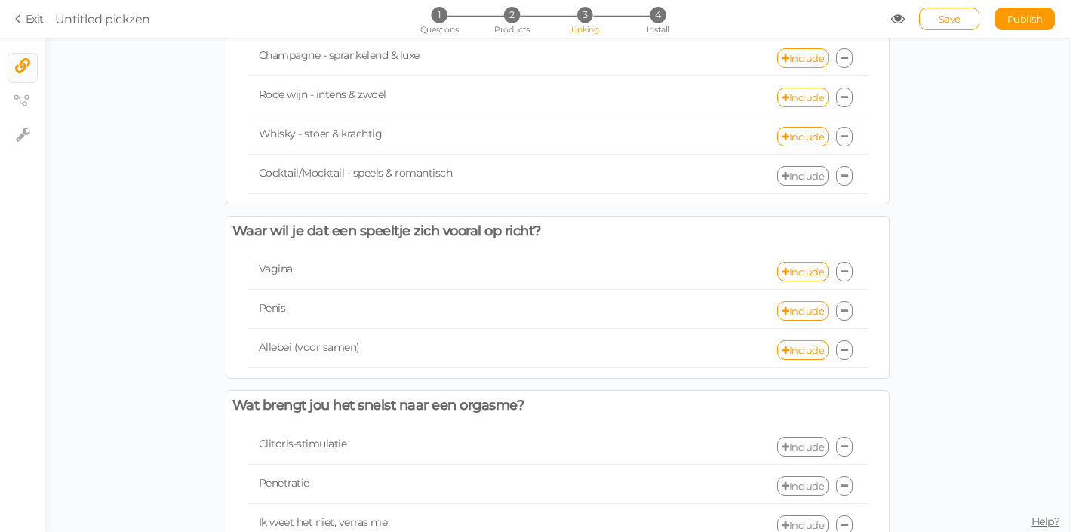
click at [790, 183] on link "Include" at bounding box center [802, 176] width 51 height 20
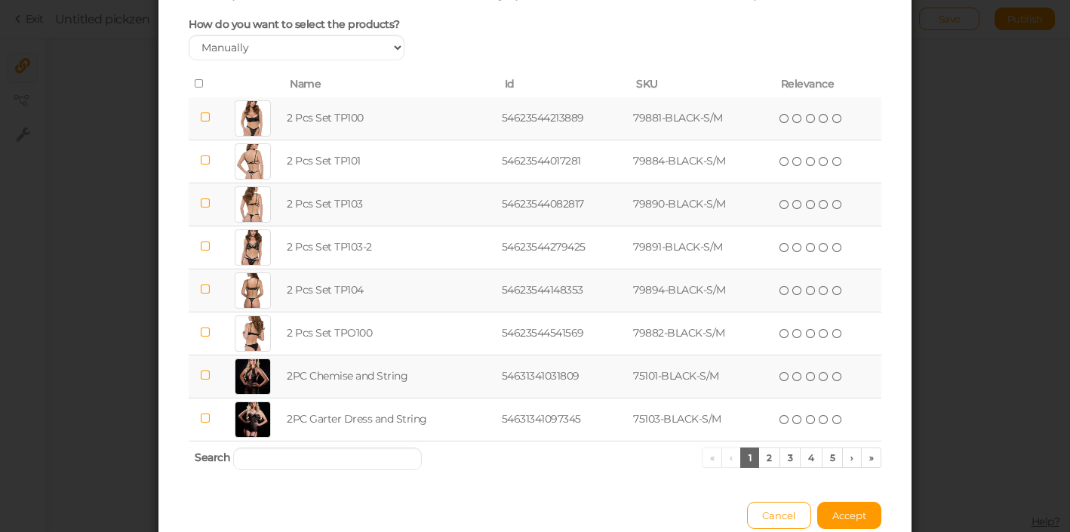
scroll to position [182, 0]
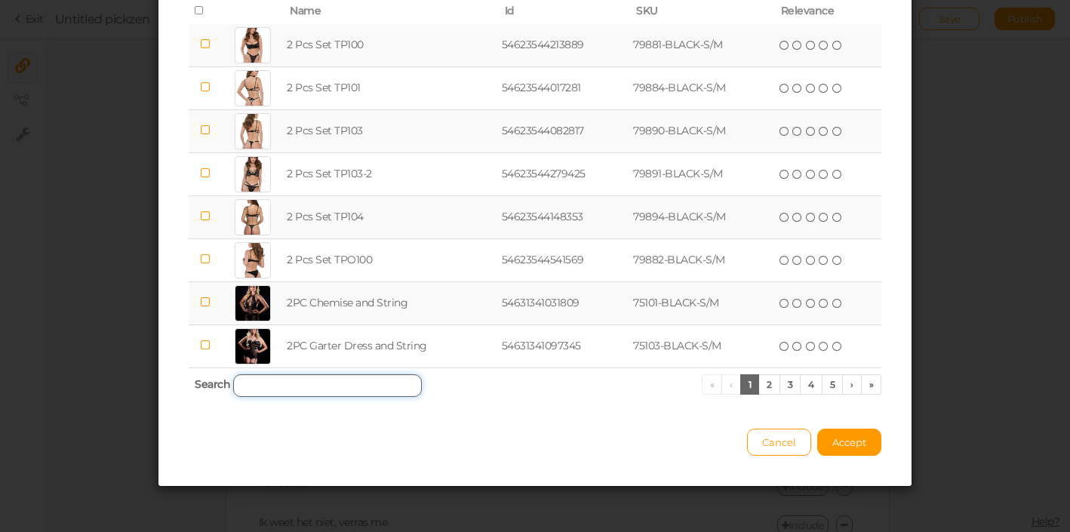
click at [300, 382] on input "search" at bounding box center [327, 385] width 189 height 23
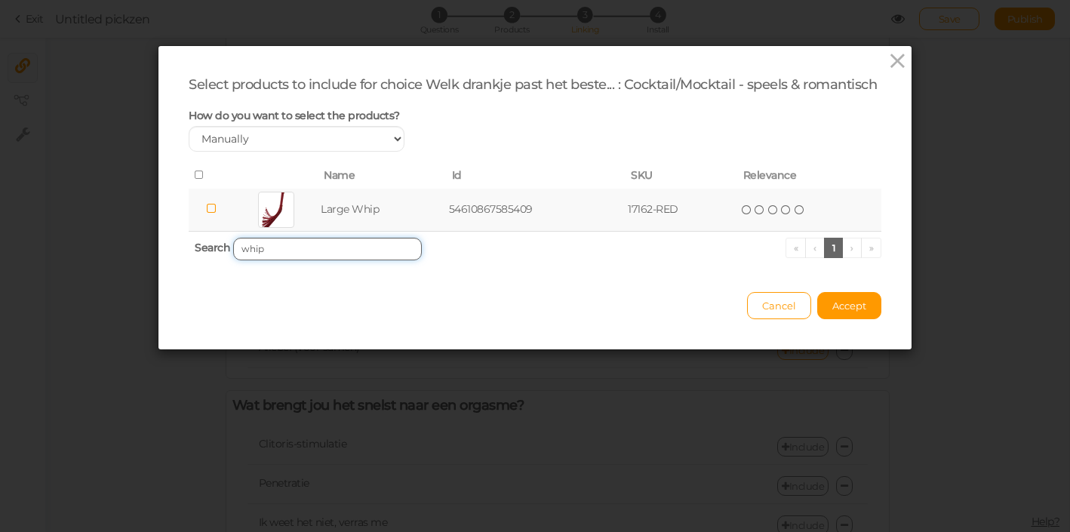
scroll to position [0, 0]
type input "w"
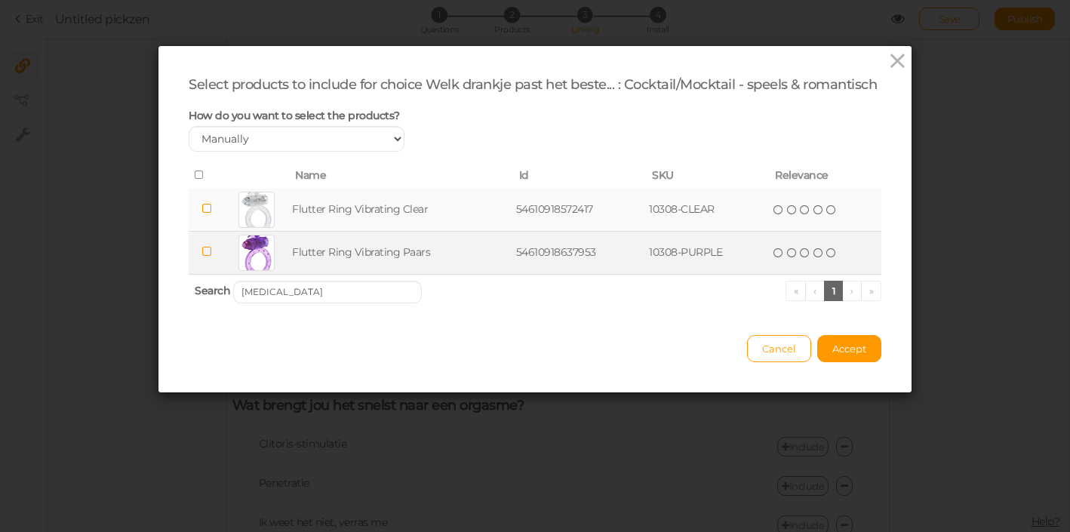
click at [209, 257] on icon at bounding box center [206, 251] width 11 height 11
click at [263, 303] on input "[MEDICAL_DATA]" at bounding box center [327, 292] width 189 height 23
type input "f"
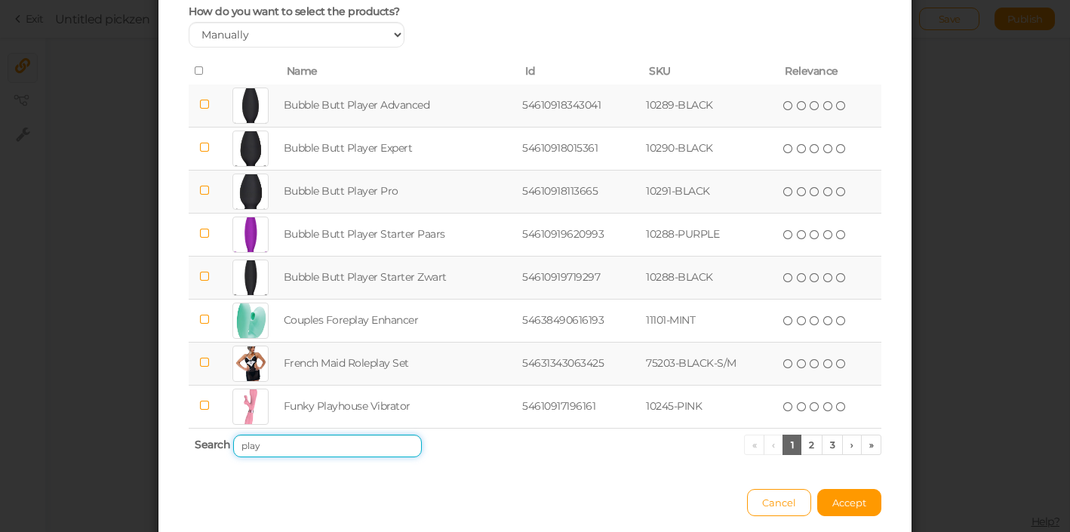
scroll to position [106, 0]
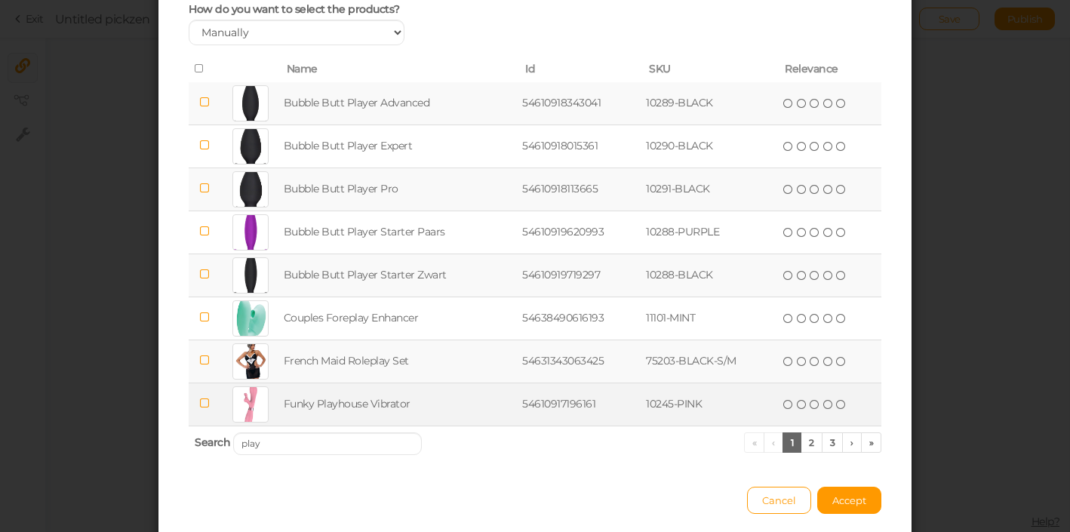
click at [206, 409] on icon at bounding box center [204, 403] width 11 height 11
click at [273, 455] on input "play" at bounding box center [327, 443] width 189 height 23
type input "p"
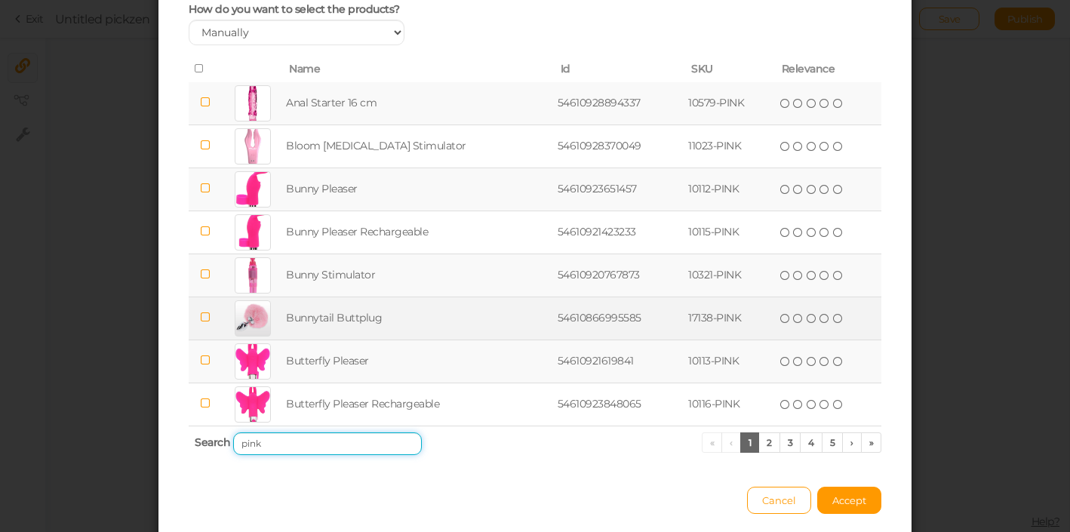
type input "pink"
click at [207, 323] on icon at bounding box center [205, 317] width 11 height 11
click at [847, 510] on button "Accept" at bounding box center [849, 500] width 64 height 27
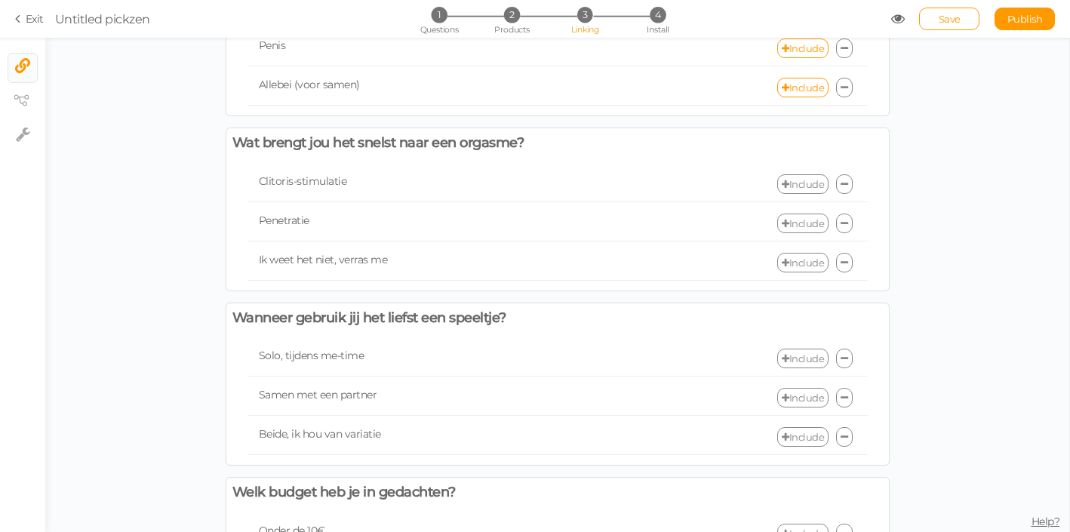
scroll to position [384, 0]
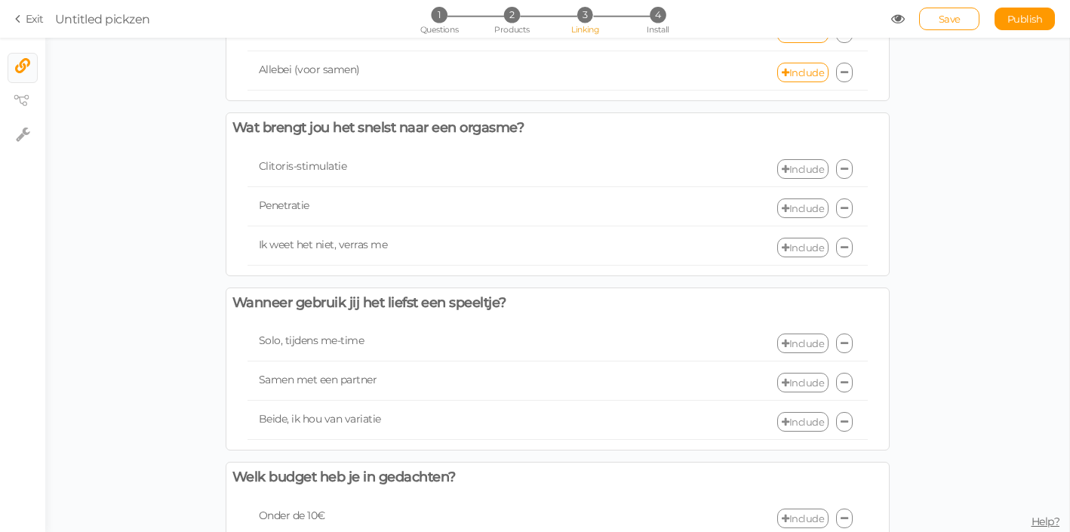
click at [793, 167] on link "Include" at bounding box center [802, 169] width 51 height 20
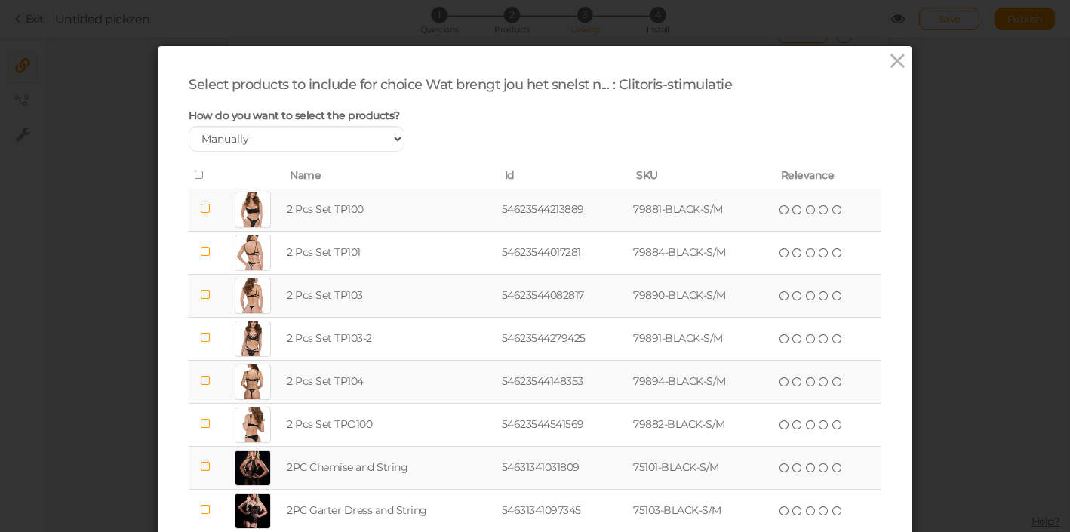
scroll to position [164, 0]
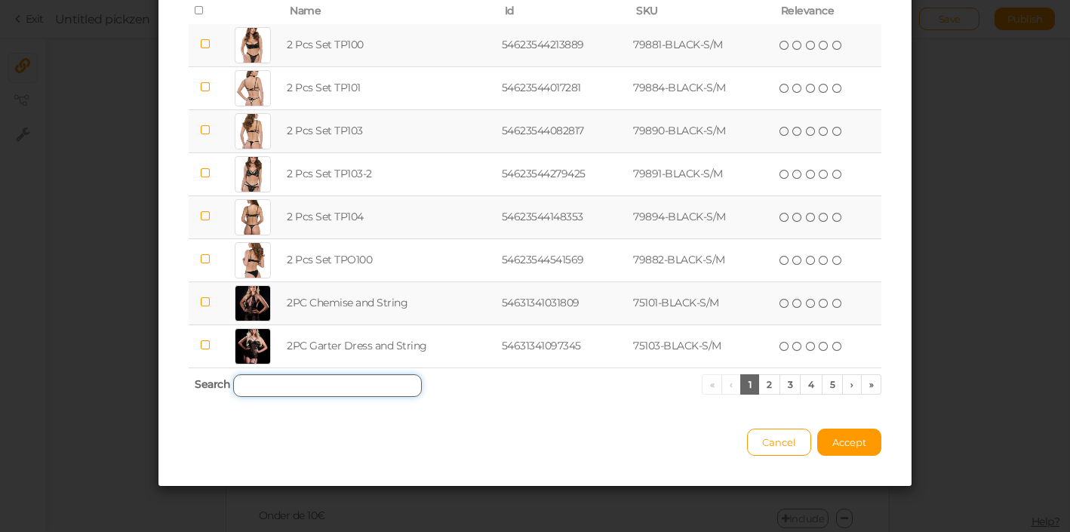
click at [313, 386] on input "search" at bounding box center [327, 385] width 189 height 23
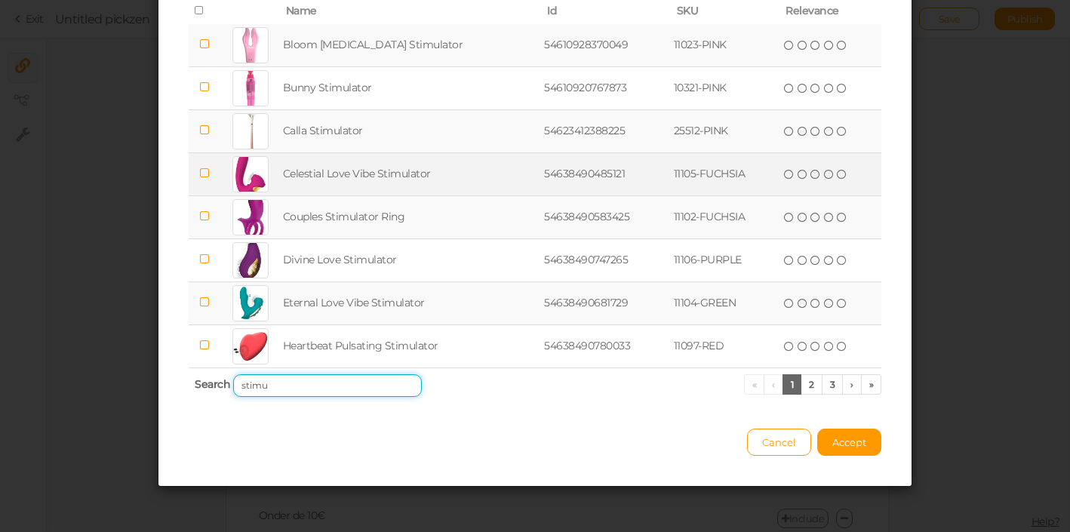
type input "stimu"
click at [204, 174] on icon at bounding box center [204, 172] width 11 height 11
click at [204, 175] on icon at bounding box center [204, 172] width 11 height 11
click at [206, 176] on icon at bounding box center [204, 172] width 11 height 11
click at [816, 385] on link "2" at bounding box center [811, 384] width 22 height 20
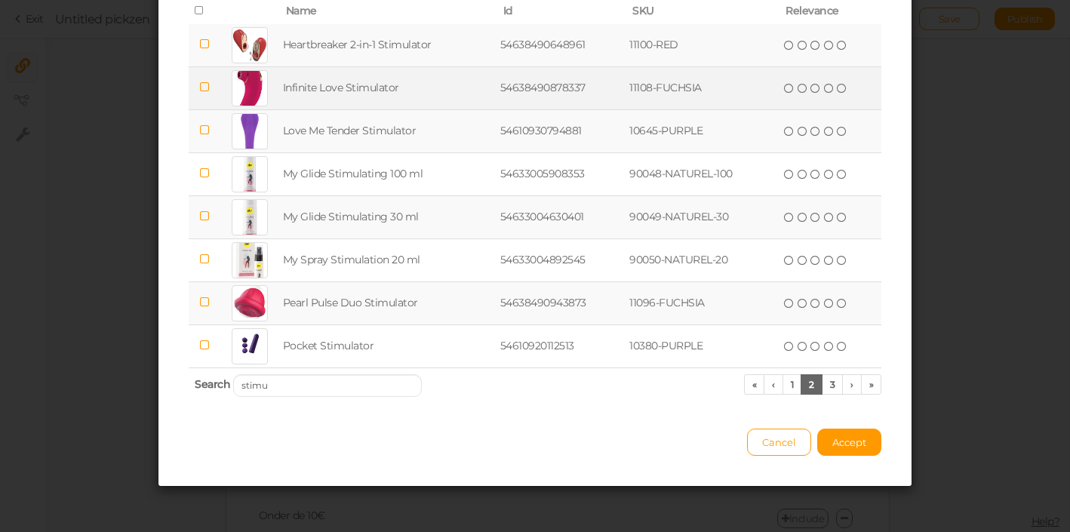
click at [207, 87] on icon at bounding box center [204, 86] width 11 height 11
click at [839, 89] on icon at bounding box center [842, 88] width 11 height 11
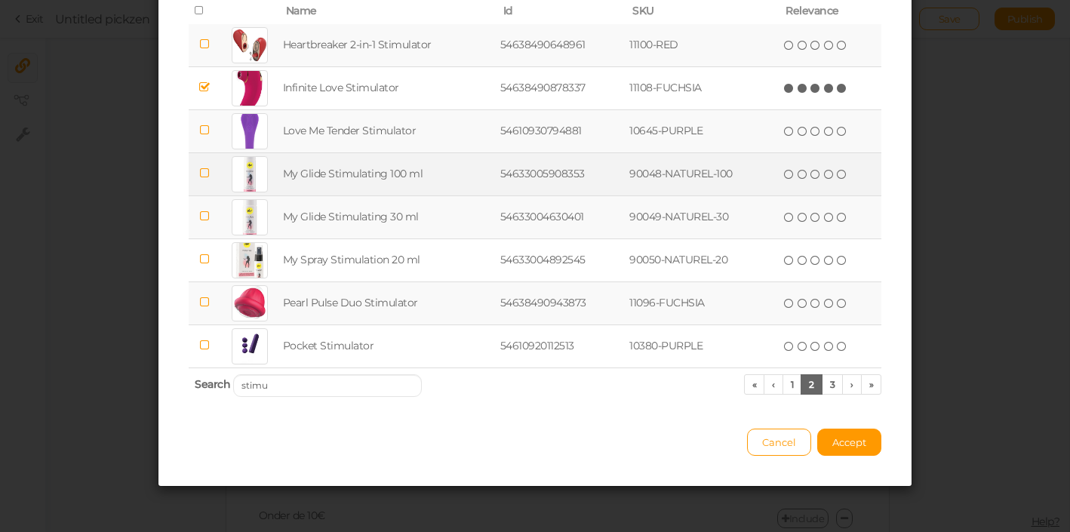
click at [228, 177] on td at bounding box center [250, 173] width 60 height 43
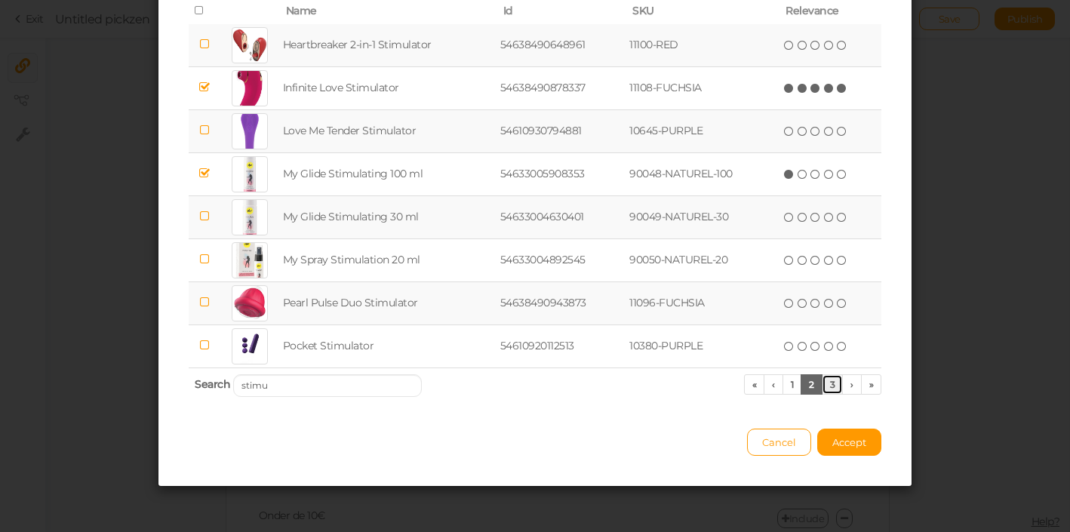
click at [830, 384] on link "3" at bounding box center [833, 384] width 22 height 20
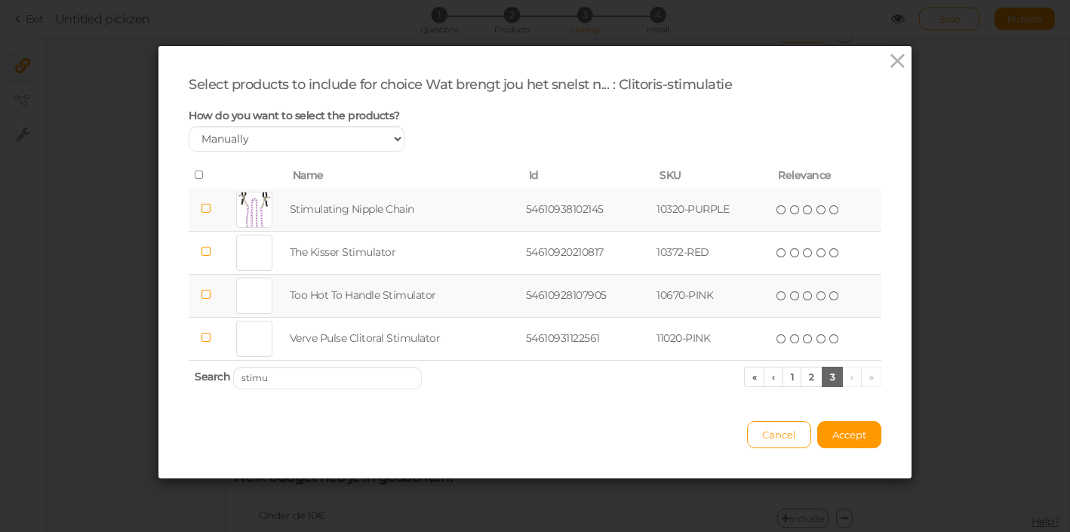
scroll to position [0, 0]
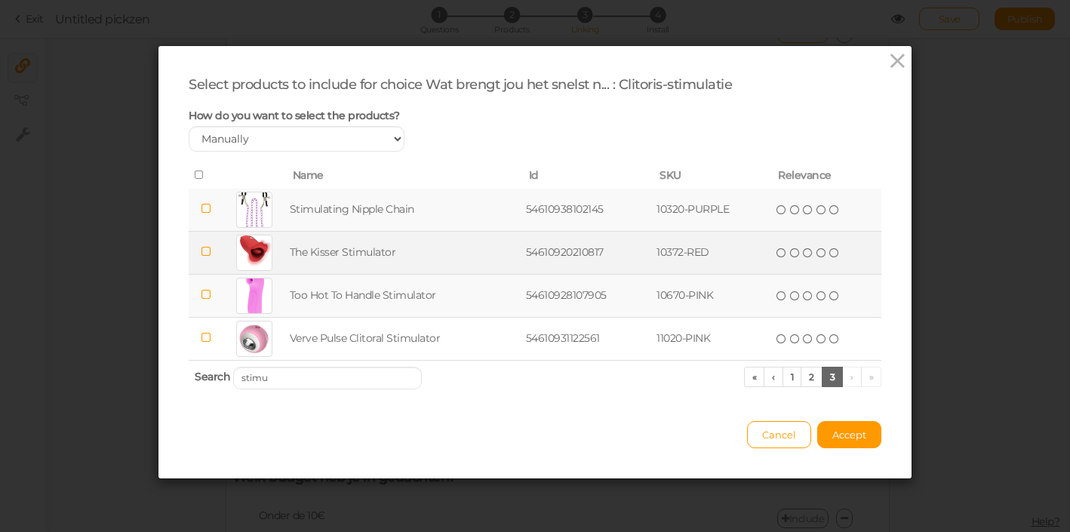
click at [206, 257] on icon at bounding box center [206, 251] width 11 height 11
click at [213, 275] on td at bounding box center [206, 295] width 34 height 43
click at [214, 290] on td at bounding box center [206, 295] width 34 height 43
click at [832, 247] on span "(*) ( ) ( ) ( ) ( )" at bounding box center [808, 252] width 66 height 17
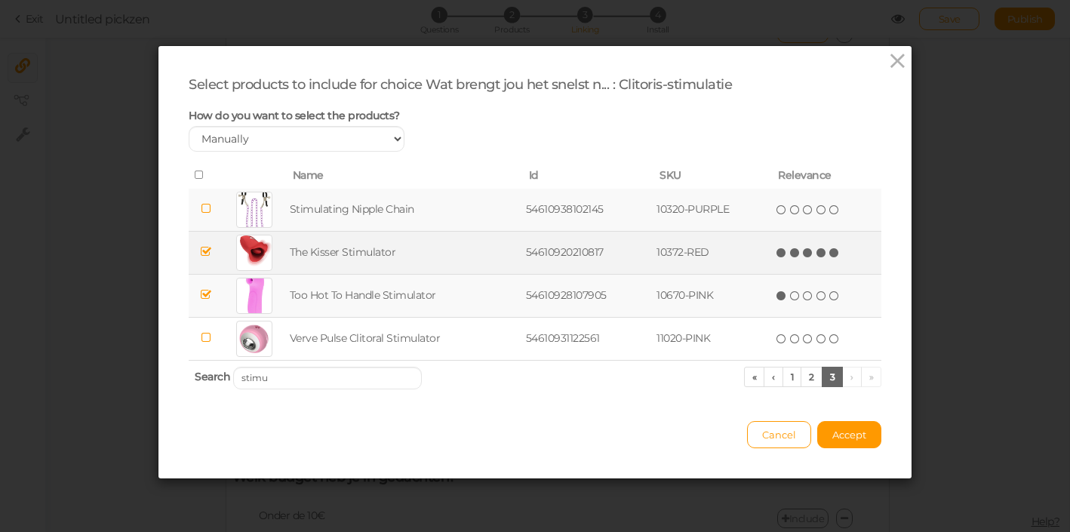
click at [823, 260] on span "(*) (*) (*) (*) (*)" at bounding box center [808, 252] width 66 height 17
click at [818, 250] on icon at bounding box center [821, 252] width 11 height 11
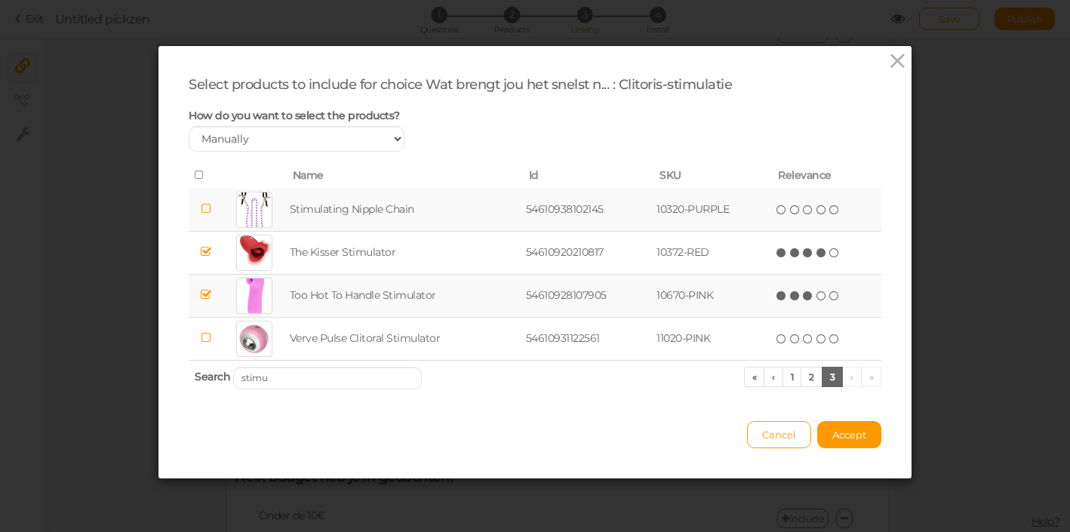
click at [809, 292] on icon at bounding box center [808, 295] width 11 height 11
click at [856, 435] on span "Accept" at bounding box center [849, 435] width 34 height 12
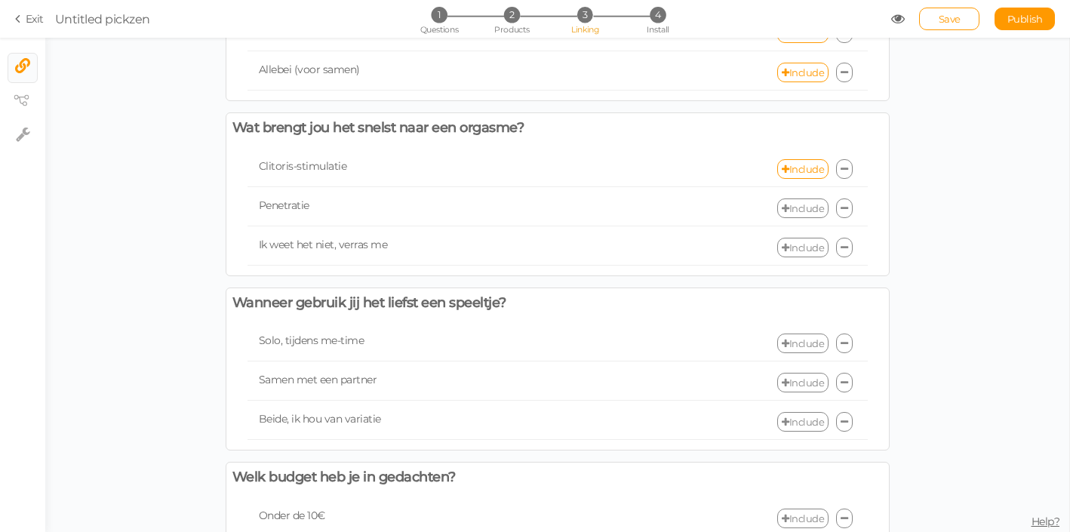
click at [796, 211] on link "Include" at bounding box center [802, 208] width 51 height 20
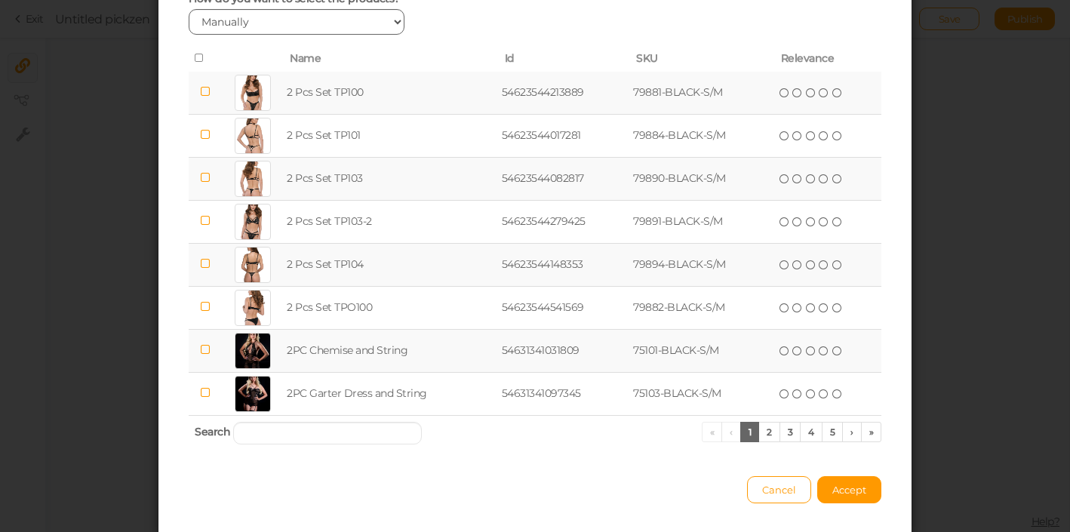
scroll to position [164, 0]
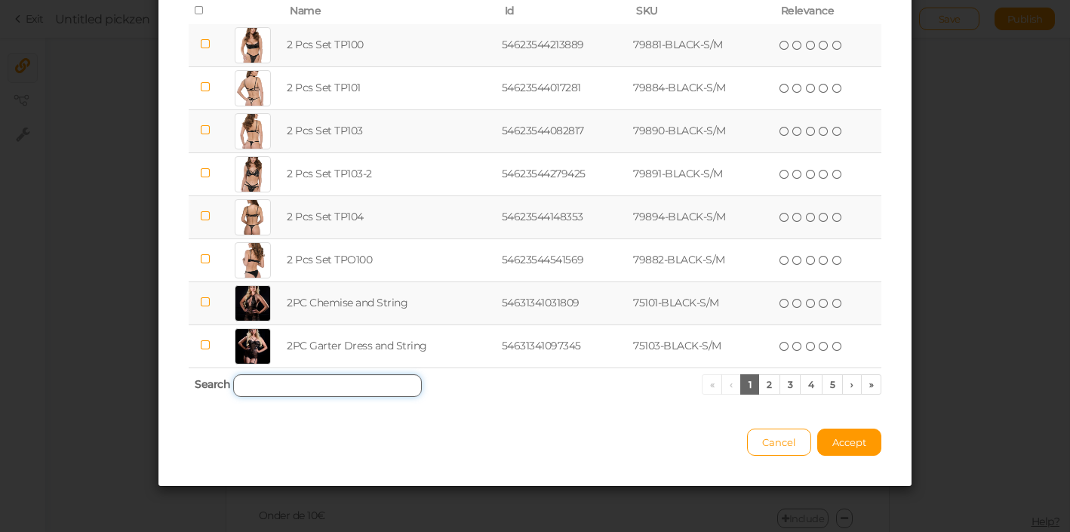
click at [281, 382] on input "search" at bounding box center [327, 385] width 189 height 23
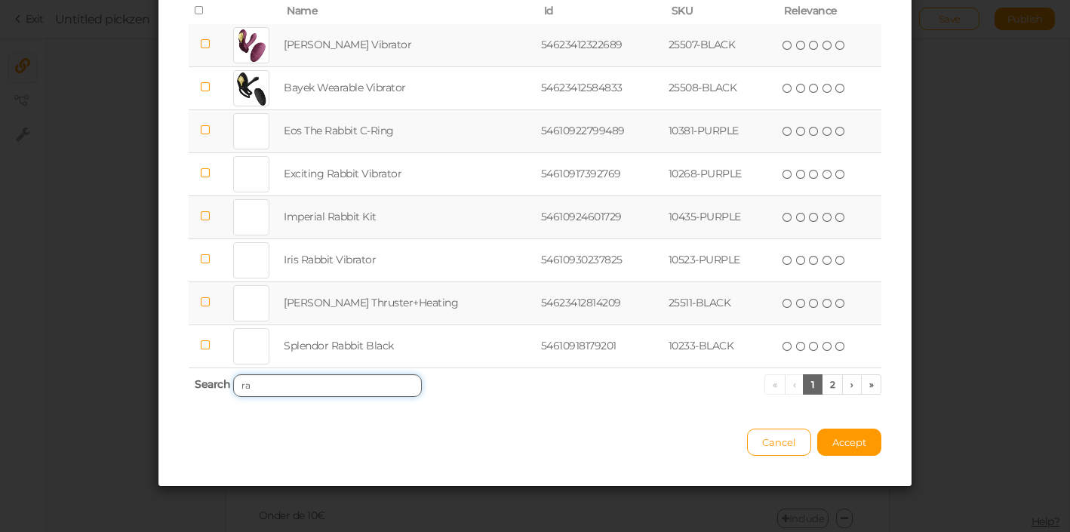
type input "r"
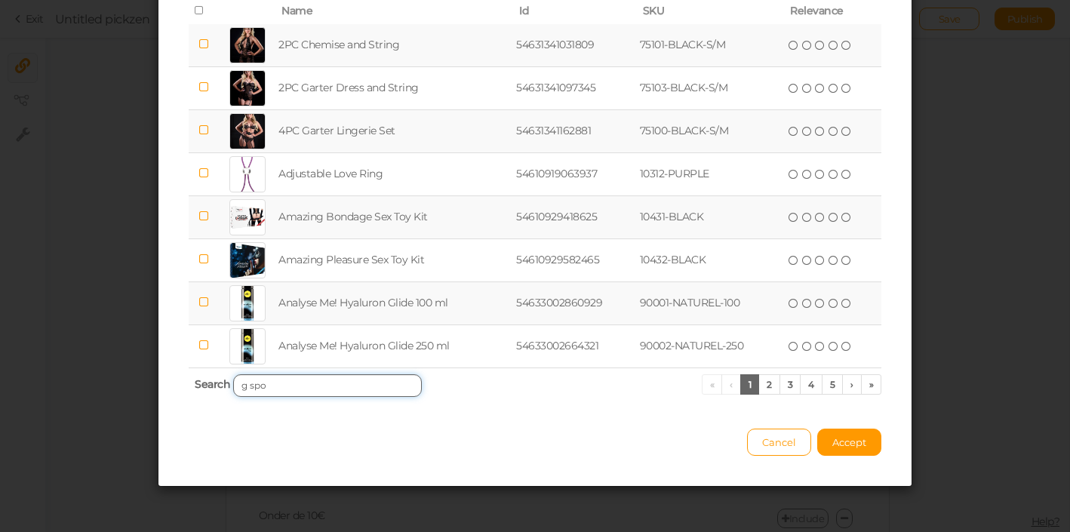
scroll to position [0, 0]
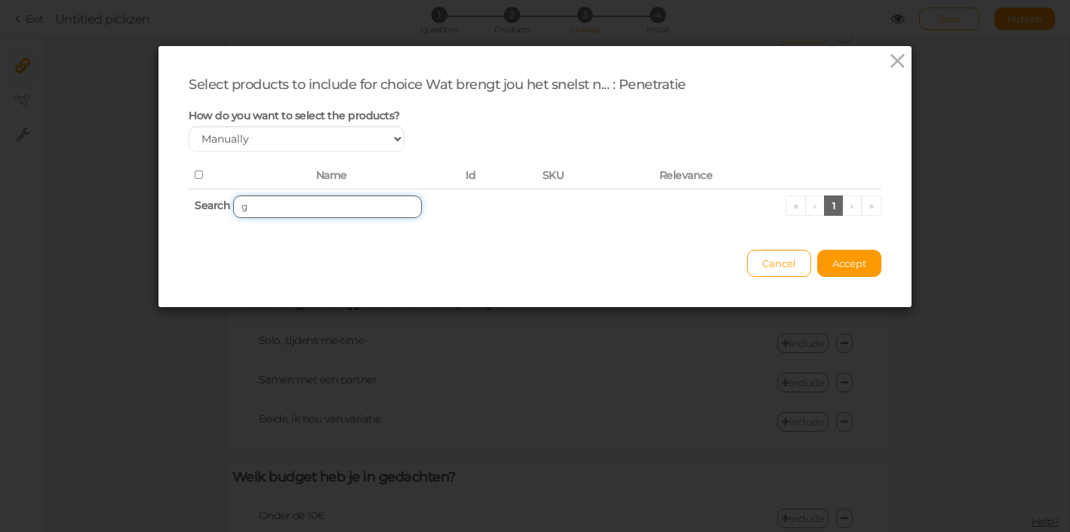
type input "g"
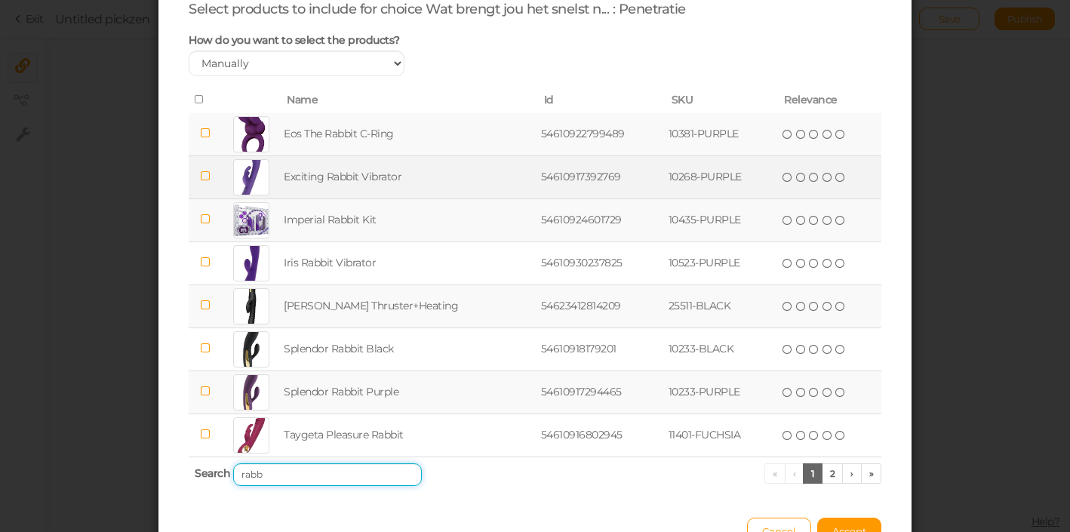
scroll to position [88, 0]
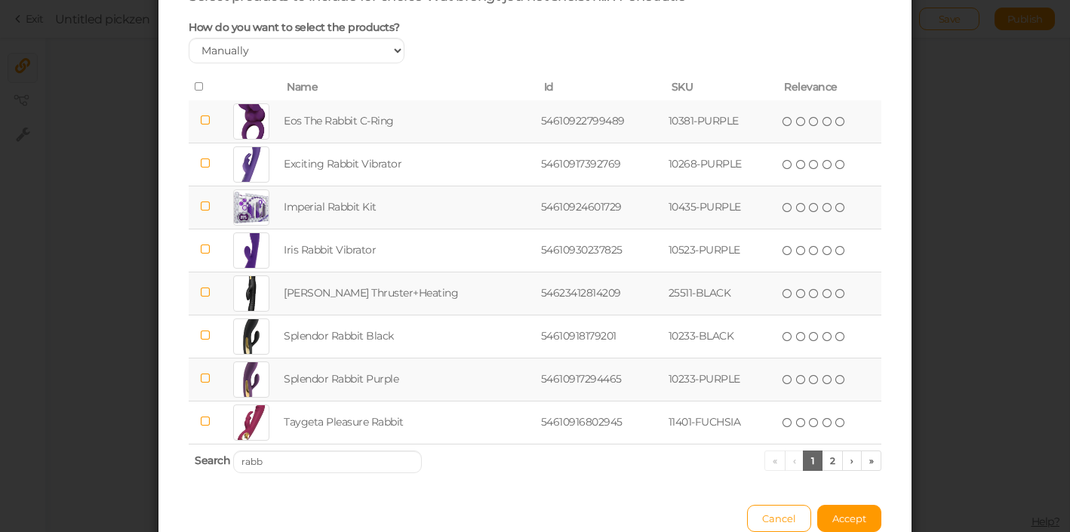
click at [210, 291] on icon at bounding box center [204, 292] width 11 height 11
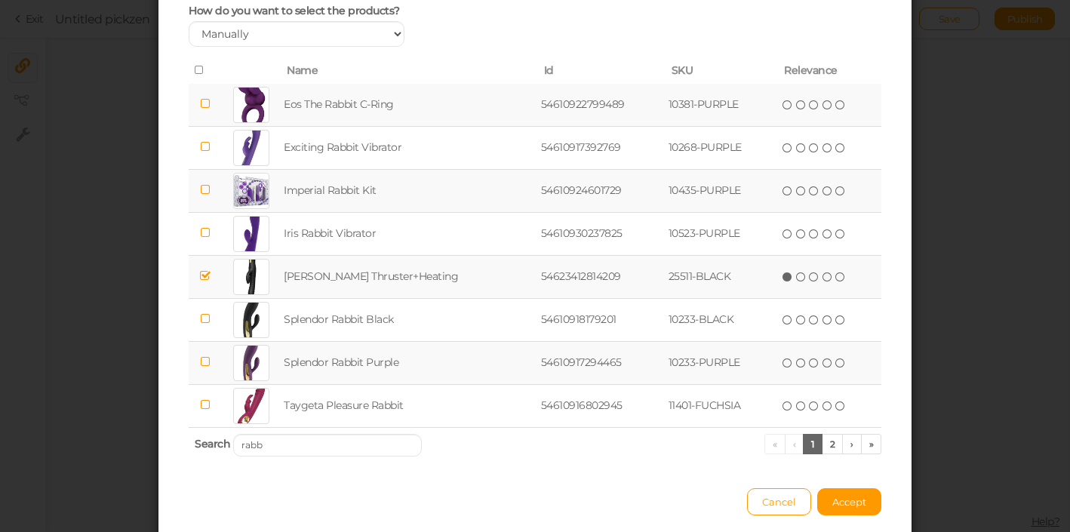
scroll to position [107, 0]
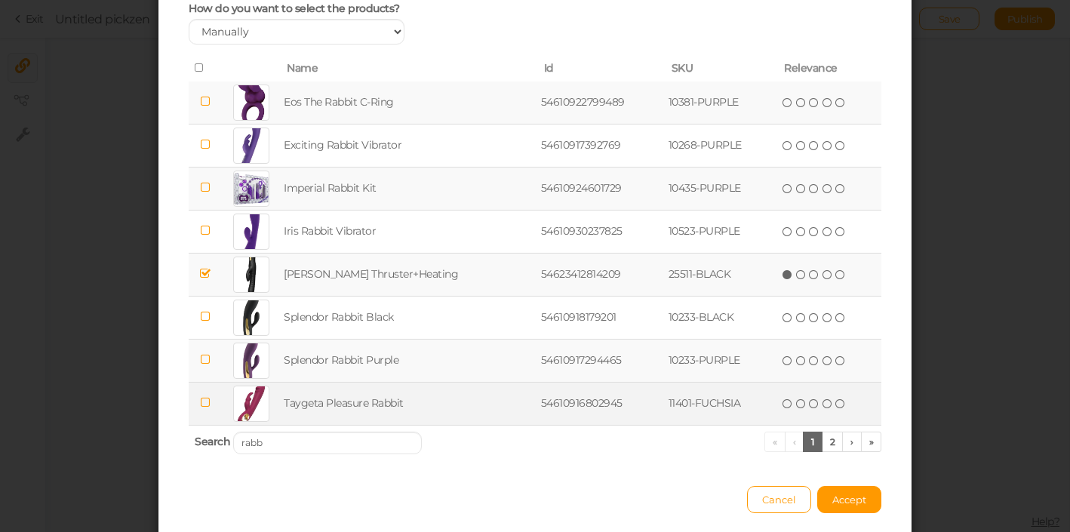
click at [207, 404] on icon at bounding box center [204, 402] width 11 height 11
click at [833, 449] on link "2" at bounding box center [833, 442] width 22 height 20
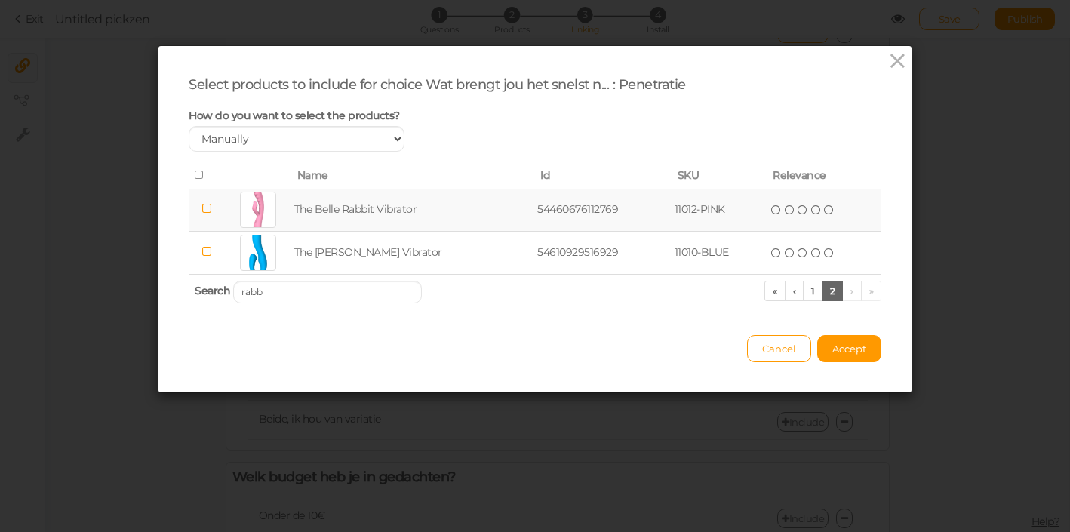
scroll to position [0, 0]
click at [289, 299] on input "rabb" at bounding box center [327, 292] width 189 height 23
type input "r"
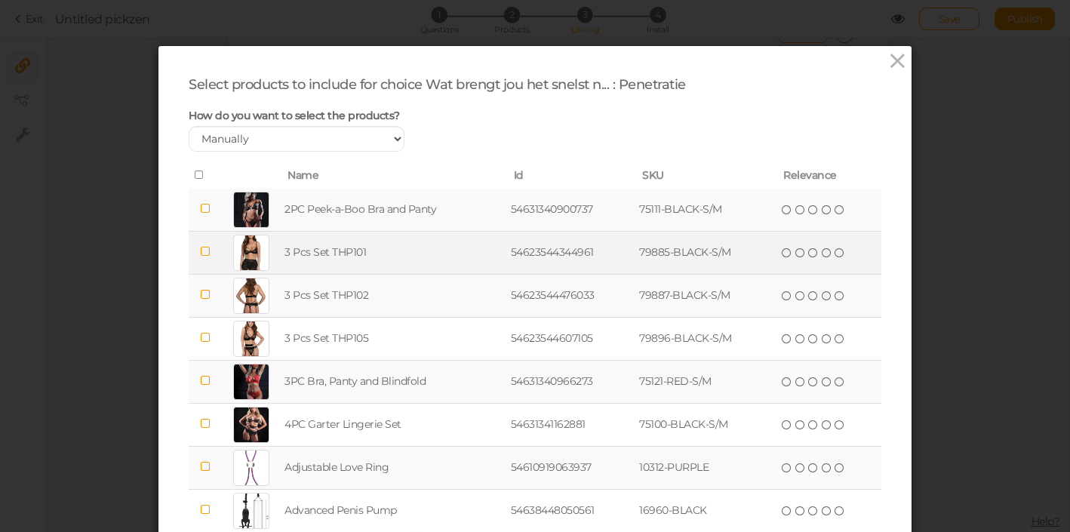
scroll to position [164, 0]
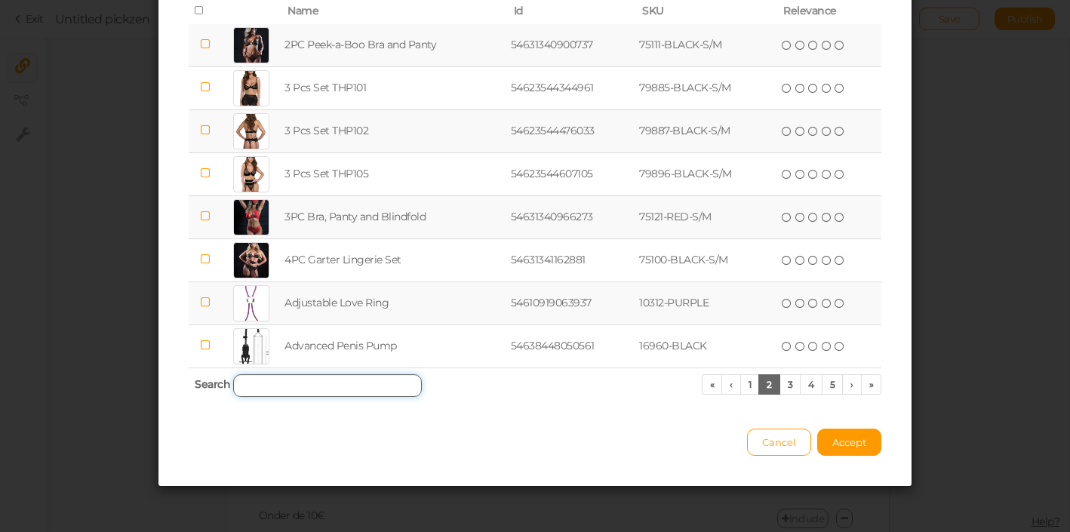
click at [319, 395] on input "search" at bounding box center [327, 385] width 189 height 23
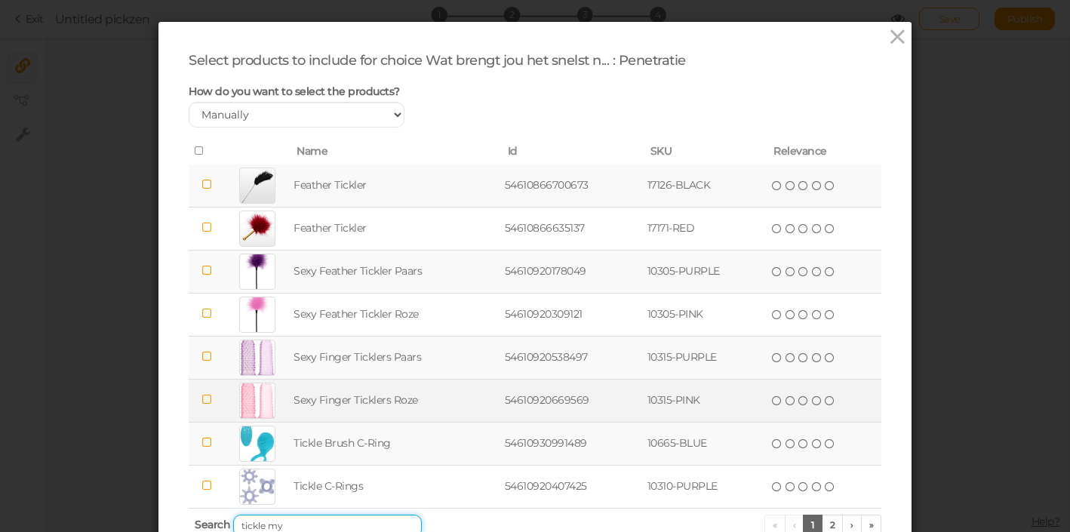
scroll to position [0, 0]
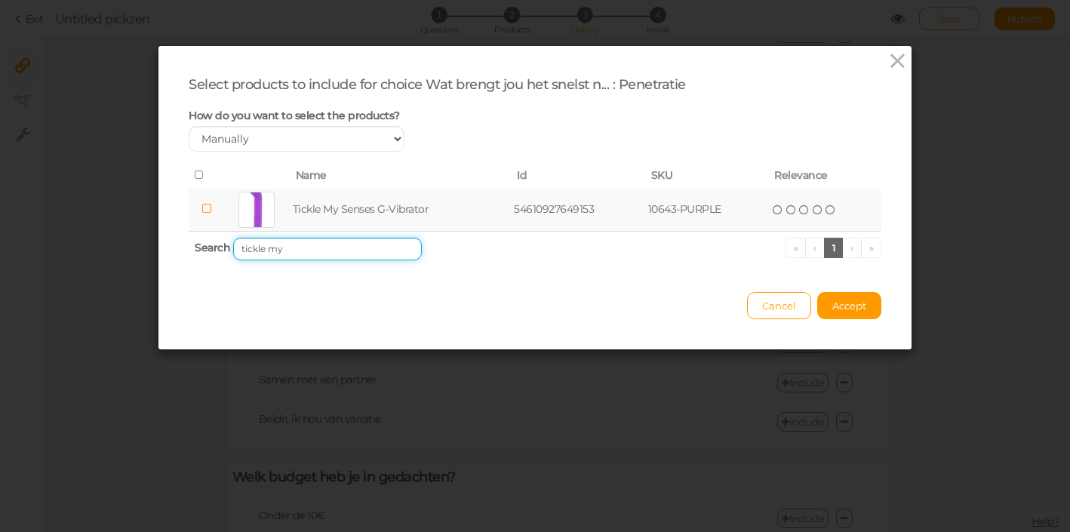
type input "tickle my"
click at [211, 206] on icon at bounding box center [206, 208] width 11 height 11
click at [846, 311] on span "Accept" at bounding box center [849, 306] width 34 height 12
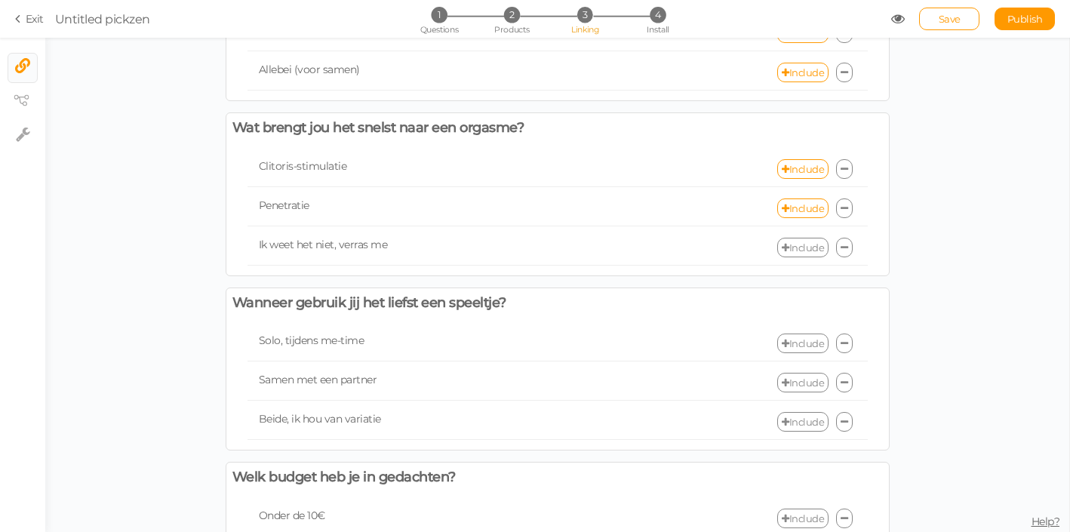
scroll to position [391, 0]
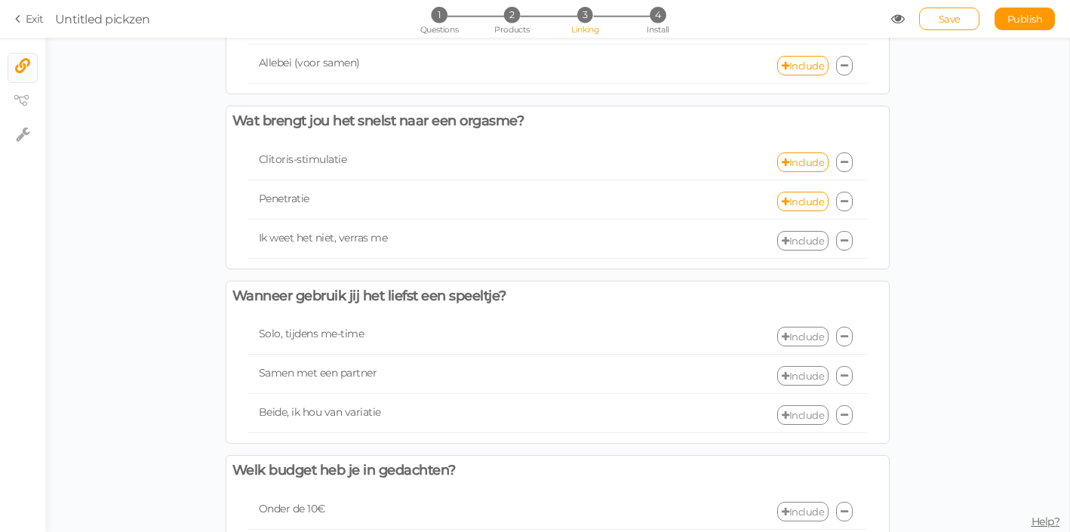
click at [791, 212] on div "Penetratie Include" at bounding box center [557, 201] width 620 height 35
click at [791, 213] on div "Penetratie Include" at bounding box center [557, 201] width 620 height 35
click at [794, 201] on link "Include" at bounding box center [802, 202] width 51 height 20
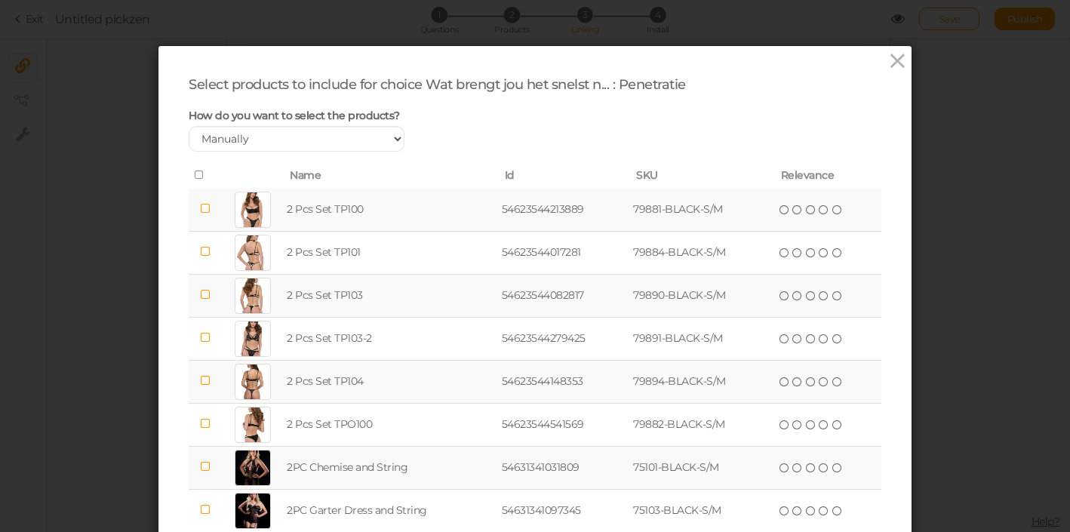
scroll to position [164, 0]
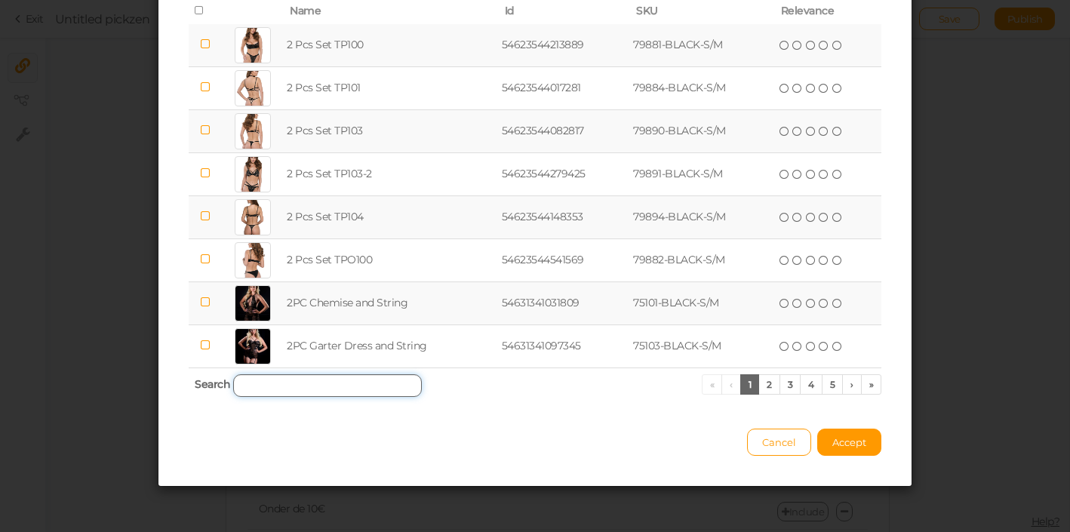
click at [346, 390] on input "search" at bounding box center [327, 385] width 189 height 23
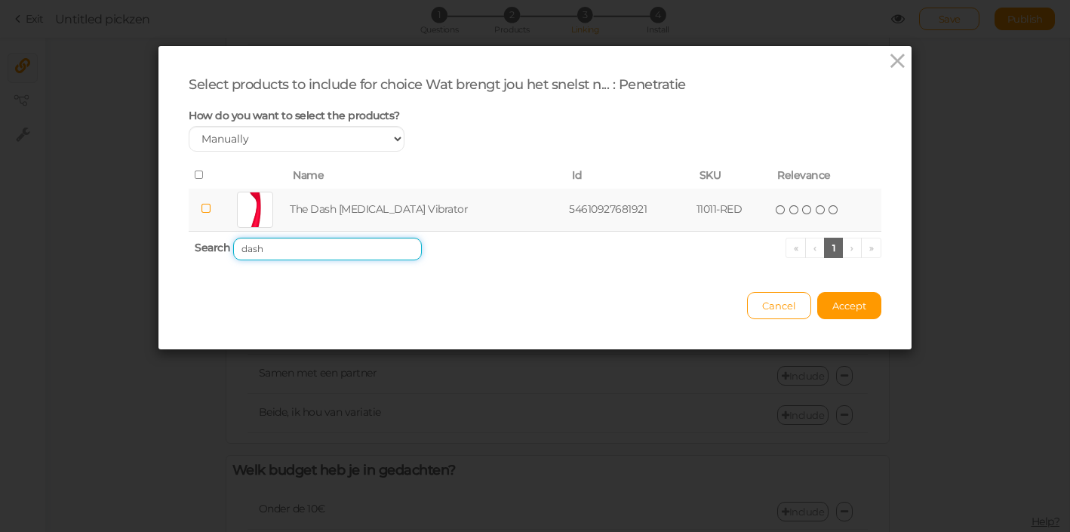
type input "dash"
click at [223, 206] on td at bounding box center [206, 210] width 34 height 43
click at [856, 314] on button "Accept" at bounding box center [849, 305] width 64 height 27
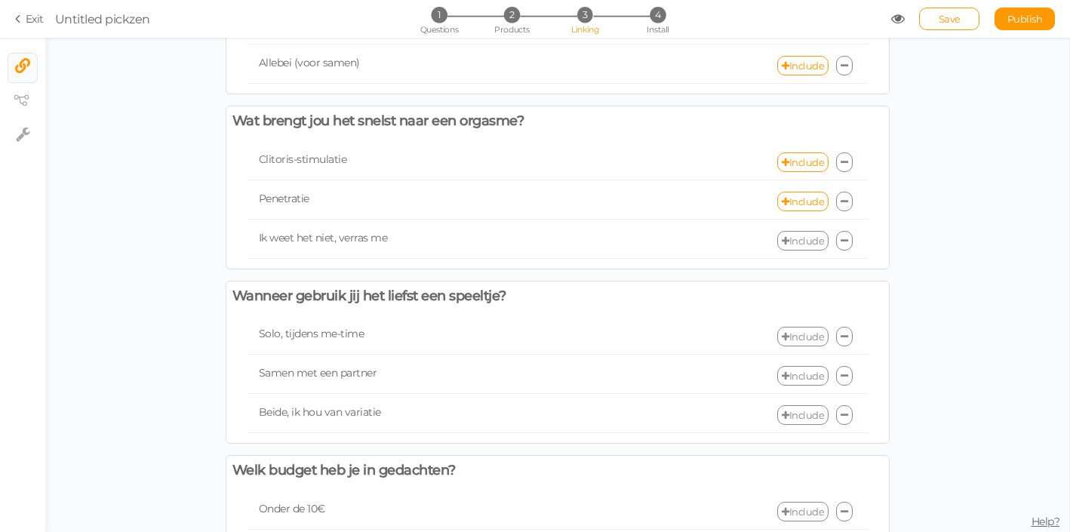
click at [788, 240] on link "Include" at bounding box center [802, 241] width 51 height 20
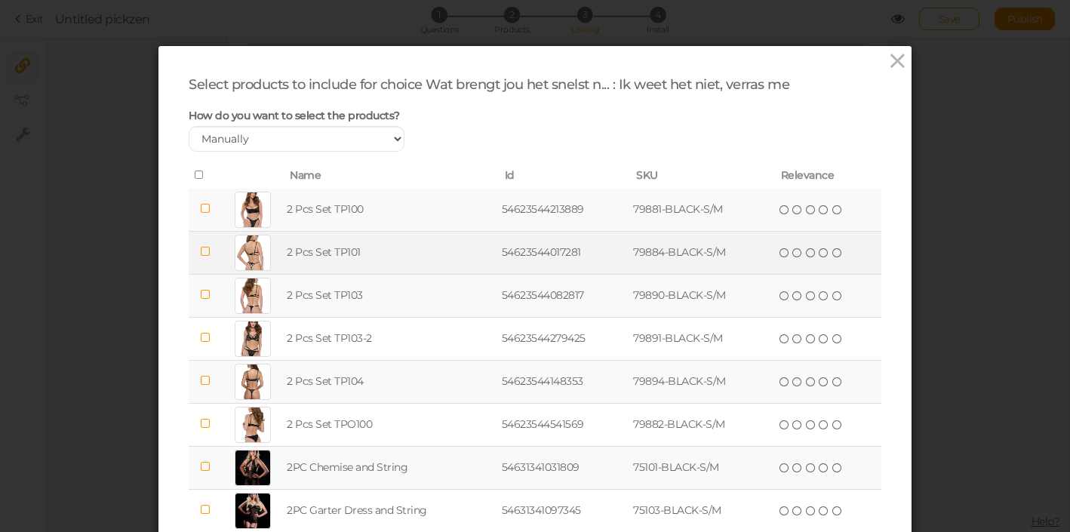
scroll to position [164, 0]
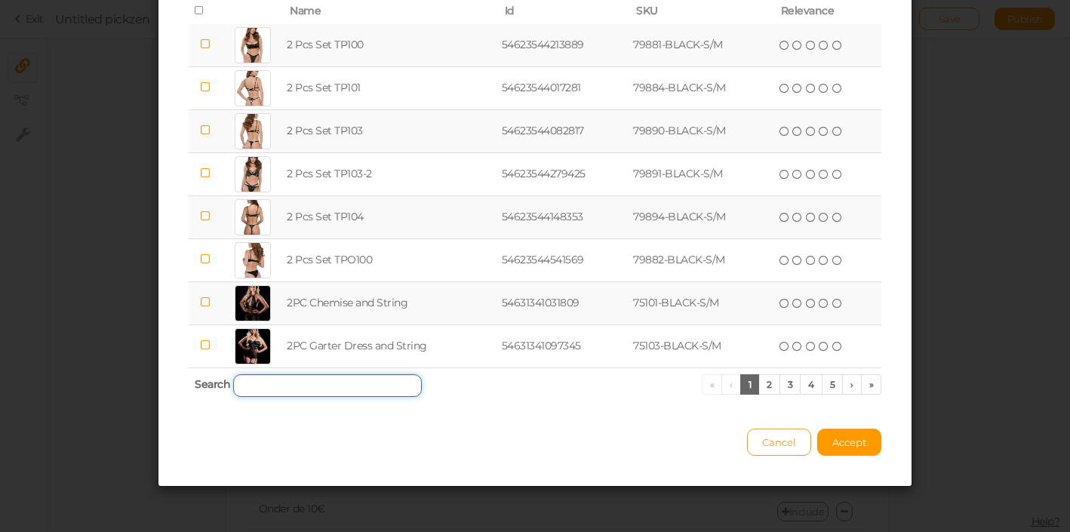
click at [316, 377] on input "search" at bounding box center [327, 385] width 189 height 23
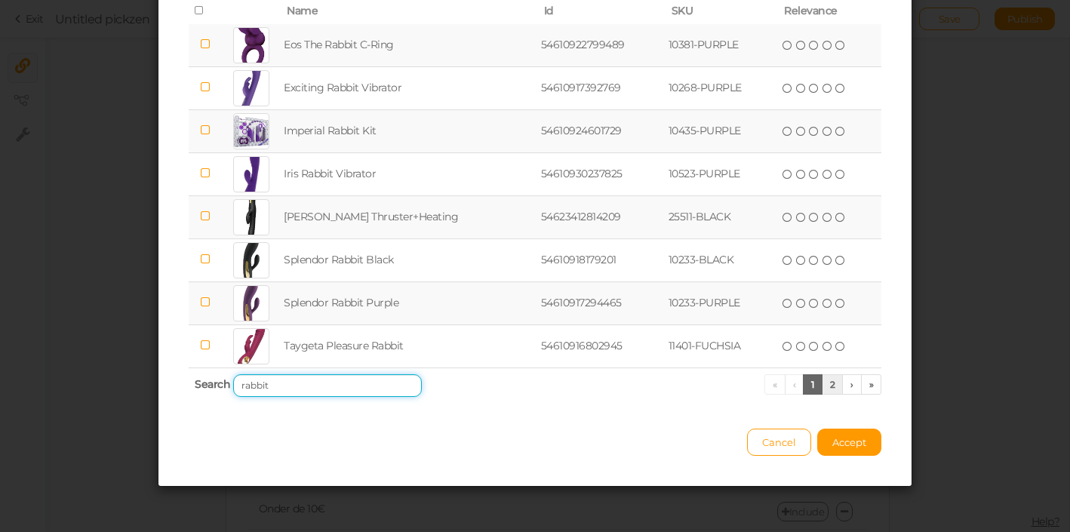
type input "rabbit"
click at [831, 388] on link "2" at bounding box center [833, 384] width 22 height 20
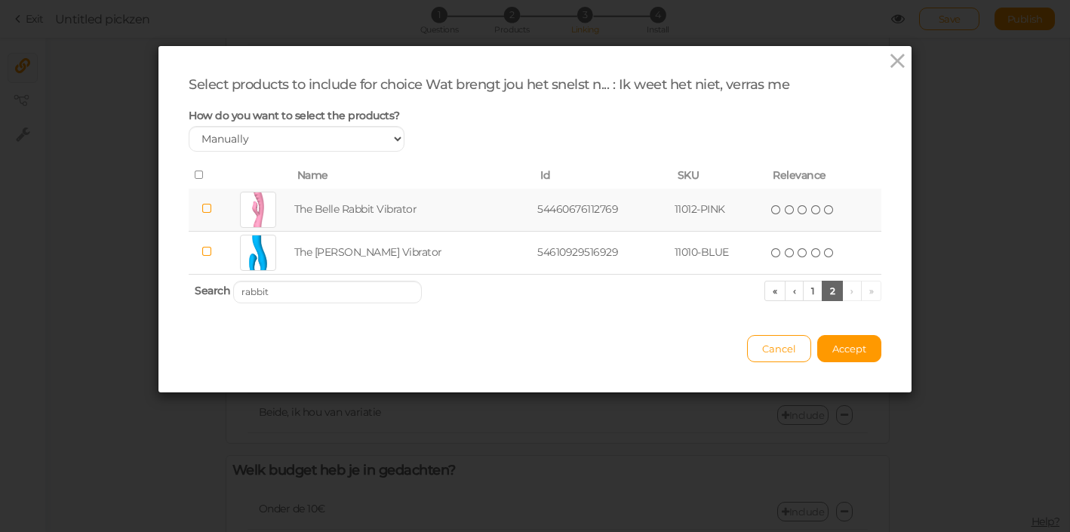
click at [207, 214] on icon at bounding box center [206, 208] width 11 height 11
click at [853, 346] on span "Accept" at bounding box center [849, 349] width 34 height 12
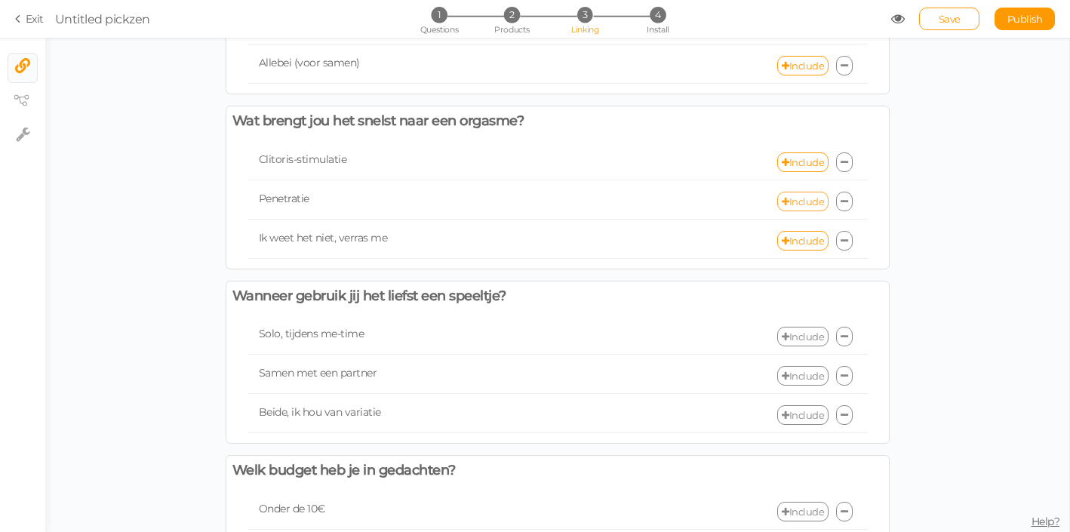
click at [785, 206] on icon at bounding box center [786, 202] width 8 height 10
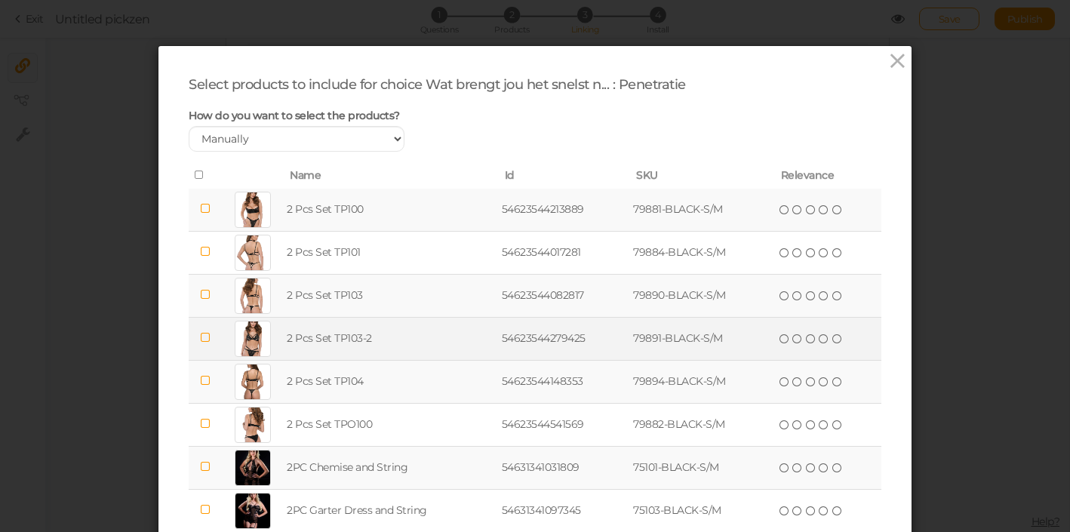
scroll to position [164, 0]
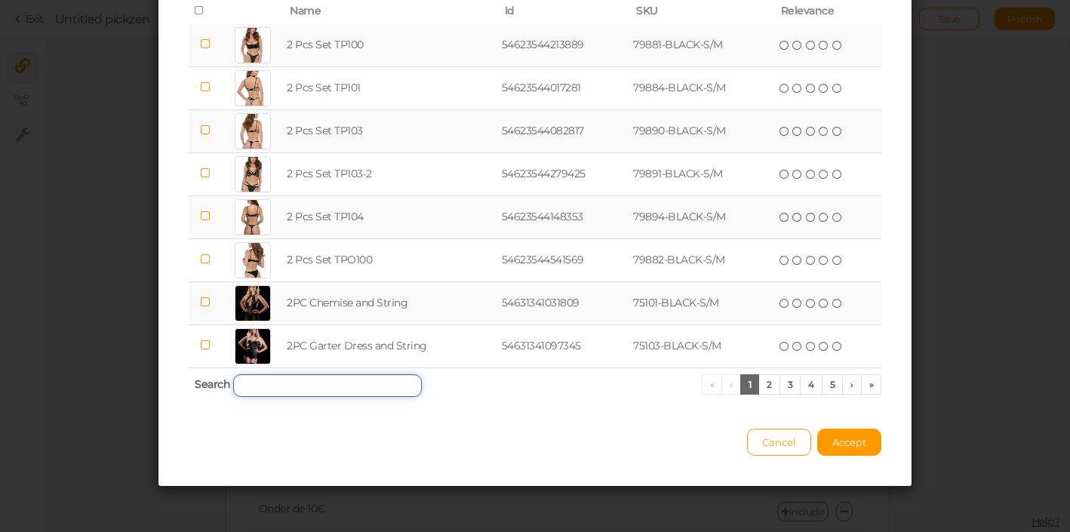
click at [318, 379] on input "search" at bounding box center [327, 385] width 189 height 23
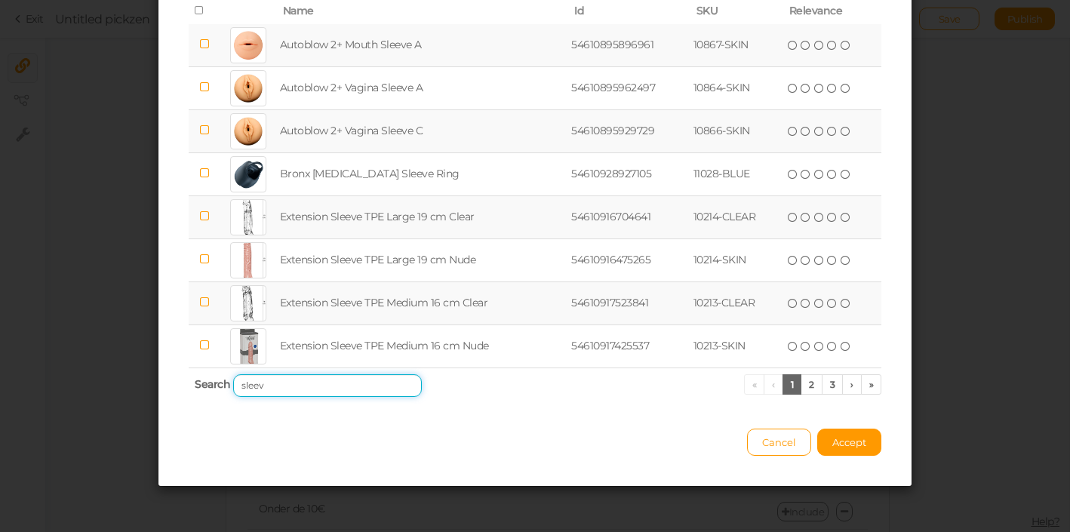
type input "sleev"
click at [208, 215] on icon at bounding box center [203, 215] width 11 height 11
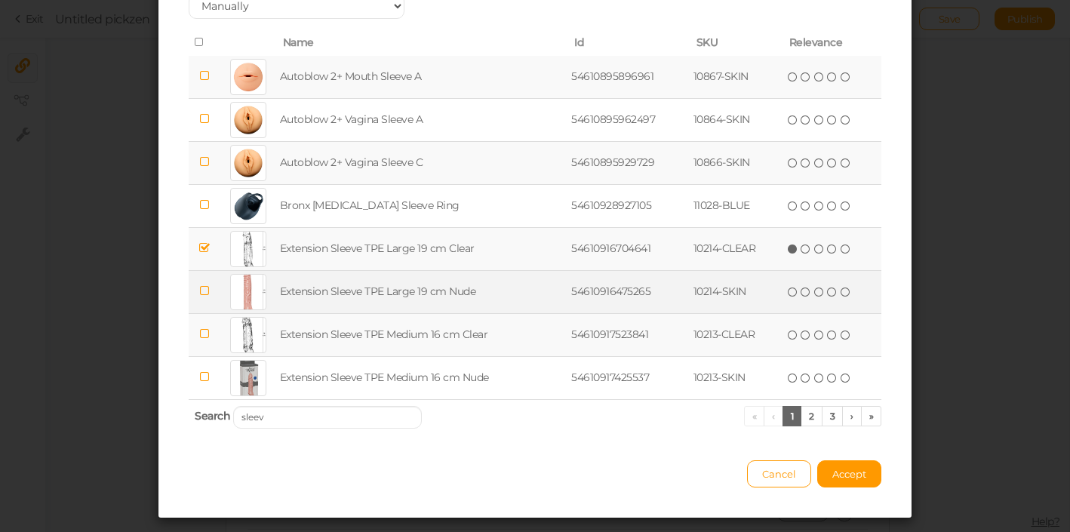
scroll to position [161, 0]
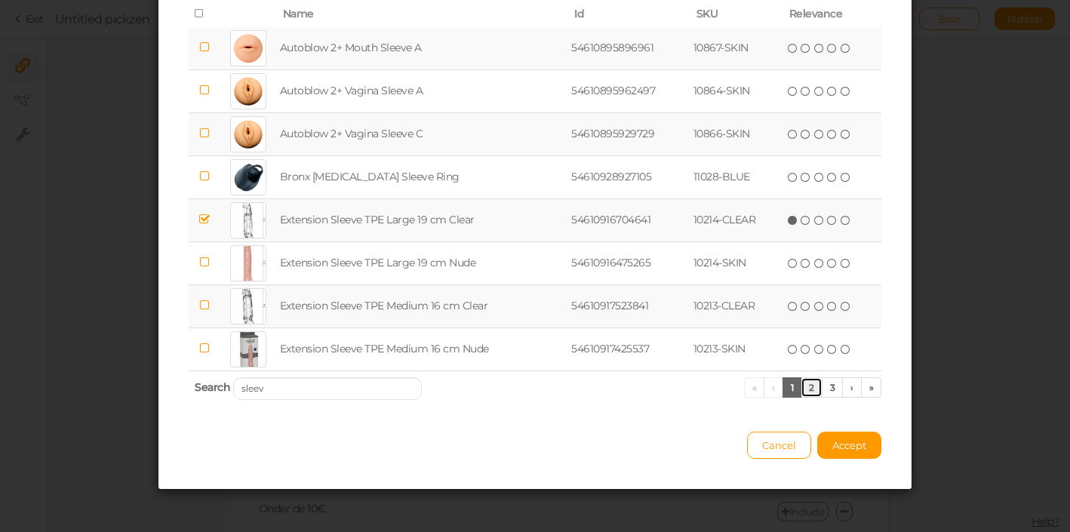
click at [811, 392] on link "2" at bounding box center [811, 387] width 22 height 20
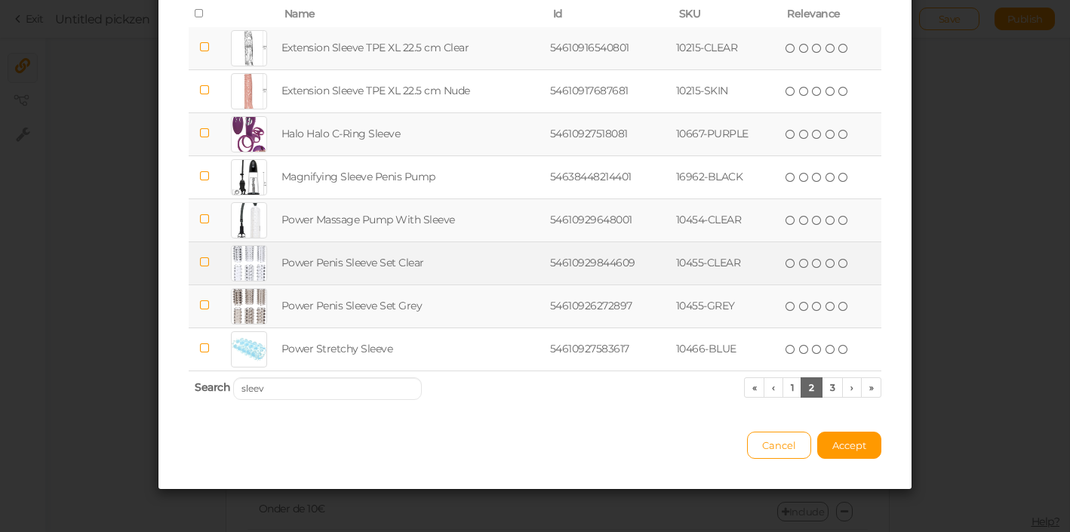
click at [206, 262] on icon at bounding box center [204, 262] width 11 height 11
click at [833, 389] on link "3" at bounding box center [833, 387] width 22 height 20
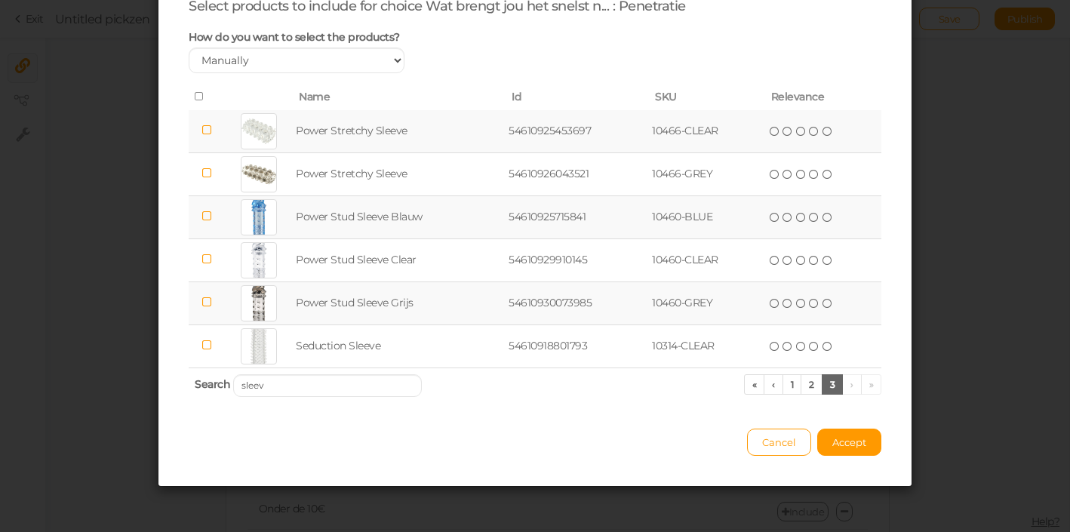
scroll to position [78, 0]
click at [207, 303] on icon at bounding box center [206, 302] width 11 height 11
click at [850, 441] on span "Accept" at bounding box center [849, 442] width 34 height 12
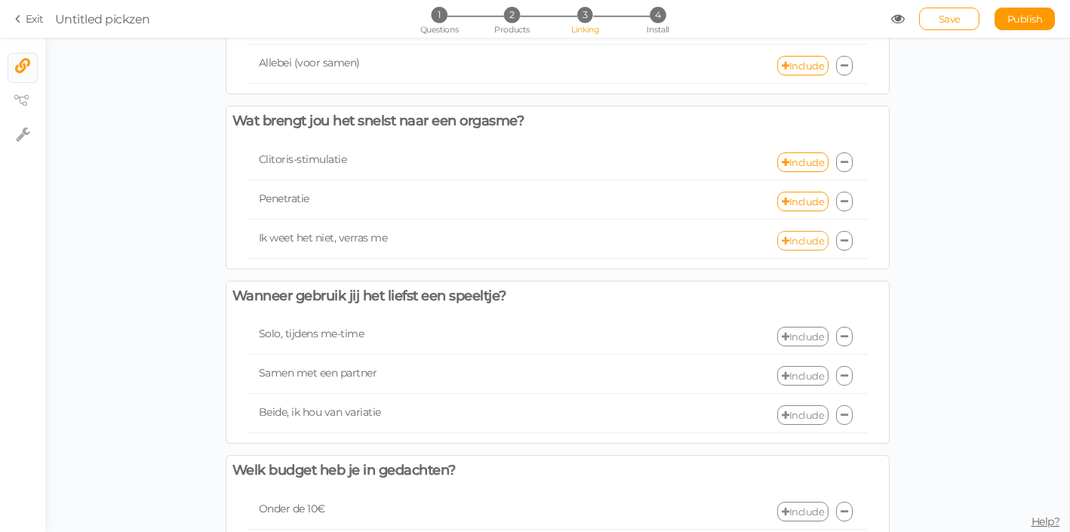
click at [782, 244] on icon at bounding box center [786, 241] width 8 height 10
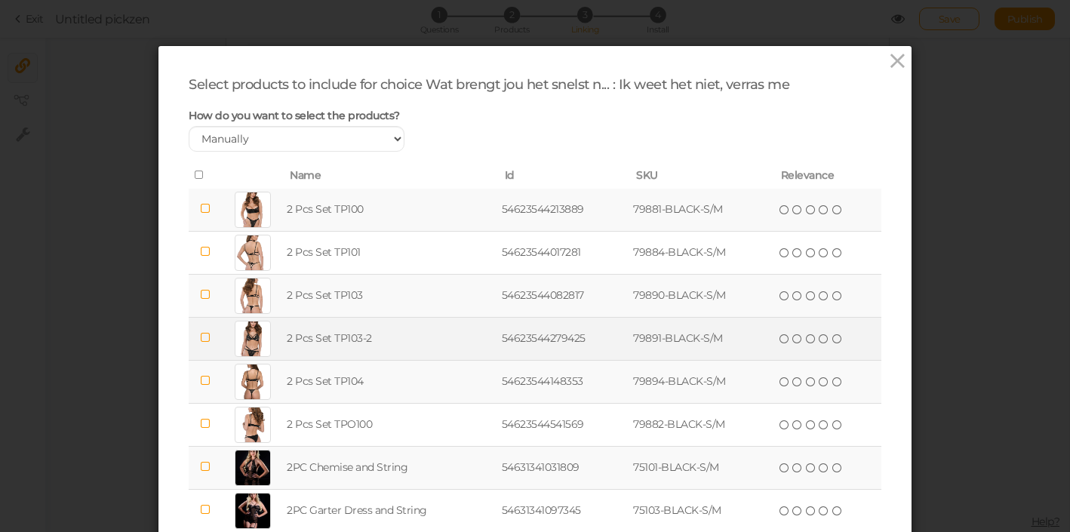
scroll to position [164, 0]
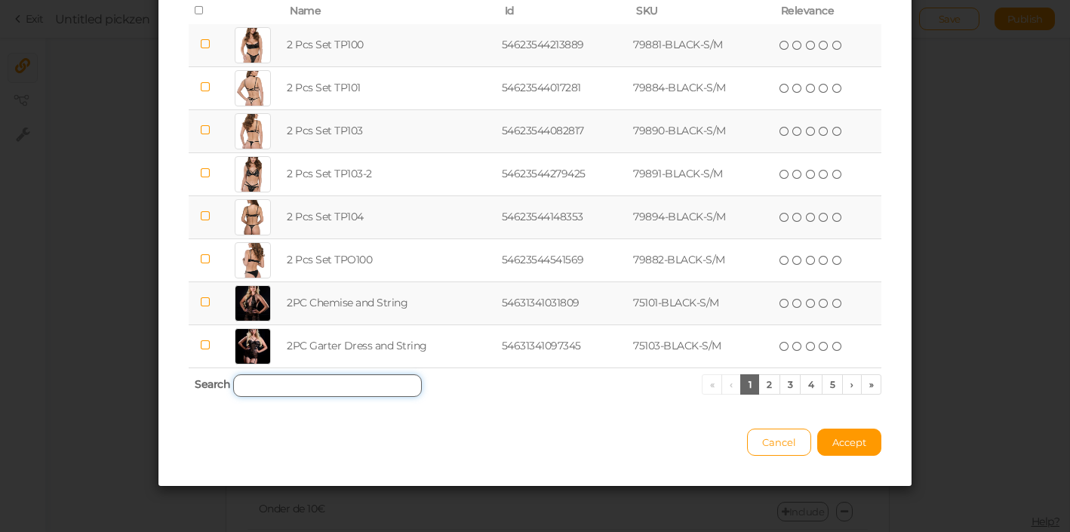
click at [363, 383] on input "search" at bounding box center [327, 385] width 189 height 23
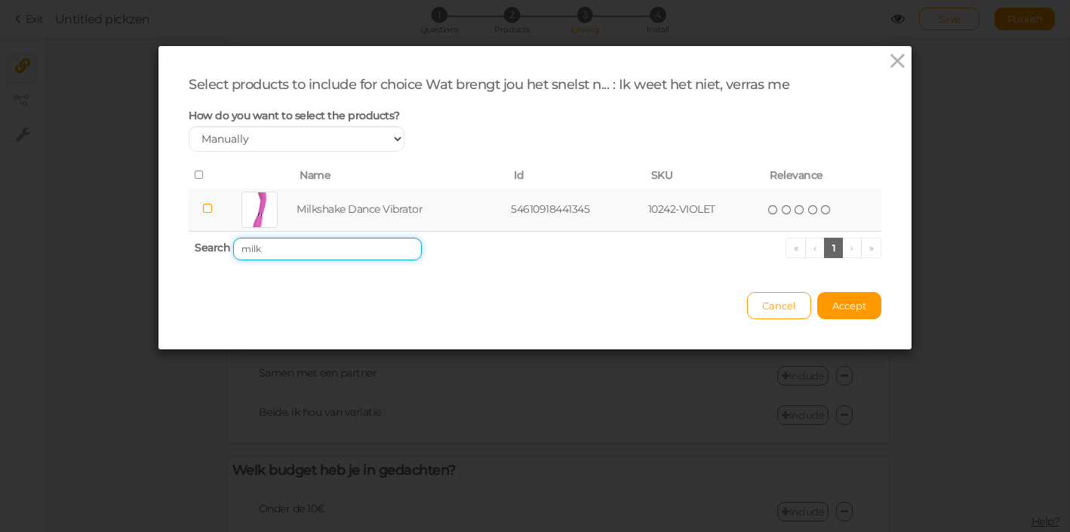
scroll to position [0, 0]
type input "milk"
click at [324, 207] on td "Milkshake Dance Vibrator" at bounding box center [400, 210] width 214 height 43
click at [845, 307] on span "Accept" at bounding box center [849, 306] width 34 height 12
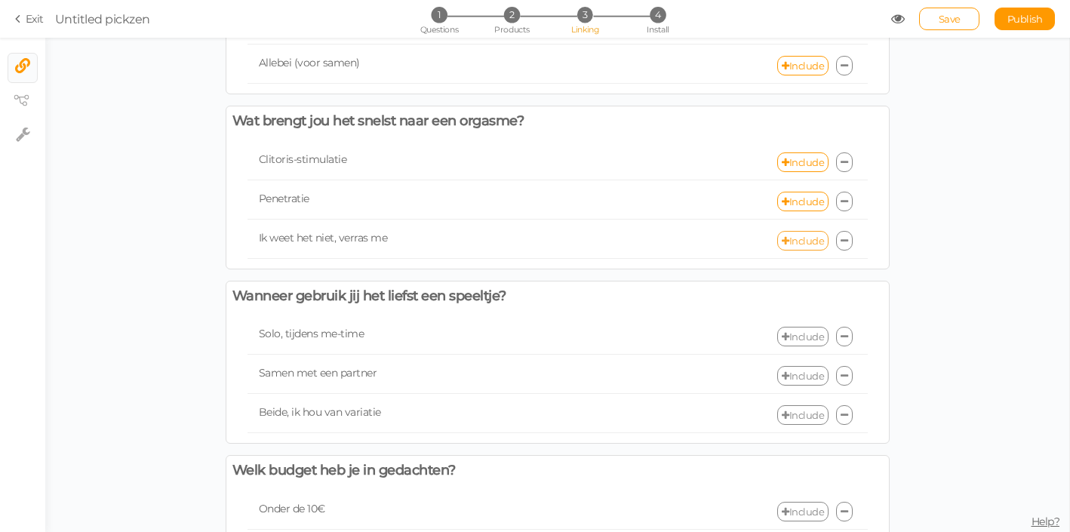
click at [793, 235] on link "Include" at bounding box center [802, 241] width 51 height 20
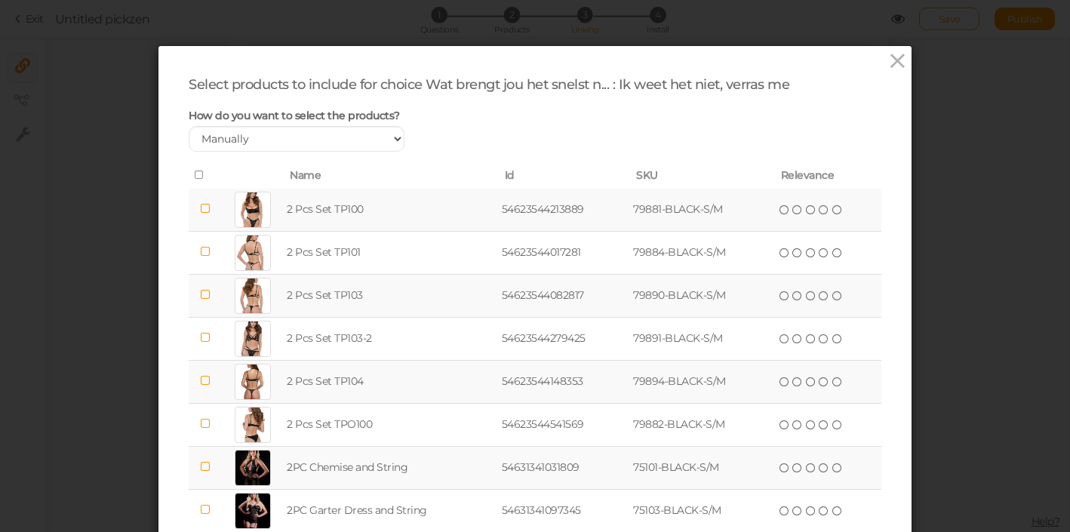
scroll to position [164, 0]
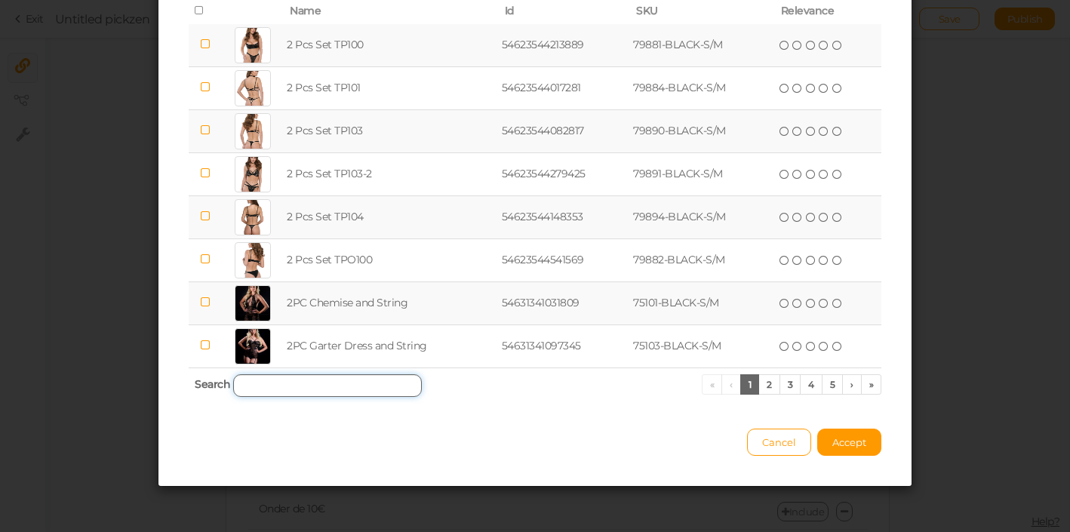
click at [355, 389] on input "search" at bounding box center [327, 385] width 189 height 23
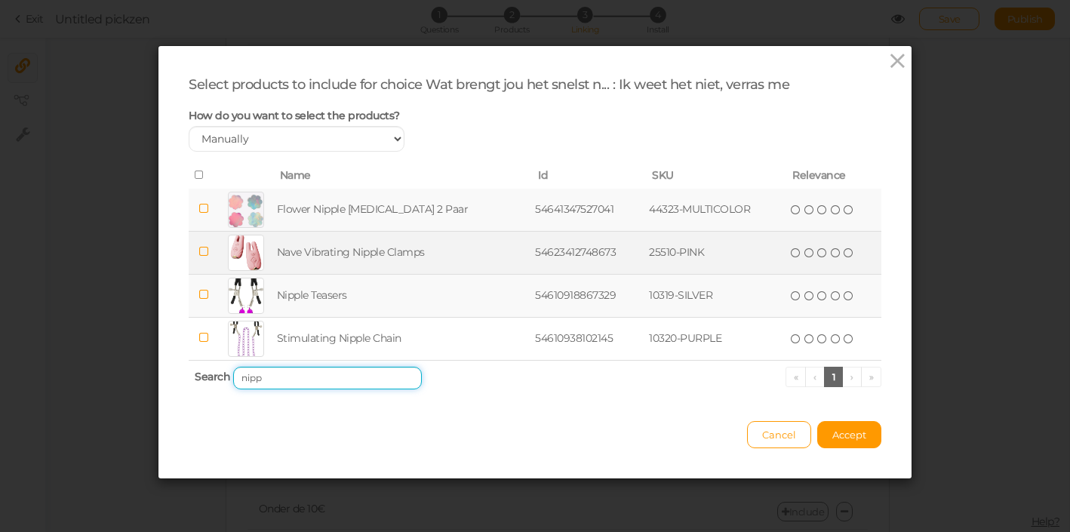
type input "nipp"
click at [226, 243] on td at bounding box center [245, 252] width 55 height 43
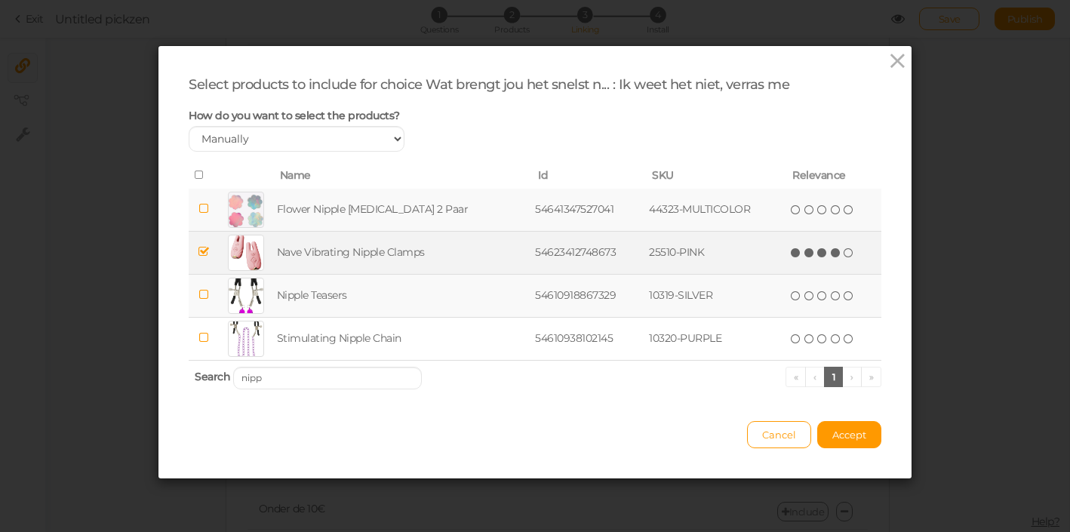
click at [831, 249] on icon at bounding box center [836, 252] width 11 height 11
click at [817, 254] on icon at bounding box center [822, 252] width 11 height 11
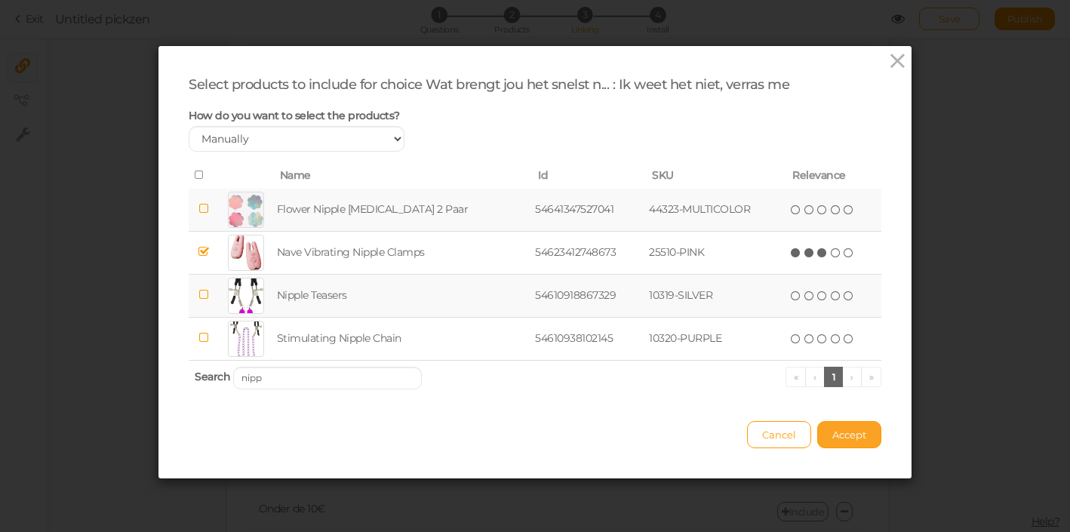
click at [856, 437] on span "Accept" at bounding box center [849, 435] width 34 height 12
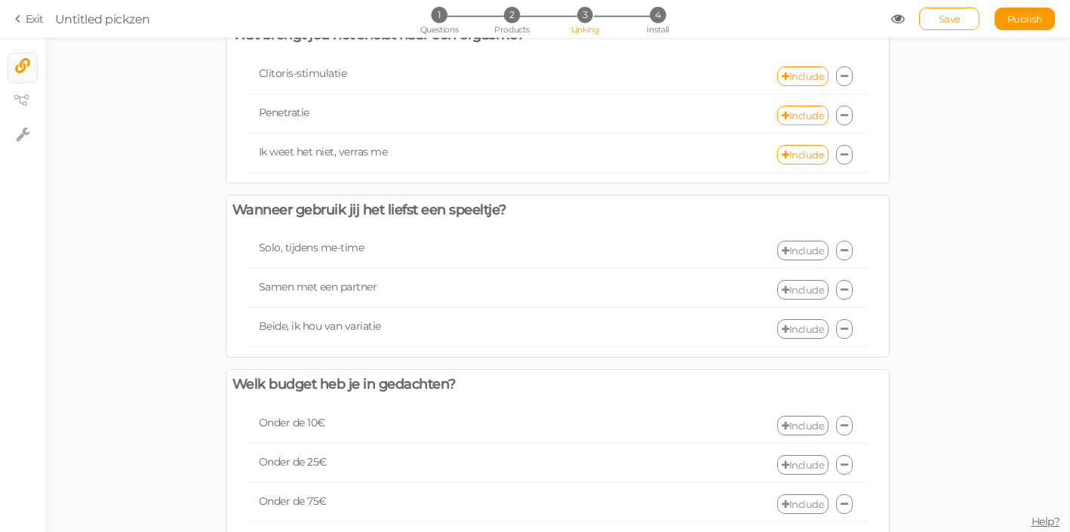
scroll to position [486, 0]
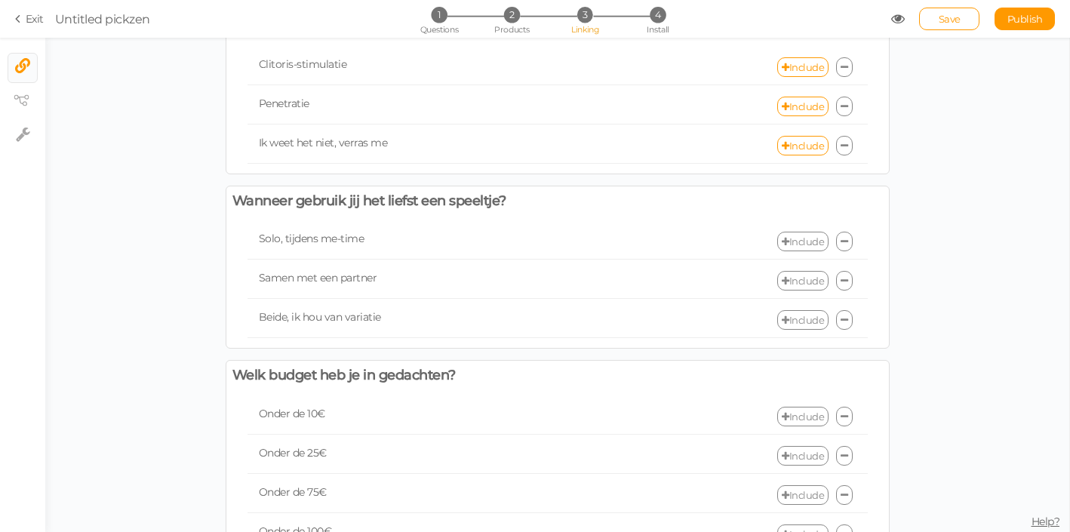
click at [795, 247] on link "Include" at bounding box center [802, 242] width 51 height 20
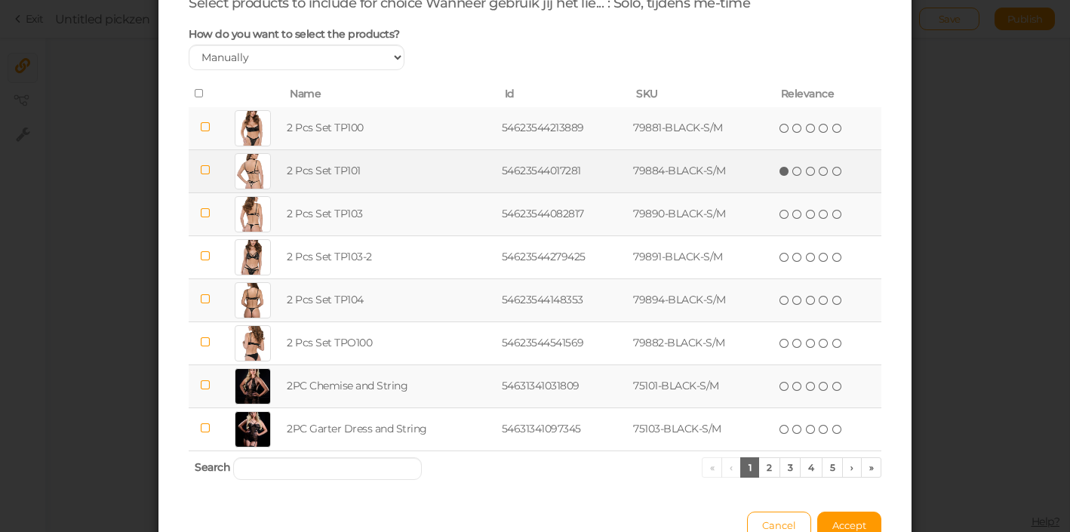
scroll to position [164, 0]
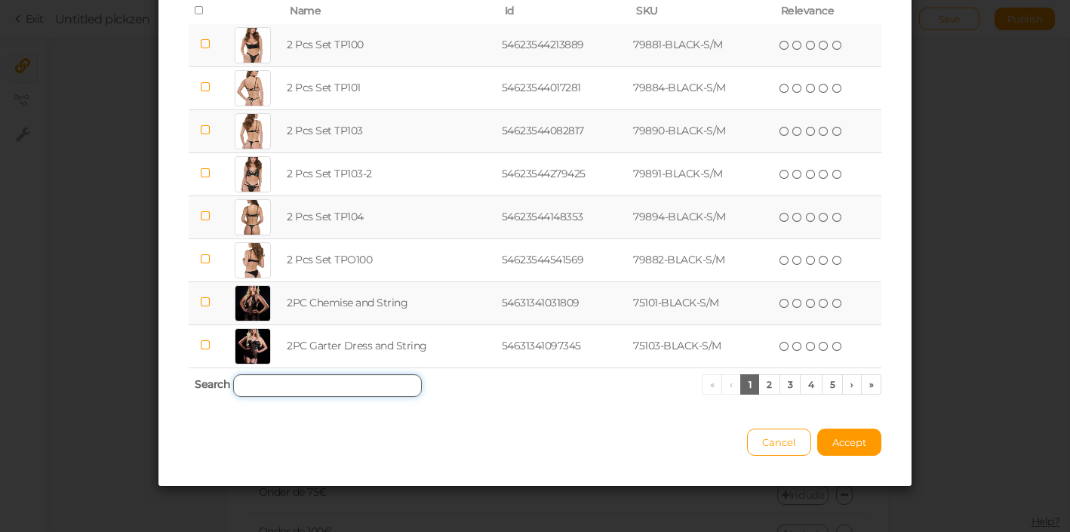
click at [407, 382] on input "search" at bounding box center [327, 385] width 189 height 23
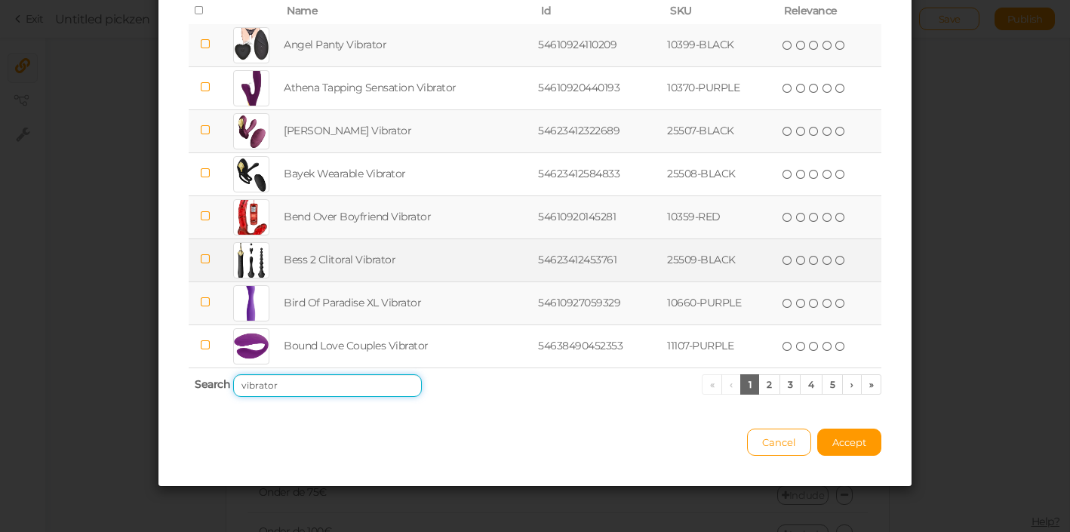
scroll to position [0, 0]
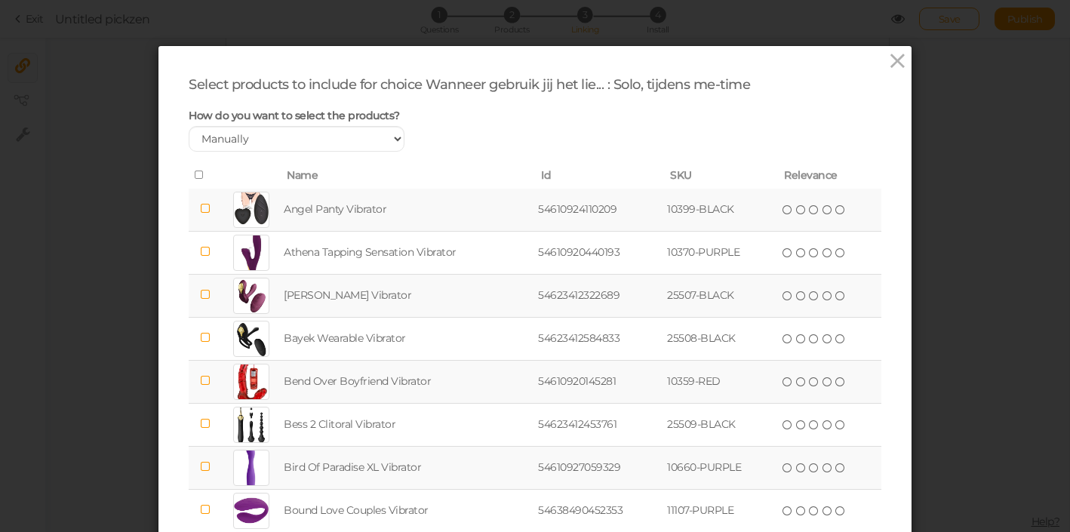
type input "vibrator"
click at [197, 174] on icon at bounding box center [200, 175] width 11 height 11
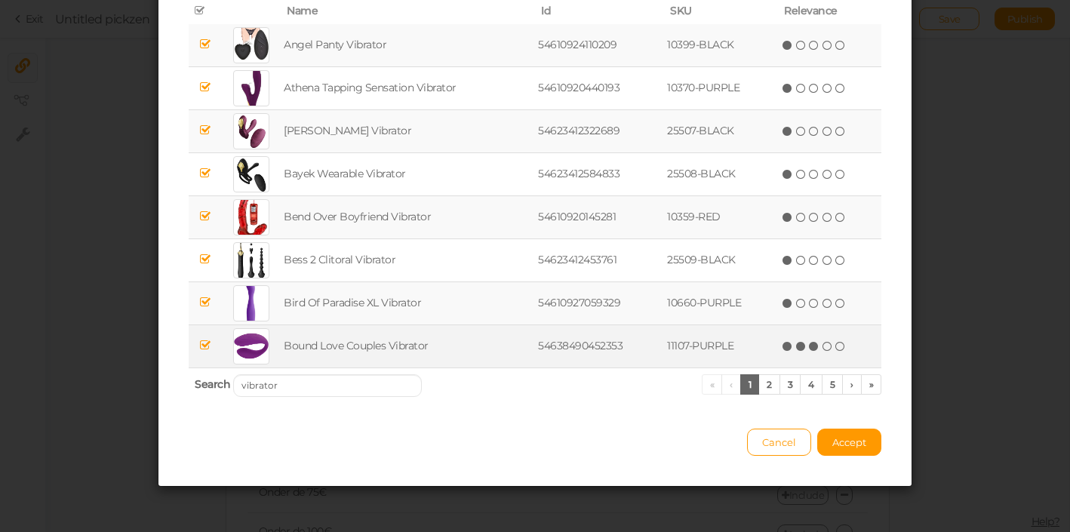
click at [819, 346] on icon at bounding box center [814, 346] width 11 height 11
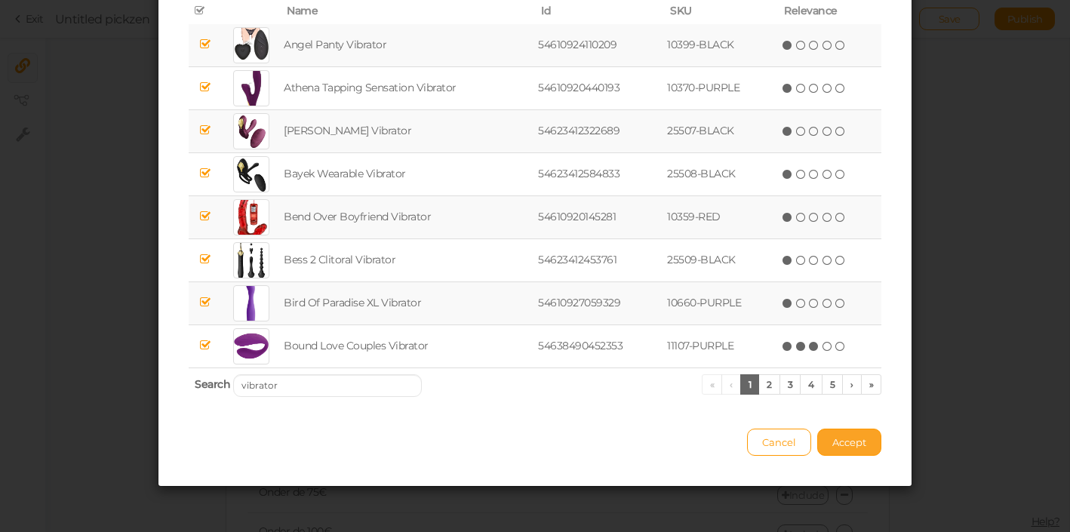
click at [849, 447] on span "Accept" at bounding box center [849, 442] width 34 height 12
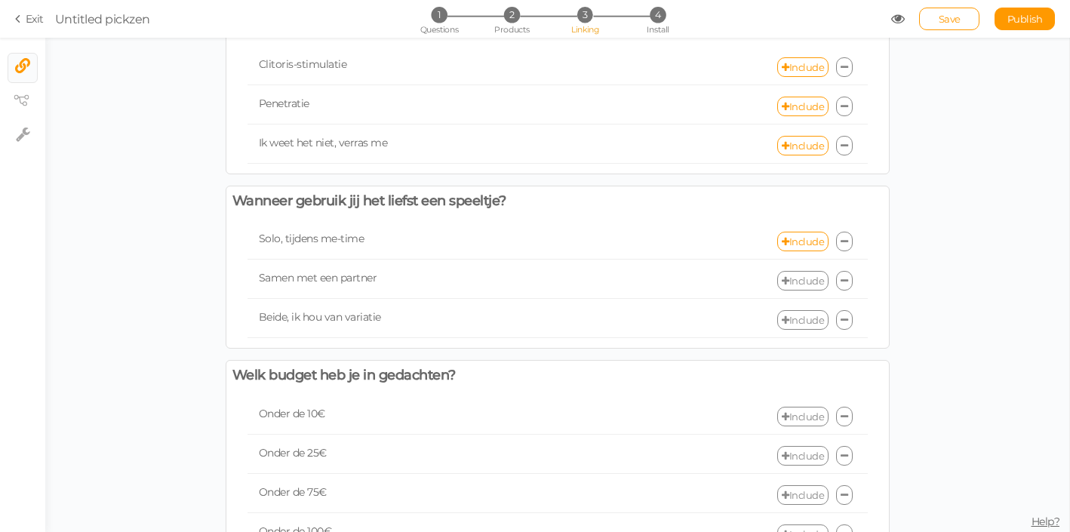
click at [801, 273] on link "Include" at bounding box center [802, 281] width 51 height 20
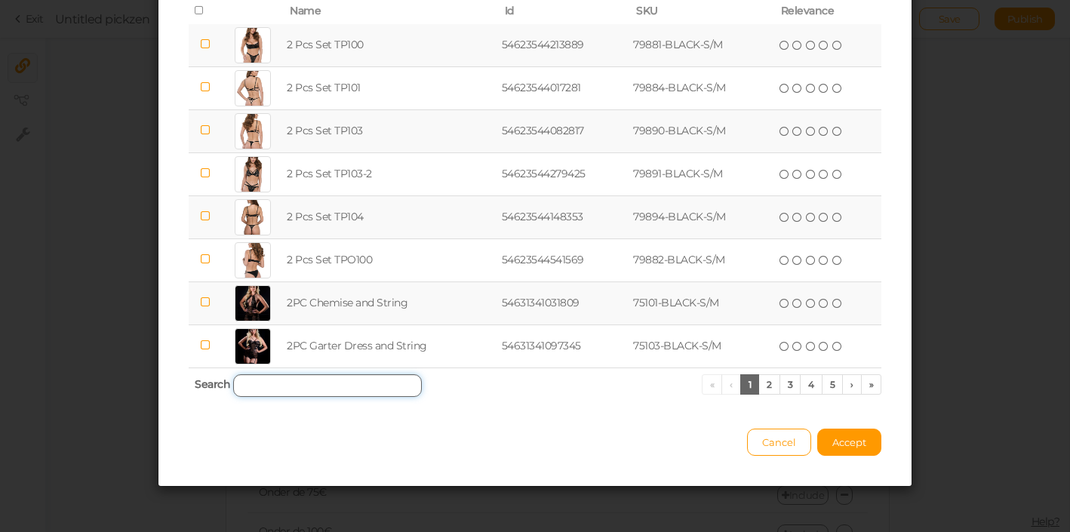
click at [311, 380] on input "search" at bounding box center [327, 385] width 189 height 23
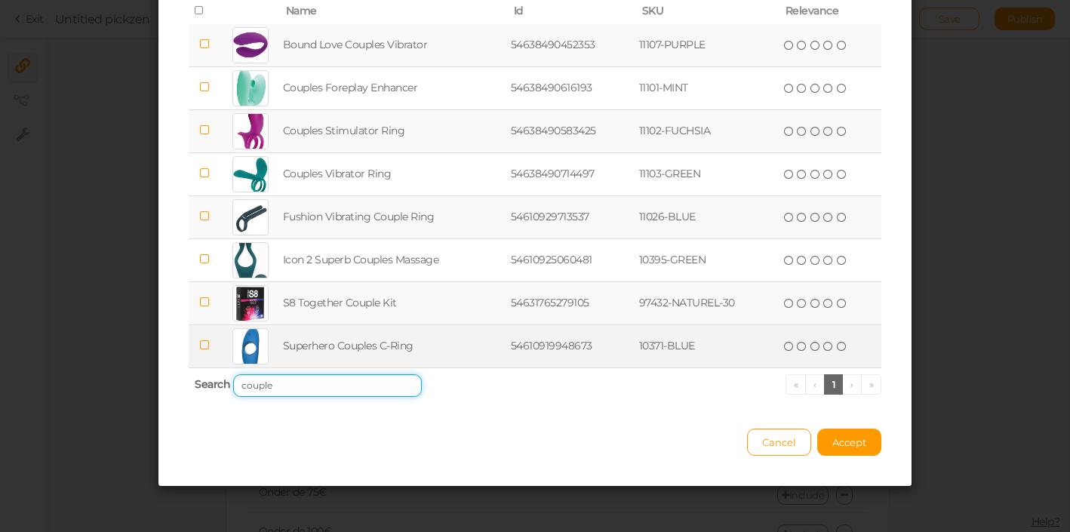
scroll to position [0, 0]
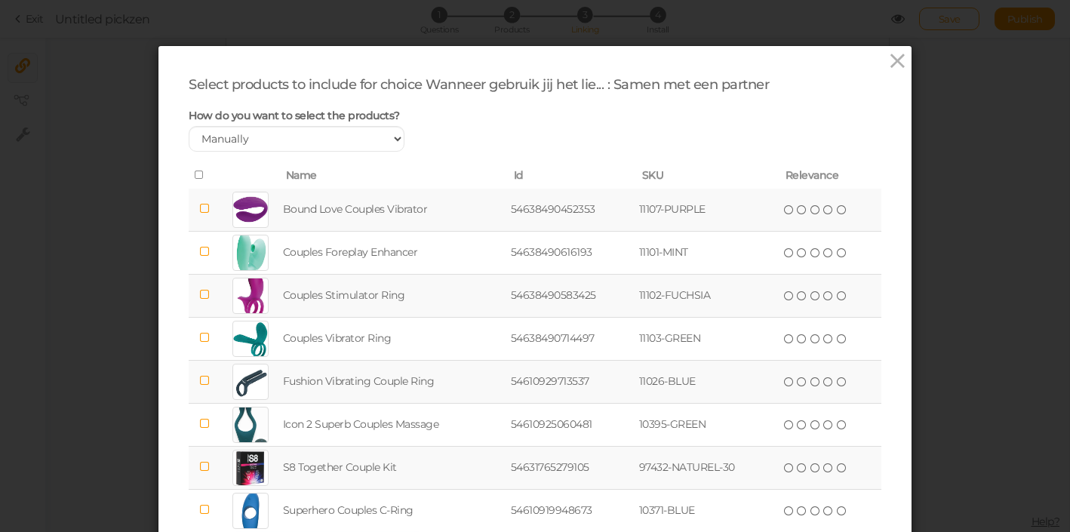
type input "couple"
click at [199, 177] on icon at bounding box center [200, 175] width 11 height 11
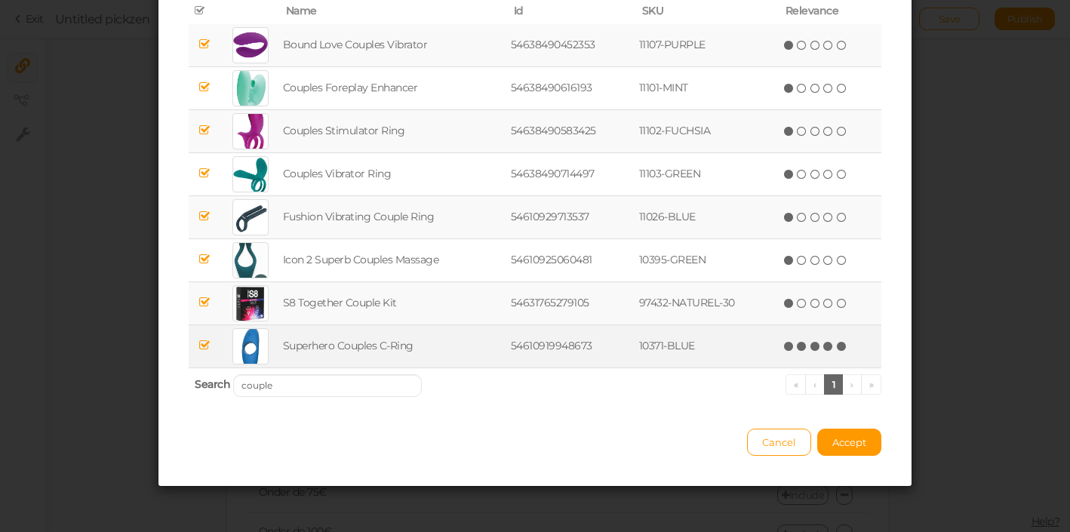
click at [839, 348] on icon at bounding box center [842, 346] width 11 height 11
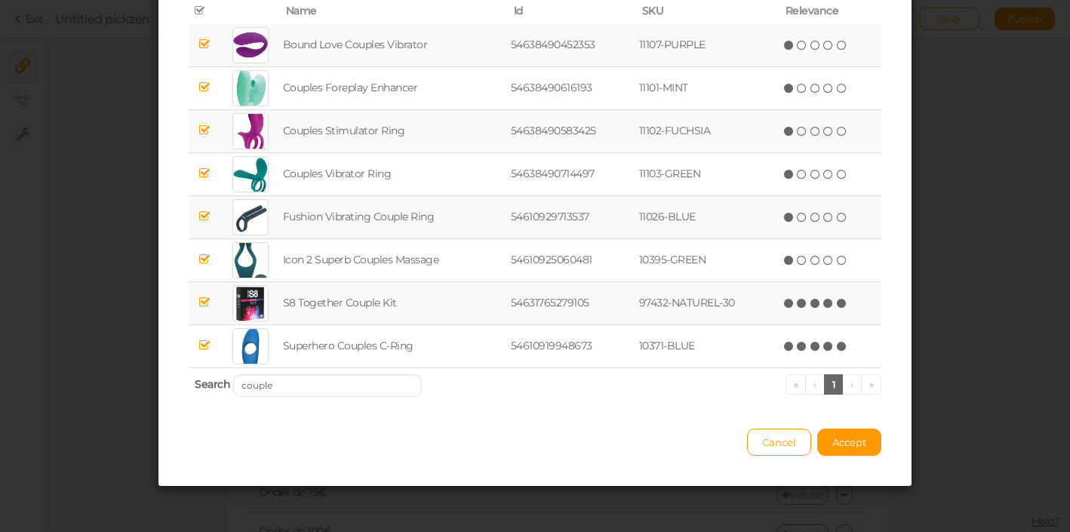
click at [843, 309] on icon at bounding box center [842, 303] width 11 height 11
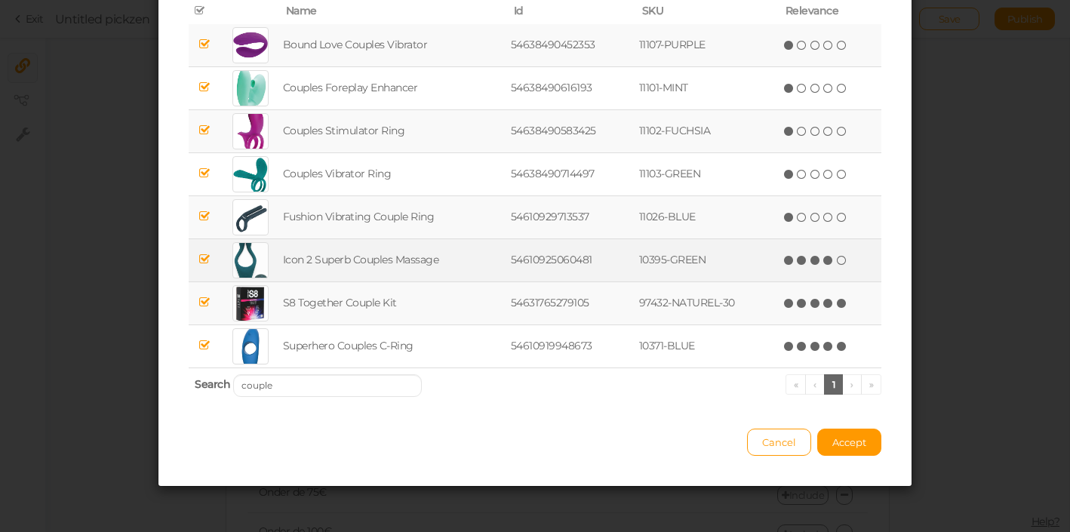
click at [834, 259] on icon at bounding box center [828, 260] width 11 height 11
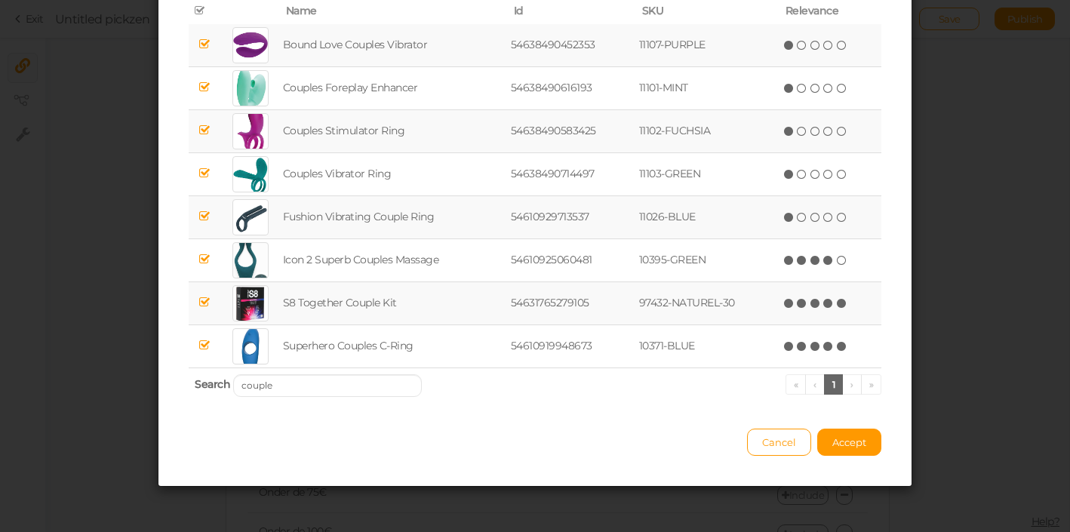
click at [838, 220] on icon at bounding box center [842, 217] width 11 height 11
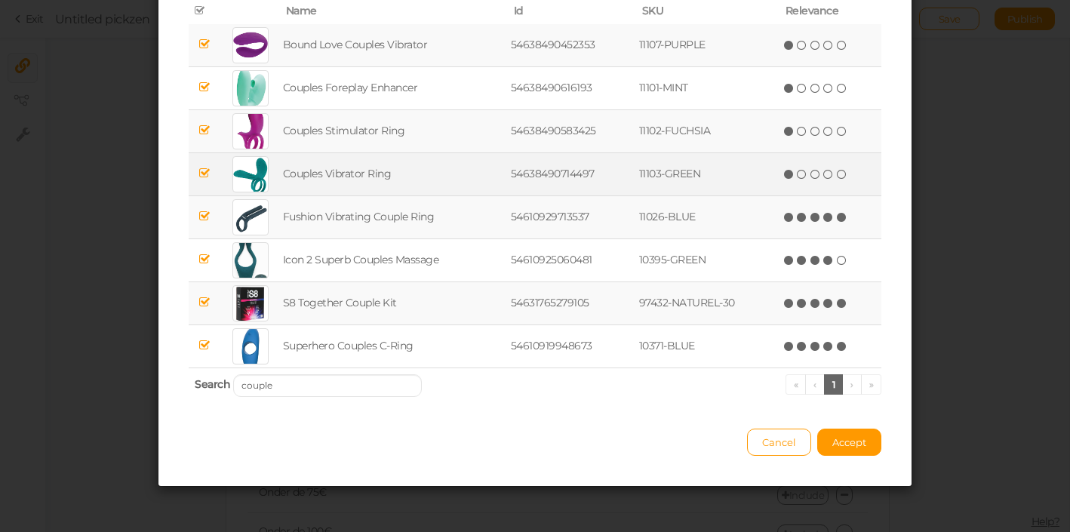
click at [834, 168] on span "(*) ( ) ( ) ( ) ( )" at bounding box center [815, 173] width 66 height 17
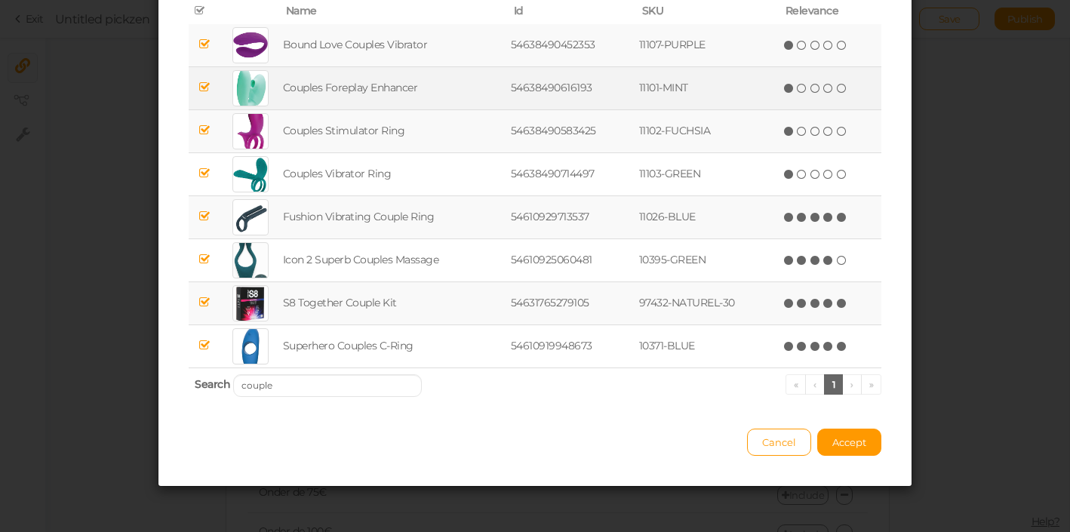
click at [842, 109] on td "(*) ( ) ( ) ( ) ( )" at bounding box center [830, 87] width 102 height 43
click at [839, 90] on icon at bounding box center [842, 88] width 11 height 11
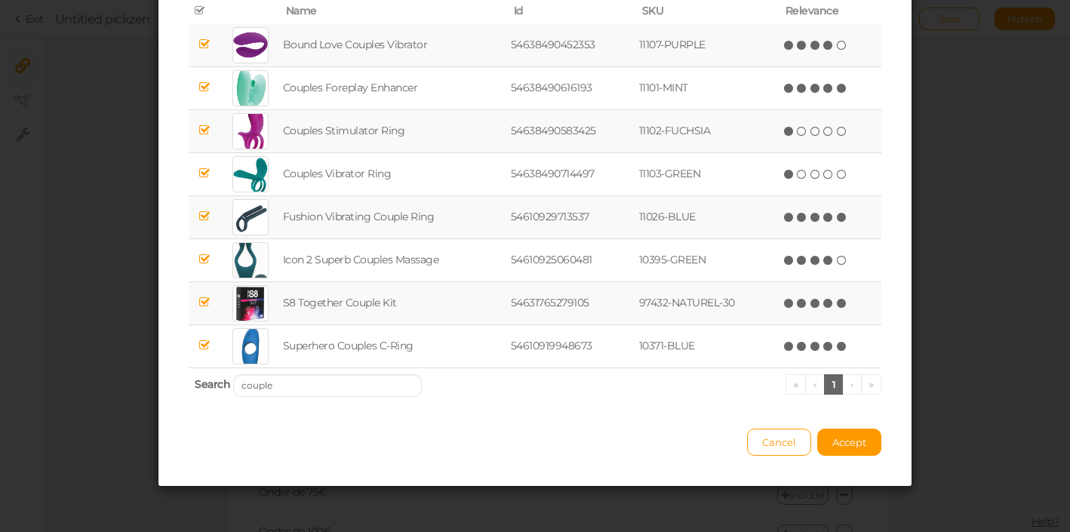
click at [825, 47] on icon at bounding box center [828, 45] width 11 height 11
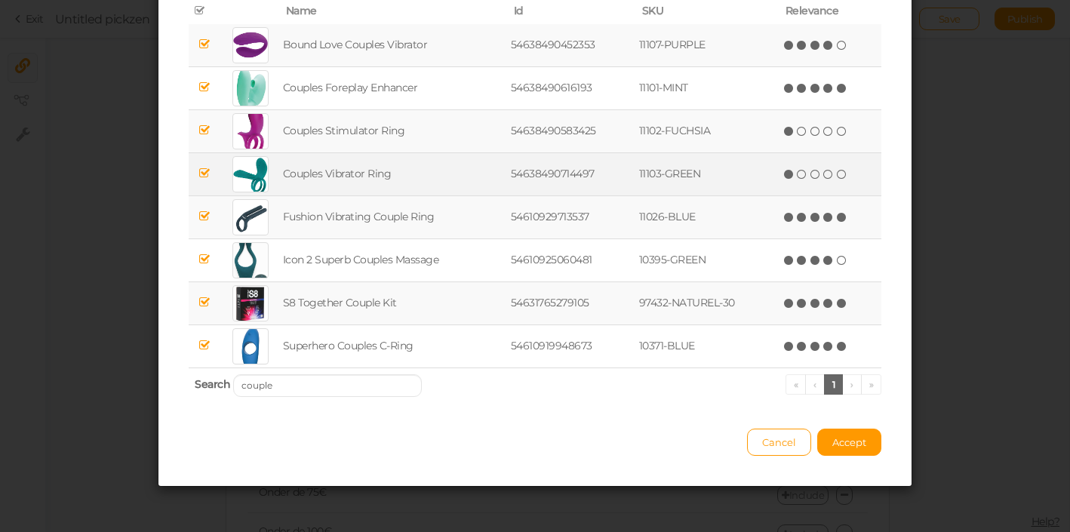
click at [828, 180] on span "(*) ( ) ( ) ( ) ( )" at bounding box center [815, 173] width 66 height 17
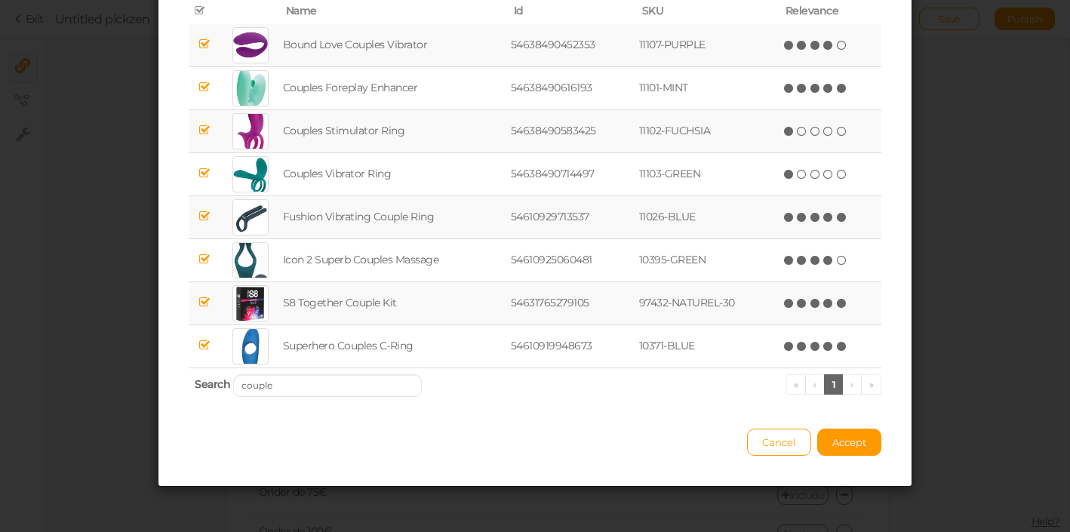
click at [822, 146] on td "(*) ( ) ( ) ( ) ( )" at bounding box center [830, 130] width 102 height 43
click at [822, 137] on span "( ) ( ) ( ) ( ) ( )" at bounding box center [815, 130] width 66 height 17
click at [823, 132] on span "( ) ( ) ( ) ( ) ( )" at bounding box center [815, 130] width 66 height 17
click at [831, 131] on icon at bounding box center [828, 131] width 11 height 11
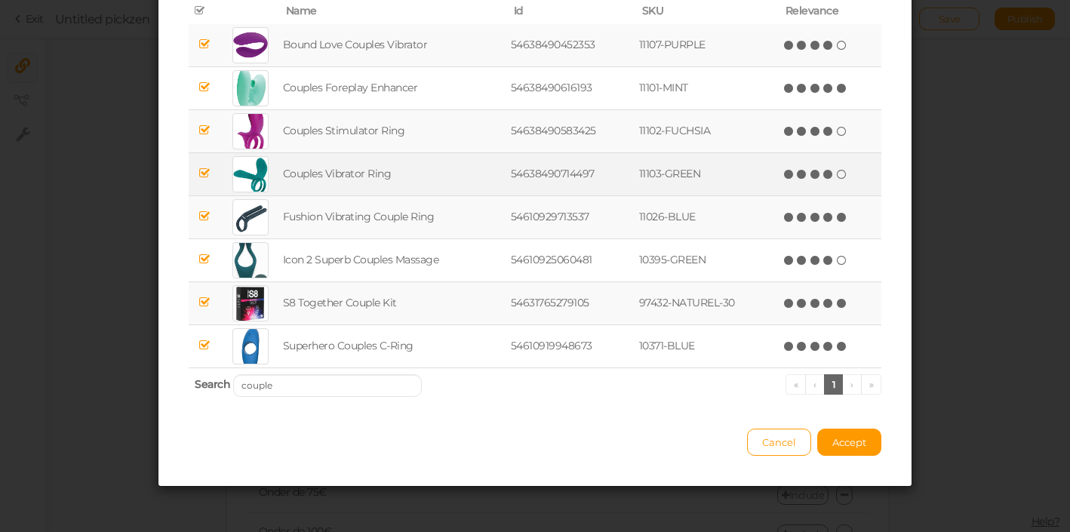
click at [832, 170] on icon at bounding box center [828, 174] width 11 height 11
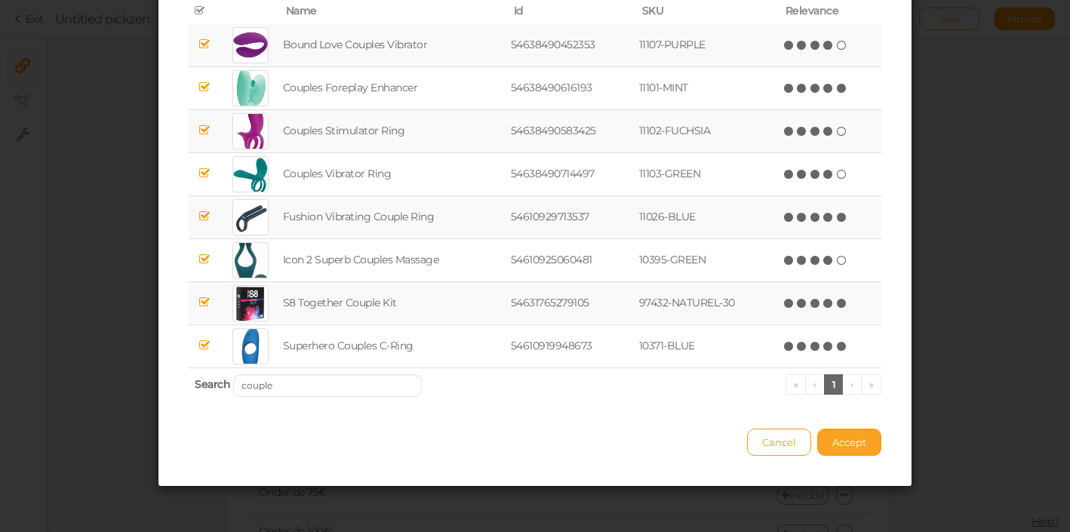
click at [870, 446] on button "Accept" at bounding box center [849, 442] width 64 height 27
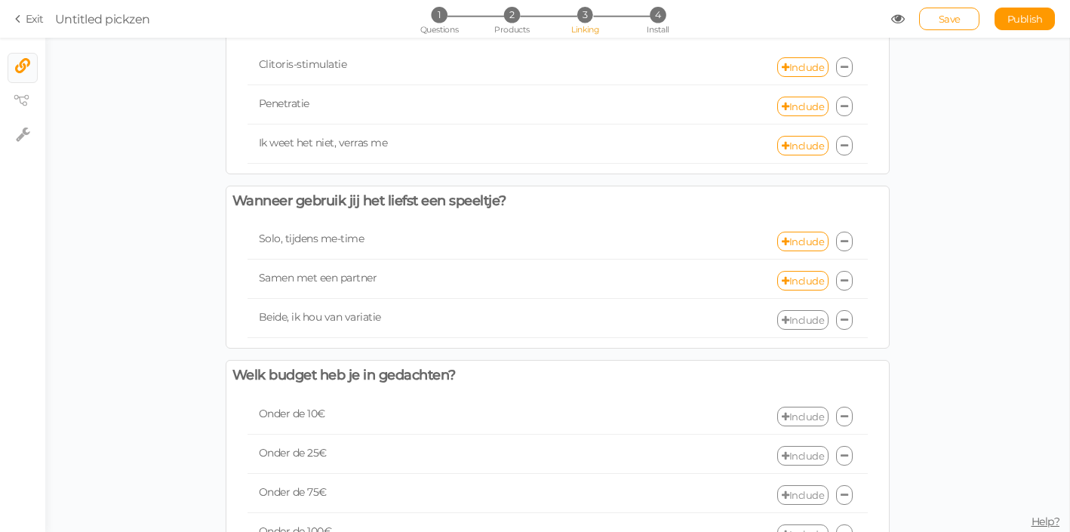
click at [796, 321] on link "Include" at bounding box center [802, 320] width 51 height 20
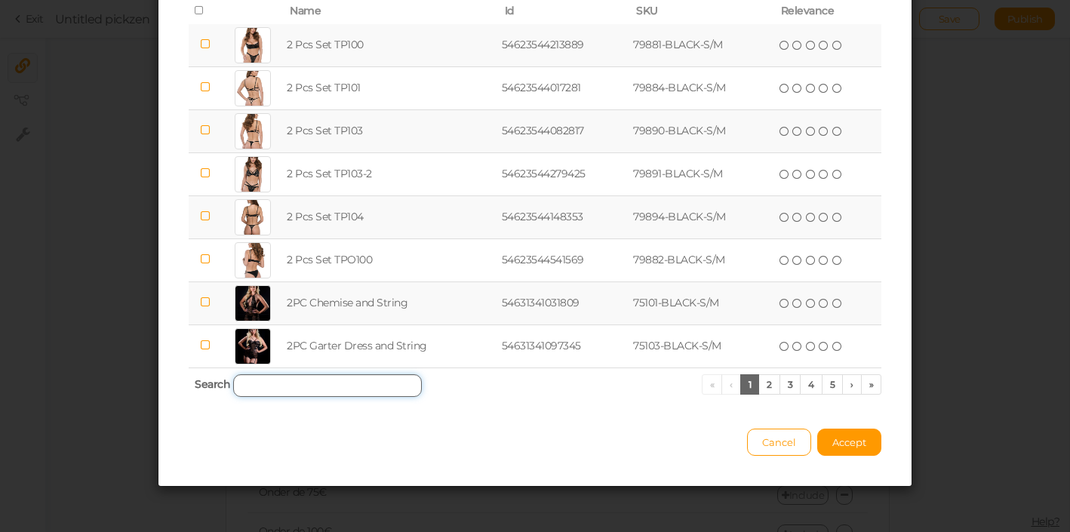
click at [310, 391] on input "search" at bounding box center [327, 385] width 189 height 23
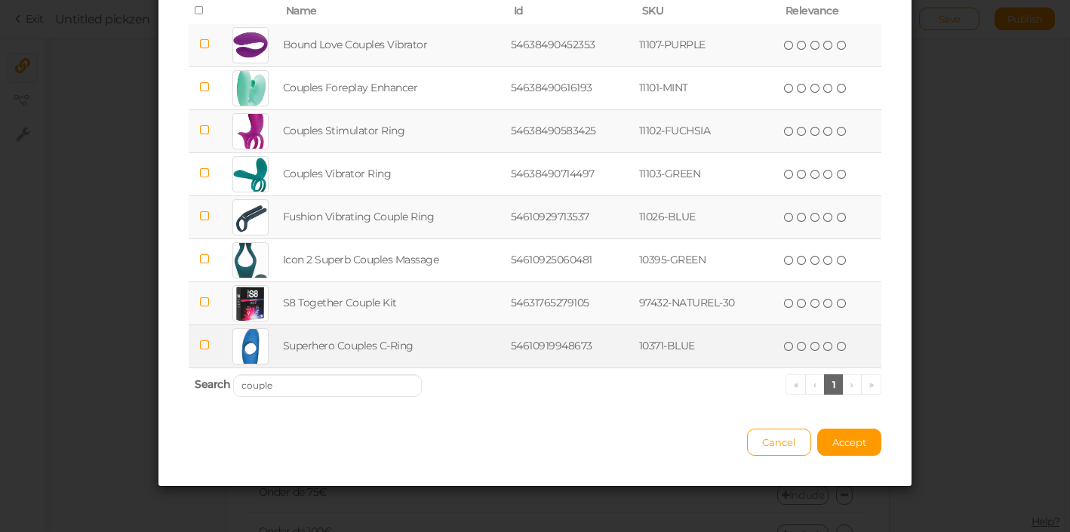
click at [209, 355] on td at bounding box center [205, 345] width 32 height 43
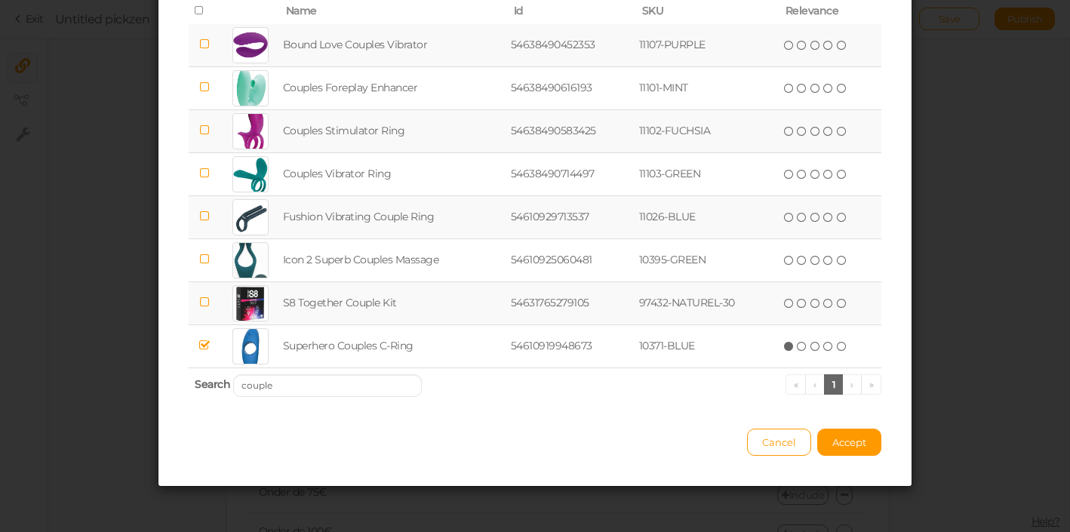
click at [201, 302] on icon at bounding box center [204, 302] width 11 height 11
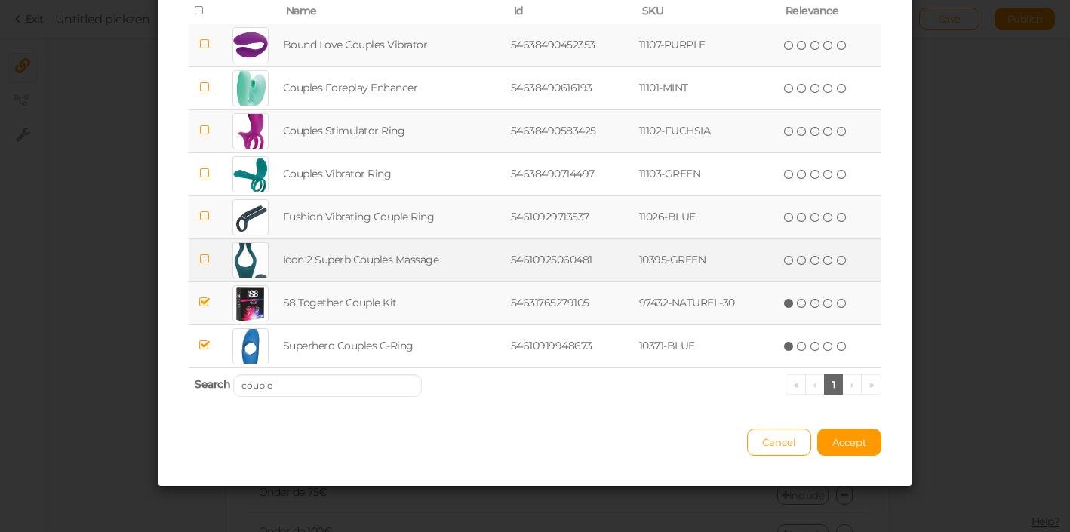
click at [206, 264] on icon at bounding box center [204, 259] width 11 height 11
click at [204, 214] on icon at bounding box center [204, 215] width 11 height 11
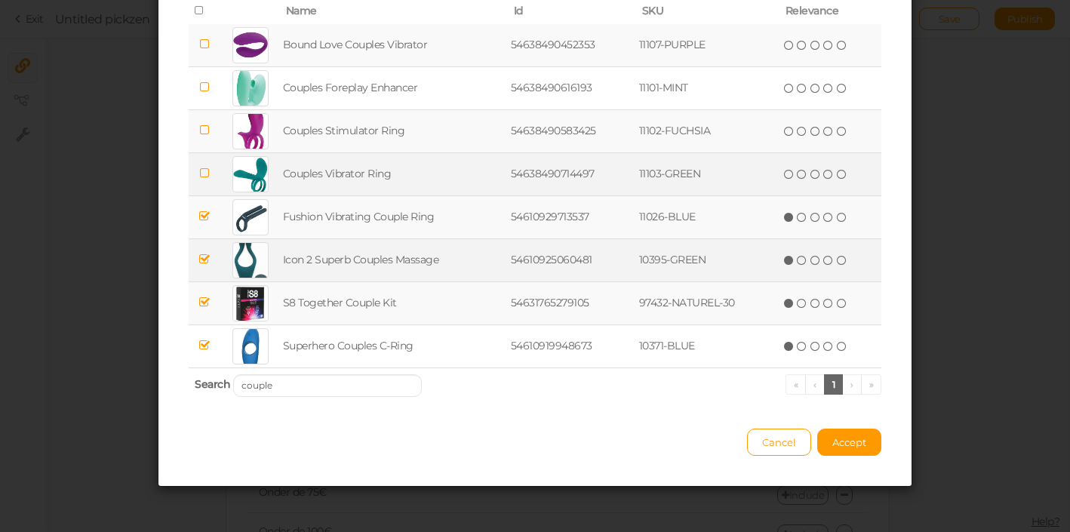
click at [209, 166] on td at bounding box center [205, 173] width 32 height 43
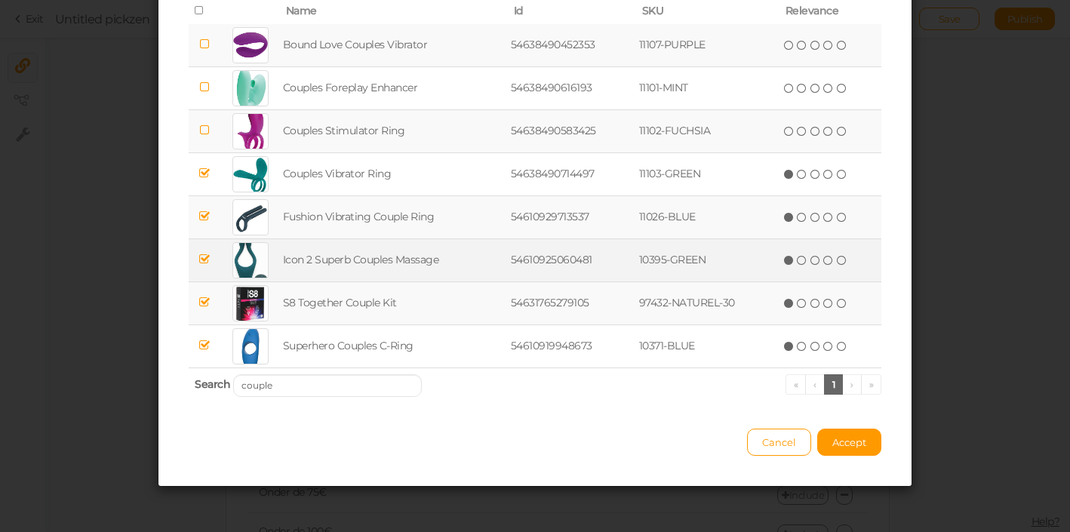
click at [205, 125] on span at bounding box center [204, 130] width 11 height 14
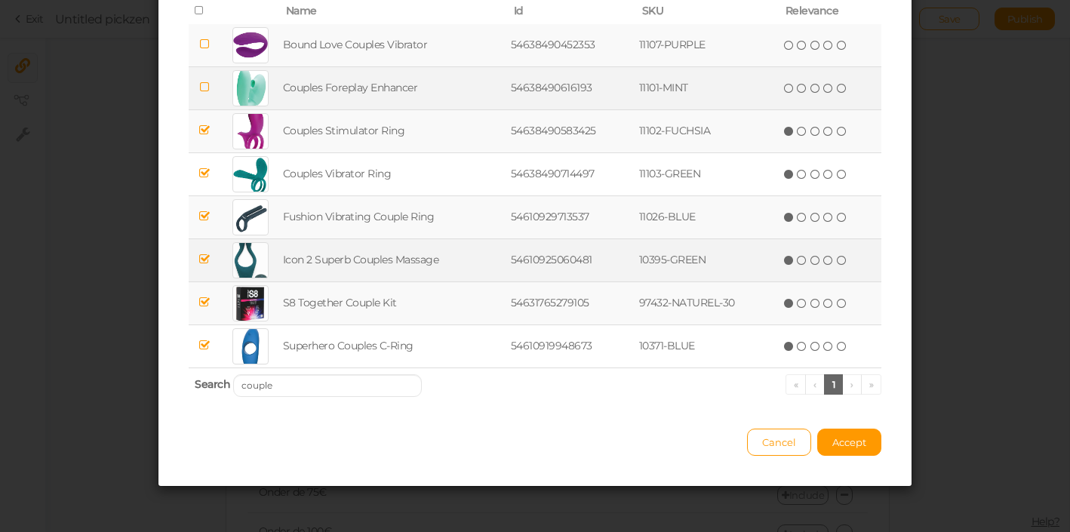
click at [200, 83] on icon at bounding box center [204, 86] width 11 height 11
click at [202, 48] on icon at bounding box center [204, 43] width 11 height 11
drag, startPoint x: 319, startPoint y: 389, endPoint x: 152, endPoint y: 333, distance: 175.8
click at [233, 374] on input "couple" at bounding box center [327, 385] width 189 height 23
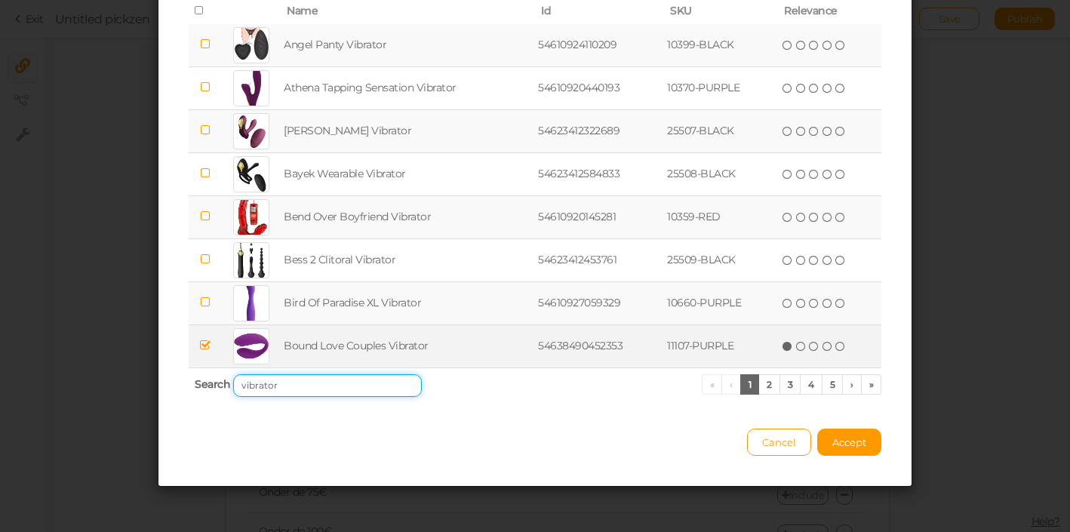
type input "vibrator"
click at [199, 303] on td at bounding box center [205, 302] width 32 height 43
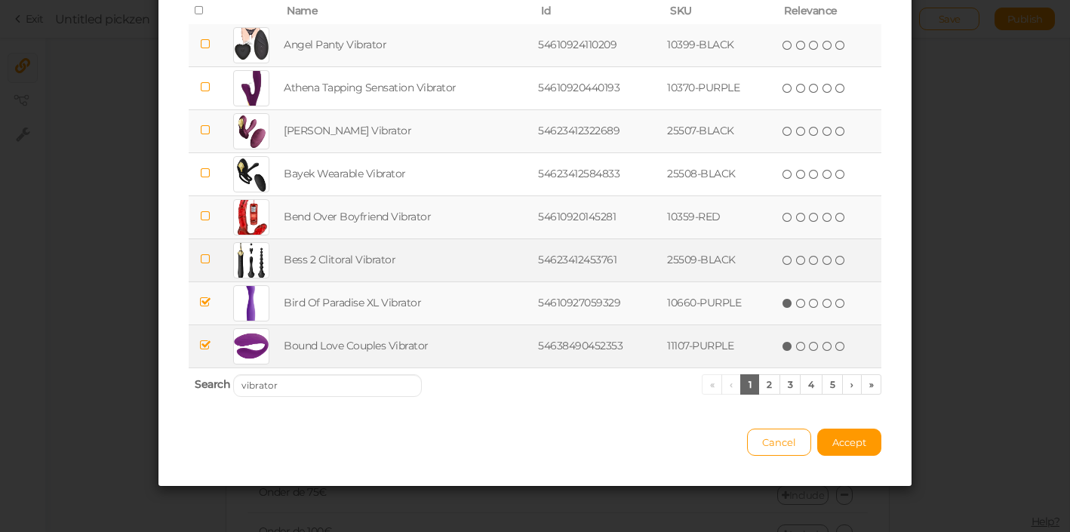
click at [204, 264] on icon at bounding box center [204, 259] width 11 height 11
click at [205, 226] on td at bounding box center [205, 216] width 32 height 43
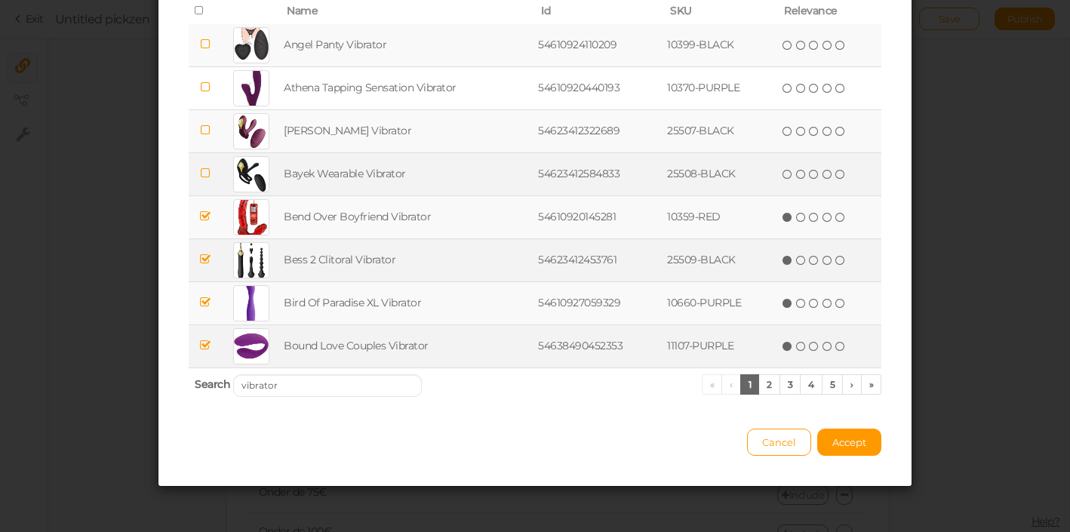
click at [207, 182] on td at bounding box center [205, 173] width 32 height 43
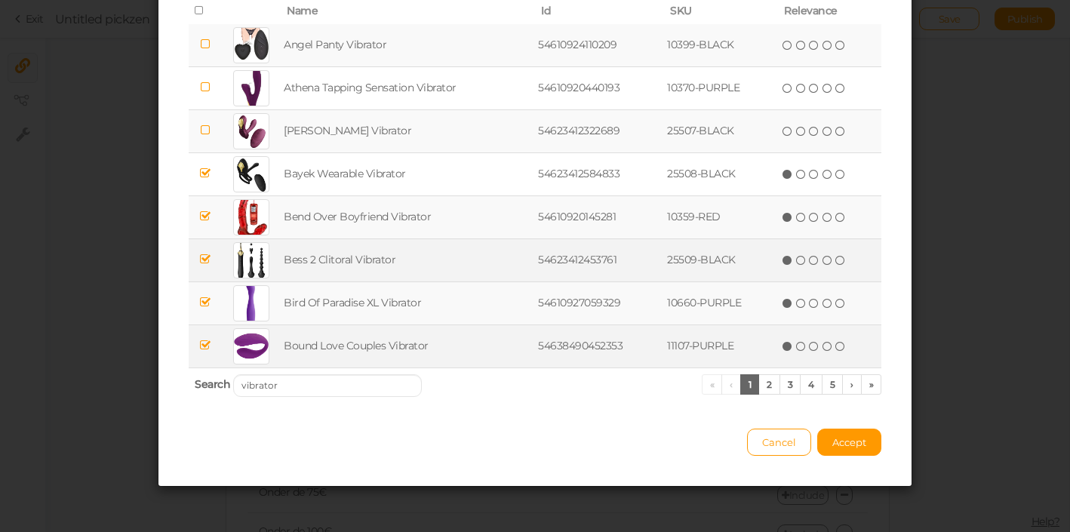
click at [204, 128] on icon at bounding box center [204, 129] width 11 height 11
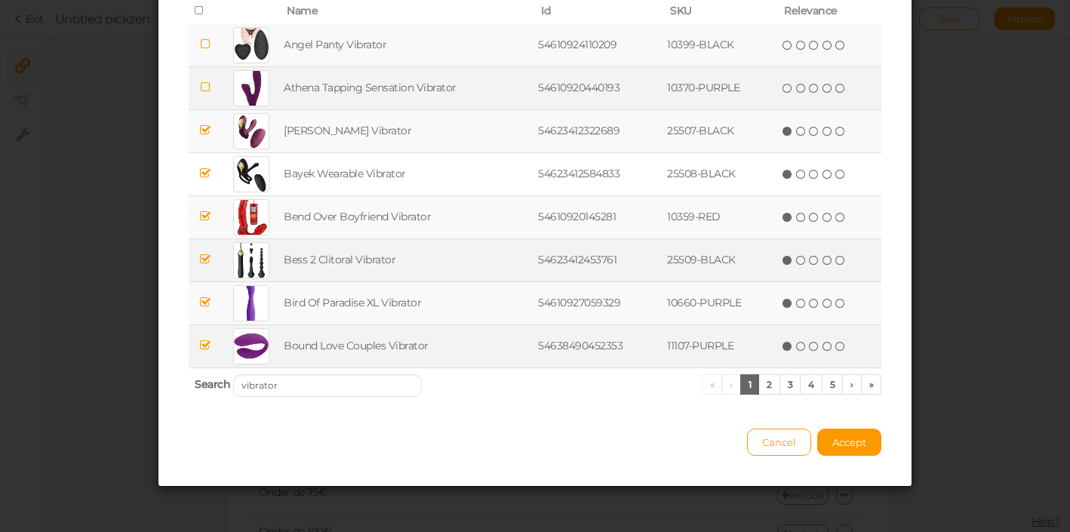
click at [203, 73] on td at bounding box center [205, 87] width 32 height 43
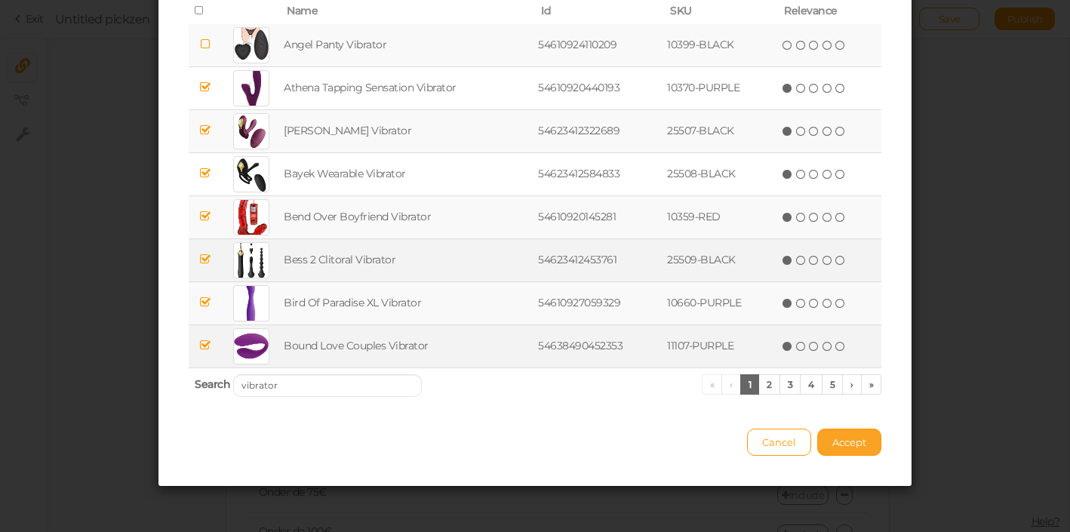
click at [856, 436] on span "Accept" at bounding box center [849, 442] width 34 height 12
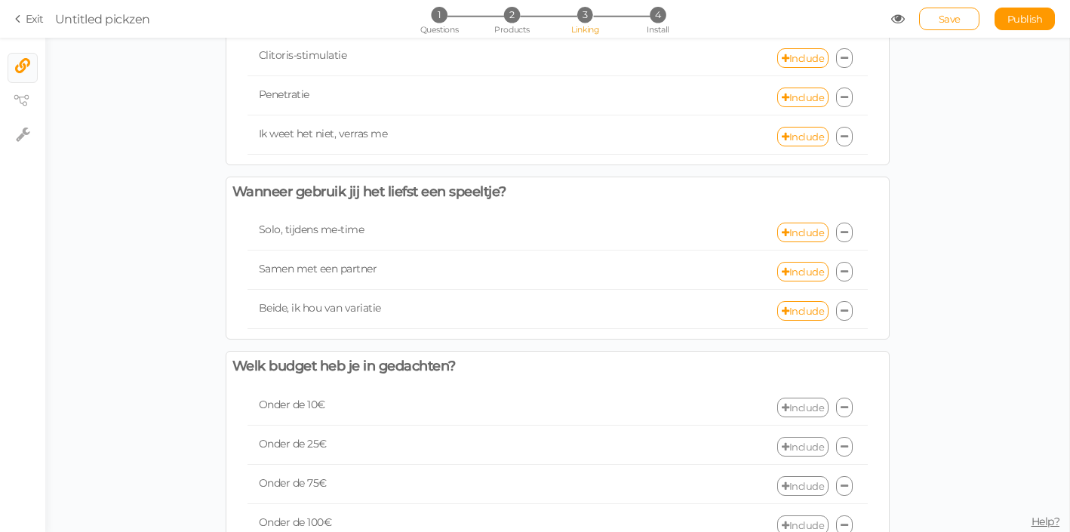
scroll to position [556, 0]
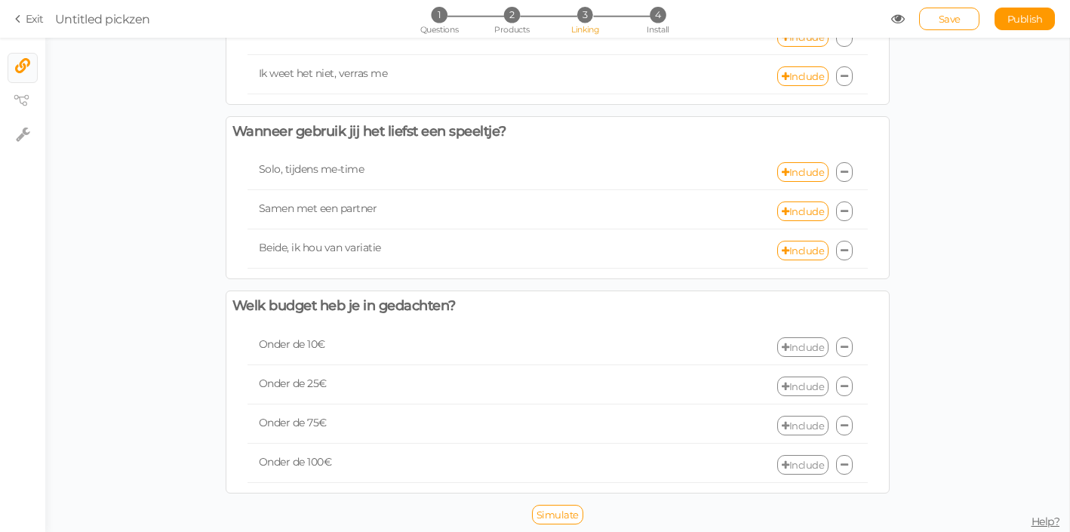
click at [795, 347] on link "Include" at bounding box center [802, 347] width 51 height 20
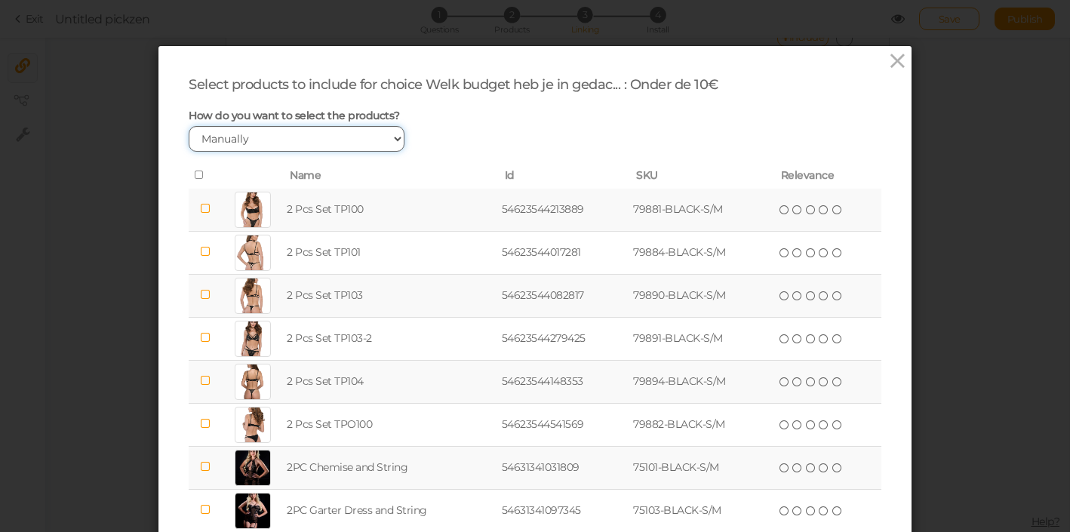
select select "price"
click option "By price" at bounding box center [0, 0] width 0 height 0
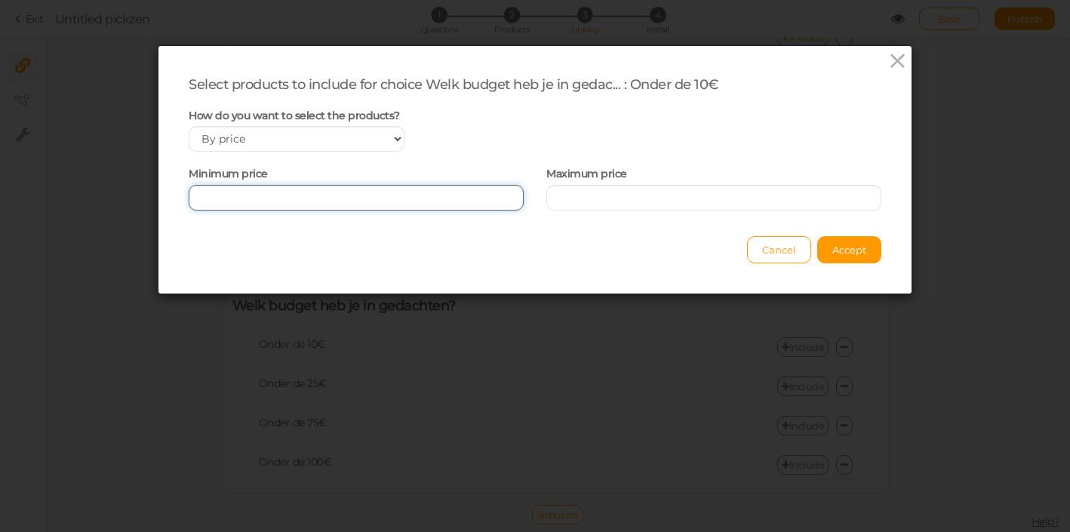
click at [425, 207] on input "number" at bounding box center [356, 198] width 335 height 26
type input "0"
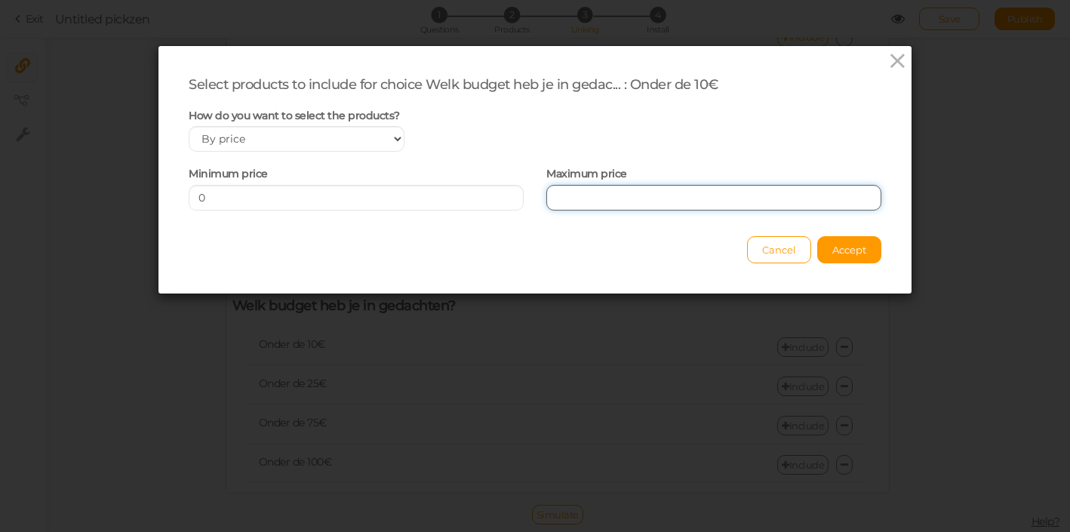
click at [651, 208] on input "number" at bounding box center [713, 198] width 335 height 26
type input "10"
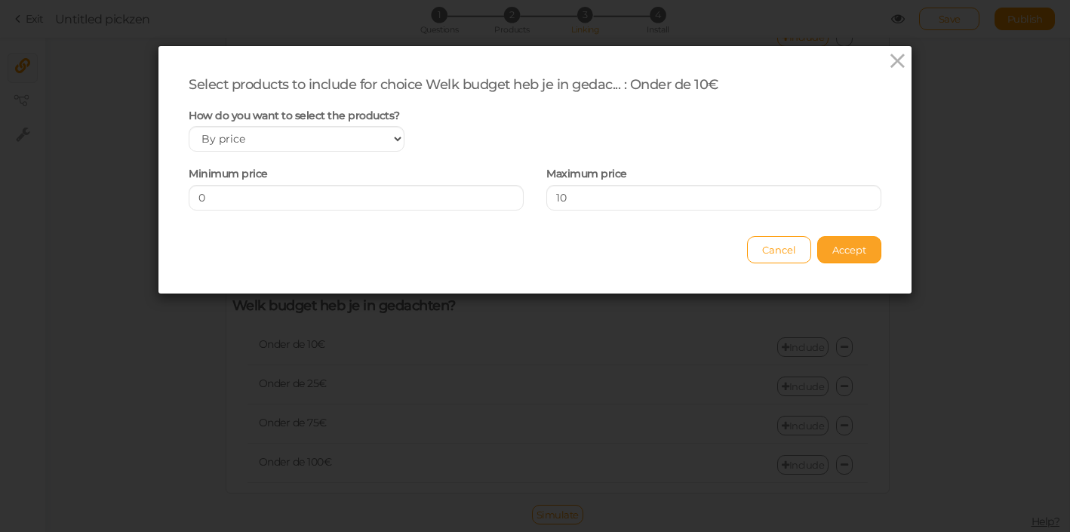
click at [879, 260] on div "Select products to include for choice Welk budget heb je in gedac... : Onder de…" at bounding box center [534, 169] width 753 height 247
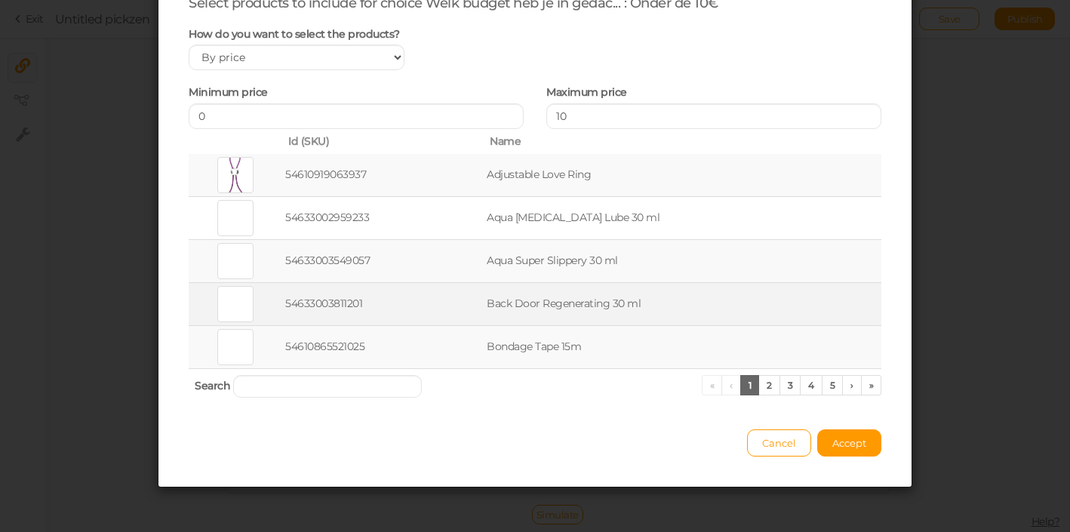
scroll to position [83, 0]
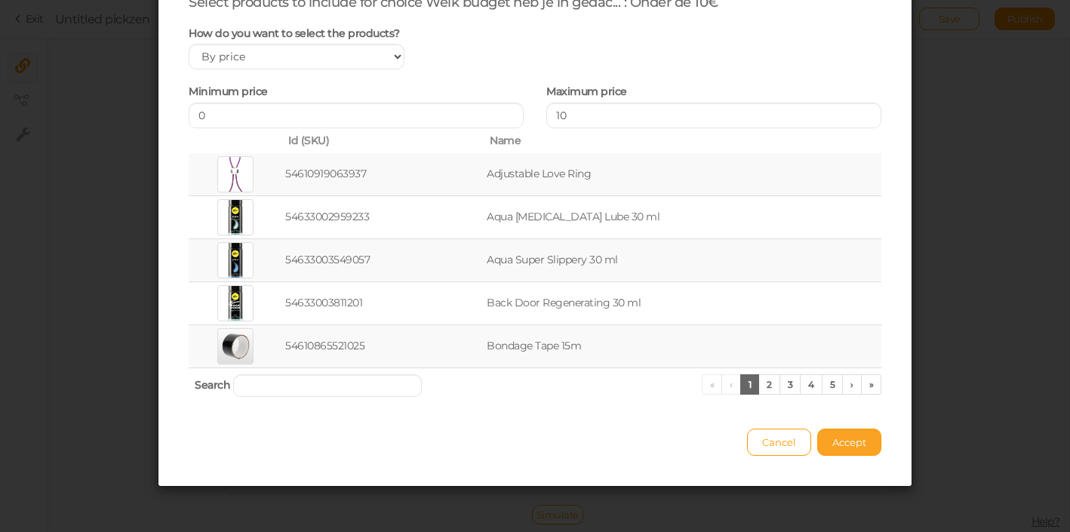
click at [862, 442] on span "Accept" at bounding box center [849, 442] width 34 height 12
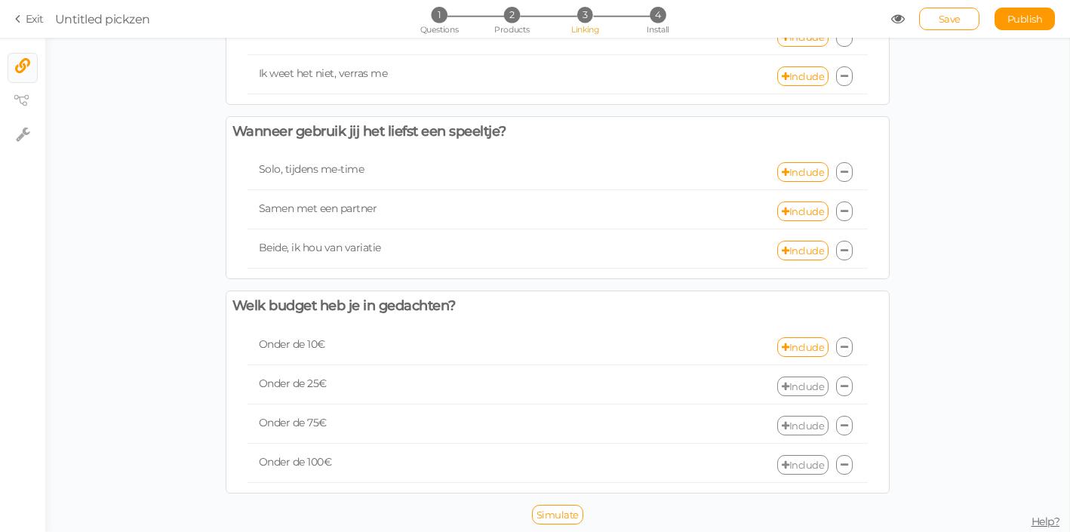
click at [803, 389] on link "Include" at bounding box center [802, 386] width 51 height 20
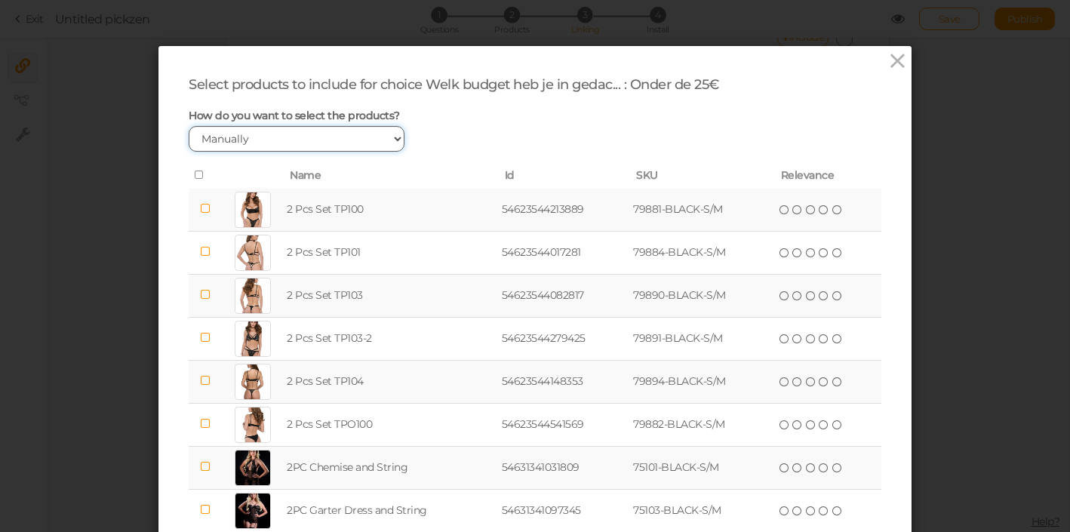
select select "price"
click option "By price" at bounding box center [0, 0] width 0 height 0
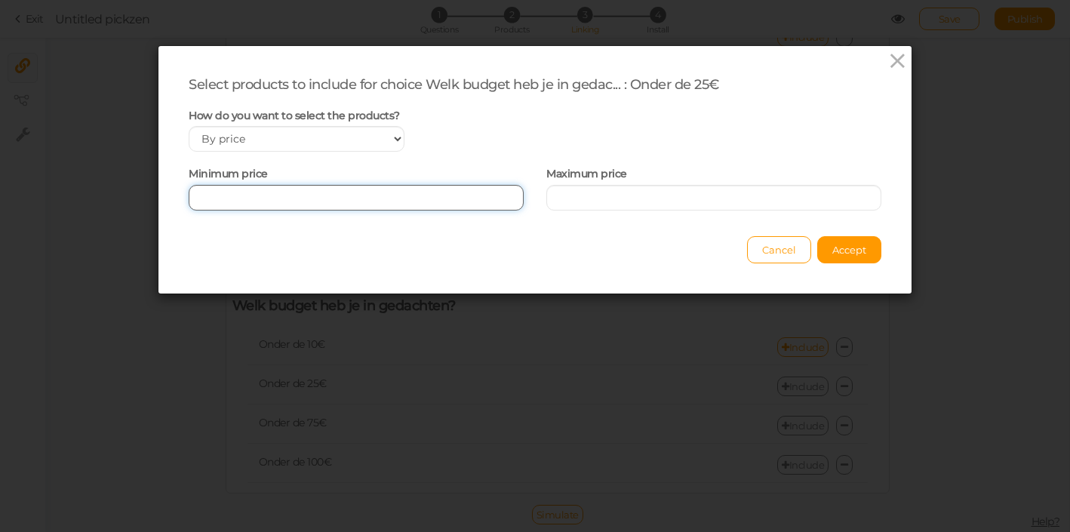
click at [278, 191] on input "number" at bounding box center [356, 198] width 335 height 26
type input "0"
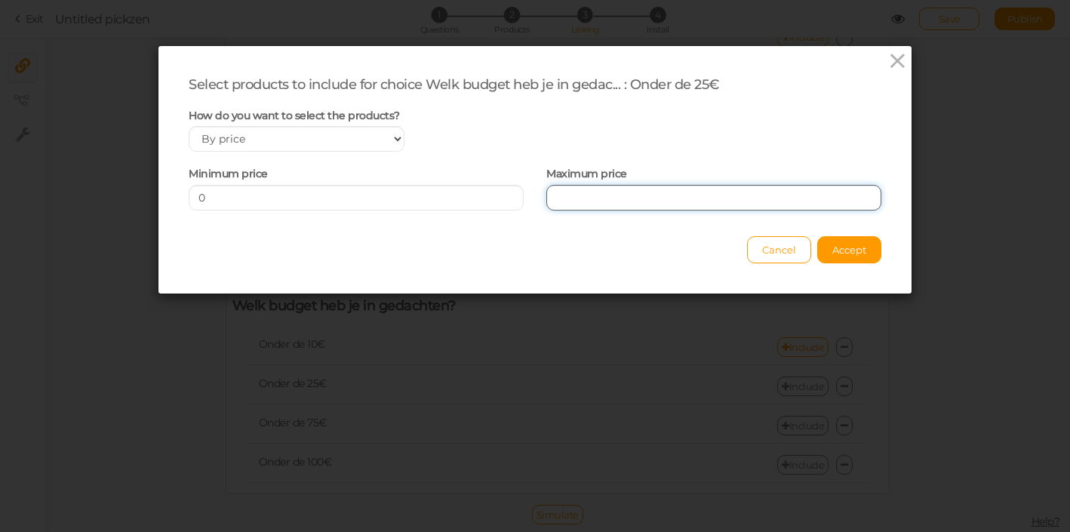
click at [638, 207] on input "number" at bounding box center [713, 198] width 335 height 26
type input "25"
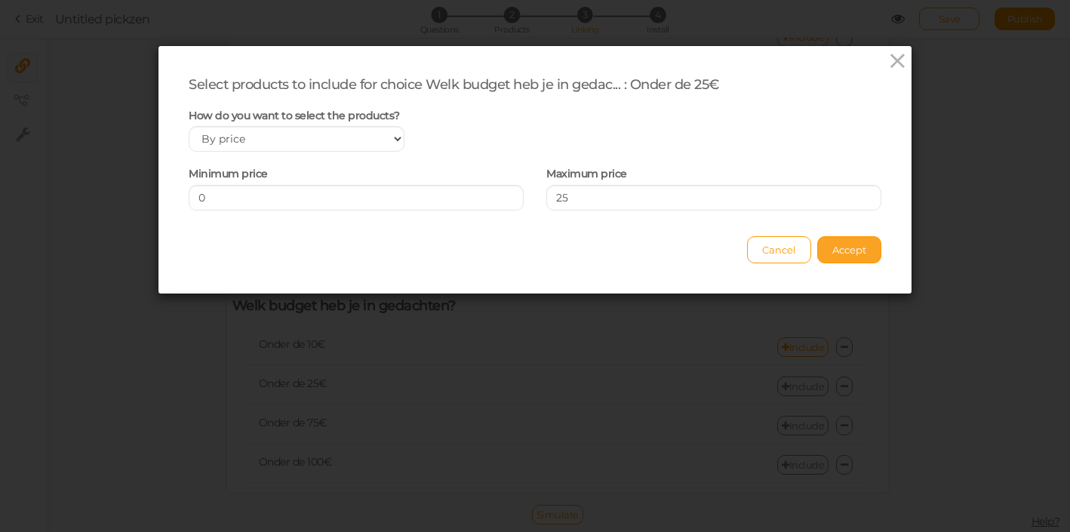
click at [862, 247] on div "Select products to include for choice Welk budget heb je in gedac... : Onder de…" at bounding box center [534, 169] width 753 height 247
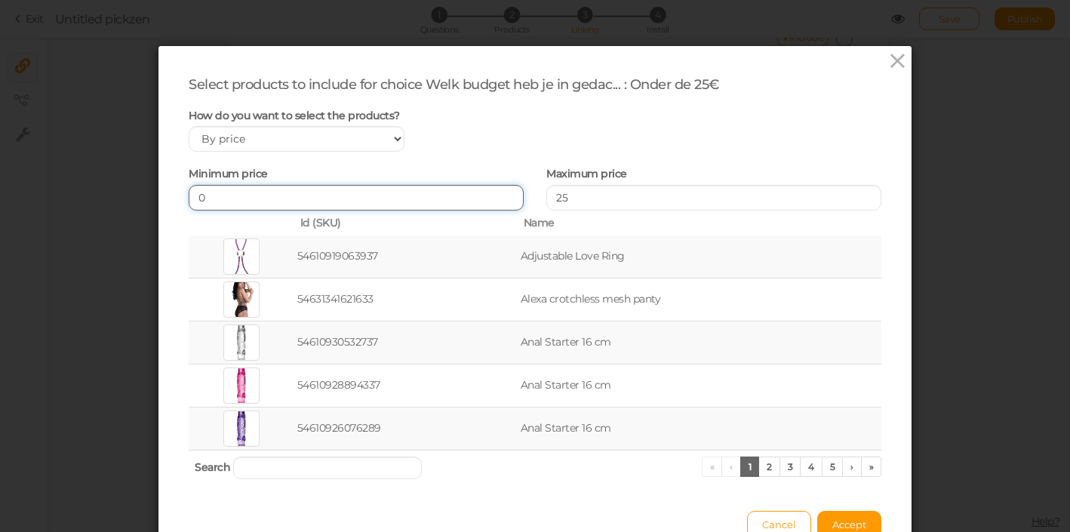
click at [393, 192] on input "0" at bounding box center [356, 198] width 335 height 26
type input "10"
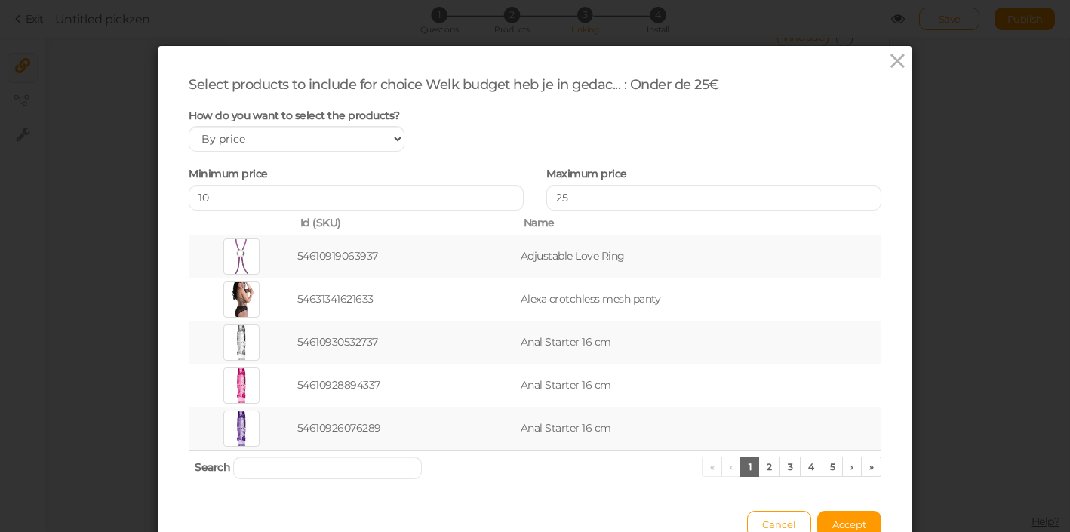
click at [866, 166] on div "Maximum price 25" at bounding box center [713, 187] width 335 height 48
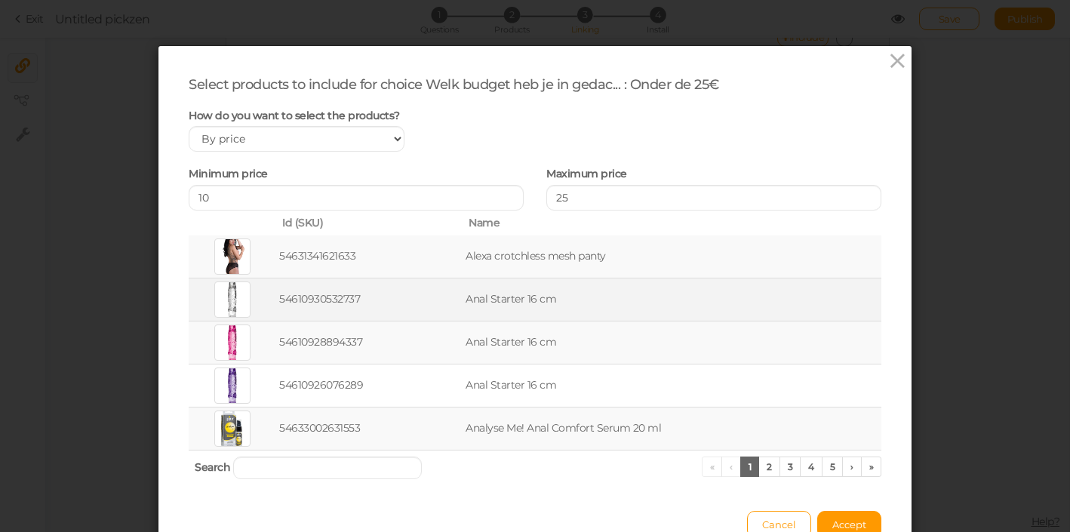
scroll to position [25, 0]
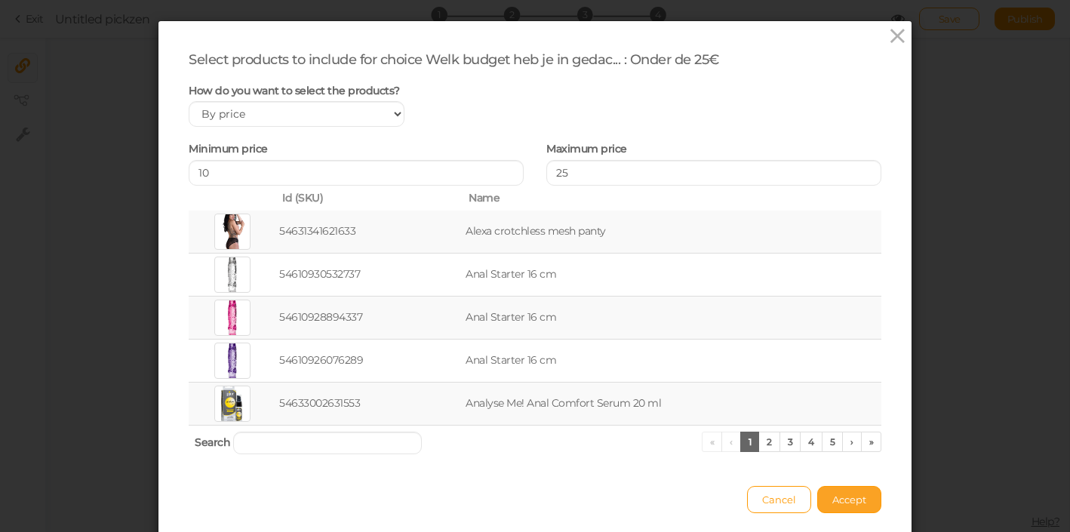
click at [862, 508] on button "Accept" at bounding box center [849, 499] width 64 height 27
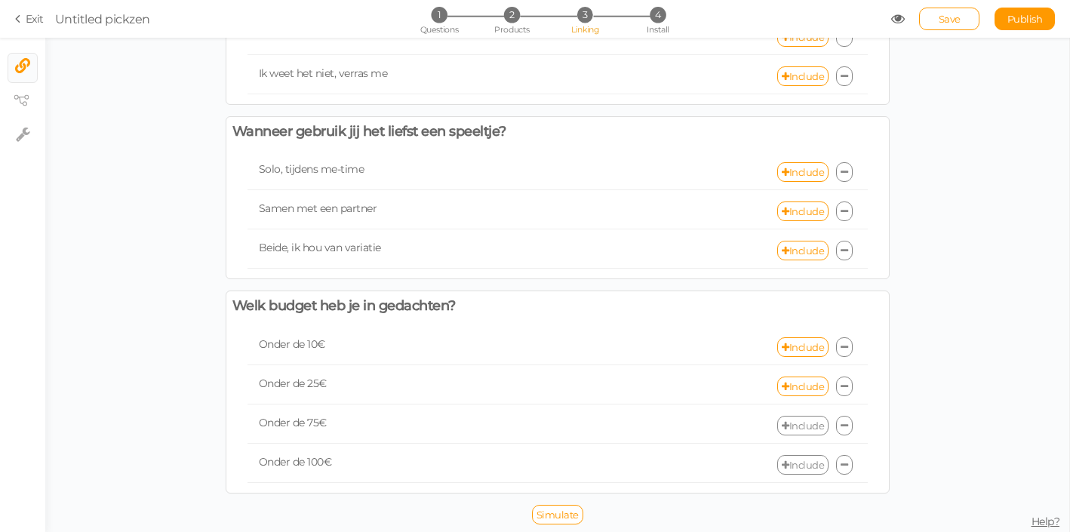
click at [813, 421] on link "Include" at bounding box center [802, 426] width 51 height 20
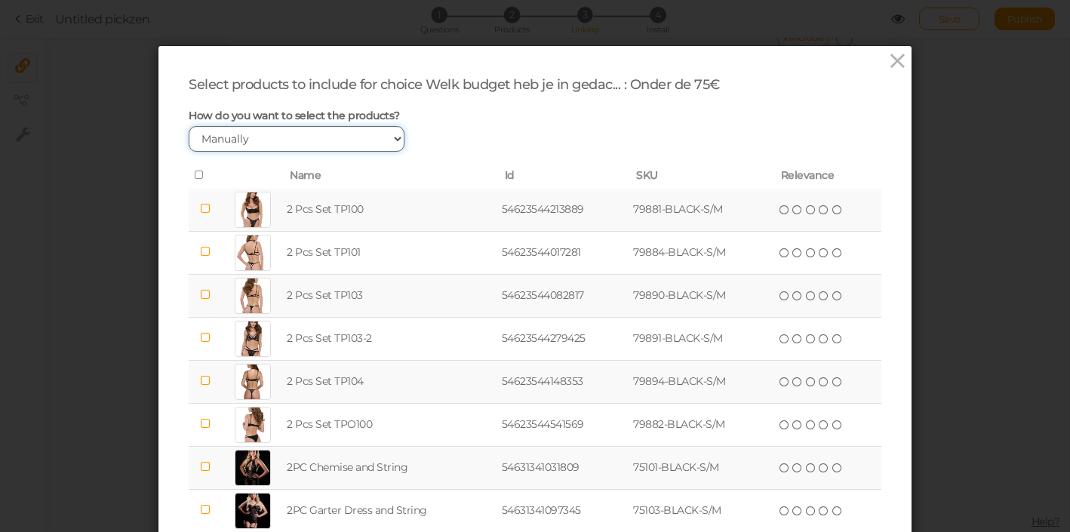
select select "price"
click option "By price" at bounding box center [0, 0] width 0 height 0
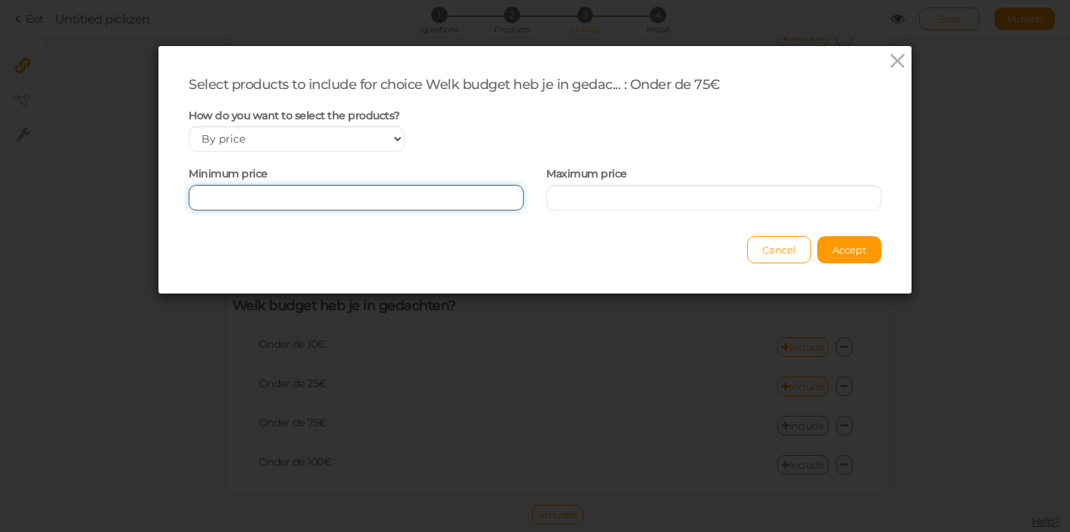
click at [277, 189] on input "number" at bounding box center [356, 198] width 335 height 26
type input "25"
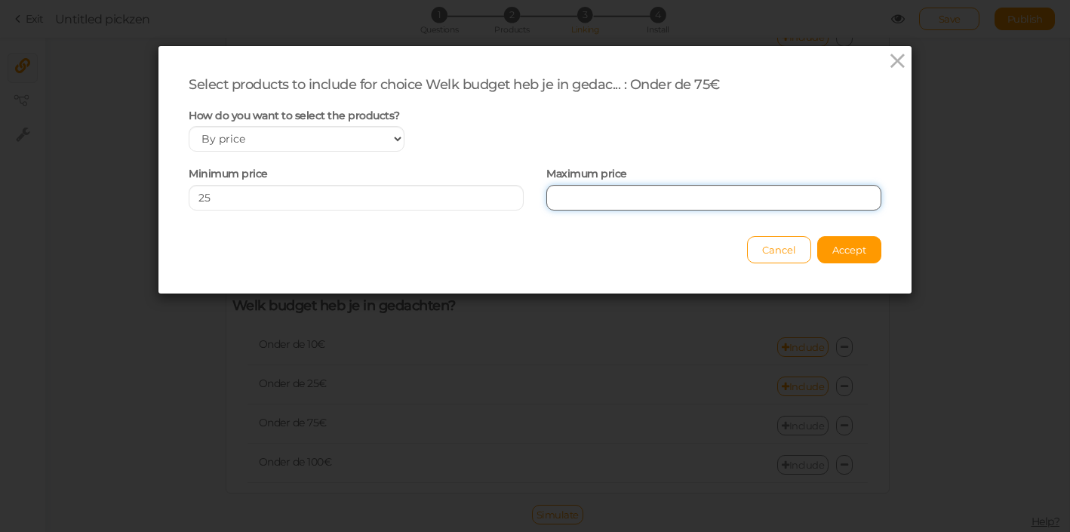
click at [628, 201] on input "number" at bounding box center [713, 198] width 335 height 26
type input "50"
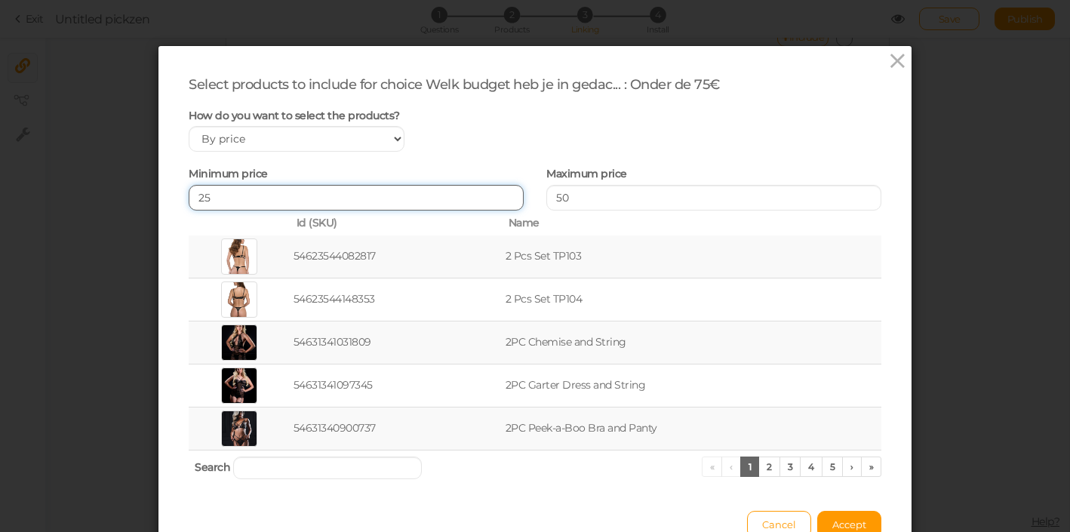
click at [386, 204] on input "25" at bounding box center [356, 198] width 335 height 26
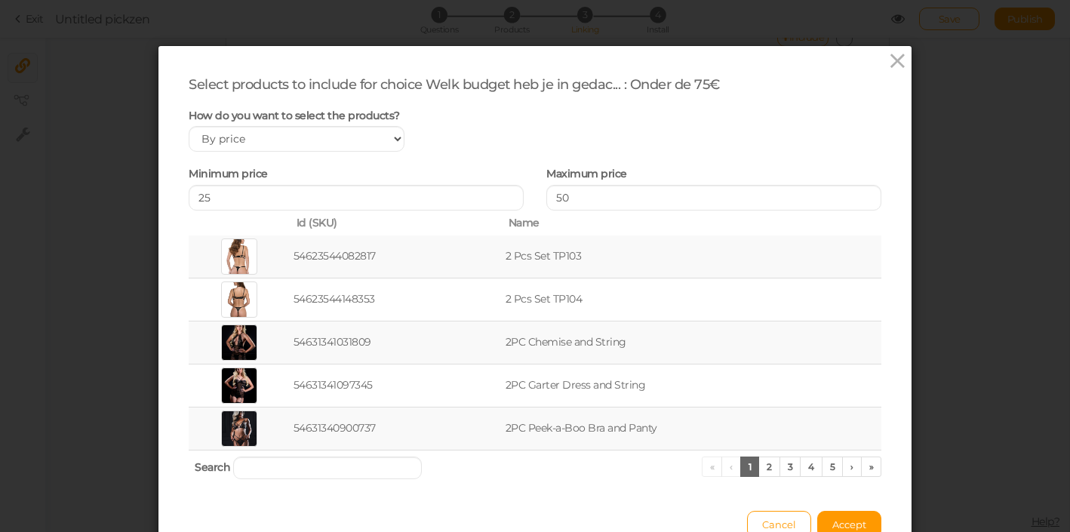
click at [629, 91] on div "Select products to include for choice Welk budget heb je in gedac... : Onder de…" at bounding box center [535, 84] width 693 height 17
click at [892, 68] on icon at bounding box center [897, 61] width 22 height 23
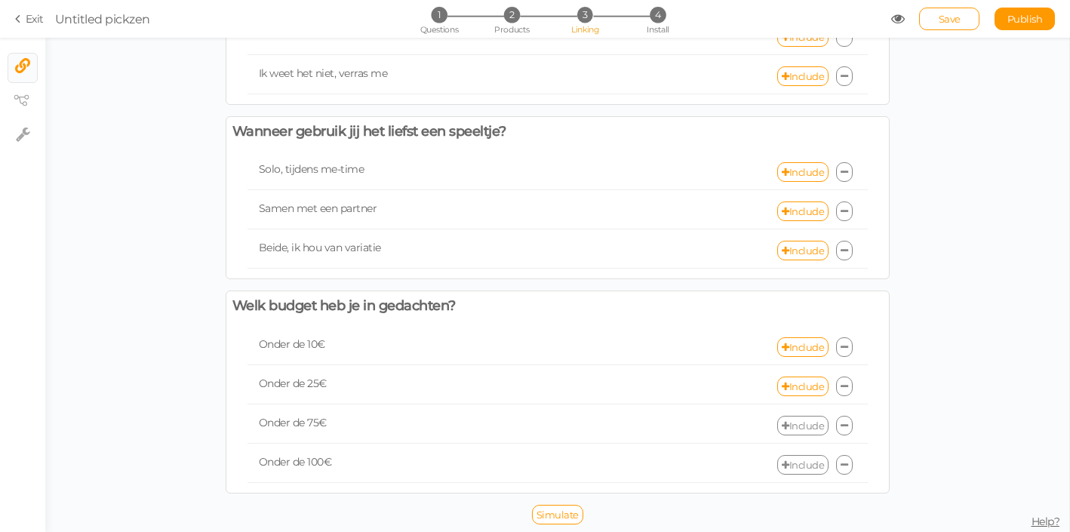
click at [808, 422] on link "Include" at bounding box center [802, 426] width 51 height 20
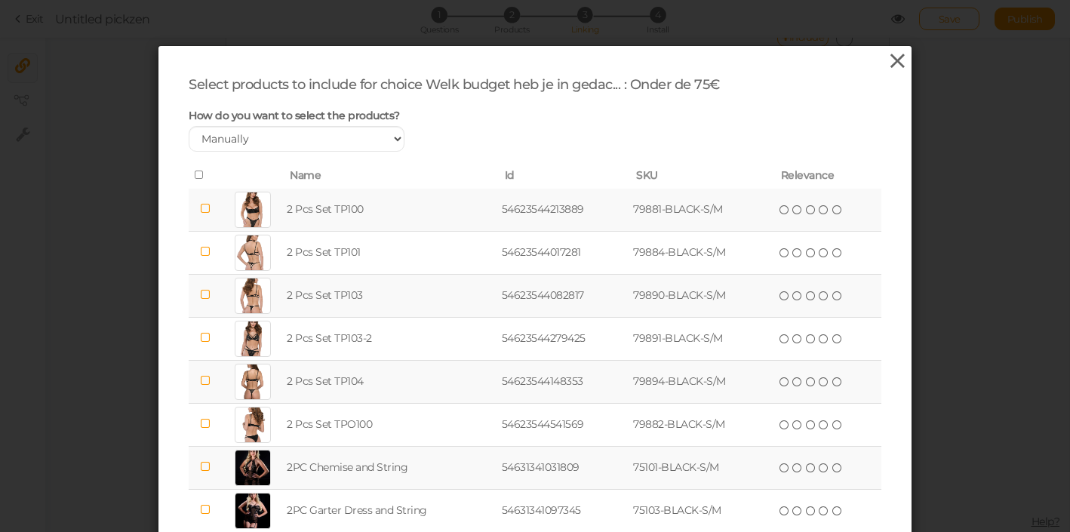
click at [897, 60] on icon at bounding box center [897, 61] width 22 height 23
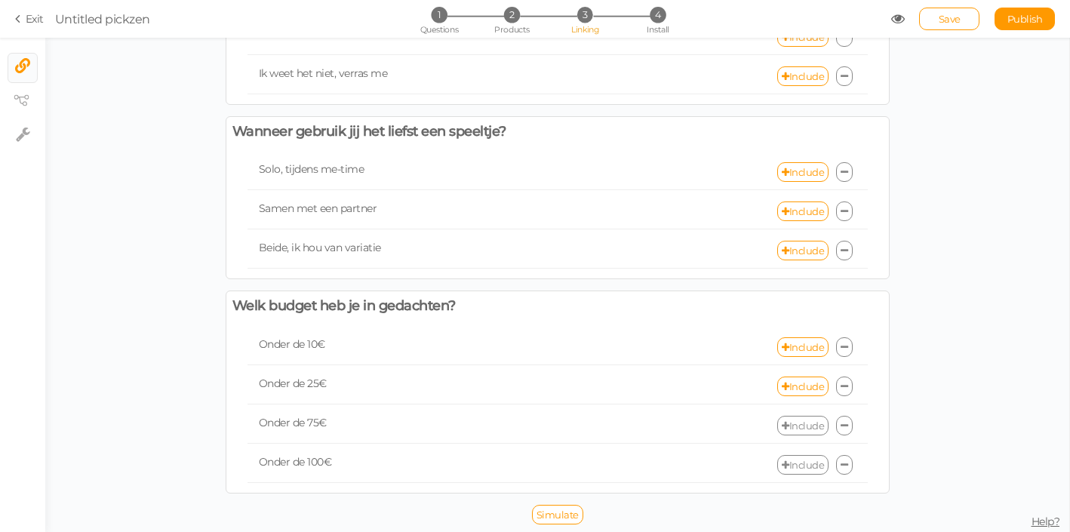
click at [797, 421] on link "Include" at bounding box center [802, 426] width 51 height 20
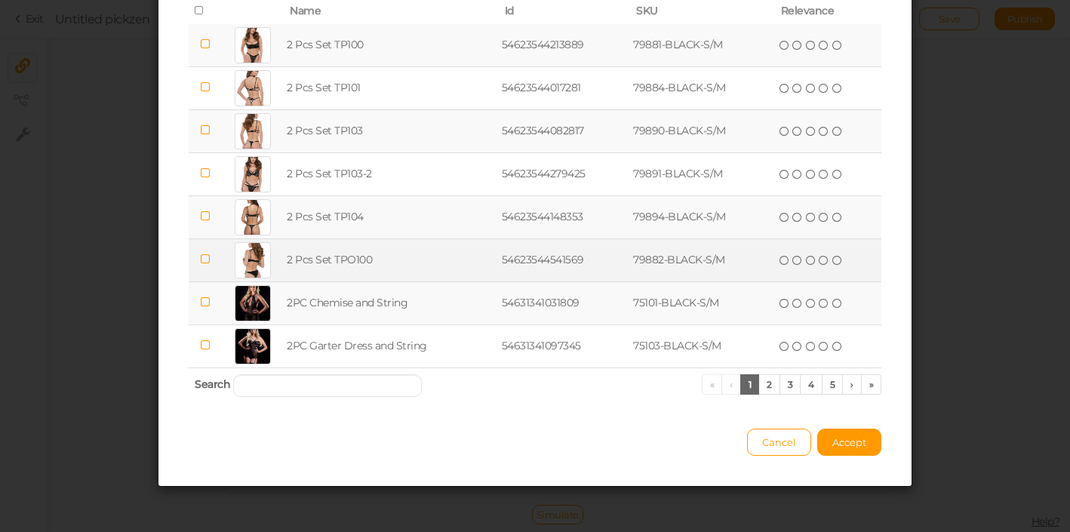
scroll to position [0, 0]
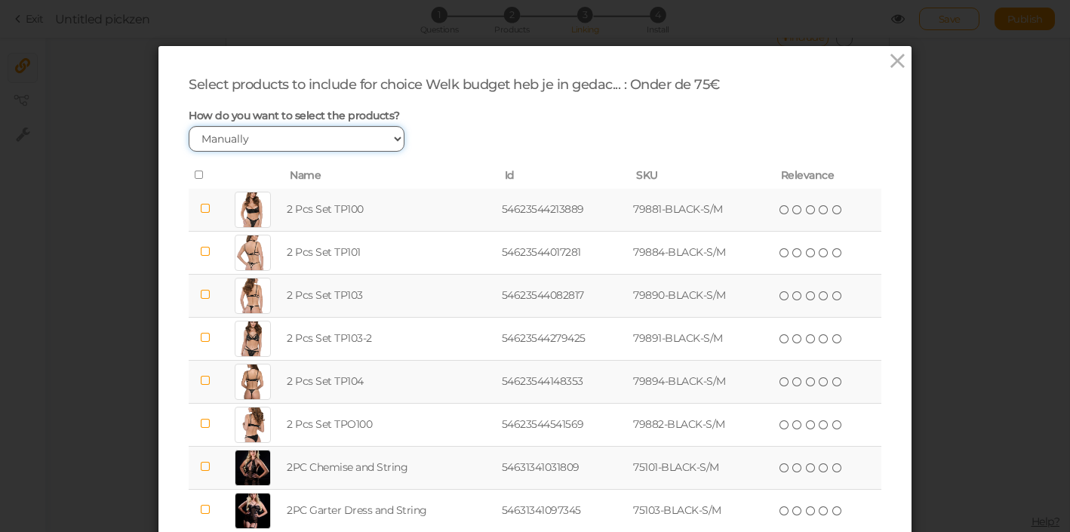
select select "price"
click option "By price" at bounding box center [0, 0] width 0 height 0
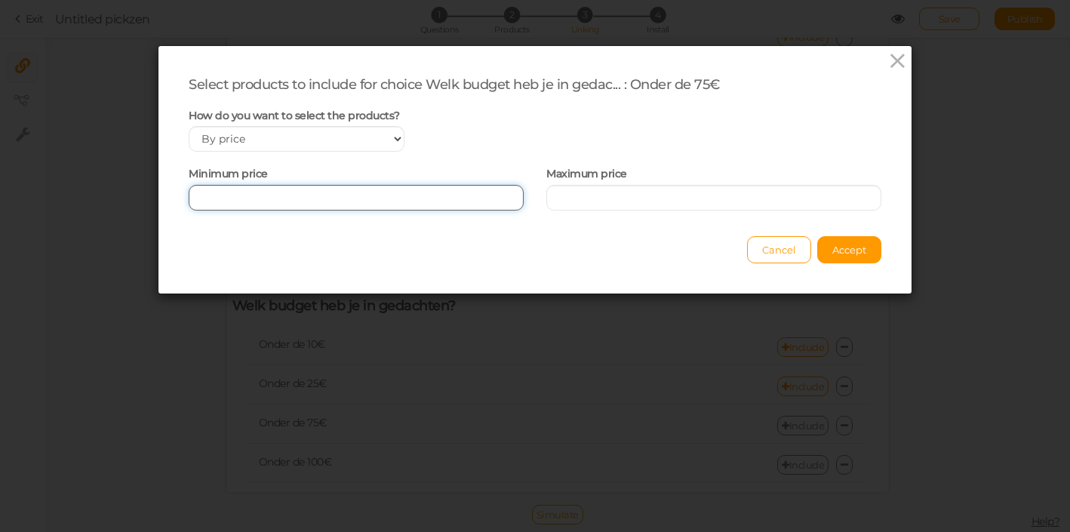
click at [310, 204] on input "number" at bounding box center [356, 198] width 335 height 26
type input "25"
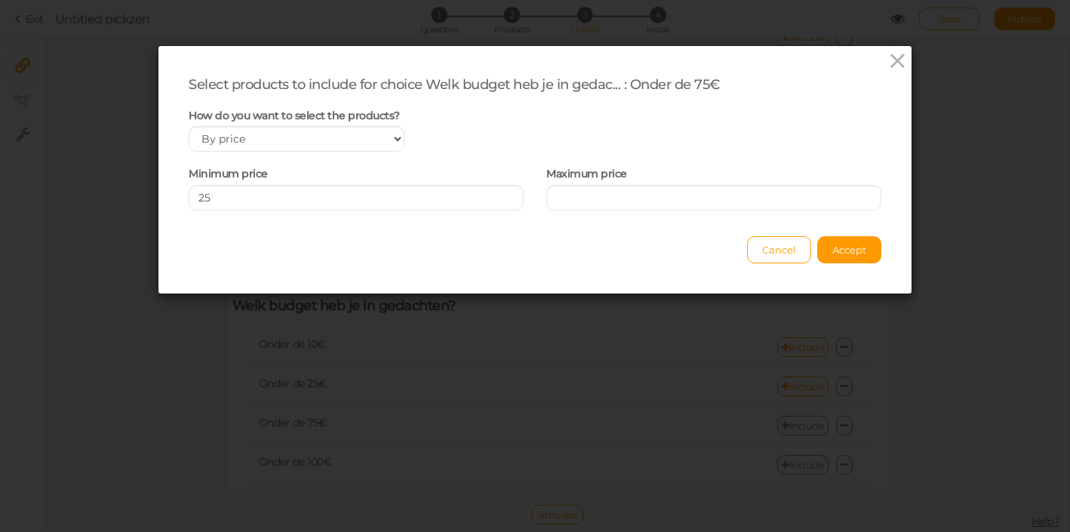
click at [613, 183] on div "Maximum price" at bounding box center [713, 187] width 335 height 48
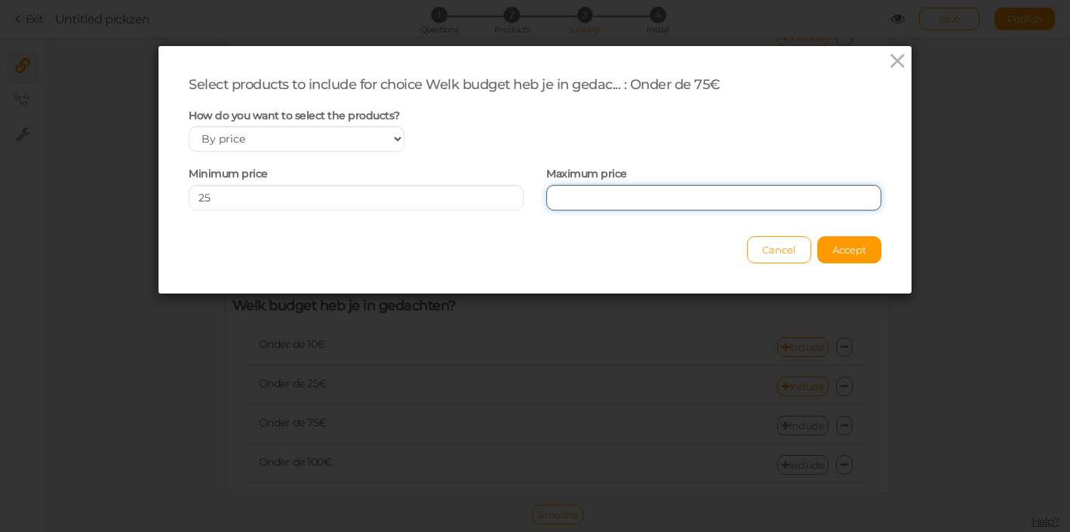
click at [613, 192] on input "number" at bounding box center [713, 198] width 335 height 26
type input "75"
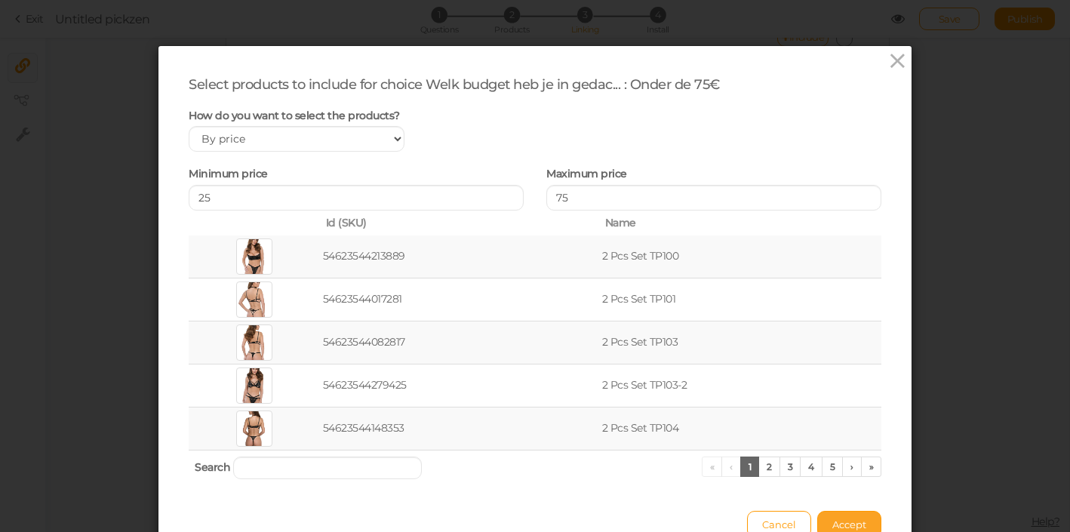
click at [853, 249] on div "Select products to include for choice Welk budget heb je in gedac... : Onder de…" at bounding box center [534, 307] width 753 height 522
click at [852, 509] on div "Cancel Accept" at bounding box center [535, 516] width 693 height 41
click at [852, 517] on button "Accept" at bounding box center [849, 524] width 64 height 27
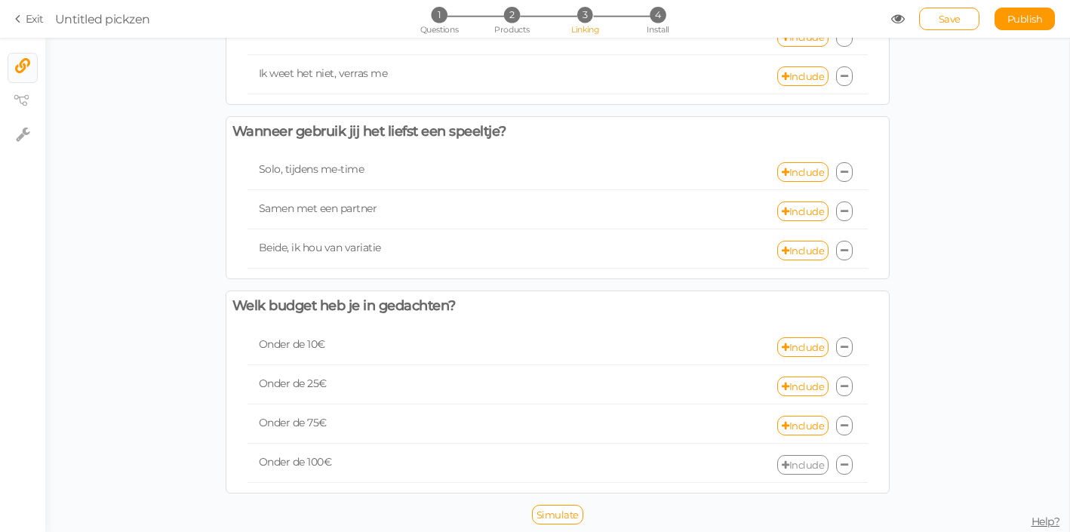
click at [785, 470] on link "Include" at bounding box center [802, 465] width 51 height 20
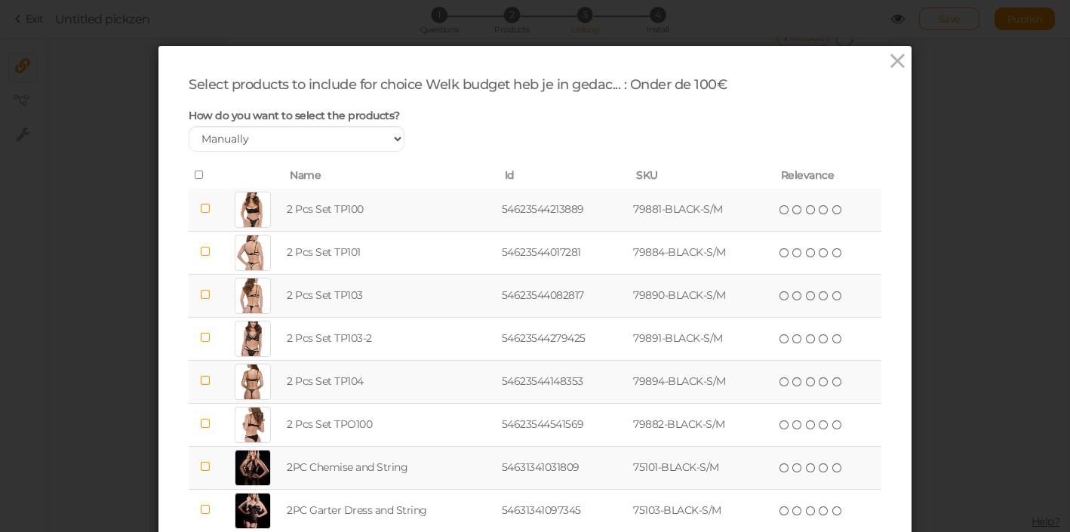
scroll to position [164, 0]
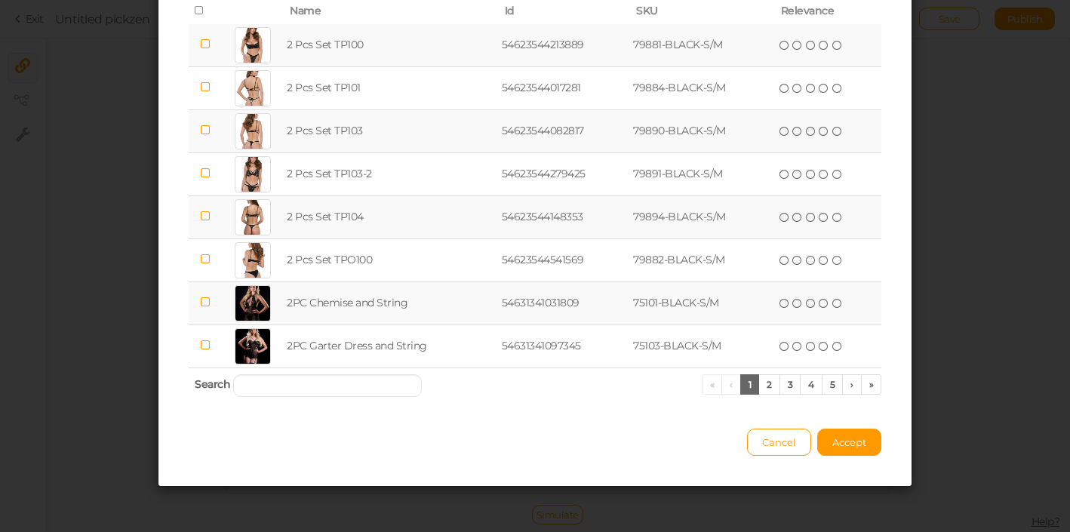
click at [266, 398] on th "Search « ‹ 1 2 3 4 5 › »" at bounding box center [535, 384] width 693 height 35
click at [269, 386] on input "search" at bounding box center [327, 385] width 189 height 23
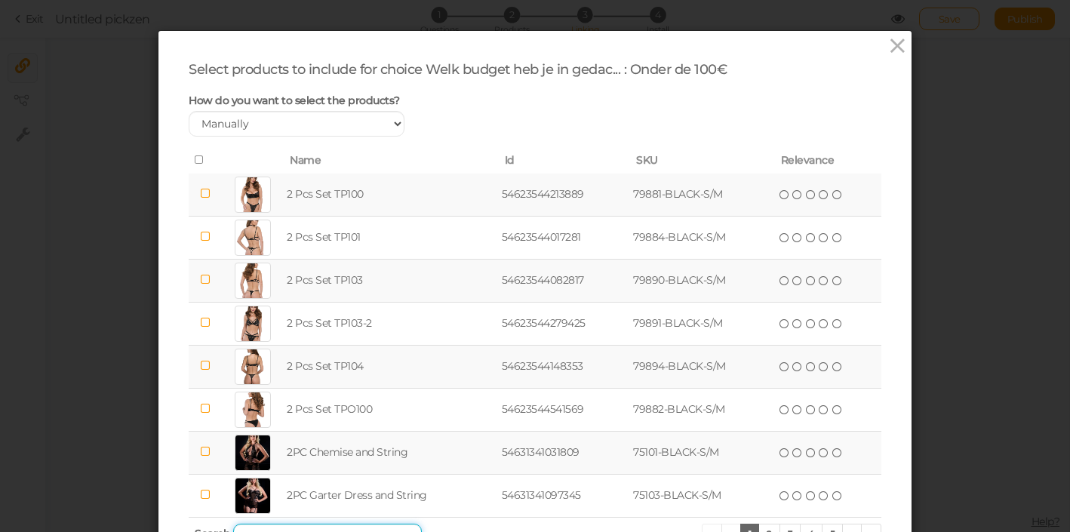
scroll to position [2, 0]
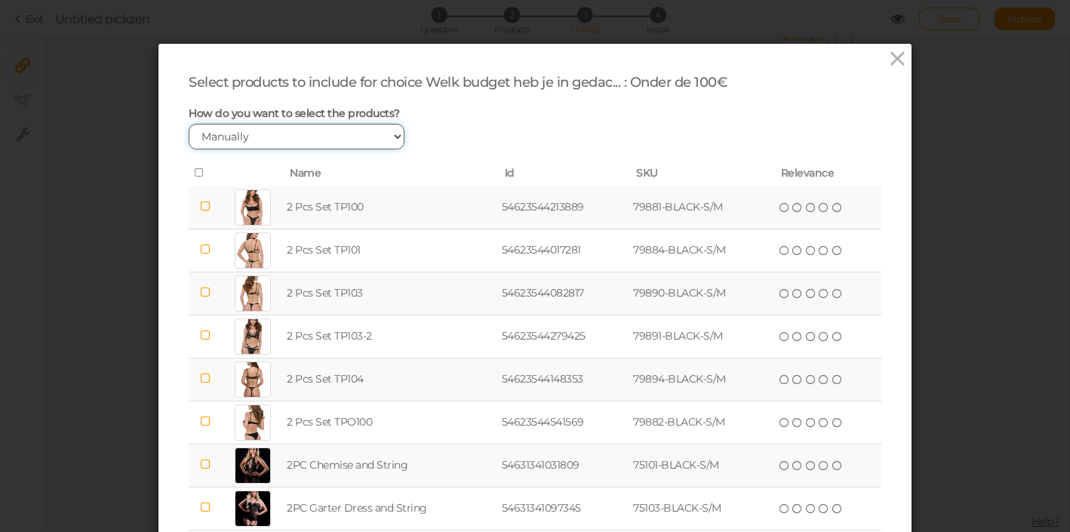
select select "price"
click option "By price" at bounding box center [0, 0] width 0 height 0
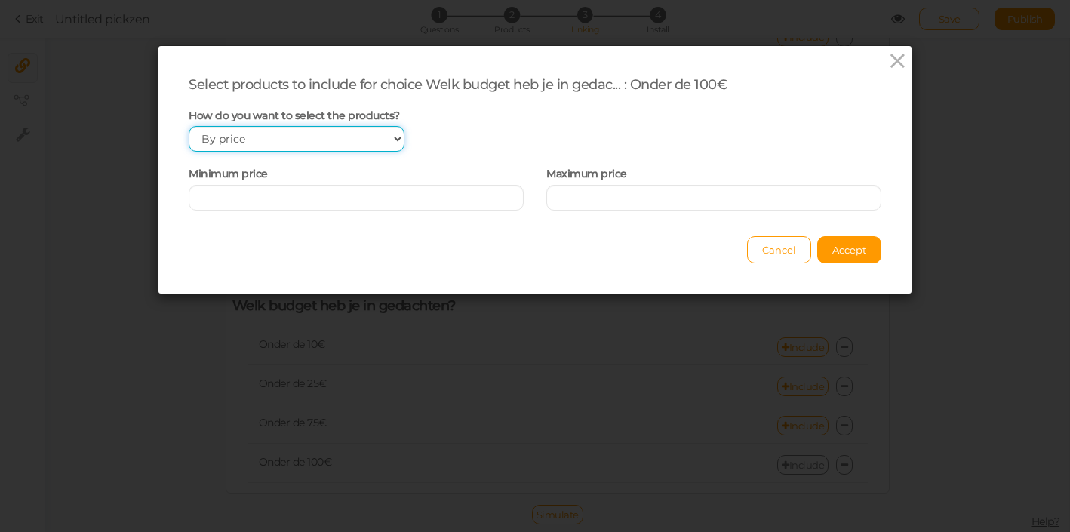
scroll to position [0, 0]
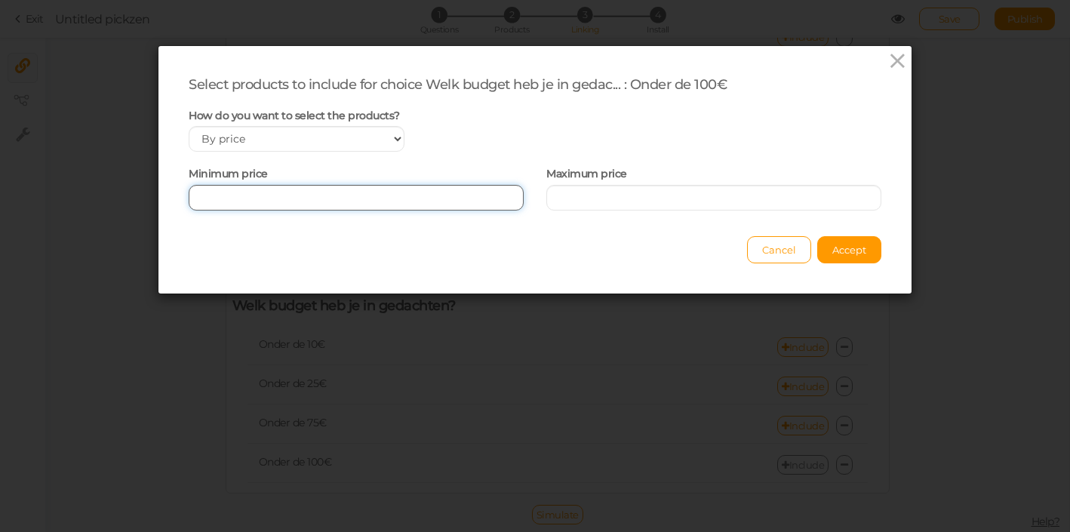
click at [321, 200] on input "number" at bounding box center [356, 198] width 335 height 26
type input "7"
type input "50"
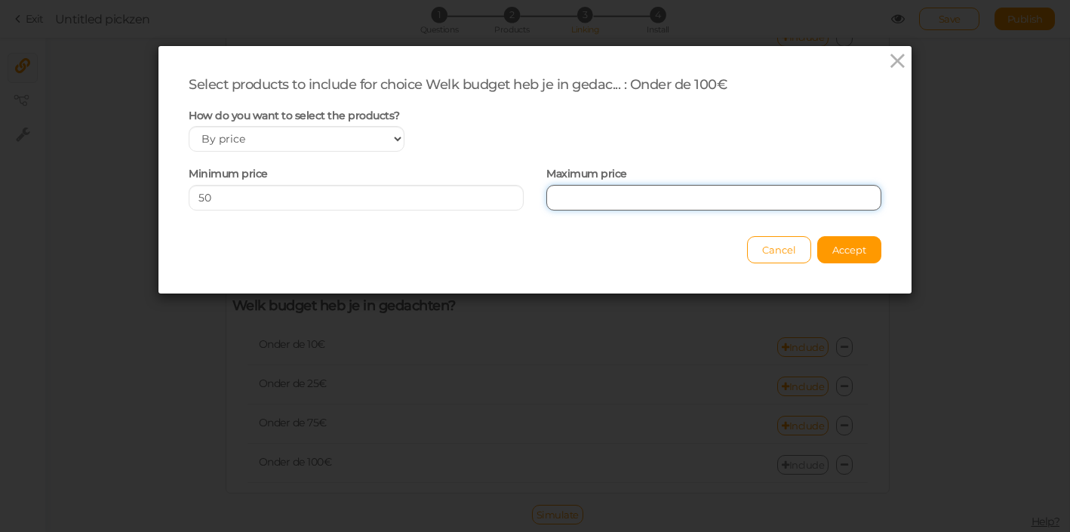
click at [772, 198] on input "number" at bounding box center [713, 198] width 335 height 26
type input "100"
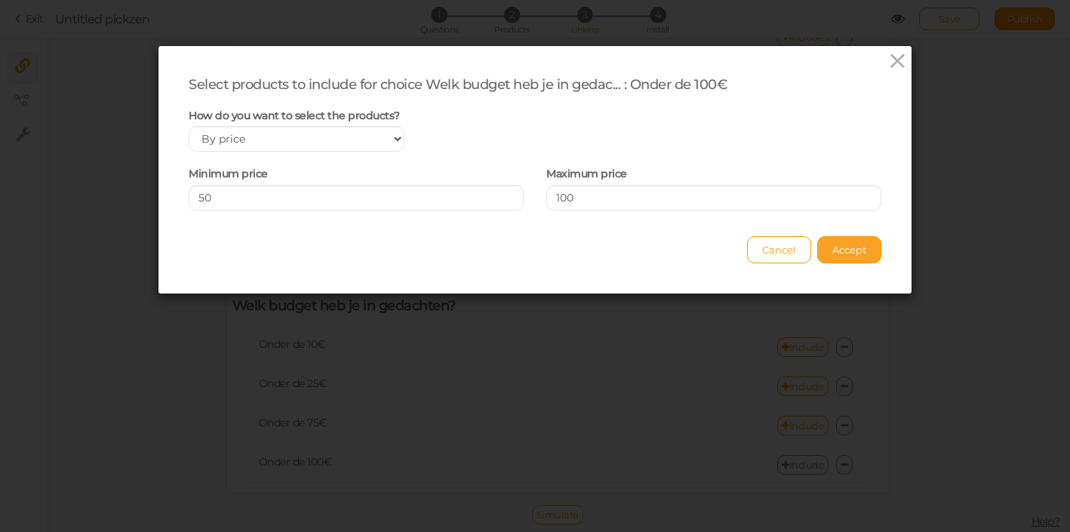
click at [868, 250] on div "Select products to include for choice Welk budget heb je in gedac... : Onder de…" at bounding box center [534, 169] width 753 height 247
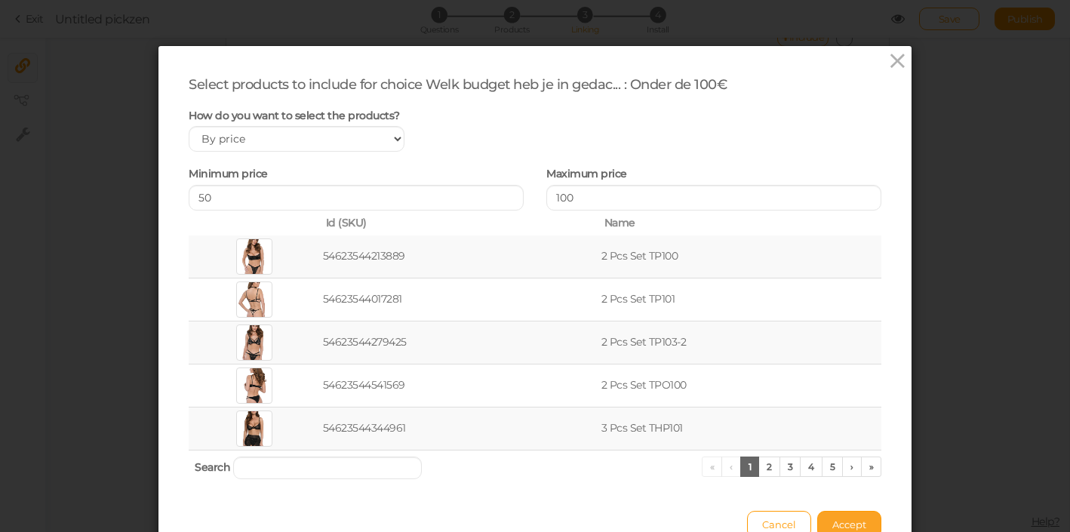
scroll to position [42, 0]
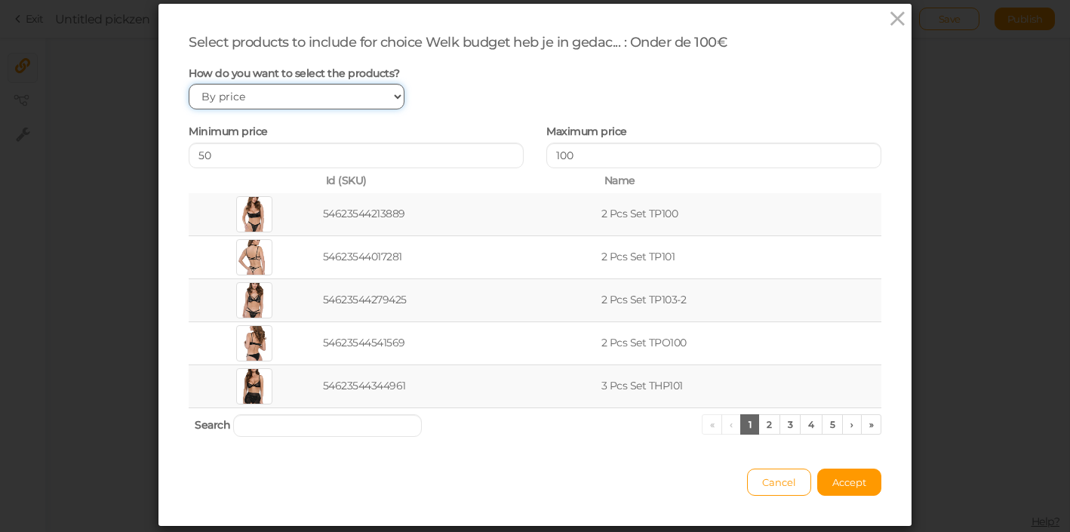
click option "By price" at bounding box center [0, 0] width 0 height 0
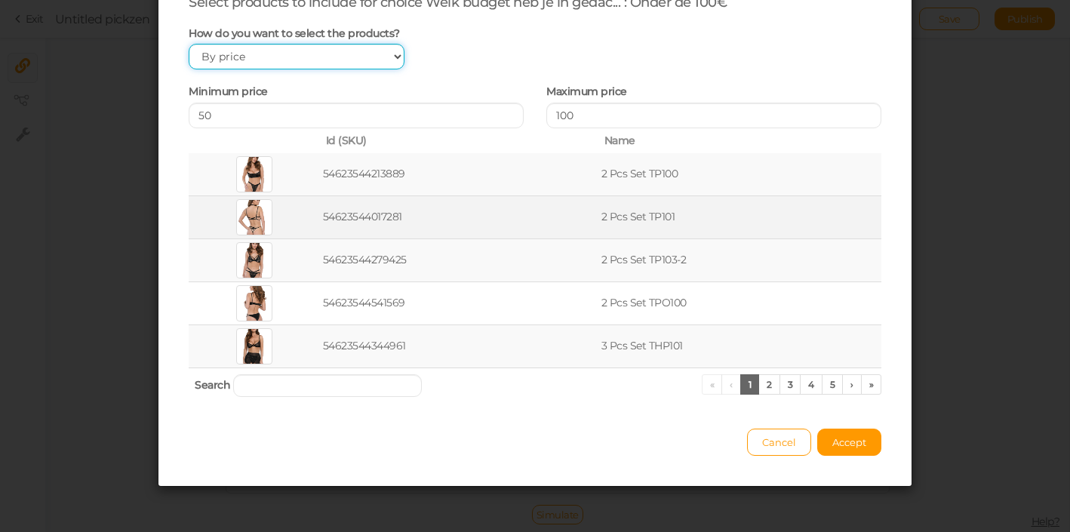
scroll to position [81, 0]
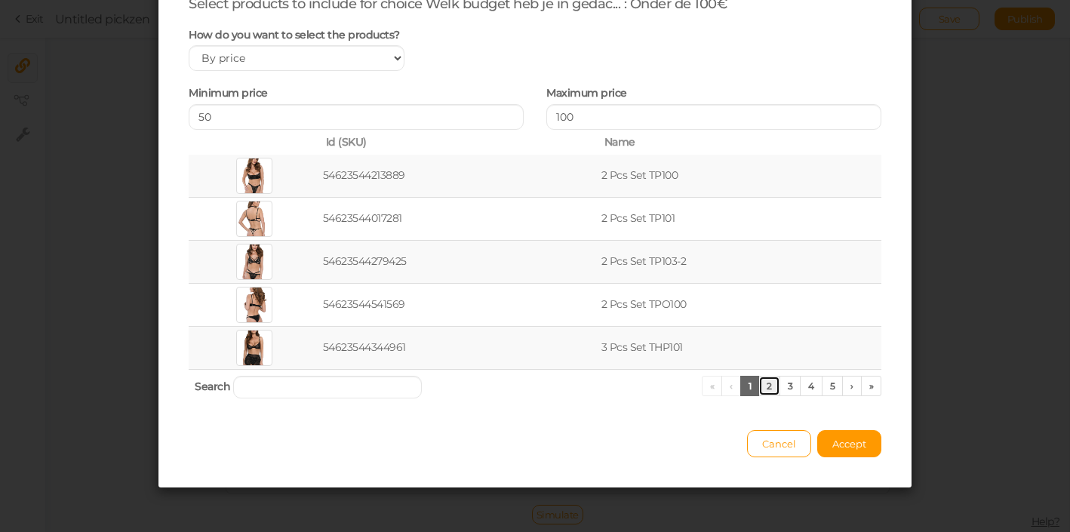
click at [771, 390] on link "2" at bounding box center [769, 386] width 22 height 20
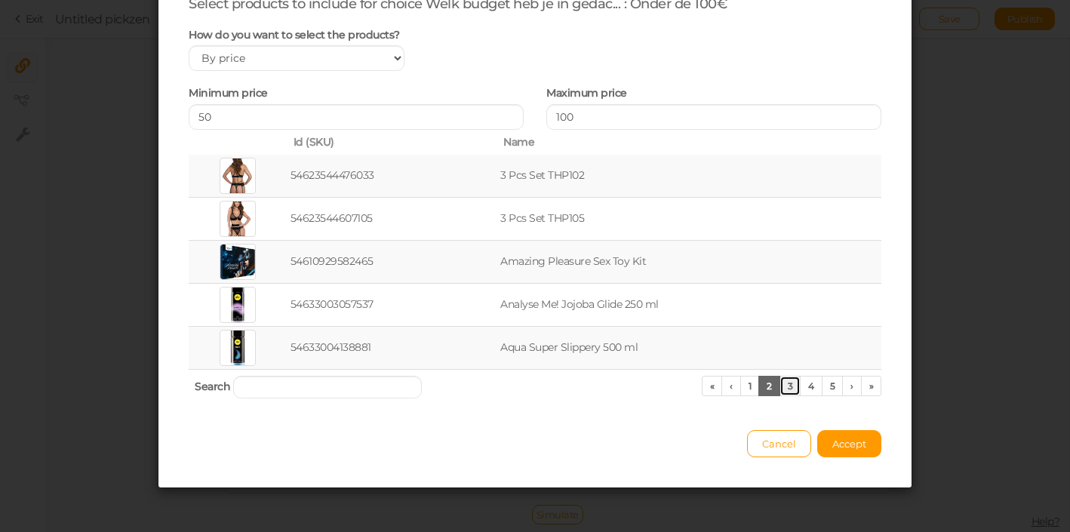
click at [791, 386] on link "3" at bounding box center [790, 386] width 22 height 20
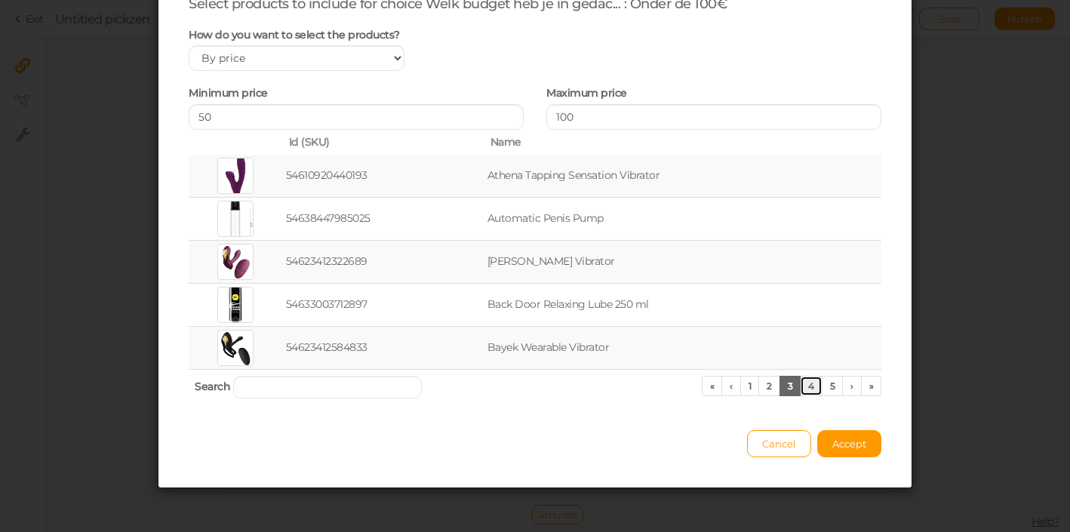
click at [807, 389] on link "4" at bounding box center [811, 386] width 23 height 20
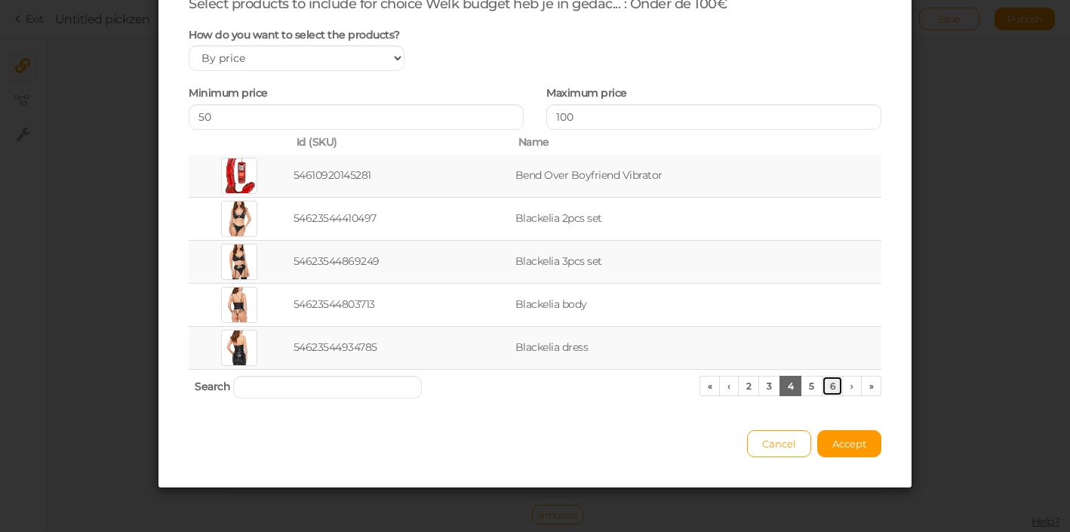
click at [823, 390] on link "6" at bounding box center [833, 386] width 22 height 20
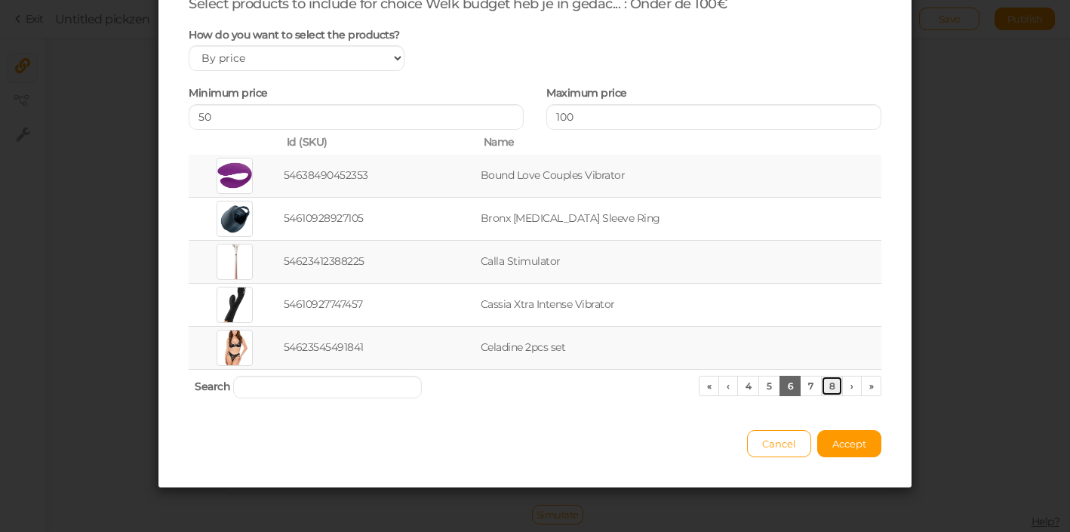
click at [831, 389] on link "8" at bounding box center [832, 386] width 23 height 20
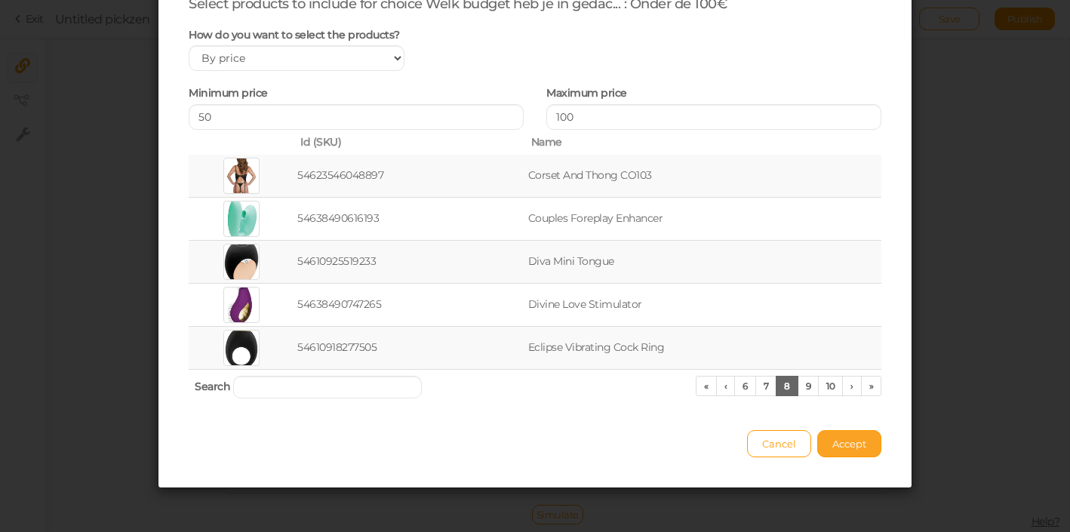
click at [853, 448] on span "Accept" at bounding box center [849, 444] width 34 height 12
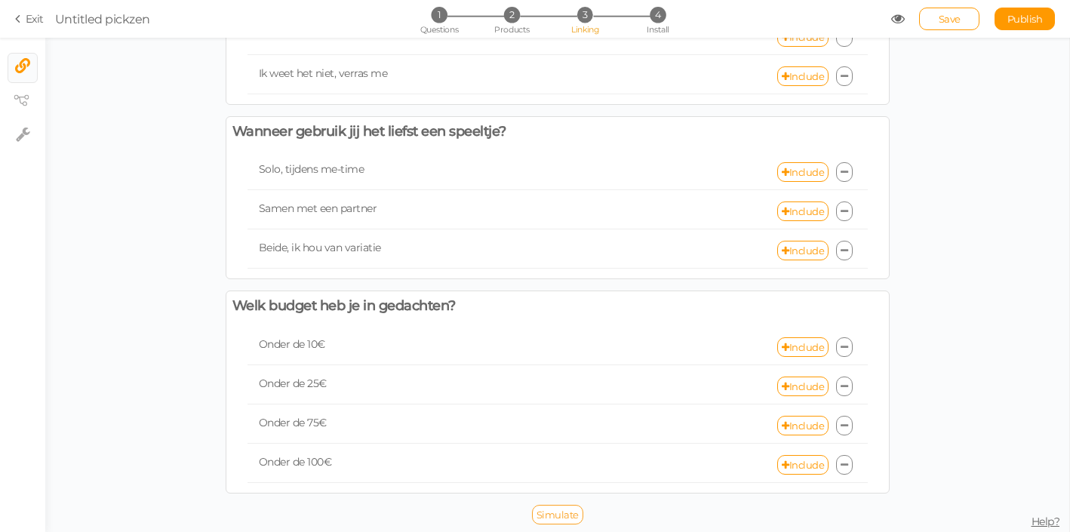
click at [548, 517] on span "Simulate" at bounding box center [557, 515] width 42 height 12
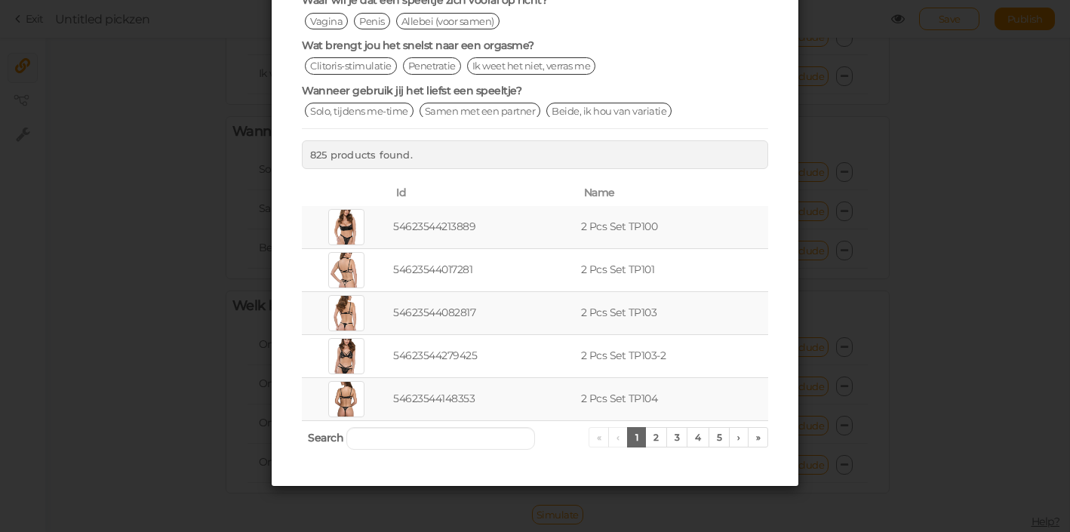
scroll to position [0, 0]
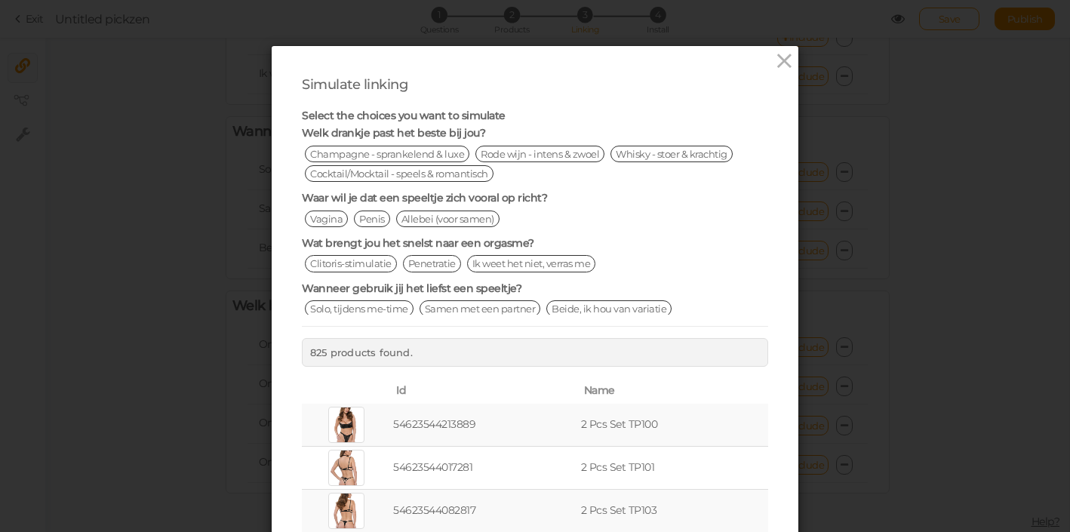
click at [434, 152] on span "Champagne - sprankelend & luxe" at bounding box center [387, 154] width 164 height 17
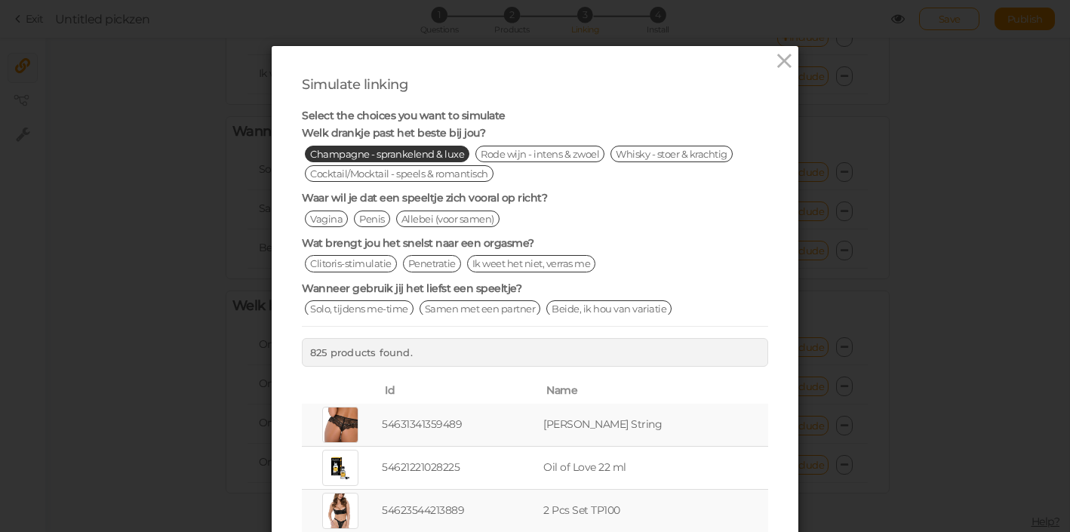
click at [324, 218] on span "Vagina" at bounding box center [326, 218] width 43 height 17
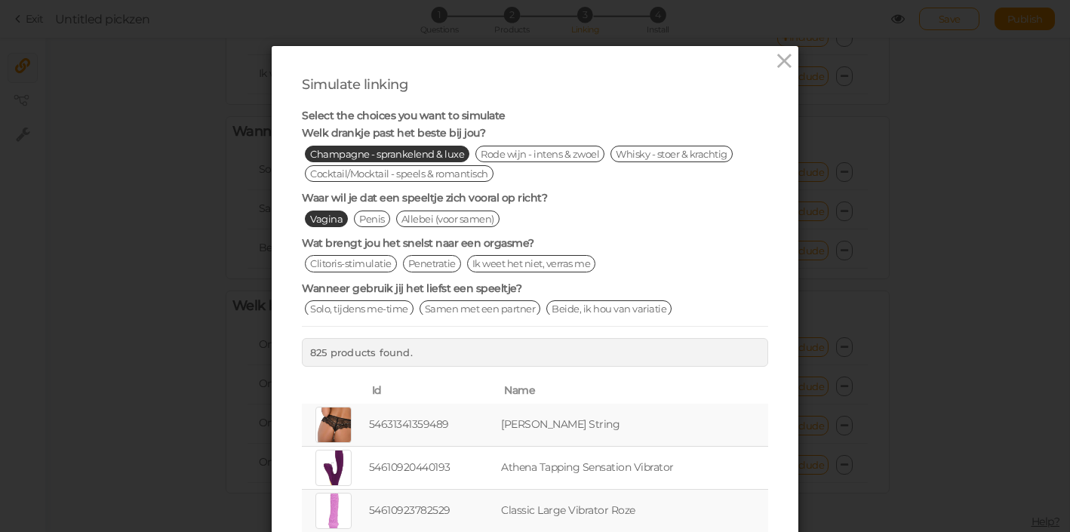
click at [417, 262] on span "Penetratie" at bounding box center [432, 263] width 58 height 17
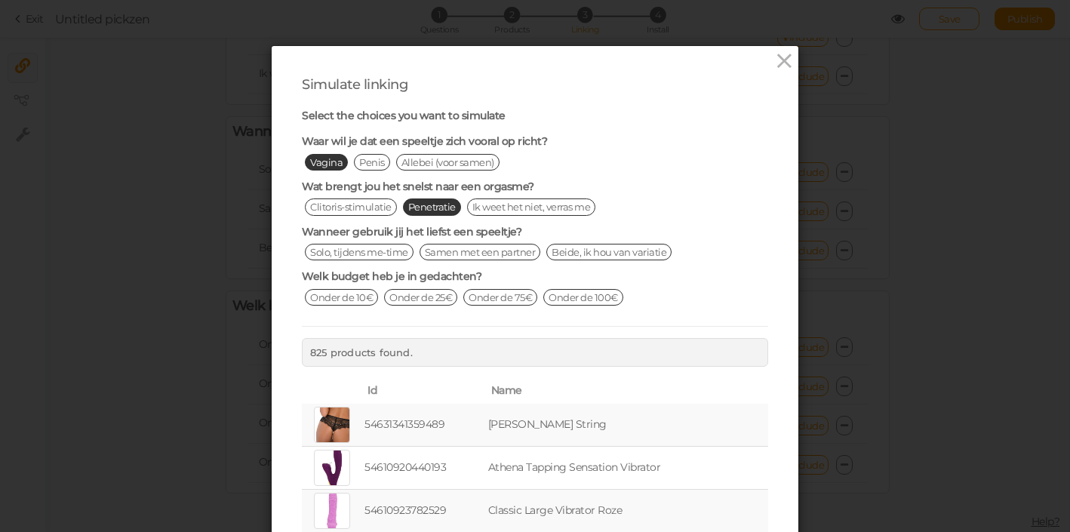
scroll to position [1, 0]
click at [399, 255] on span "Solo, tijdens me-time" at bounding box center [359, 251] width 109 height 17
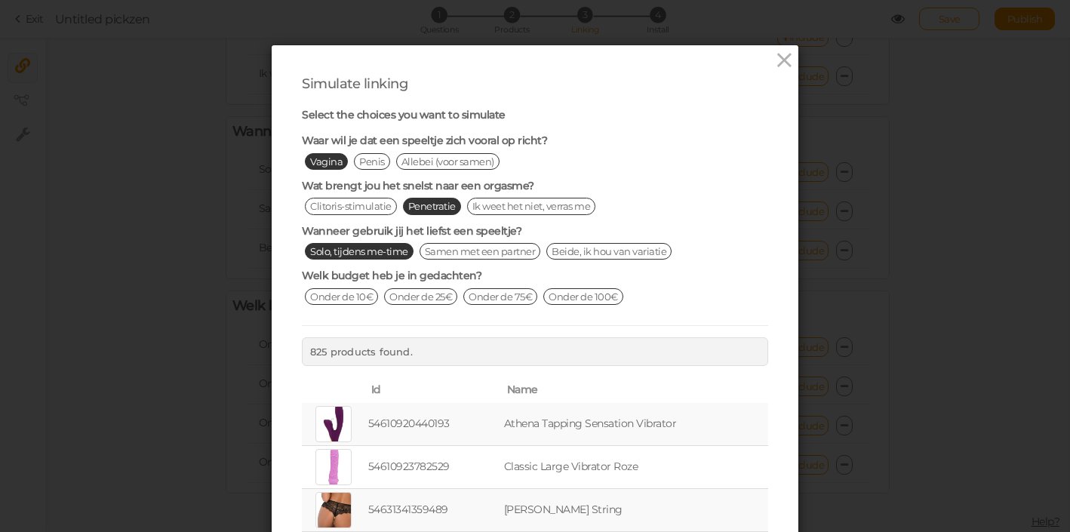
click at [423, 300] on span "Onder de 25€" at bounding box center [420, 296] width 73 height 17
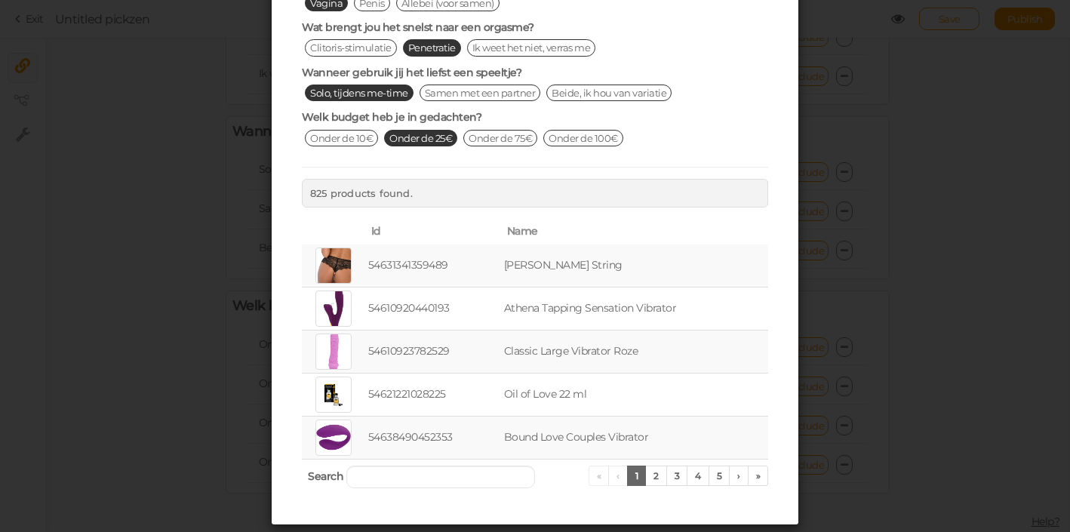
scroll to position [160, 0]
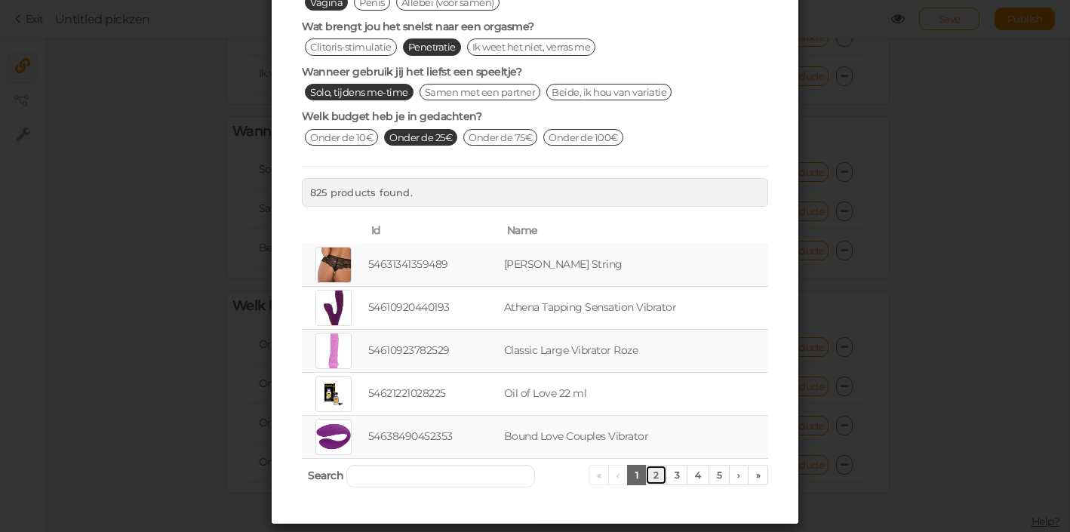
click at [662, 477] on link "2" at bounding box center [656, 475] width 22 height 20
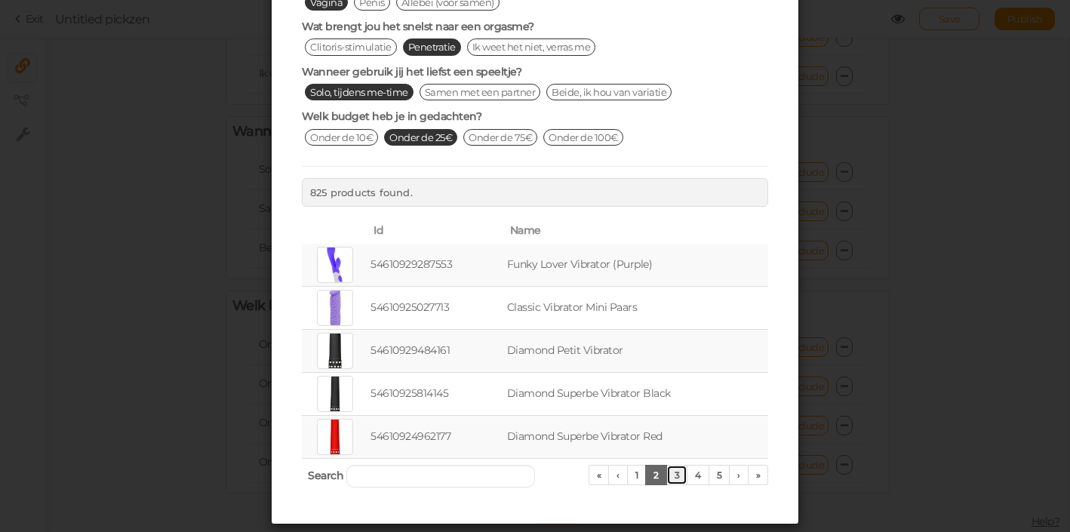
click at [677, 479] on link "3" at bounding box center [677, 475] width 22 height 20
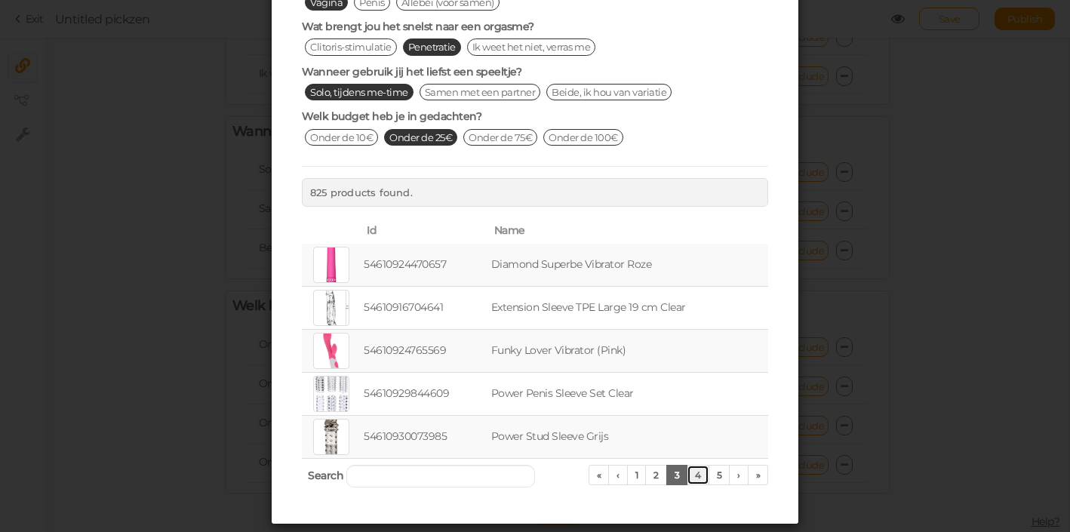
click at [696, 473] on link "4" at bounding box center [698, 475] width 23 height 20
click at [715, 475] on link "6" at bounding box center [719, 475] width 22 height 20
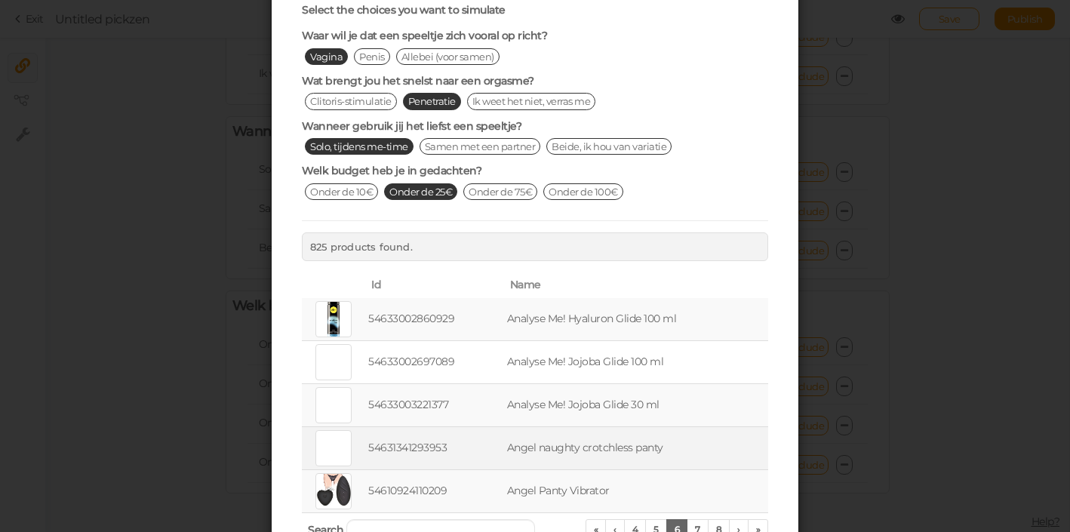
scroll to position [0, 0]
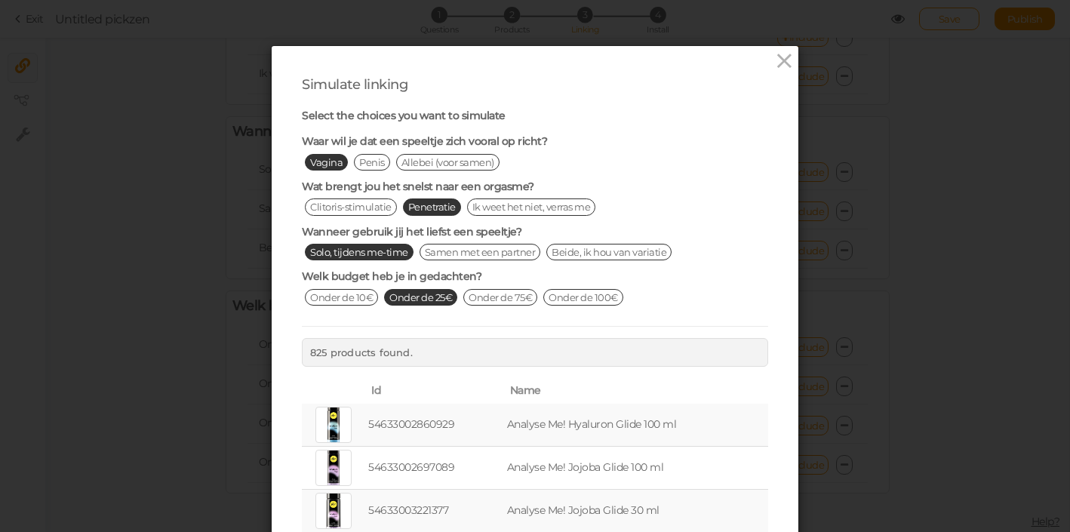
click at [425, 208] on span "Penetratie" at bounding box center [432, 206] width 58 height 17
click at [391, 250] on span "Solo, tijdens me-time" at bounding box center [359, 252] width 109 height 17
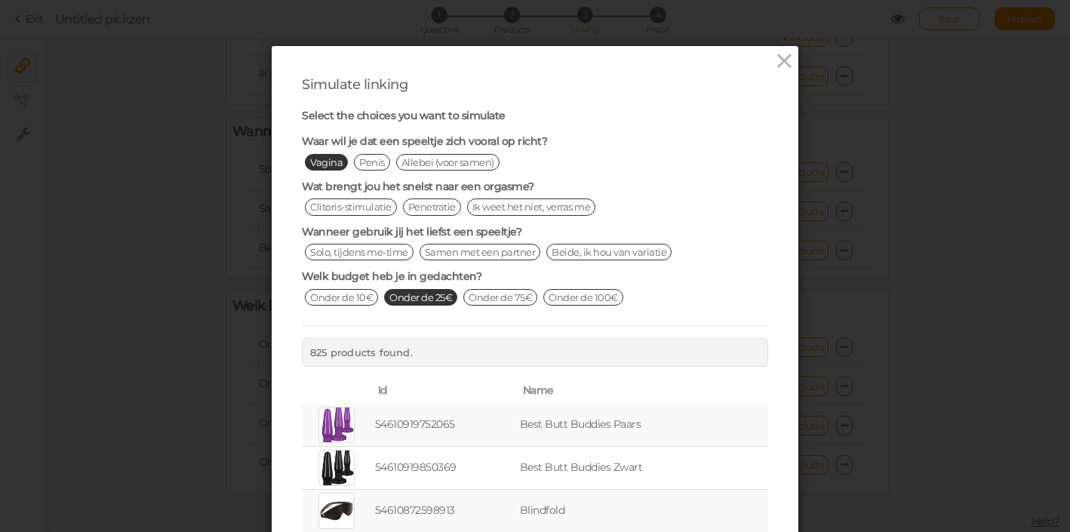
click at [413, 294] on span "Onder de 25€" at bounding box center [420, 297] width 73 height 17
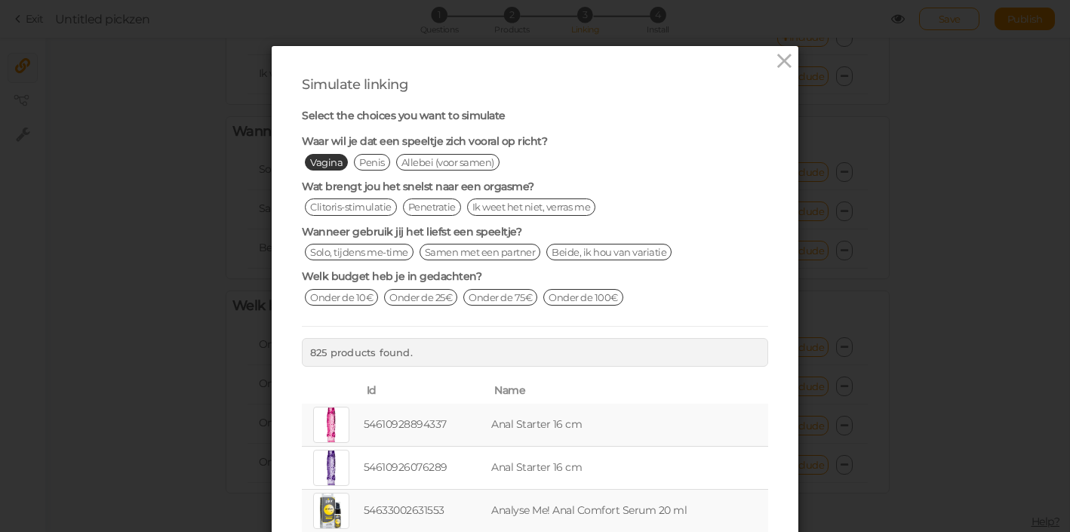
click at [335, 161] on span "Vagina" at bounding box center [326, 162] width 43 height 17
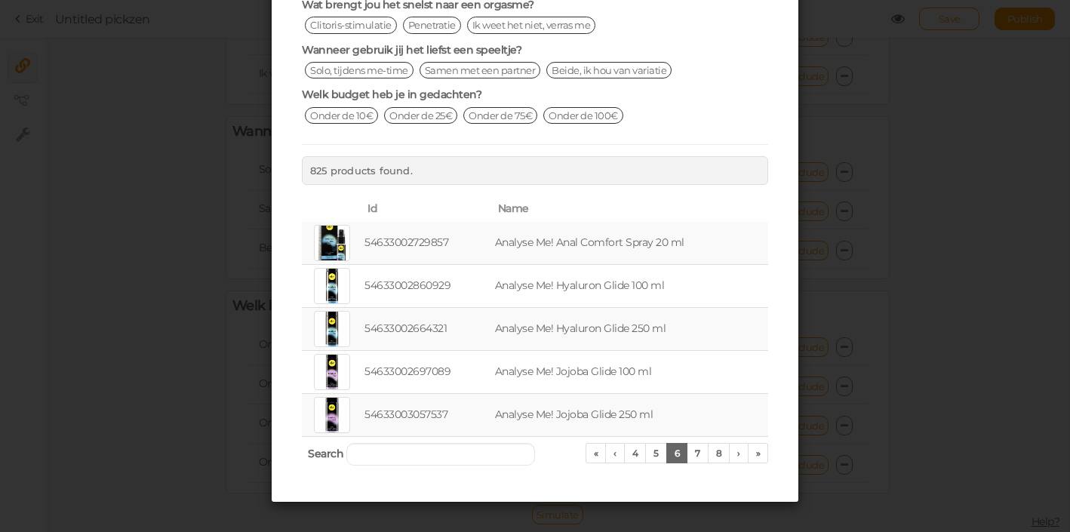
scroll to position [198, 0]
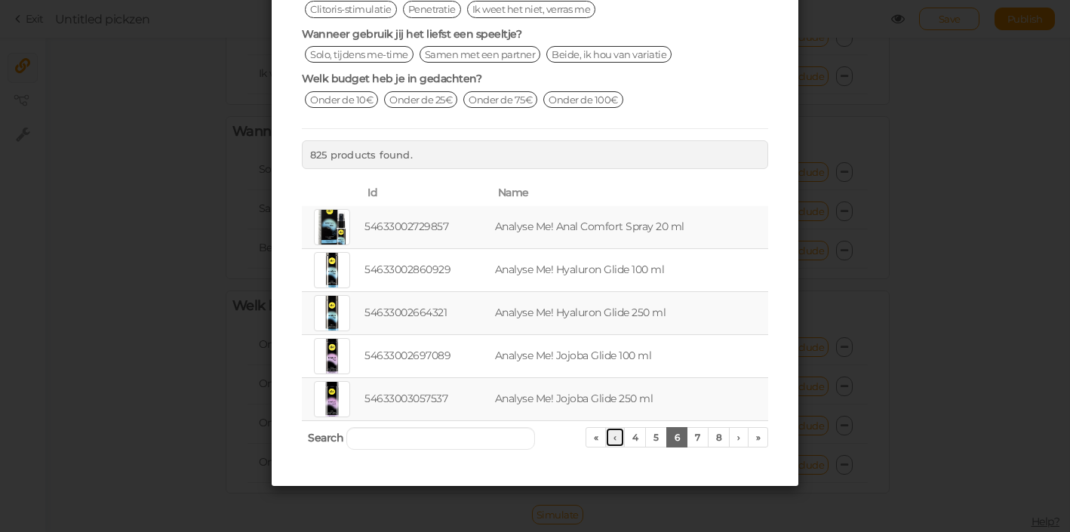
click at [621, 437] on link "‹" at bounding box center [615, 437] width 20 height 20
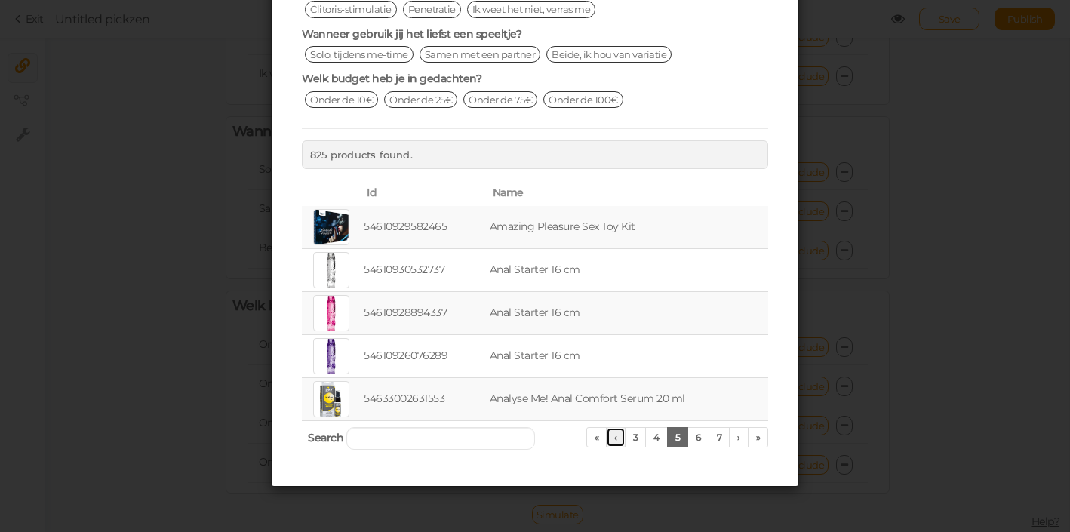
click at [621, 438] on link "‹" at bounding box center [616, 437] width 20 height 20
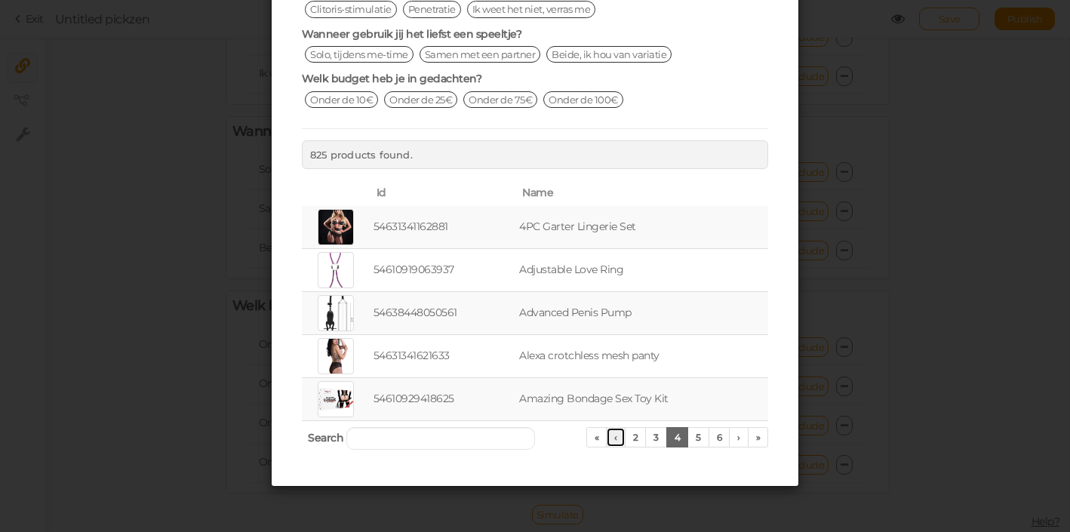
click at [621, 438] on link "‹" at bounding box center [616, 437] width 20 height 20
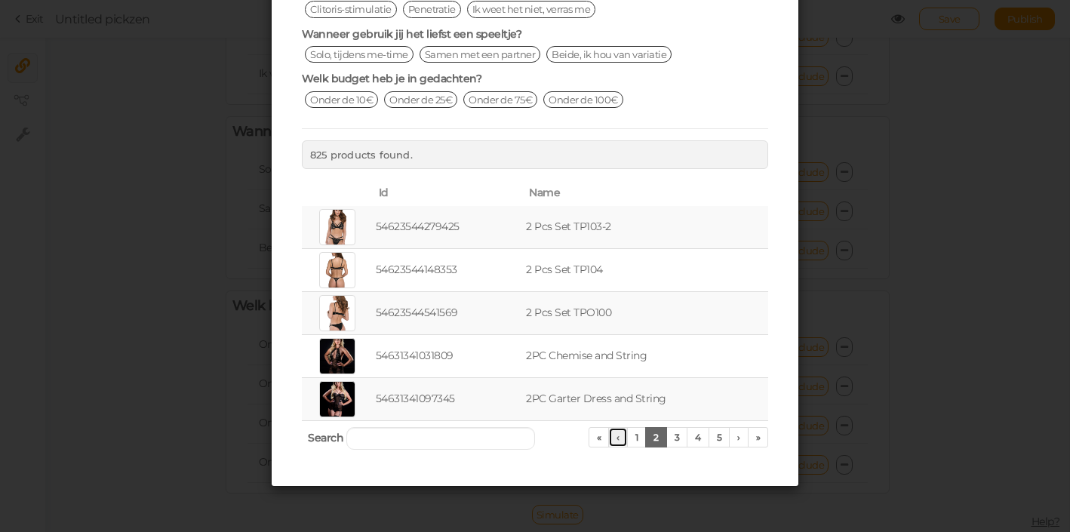
click at [621, 438] on link "‹" at bounding box center [618, 437] width 20 height 20
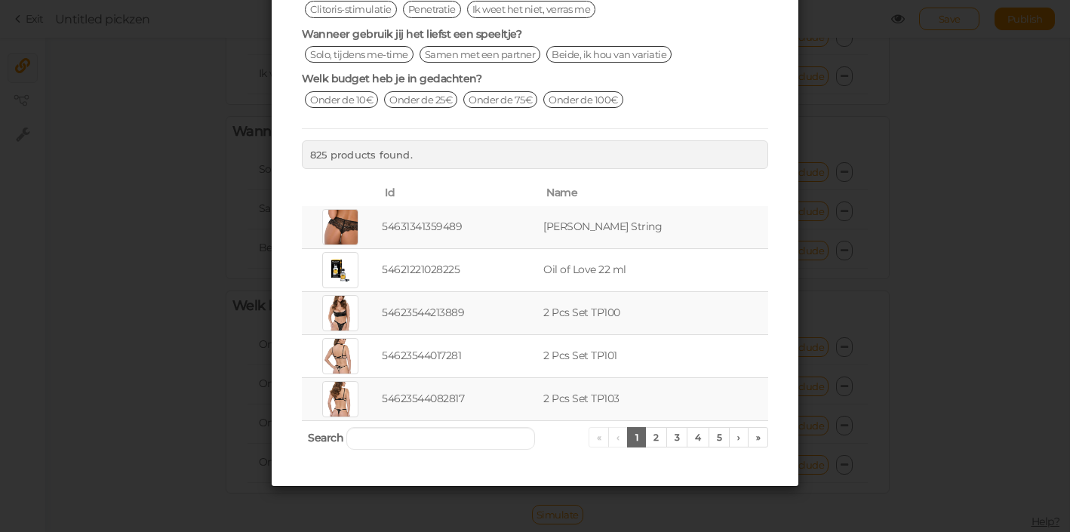
click at [621, 438] on ul "« ‹ 1 2 3 4 5 › »" at bounding box center [678, 437] width 180 height 20
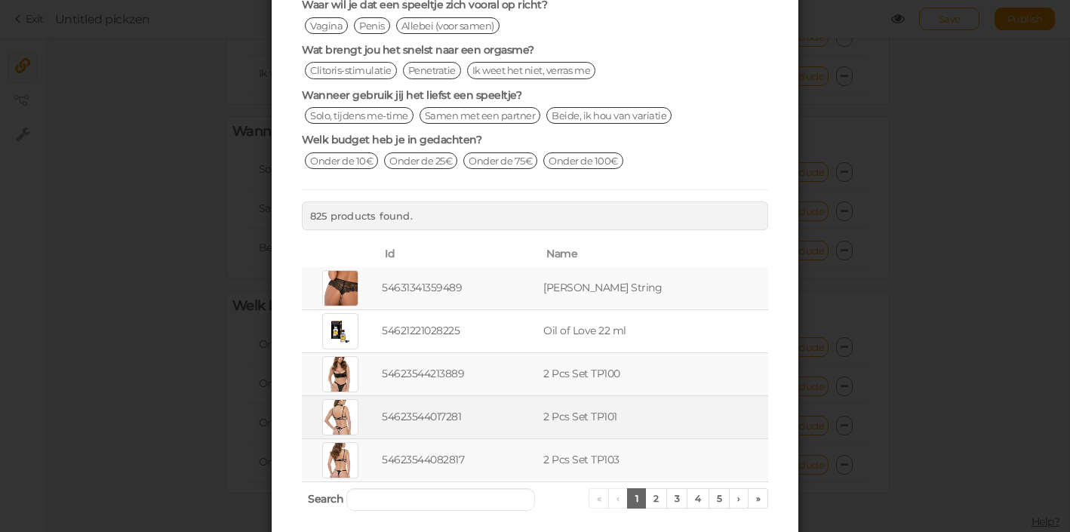
scroll to position [0, 0]
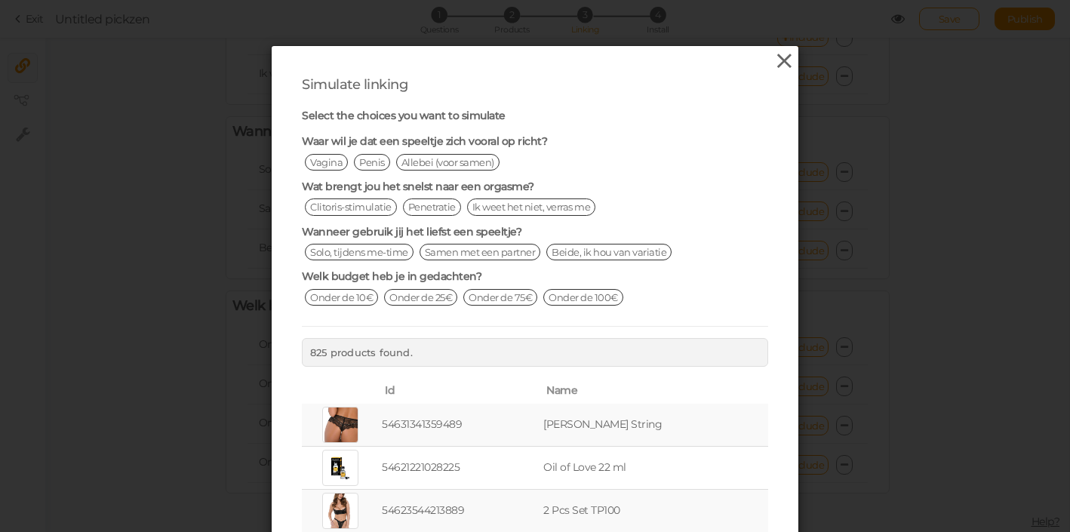
click at [774, 66] on icon at bounding box center [784, 61] width 22 height 23
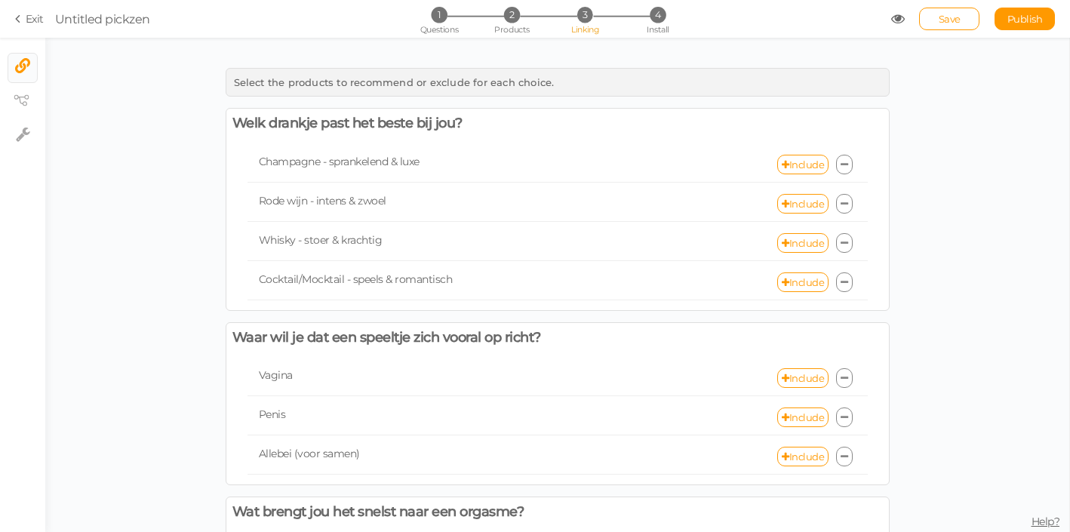
click at [843, 170] on link at bounding box center [844, 165] width 17 height 20
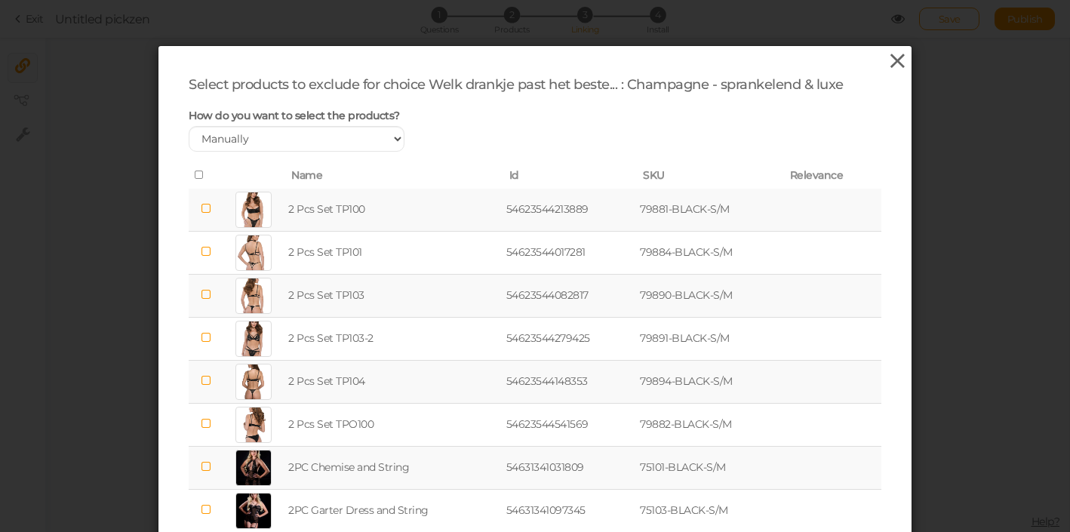
click at [890, 60] on icon at bounding box center [897, 61] width 22 height 23
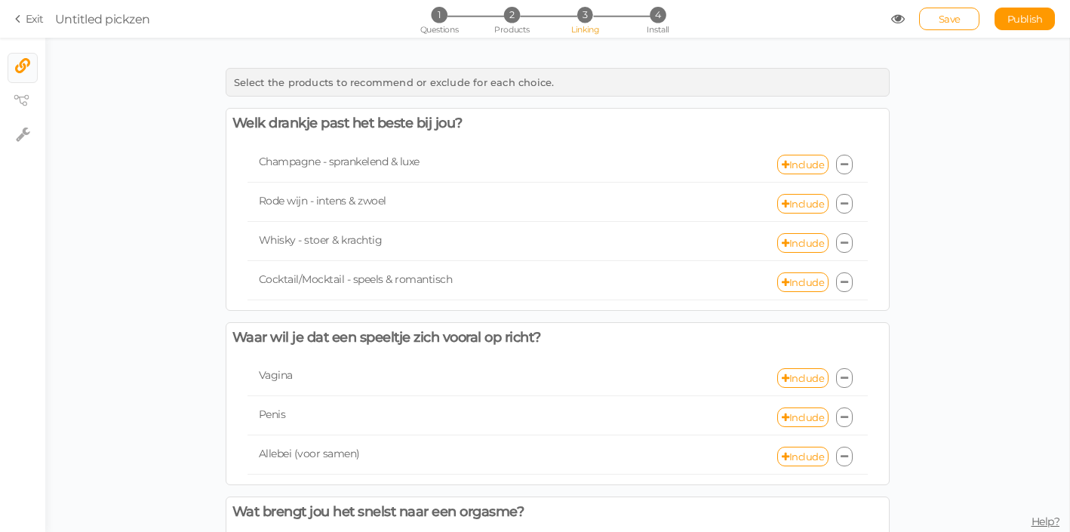
click at [583, 33] on span "Linking" at bounding box center [584, 29] width 27 height 11
click at [518, 31] on span "Products" at bounding box center [511, 29] width 35 height 11
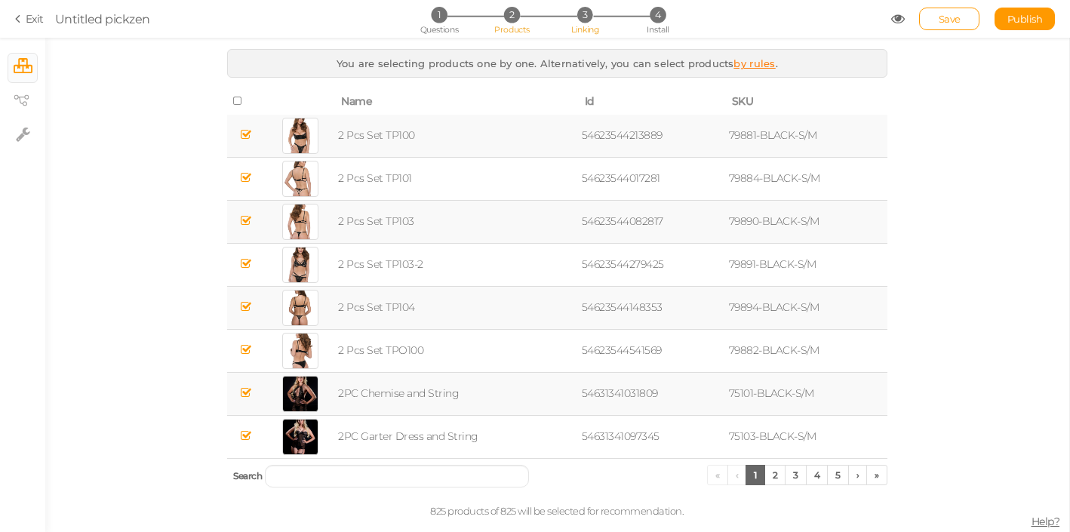
click at [616, 8] on li "3 Linking" at bounding box center [585, 15] width 70 height 16
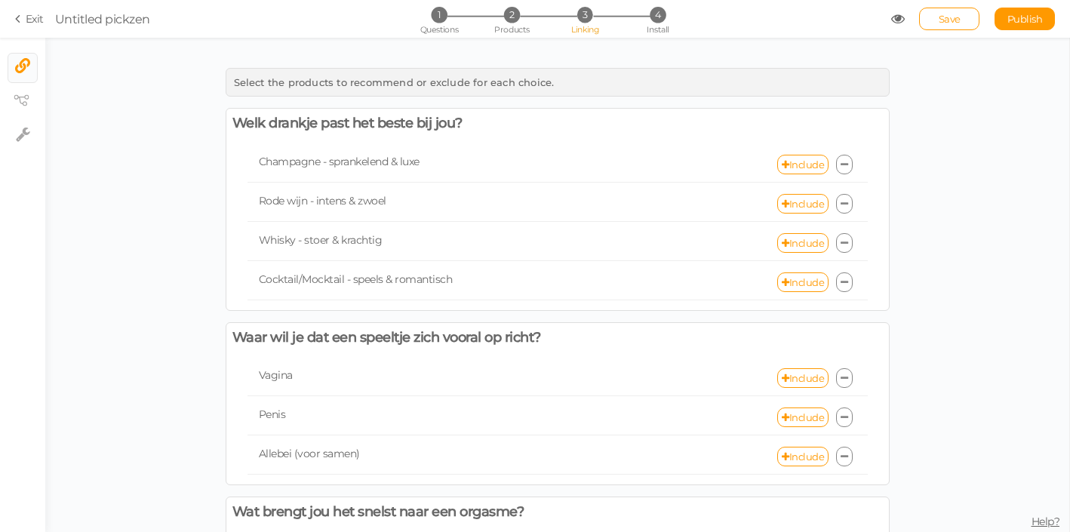
click at [500, 45] on div "Select the products to recommend or exclude for each choice. Welk drankje past …" at bounding box center [557, 285] width 1024 height 494
click at [510, 29] on span "Products" at bounding box center [511, 29] width 35 height 11
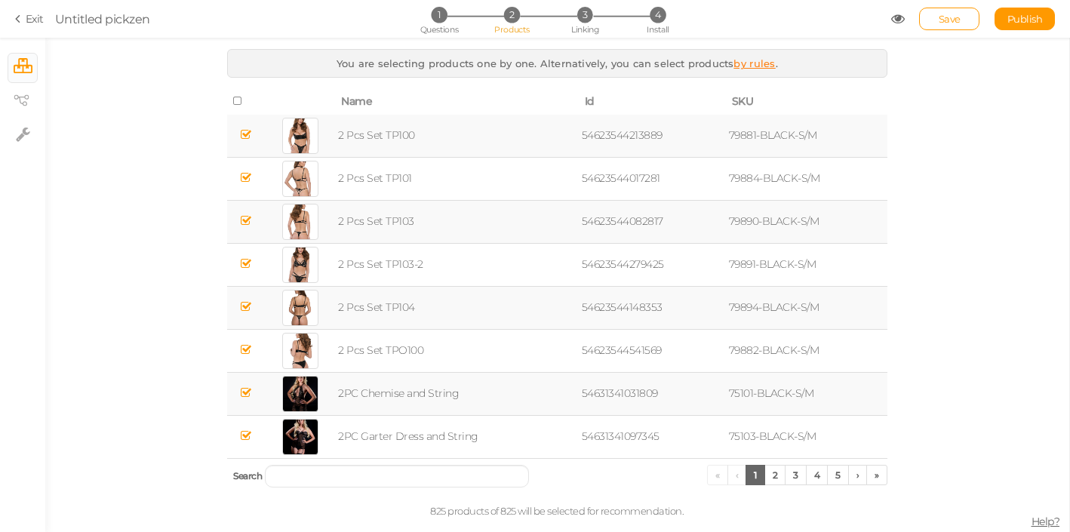
click at [247, 131] on span at bounding box center [246, 135] width 11 height 14
click at [242, 98] on icon at bounding box center [238, 101] width 11 height 11
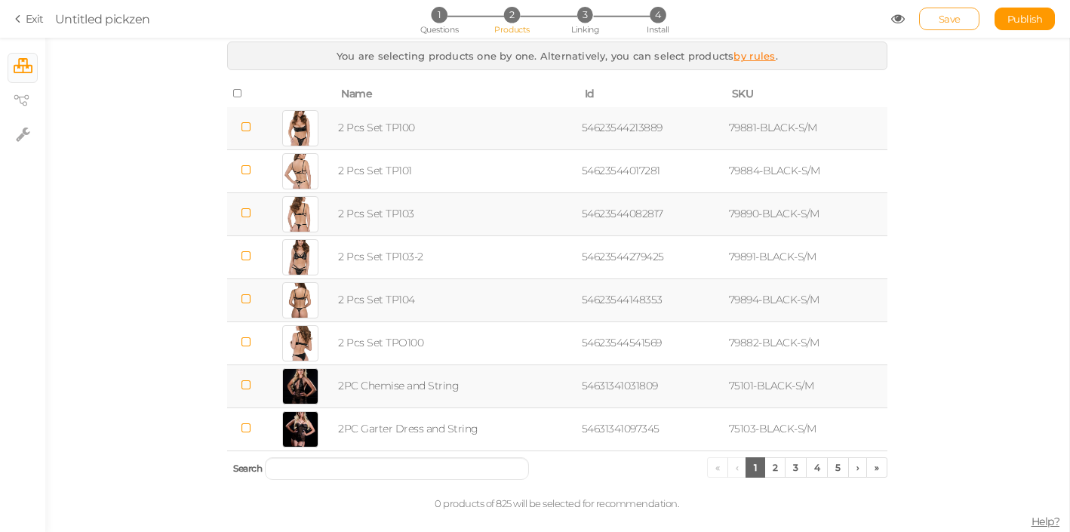
click at [954, 18] on span "Save" at bounding box center [950, 19] width 22 height 12
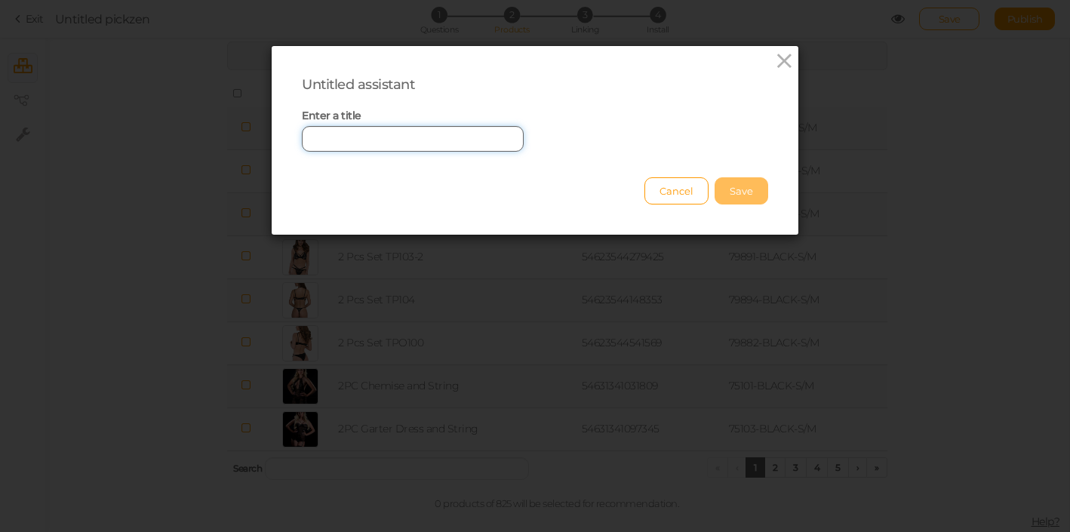
click at [471, 149] on input "text" at bounding box center [413, 139] width 222 height 26
type input "hmm"
click at [730, 199] on button "Save" at bounding box center [741, 190] width 54 height 27
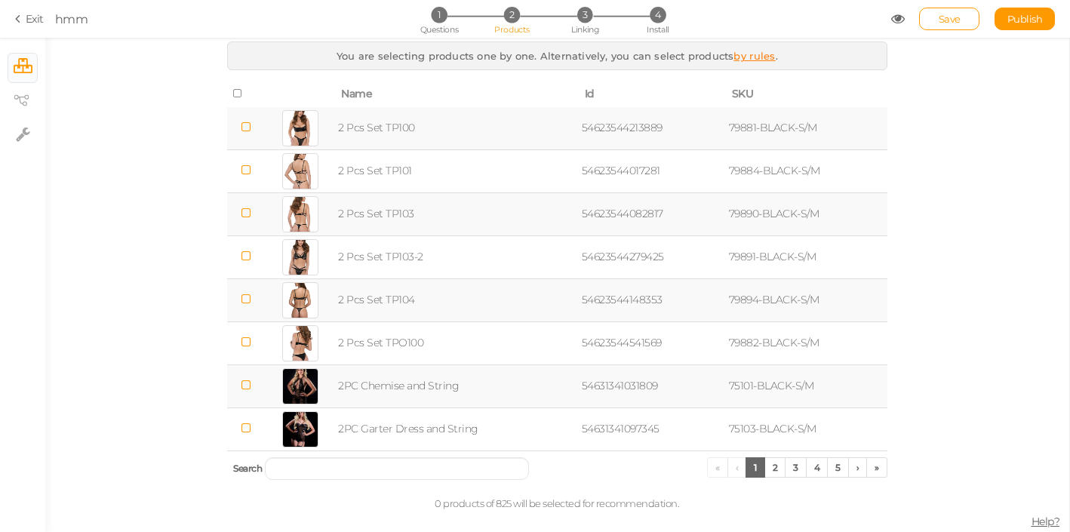
click at [766, 59] on link "by rules" at bounding box center [753, 56] width 41 height 12
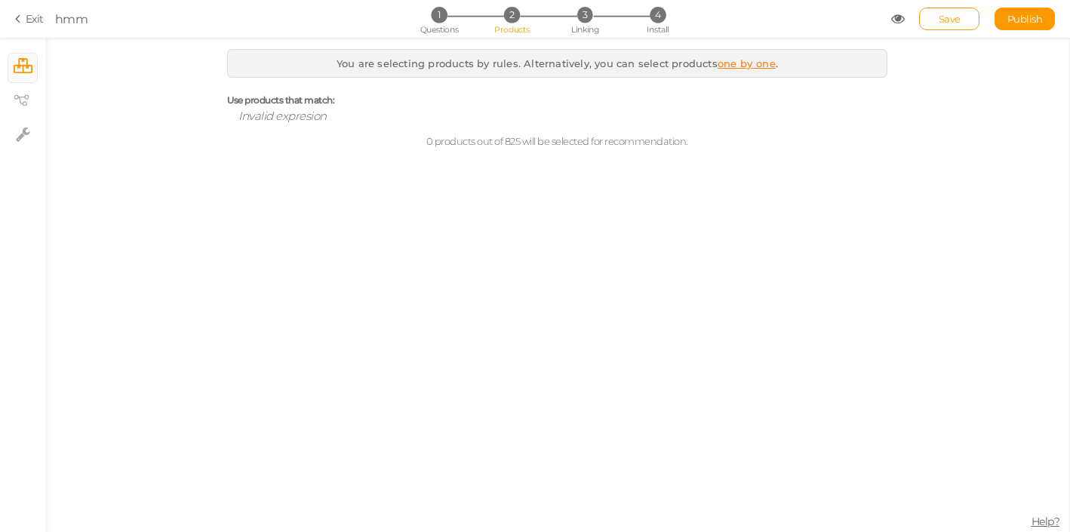
scroll to position [0, 0]
click at [333, 118] on icon at bounding box center [333, 115] width 9 height 11
click at [289, 123] on span "Simple Rule" at bounding box center [274, 116] width 64 height 14
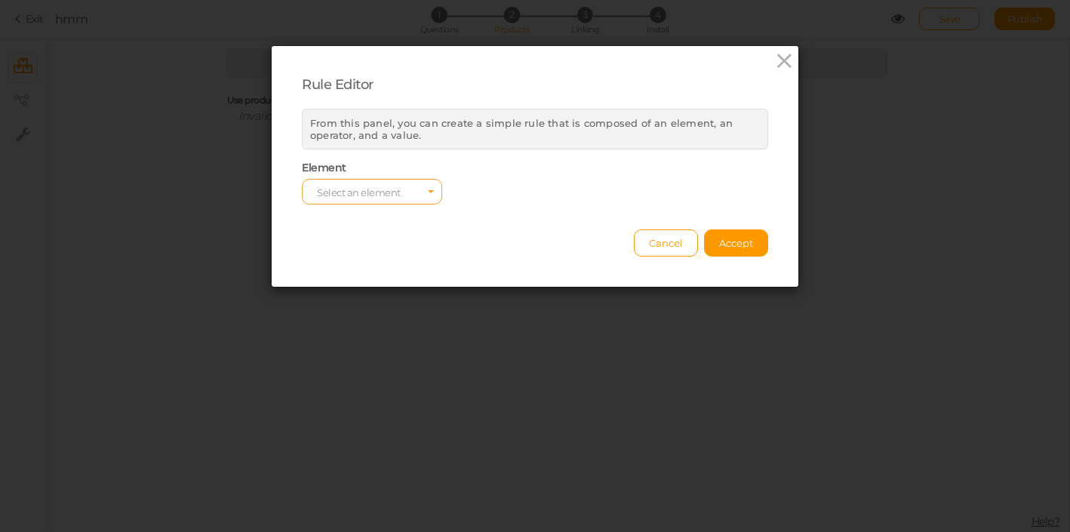
click at [370, 192] on span "Select an element" at bounding box center [359, 192] width 84 height 12
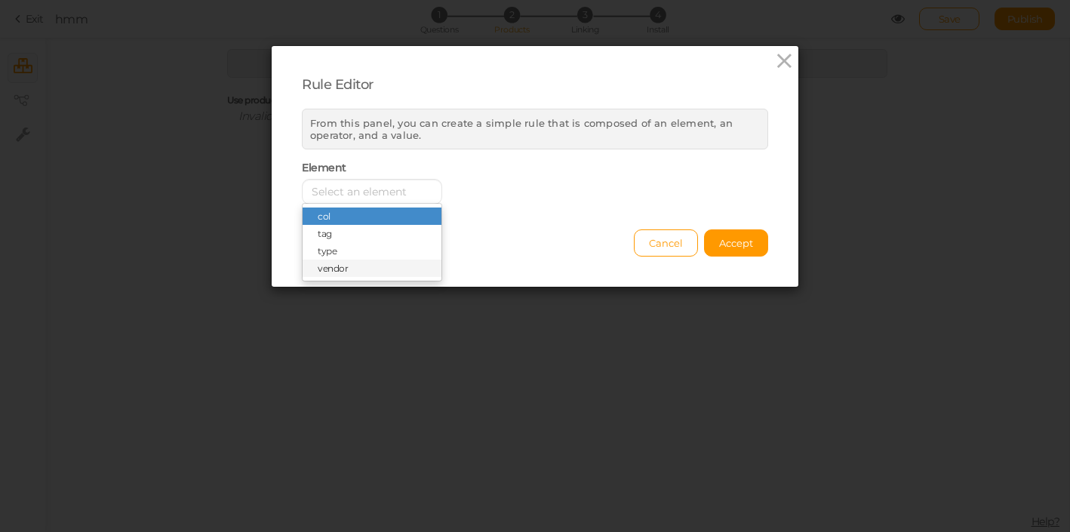
click at [333, 266] on span "vendor" at bounding box center [333, 268] width 30 height 11
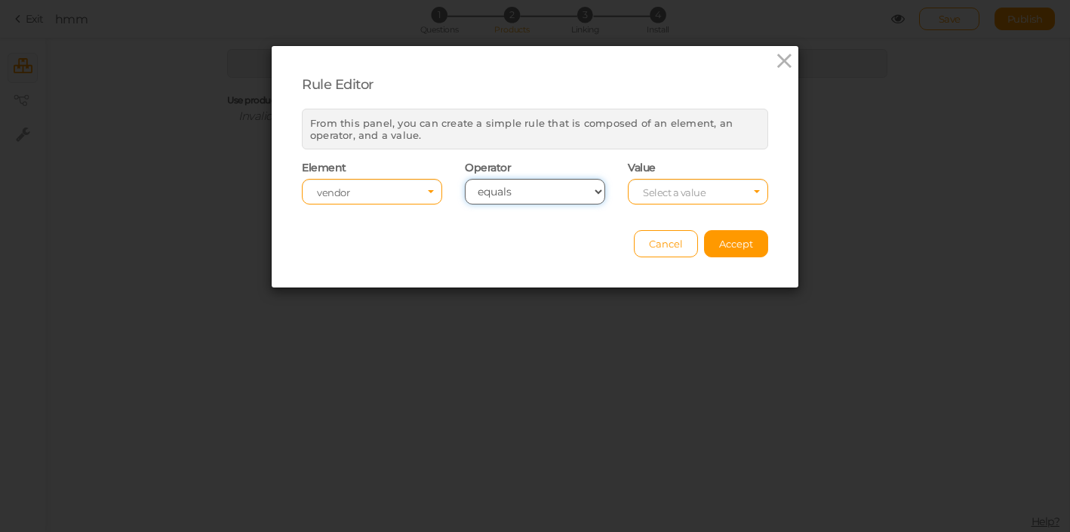
click option "equals" at bounding box center [0, 0] width 0 height 0
click at [657, 249] on span "Cancel" at bounding box center [666, 244] width 34 height 12
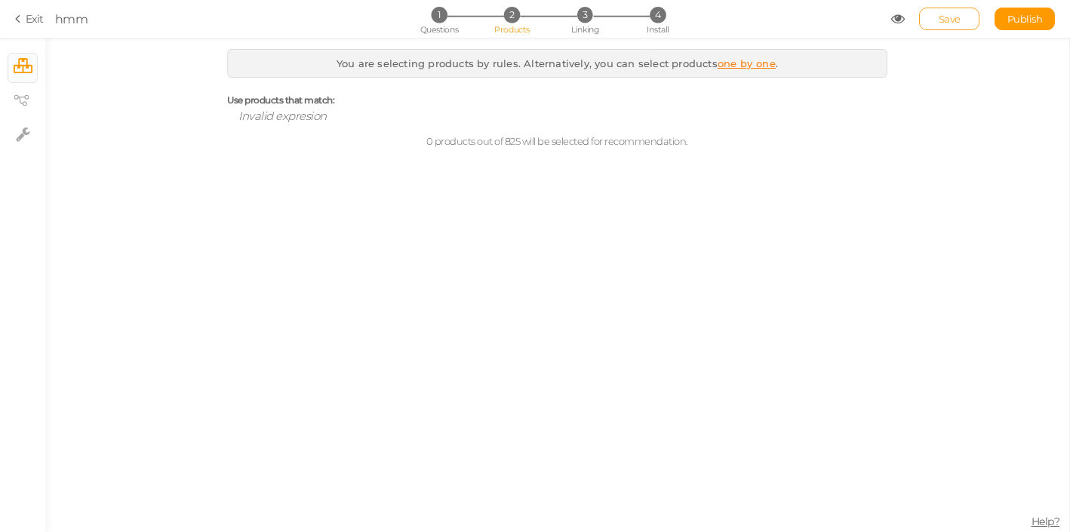
click at [965, 21] on link "Save" at bounding box center [949, 19] width 60 height 23
click at [1006, 18] on link "Publish" at bounding box center [1024, 19] width 60 height 23
click at [20, 11] on section "Exit hmm 1 Questions 2 Products 3 Linking 4 Install Save Publish View published." at bounding box center [535, 19] width 1070 height 38
click at [22, 20] on icon at bounding box center [20, 19] width 11 height 14
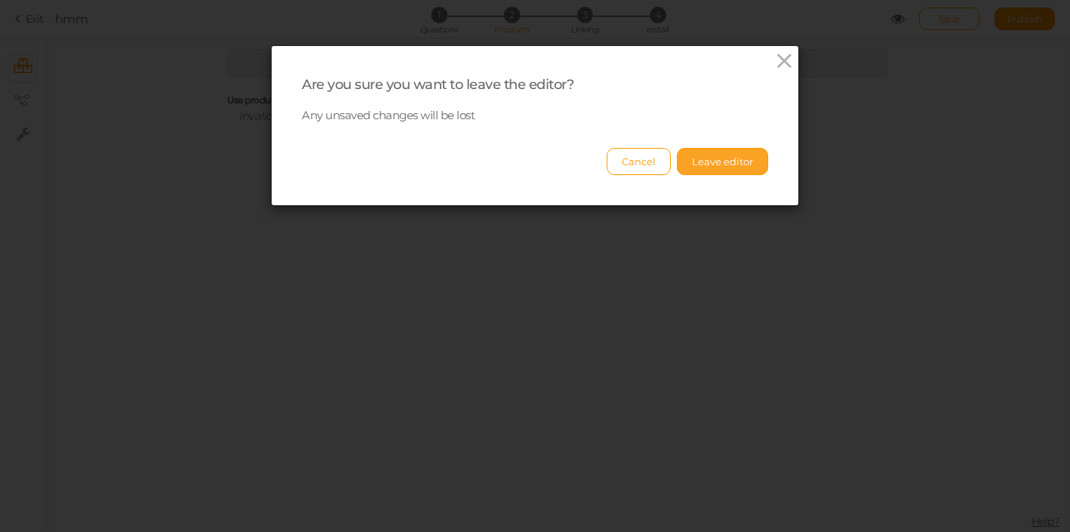
click at [709, 171] on button "Leave editor" at bounding box center [722, 161] width 91 height 27
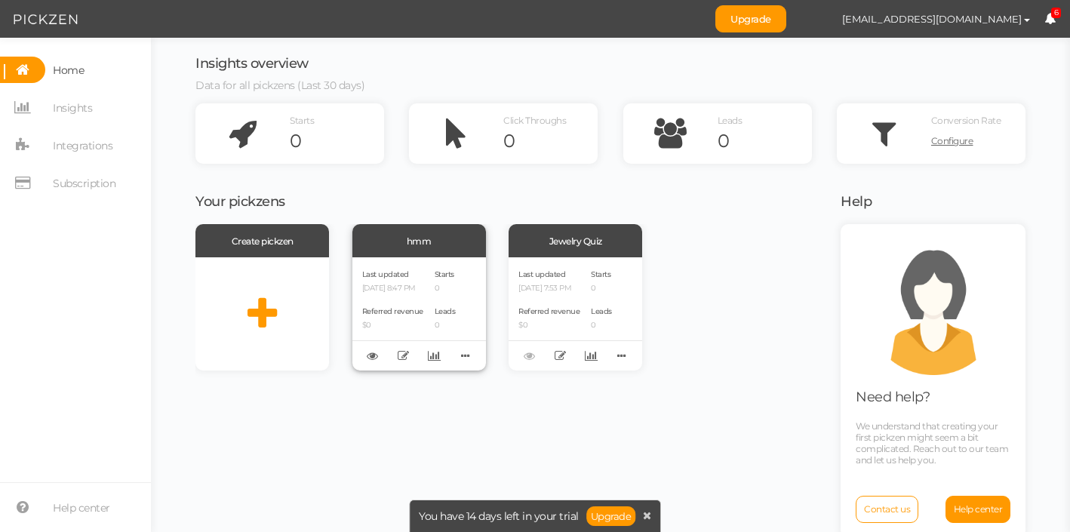
click at [423, 285] on p "[DATE] 8:47 PM" at bounding box center [392, 289] width 61 height 10
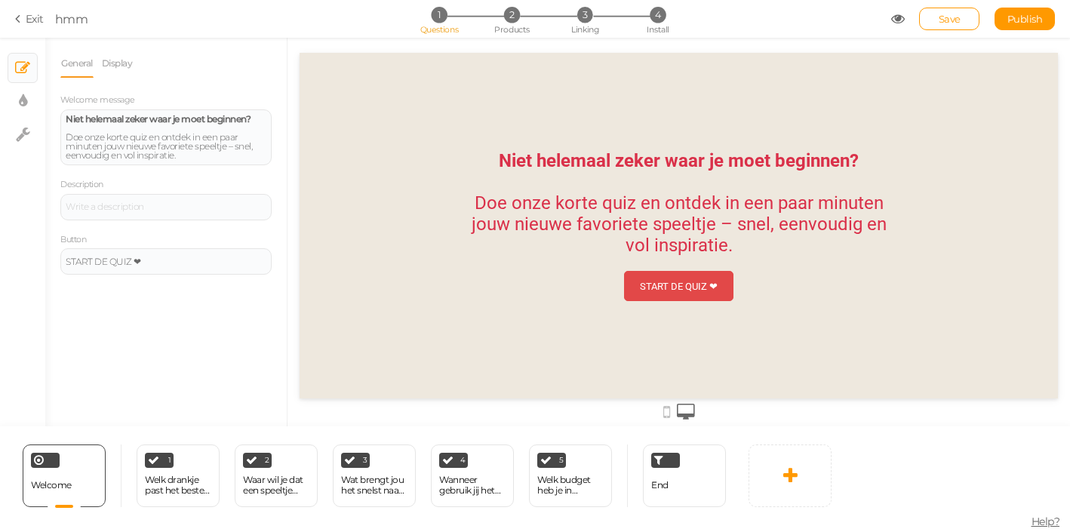
click at [683, 295] on link "START DE QUIZ ❤︎" at bounding box center [678, 286] width 109 height 30
click at [678, 285] on div "START DE QUIZ ❤︎" at bounding box center [679, 286] width 78 height 11
click at [115, 64] on link "Display" at bounding box center [117, 63] width 32 height 29
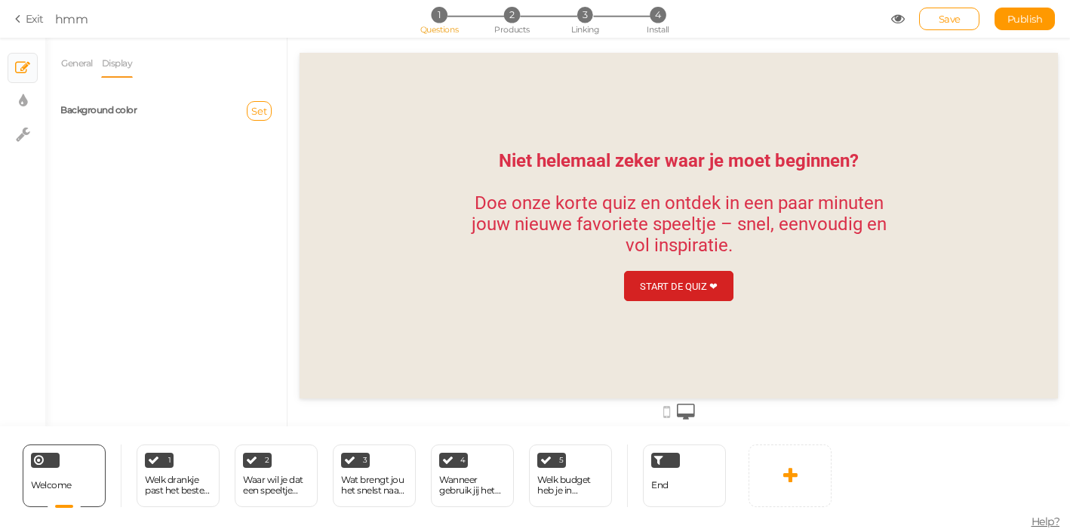
click at [14, 17] on section "Exit hmm 1 Questions 2 Products 3 Linking 4 Install Save Publish View published." at bounding box center [535, 19] width 1070 height 38
click at [24, 23] on icon at bounding box center [20, 19] width 11 height 14
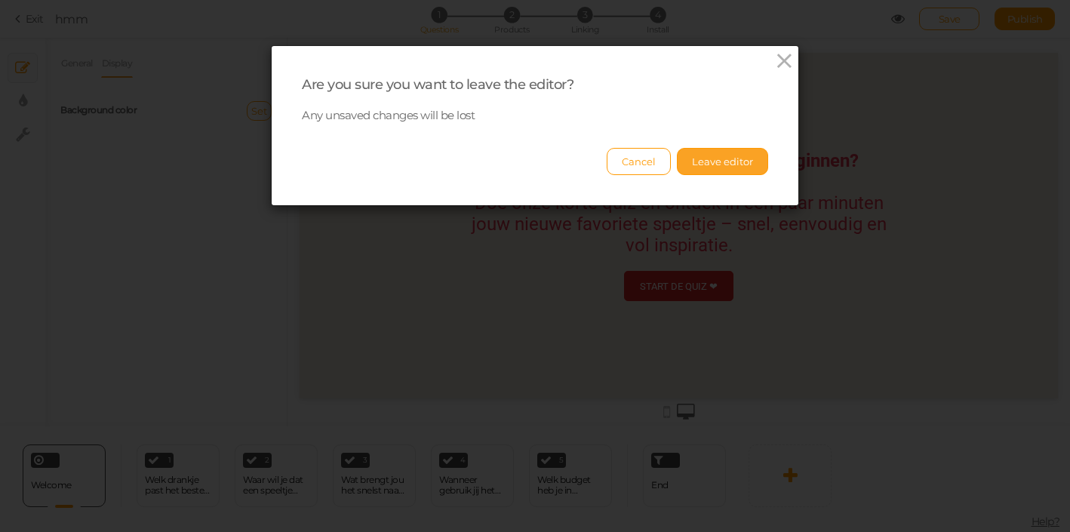
click at [726, 167] on button "Leave editor" at bounding box center [722, 161] width 91 height 27
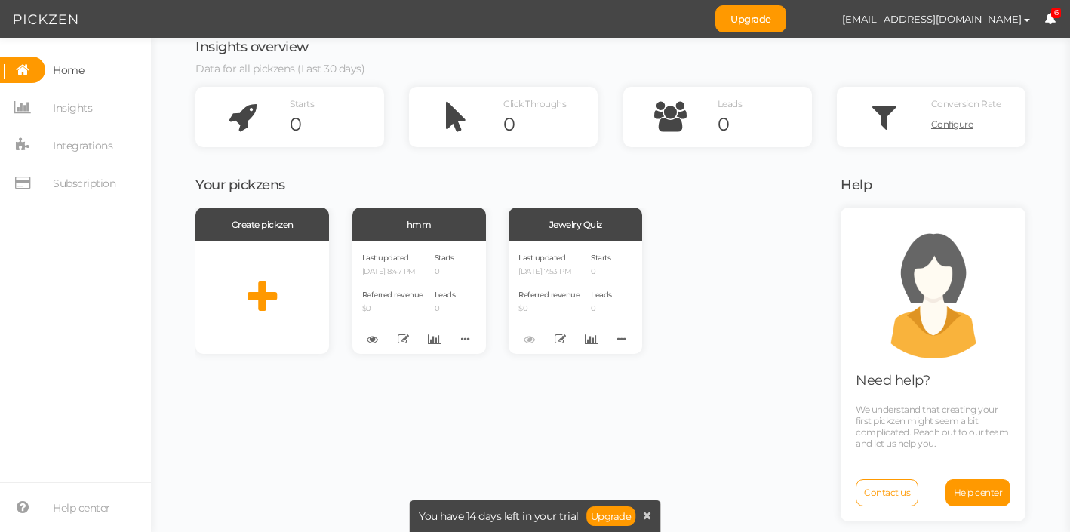
scroll to position [18, 0]
click at [76, 111] on span "Insights" at bounding box center [72, 108] width 39 height 24
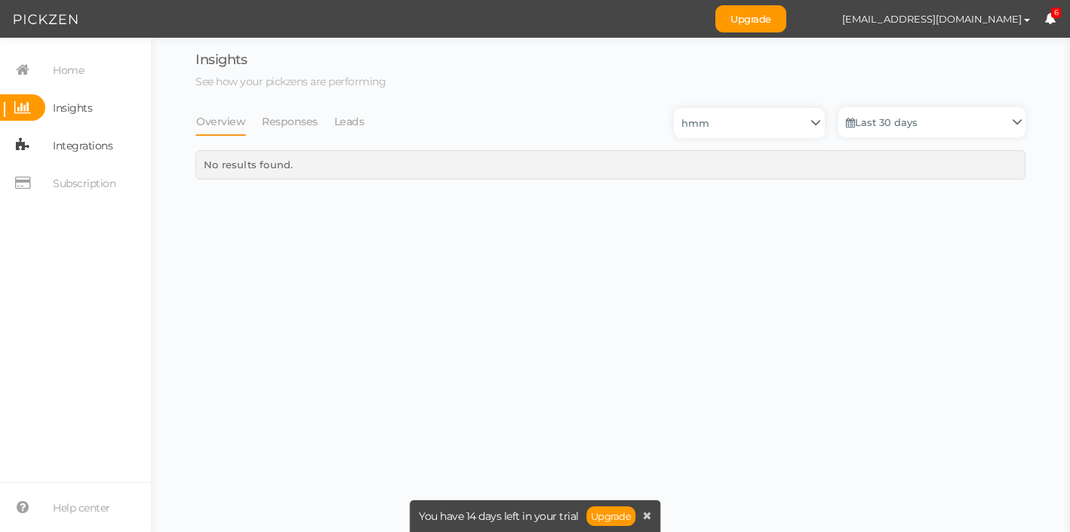
click at [83, 149] on span "Integrations" at bounding box center [83, 146] width 60 height 24
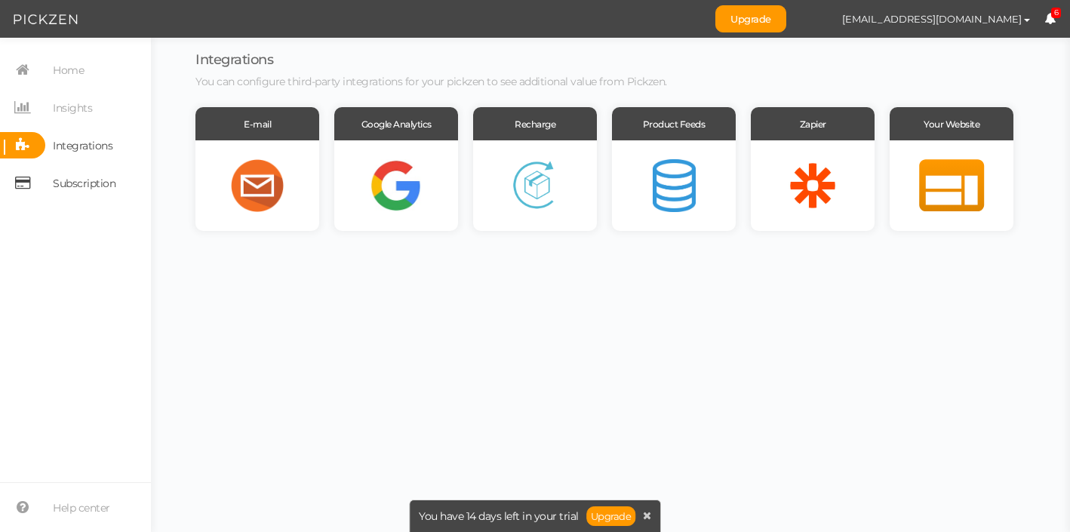
click at [75, 189] on span "Subscription" at bounding box center [84, 183] width 63 height 24
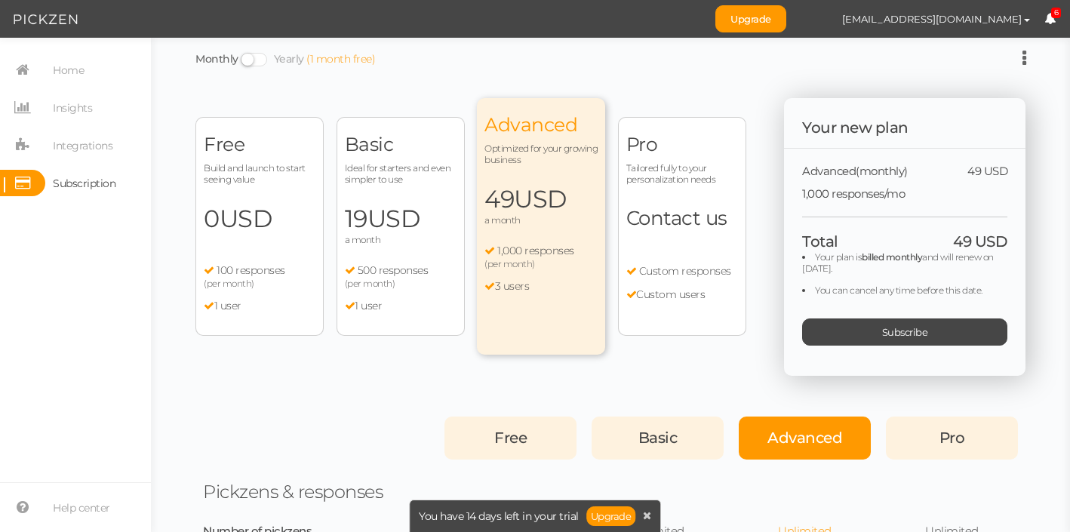
click at [530, 445] on div "Free" at bounding box center [510, 437] width 132 height 43
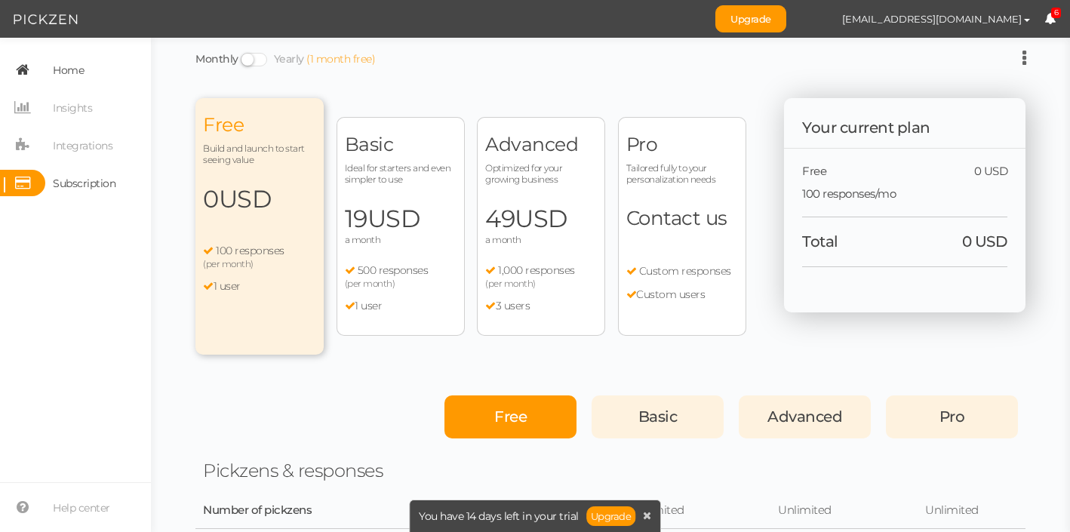
click at [91, 64] on link "Home" at bounding box center [75, 70] width 151 height 26
